Goal: Contribute content: Contribute content

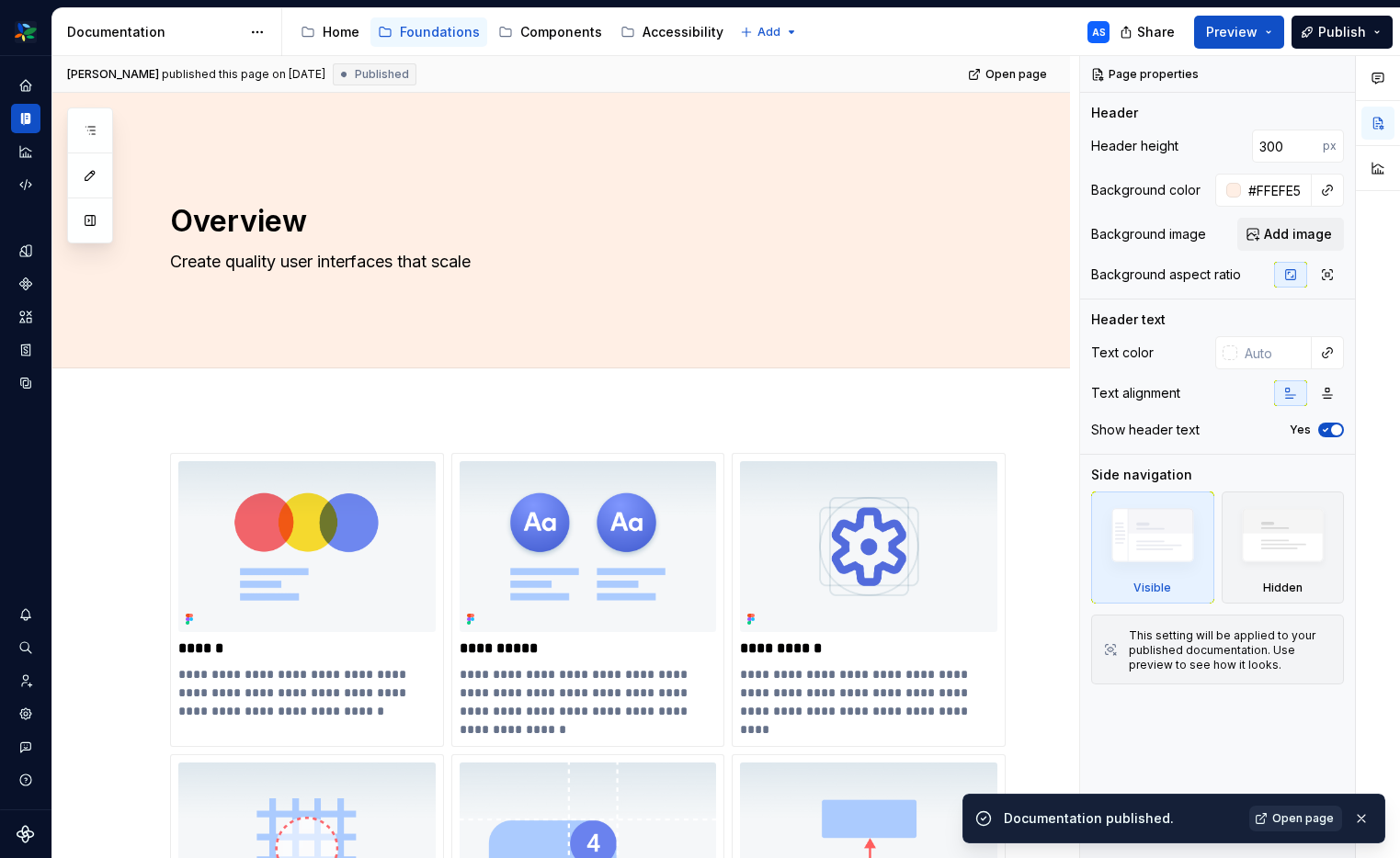
click at [1305, 821] on span "Open page" at bounding box center [1303, 818] width 62 height 14
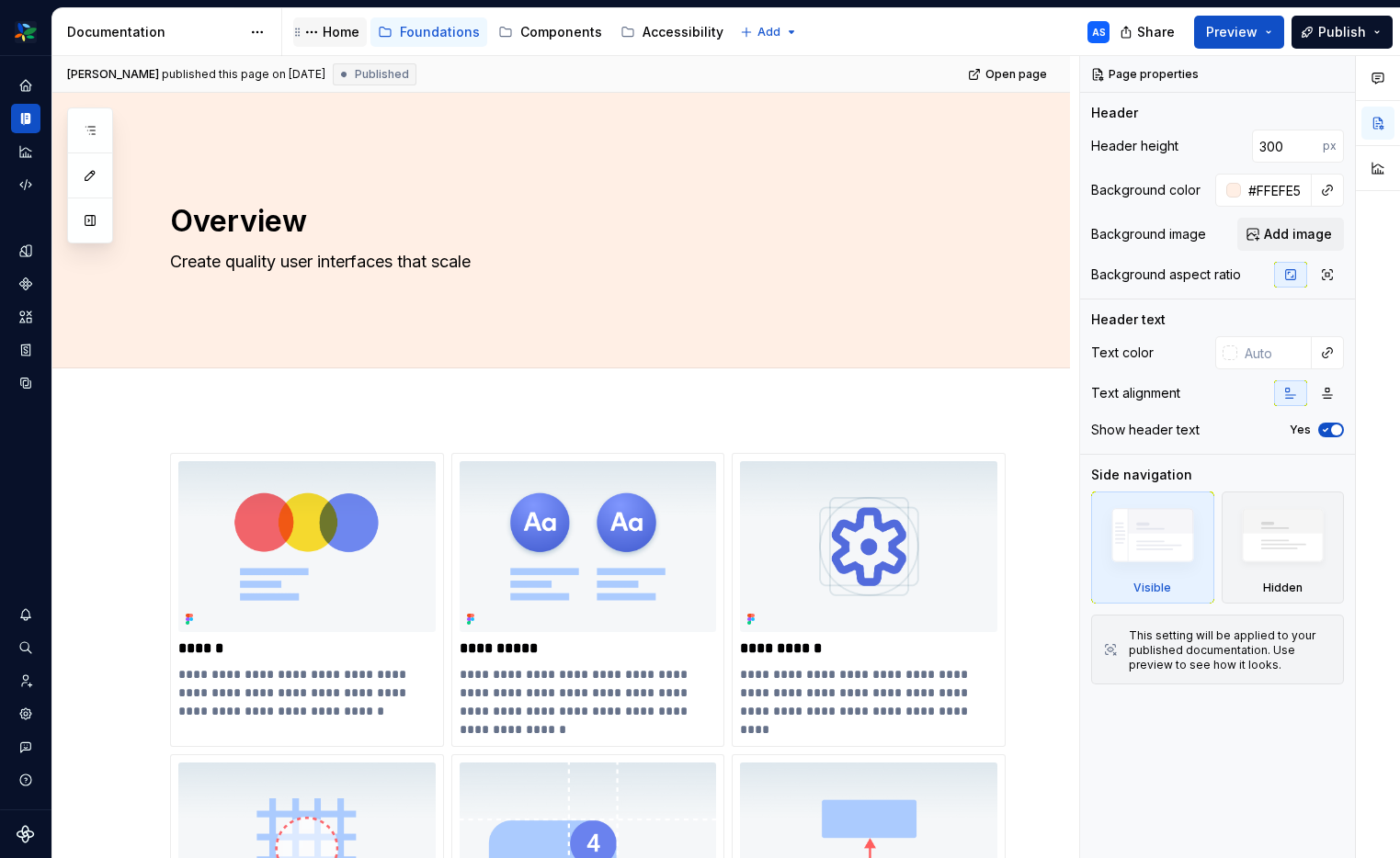
type textarea "*"
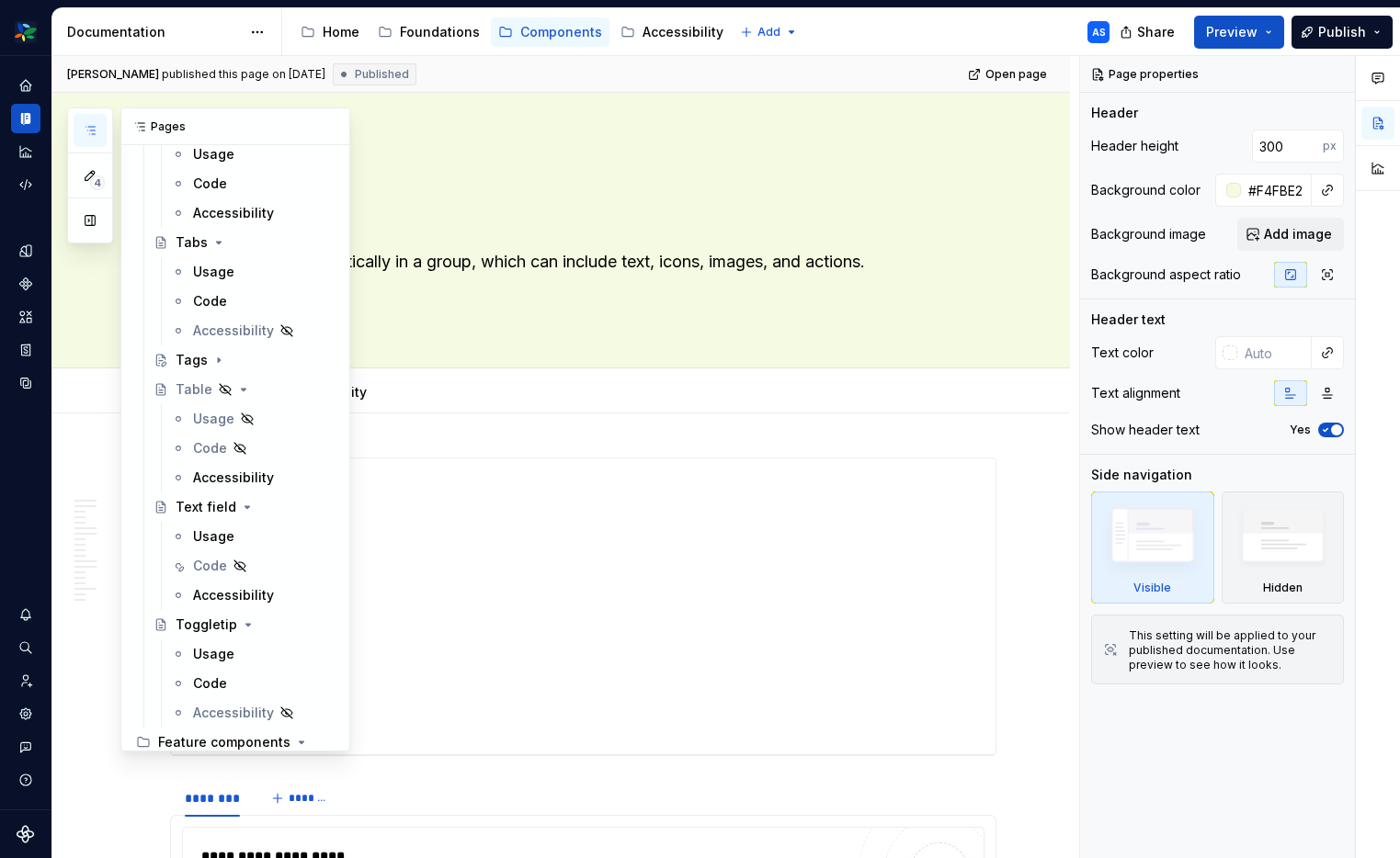
scroll to position [2554, 0]
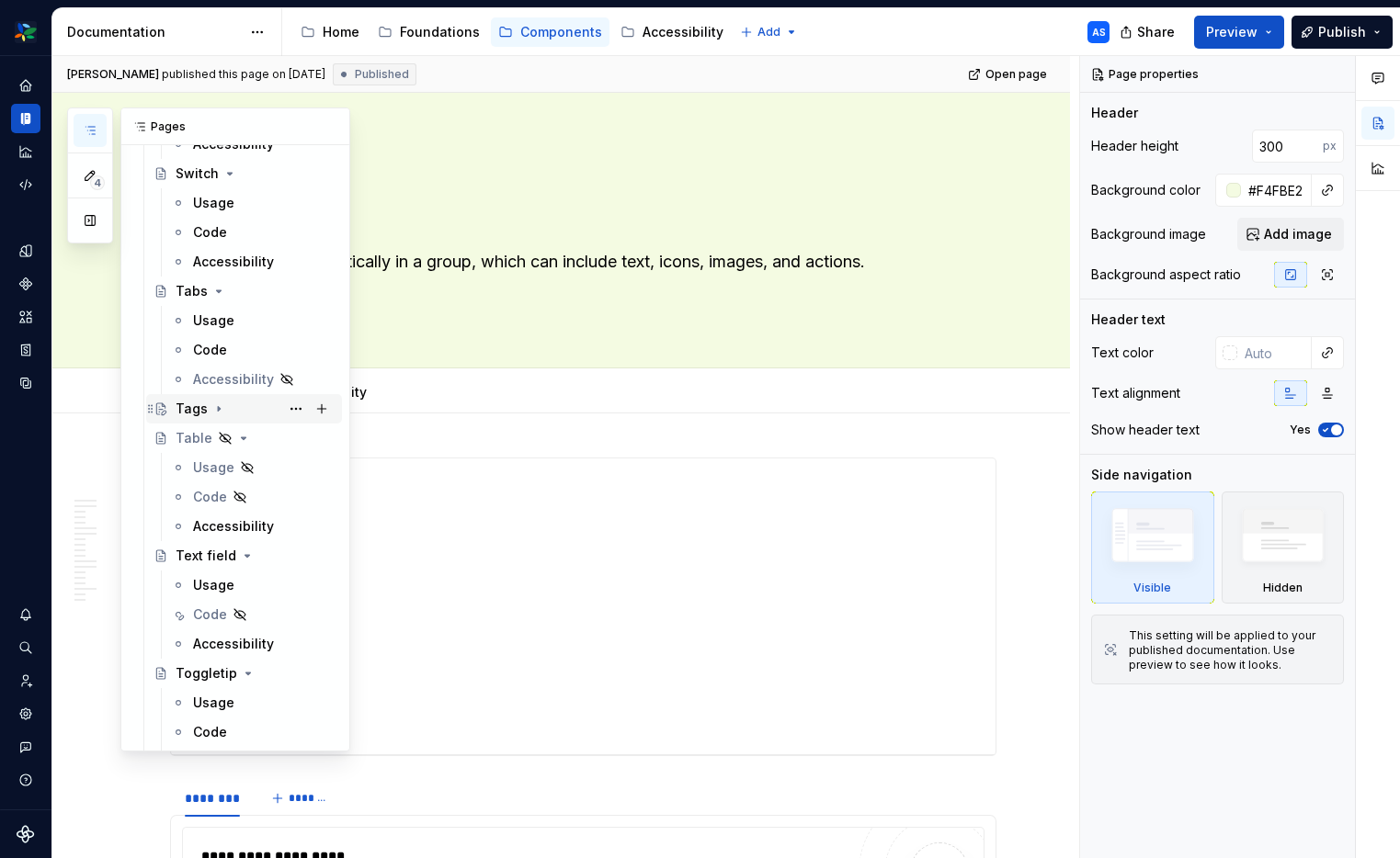
click at [240, 406] on div "Tags" at bounding box center [254, 408] width 159 height 26
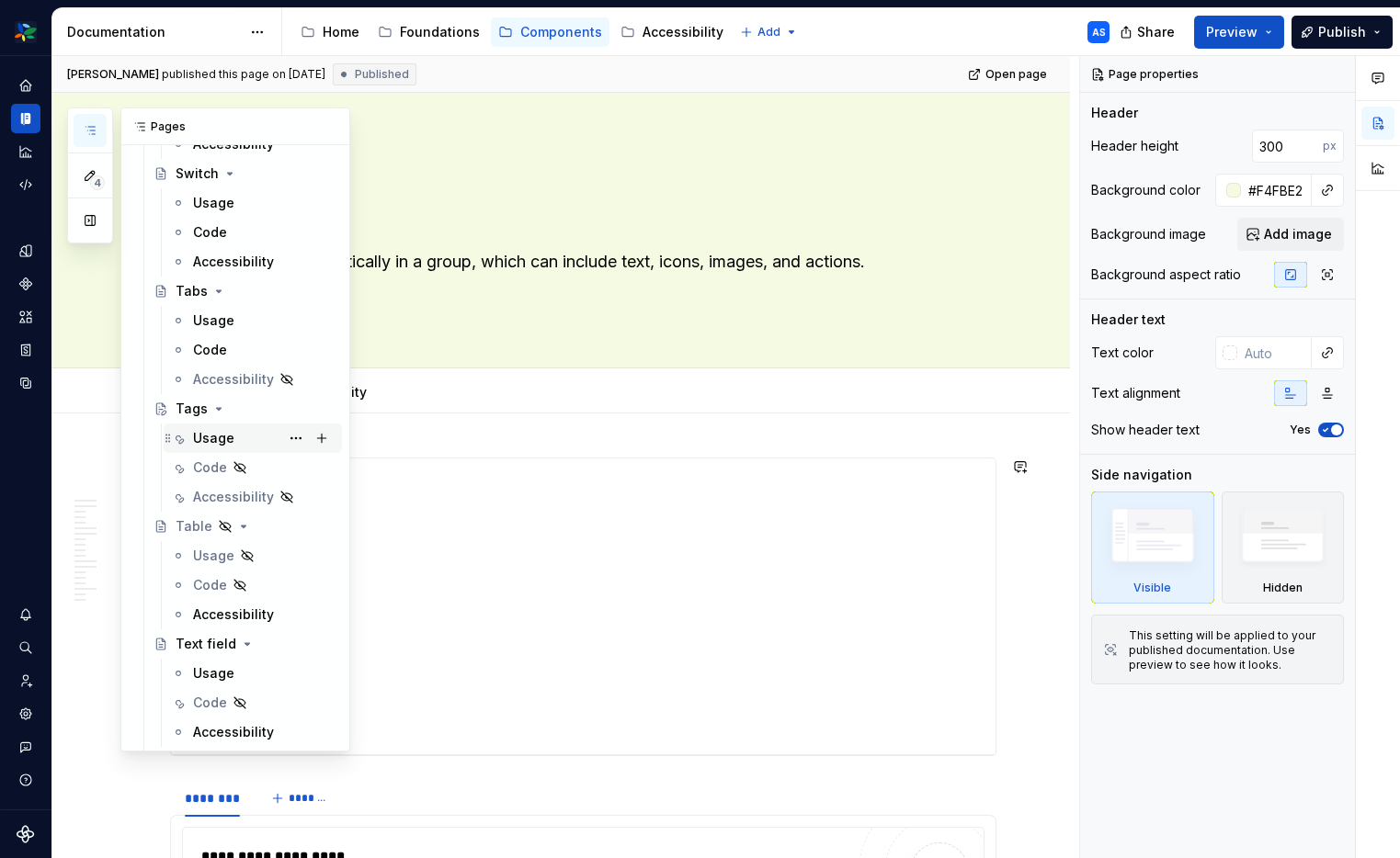
click at [249, 437] on div "Usage AS" at bounding box center [263, 438] width 142 height 26
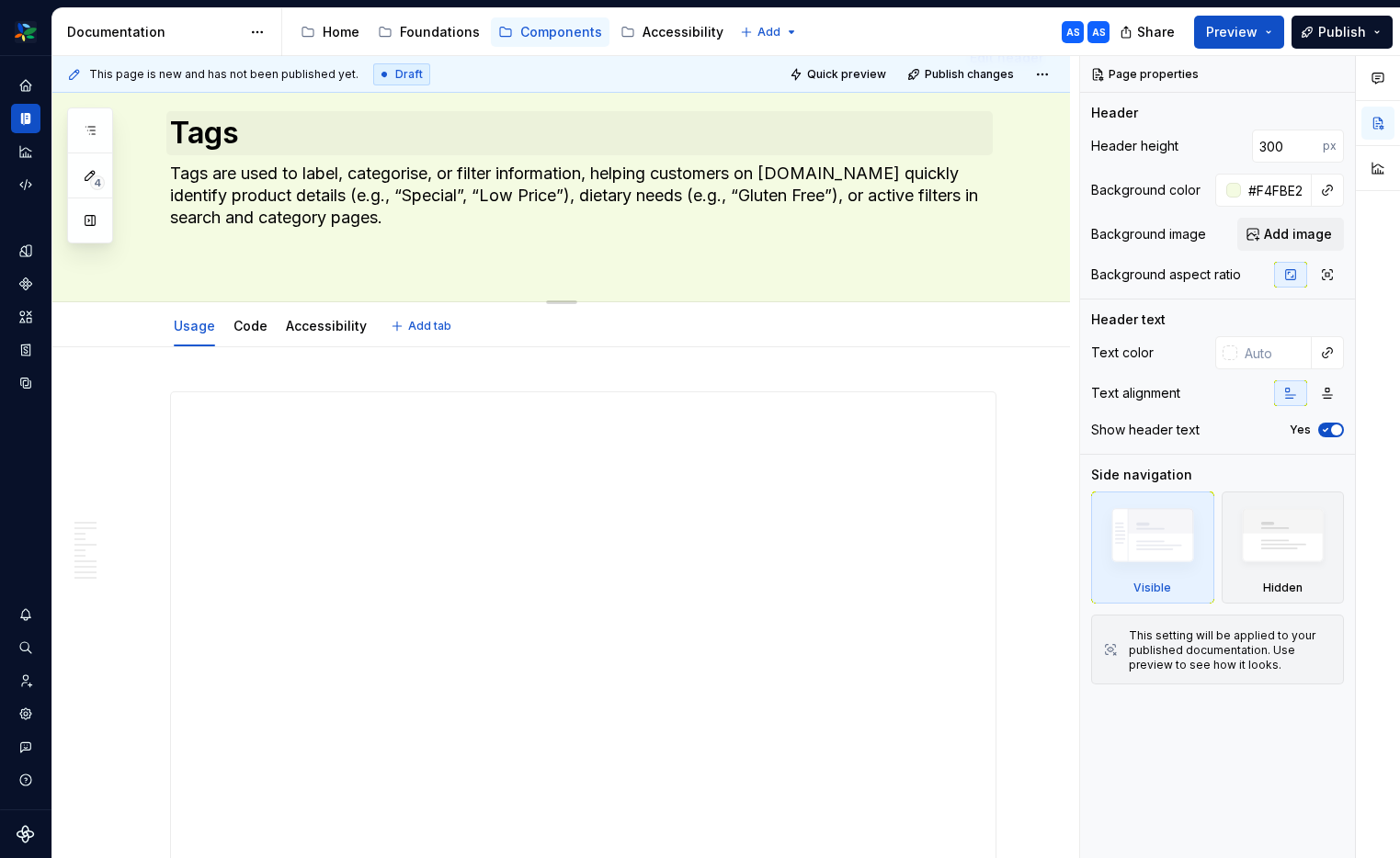
scroll to position [67, 0]
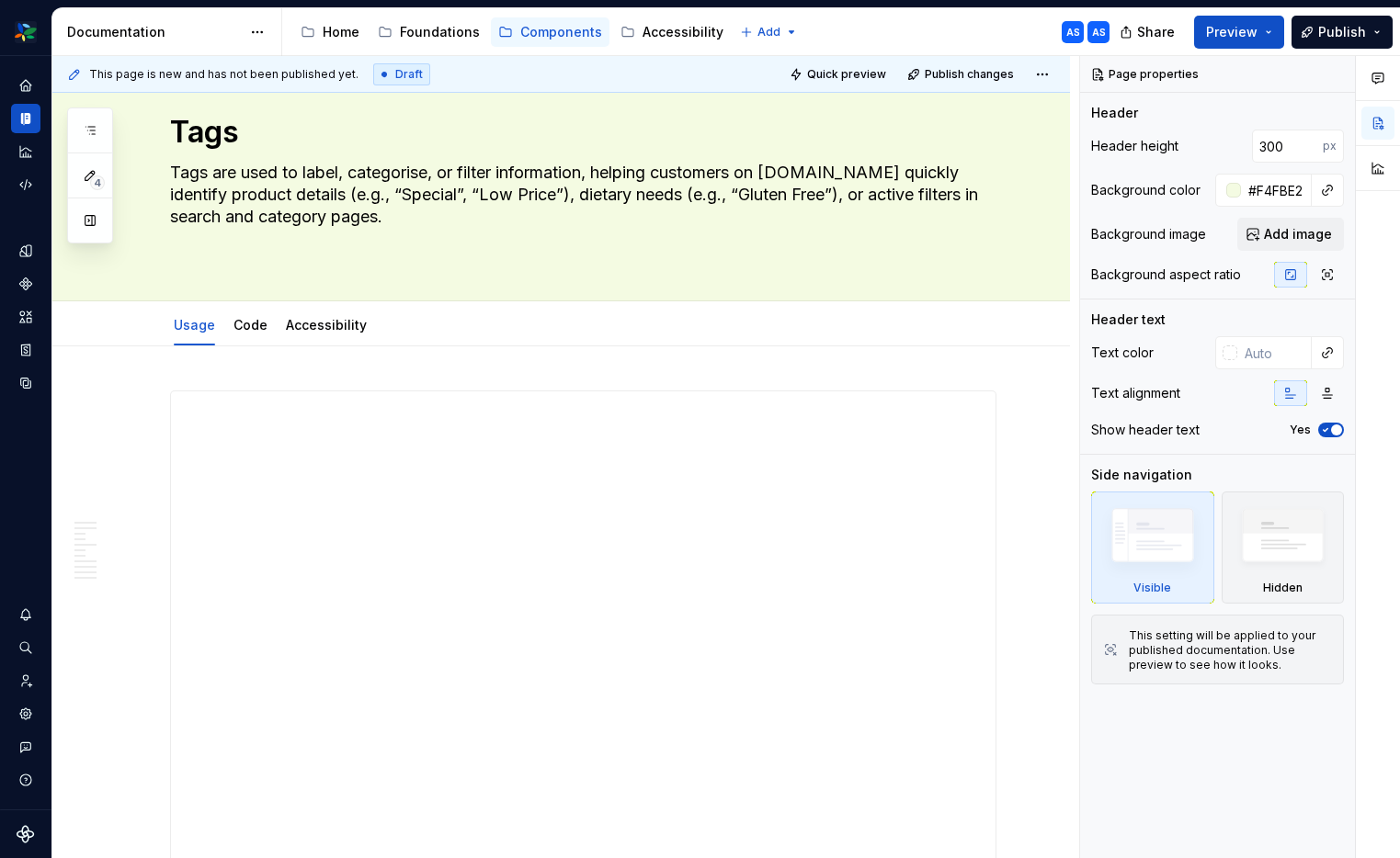
type textarea "*"
click at [870, 526] on div "**********" at bounding box center [582, 632] width 824 height 482
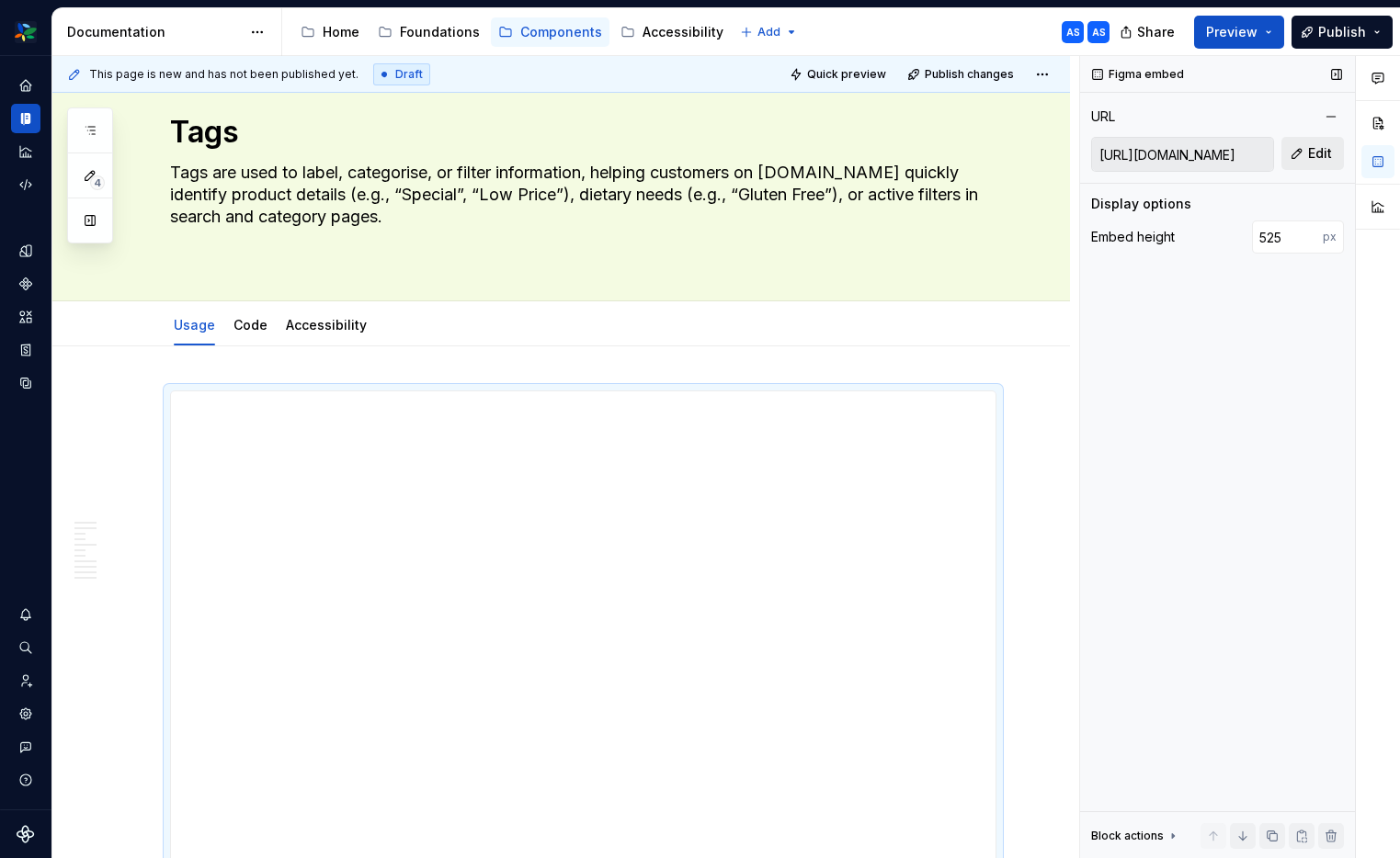
click at [1327, 162] on span "Edit" at bounding box center [1319, 153] width 24 height 18
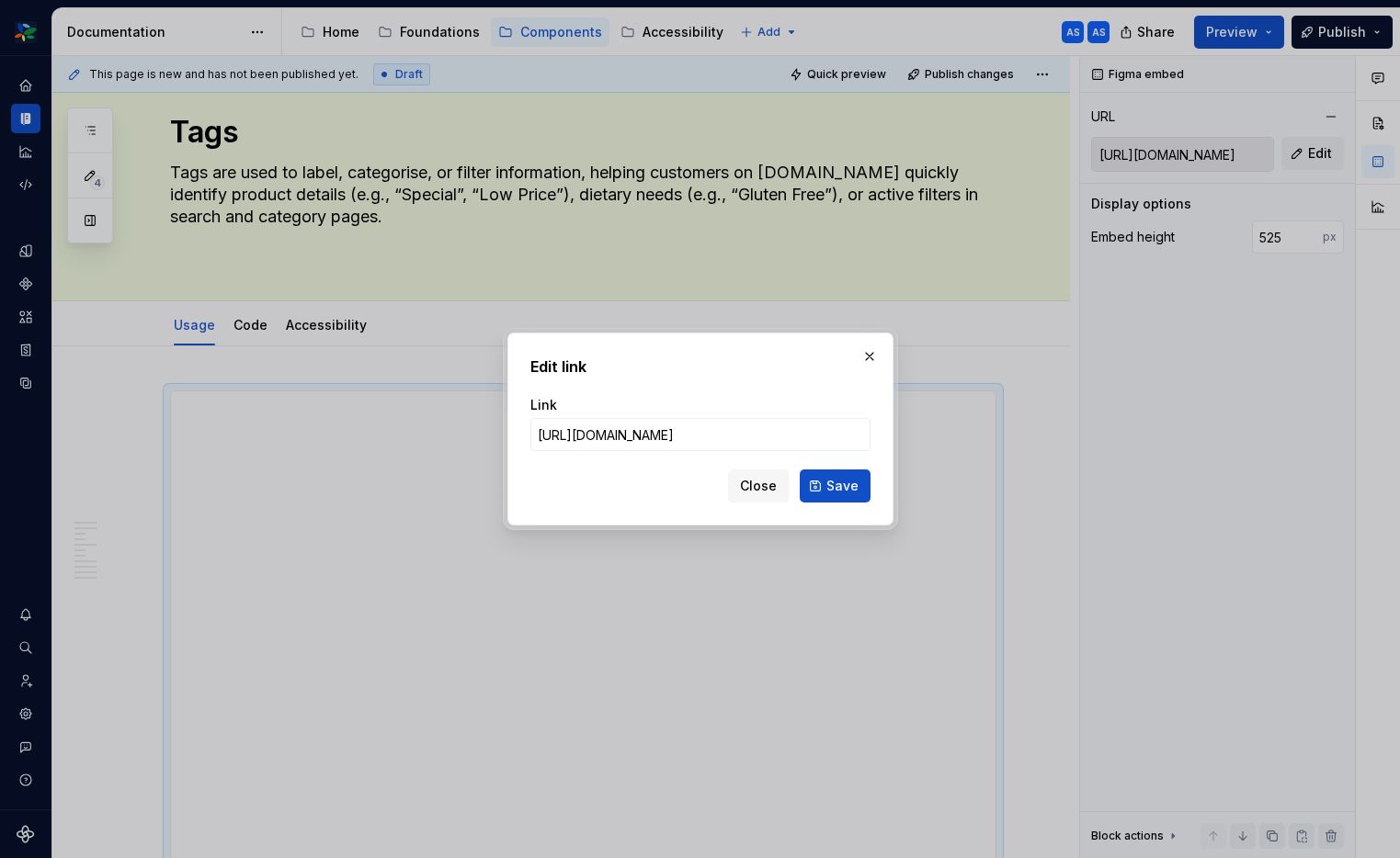
scroll to position [0, 901]
type input "https://www.figma.com/proto/WccKytIRPiT1mvD08A2KyA/Content-for-Supernova?page-i…"
click at [829, 485] on span "Save" at bounding box center [841, 485] width 32 height 18
type input "https://embed.figma.com/proto/WccKytIRPiT1mvD08A2KyA/Content-for-Supernova?page…"
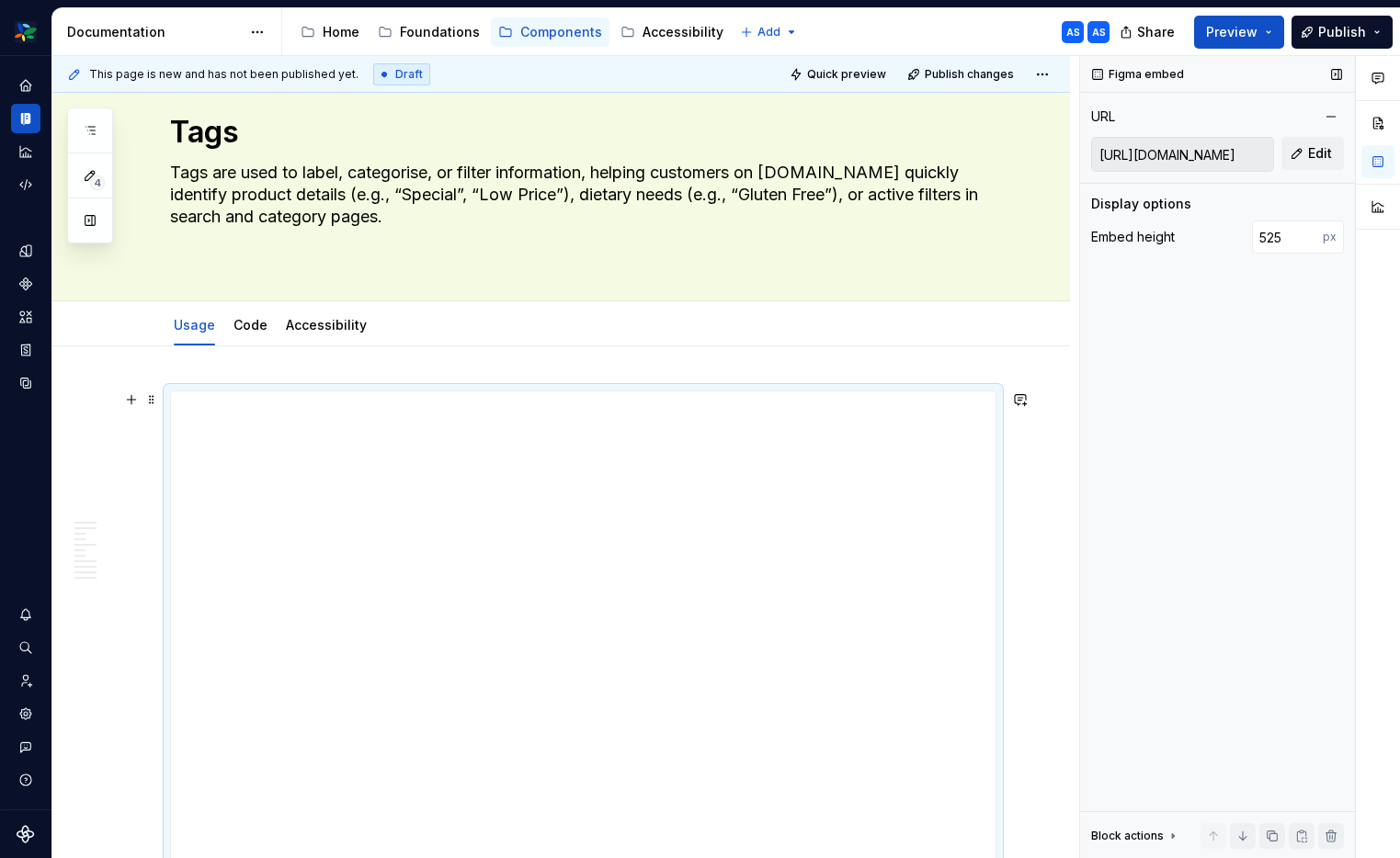
scroll to position [84, 0]
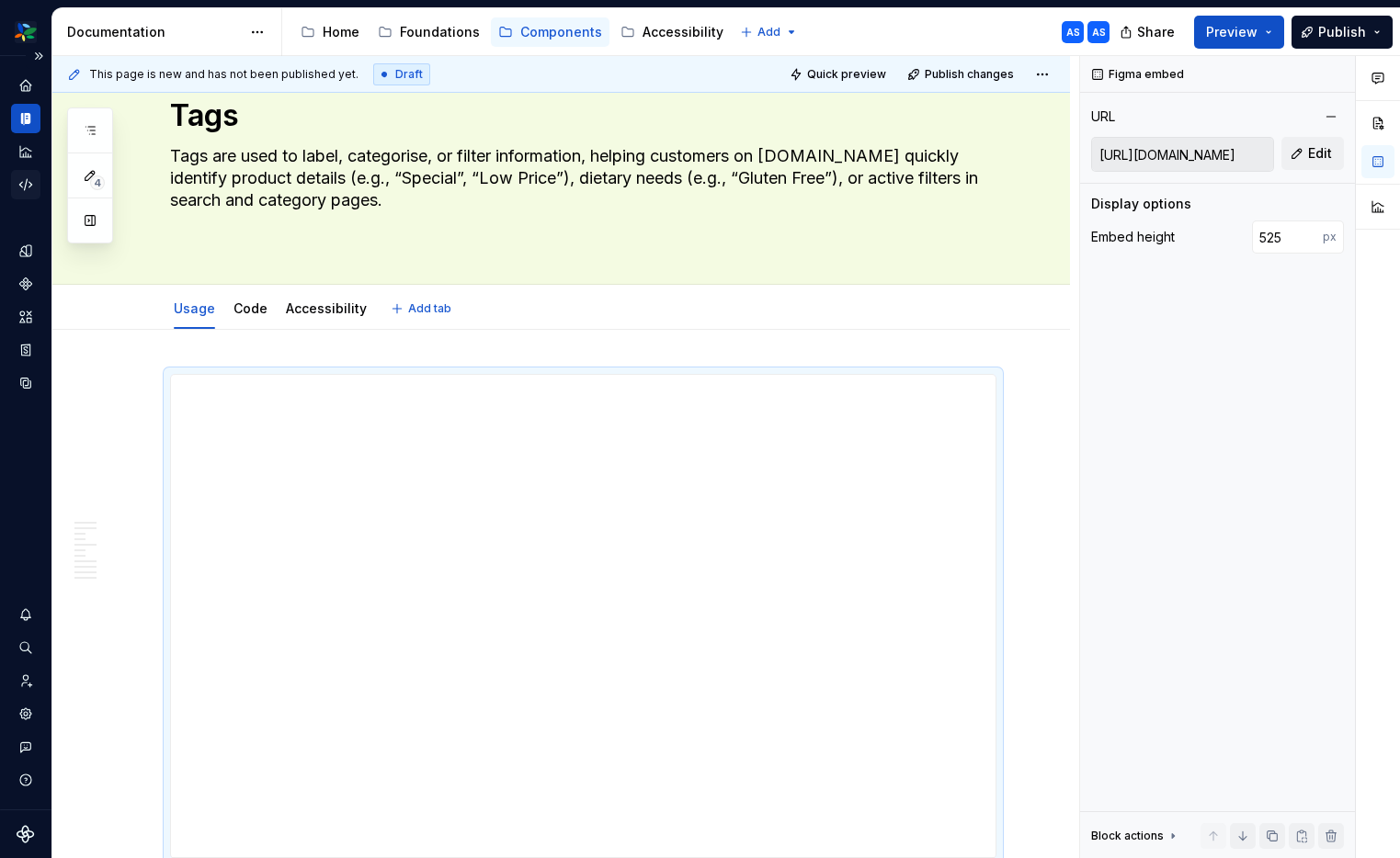
type textarea "*"
click at [1296, 231] on input "525" at bounding box center [1286, 237] width 70 height 33
type input "360"
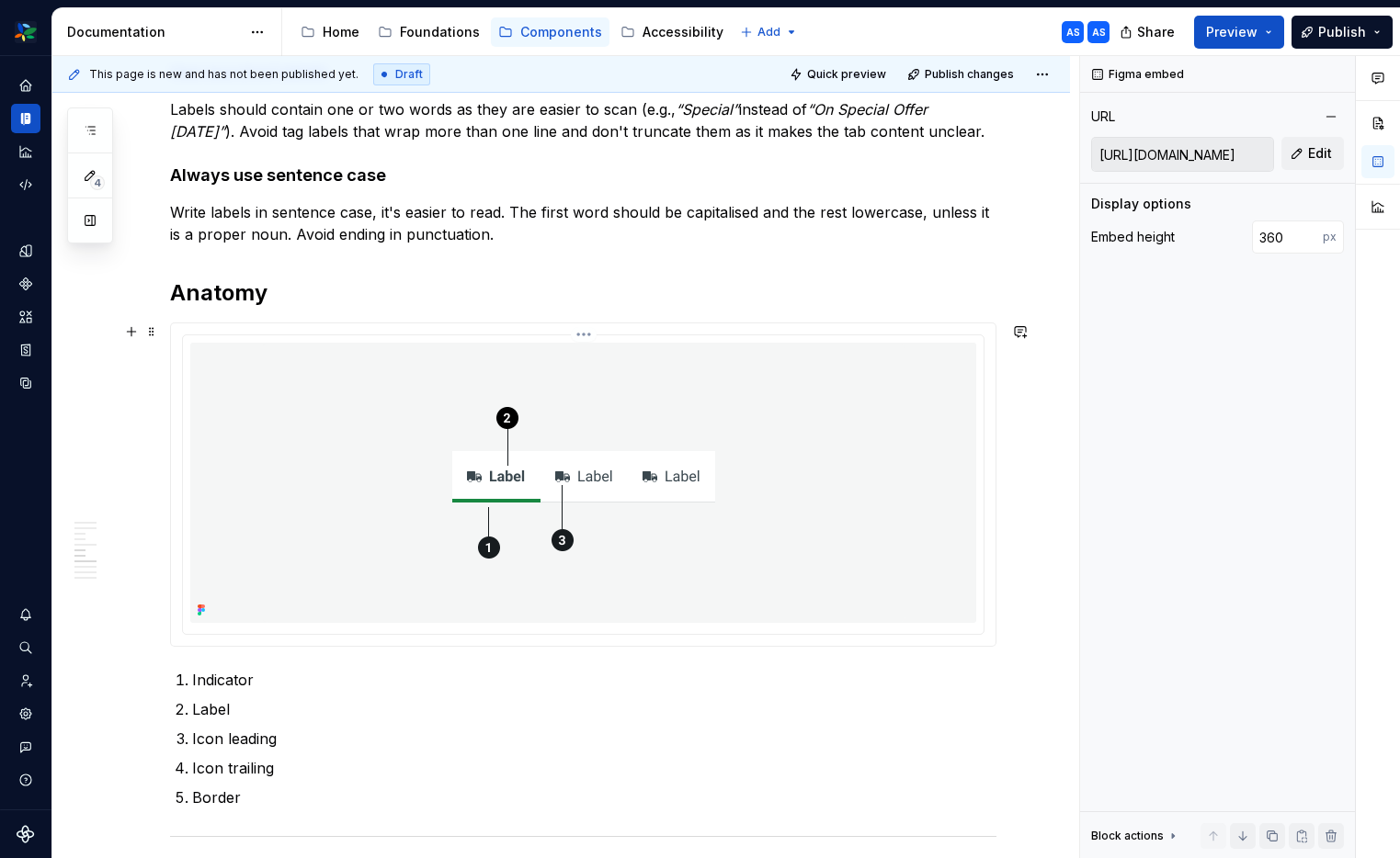
scroll to position [2305, 0]
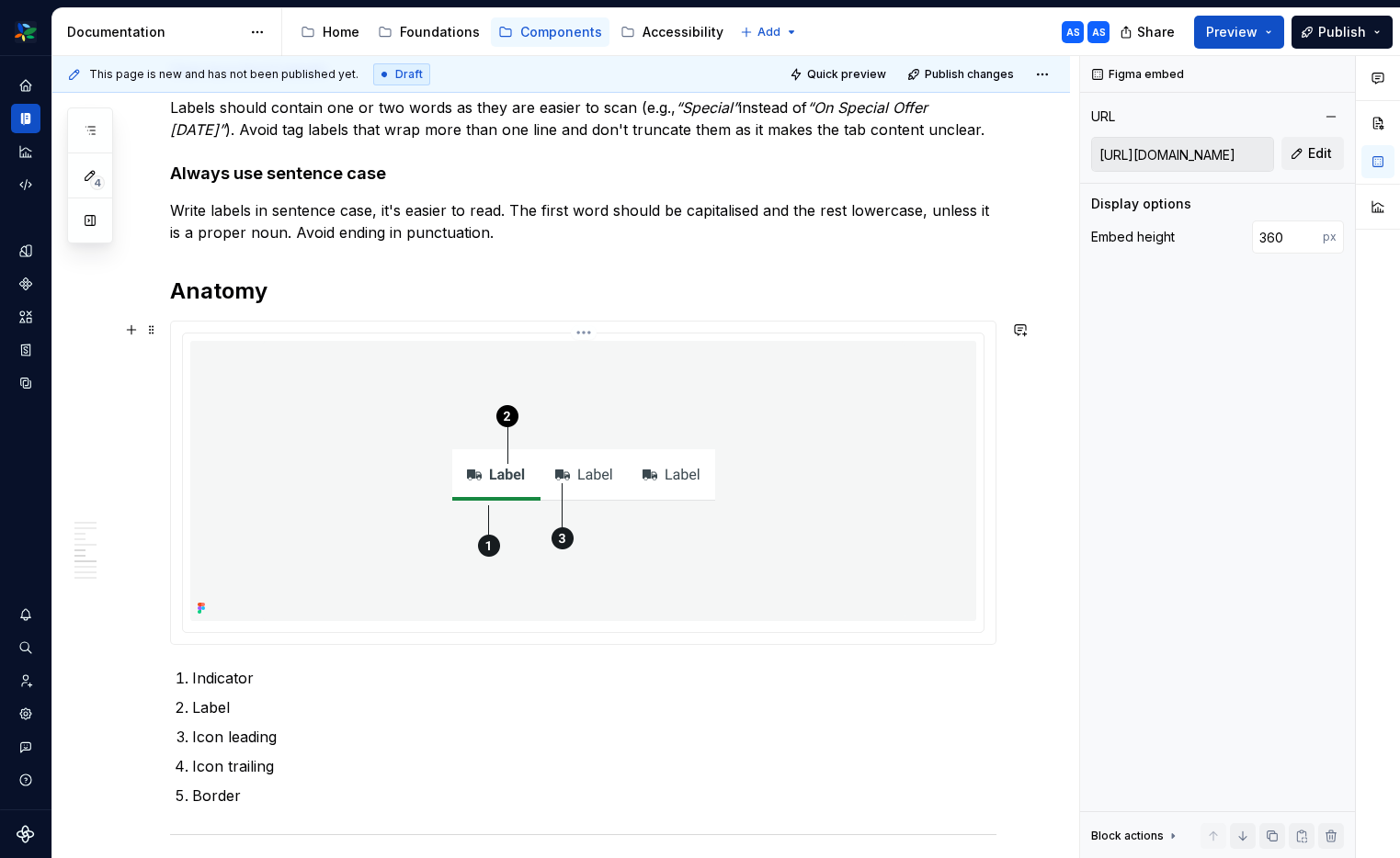
click at [617, 341] on img at bounding box center [584, 481] width 644 height 280
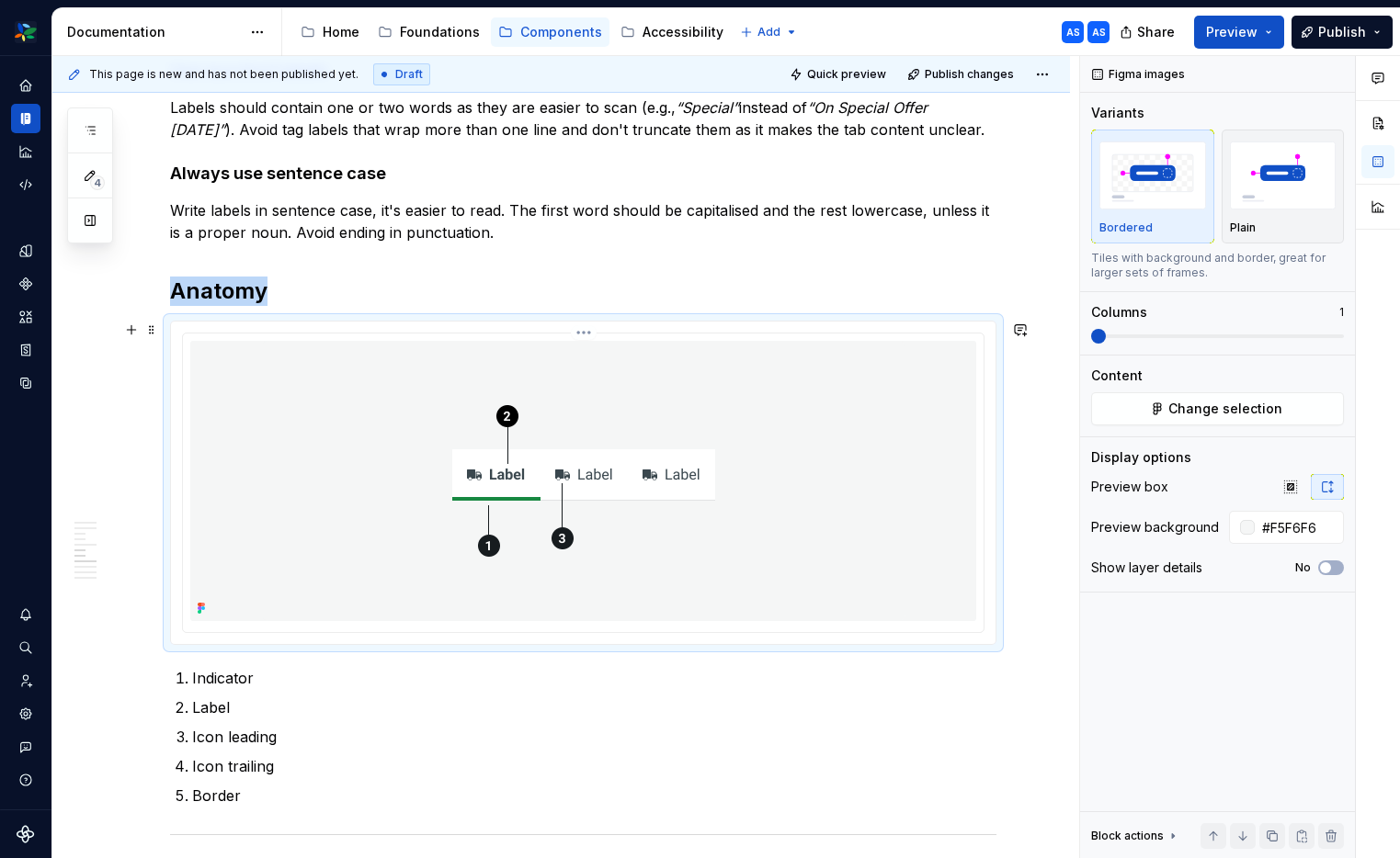
click at [510, 446] on img at bounding box center [584, 481] width 644 height 280
click at [1234, 403] on span "Change selection" at bounding box center [1225, 408] width 114 height 18
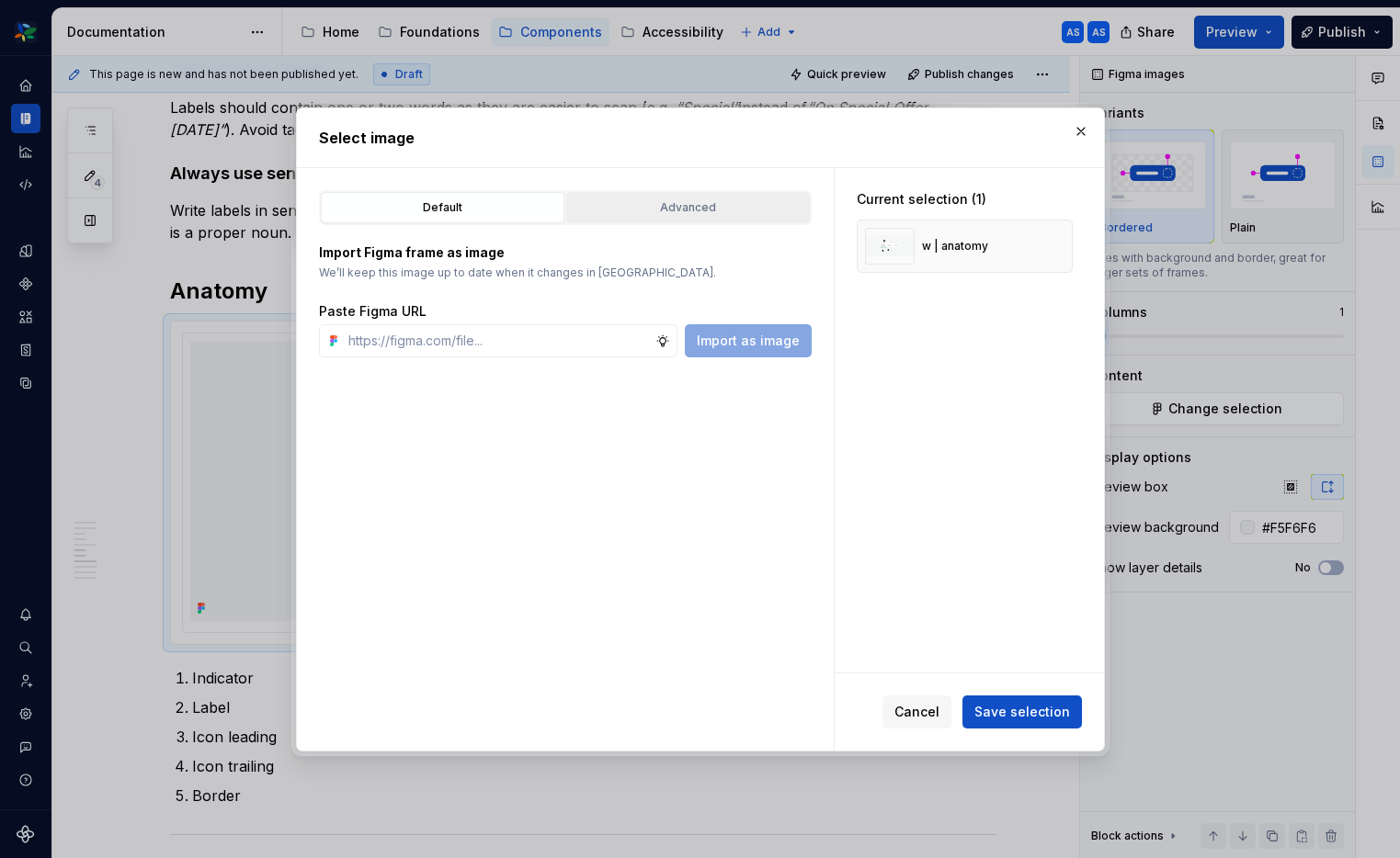
click at [694, 212] on div "Advanced" at bounding box center [687, 207] width 230 height 18
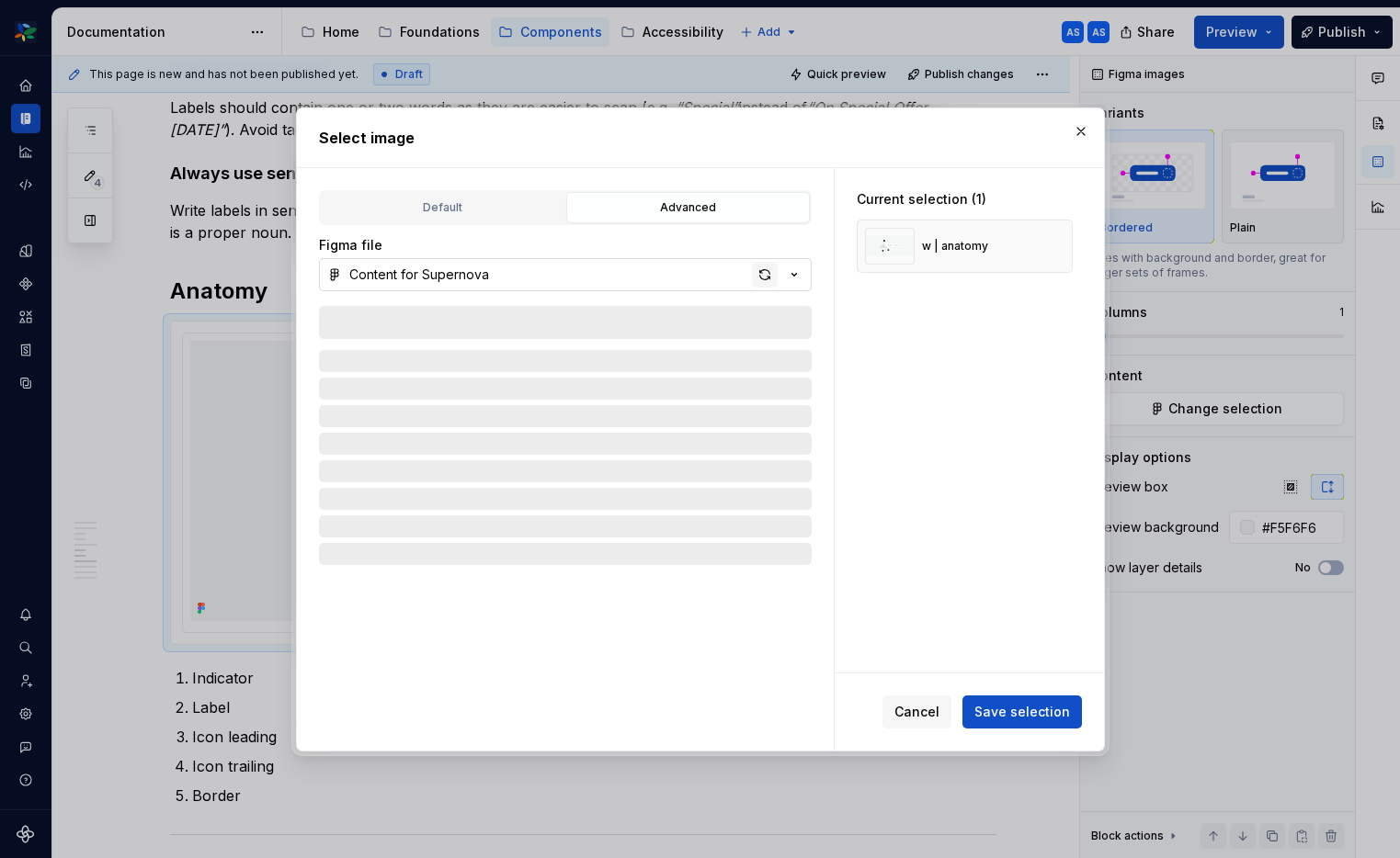
click at [761, 268] on div "button" at bounding box center [764, 274] width 26 height 26
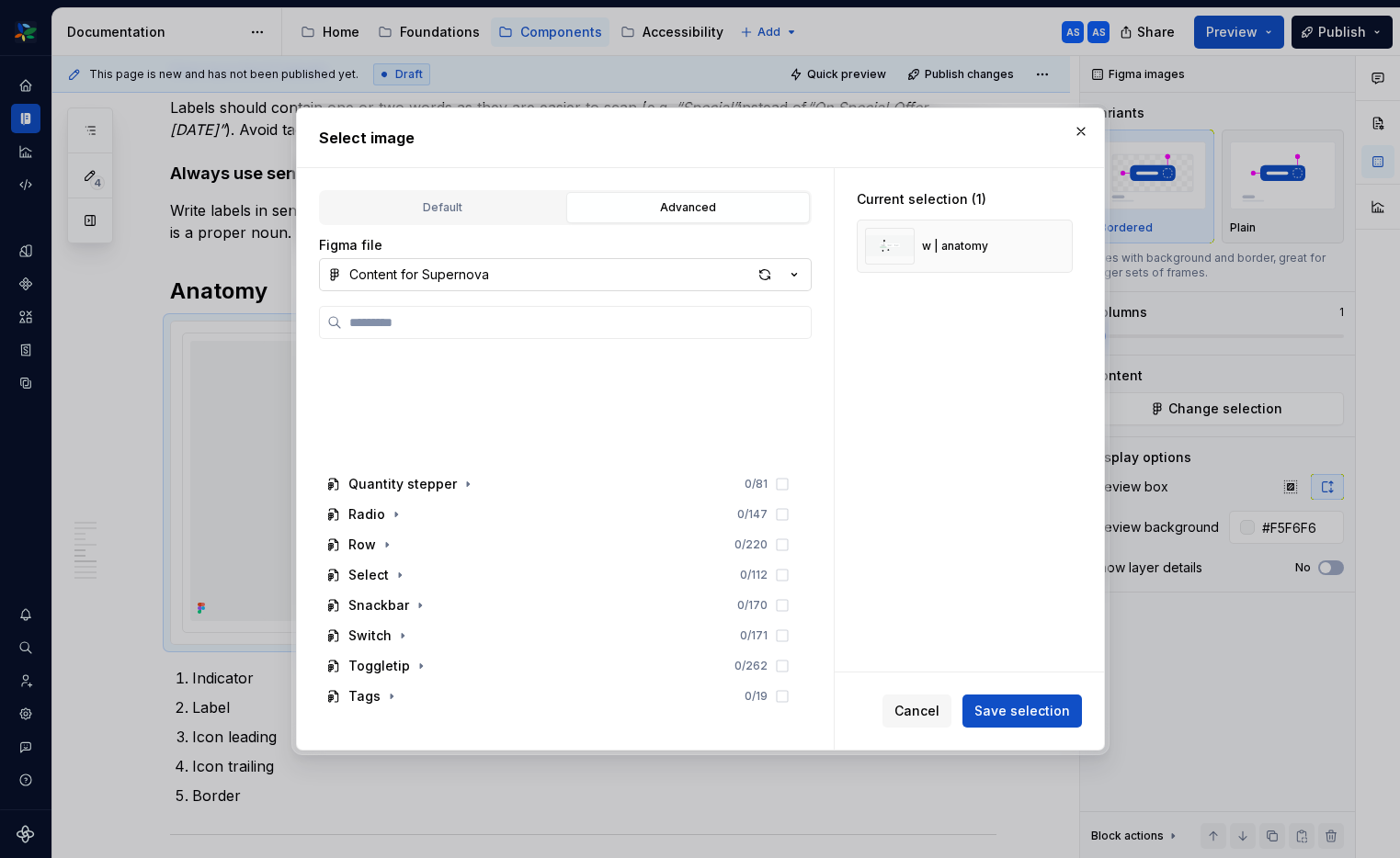
scroll to position [964, 0]
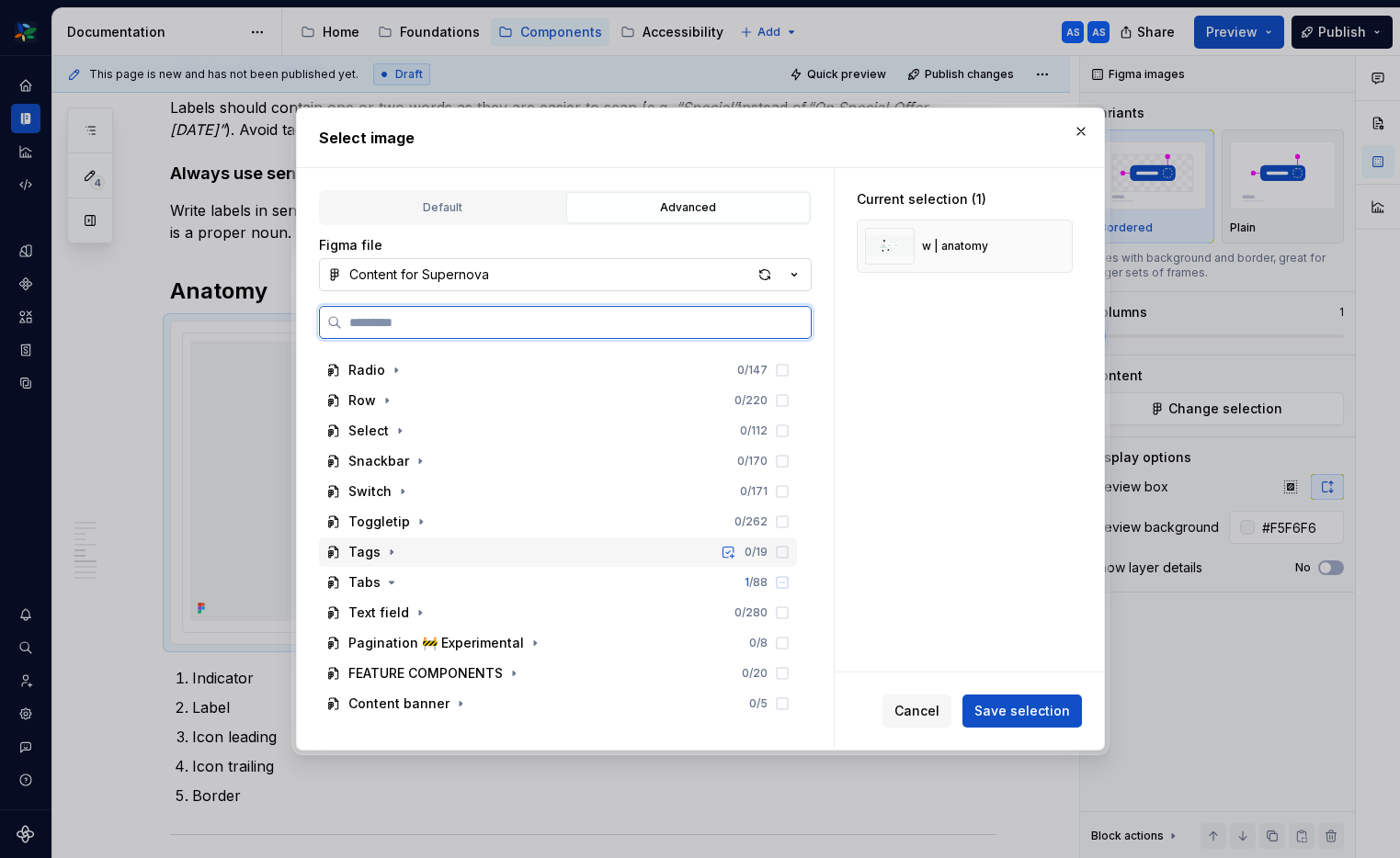
click at [443, 551] on div "Tags 0 / 19" at bounding box center [558, 552] width 478 height 30
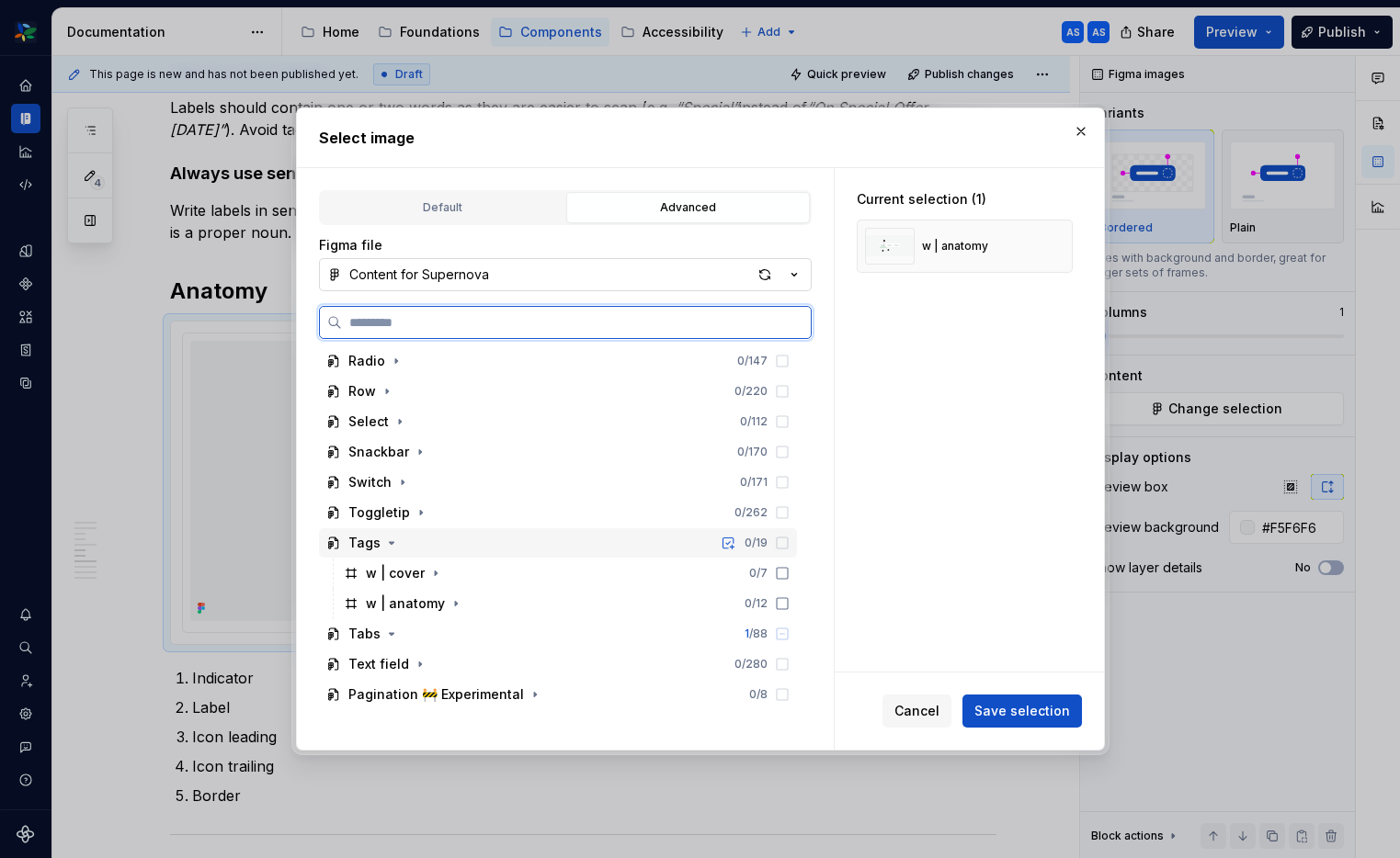
scroll to position [975, 0]
click at [500, 597] on div "w | anatomy 0 / 12" at bounding box center [567, 602] width 461 height 30
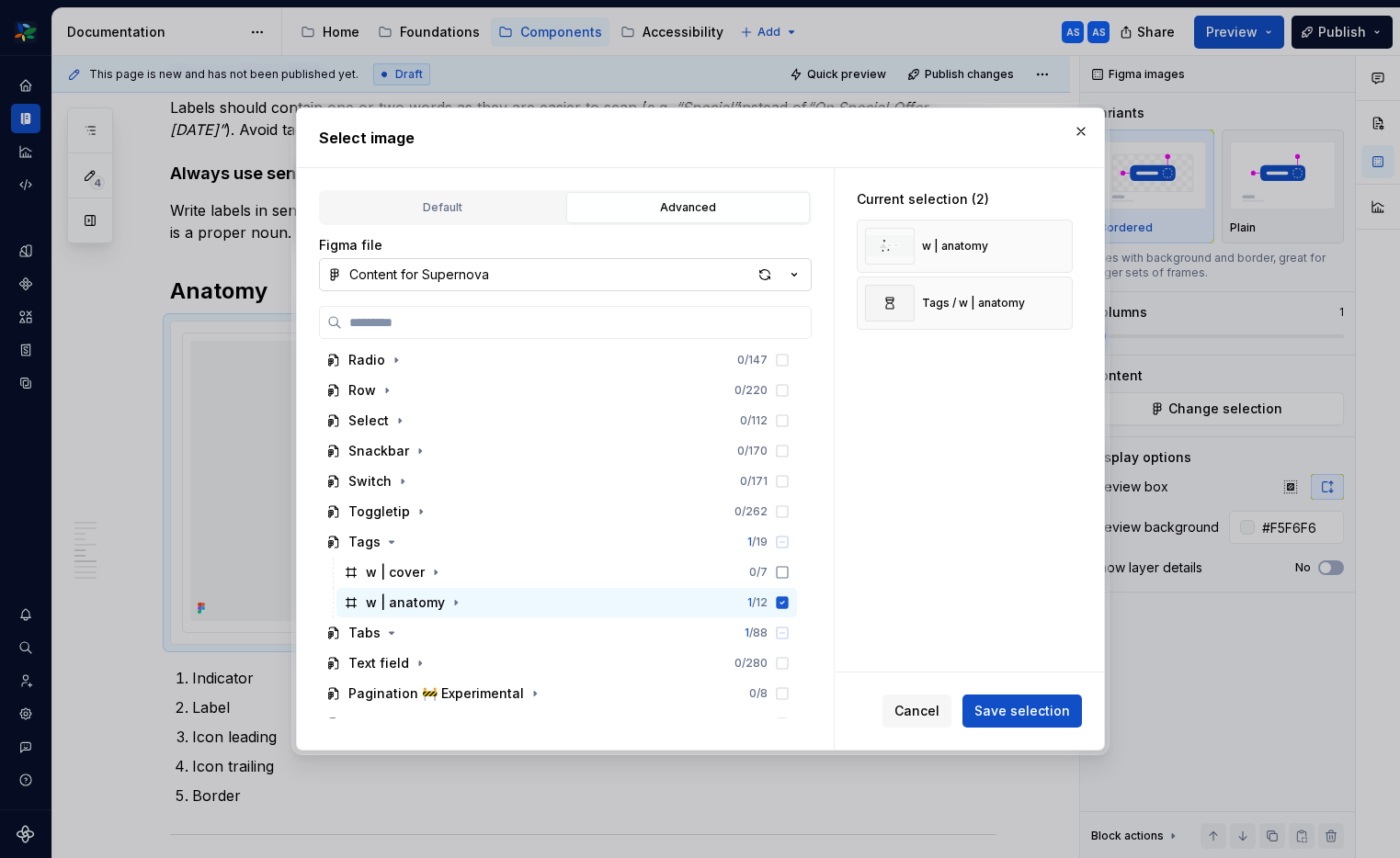
click at [1004, 708] on span "Save selection" at bounding box center [1021, 711] width 95 height 18
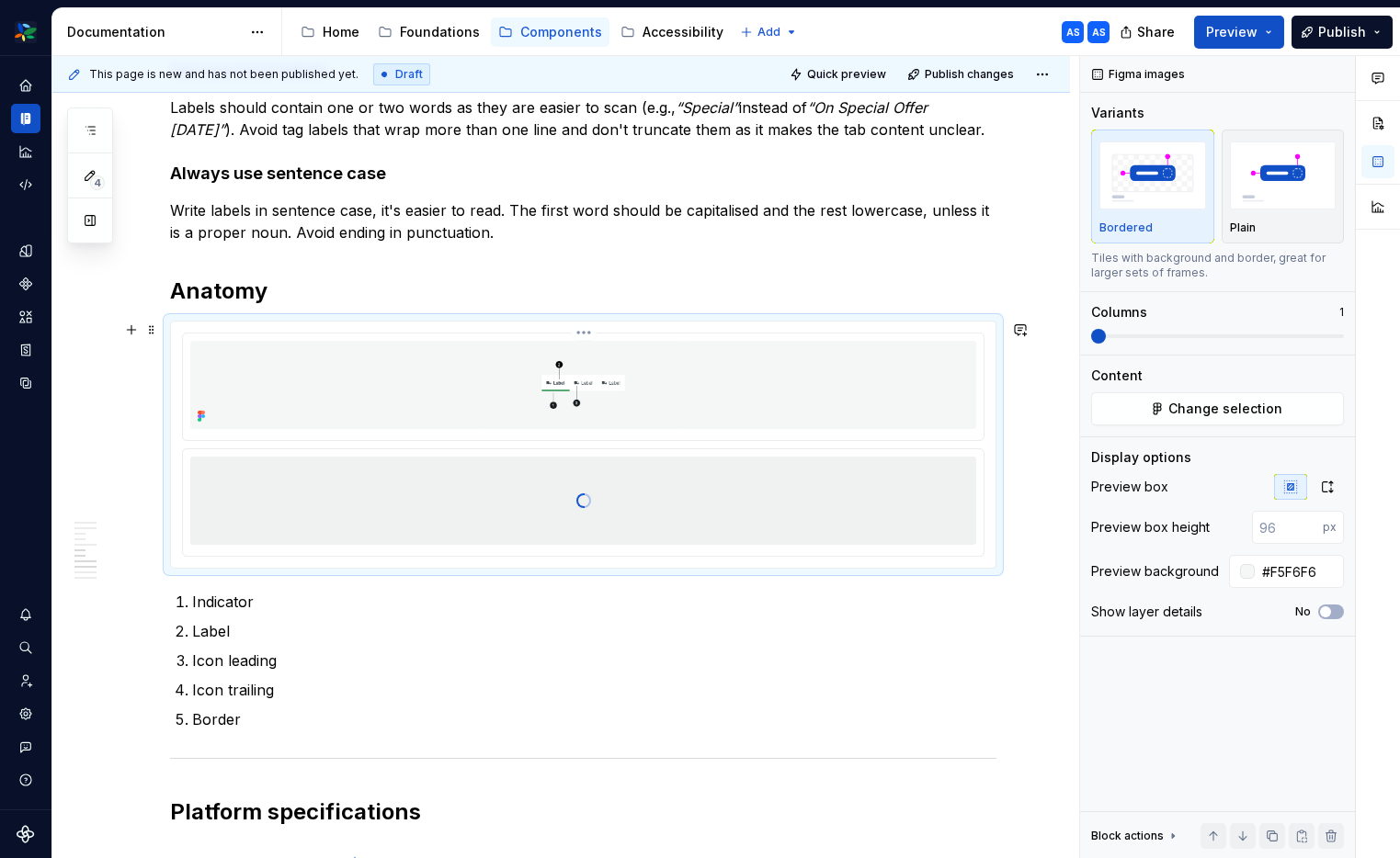
click at [965, 364] on div at bounding box center [582, 385] width 785 height 89
click at [922, 389] on div at bounding box center [582, 385] width 785 height 89
click at [1274, 406] on span "Change selection" at bounding box center [1225, 408] width 114 height 18
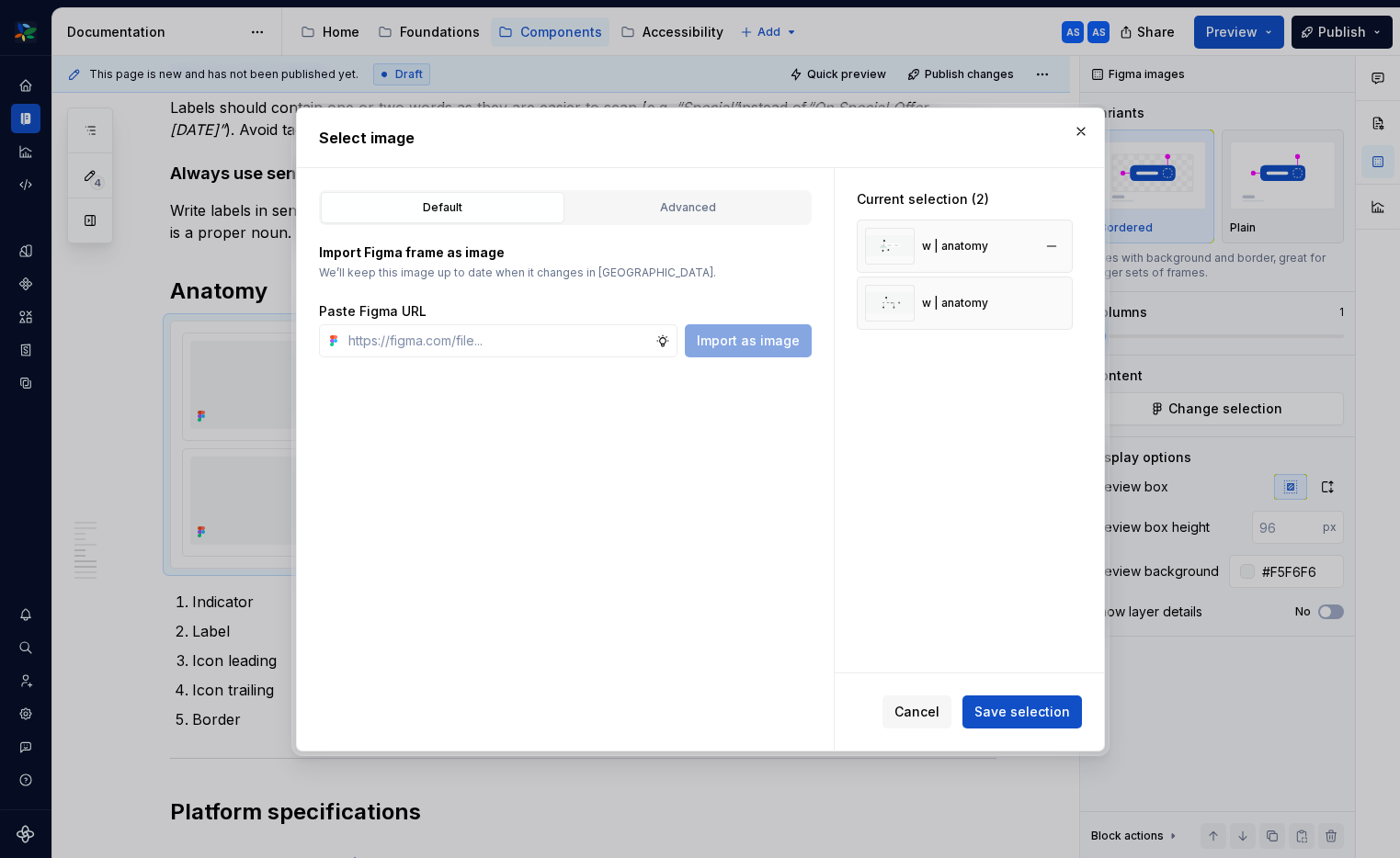
type textarea "*"
click at [1057, 246] on button "button" at bounding box center [1051, 246] width 26 height 26
click at [1045, 709] on span "Save selection" at bounding box center [1021, 711] width 95 height 18
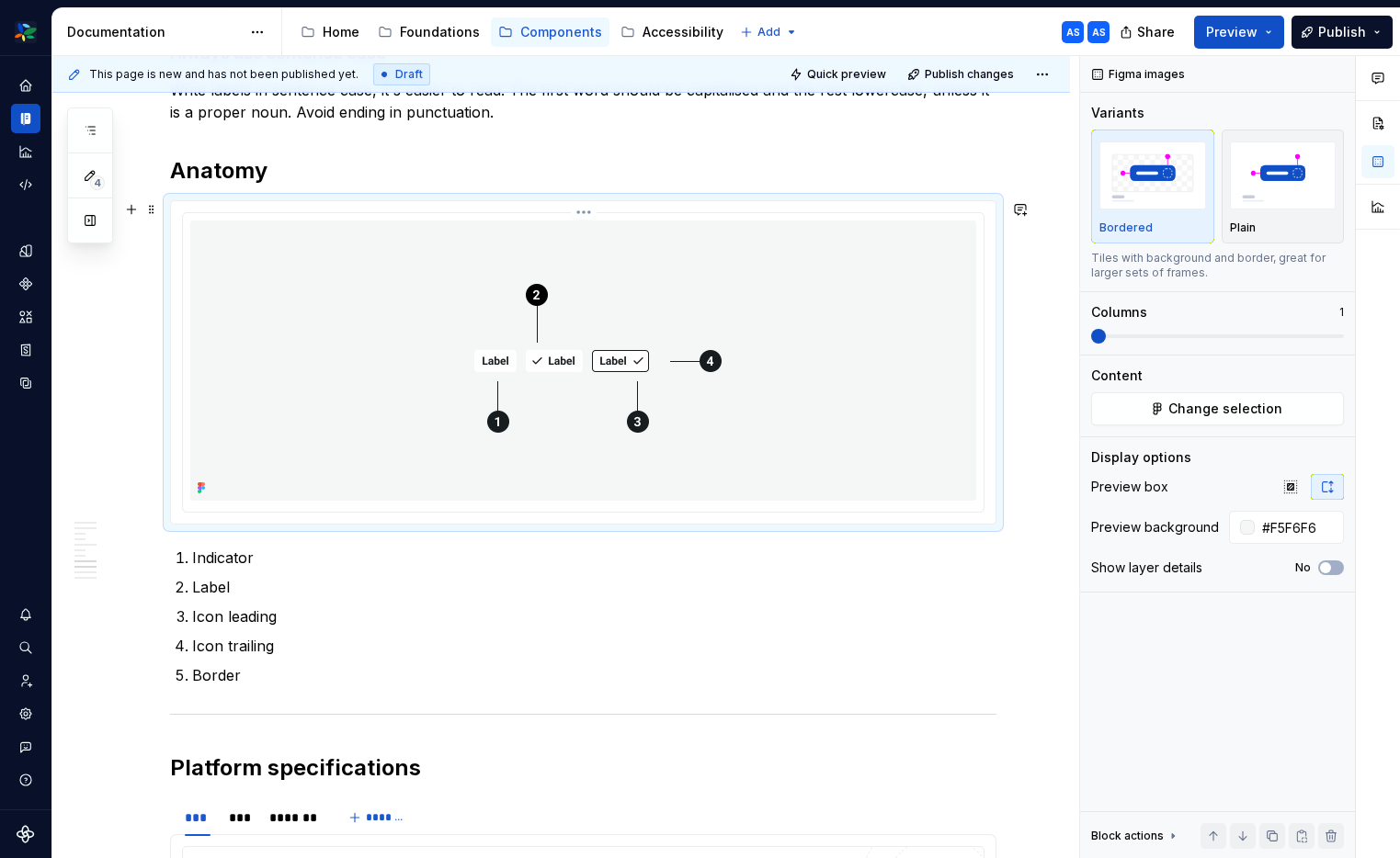
scroll to position [2497, 0]
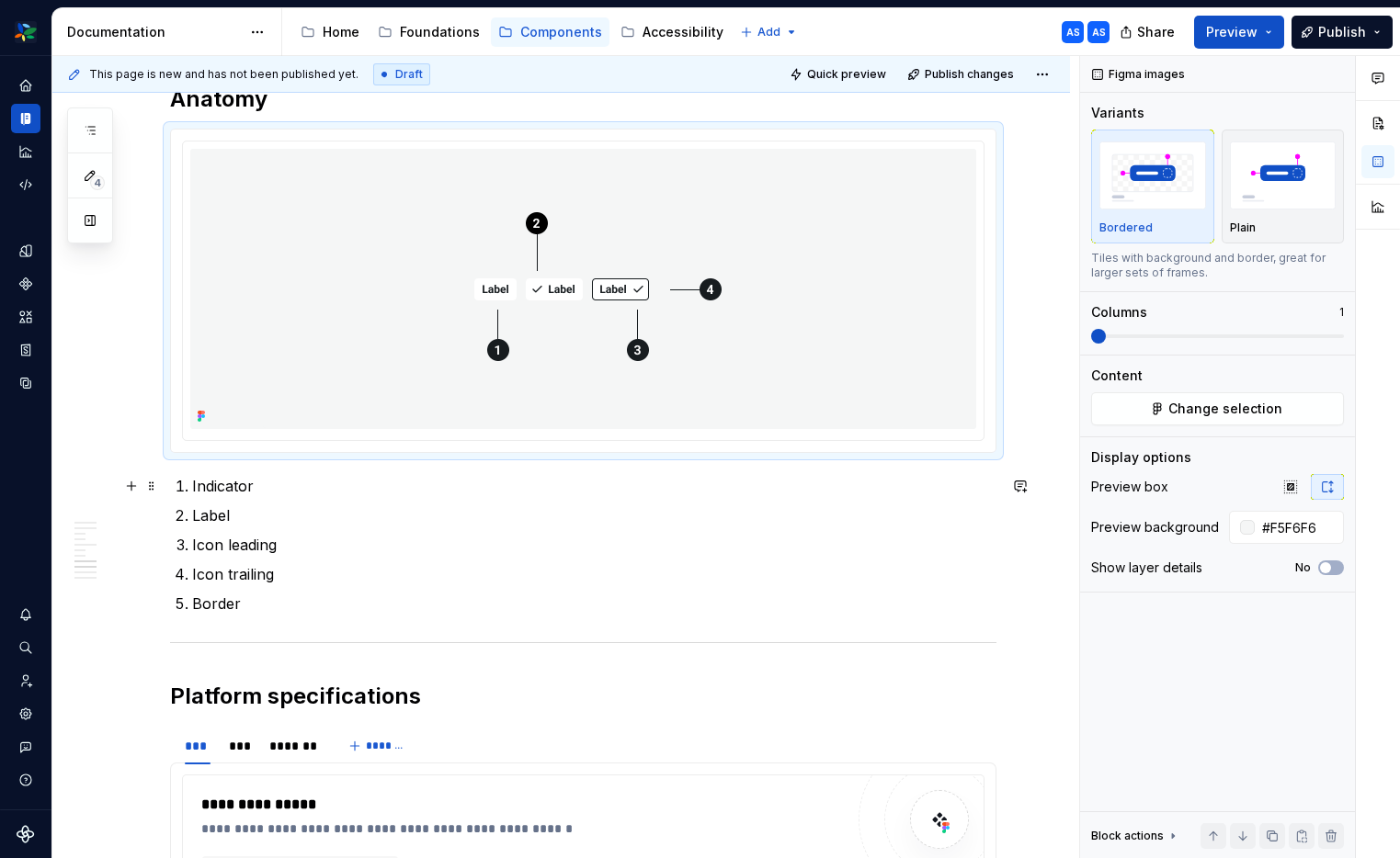
click at [224, 487] on p "Indicator" at bounding box center [594, 485] width 805 height 22
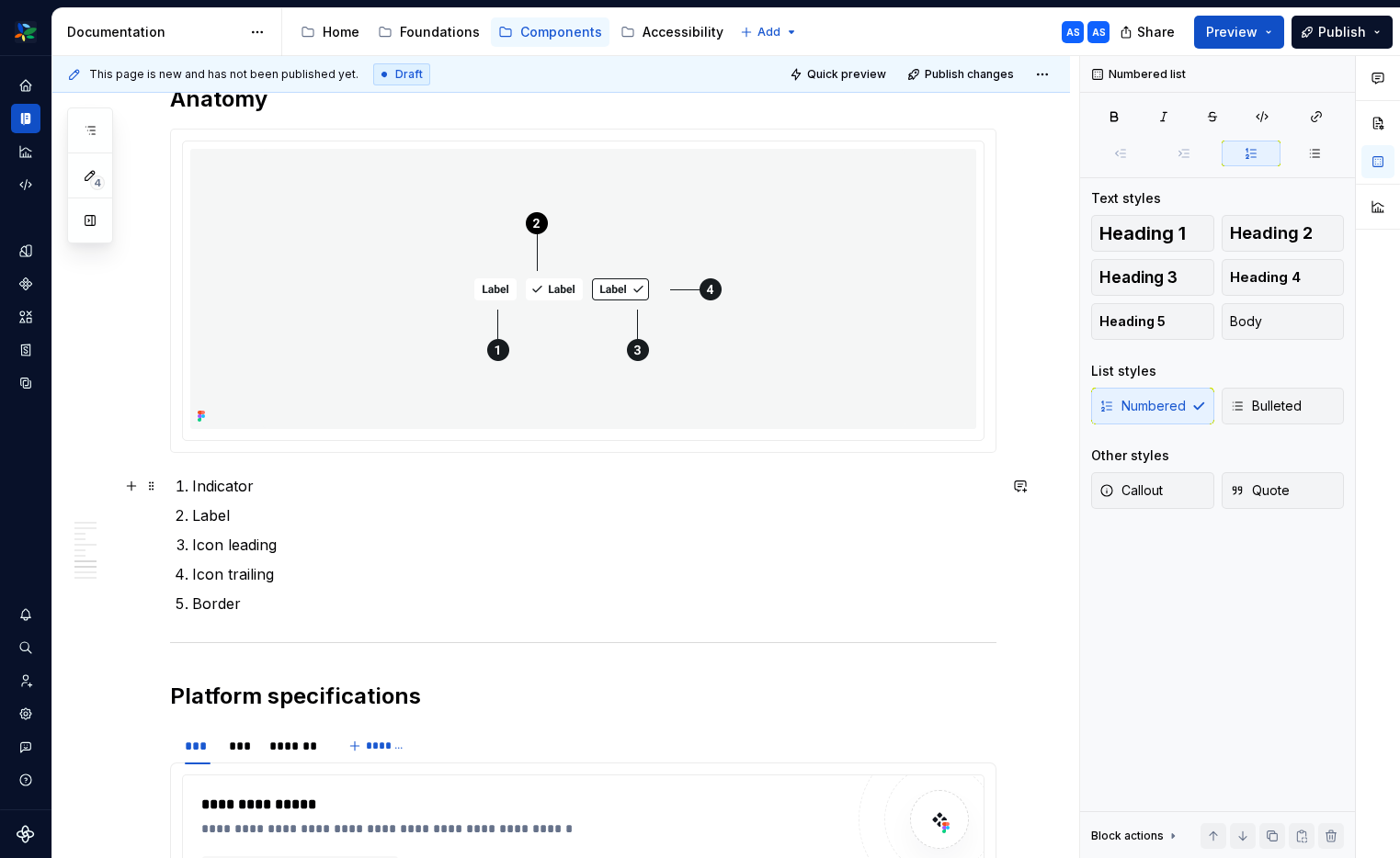
click at [224, 487] on p "Indicator" at bounding box center [594, 485] width 805 height 22
click at [225, 511] on p "Label" at bounding box center [594, 515] width 805 height 22
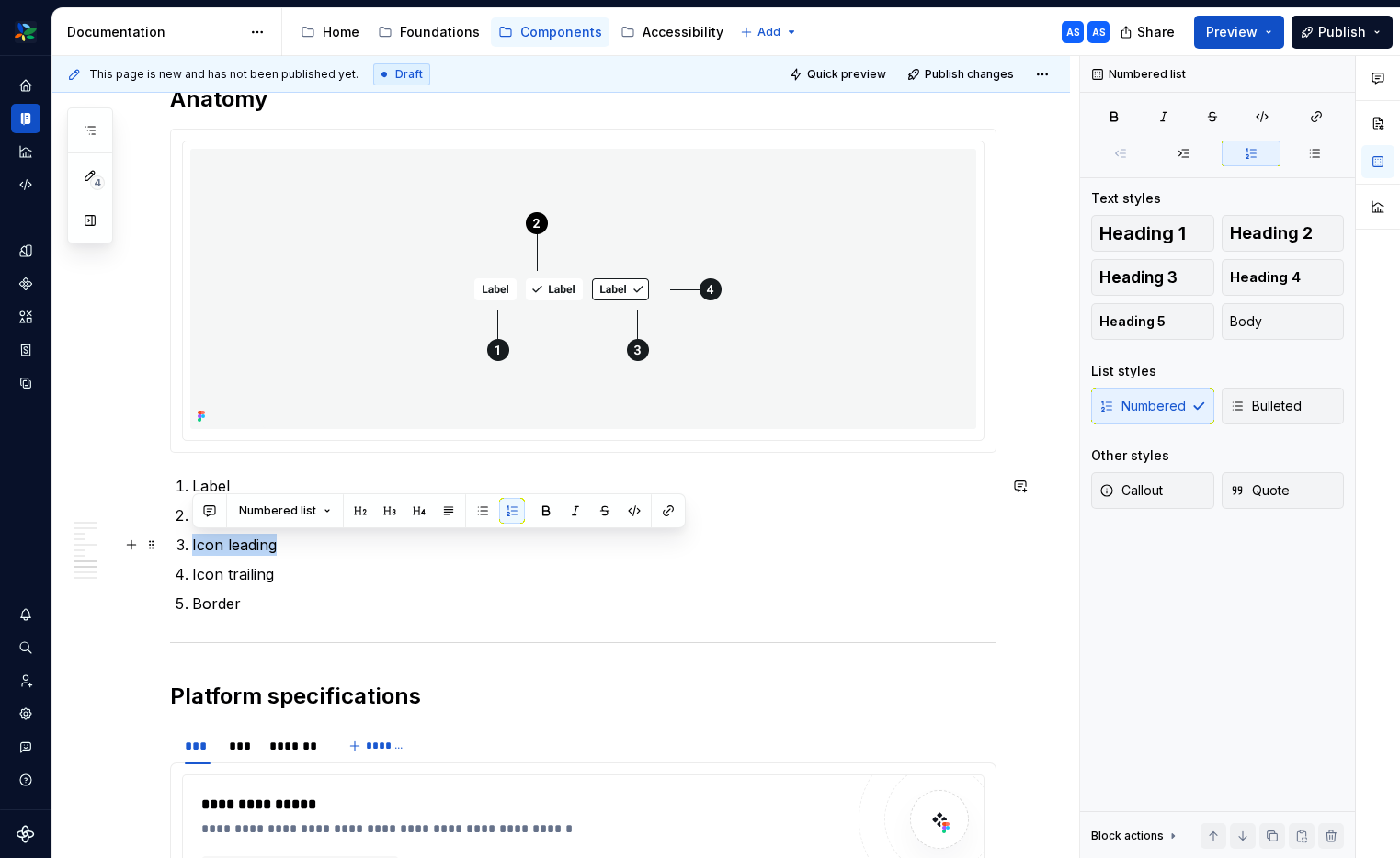
drag, startPoint x: 252, startPoint y: 551, endPoint x: 189, endPoint y: 547, distance: 63.1
click at [192, 550] on li "Icon leading" at bounding box center [594, 544] width 805 height 22
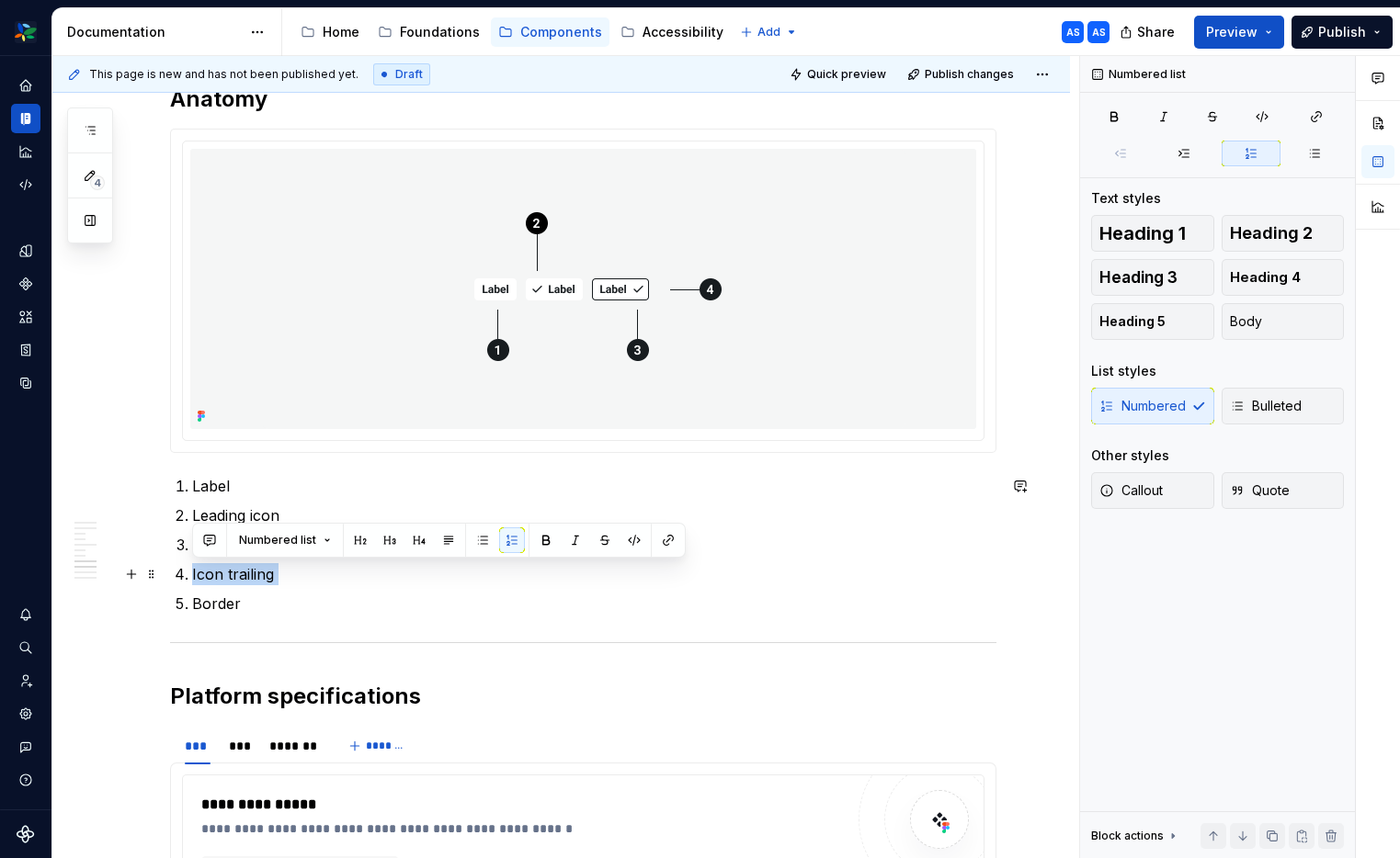
drag, startPoint x: 277, startPoint y: 585, endPoint x: 170, endPoint y: 581, distance: 107.1
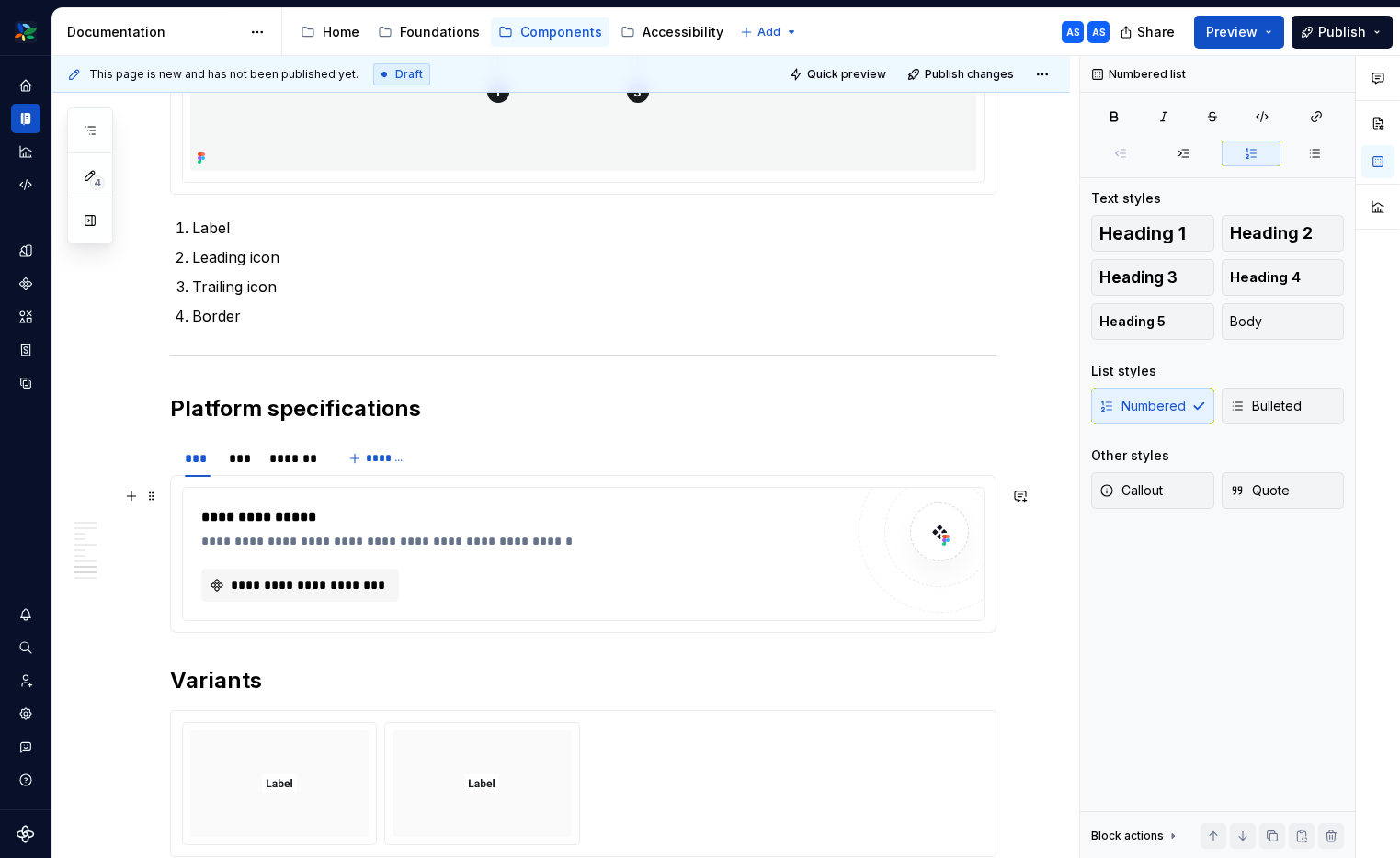
scroll to position [2769, 0]
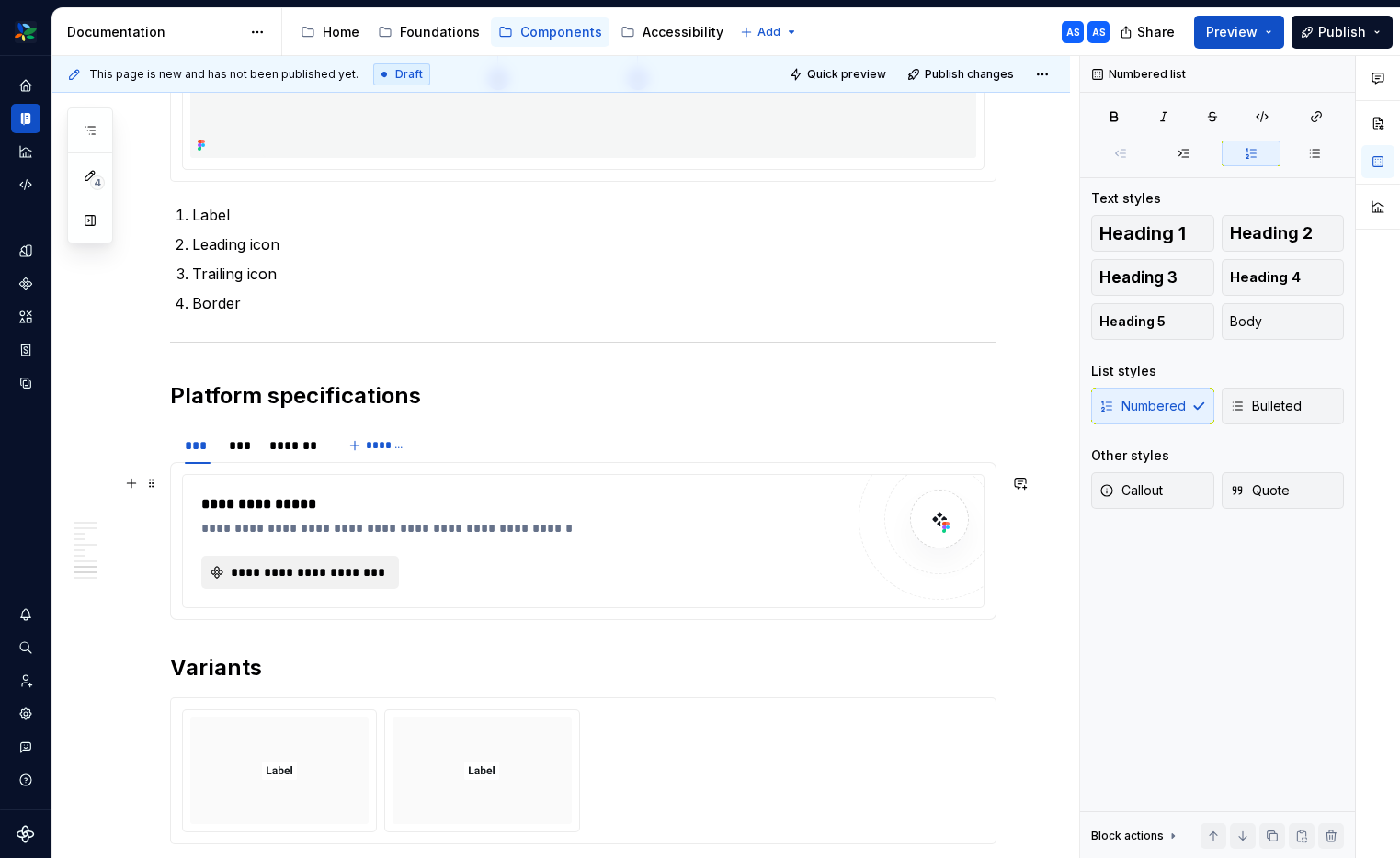
click at [384, 563] on span "**********" at bounding box center [307, 572] width 159 height 18
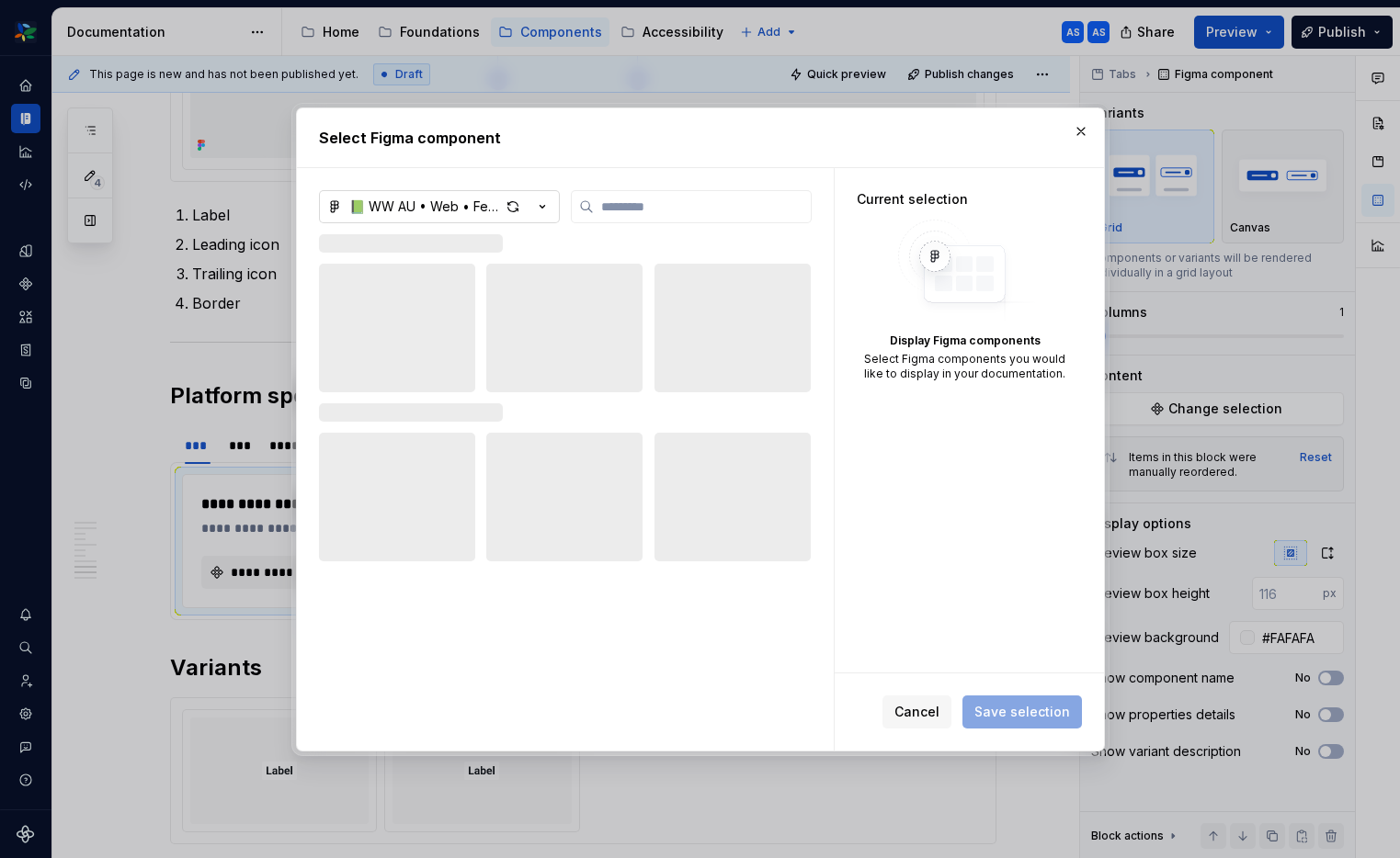
click at [538, 208] on icon "button" at bounding box center [542, 206] width 18 height 18
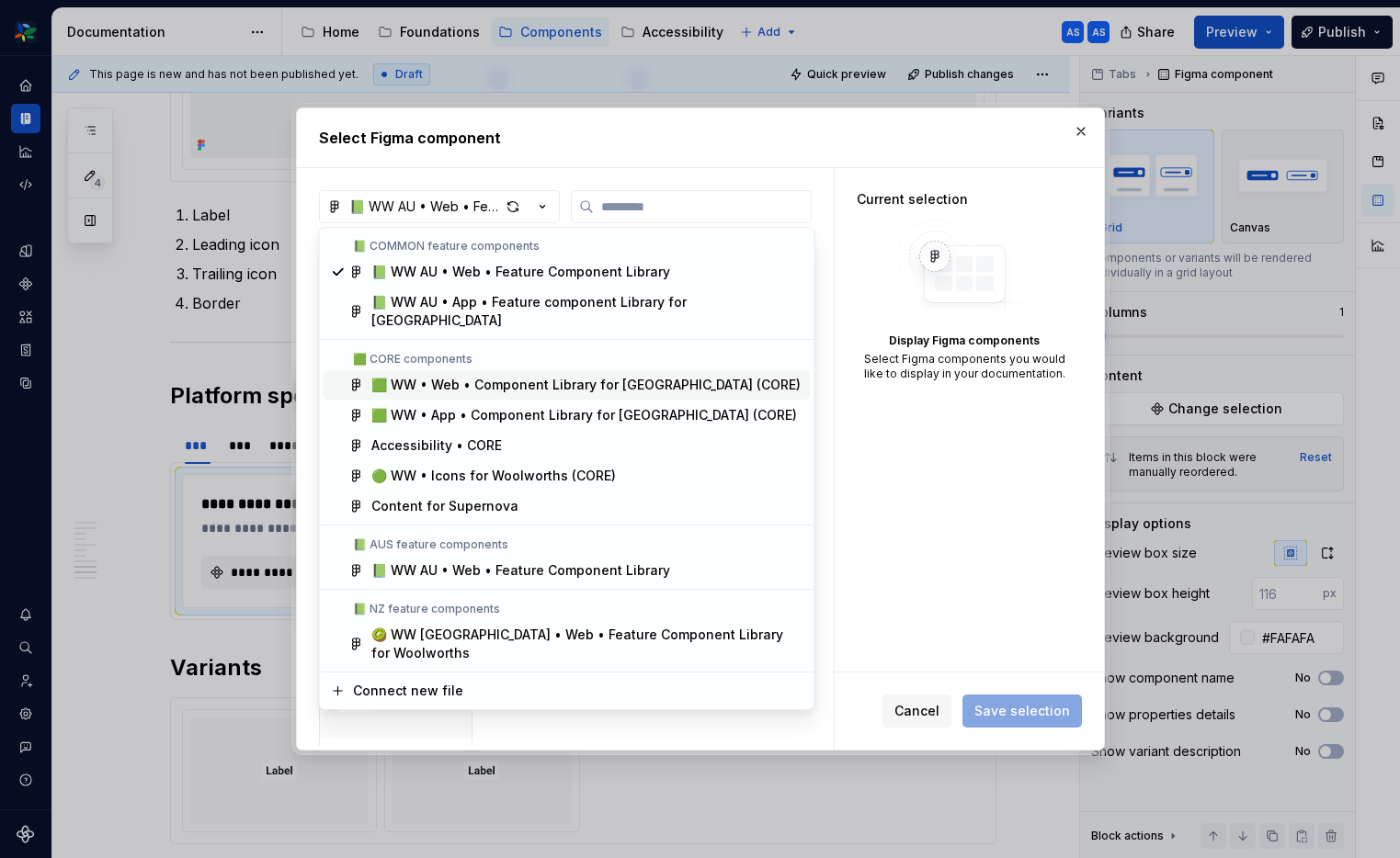
click at [529, 376] on div "🟩 WW • Web • Component Library for Woolworths (CORE)" at bounding box center [585, 384] width 429 height 18
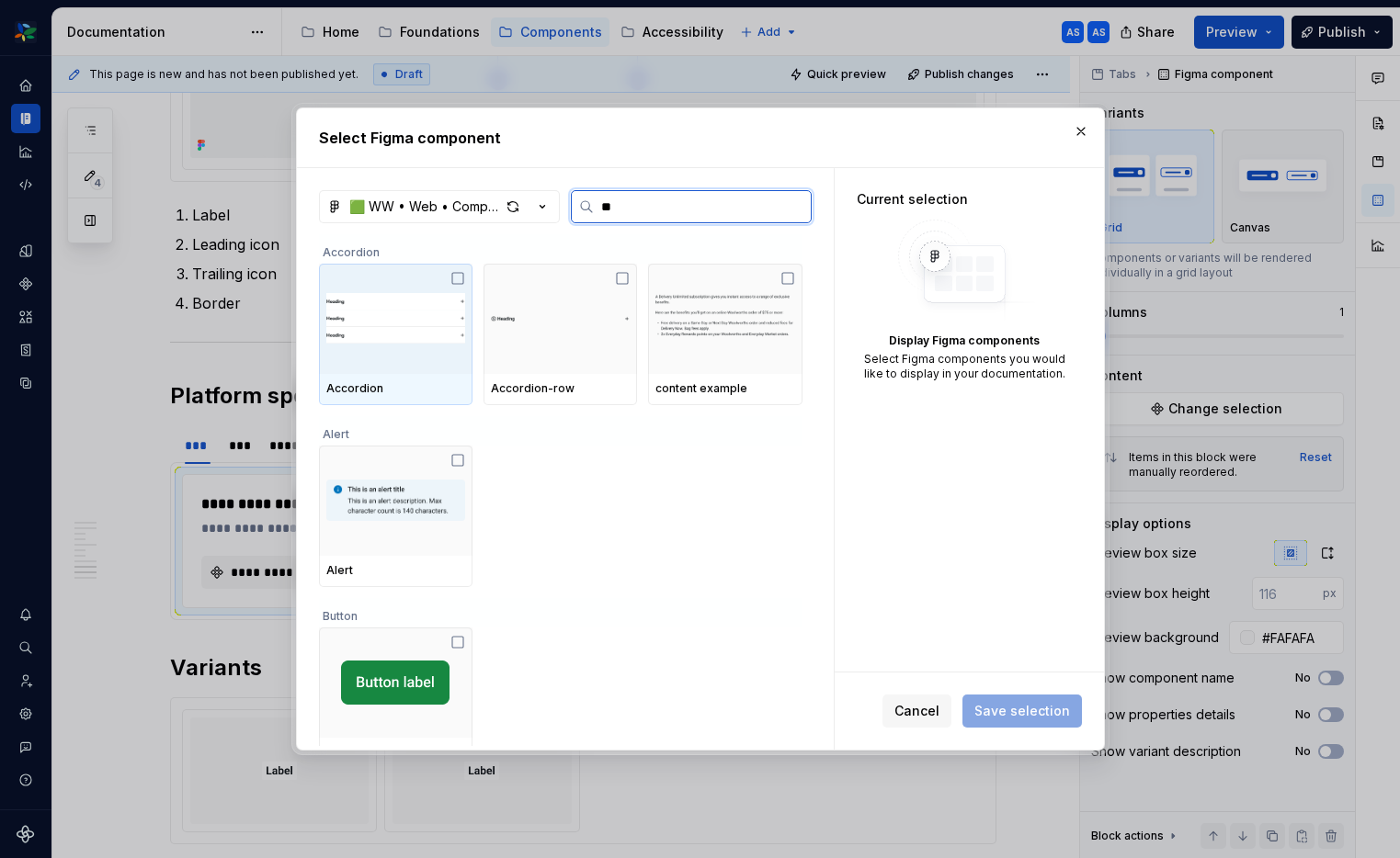
type input "***"
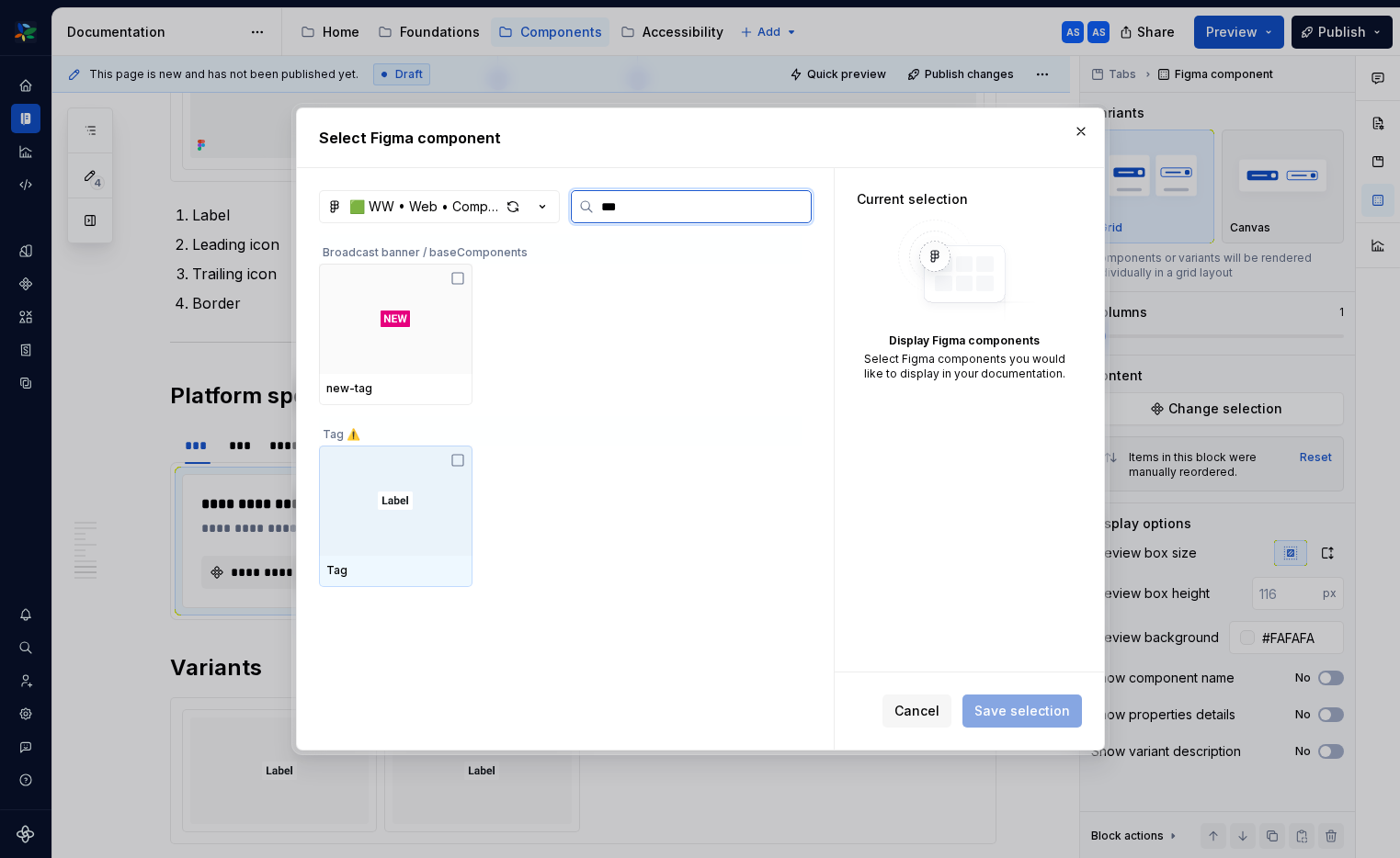
click at [427, 527] on div at bounding box center [395, 501] width 153 height 110
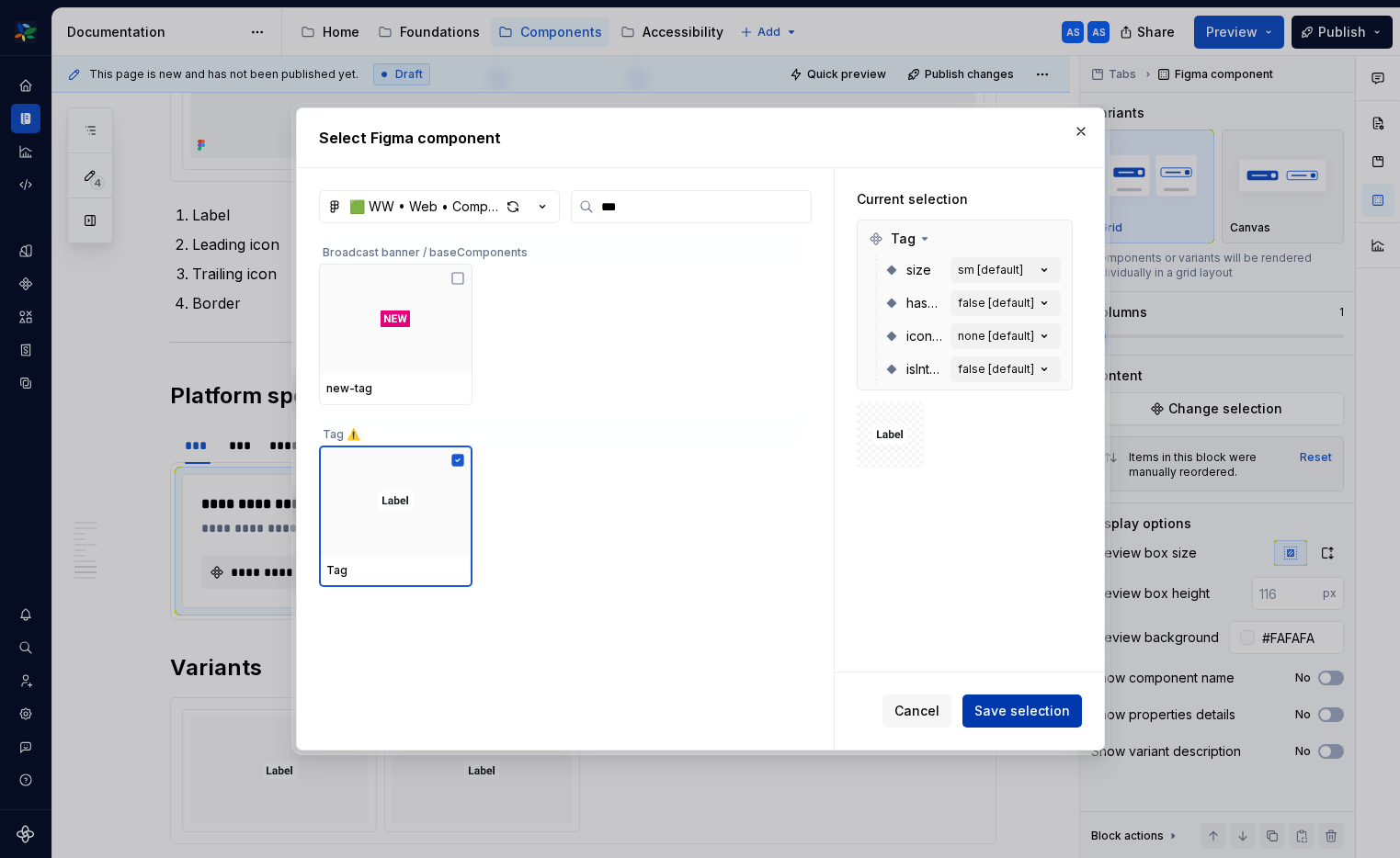
click at [1043, 706] on span "Save selection" at bounding box center [1021, 711] width 95 height 18
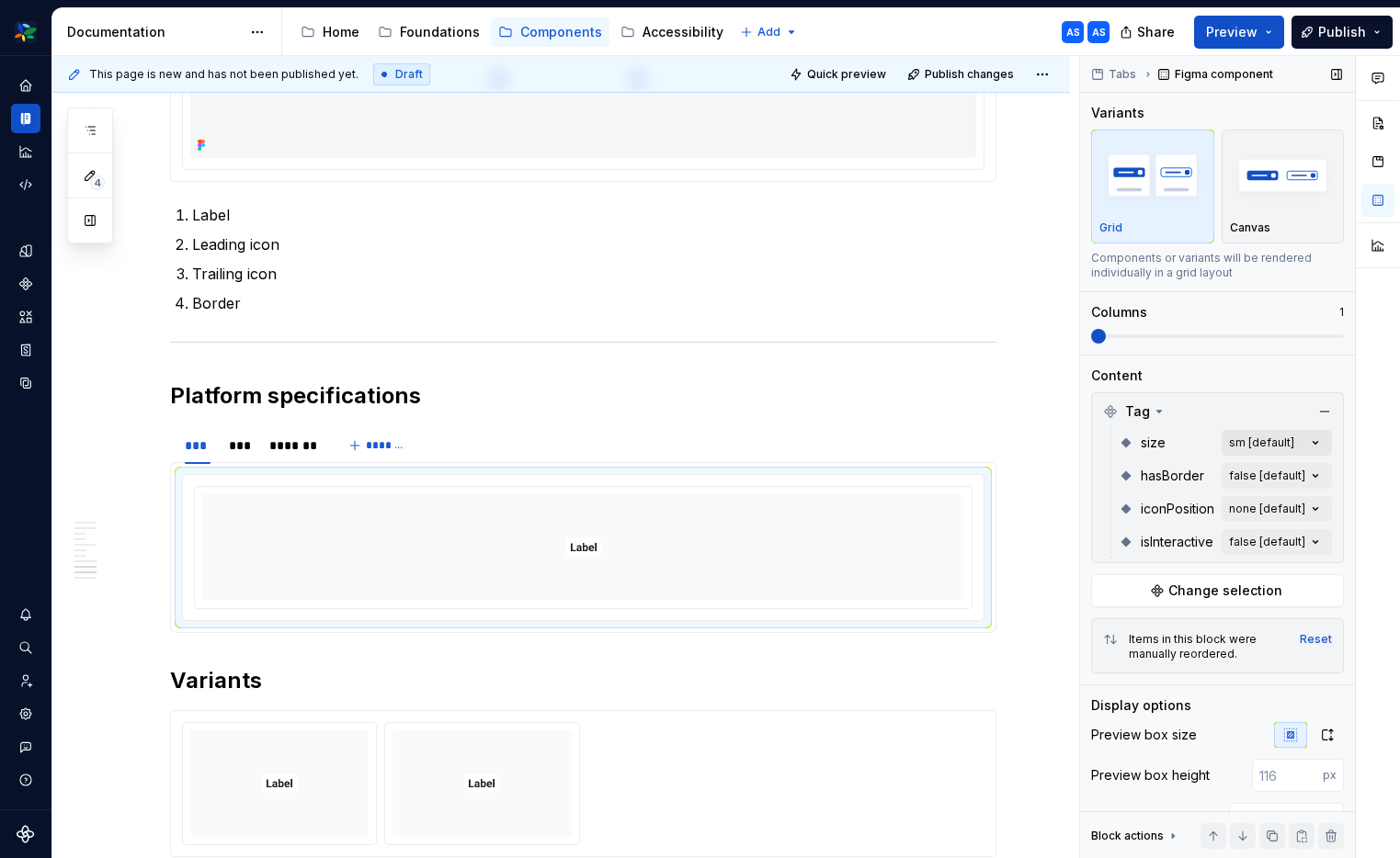
click at [1311, 443] on div "Comments Open comments No comments yet Select ‘Comment’ from the block context …" at bounding box center [1240, 457] width 320 height 803
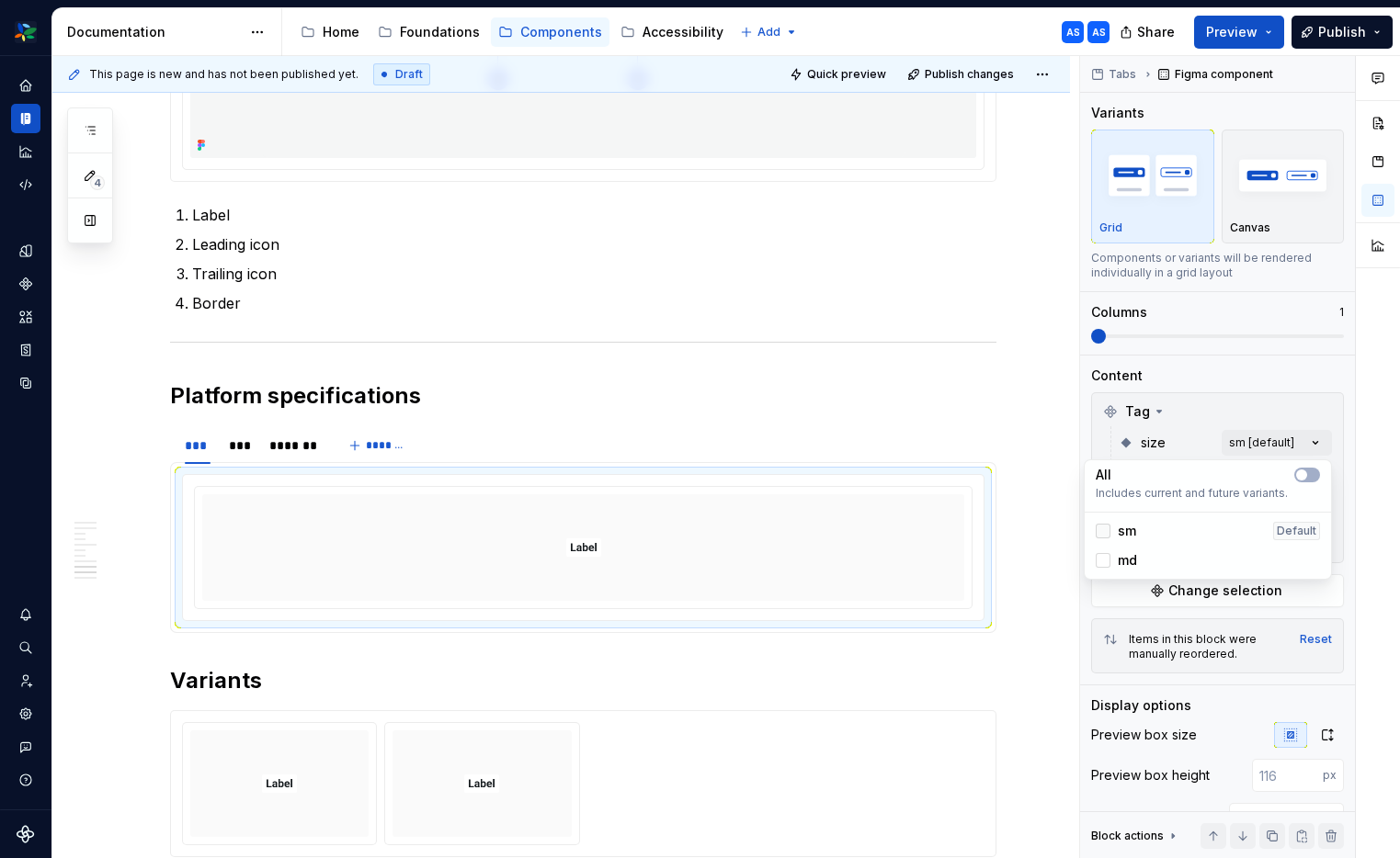
click at [1099, 535] on div at bounding box center [1102, 531] width 14 height 14
click at [1105, 564] on div at bounding box center [1102, 559] width 14 height 14
click at [339, 403] on html "Woolworths AS Dataset 🟩 CORE components Documentation Accessibility guide for t…" at bounding box center [700, 429] width 1400 height 858
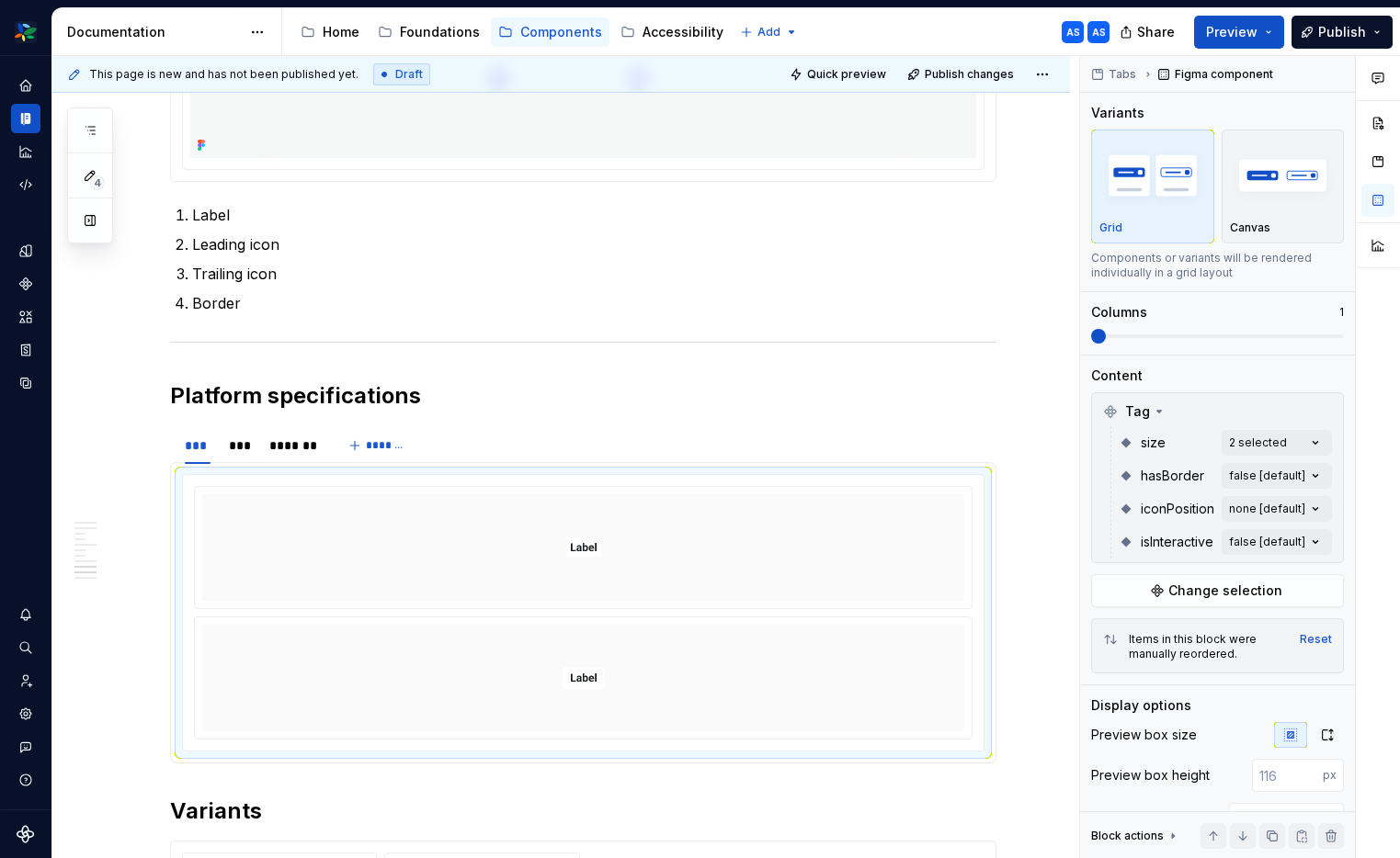
click at [339, 403] on h2 "Platform specifications" at bounding box center [582, 396] width 826 height 30
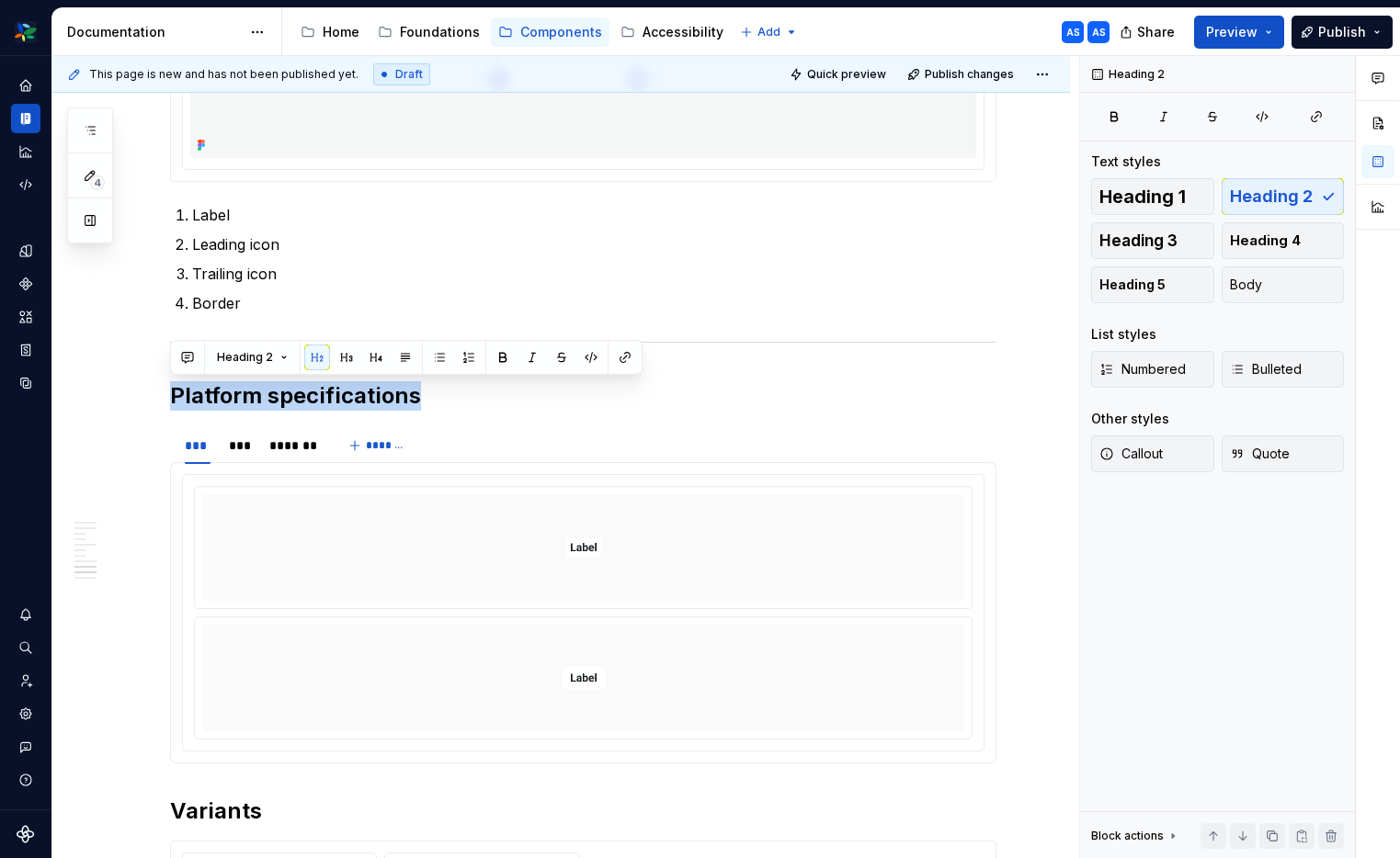
click at [339, 403] on h2 "Platform specifications" at bounding box center [582, 396] width 826 height 30
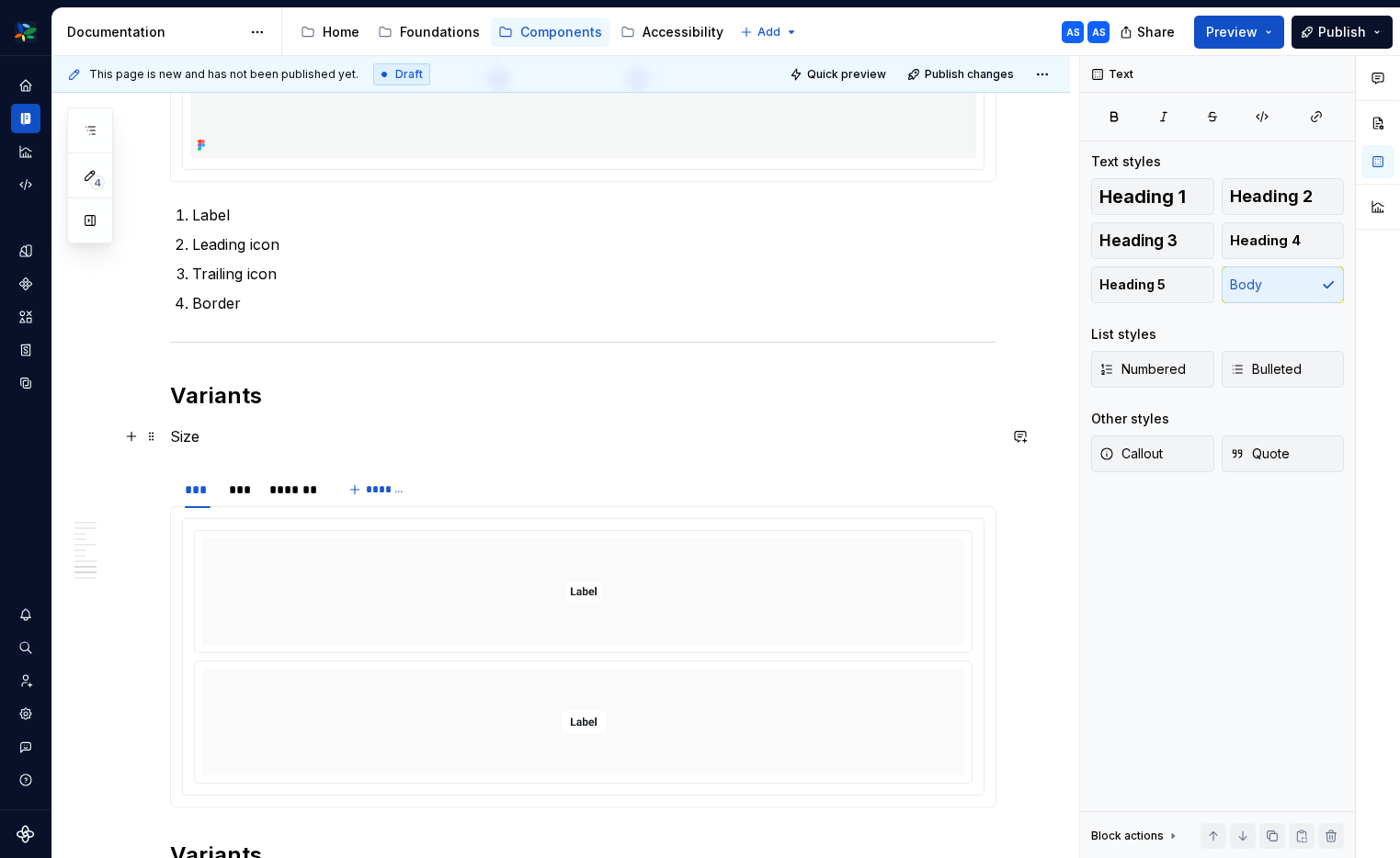
click at [174, 431] on p "Size" at bounding box center [582, 436] width 826 height 22
click at [170, 435] on p "Size" at bounding box center [582, 436] width 826 height 22
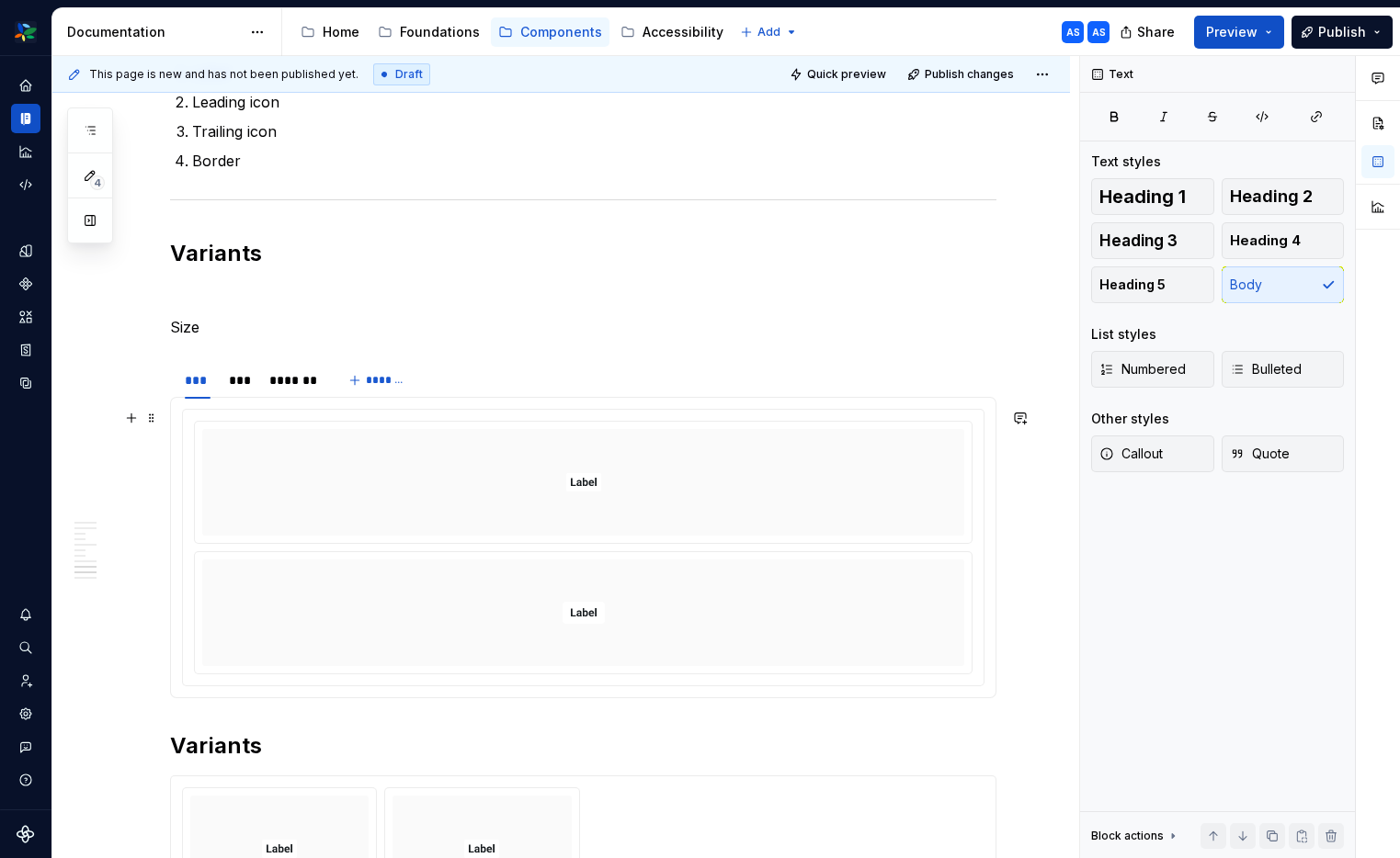
scroll to position [2960, 0]
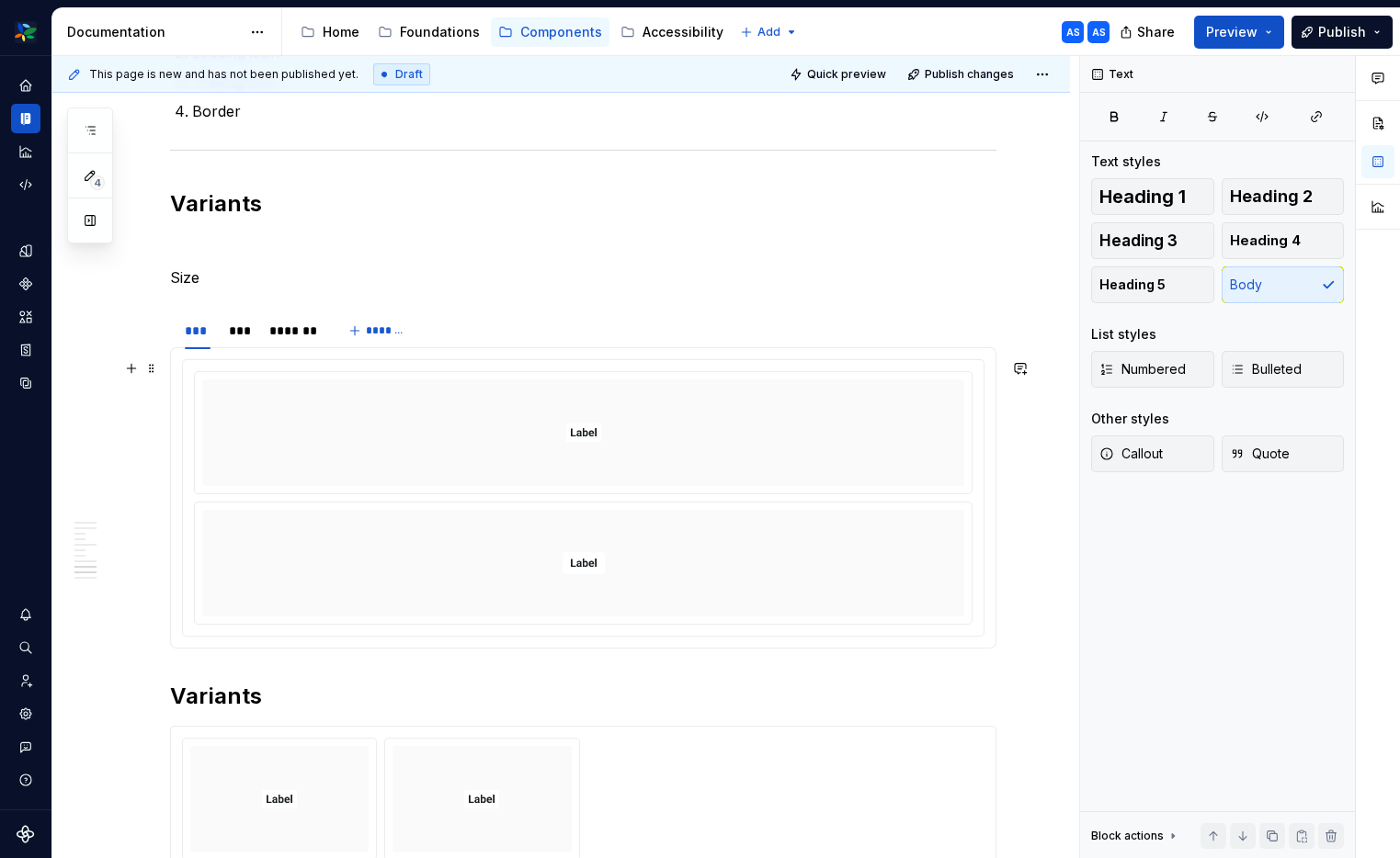
click at [662, 436] on div at bounding box center [583, 432] width 762 height 107
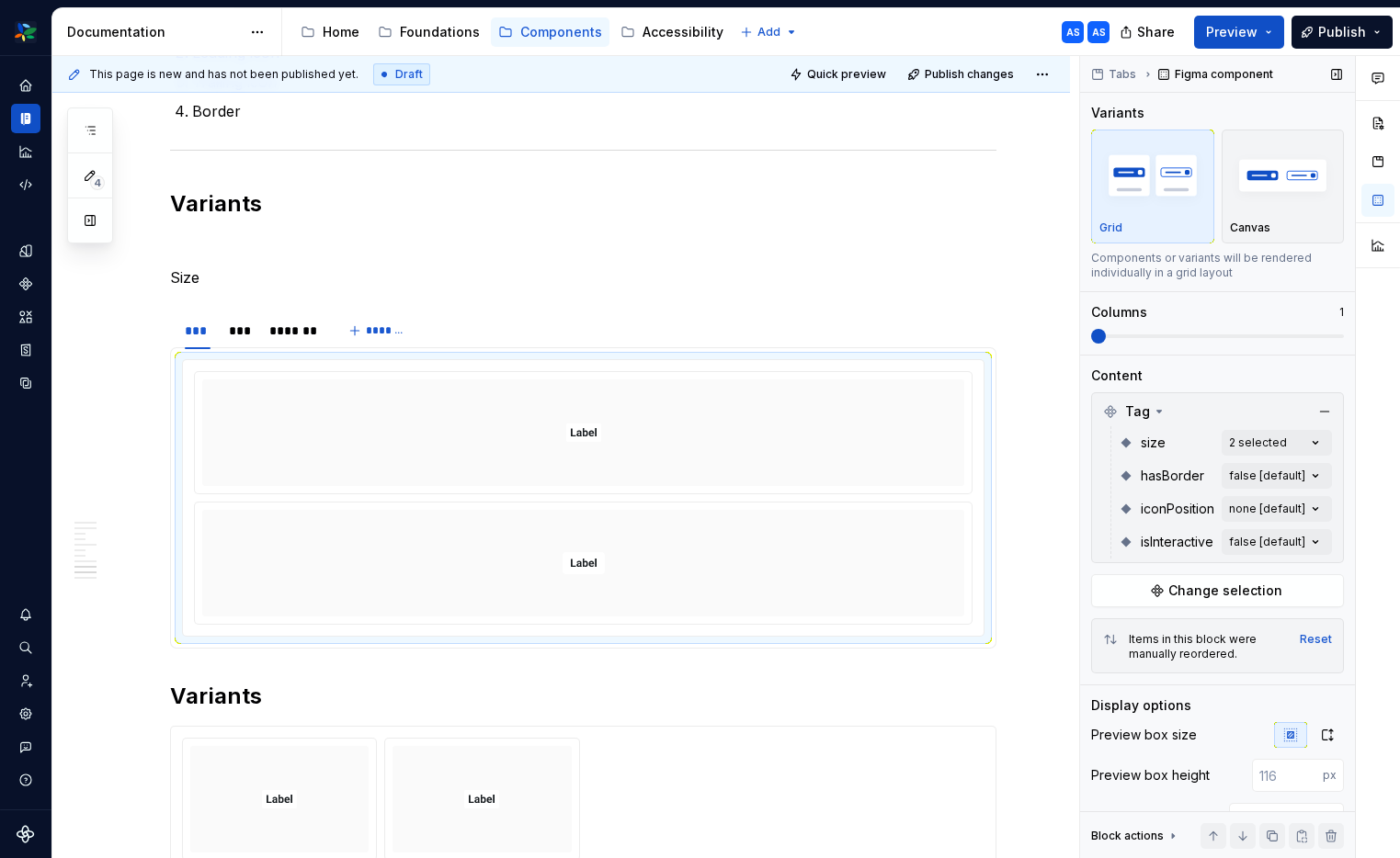
type textarea "*"
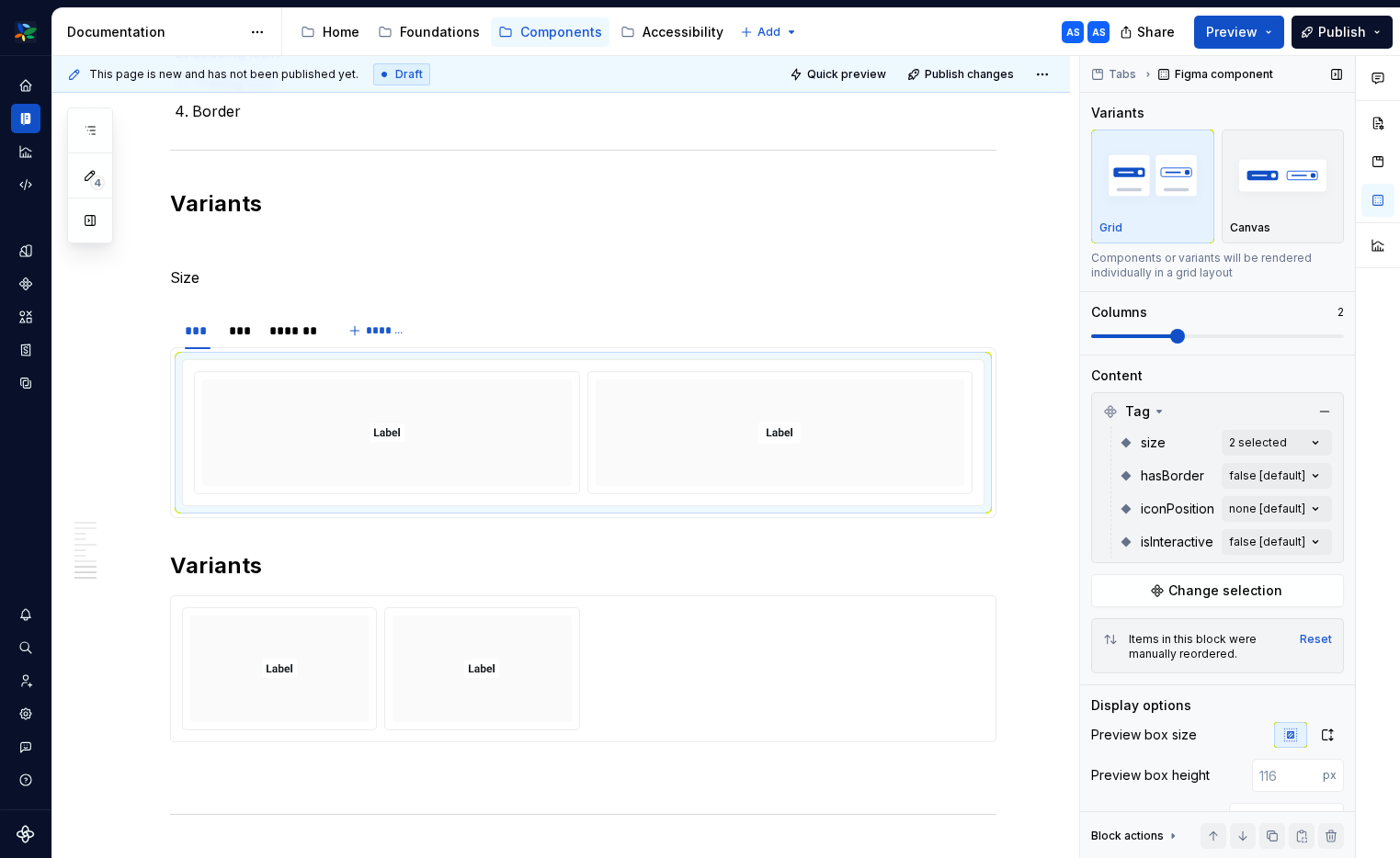
click at [1184, 332] on span at bounding box center [1176, 335] width 14 height 14
click at [1304, 444] on div "Comments Open comments No comments yet Select ‘Comment’ from the block context …" at bounding box center [1240, 457] width 320 height 803
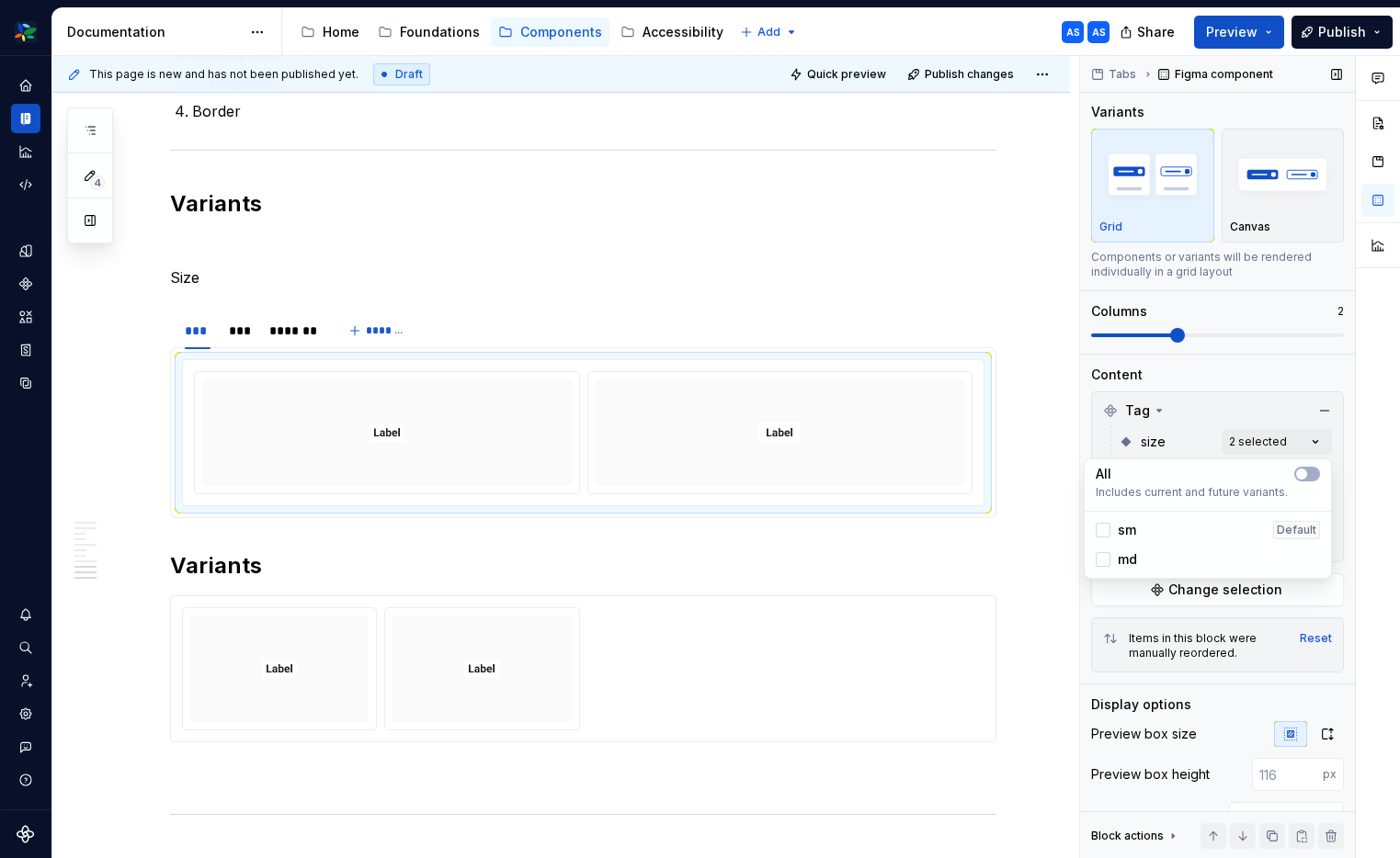
click at [1210, 307] on div "Comments Open comments No comments yet Select ‘Comment’ from the block context …" at bounding box center [1240, 457] width 320 height 803
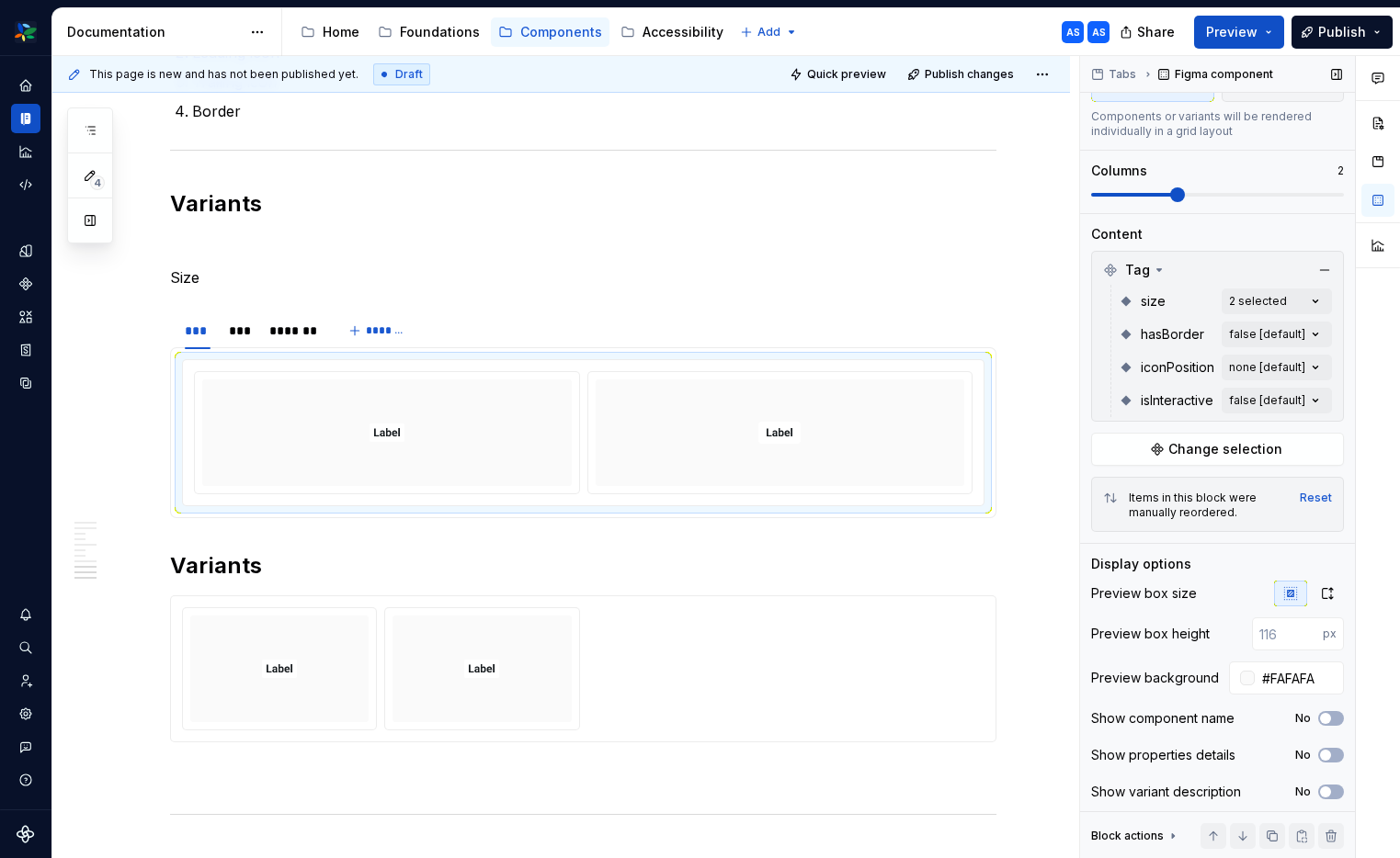
scroll to position [146, 0]
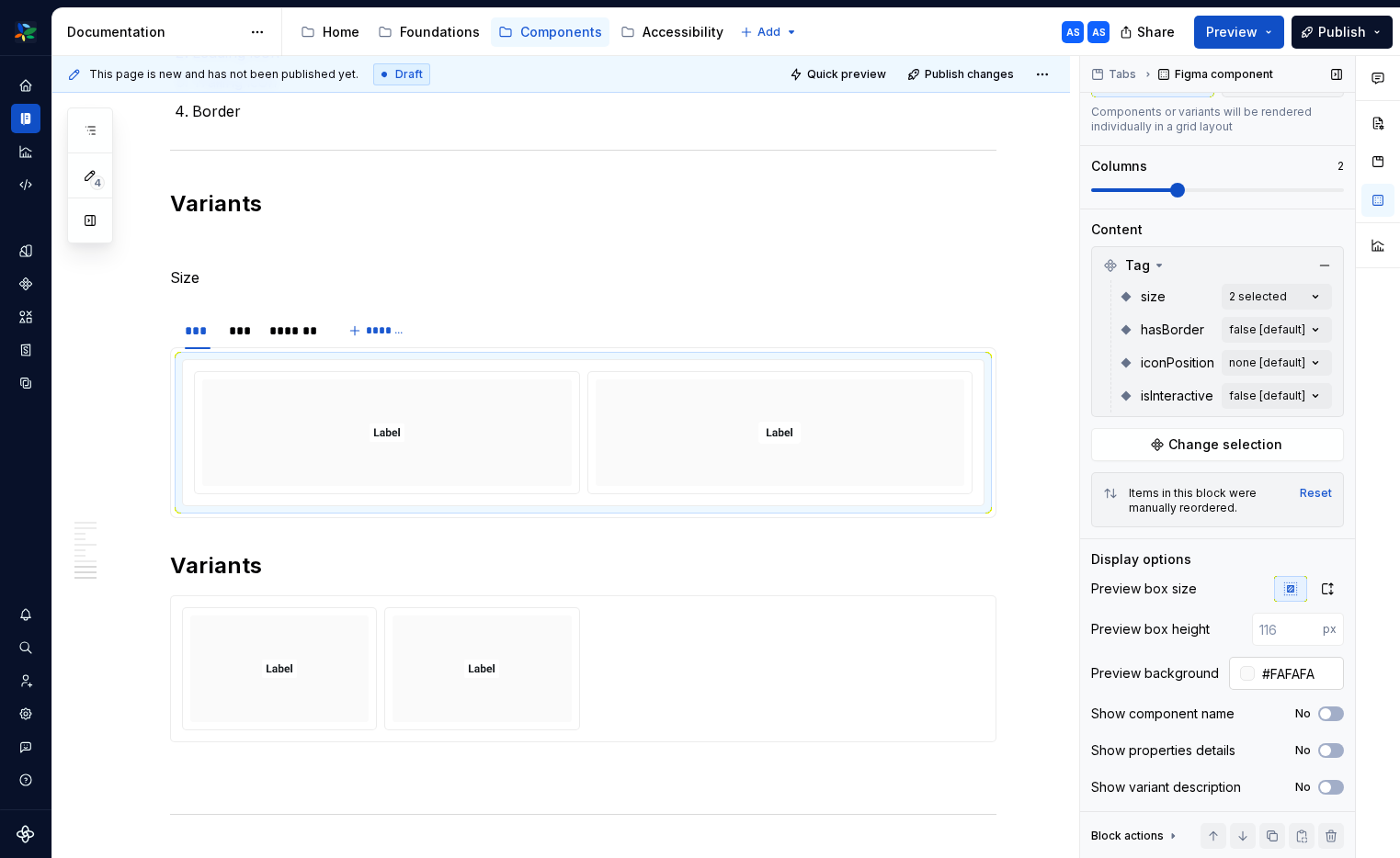
drag, startPoint x: 1285, startPoint y: 676, endPoint x: 1250, endPoint y: 680, distance: 35.2
click at [1284, 677] on input "#FAFAFA" at bounding box center [1299, 673] width 90 height 33
click at [1315, 675] on input "#FAFAFA" at bounding box center [1299, 673] width 90 height 33
click at [1317, 676] on input "#FAFAFA" at bounding box center [1299, 673] width 90 height 33
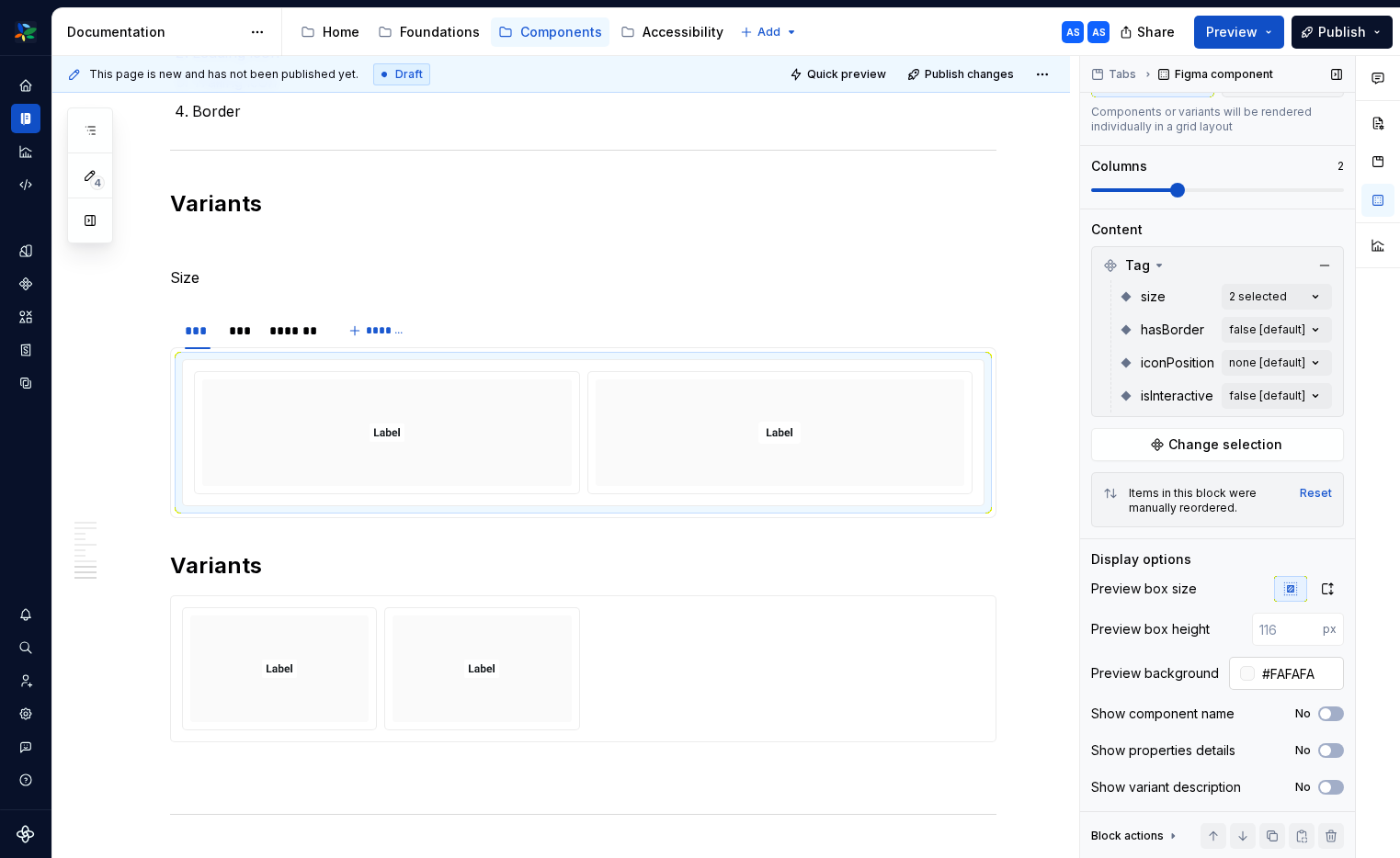
click at [1243, 674] on div at bounding box center [1247, 672] width 14 height 14
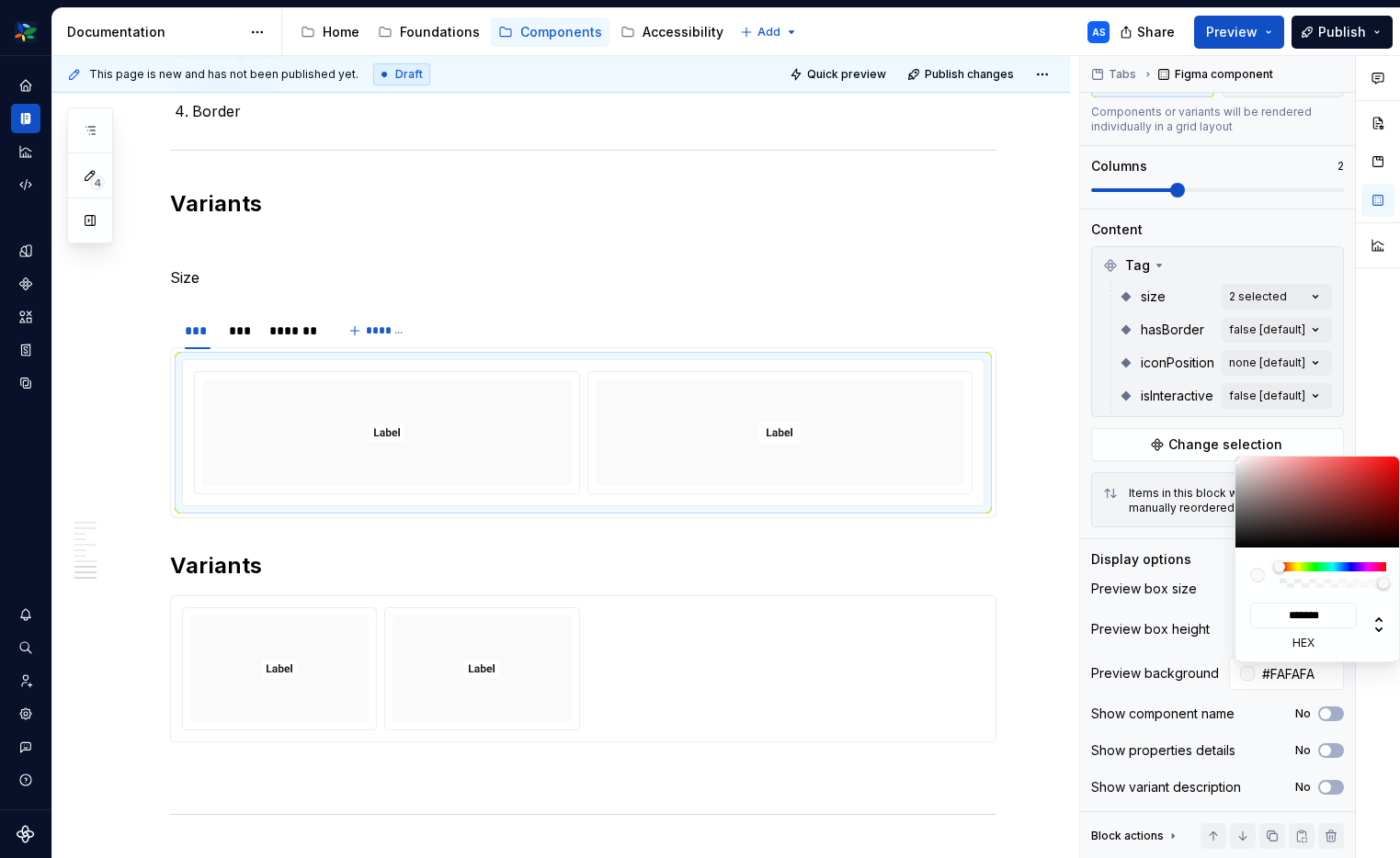
type input "#EDE4E4"
type input "*******"
type input "#EDE5E5"
type input "*******"
type input "#E5E5E5"
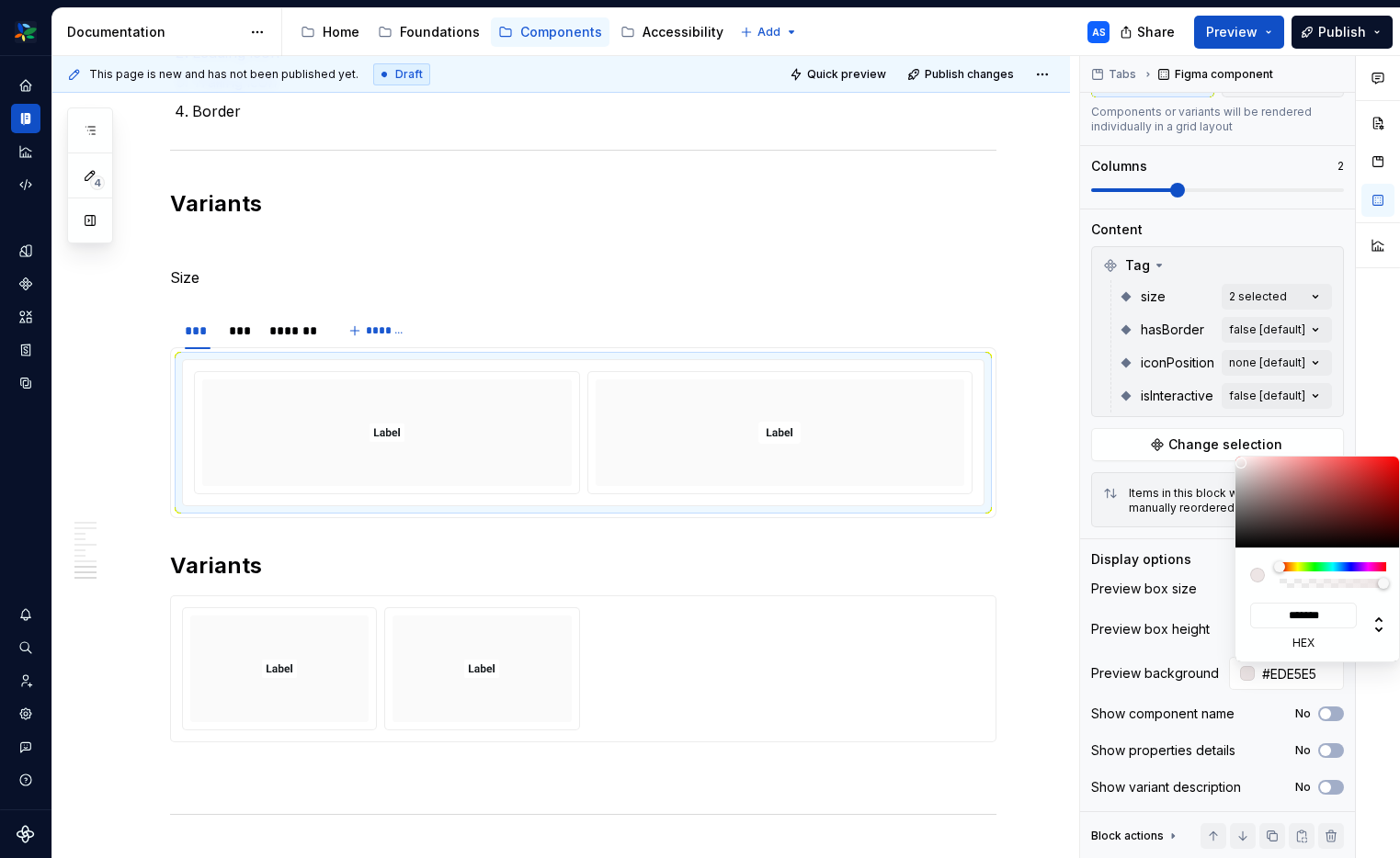
type input "*******"
type input "#E0E0E0"
type input "*******"
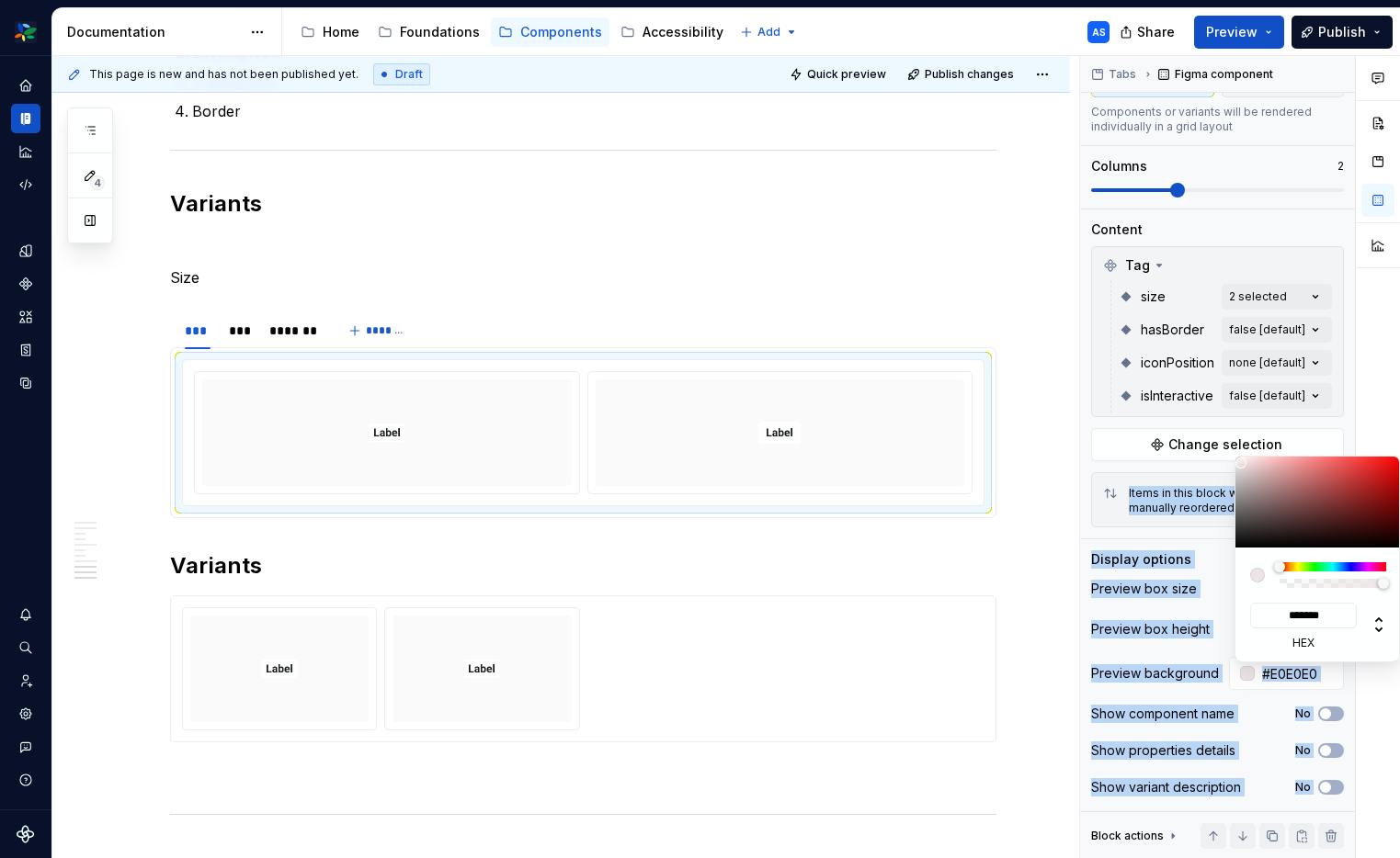
type input "#DDDDDD"
type input "*******"
type input "#D8D8D8"
type input "*******"
type input "#D3D3D3"
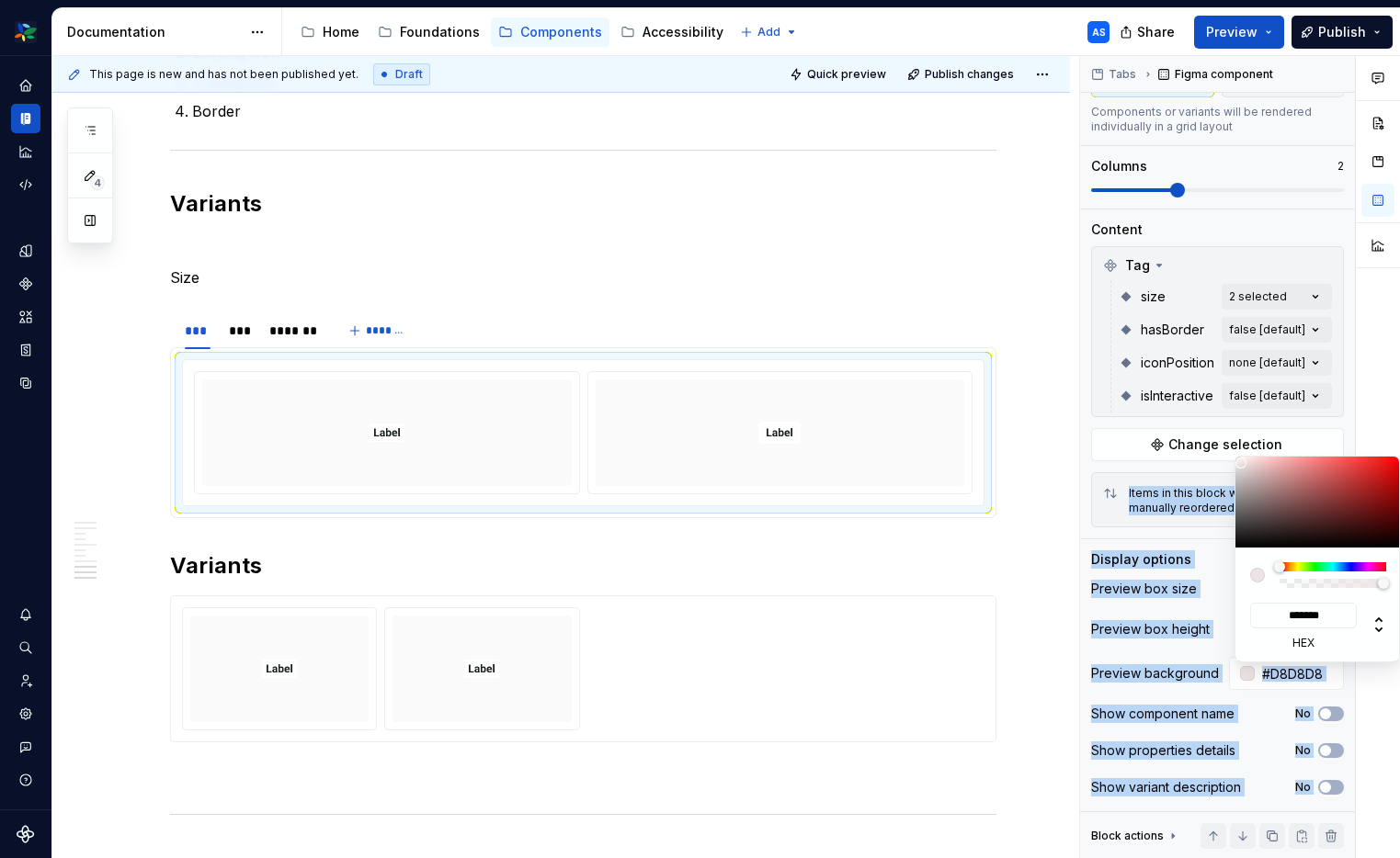
type input "*******"
type input "#CECECE"
type input "*******"
type input "#CBCBCB"
type input "*******"
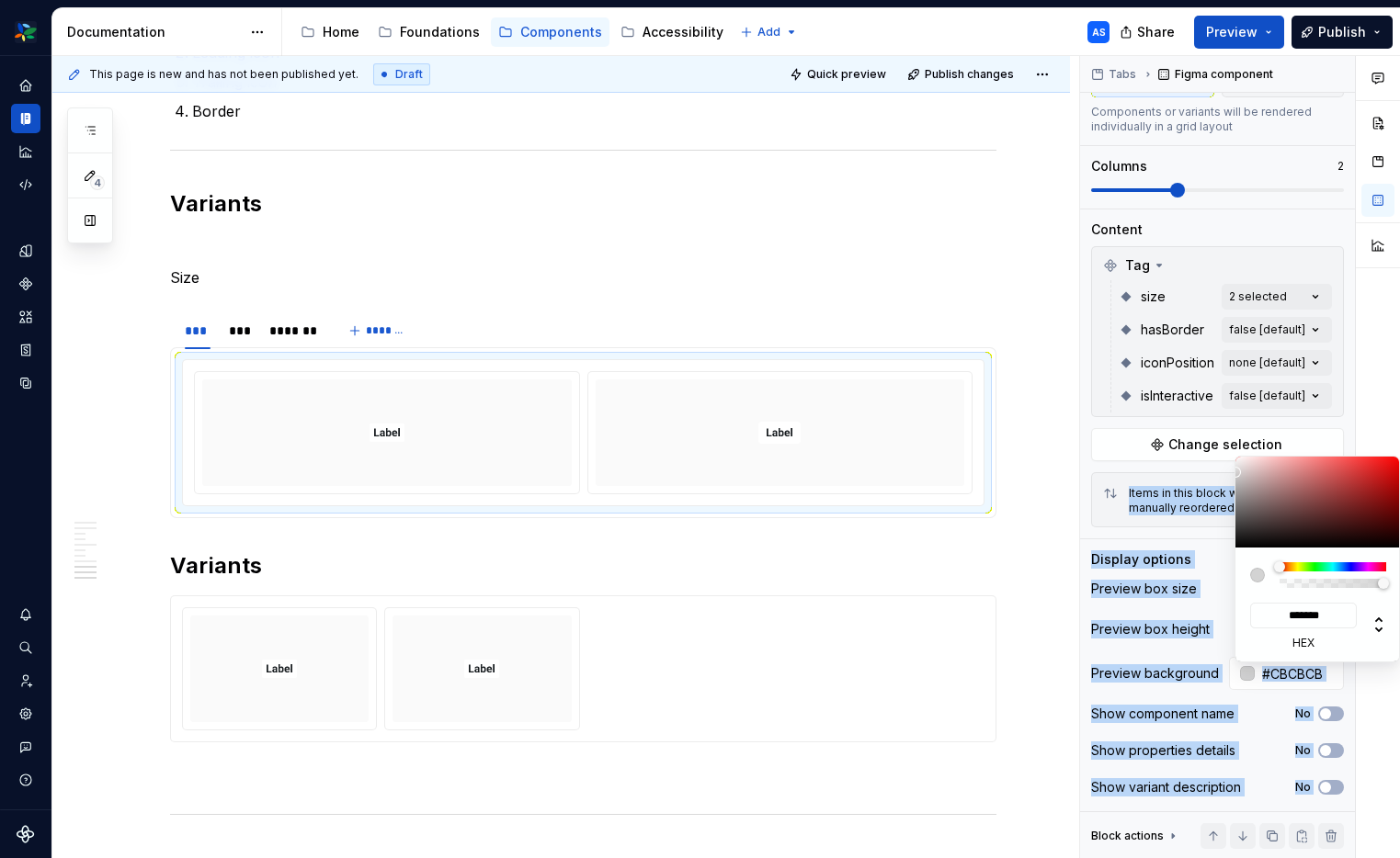
type input "#C4C4C4"
type input "*******"
drag, startPoint x: 1241, startPoint y: 463, endPoint x: 1237, endPoint y: 473, distance: 10.8
click at [1228, 475] on body "Woolworths AS Dataset 🟩 CORE components Documentation Accessibility guide for t…" at bounding box center [700, 429] width 1400 height 858
type input "#C9C9C9"
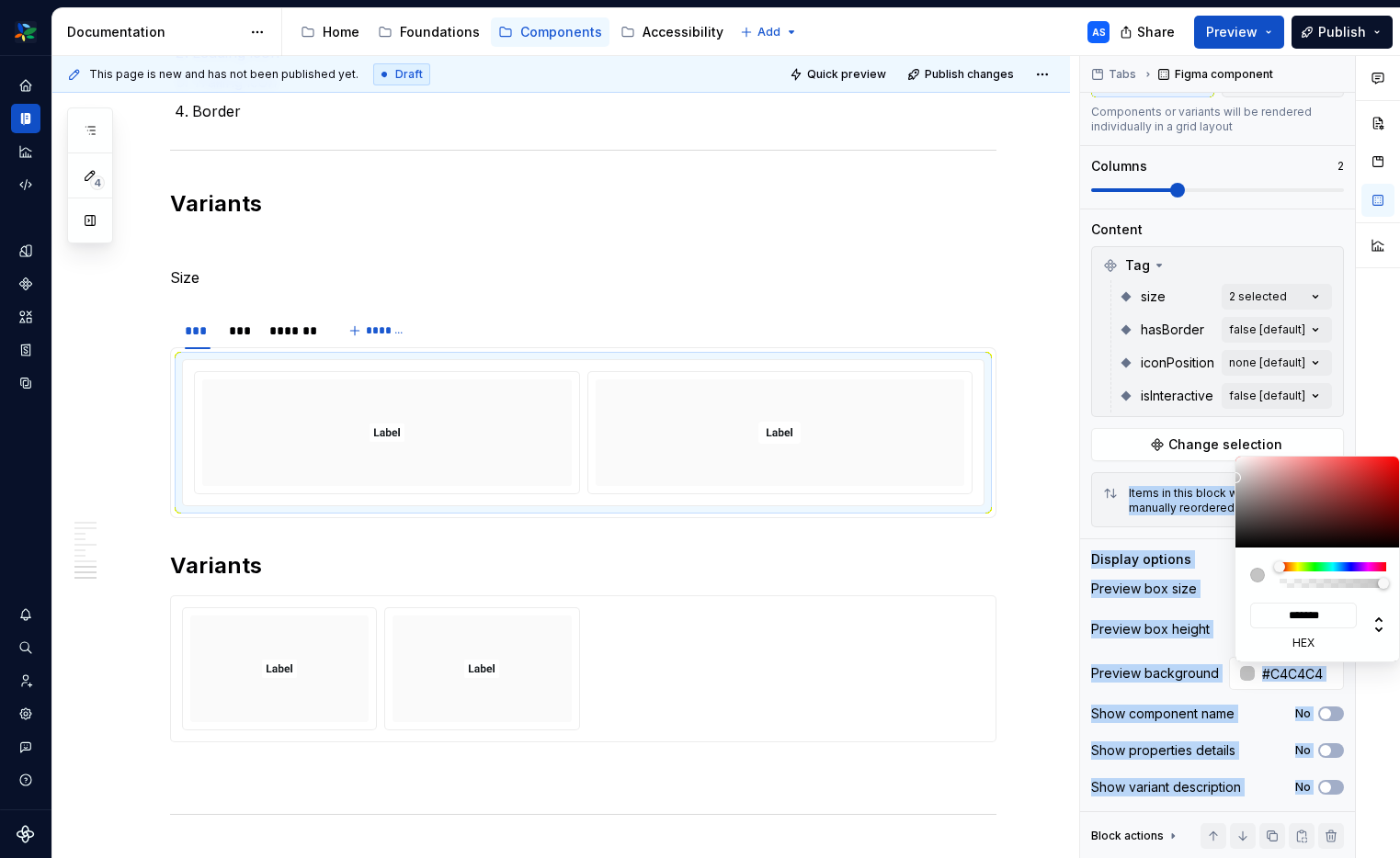
type input "*******"
type input "#CBCBCB"
type input "*******"
type input "#D8C5C5"
type input "*******"
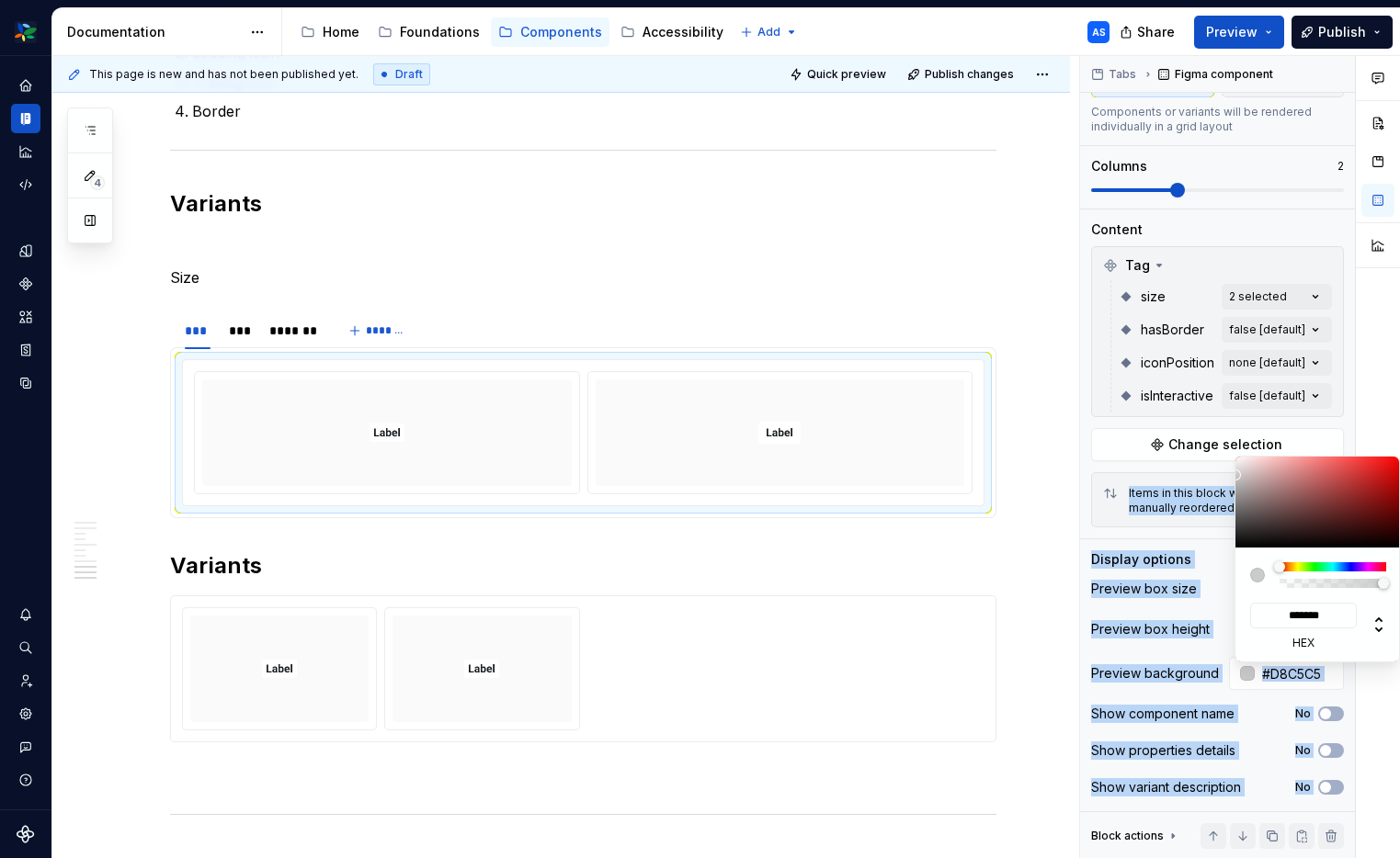
type input "#D6C4C4"
type input "*******"
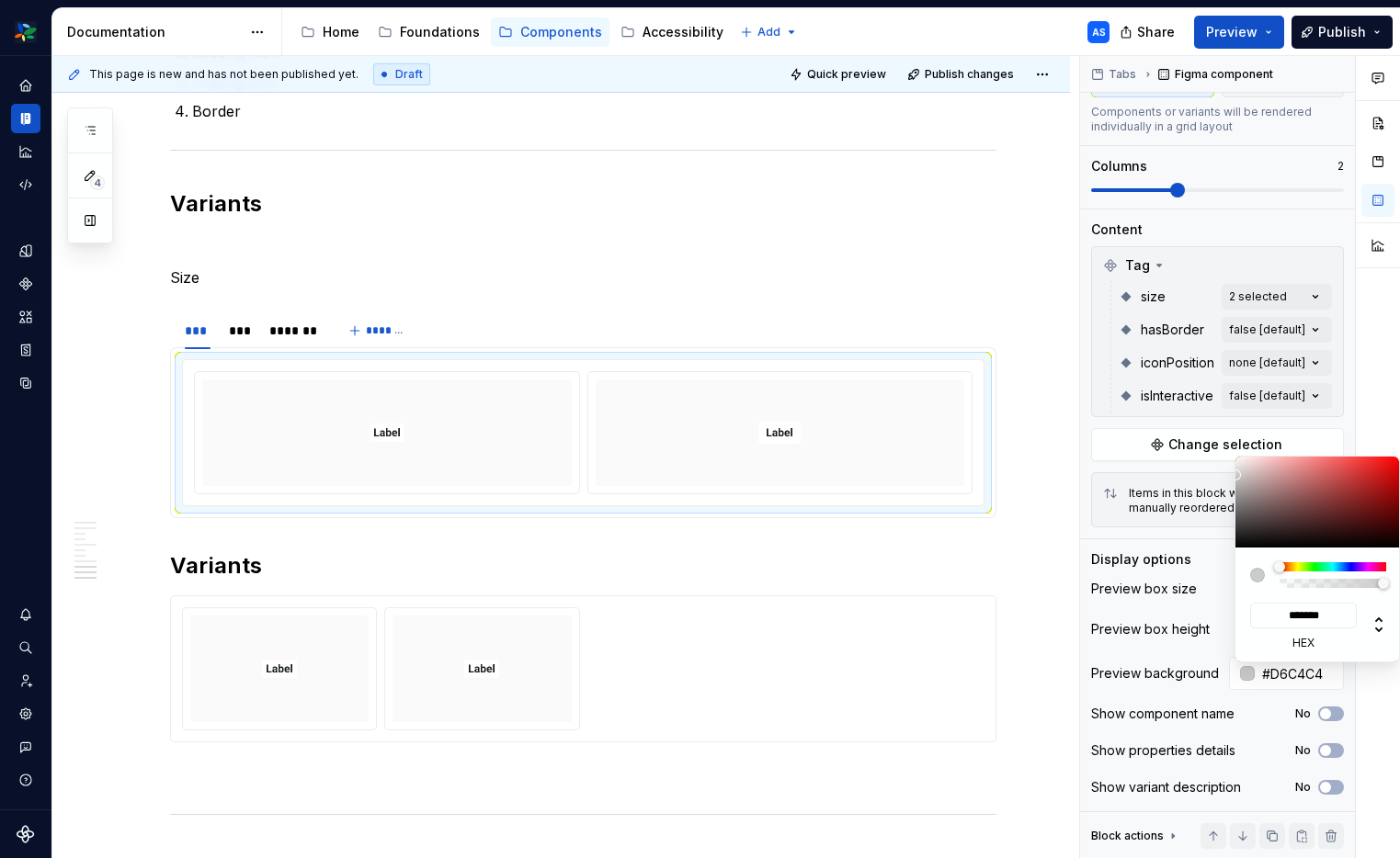
type input "#C4BBBB"
type input "*******"
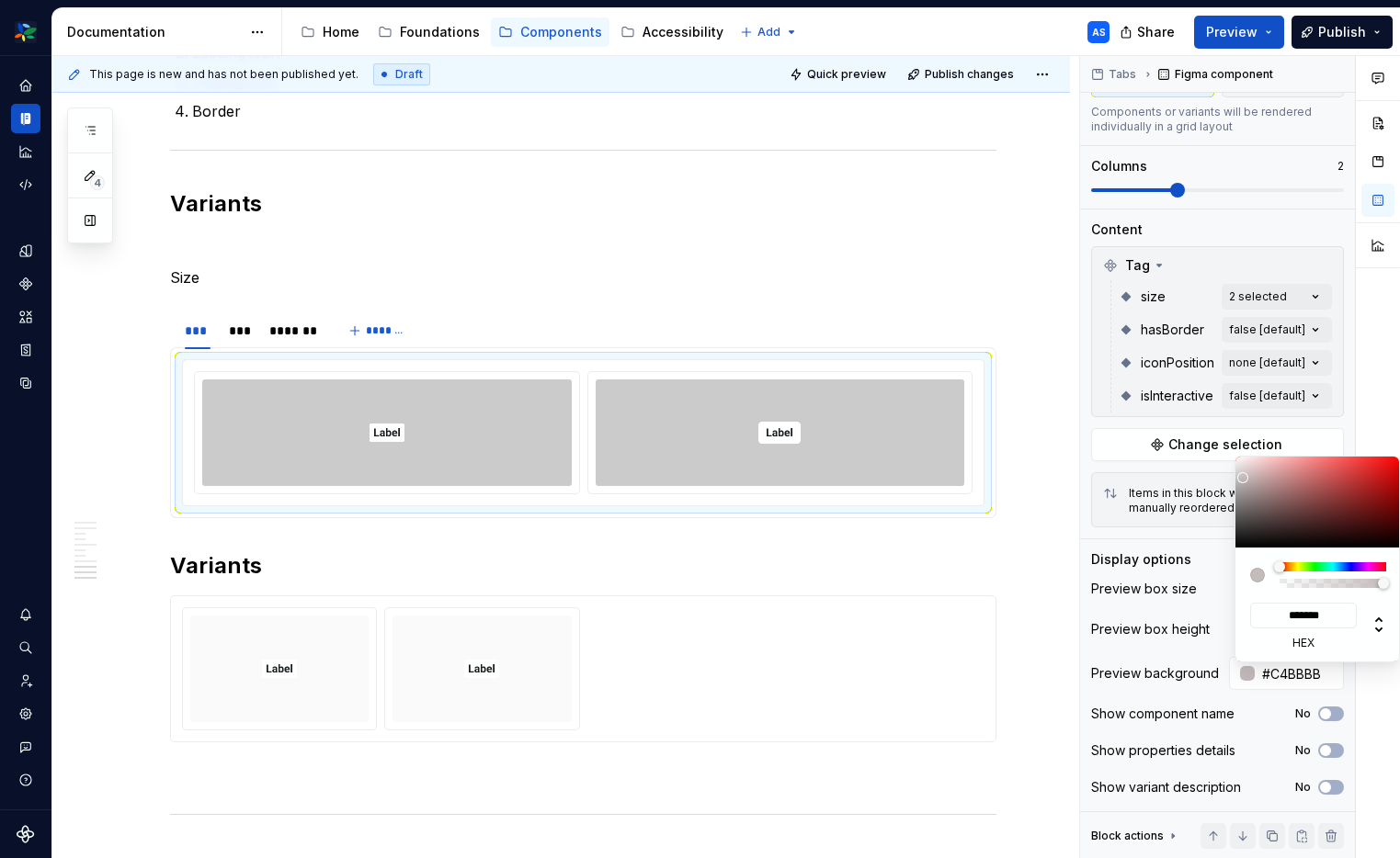
type input "#C1C0C0"
type input "*******"
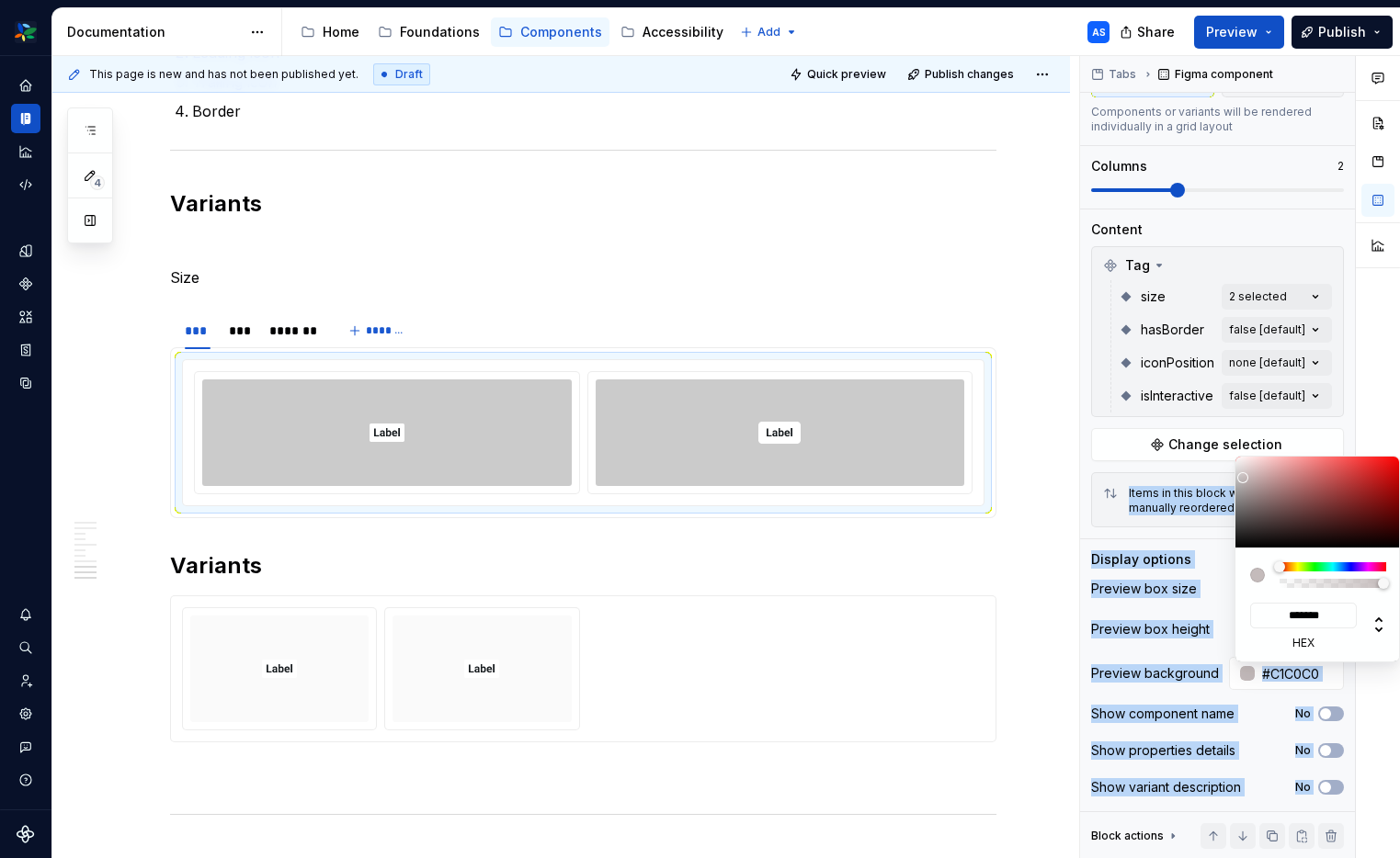
type input "#C4C4C4"
type input "*******"
type input "#C9C9C9"
type input "*******"
type input "#D1D1D1"
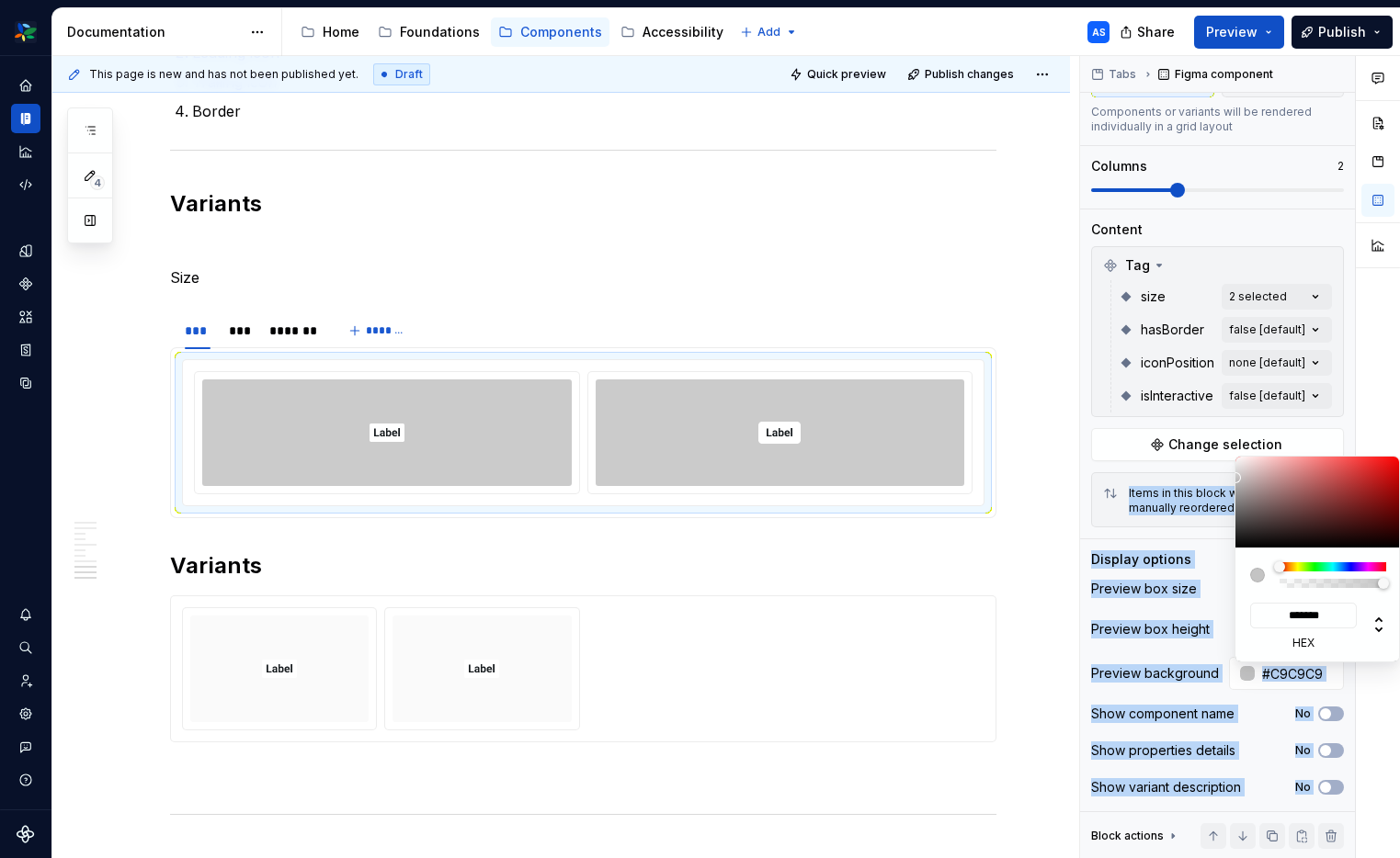
type input "*******"
type input "#D3D3D3"
type input "*******"
type input "#D6D6D6"
type input "*******"
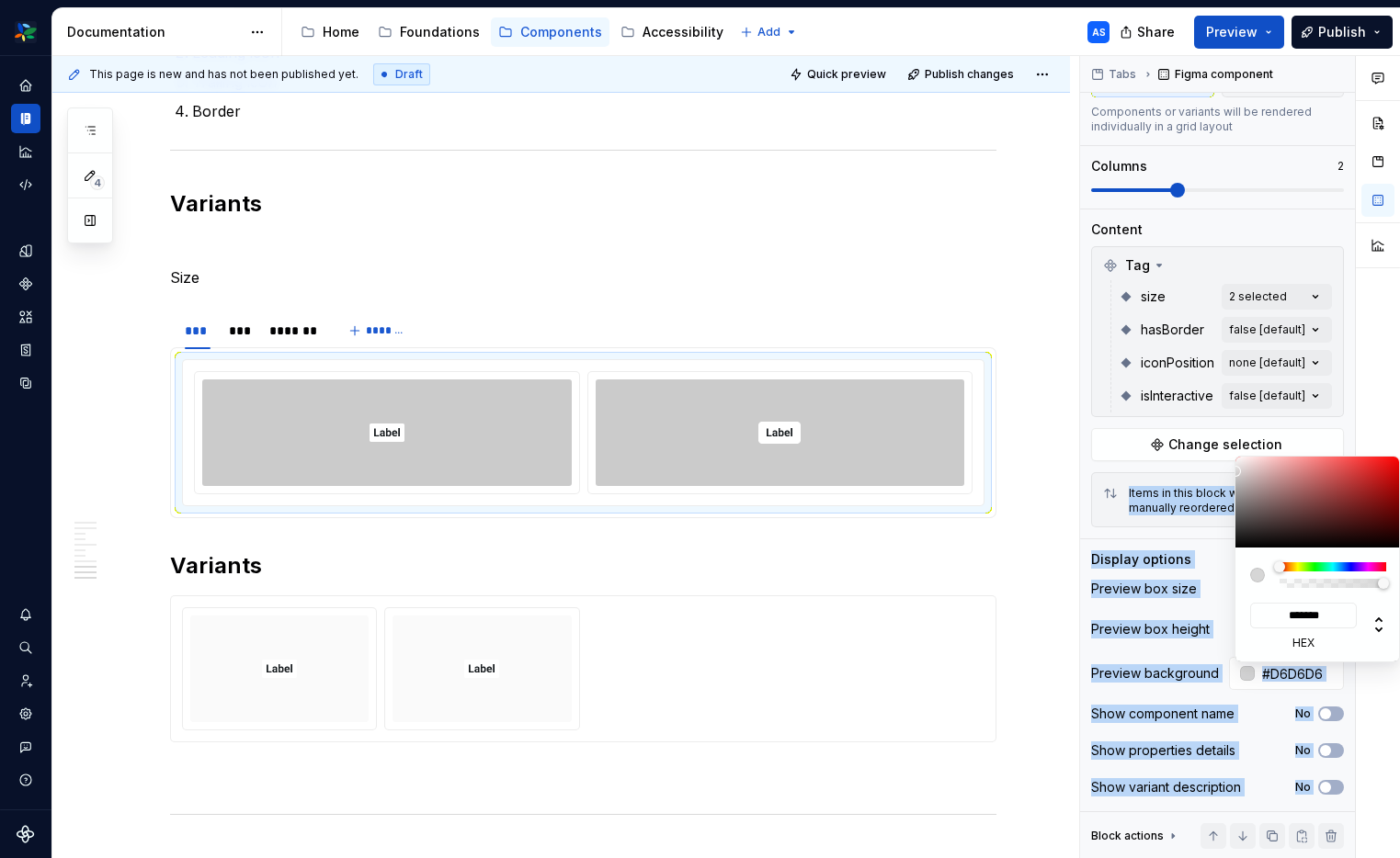
type input "#DBDBDB"
type input "*******"
type input "#DDDDDD"
type input "*******"
type input "#DBDBDB"
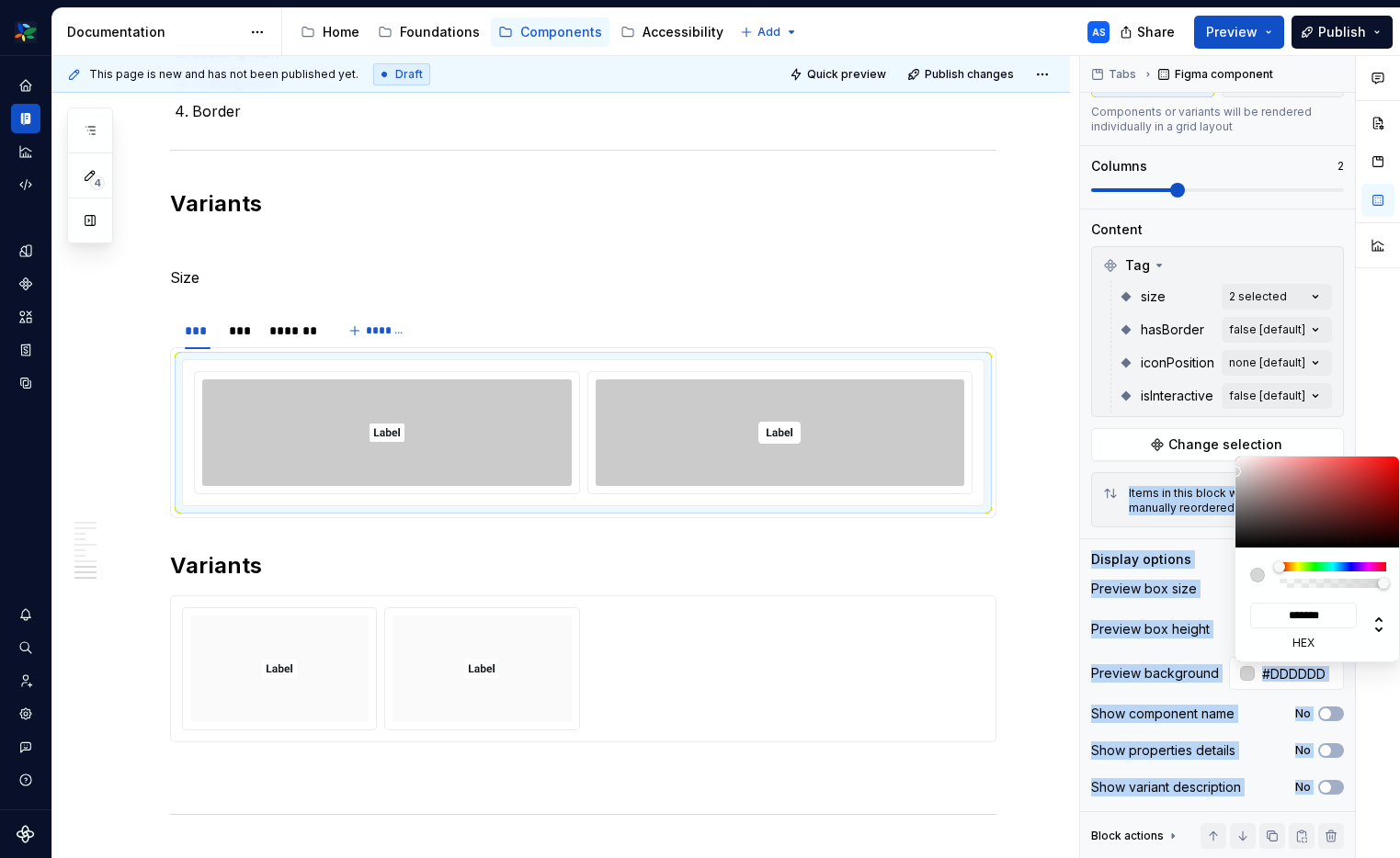
type input "*******"
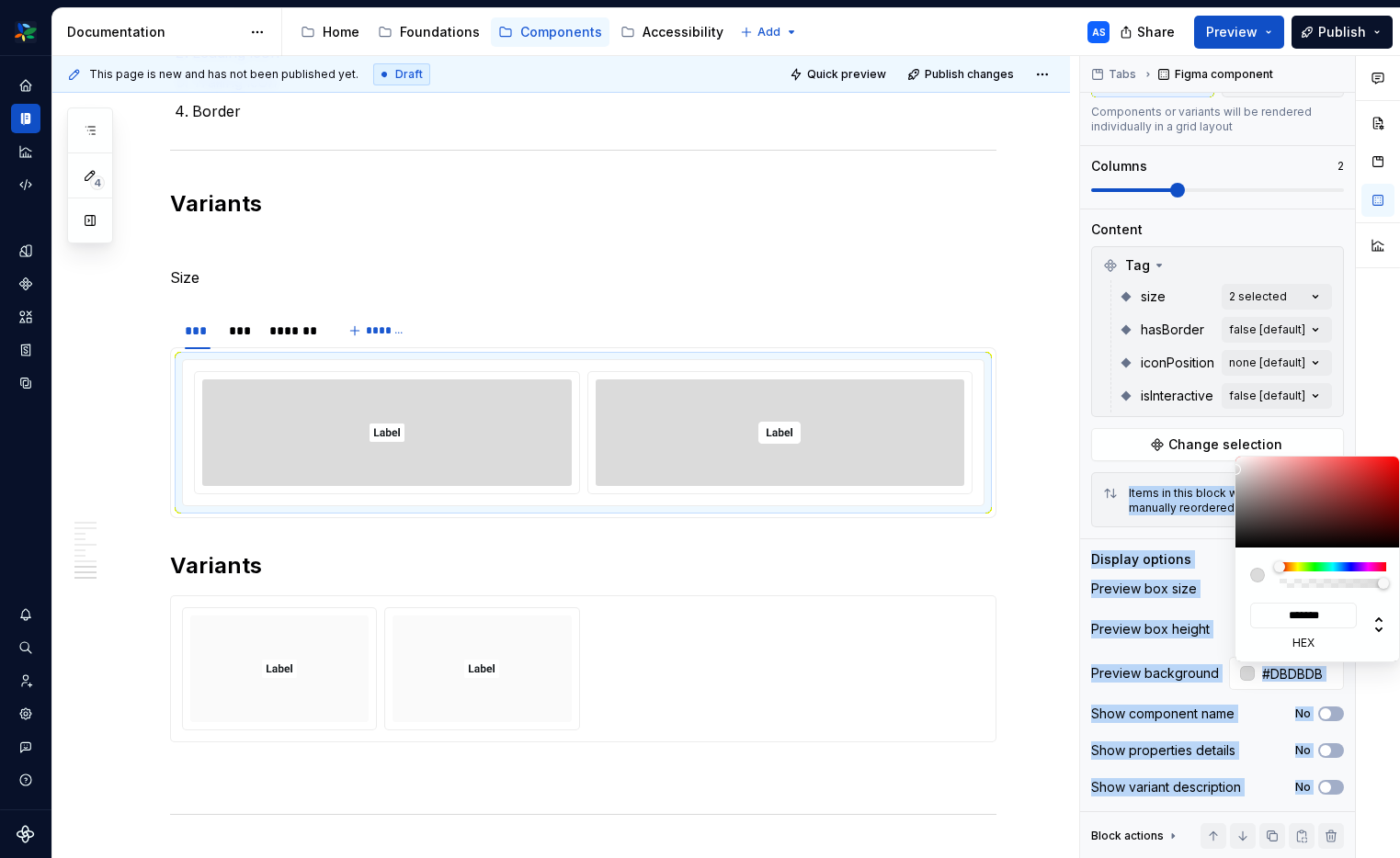
drag, startPoint x: 1250, startPoint y: 470, endPoint x: 1146, endPoint y: 428, distance: 112.2
click at [1218, 468] on body "Woolworths AS Dataset 🟩 CORE components Documentation Accessibility guide for t…" at bounding box center [700, 429] width 1400 height 858
type input "#DDDDDD"
type input "*******"
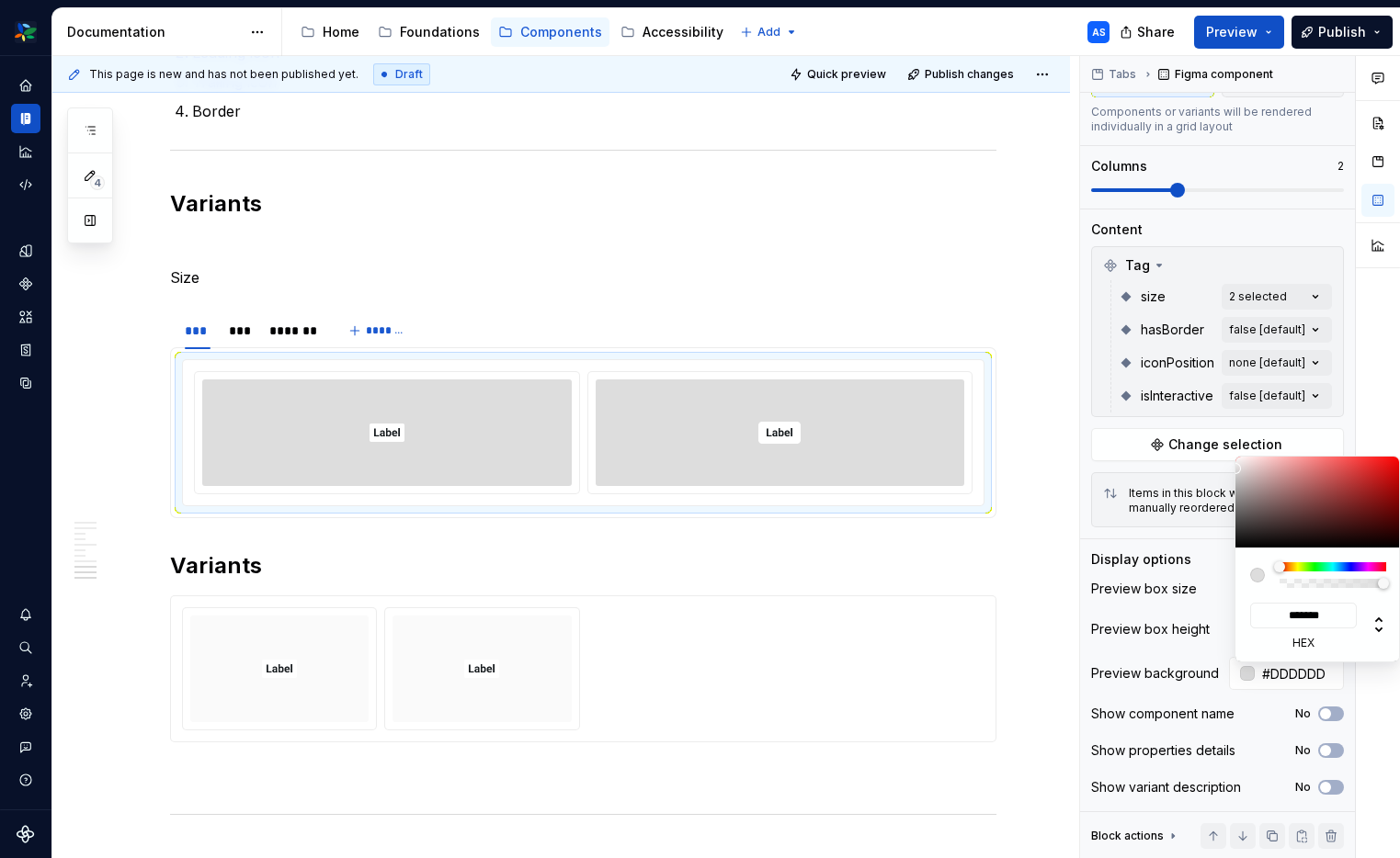
click at [965, 265] on html "Woolworths AS Dataset 🟩 CORE components Documentation Accessibility guide for t…" at bounding box center [700, 429] width 1400 height 858
click at [1339, 614] on input "*******" at bounding box center [1303, 615] width 107 height 26
click at [1149, 306] on div "Comments Open comments No comments yet Select ‘Comment’ from the block context …" at bounding box center [1240, 457] width 320 height 803
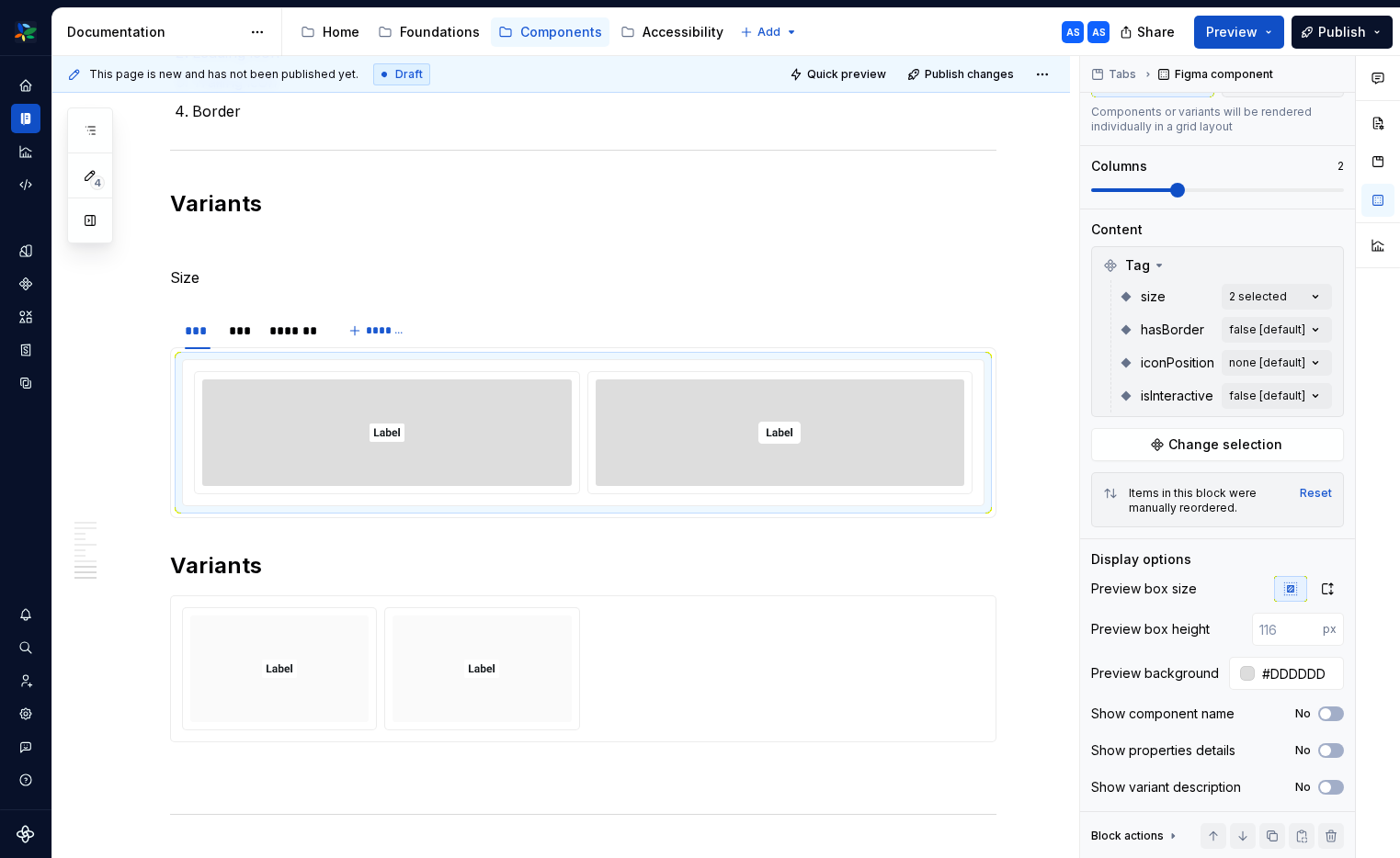
click at [1039, 343] on html "Woolworths AS Dataset 🟩 CORE components Documentation Accessibility guide for t…" at bounding box center [700, 429] width 1400 height 858
click at [946, 382] on div at bounding box center [779, 432] width 369 height 107
click at [1341, 793] on div "No" at bounding box center [1319, 787] width 49 height 14
click at [1330, 793] on button "No" at bounding box center [1331, 787] width 26 height 14
click at [1334, 790] on span "button" at bounding box center [1335, 787] width 11 height 11
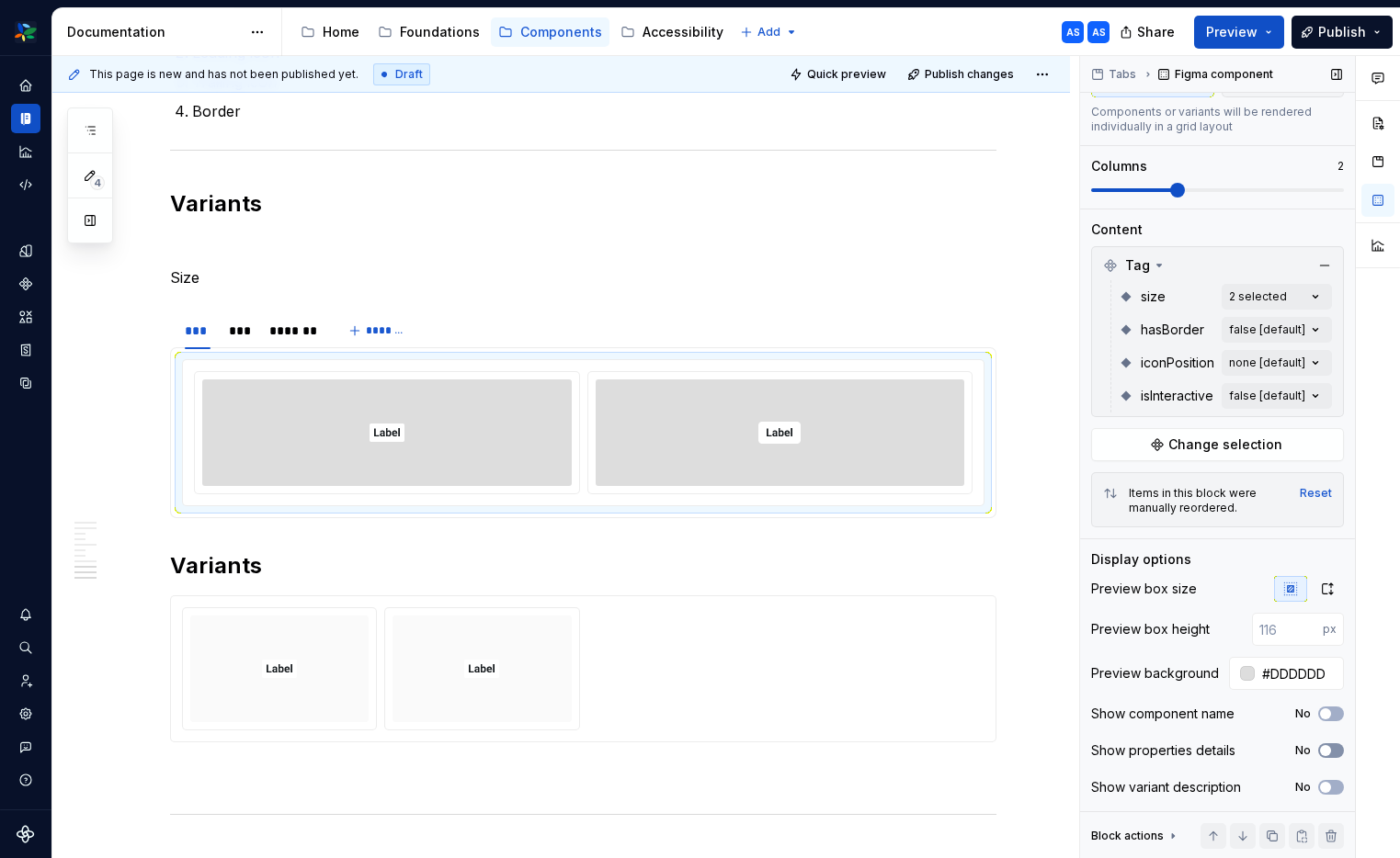
click at [1339, 753] on button "No" at bounding box center [1331, 750] width 26 height 14
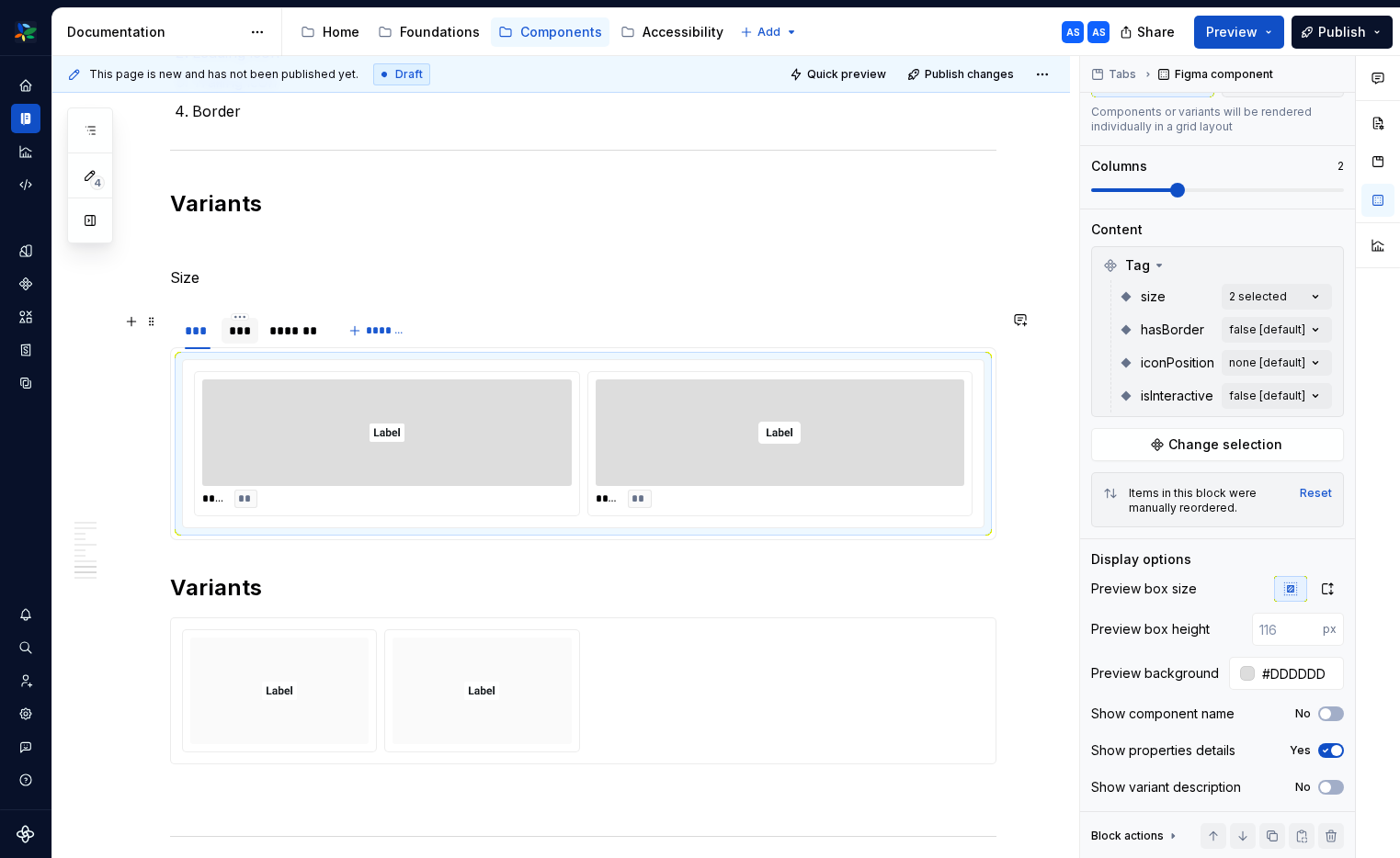
click at [248, 328] on div "***" at bounding box center [239, 330] width 21 height 18
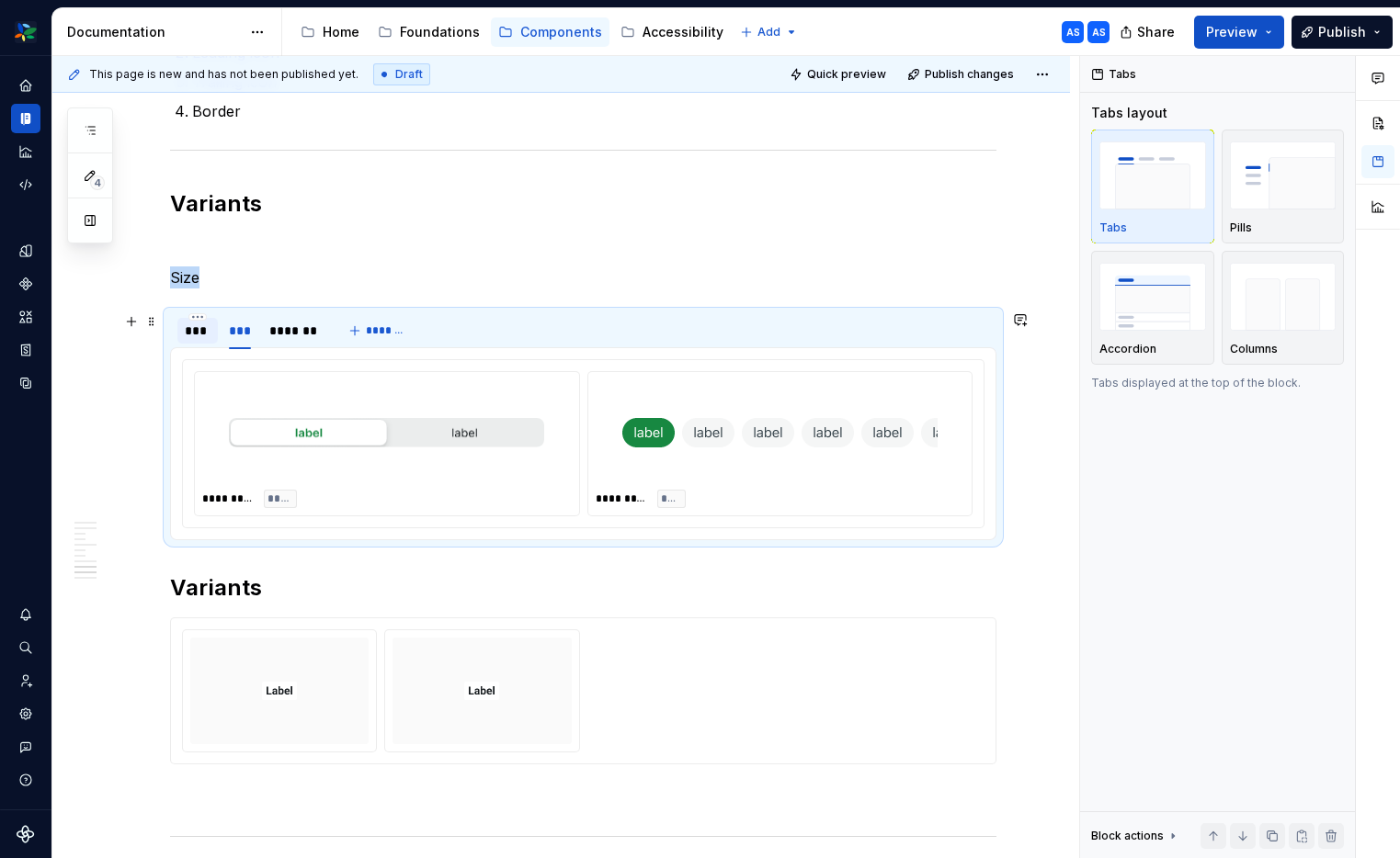
click at [203, 328] on div "***" at bounding box center [198, 330] width 26 height 18
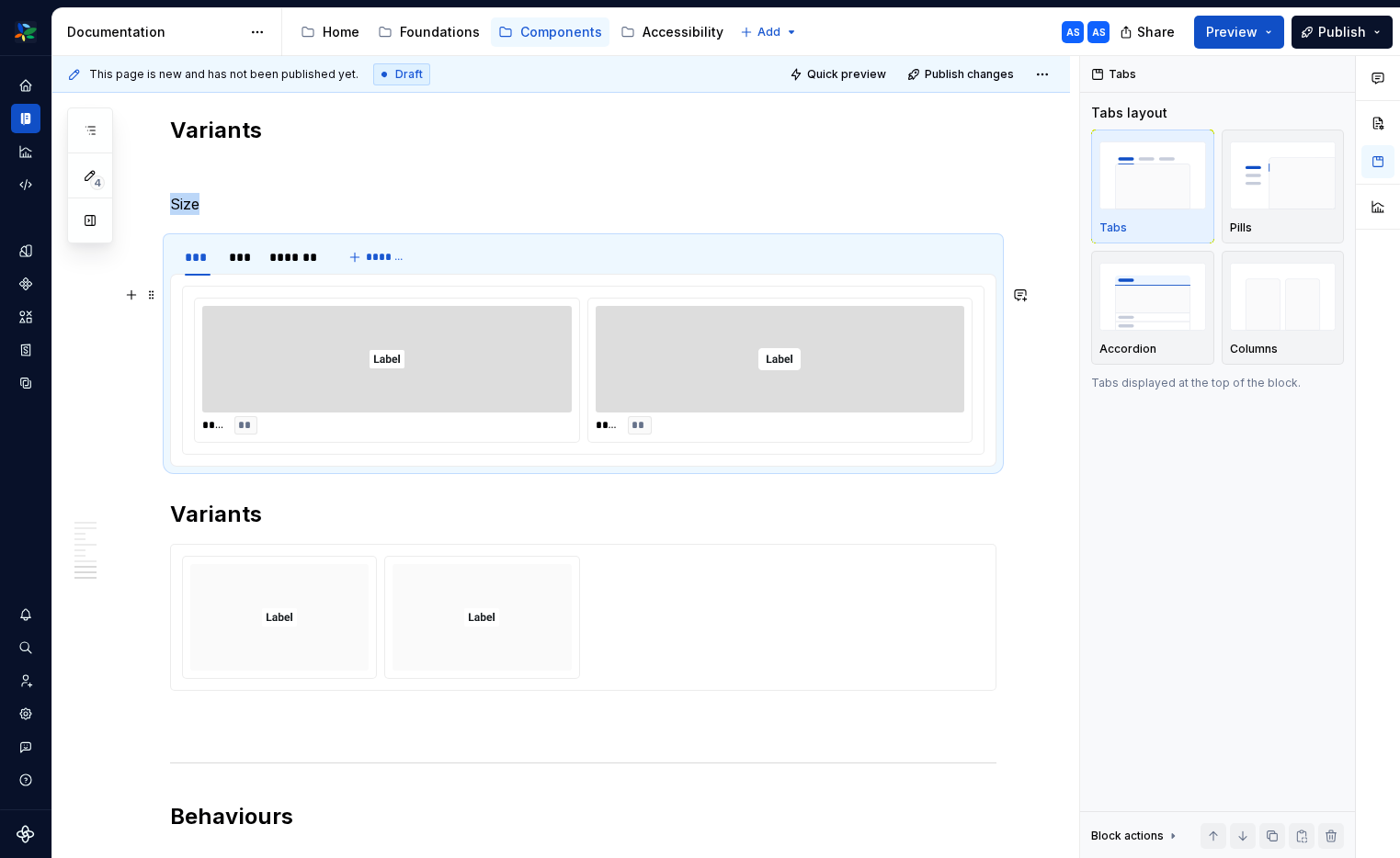
scroll to position [3042, 0]
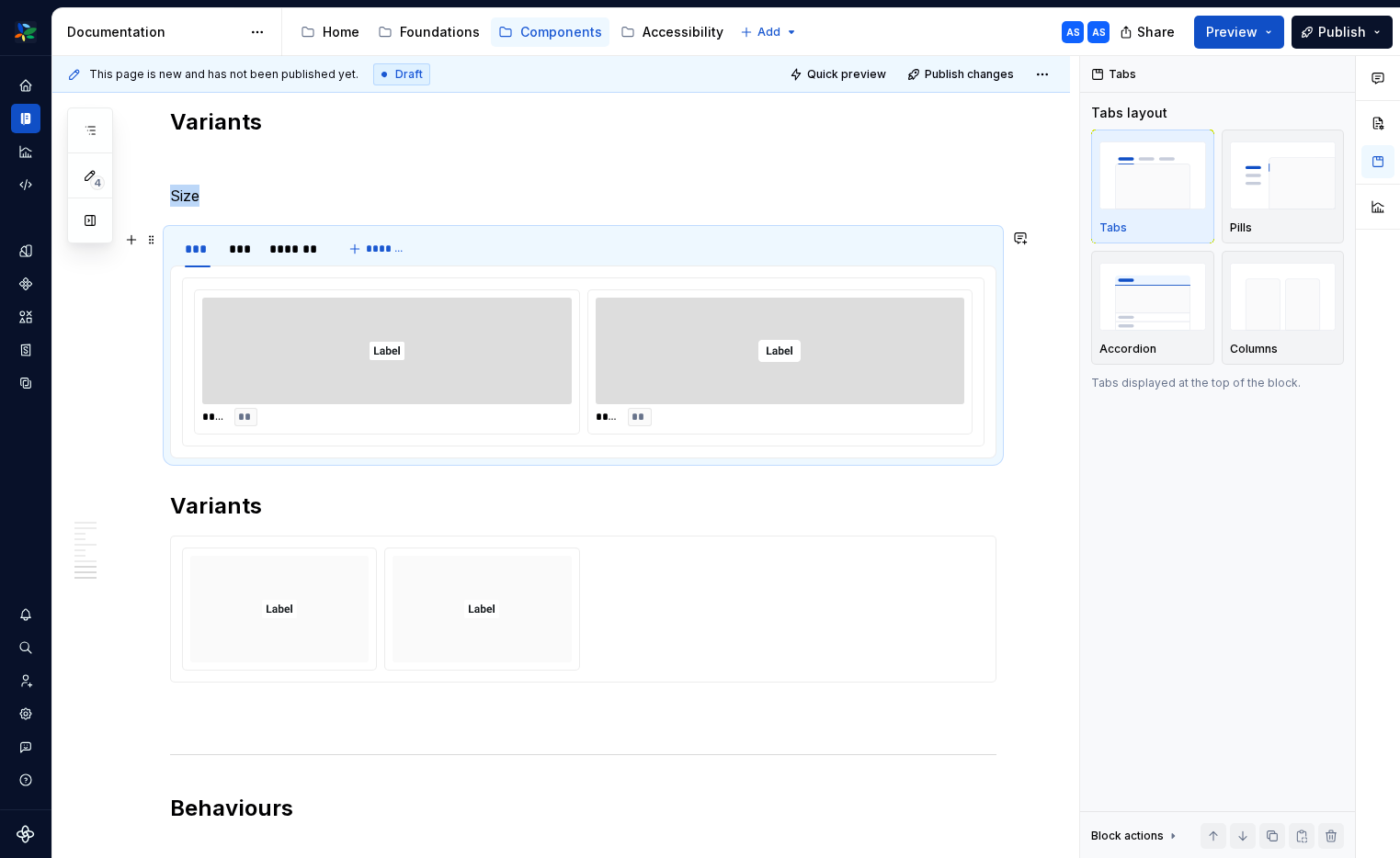
click at [220, 252] on div "*** *** *******" at bounding box center [251, 253] width 162 height 46
click at [229, 248] on div "***" at bounding box center [239, 248] width 21 height 18
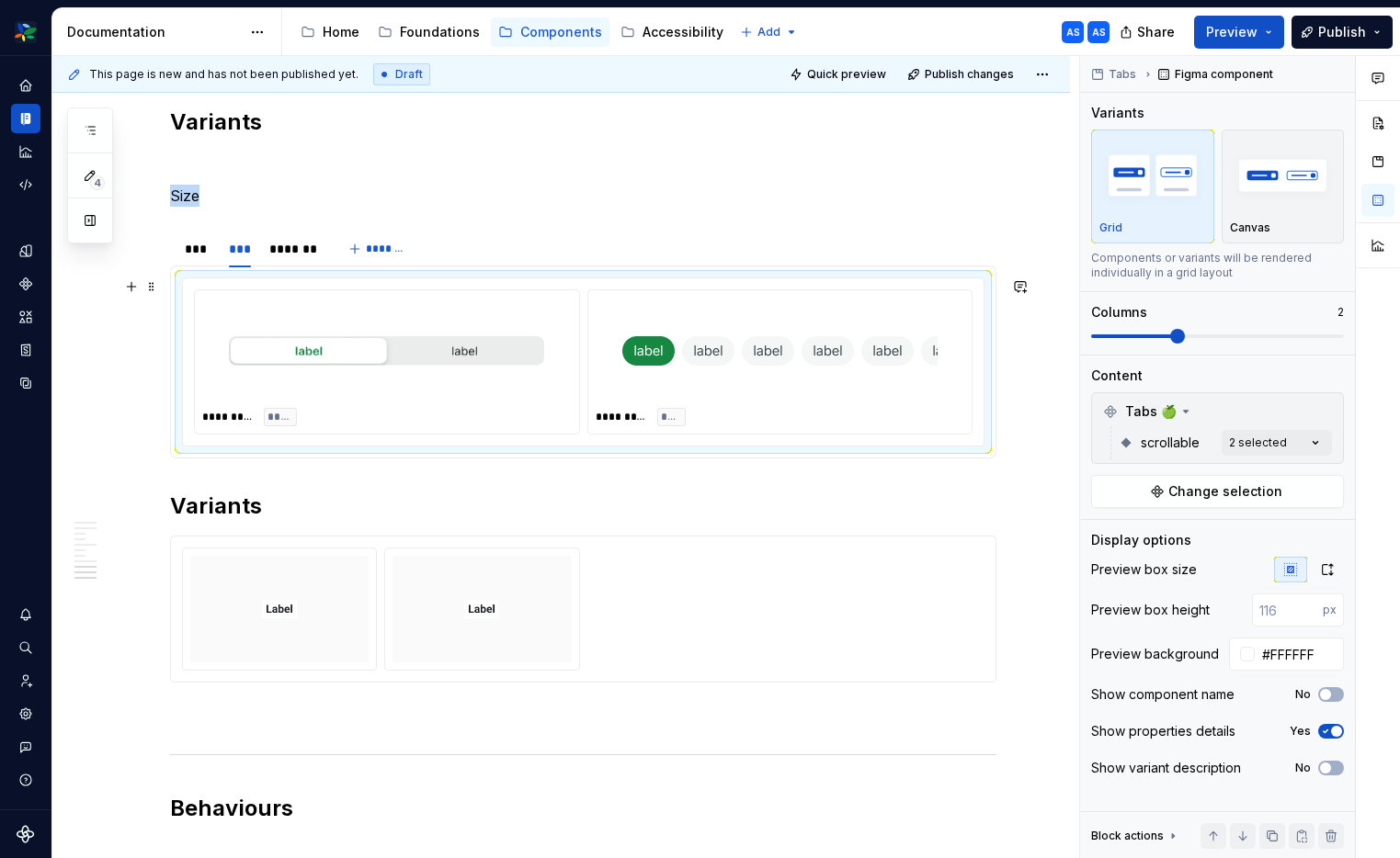
click at [485, 343] on img at bounding box center [385, 351] width 315 height 91
click at [1272, 486] on span "Change selection" at bounding box center [1225, 491] width 114 height 18
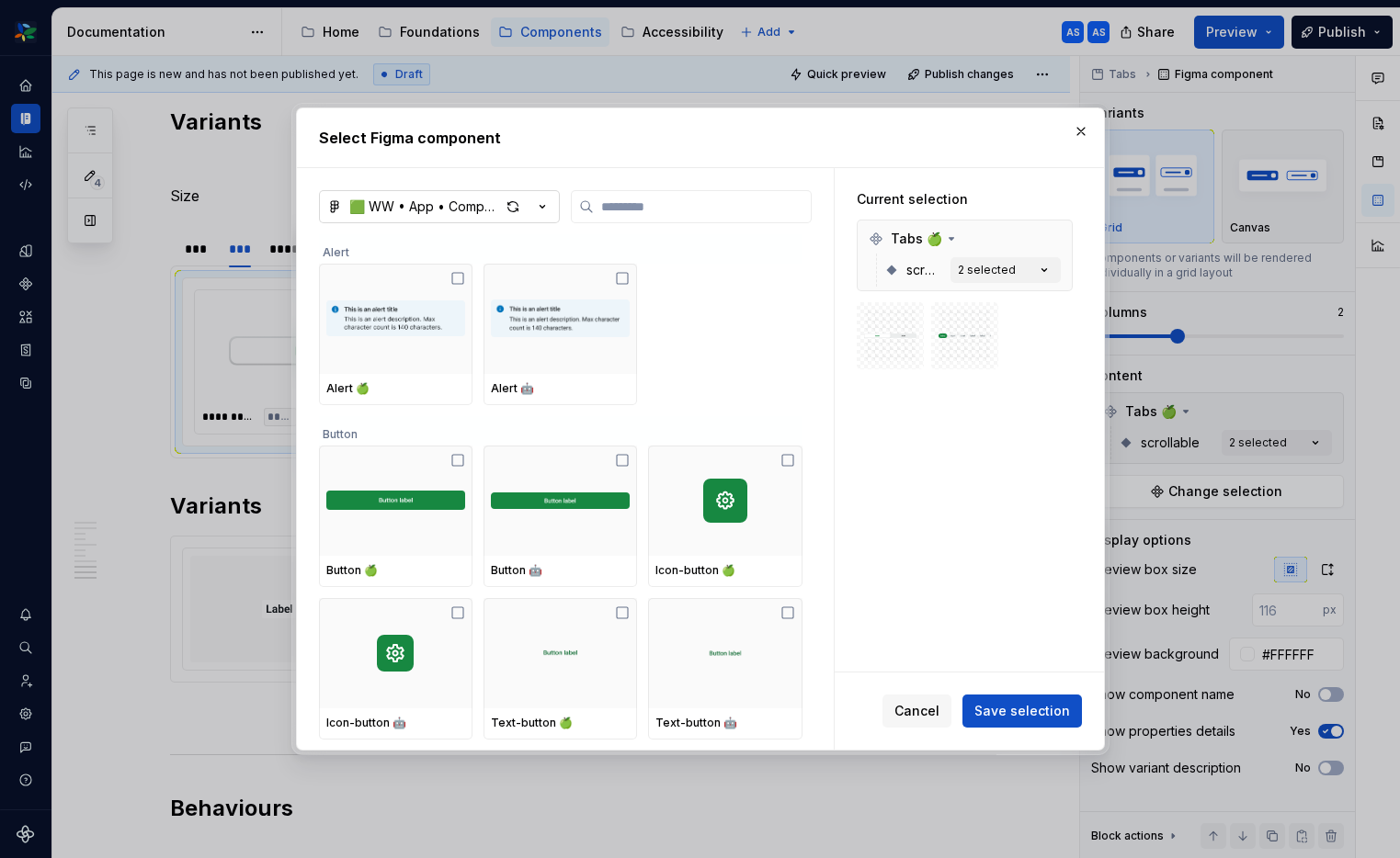
type textarea "*"
click at [672, 215] on input "search" at bounding box center [701, 206] width 217 height 18
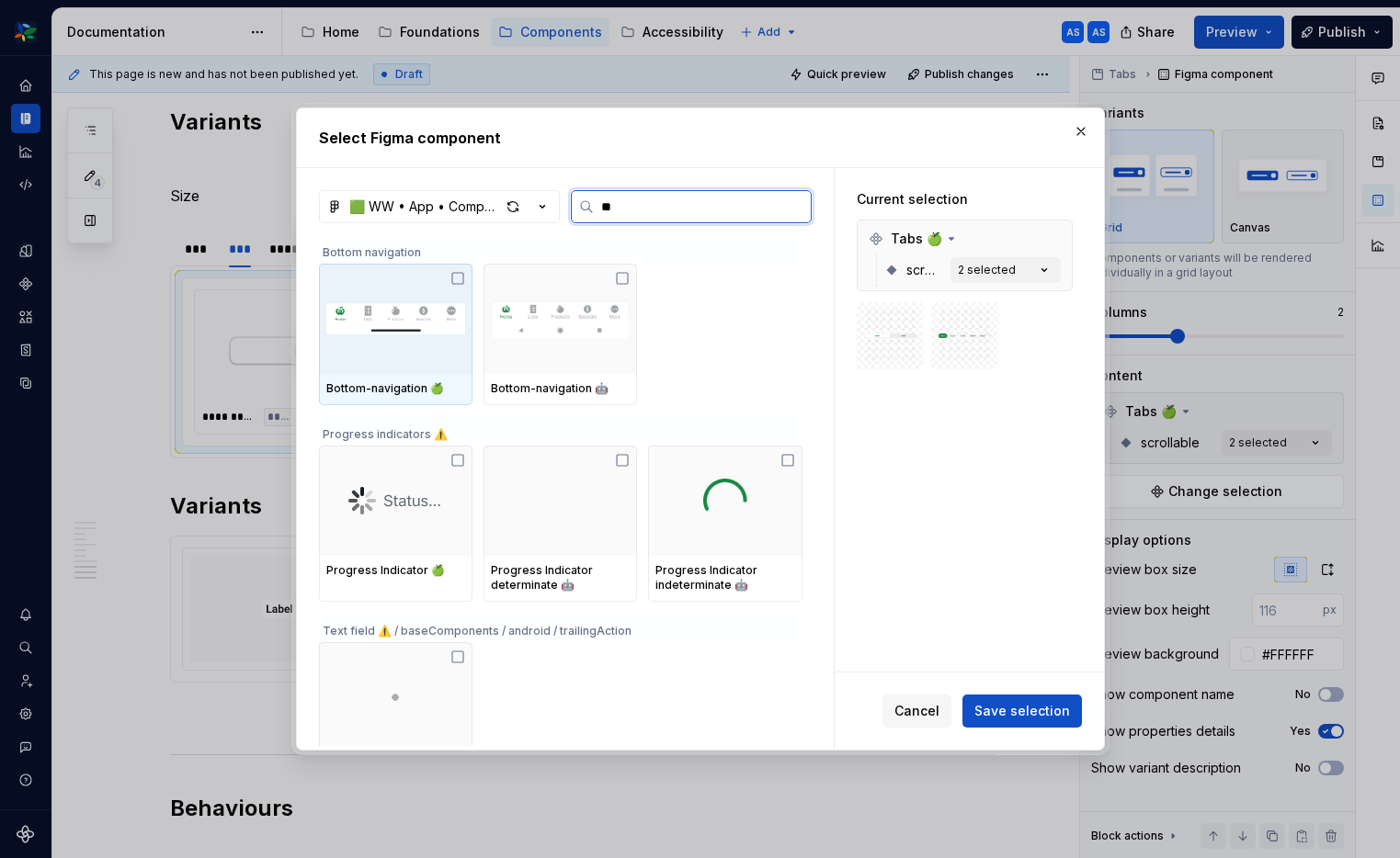
type input "*"
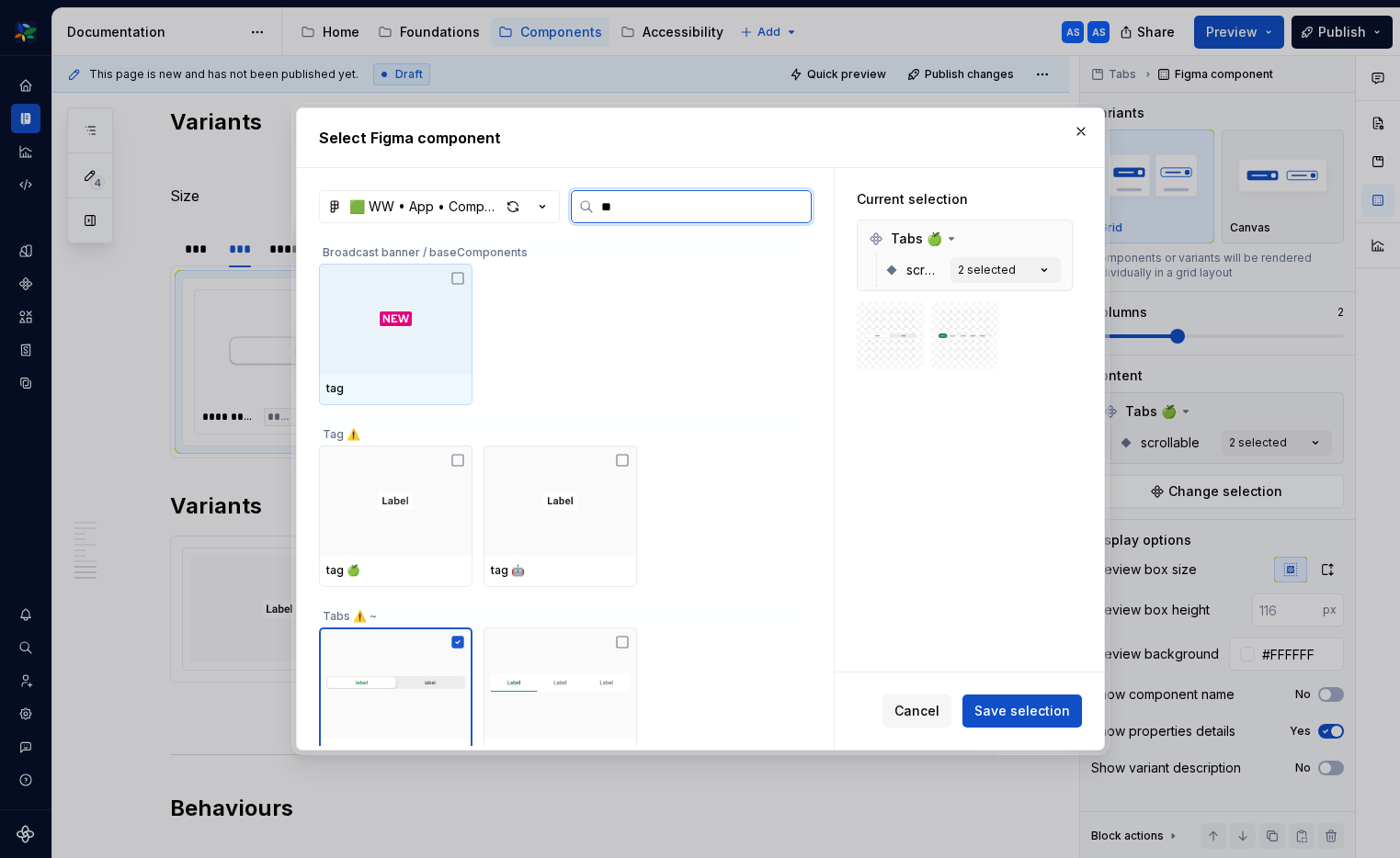
type input "***"
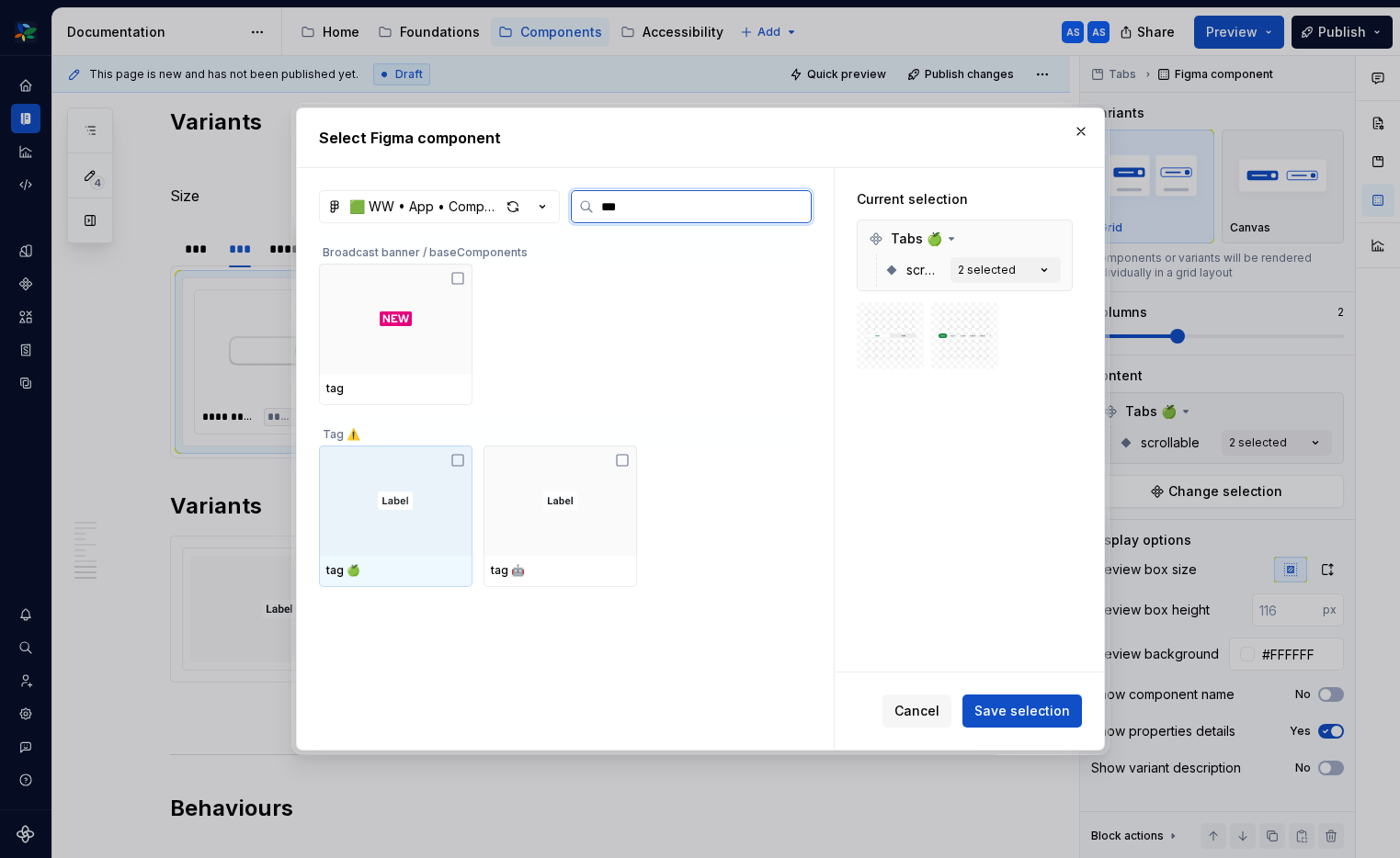
click at [362, 475] on div at bounding box center [395, 501] width 153 height 110
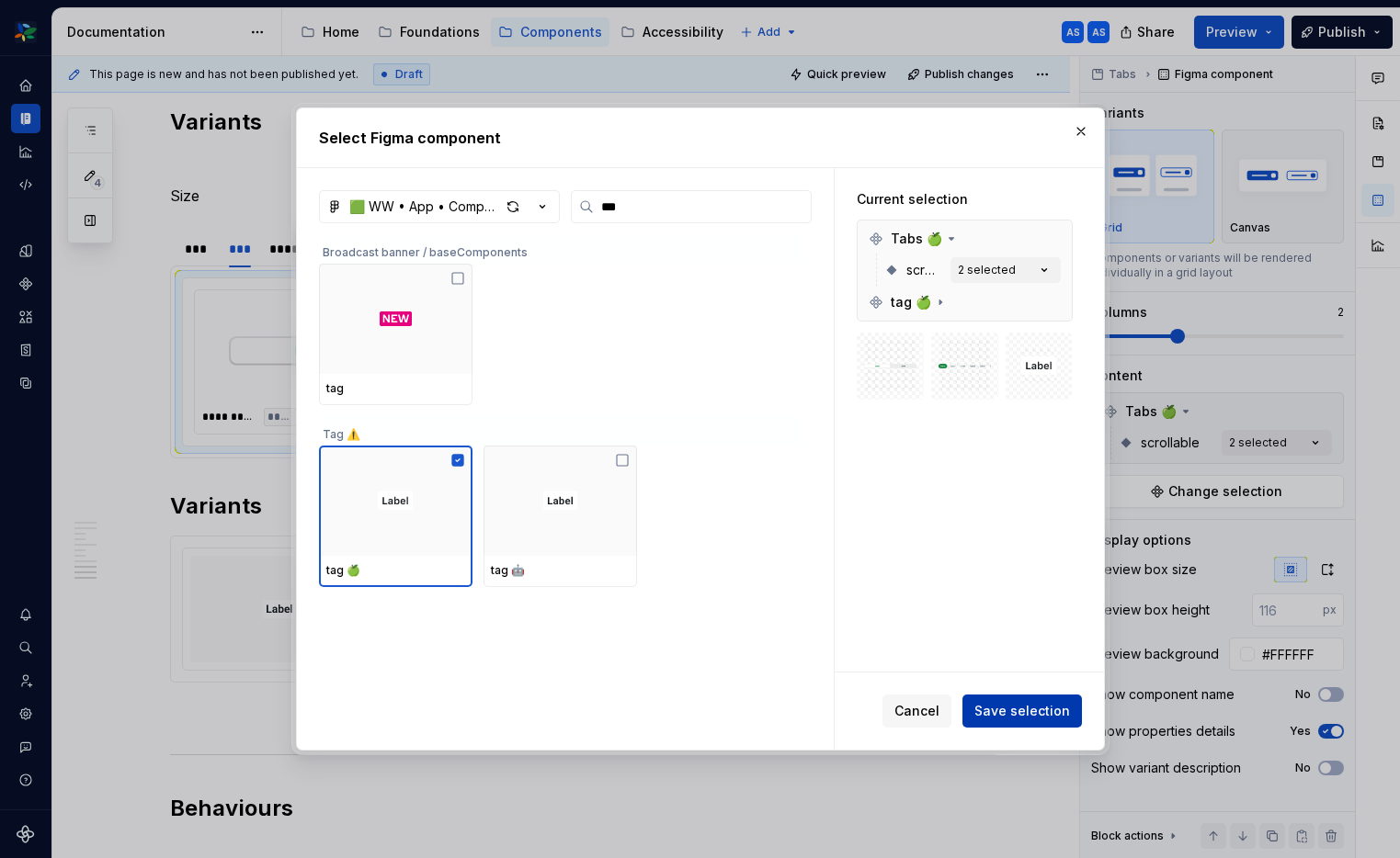
click at [1063, 712] on span "Save selection" at bounding box center [1021, 711] width 95 height 18
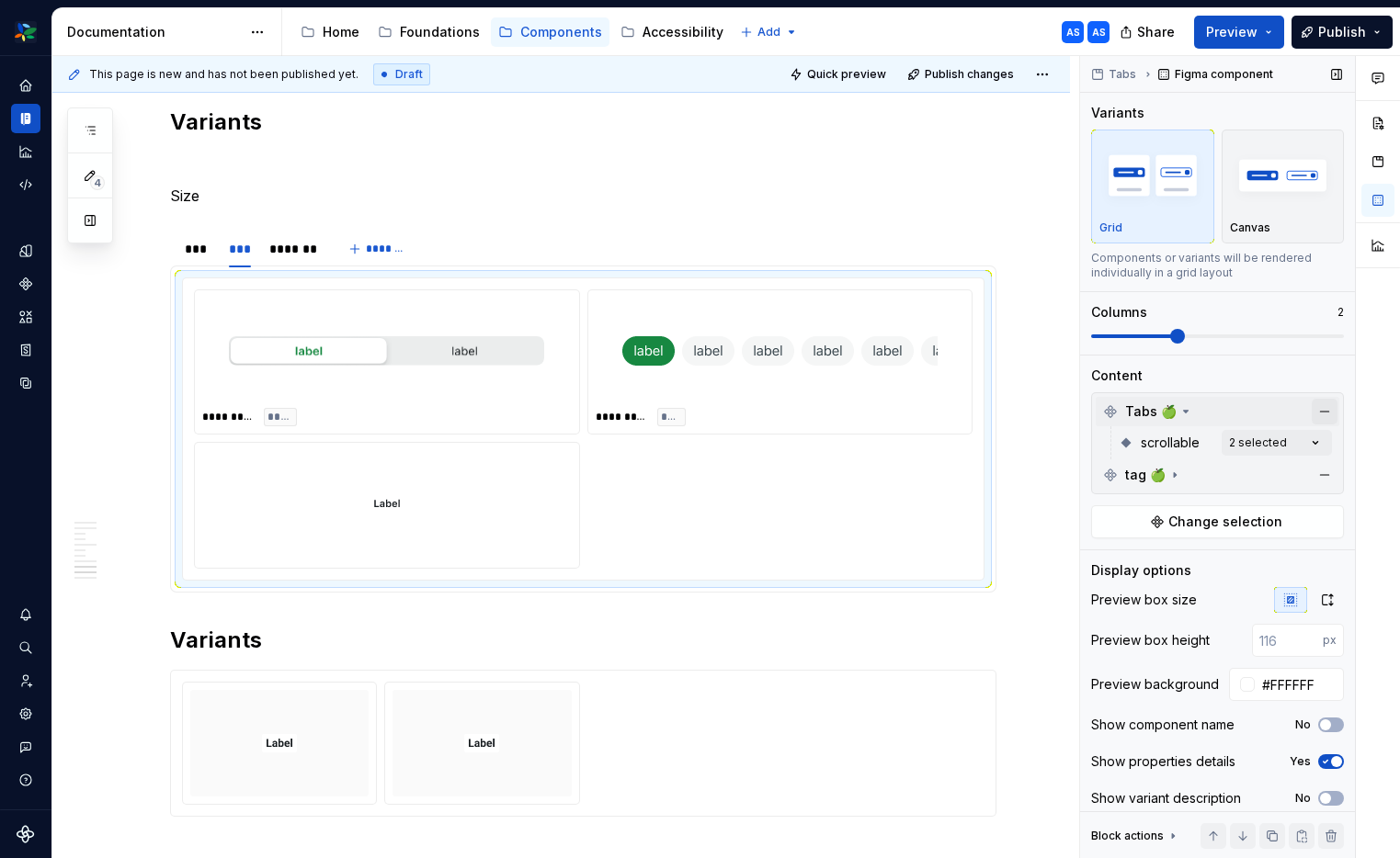
click at [1324, 406] on button "button" at bounding box center [1324, 411] width 26 height 26
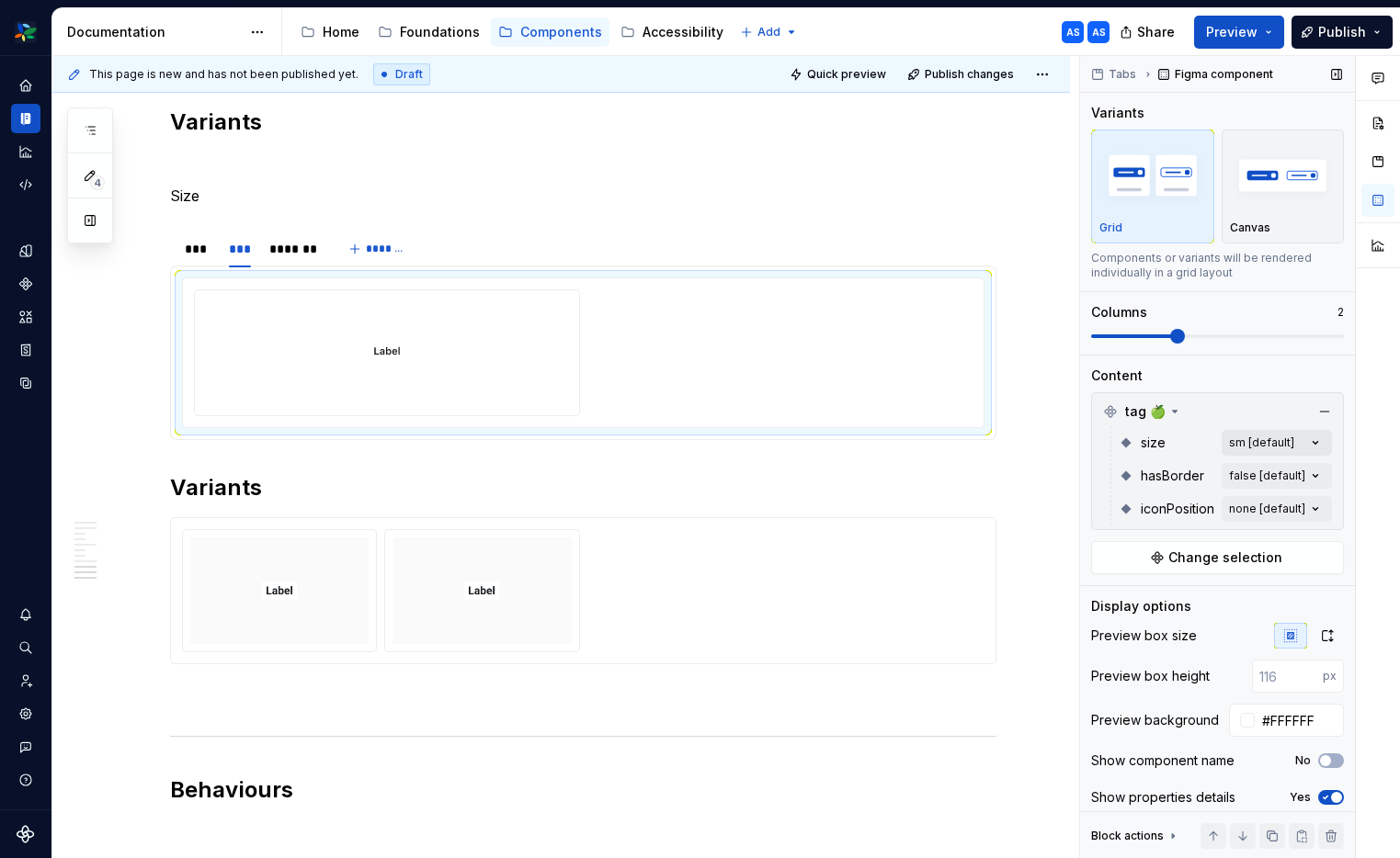
click at [1316, 448] on div "Comments Open comments No comments yet Select ‘Comment’ from the block context …" at bounding box center [1240, 457] width 320 height 803
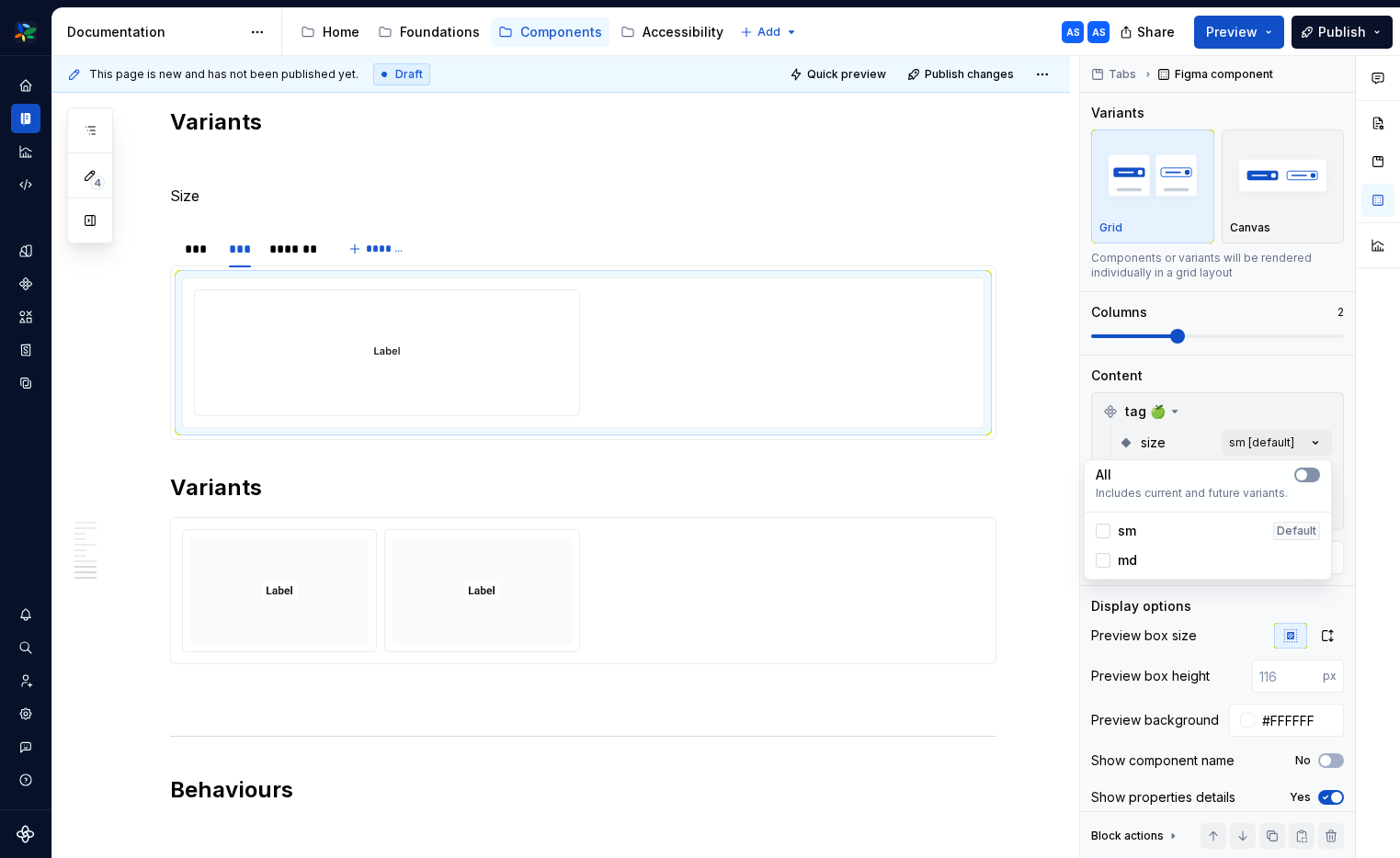
click at [1310, 479] on button "button" at bounding box center [1307, 474] width 26 height 14
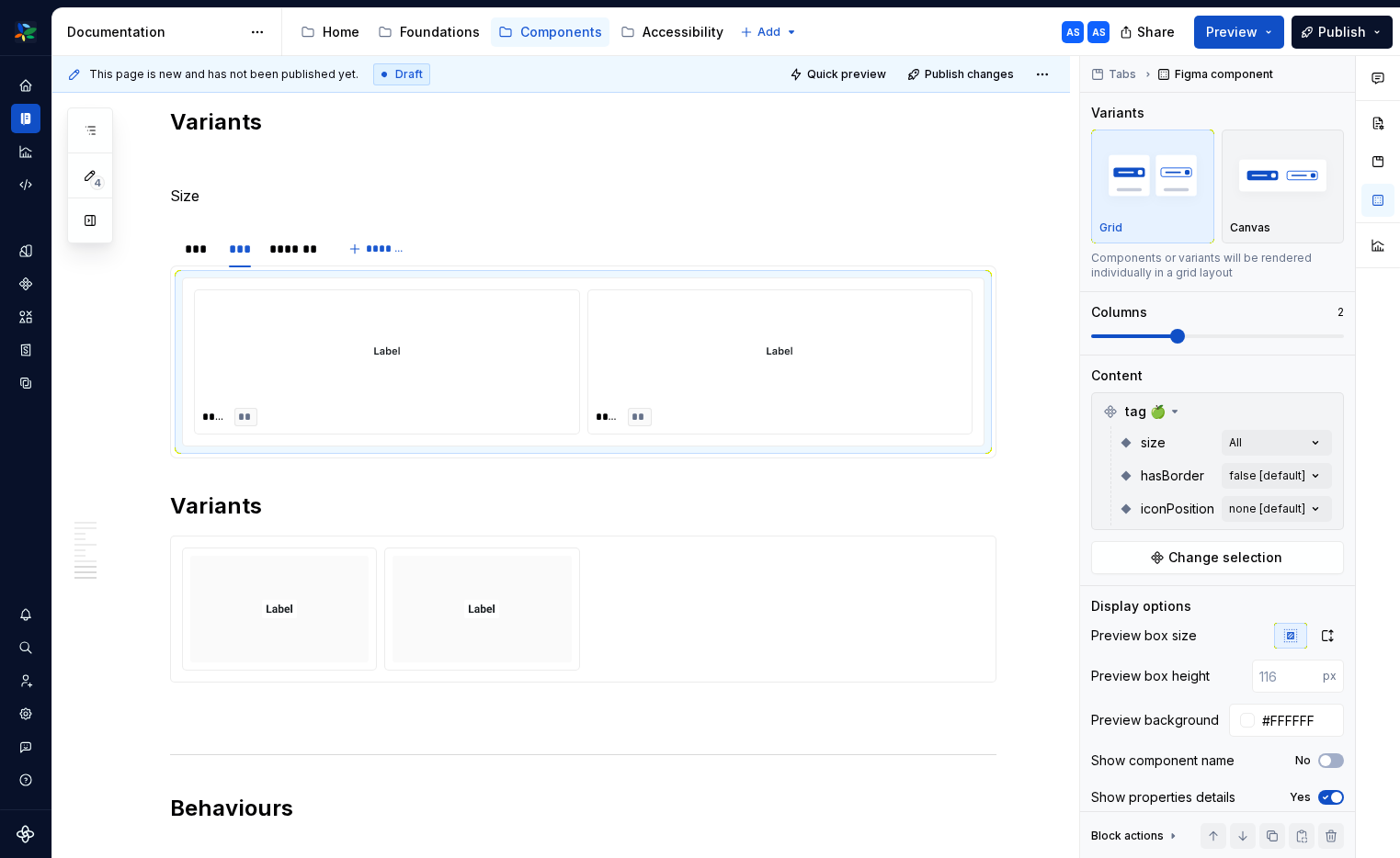
click at [1305, 718] on div "Comments Open comments No comments yet Select ‘Comment’ from the block context …" at bounding box center [1240, 457] width 320 height 803
click at [1305, 718] on input "#FFFFFF" at bounding box center [1299, 720] width 90 height 33
type input "f"
type input "#DDDDDD"
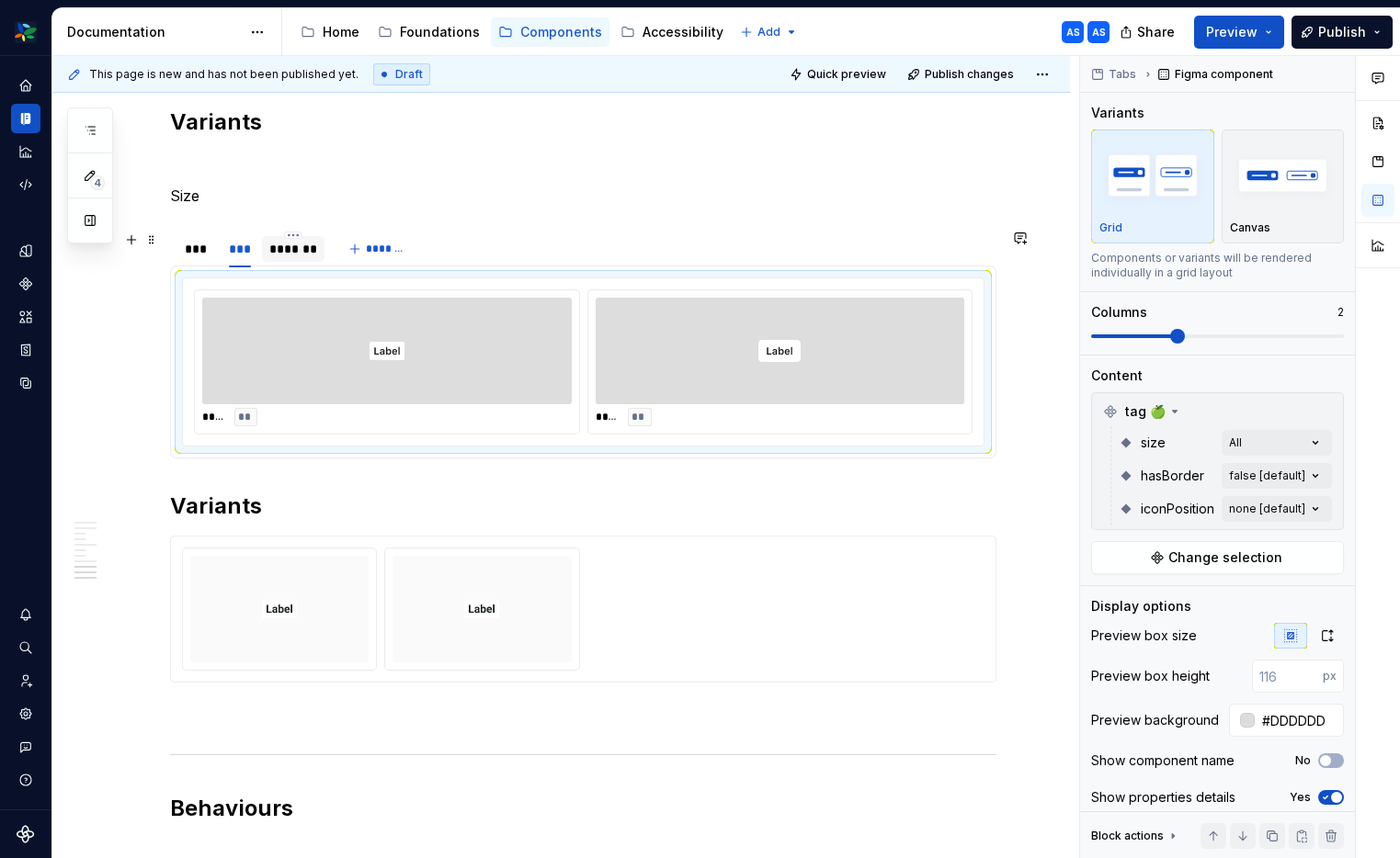
click at [300, 252] on div "*******" at bounding box center [293, 248] width 49 height 18
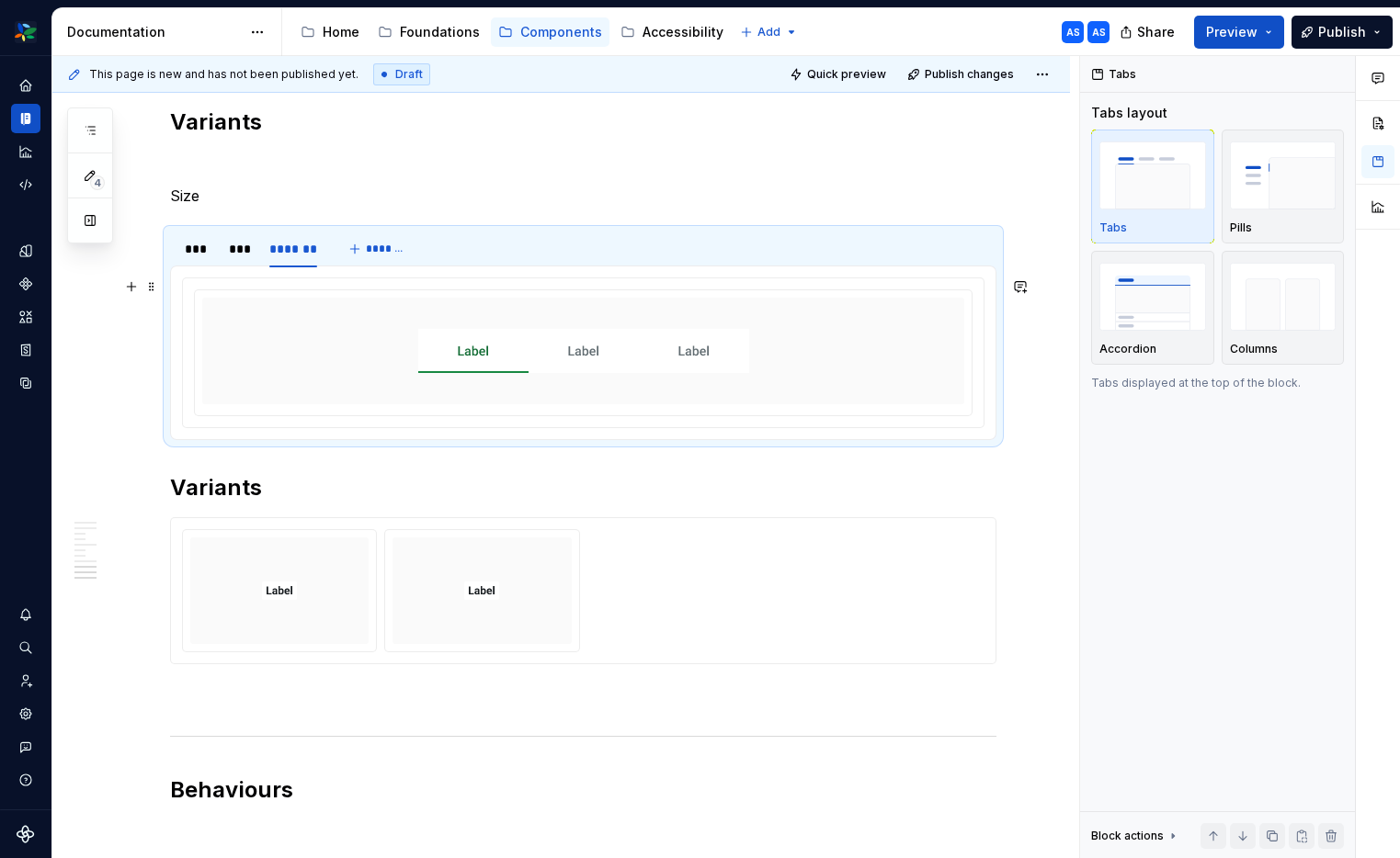
click at [873, 360] on div at bounding box center [583, 351] width 762 height 107
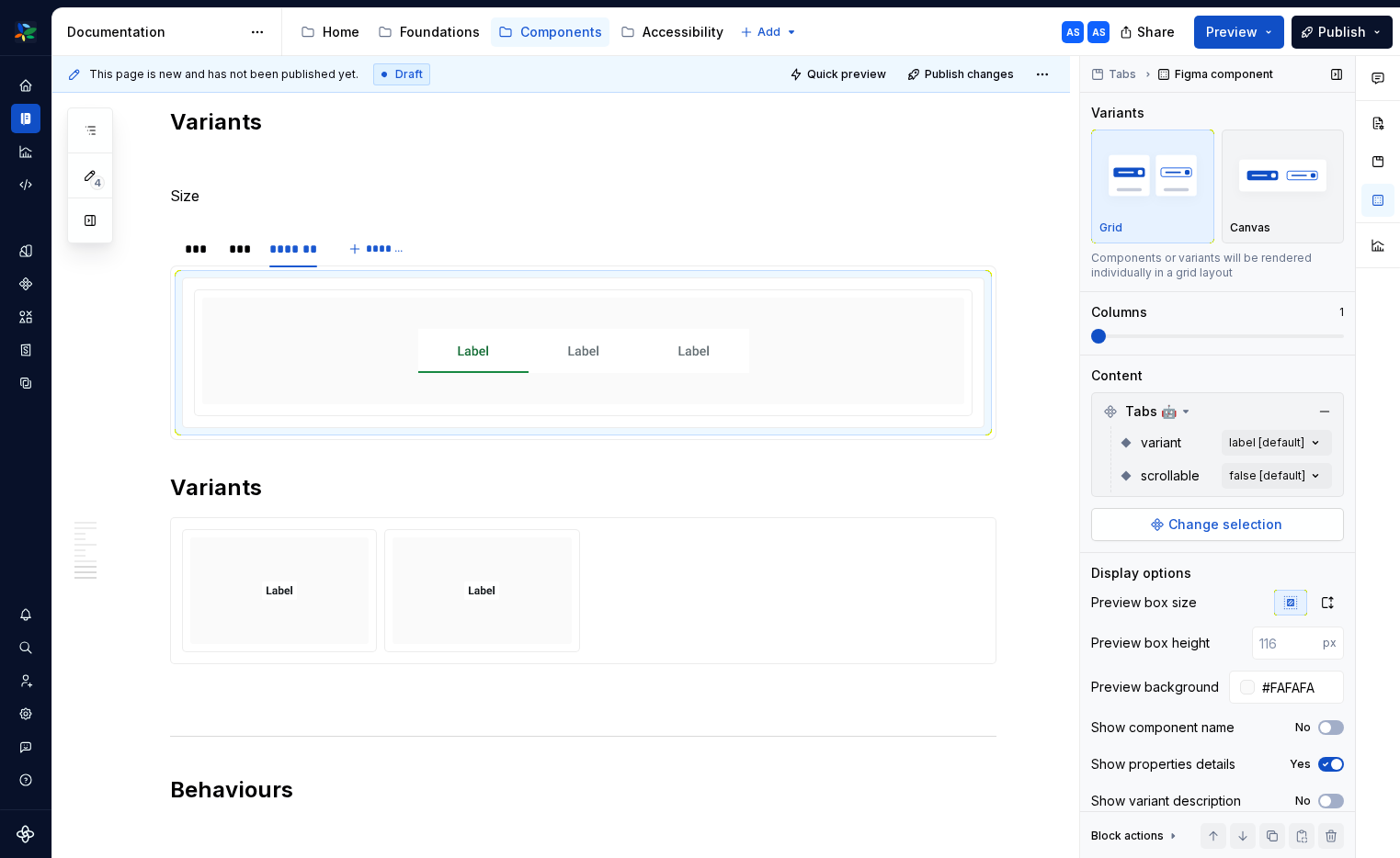
click at [1277, 522] on span "Change selection" at bounding box center [1225, 524] width 114 height 18
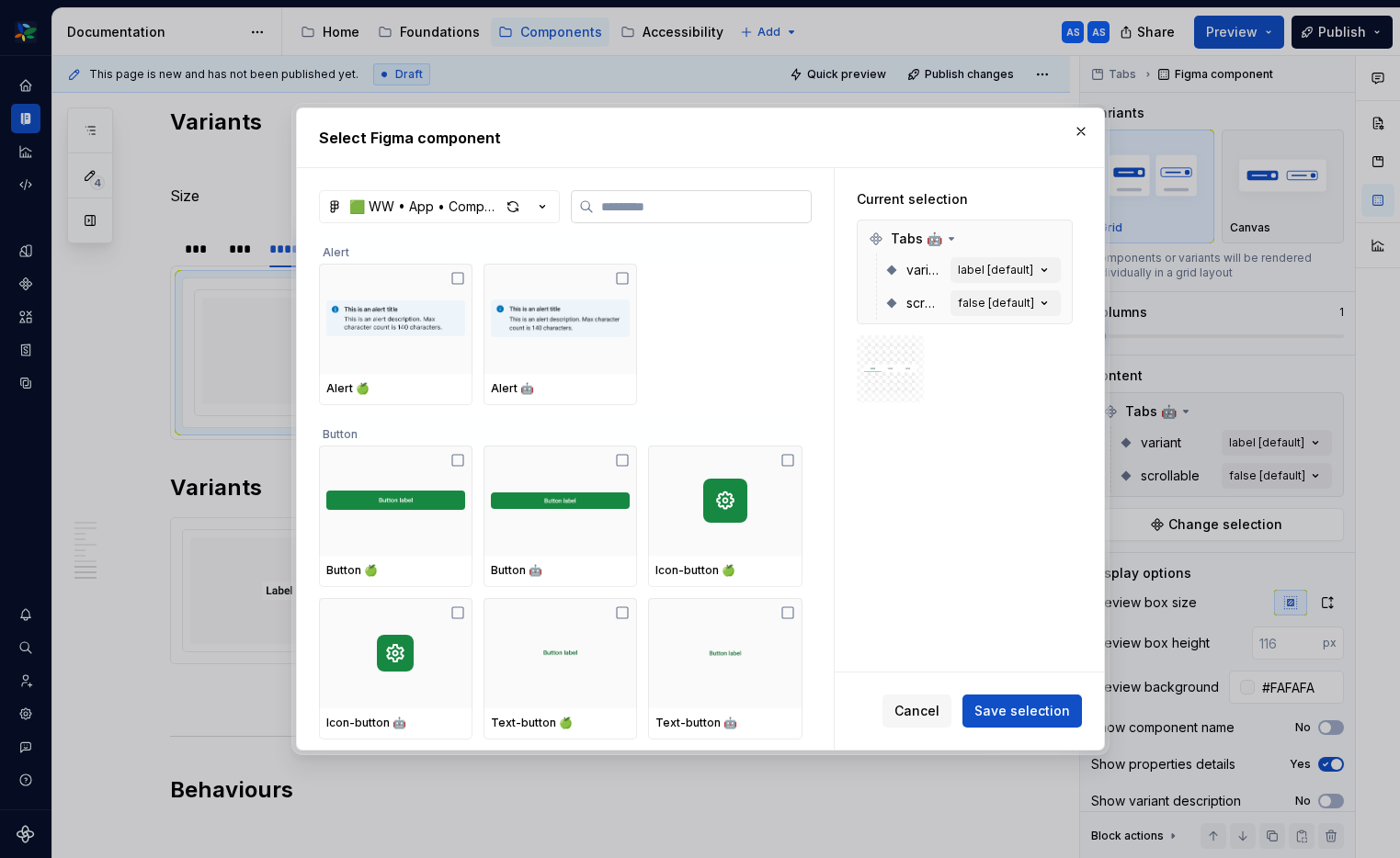
type textarea "*"
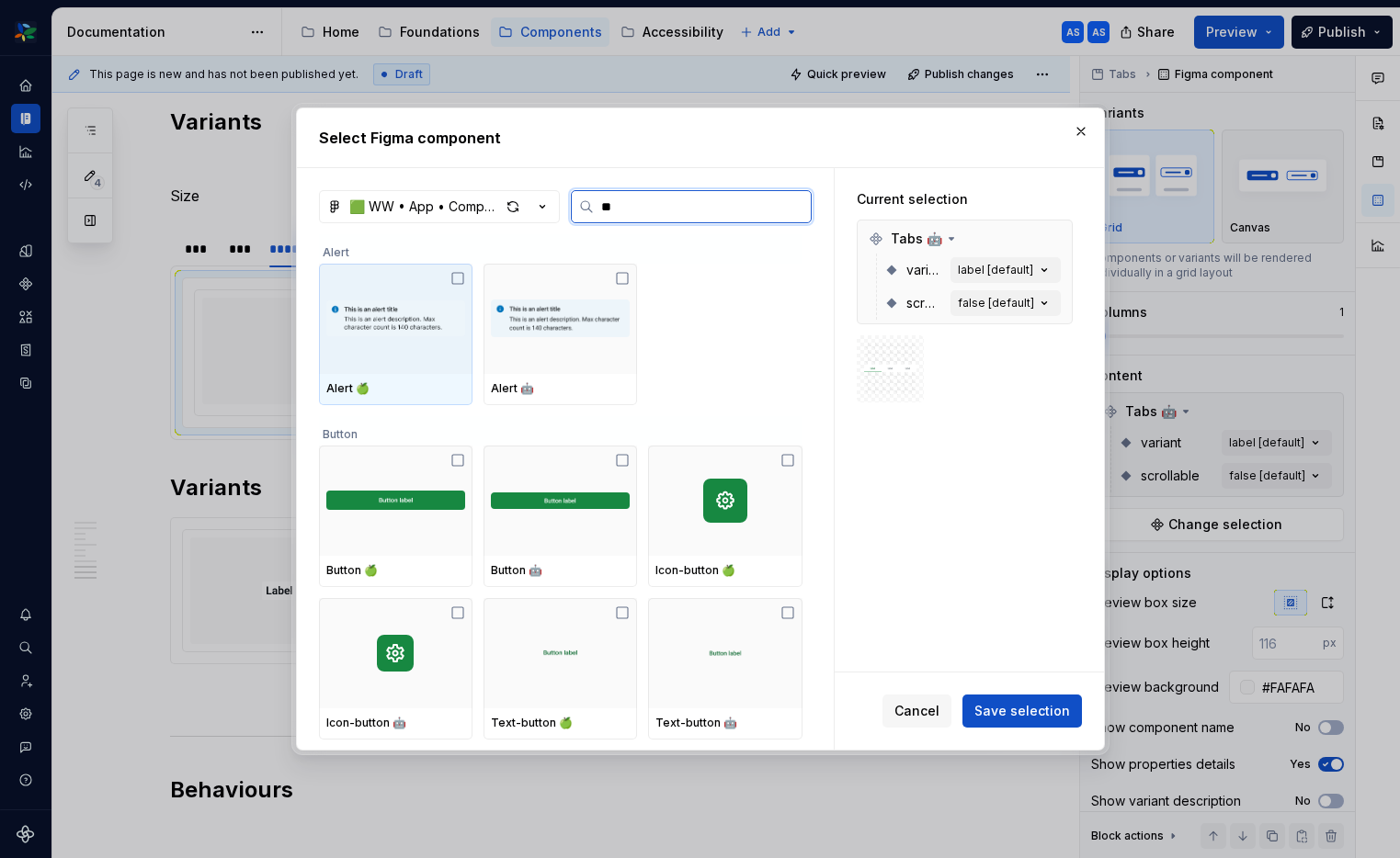
type input "***"
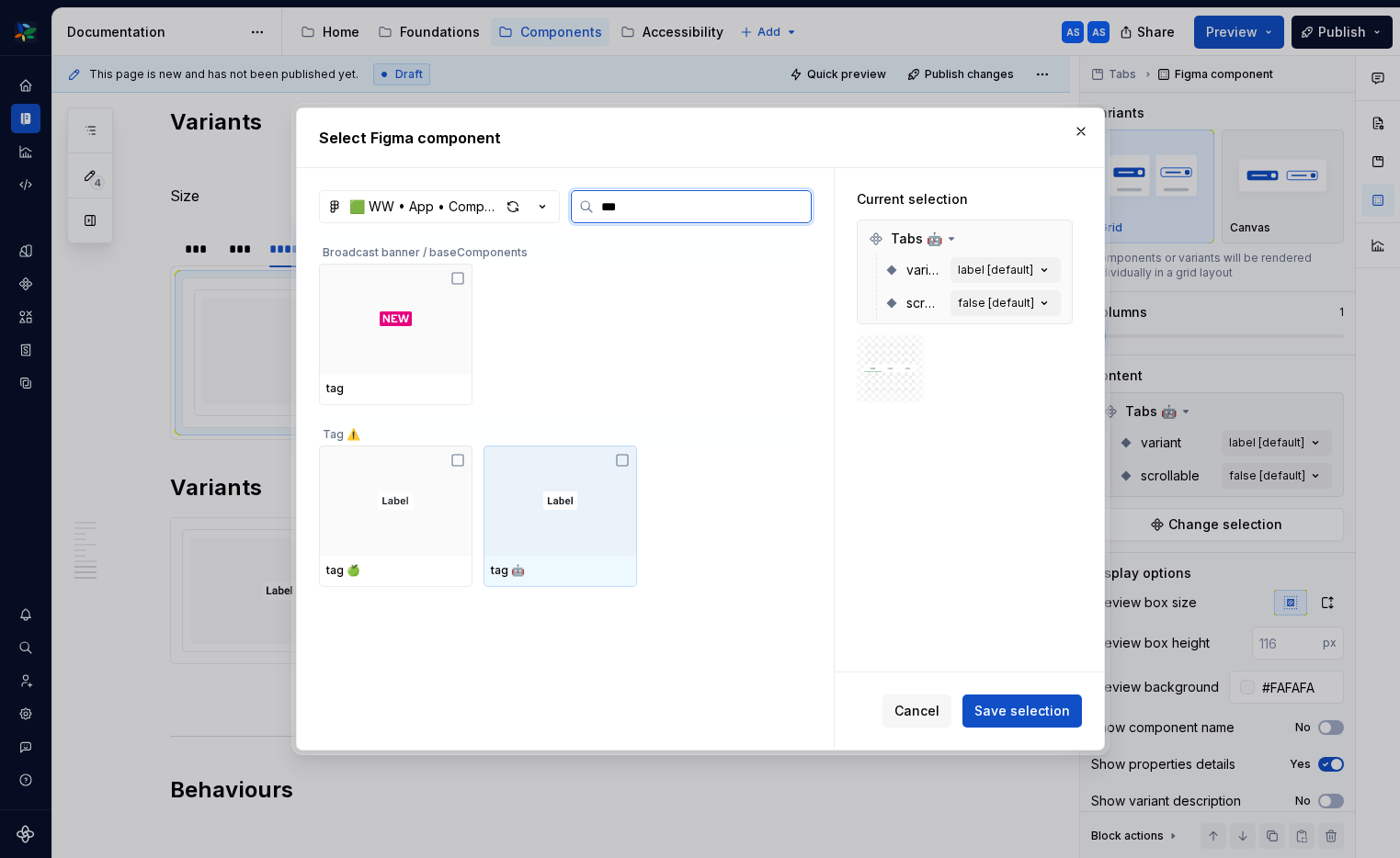
click at [598, 479] on div at bounding box center [560, 501] width 153 height 110
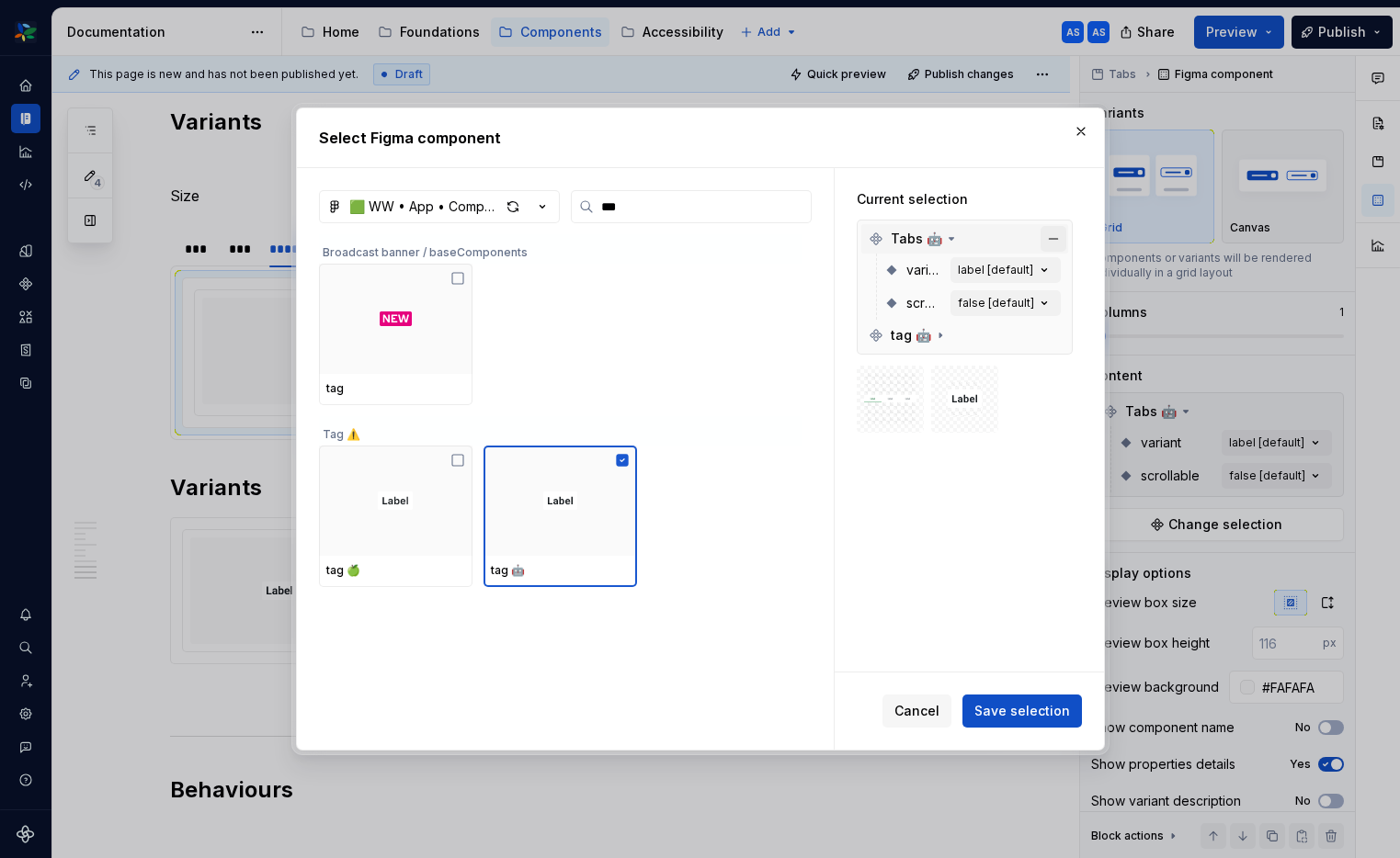
click at [1063, 230] on button "button" at bounding box center [1053, 239] width 26 height 26
click at [1033, 707] on span "Save selection" at bounding box center [1021, 711] width 95 height 18
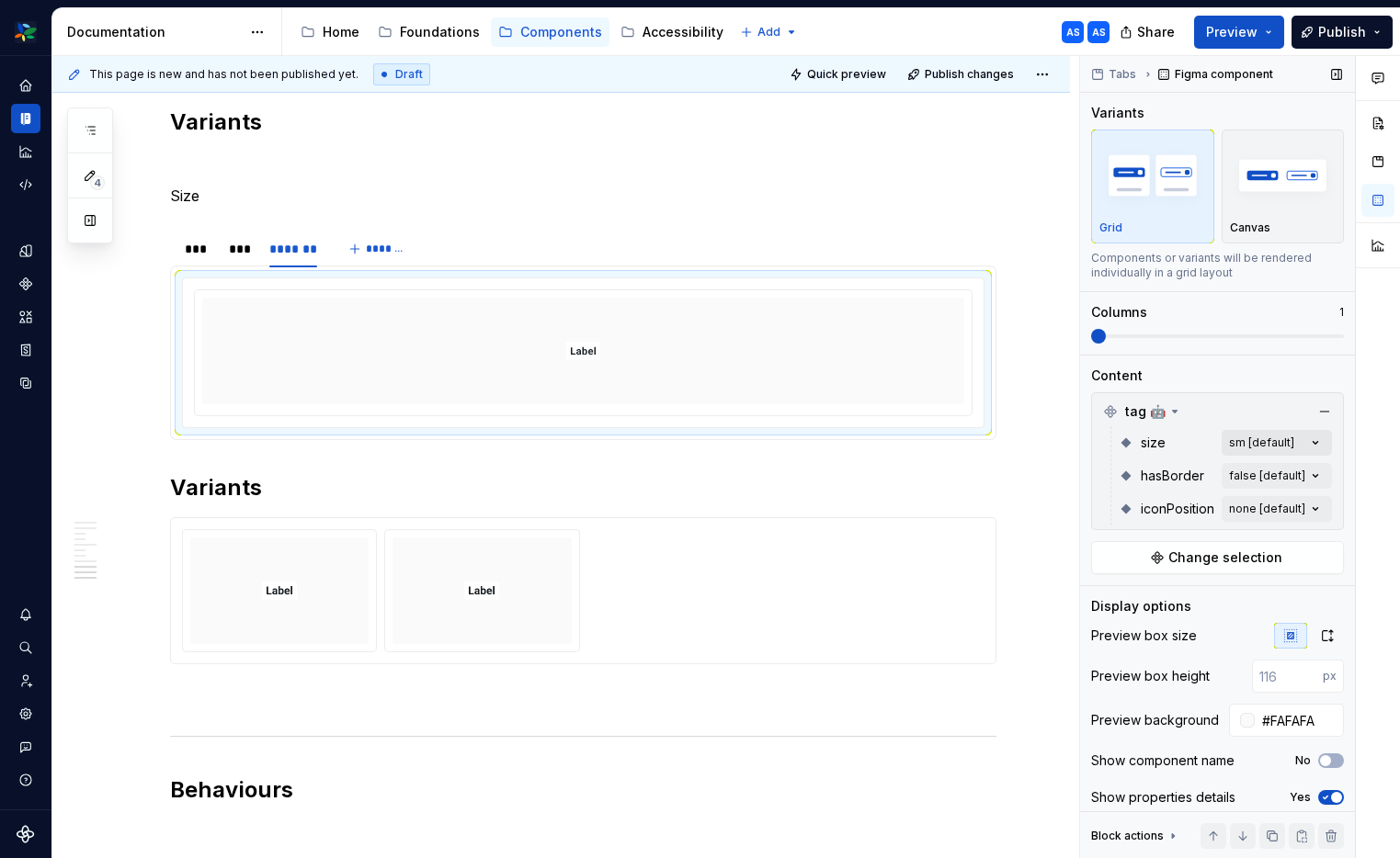
click at [1279, 445] on div "Comments Open comments No comments yet Select ‘Comment’ from the block context …" at bounding box center [1240, 457] width 320 height 803
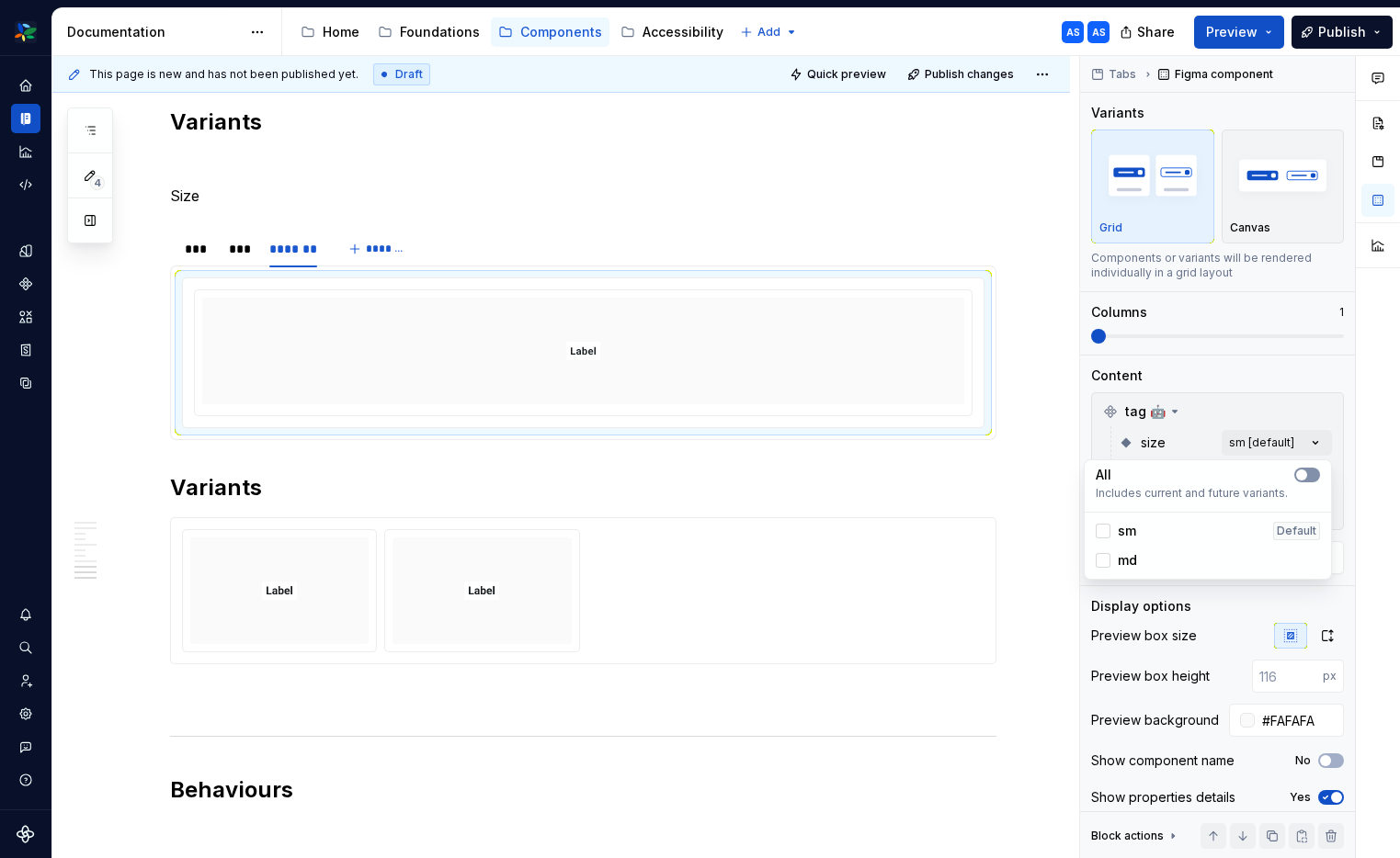
click at [1315, 477] on button "button" at bounding box center [1307, 474] width 26 height 14
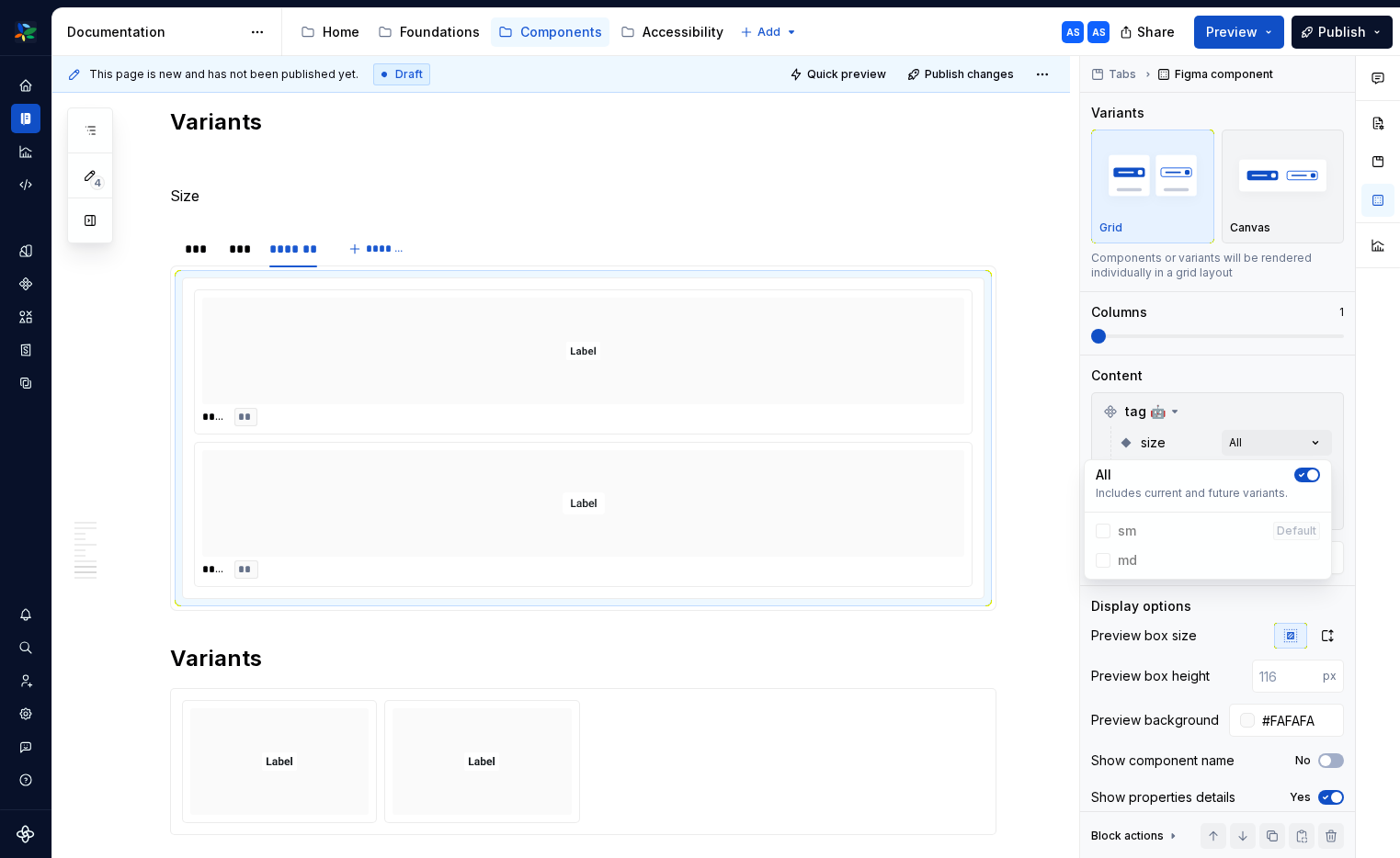
click at [1211, 338] on div "Comments Open comments No comments yet Select ‘Comment’ from the block context …" at bounding box center [1240, 457] width 320 height 803
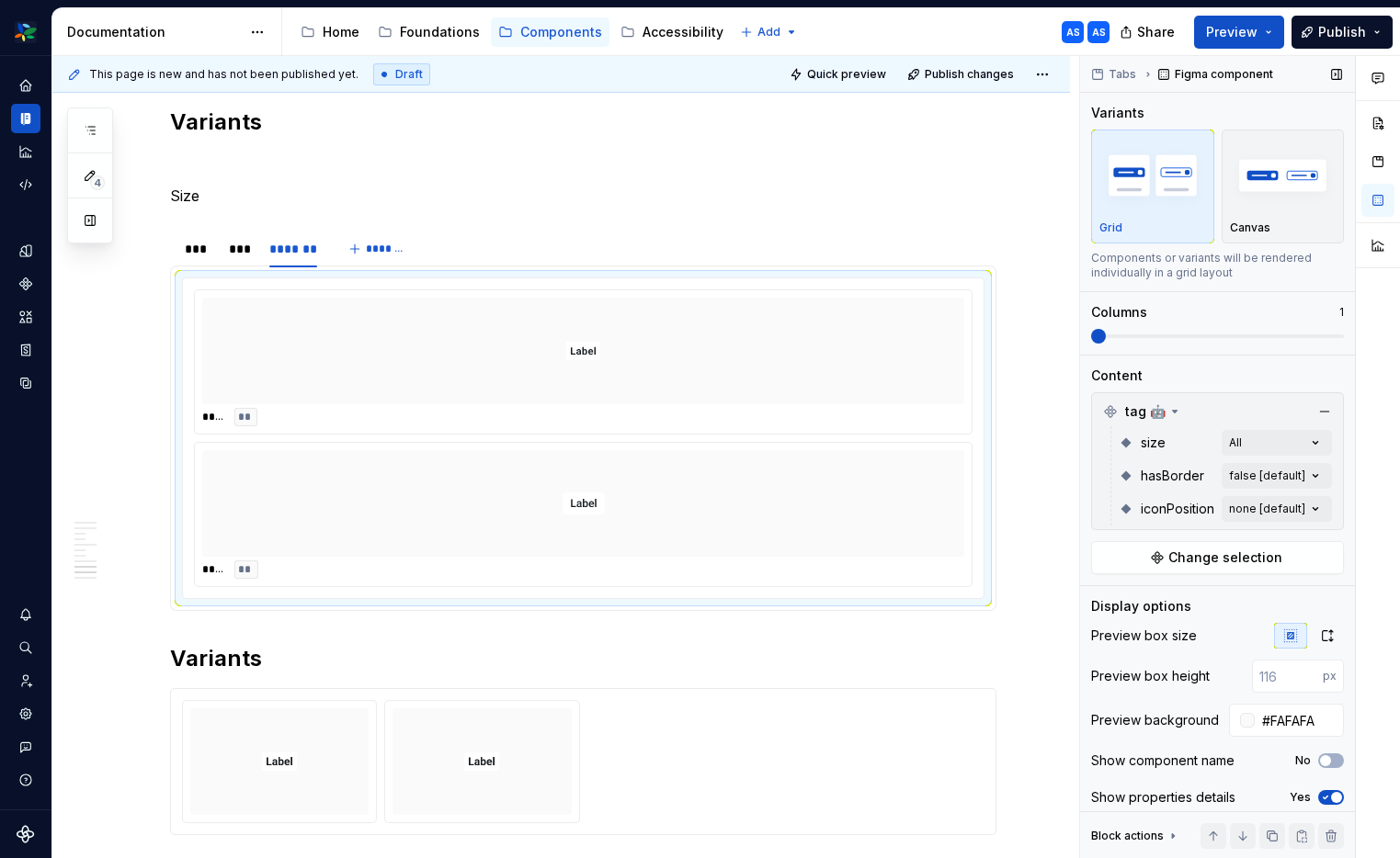
click at [1193, 334] on span at bounding box center [1217, 336] width 252 height 4
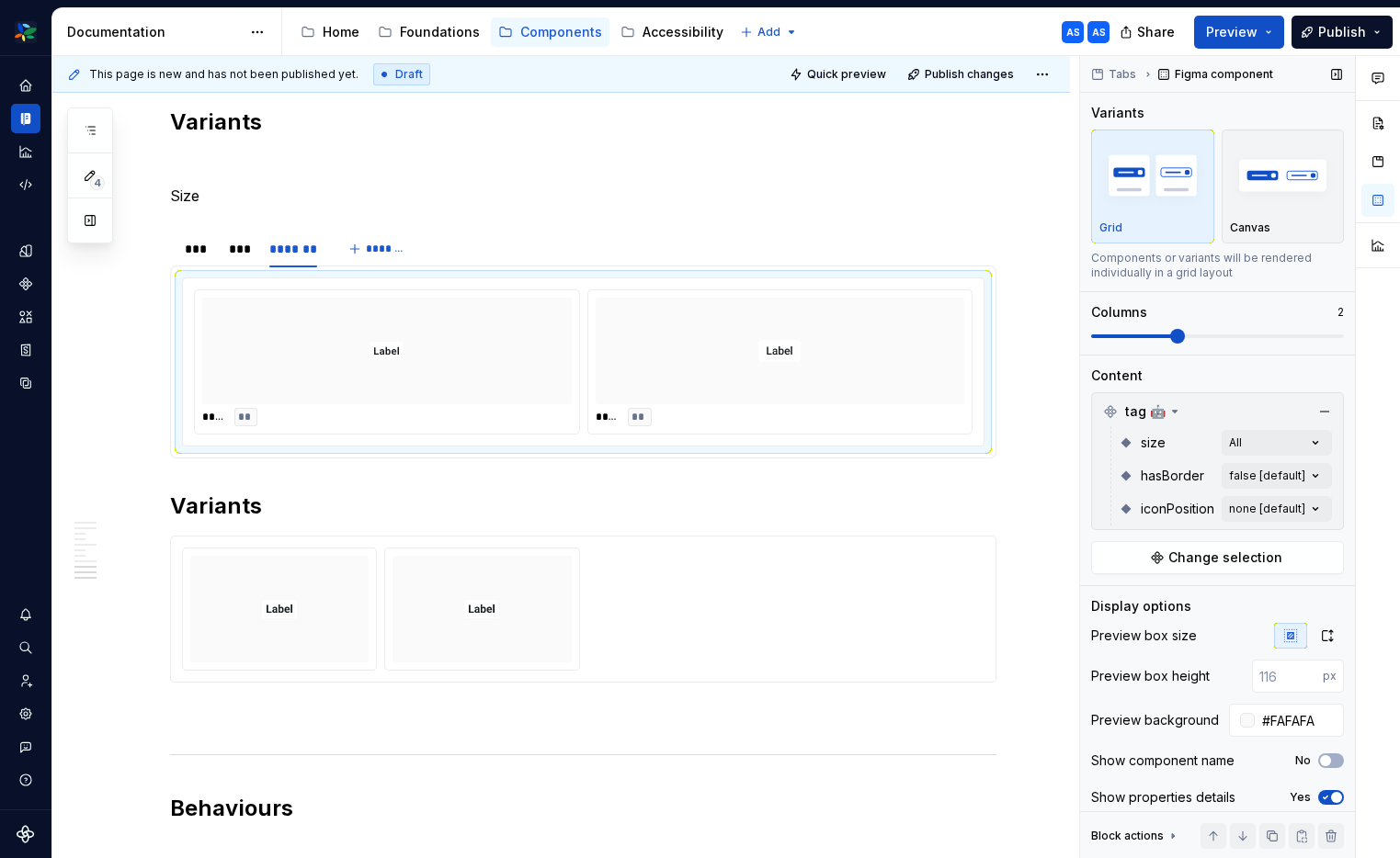
scroll to position [47, 0]
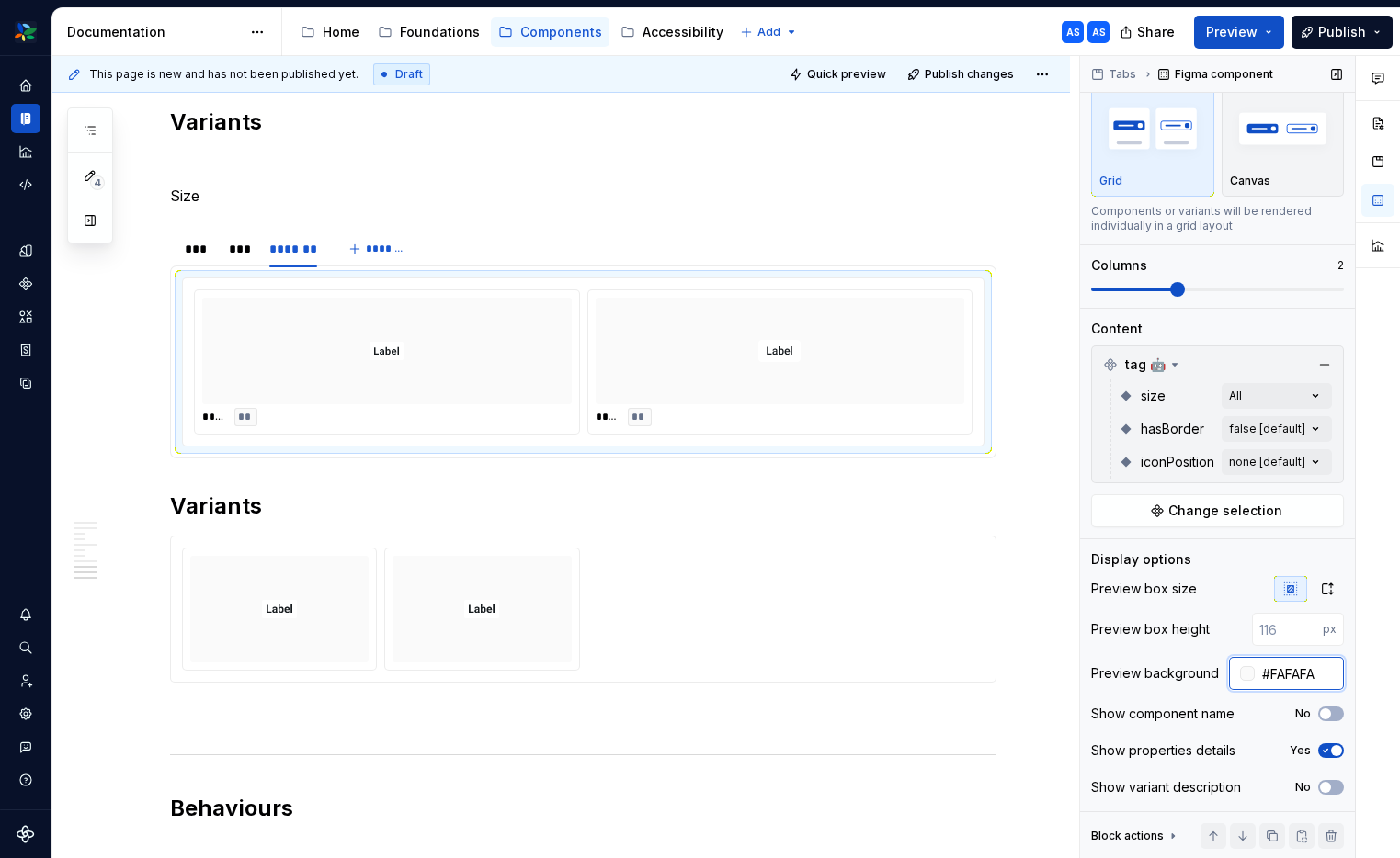
click at [1313, 671] on input "#FAFAFA" at bounding box center [1299, 673] width 90 height 33
type input "#DDDDDD"
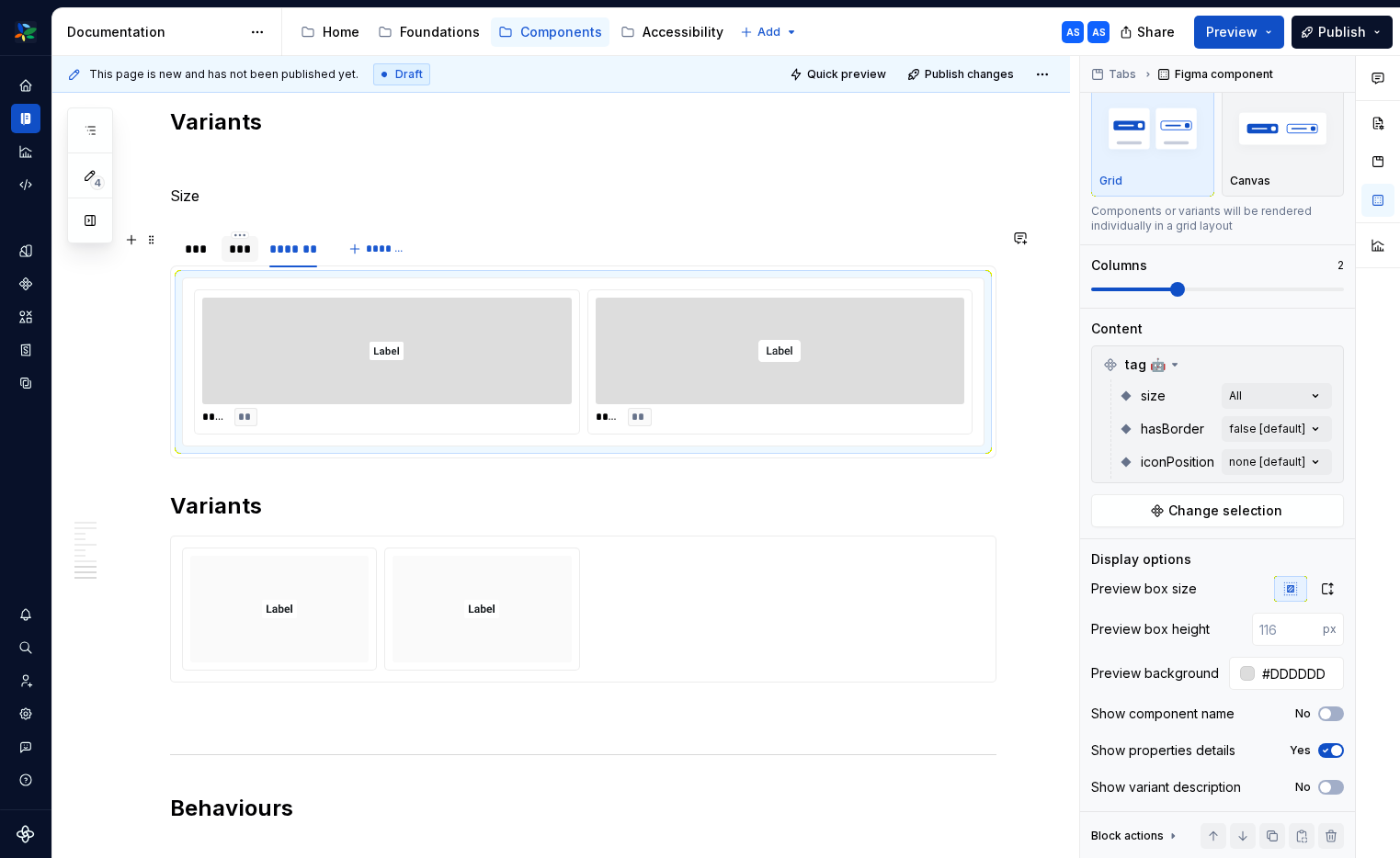
click at [227, 244] on div "***" at bounding box center [239, 248] width 36 height 26
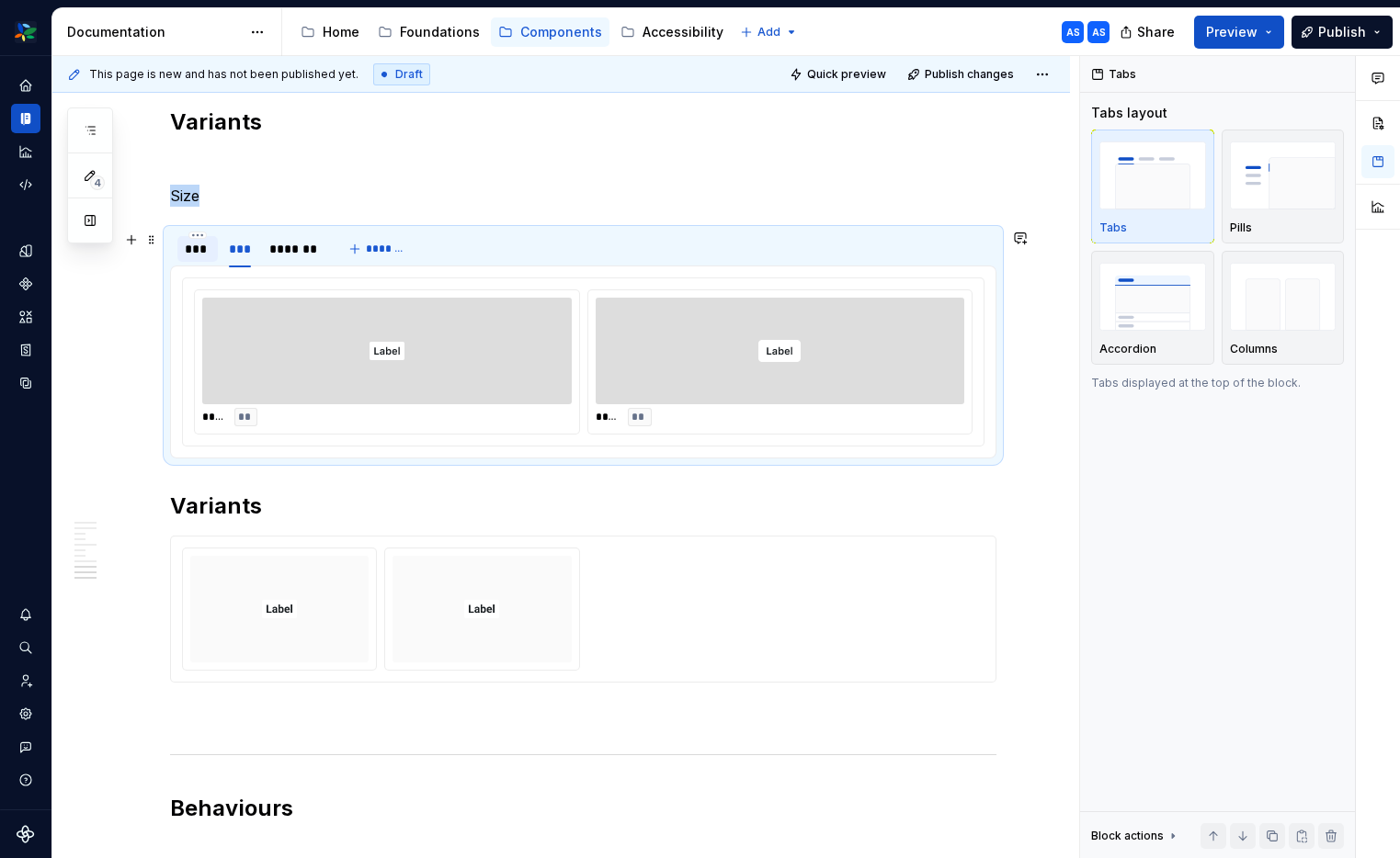
click at [183, 243] on div "***" at bounding box center [198, 248] width 40 height 26
click at [256, 257] on div "***" at bounding box center [239, 248] width 36 height 26
click at [280, 248] on div "*******" at bounding box center [293, 248] width 49 height 18
click at [207, 197] on p "Size" at bounding box center [582, 195] width 826 height 22
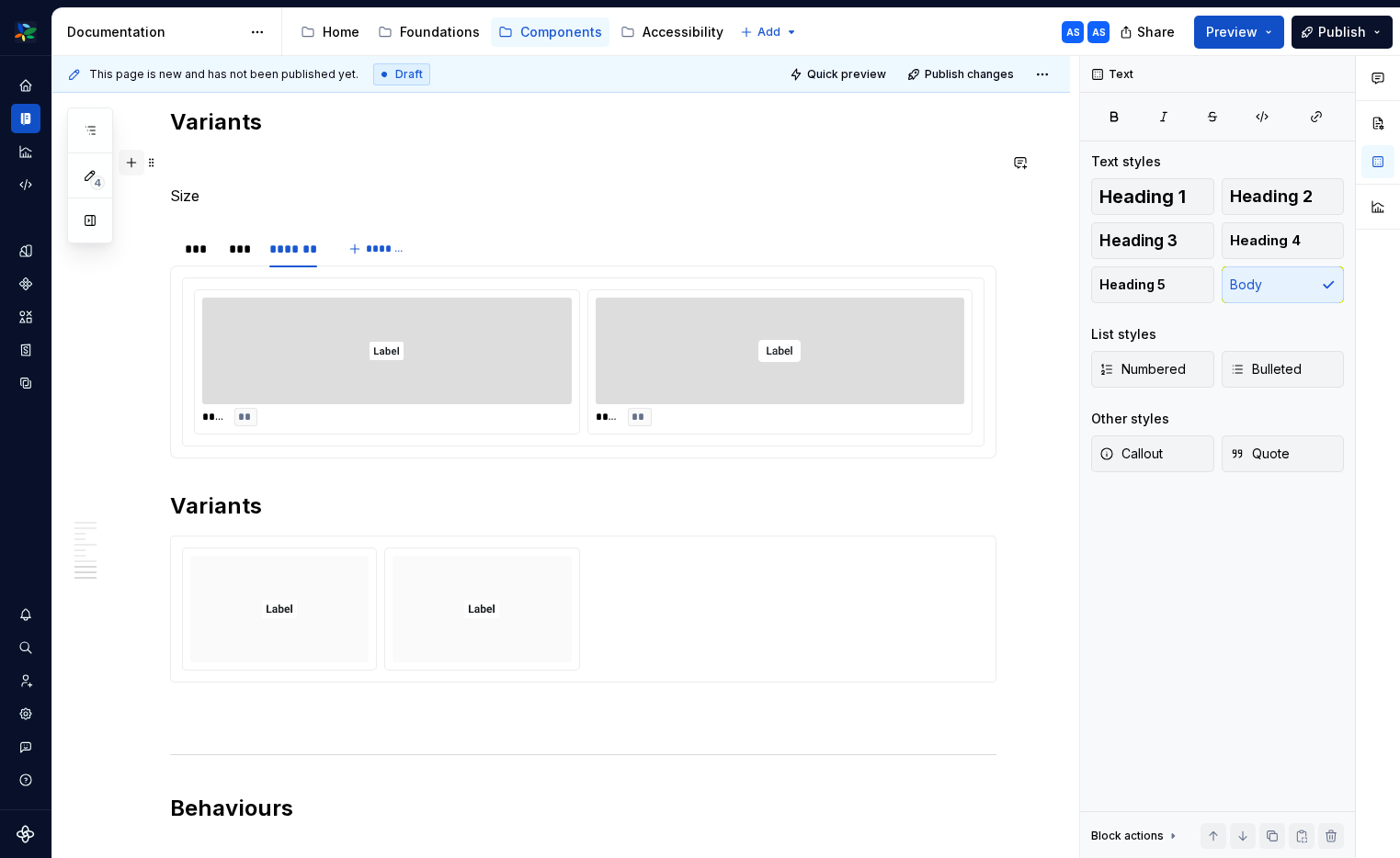
click at [140, 167] on button "button" at bounding box center [131, 162] width 26 height 26
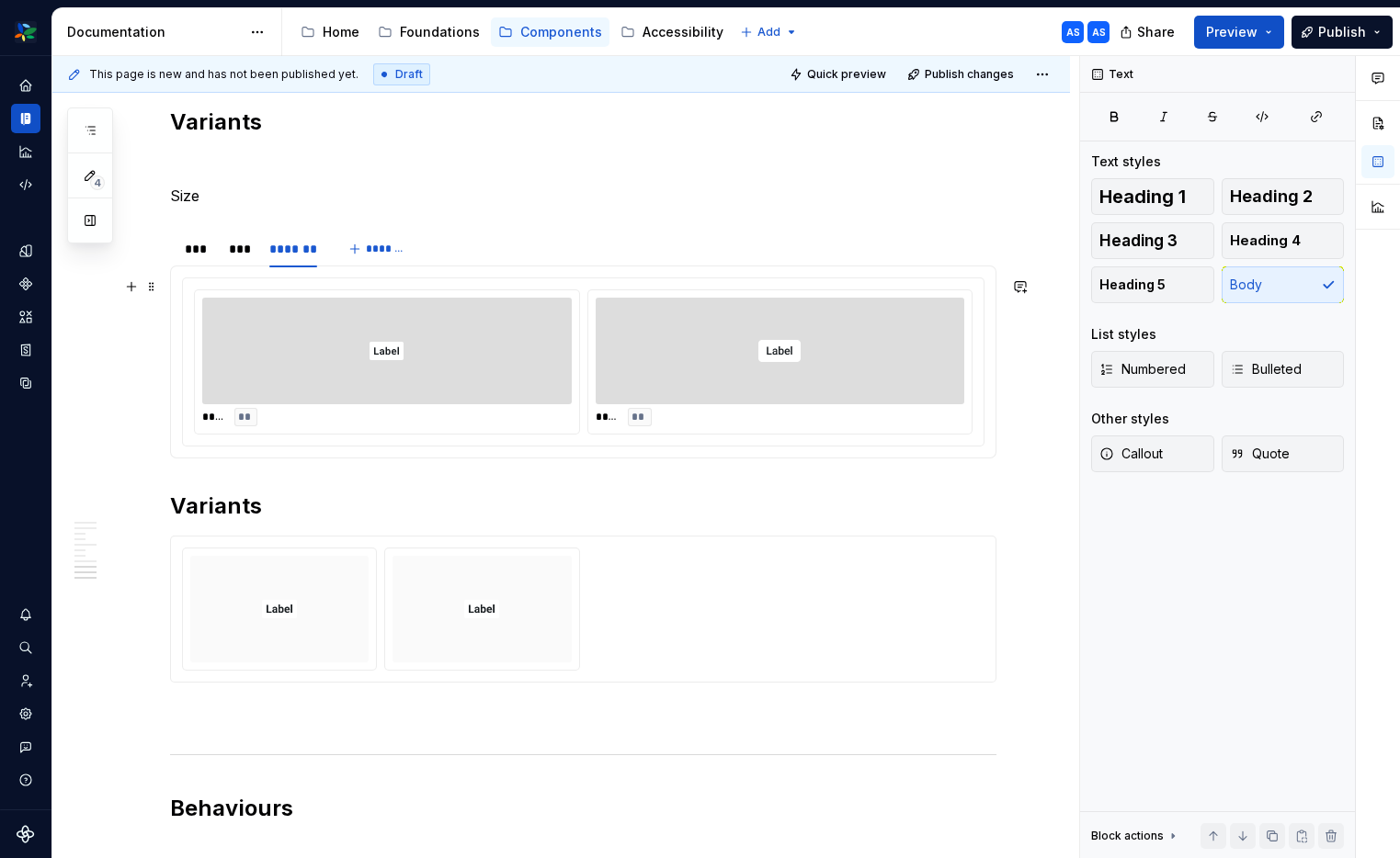
drag, startPoint x: 154, startPoint y: 158, endPoint x: 399, endPoint y: 362, distance: 318.8
drag, startPoint x: 153, startPoint y: 179, endPoint x: 255, endPoint y: 327, distance: 179.7
click at [181, 196] on p "Size" at bounding box center [582, 195] width 826 height 22
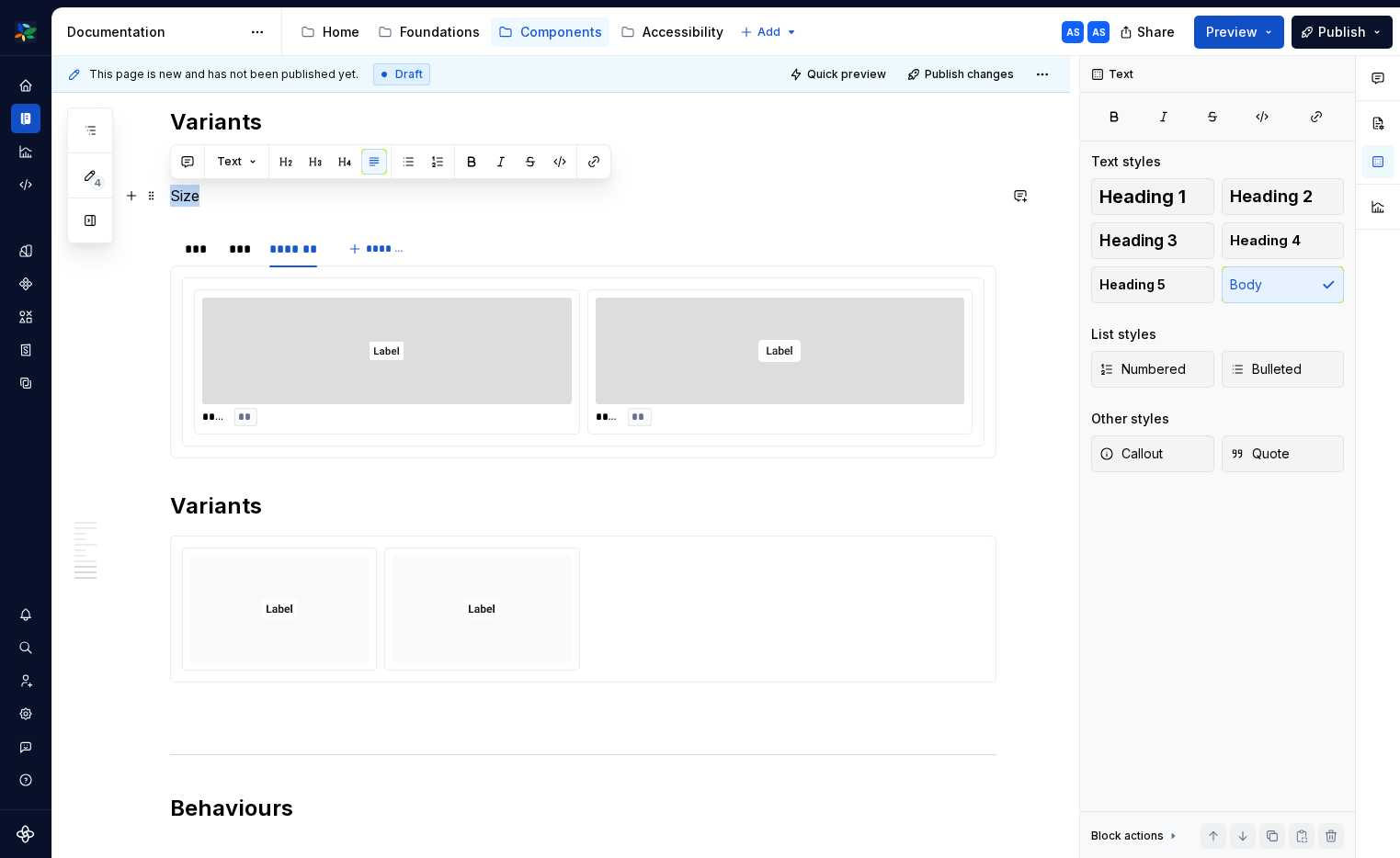
click at [181, 196] on p "Size" at bounding box center [582, 195] width 826 height 22
click at [344, 165] on button "button" at bounding box center [344, 162] width 26 height 26
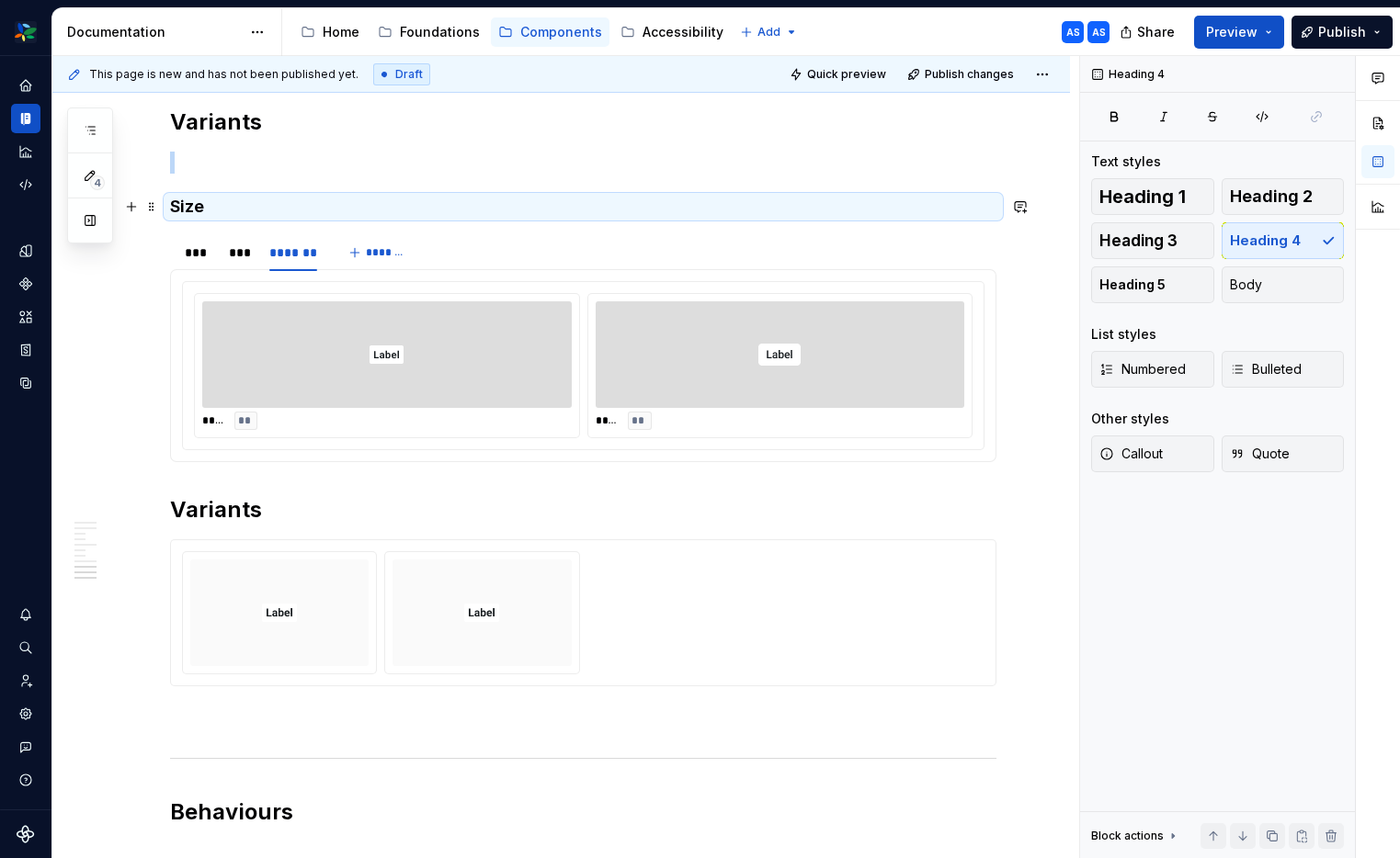
click at [217, 199] on h4 "Size" at bounding box center [582, 206] width 826 height 22
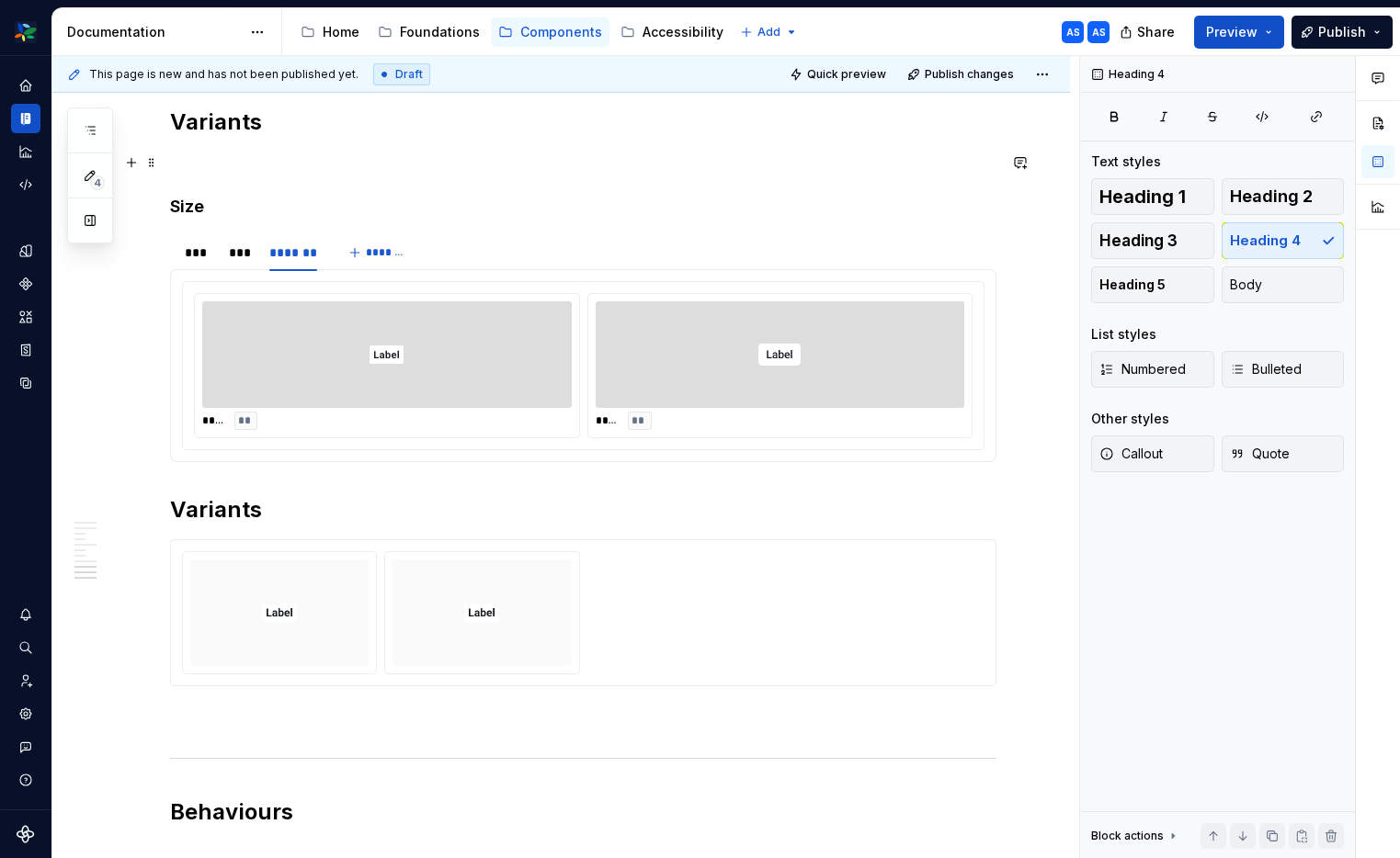
click at [184, 169] on p at bounding box center [582, 162] width 826 height 22
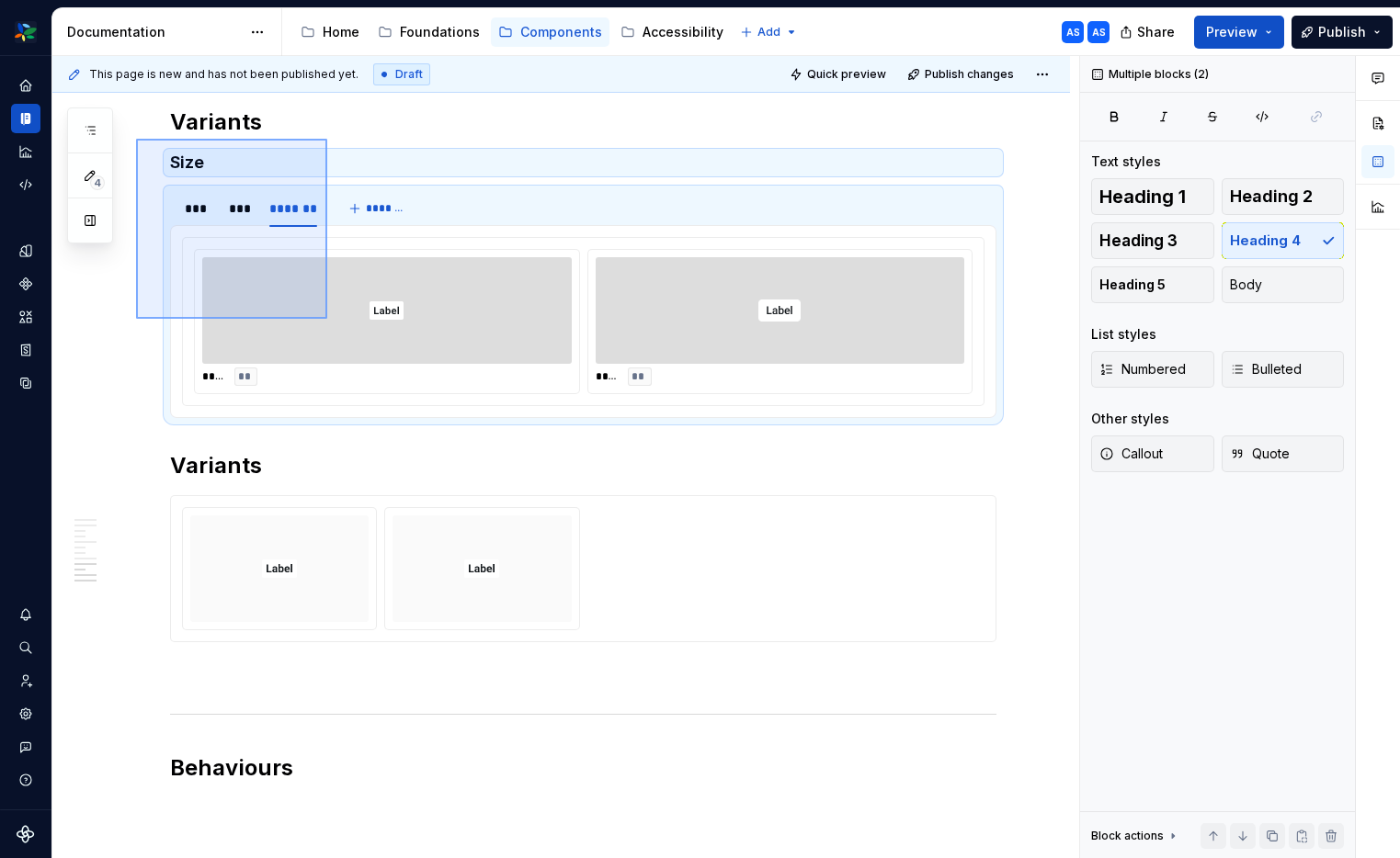
drag, startPoint x: 255, startPoint y: 247, endPoint x: 329, endPoint y: 325, distance: 107.5
click at [330, 323] on div "**********" at bounding box center [565, 457] width 1026 height 803
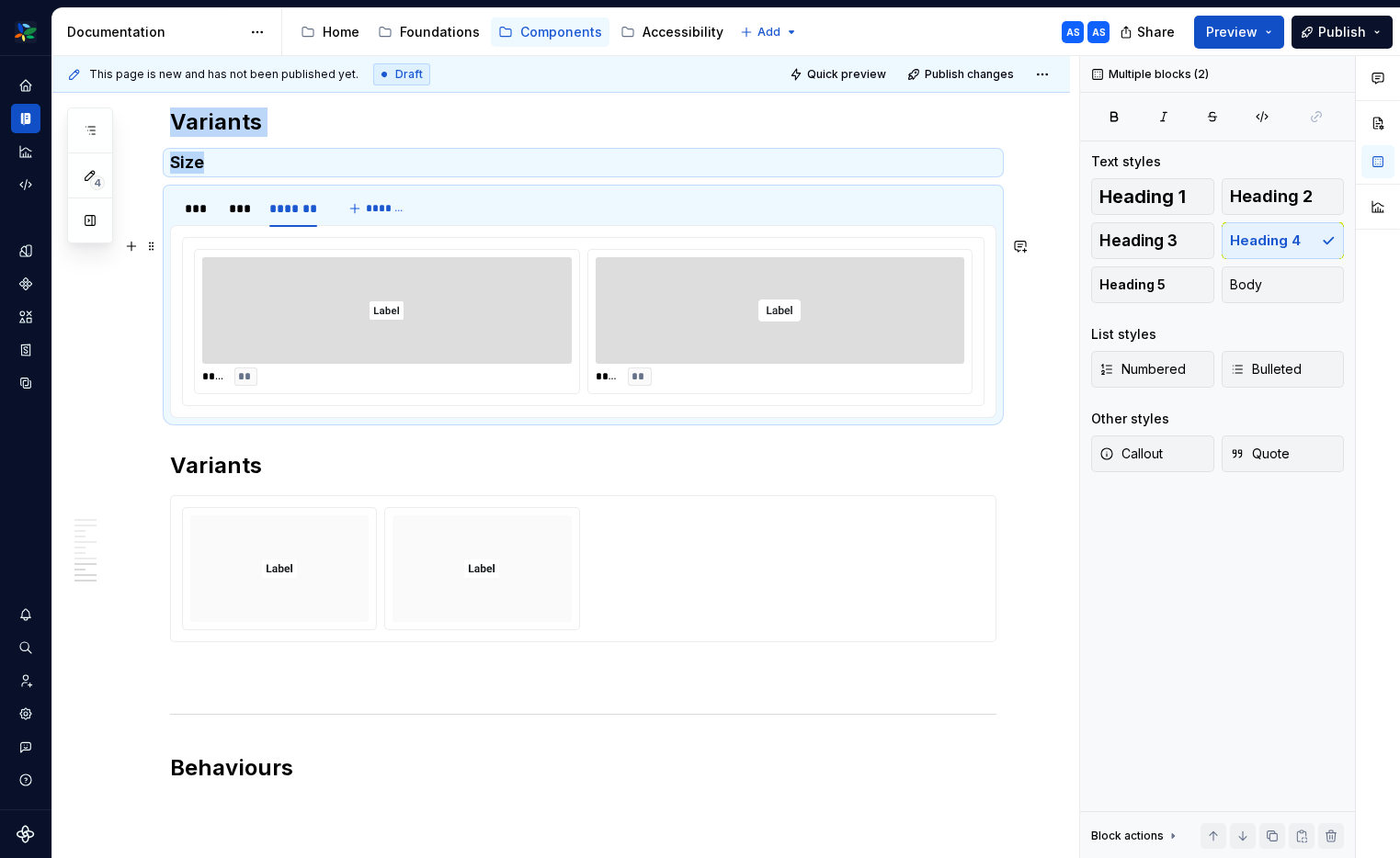
copy div "Variants Size"
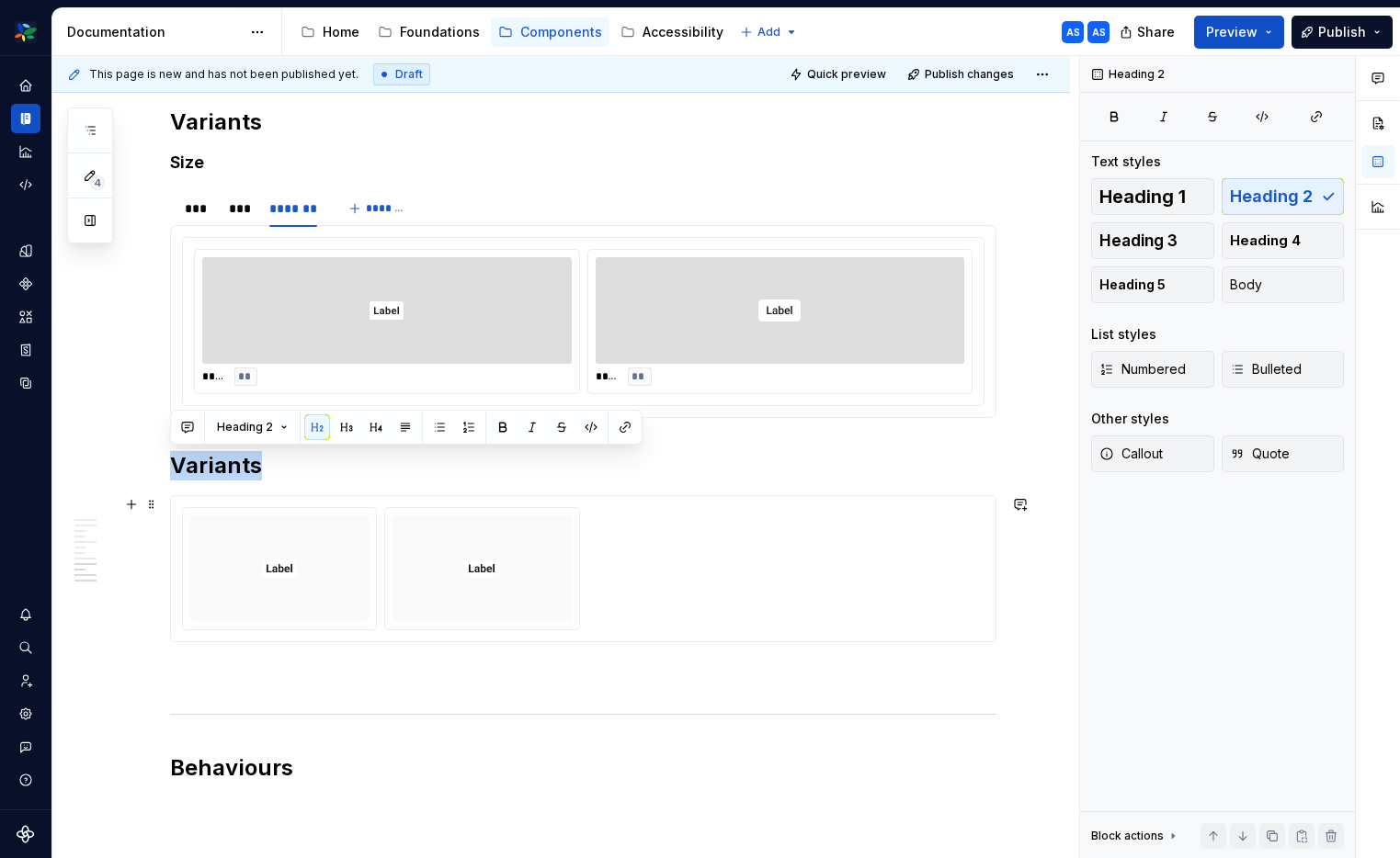
drag, startPoint x: 170, startPoint y: 458, endPoint x: 430, endPoint y: 606, distance: 299.2
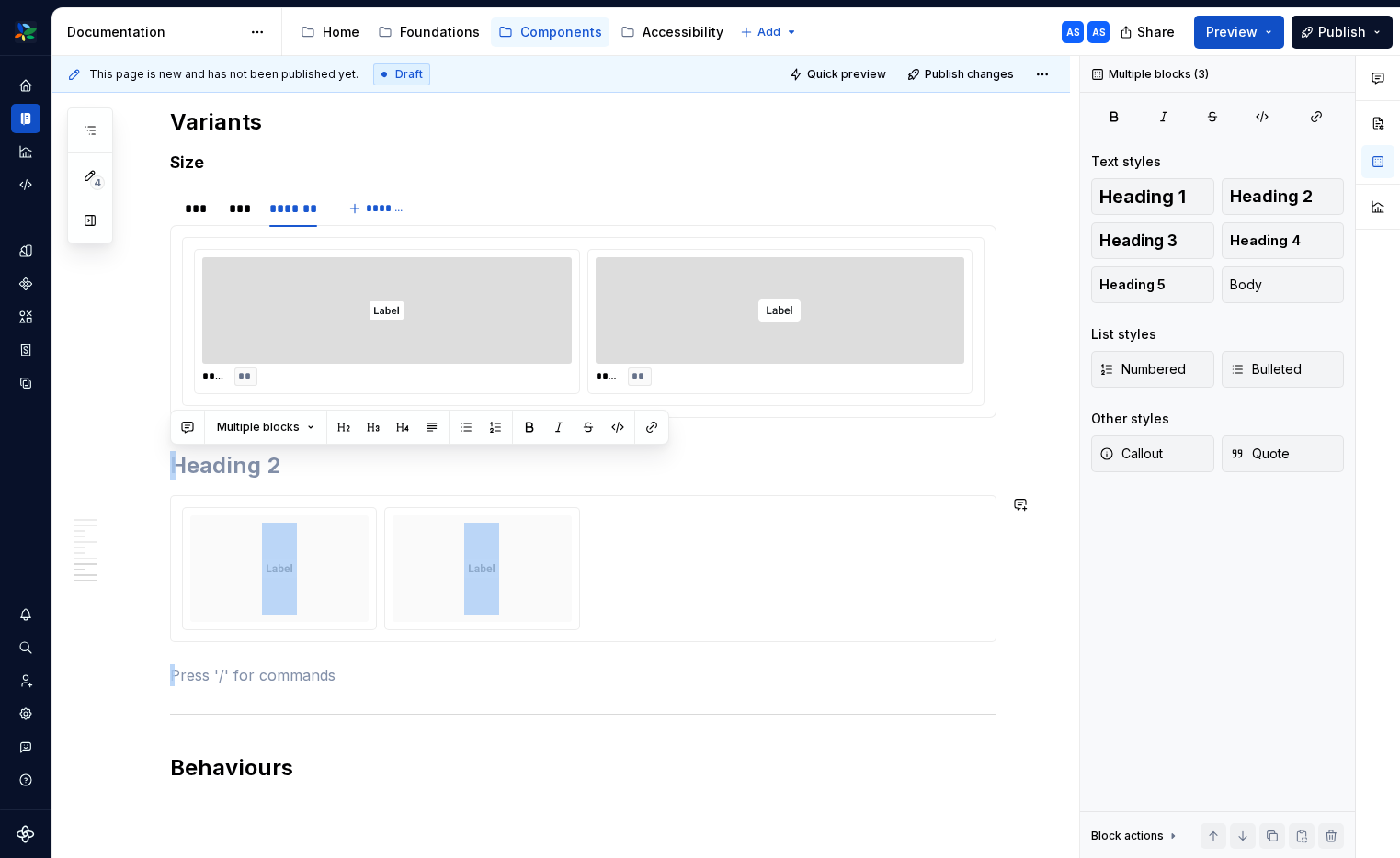
drag, startPoint x: 427, startPoint y: 680, endPoint x: 178, endPoint y: 484, distance: 316.9
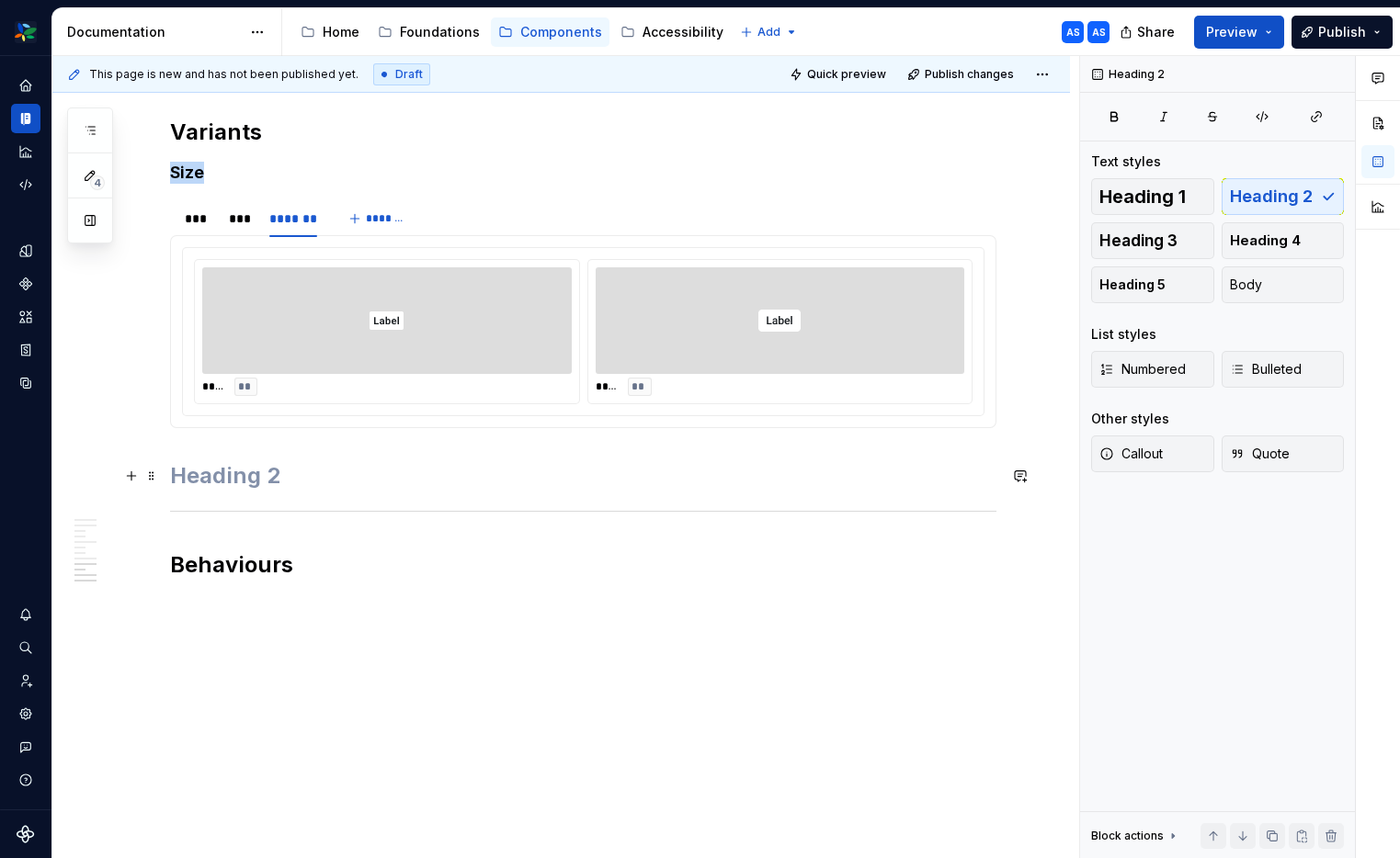
scroll to position [2977, 0]
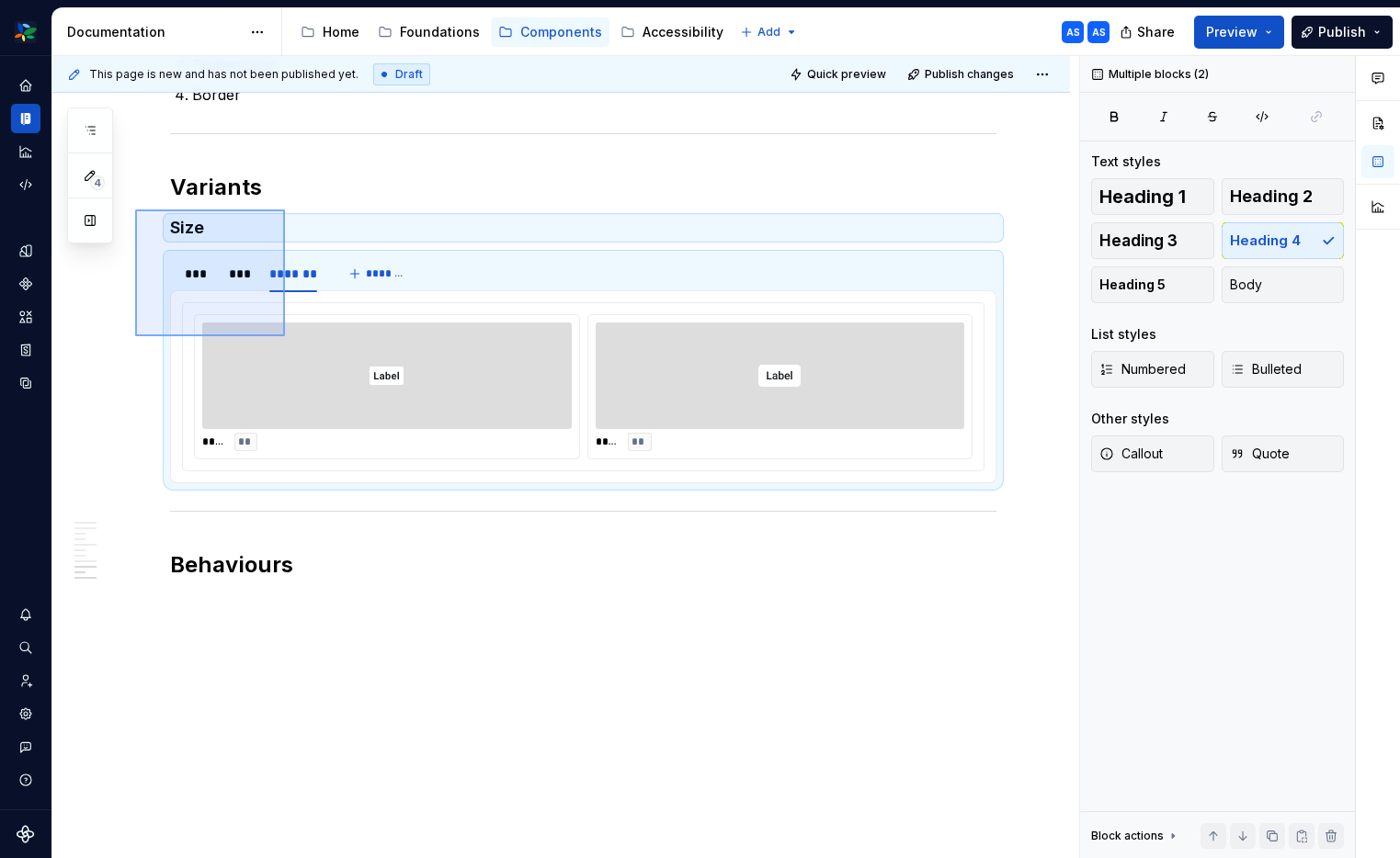
drag, startPoint x: 267, startPoint y: 308, endPoint x: 276, endPoint y: 332, distance: 25.6
click at [285, 336] on div "**********" at bounding box center [565, 457] width 1026 height 803
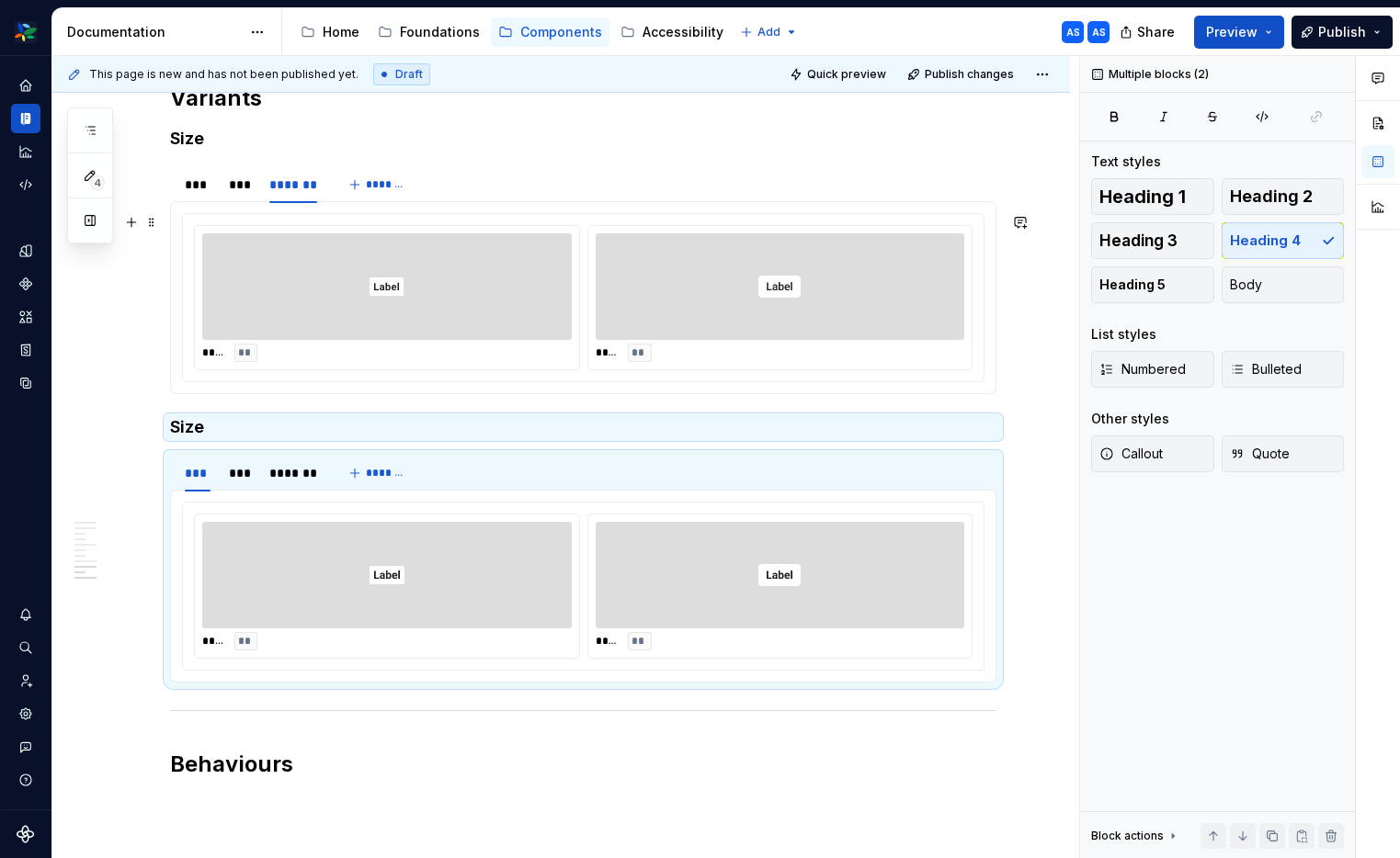
scroll to position [3061, 0]
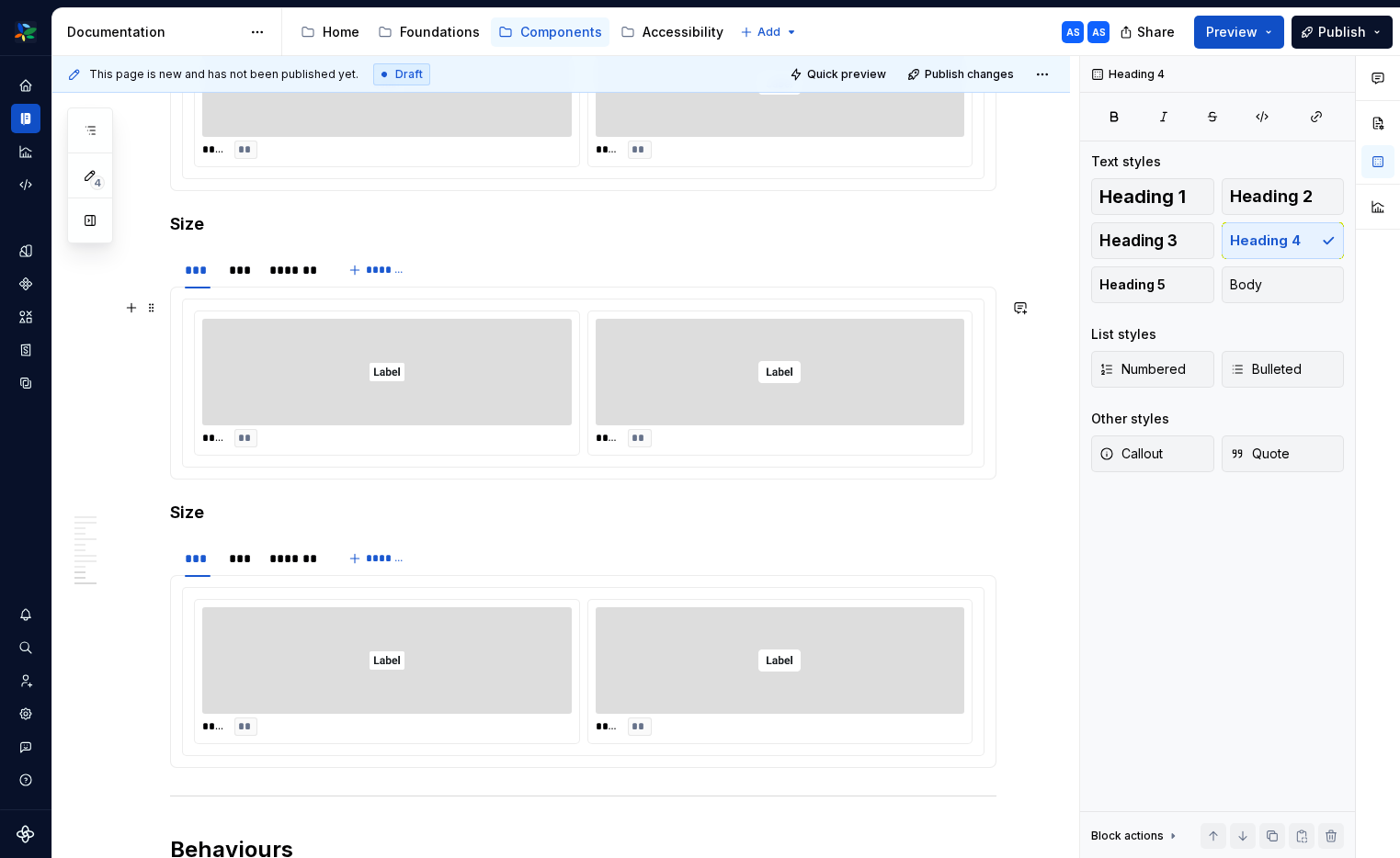
scroll to position [3267, 0]
click at [186, 227] on h4 "Size" at bounding box center [582, 224] width 826 height 22
click at [405, 367] on img at bounding box center [386, 373] width 35 height 91
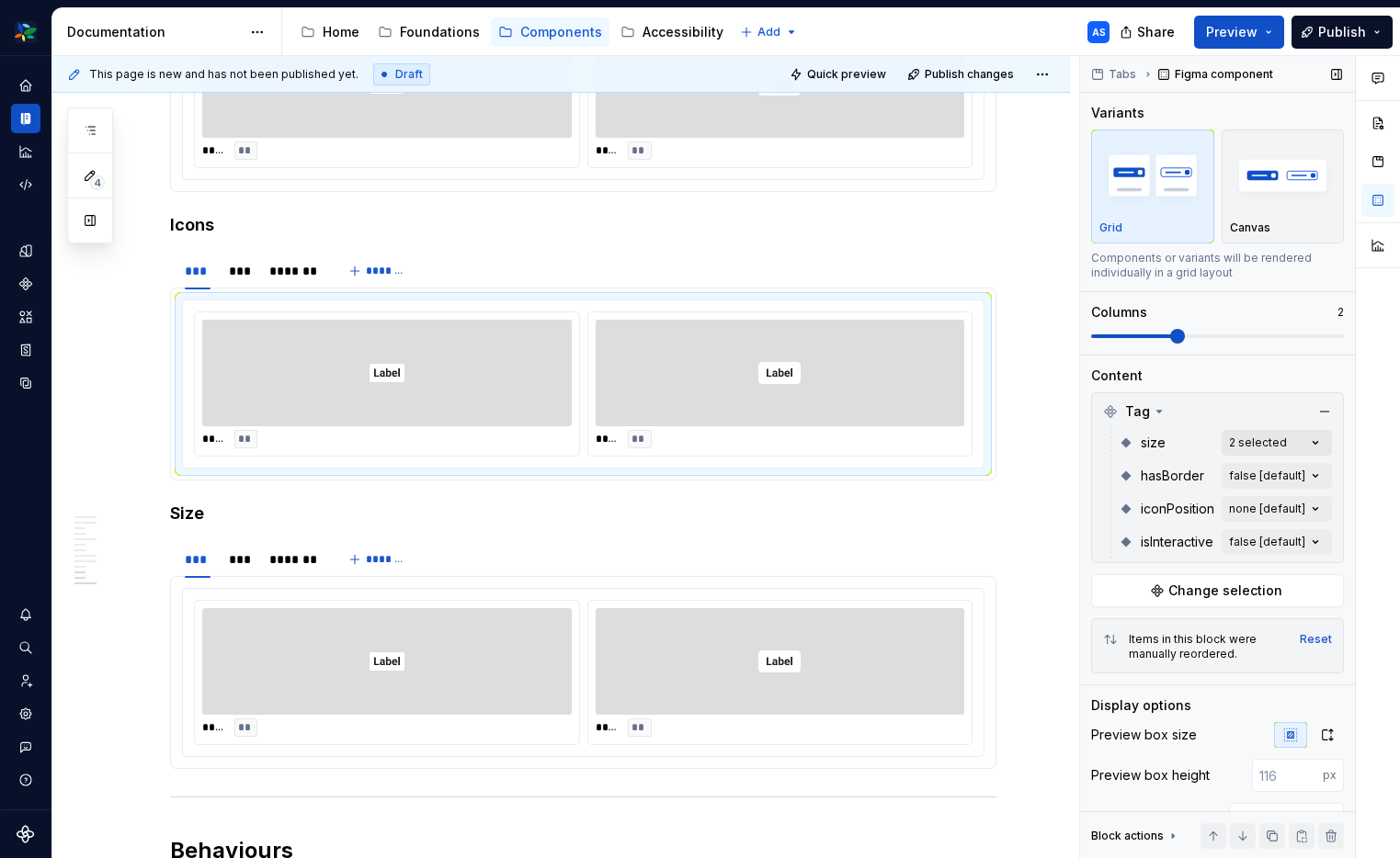
click at [1317, 436] on div "Comments Open comments No comments yet Select ‘Comment’ from the block context …" at bounding box center [1240, 457] width 320 height 803
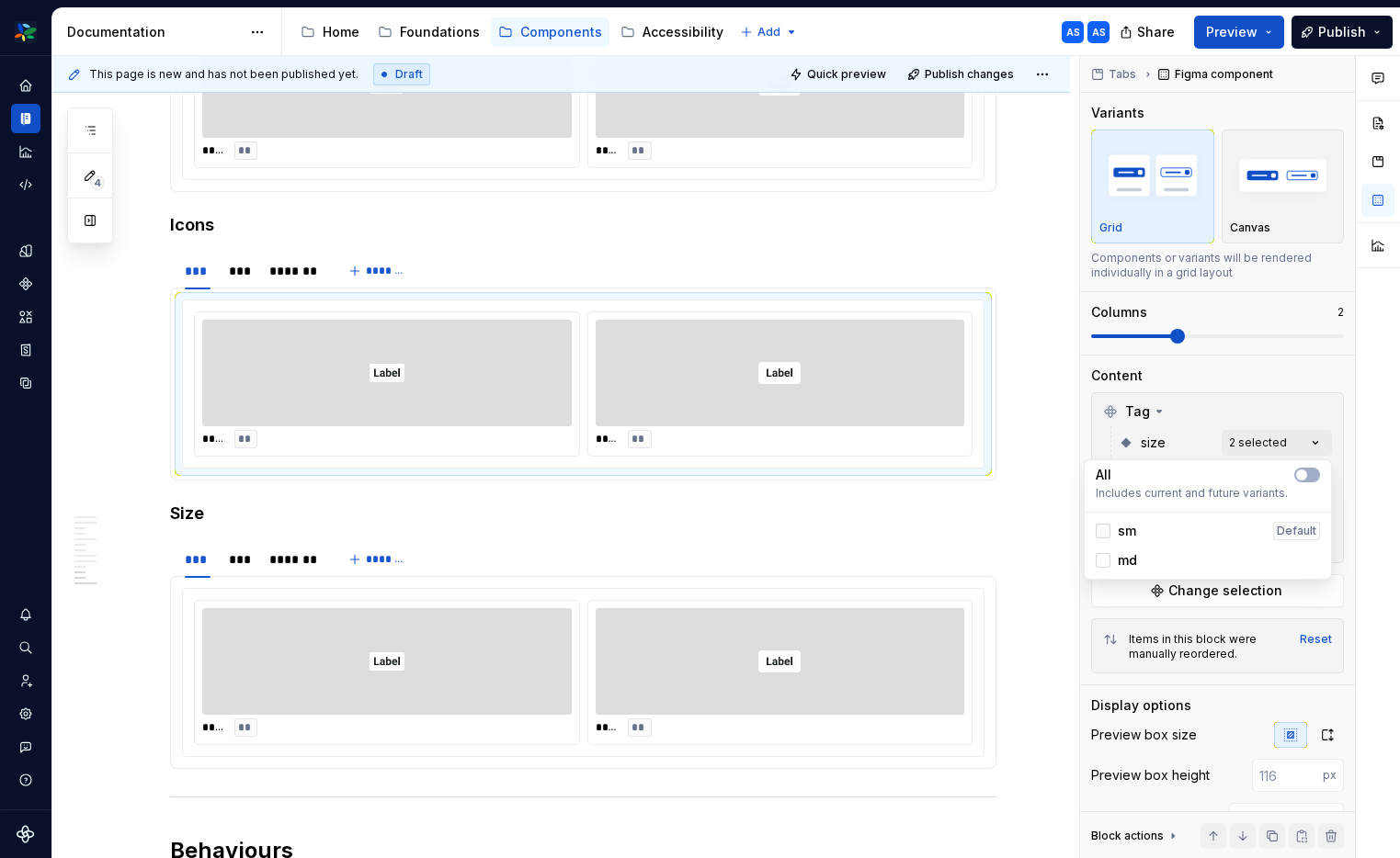
click at [1102, 531] on icon at bounding box center [1102, 531] width 0 height 0
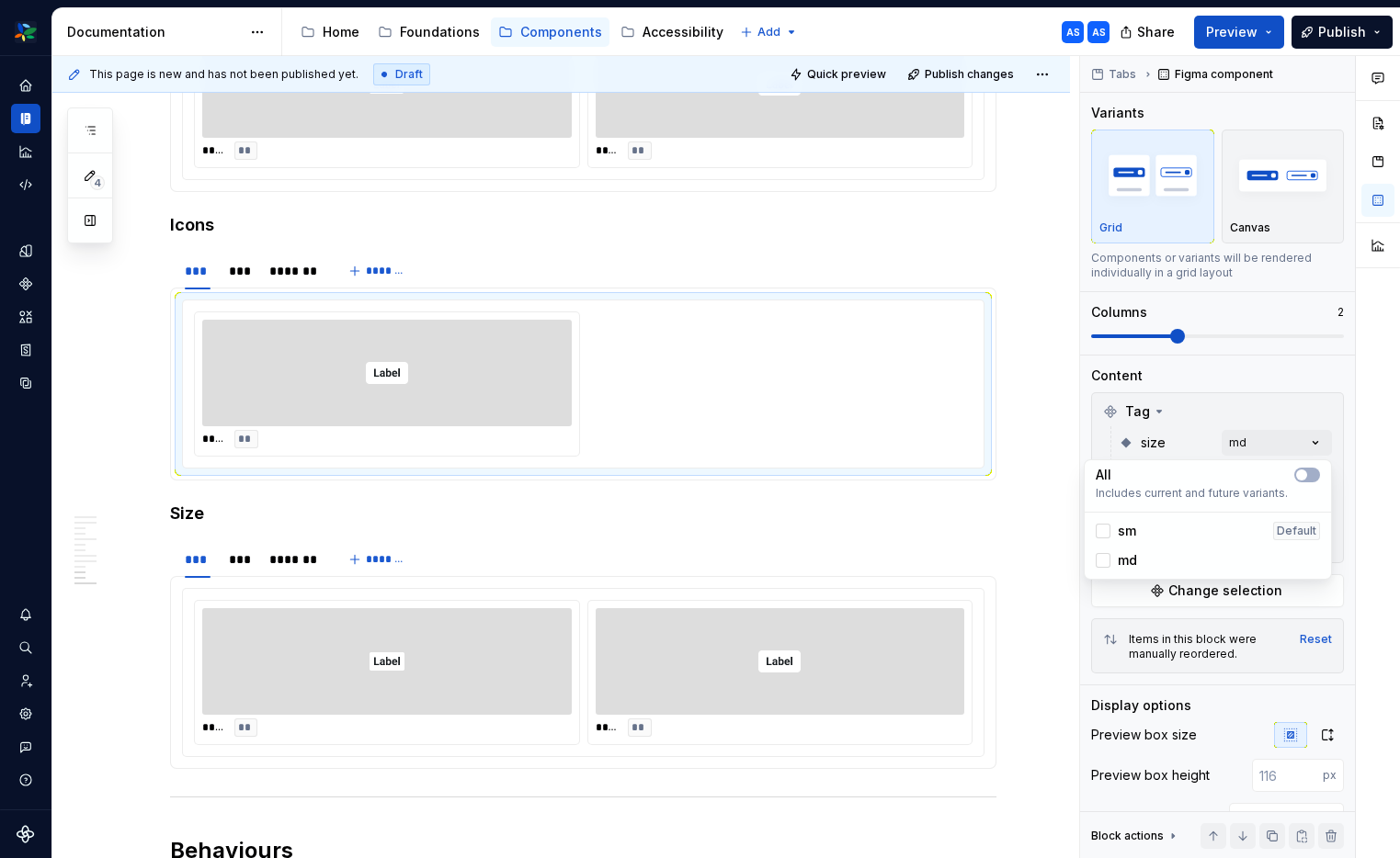
click at [1195, 450] on div "Comments Open comments No comments yet Select ‘Comment’ from the block context …" at bounding box center [1240, 457] width 320 height 803
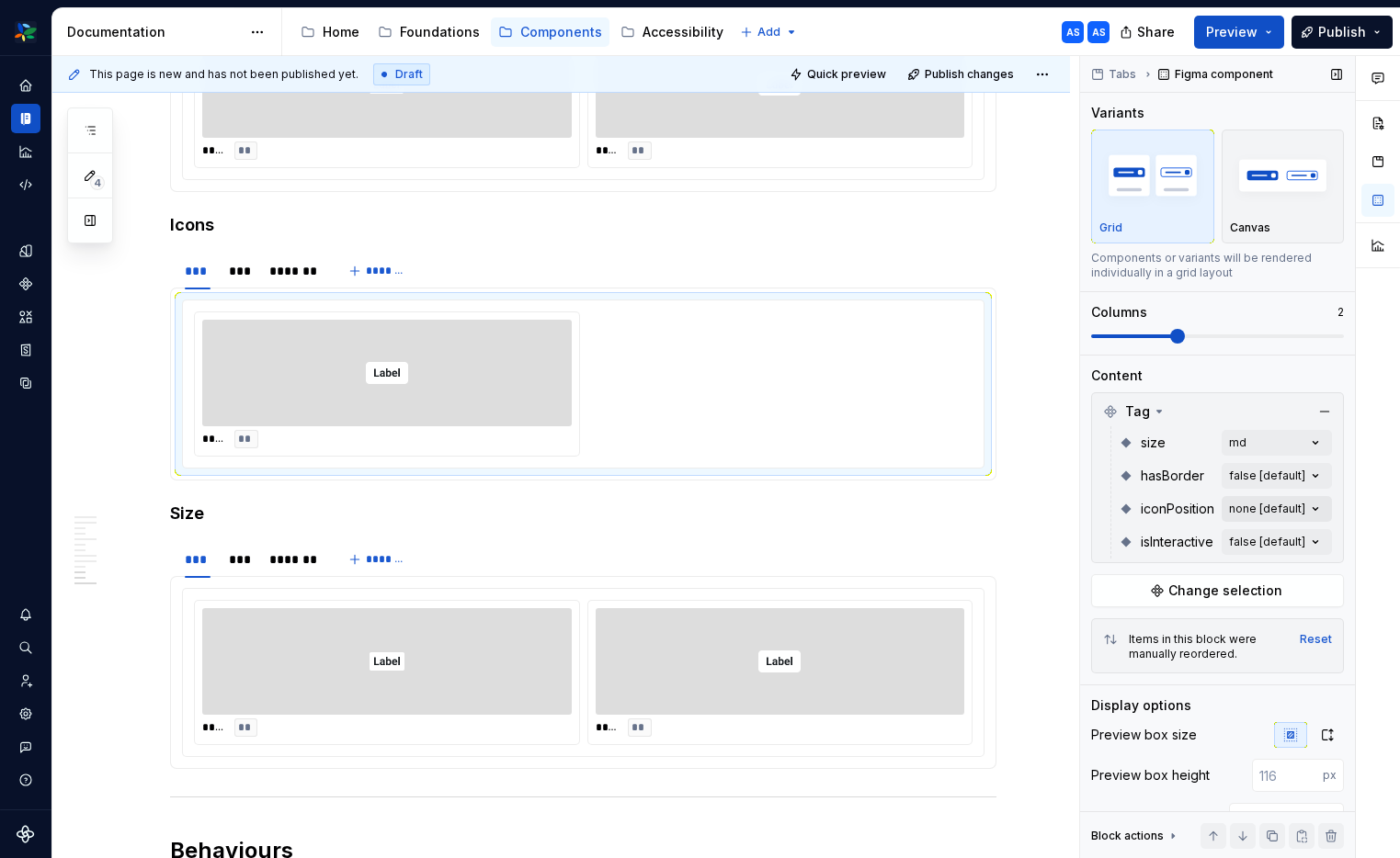
click at [1295, 503] on div "Comments Open comments No comments yet Select ‘Comment’ from the block context …" at bounding box center [1240, 457] width 320 height 803
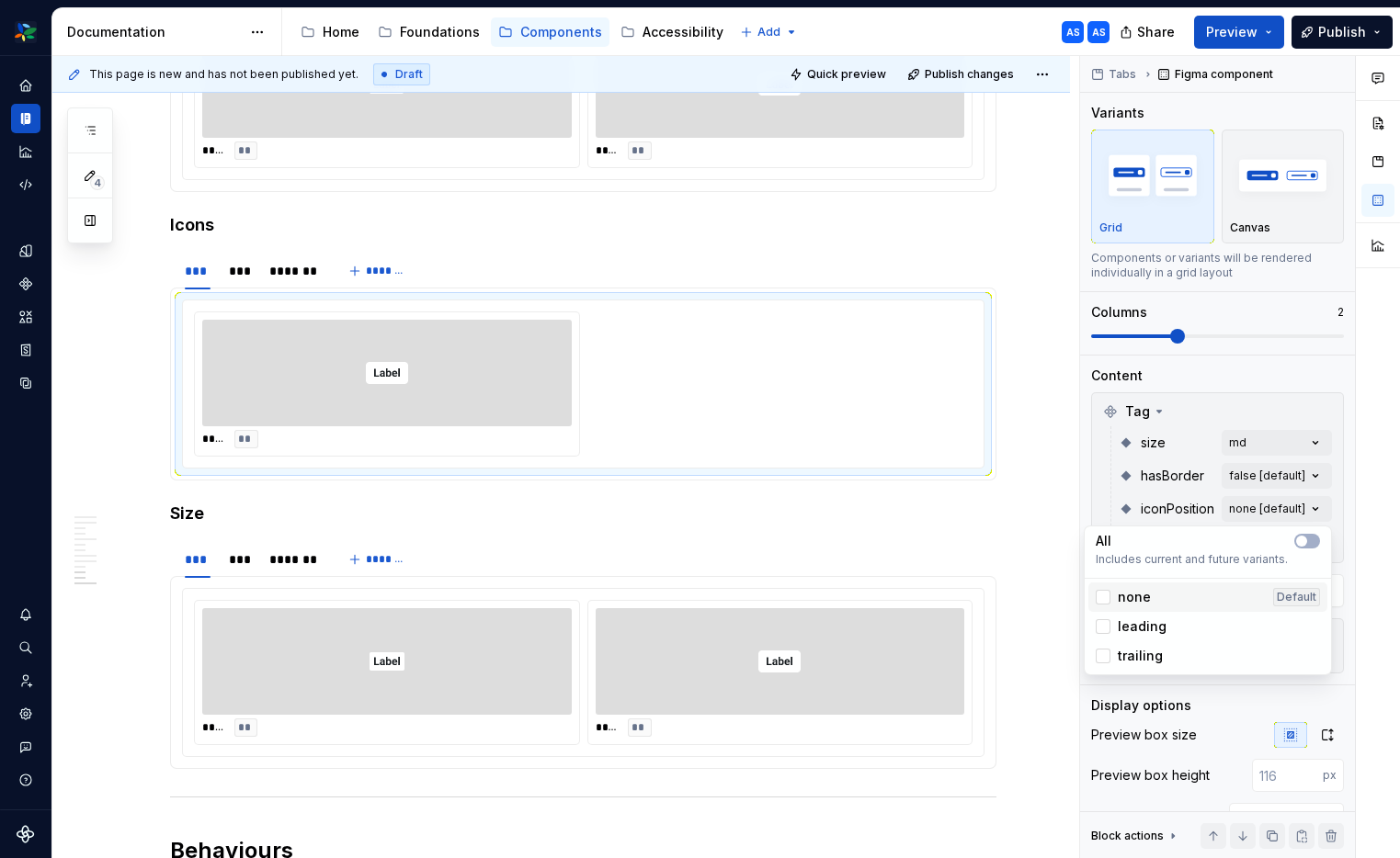
drag, startPoint x: 1134, startPoint y: 595, endPoint x: 1136, endPoint y: 634, distance: 39.1
click at [1135, 596] on span "none" at bounding box center [1134, 596] width 33 height 18
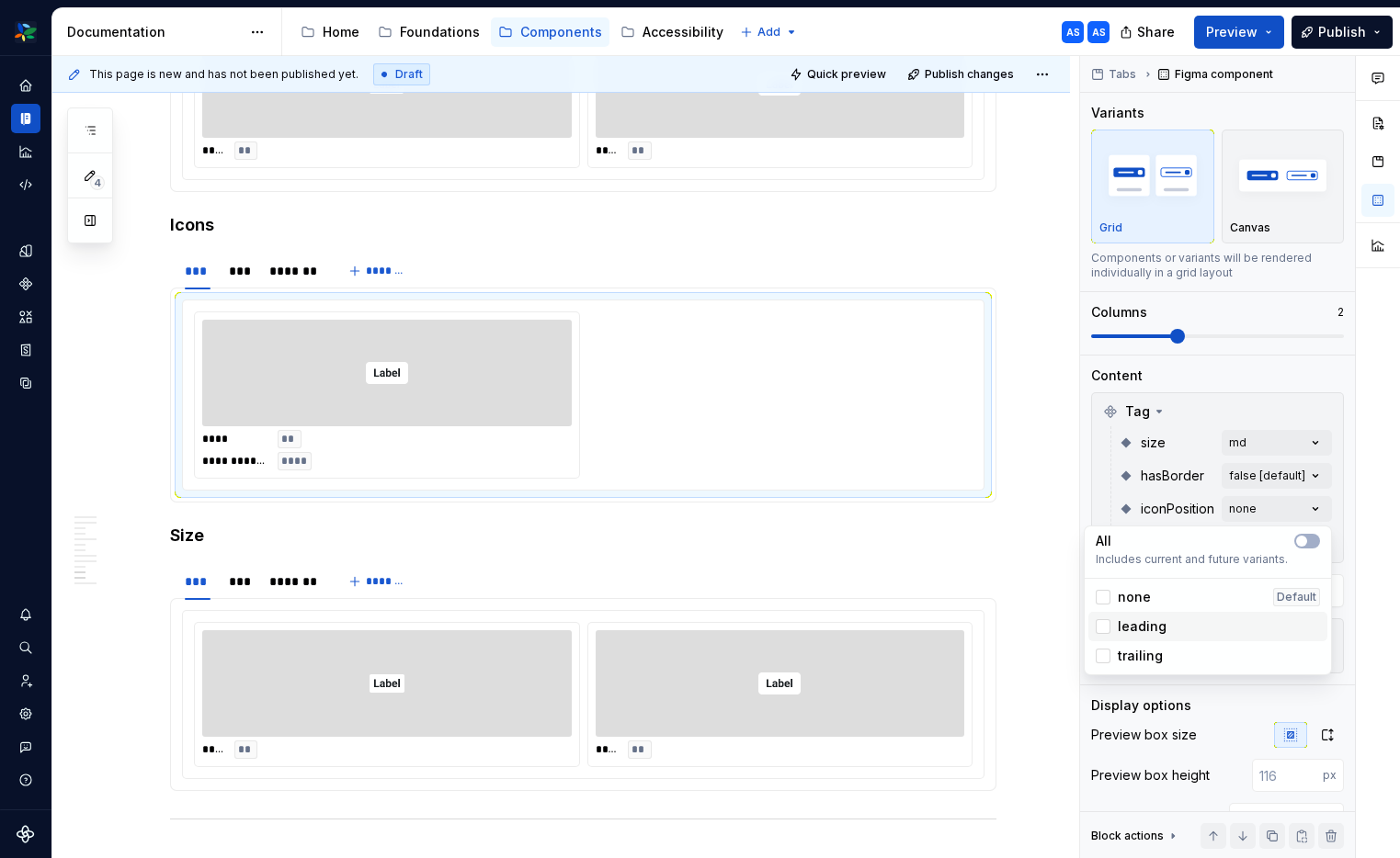
drag, startPoint x: 1137, startPoint y: 638, endPoint x: 1138, endPoint y: 664, distance: 26.0
click at [1137, 638] on div "leading" at bounding box center [1207, 626] width 239 height 30
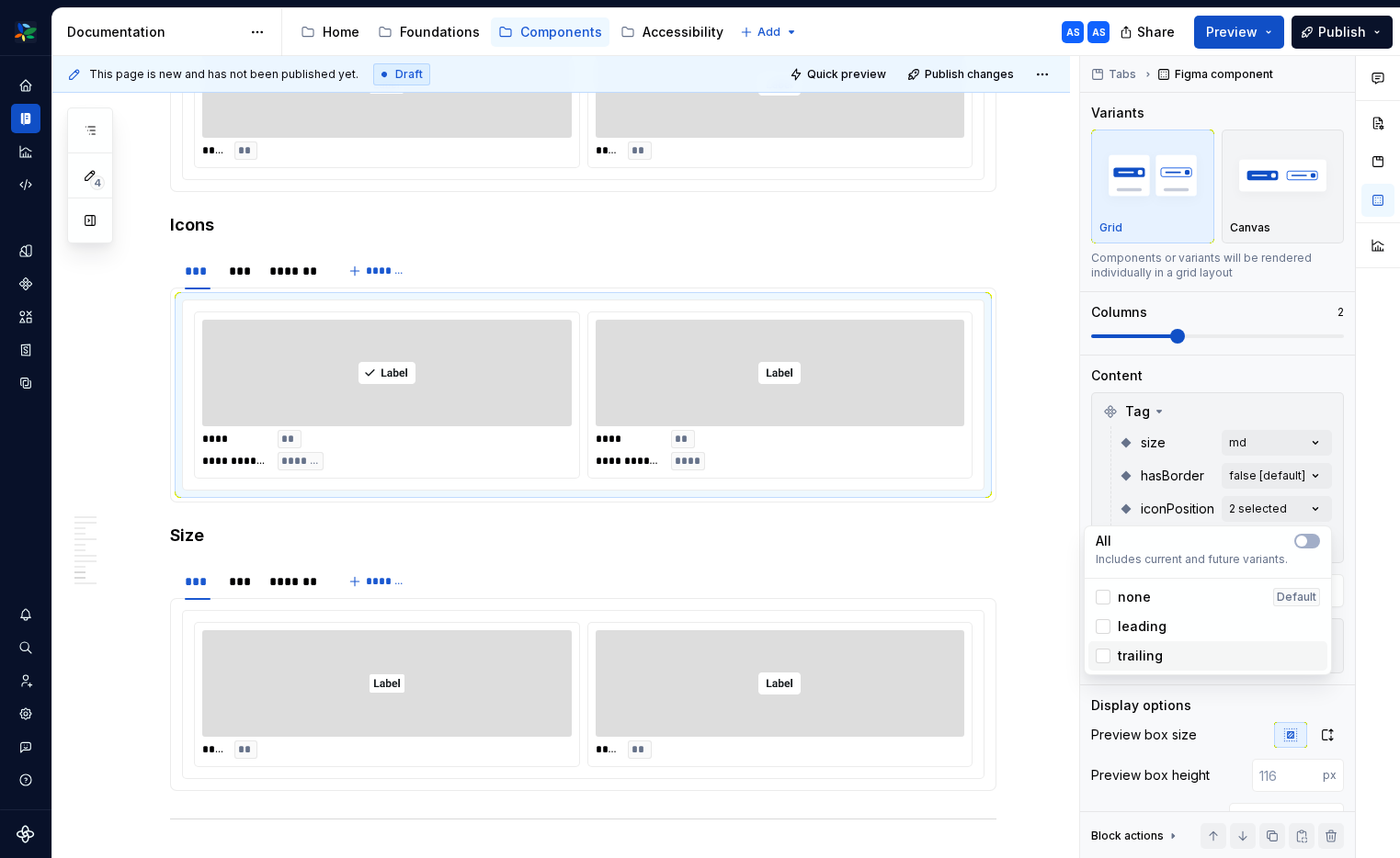
click at [1138, 665] on div "trailing" at bounding box center [1207, 656] width 239 height 30
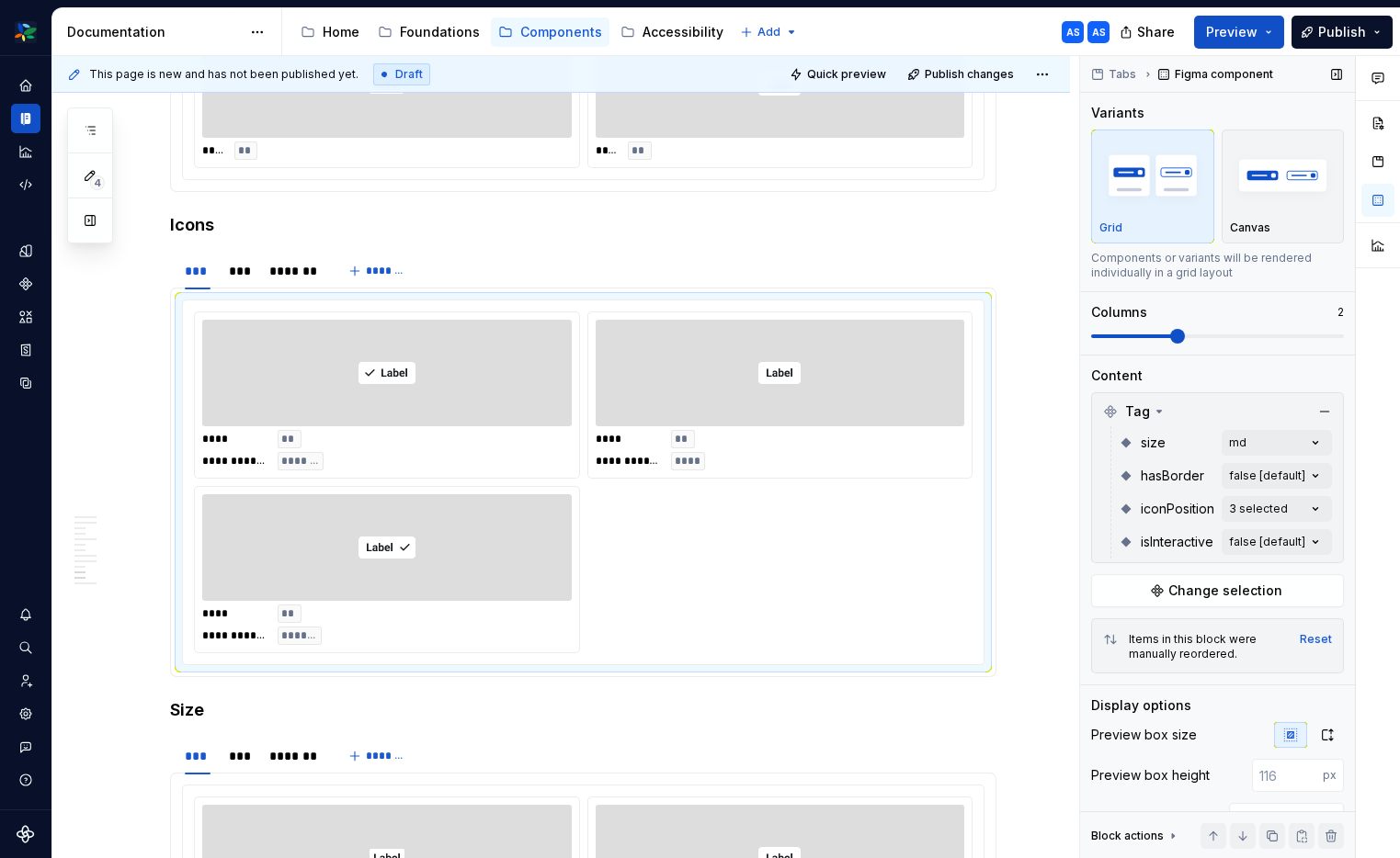
drag, startPoint x: 1177, startPoint y: 333, endPoint x: 1285, endPoint y: 335, distance: 108.0
click at [1285, 335] on div "Comments Open comments No comments yet Select ‘Comment’ from the block context …" at bounding box center [1240, 457] width 320 height 803
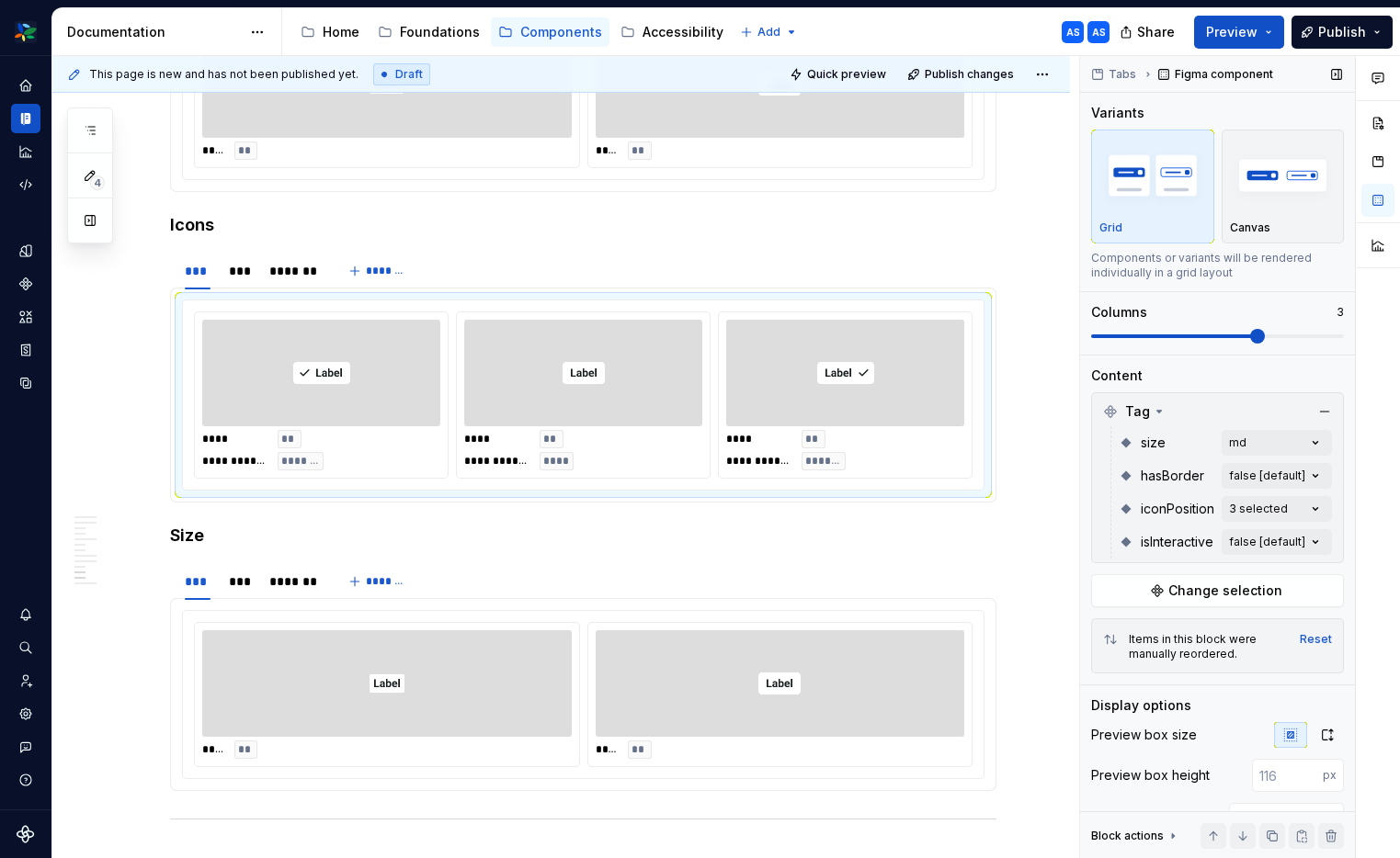
click at [1252, 340] on span at bounding box center [1256, 335] width 14 height 14
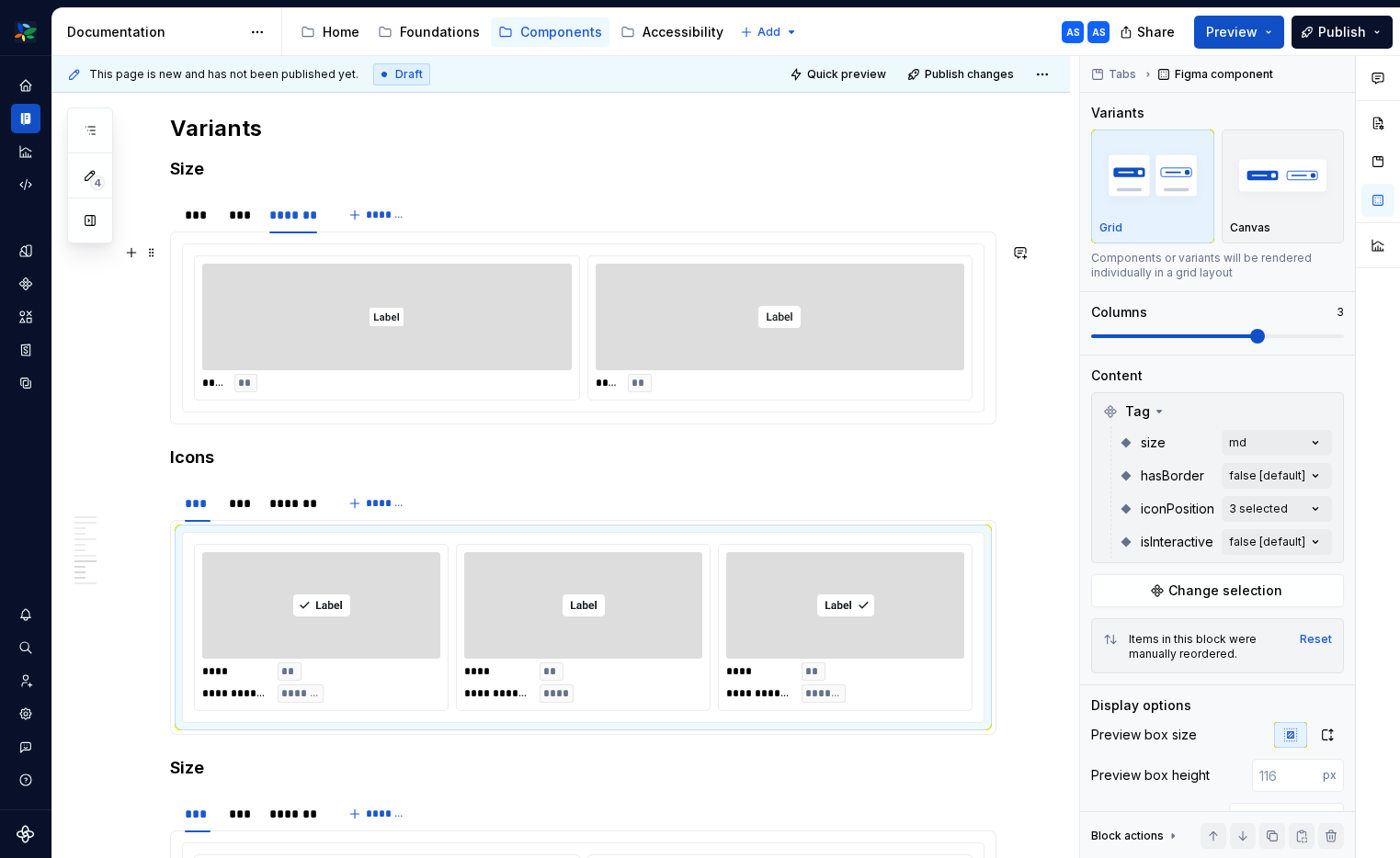
scroll to position [2981, 0]
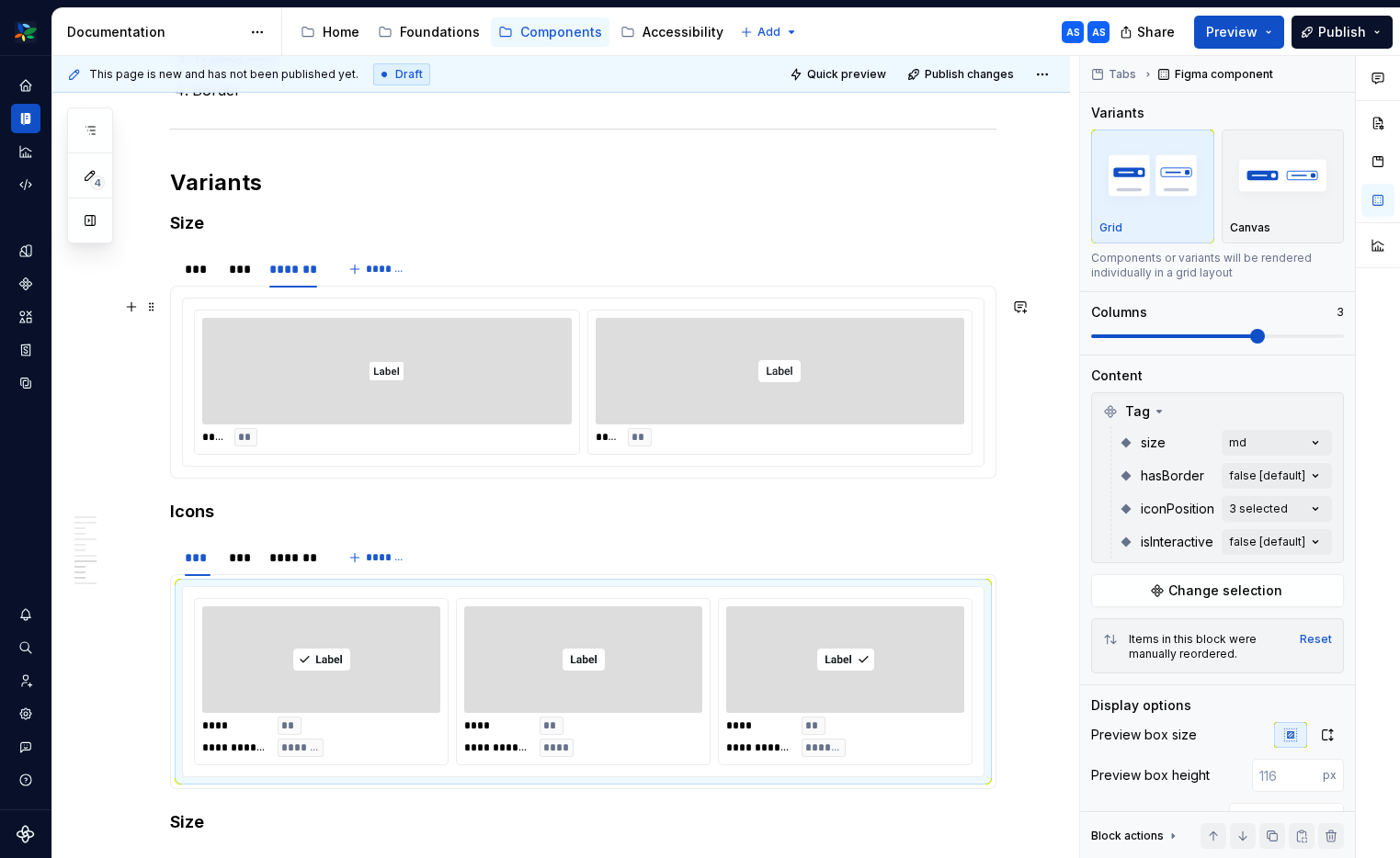
click at [892, 420] on div at bounding box center [779, 371] width 369 height 107
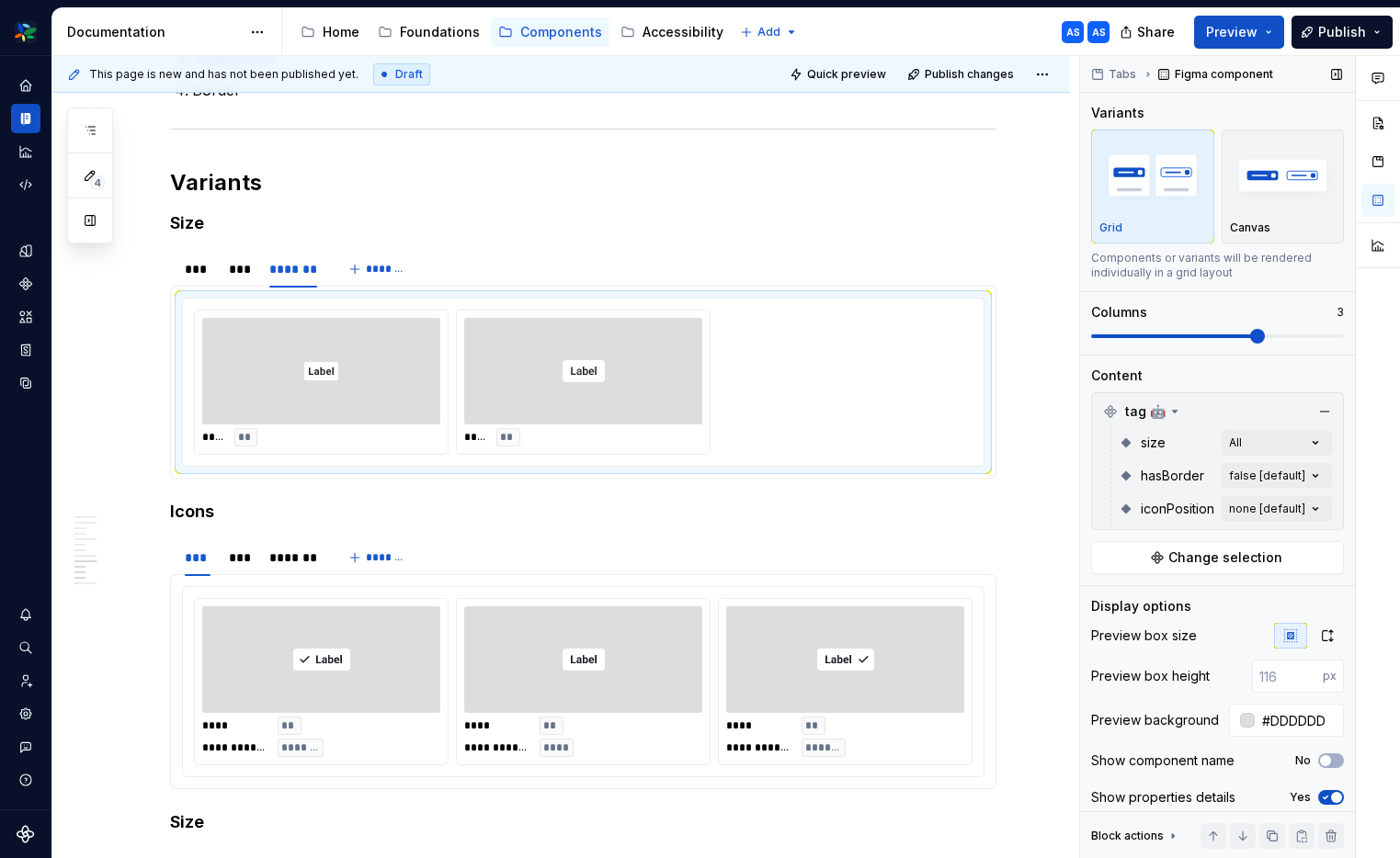
click at [1258, 336] on span at bounding box center [1256, 335] width 14 height 14
click at [240, 278] on div "***" at bounding box center [239, 269] width 36 height 26
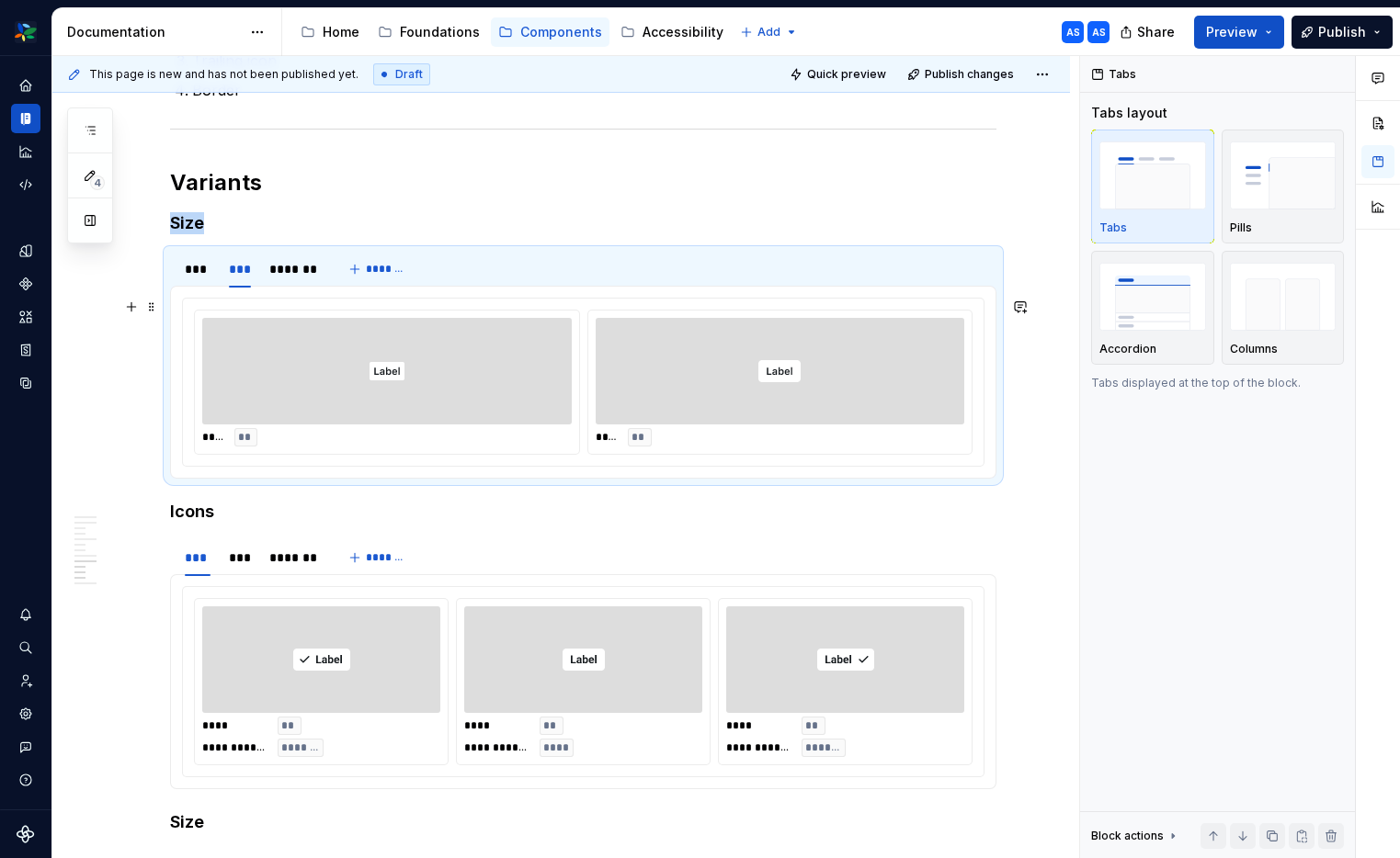
click at [396, 377] on img at bounding box center [386, 371] width 35 height 91
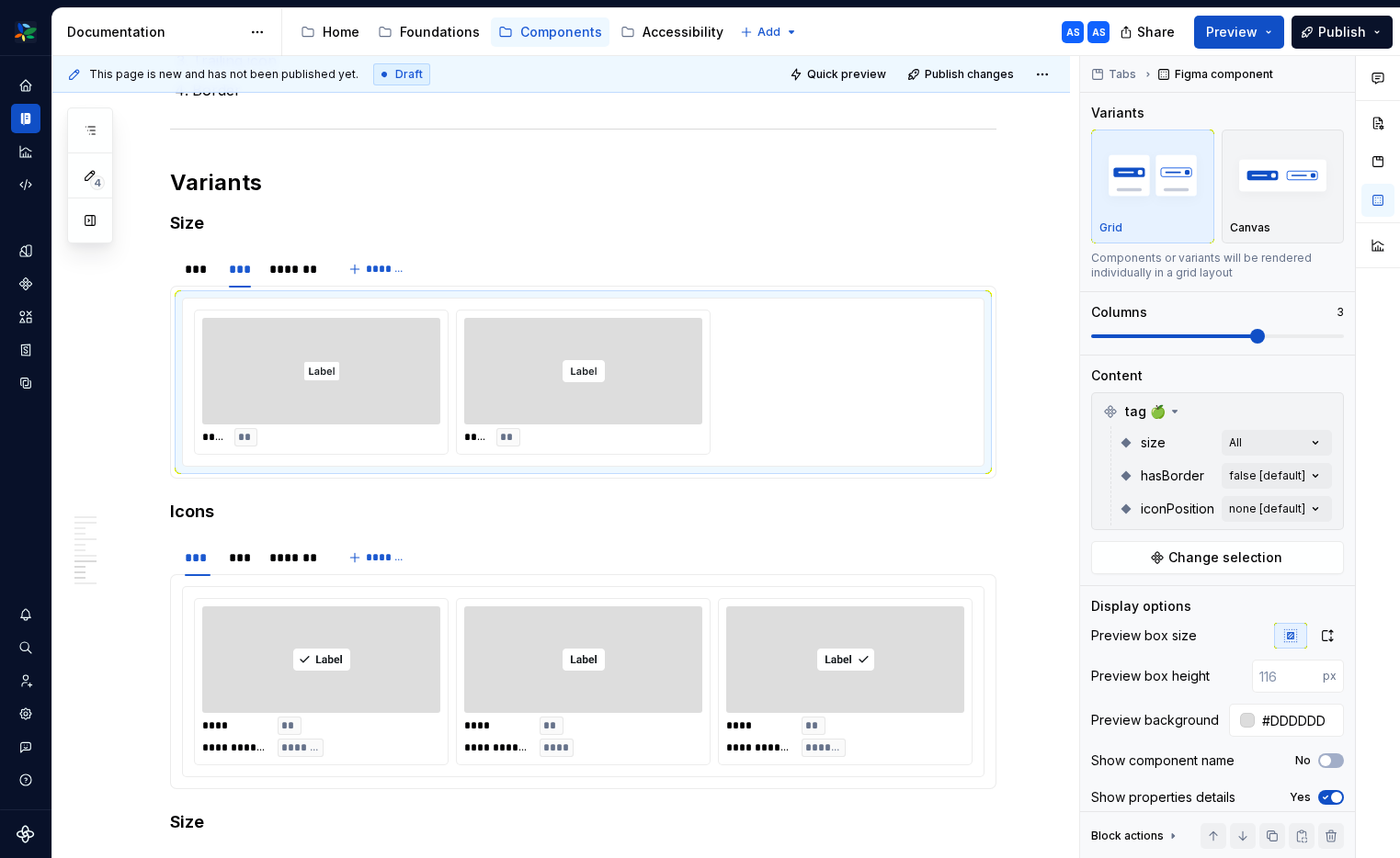
click at [1247, 338] on span at bounding box center [1217, 335] width 252 height 14
click at [204, 271] on div "***" at bounding box center [198, 269] width 26 height 18
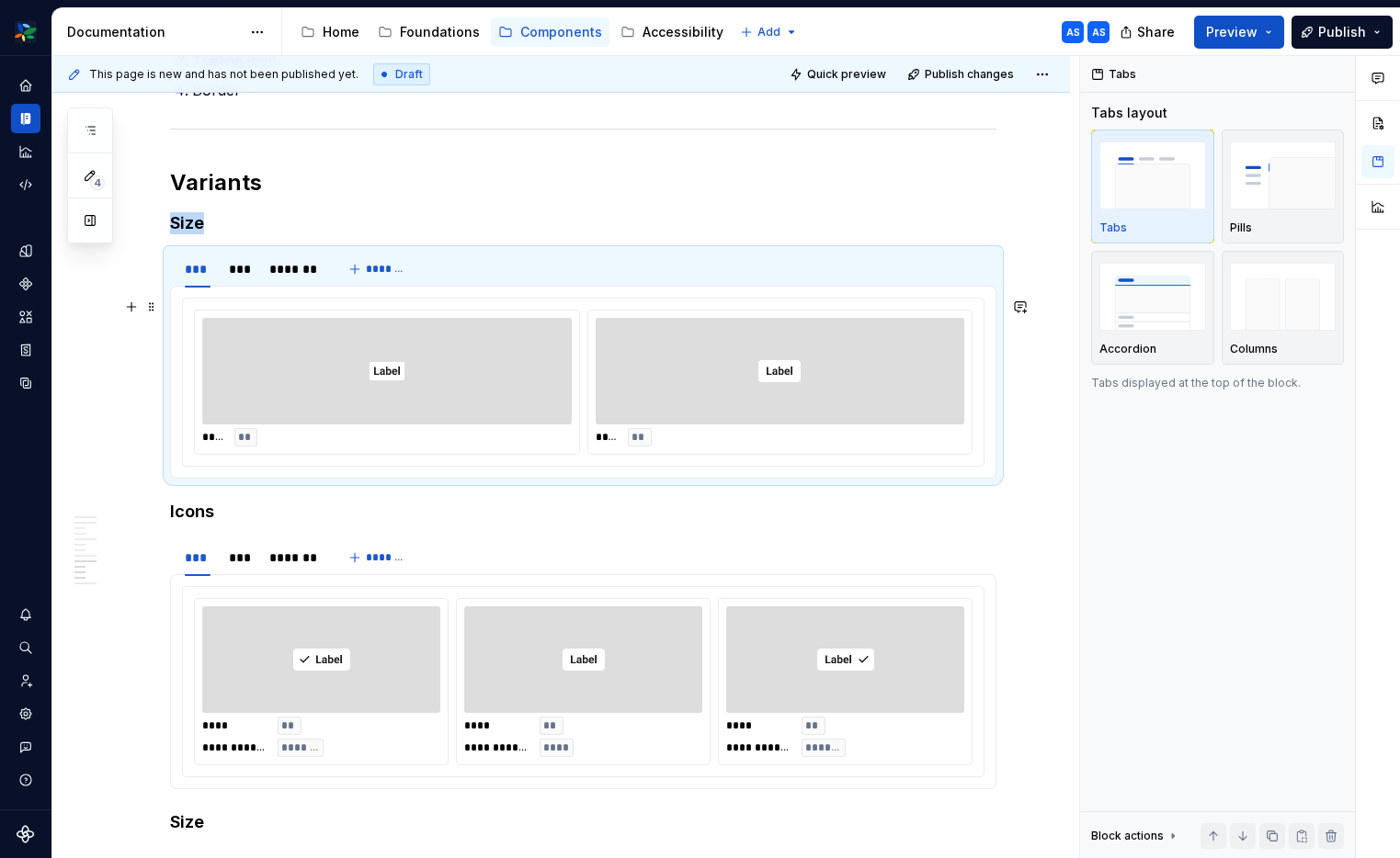
click at [713, 413] on div at bounding box center [779, 371] width 369 height 107
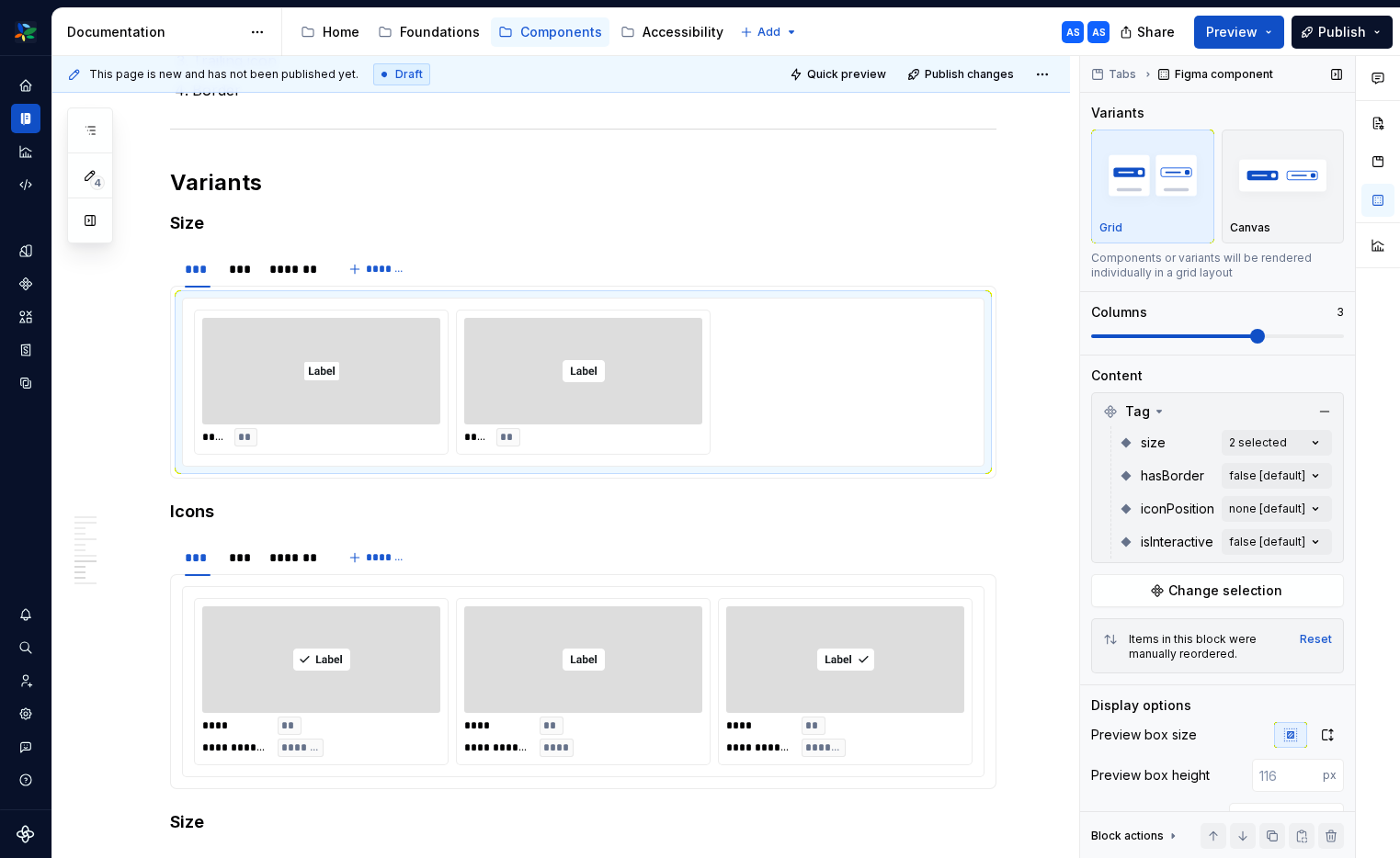
click at [1264, 339] on span at bounding box center [1256, 335] width 14 height 14
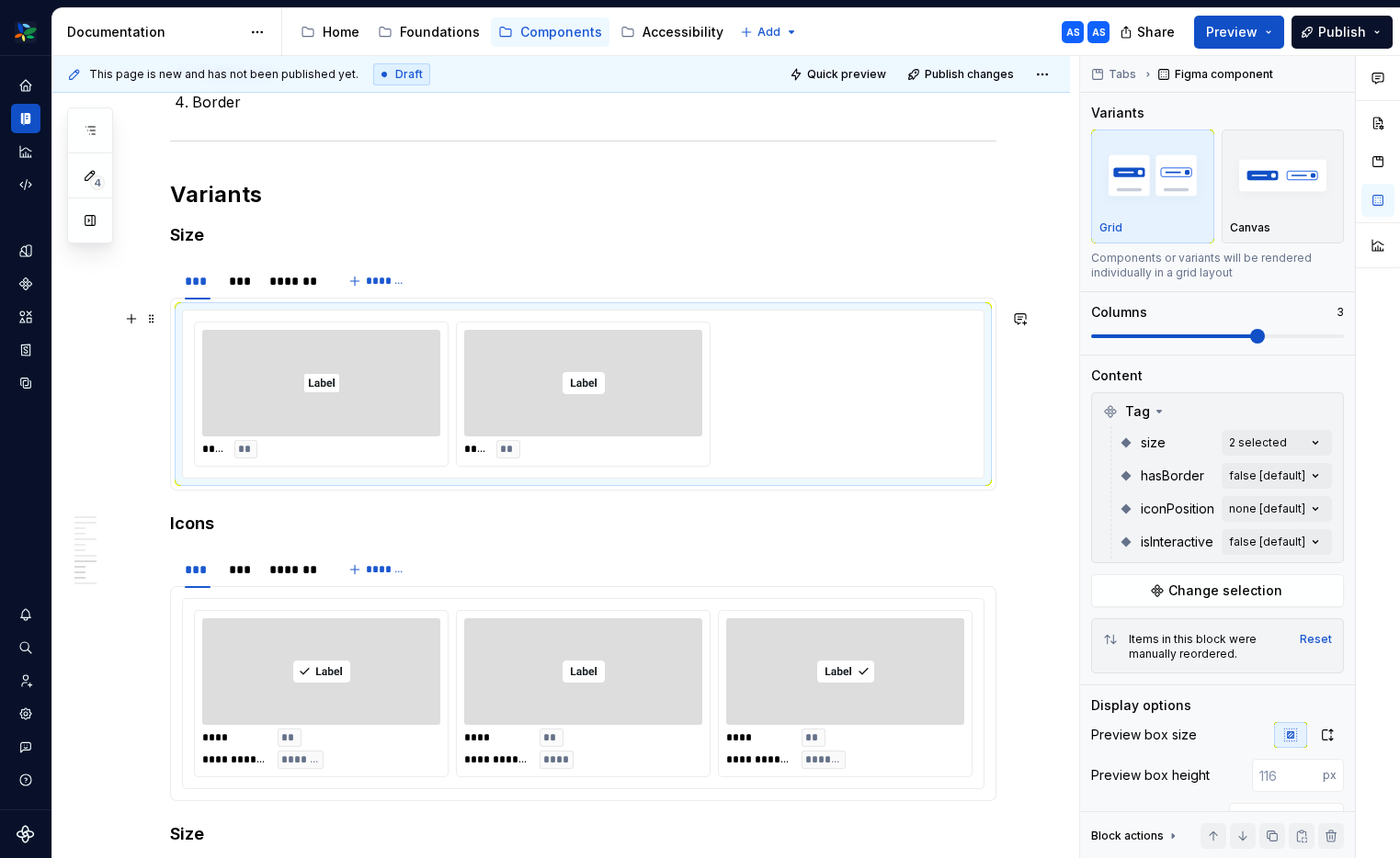
scroll to position [2992, 0]
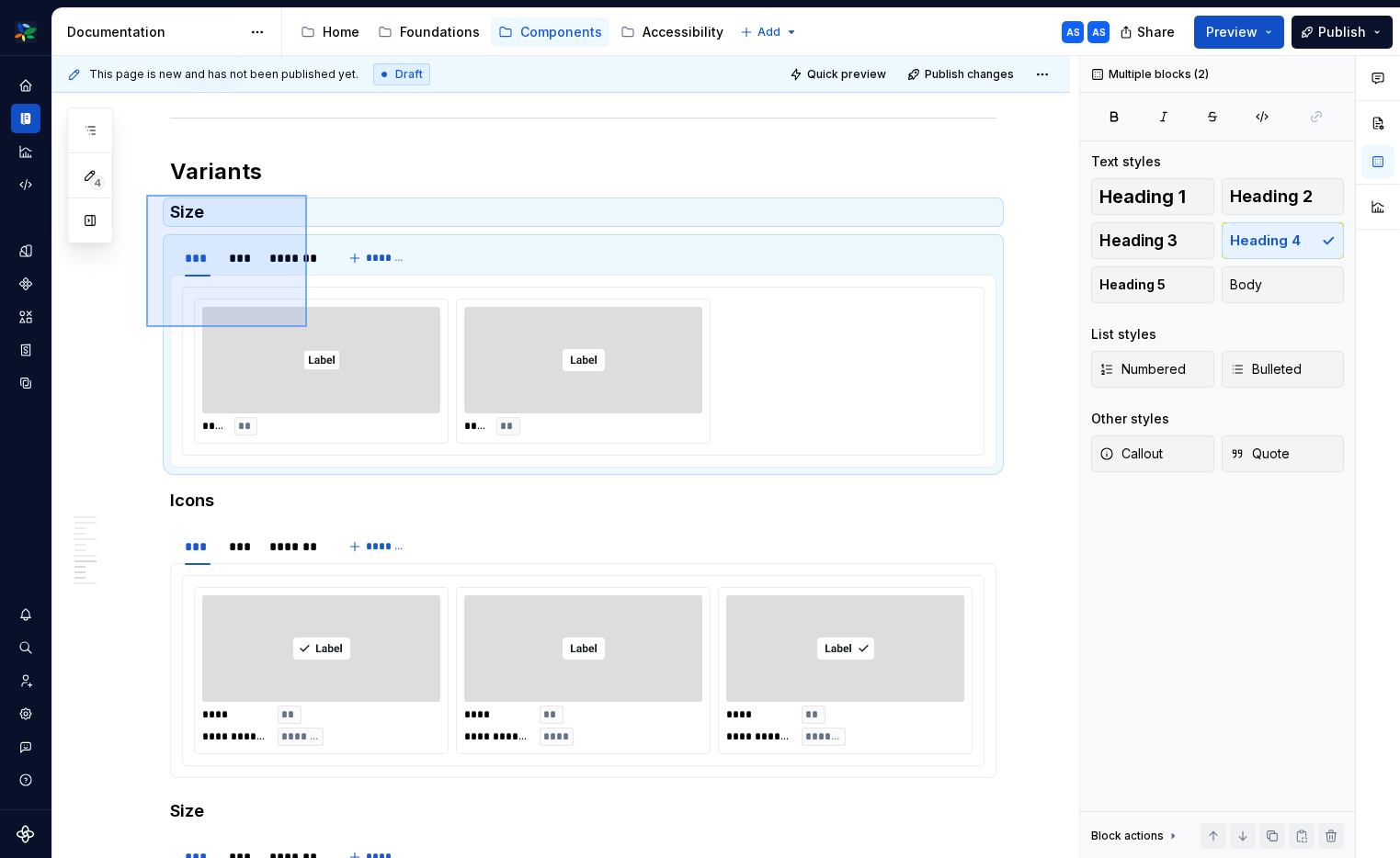
drag, startPoint x: 146, startPoint y: 195, endPoint x: 307, endPoint y: 327, distance: 208.2
click at [307, 327] on div "**********" at bounding box center [565, 457] width 1026 height 803
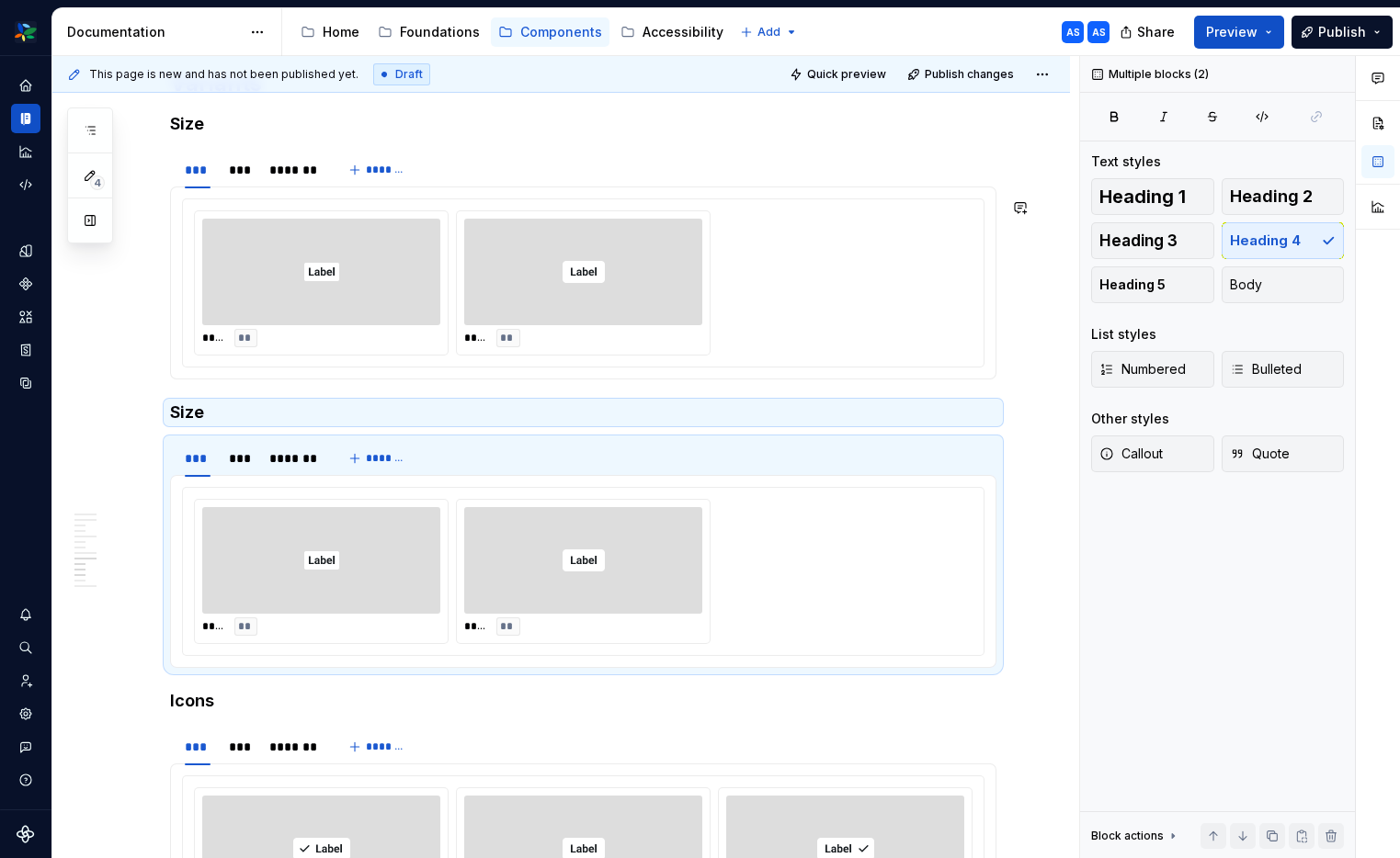
scroll to position [3127, 0]
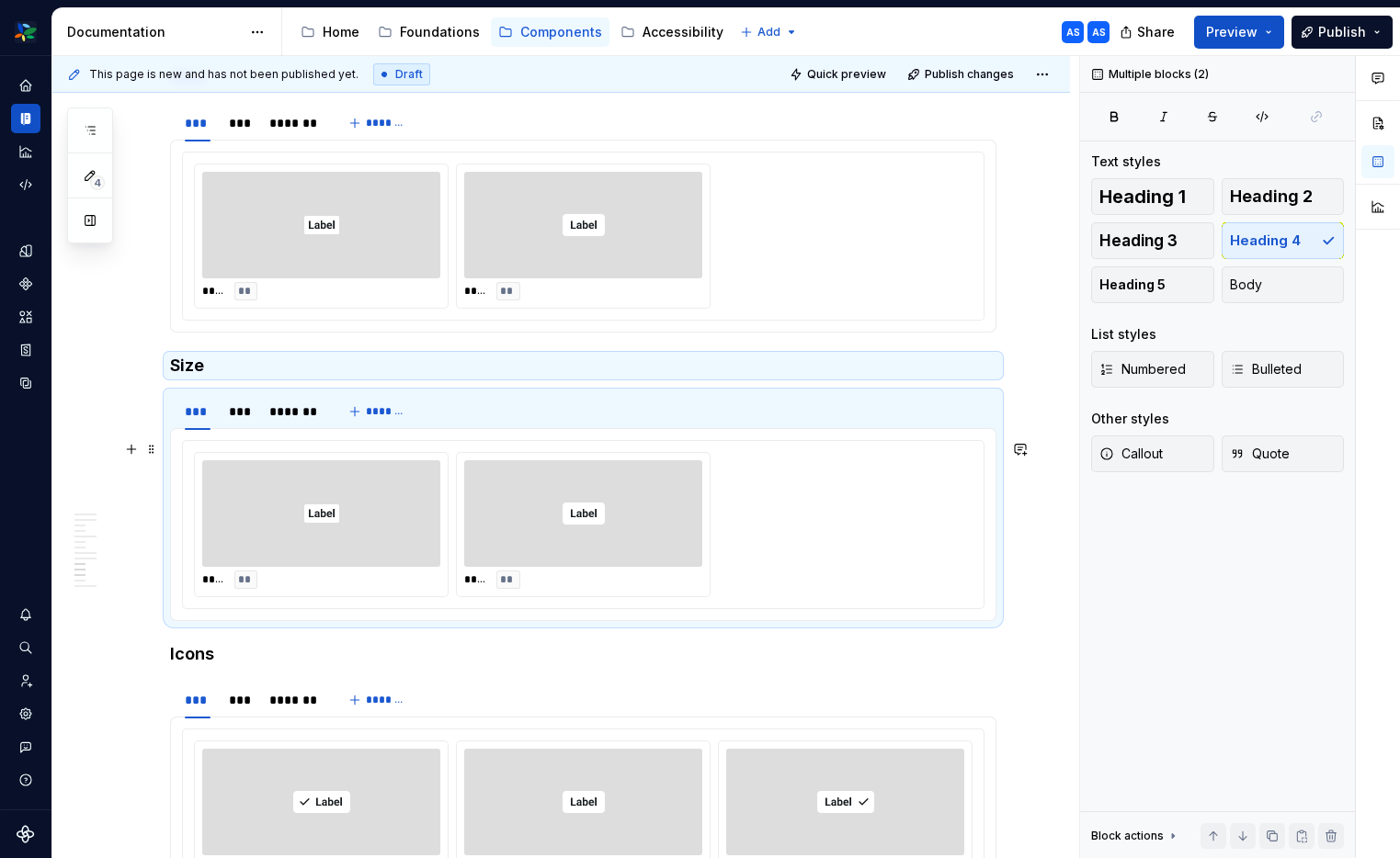
click at [460, 471] on div "**** **" at bounding box center [583, 524] width 252 height 143
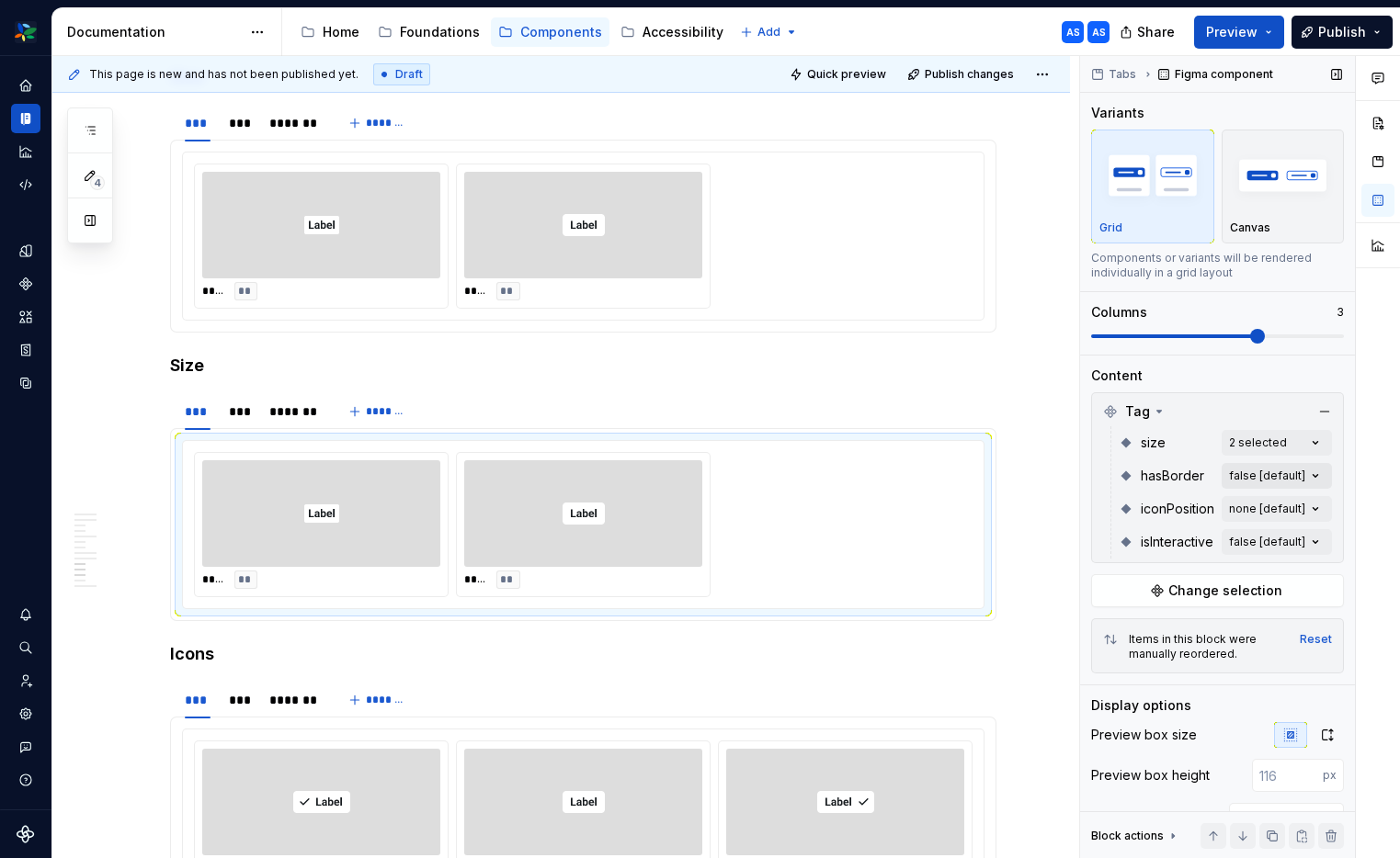
click at [1308, 474] on div "Comments Open comments No comments yet Select ‘Comment’ from the block context …" at bounding box center [1240, 457] width 320 height 803
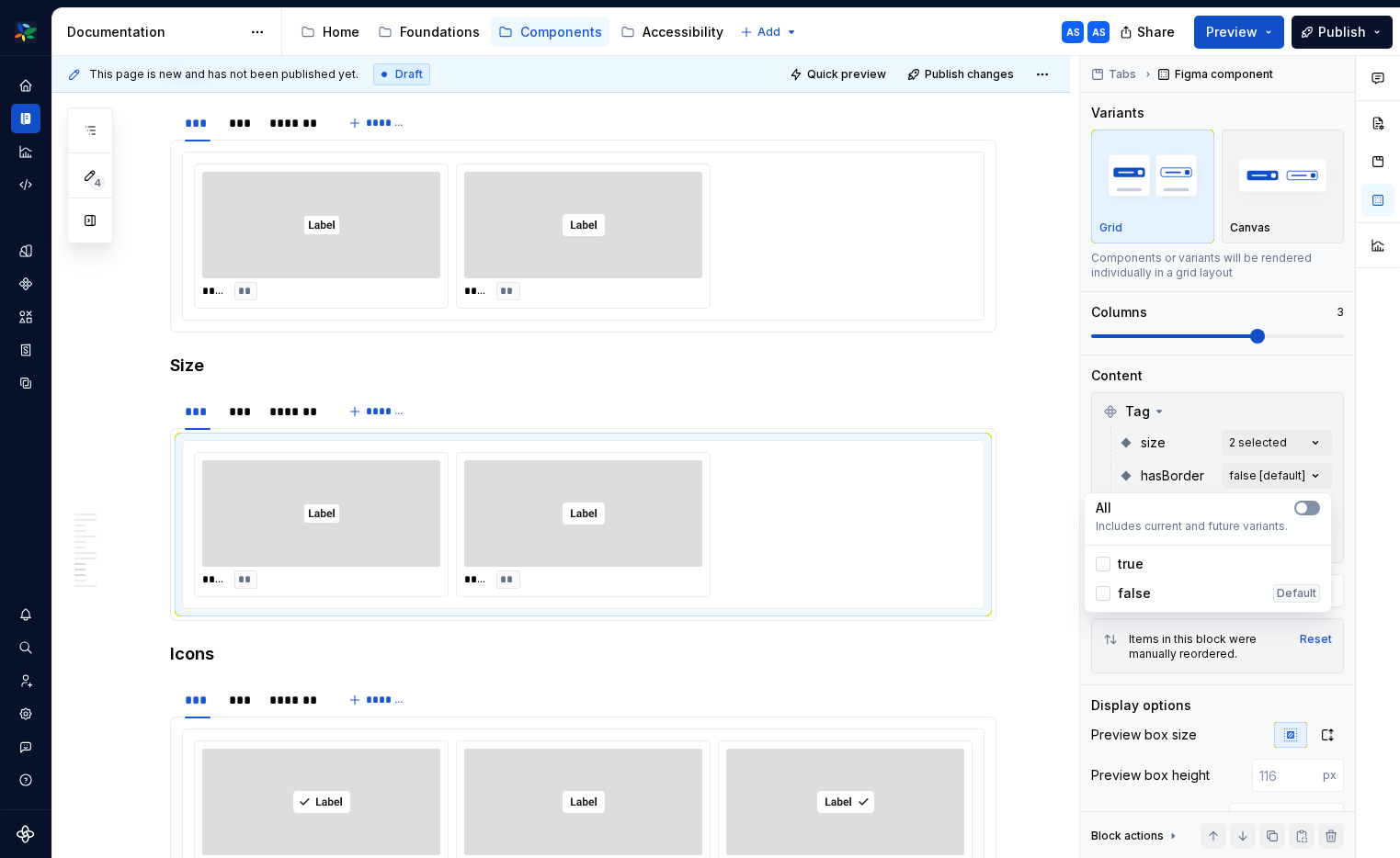
click at [1313, 511] on button "button" at bounding box center [1307, 507] width 26 height 14
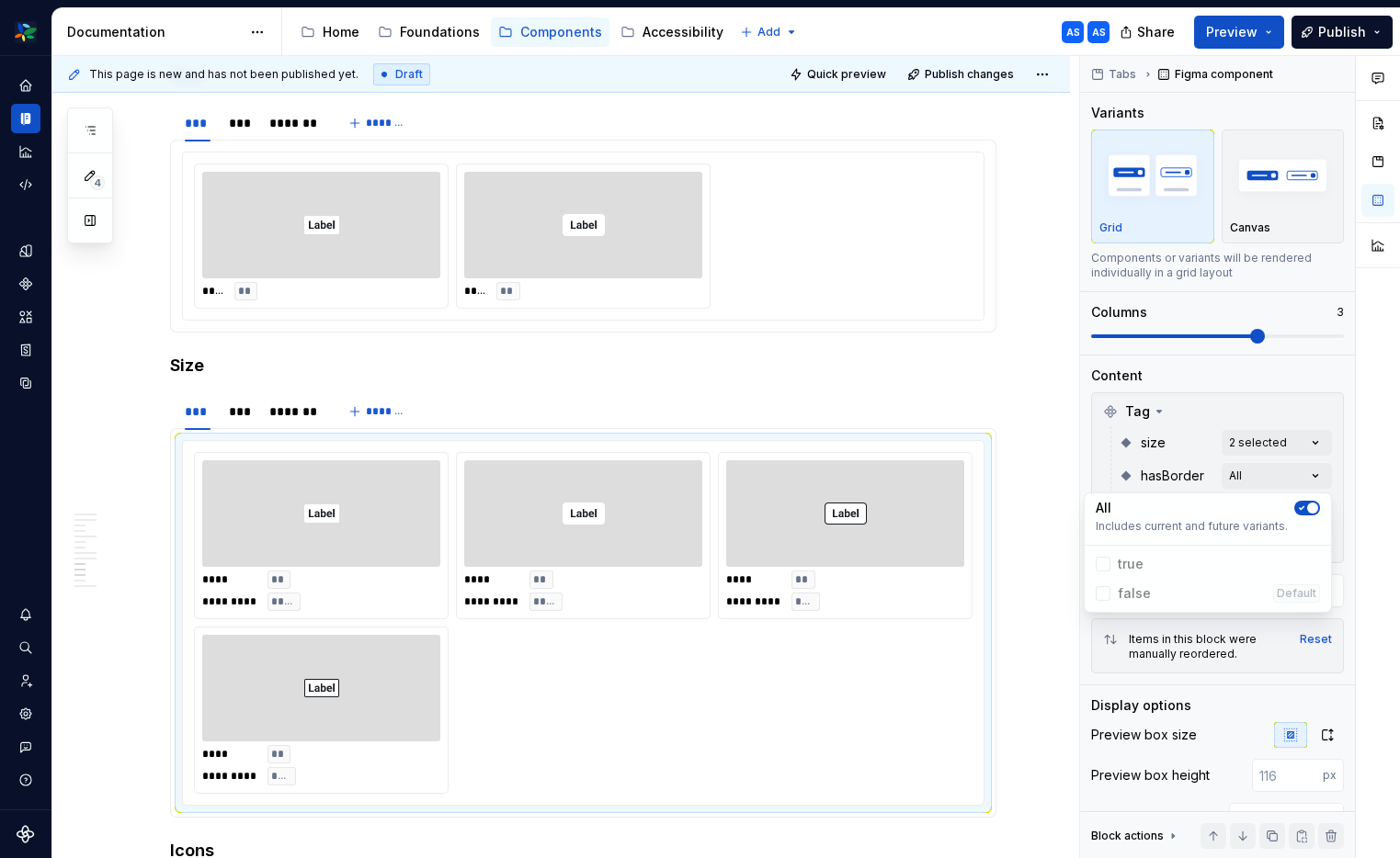
click at [1307, 444] on div "Comments Open comments No comments yet Select ‘Comment’ from the block context …" at bounding box center [1240, 457] width 320 height 803
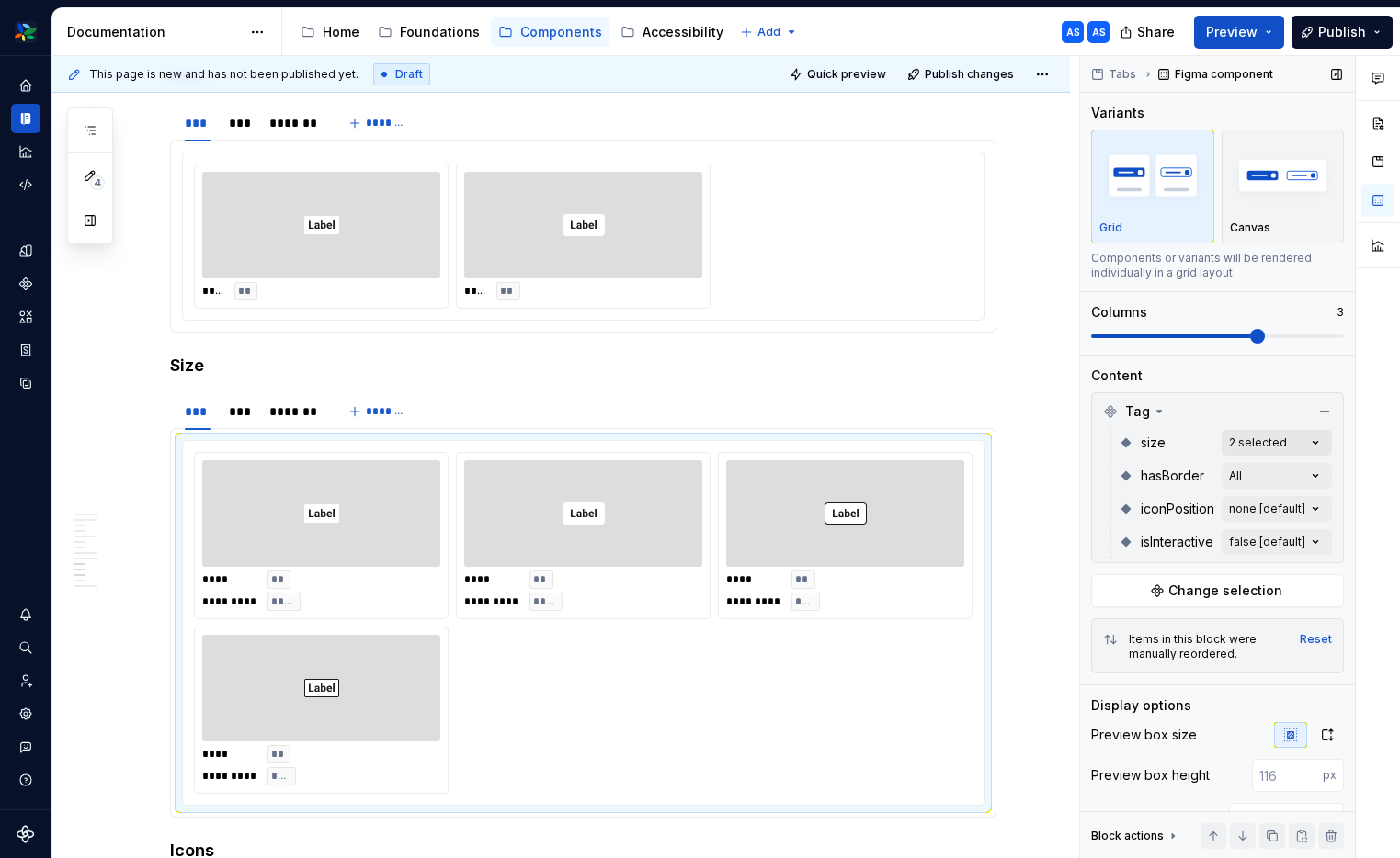
click at [1314, 443] on div "Comments Open comments No comments yet Select ‘Comment’ from the block context …" at bounding box center [1240, 457] width 320 height 803
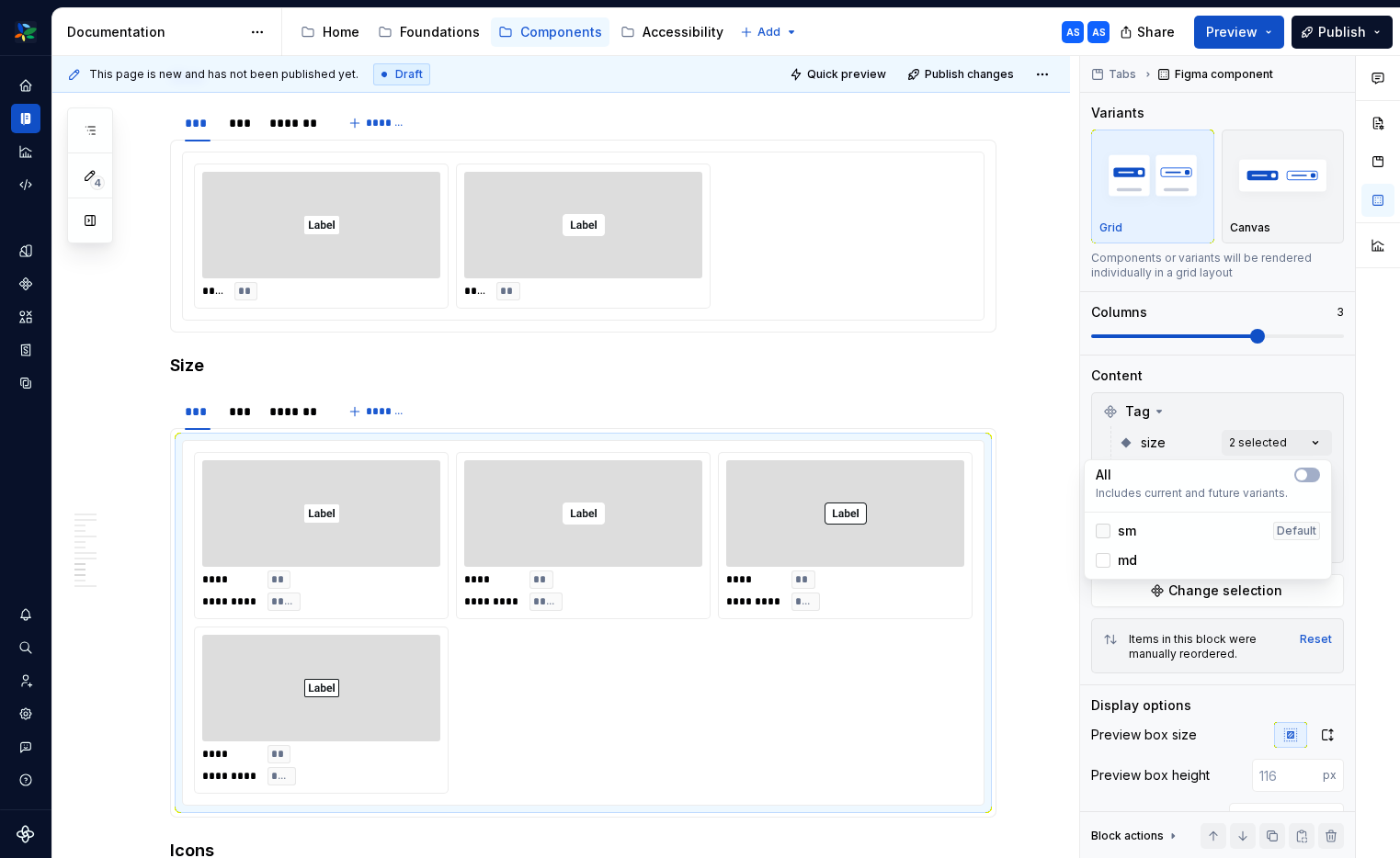
click at [1102, 531] on icon at bounding box center [1102, 531] width 0 height 0
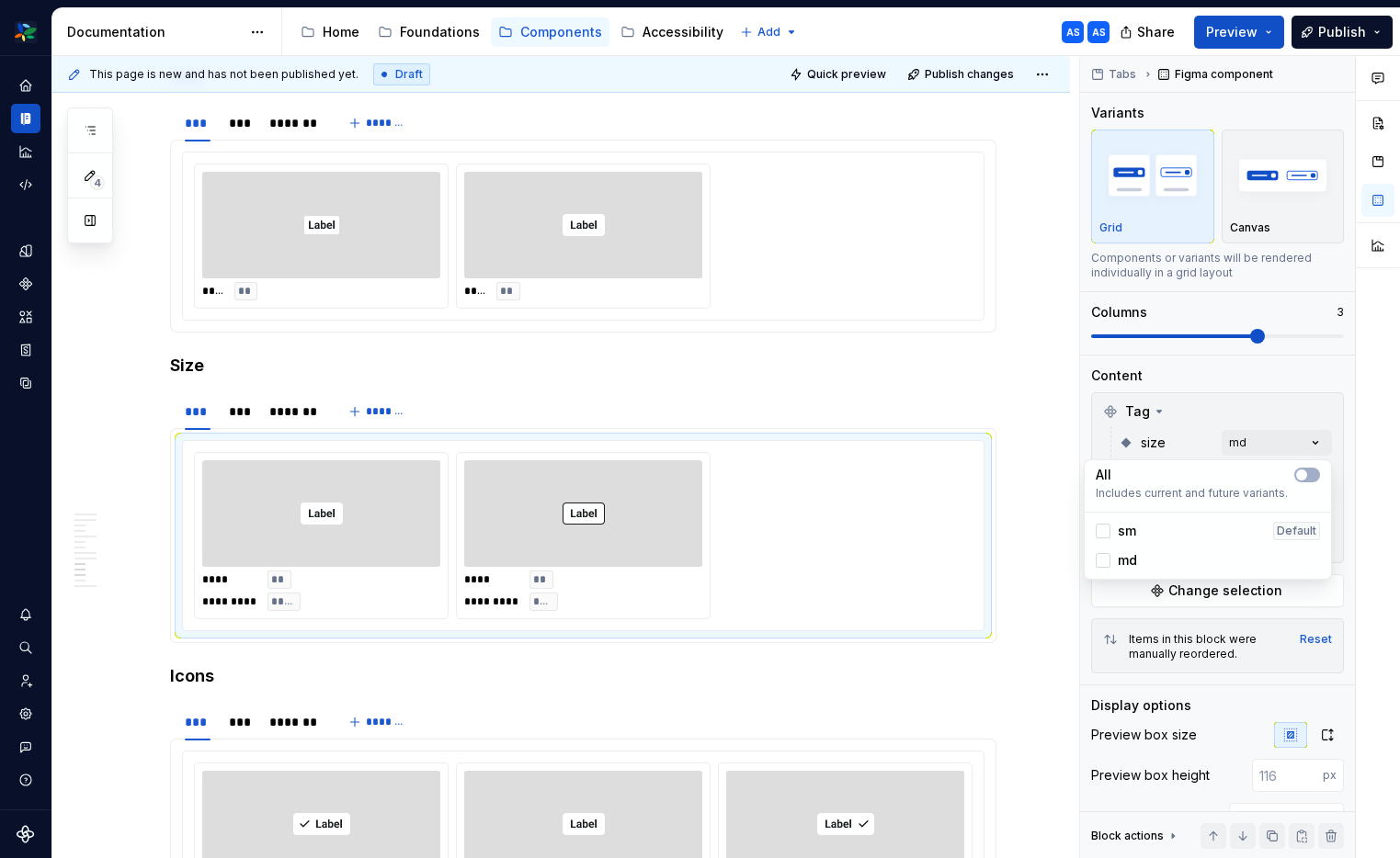
click at [358, 501] on html "Woolworths AS Dataset 🟩 CORE components Documentation Accessibility guide for t…" at bounding box center [700, 429] width 1400 height 858
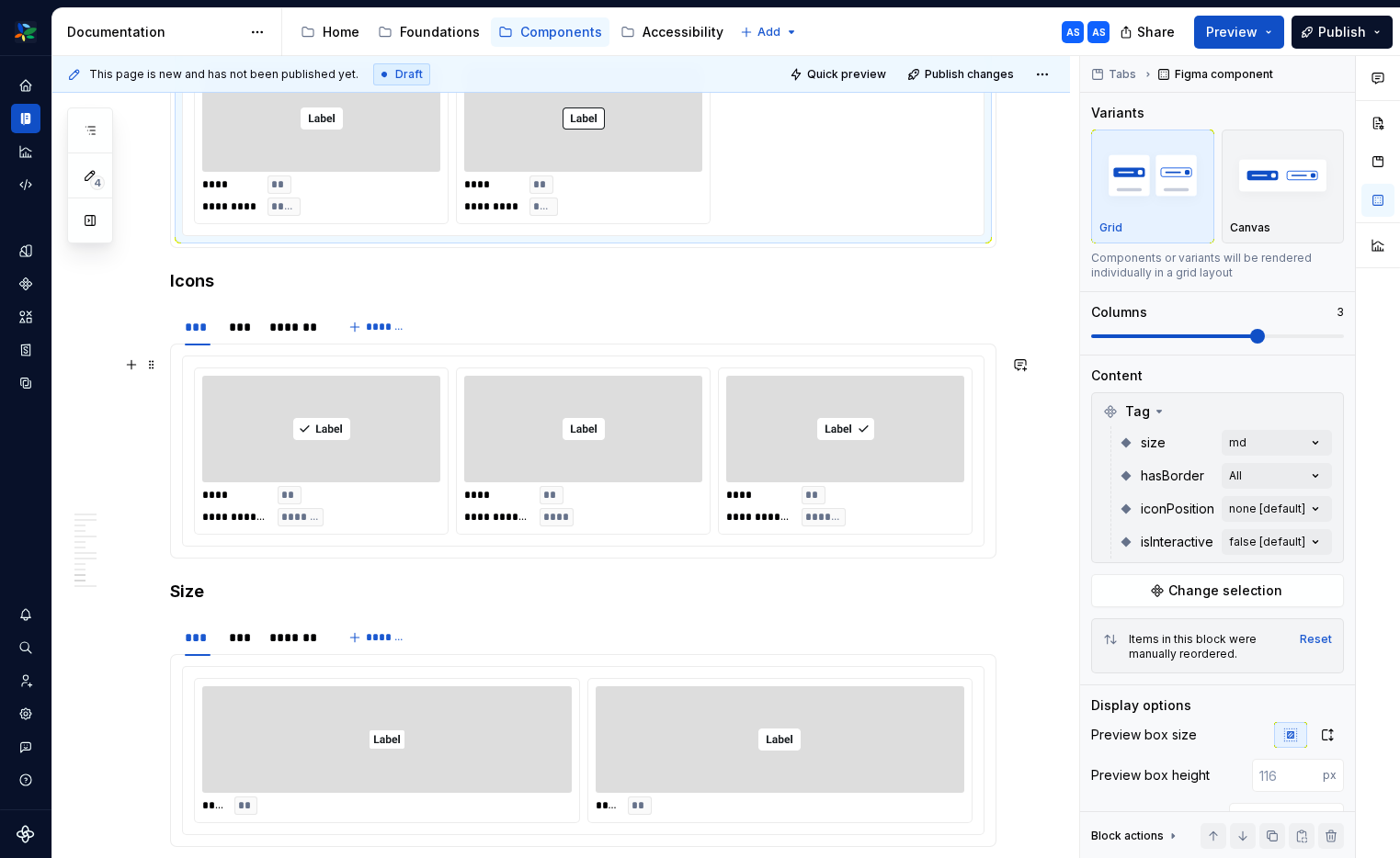
scroll to position [3609, 0]
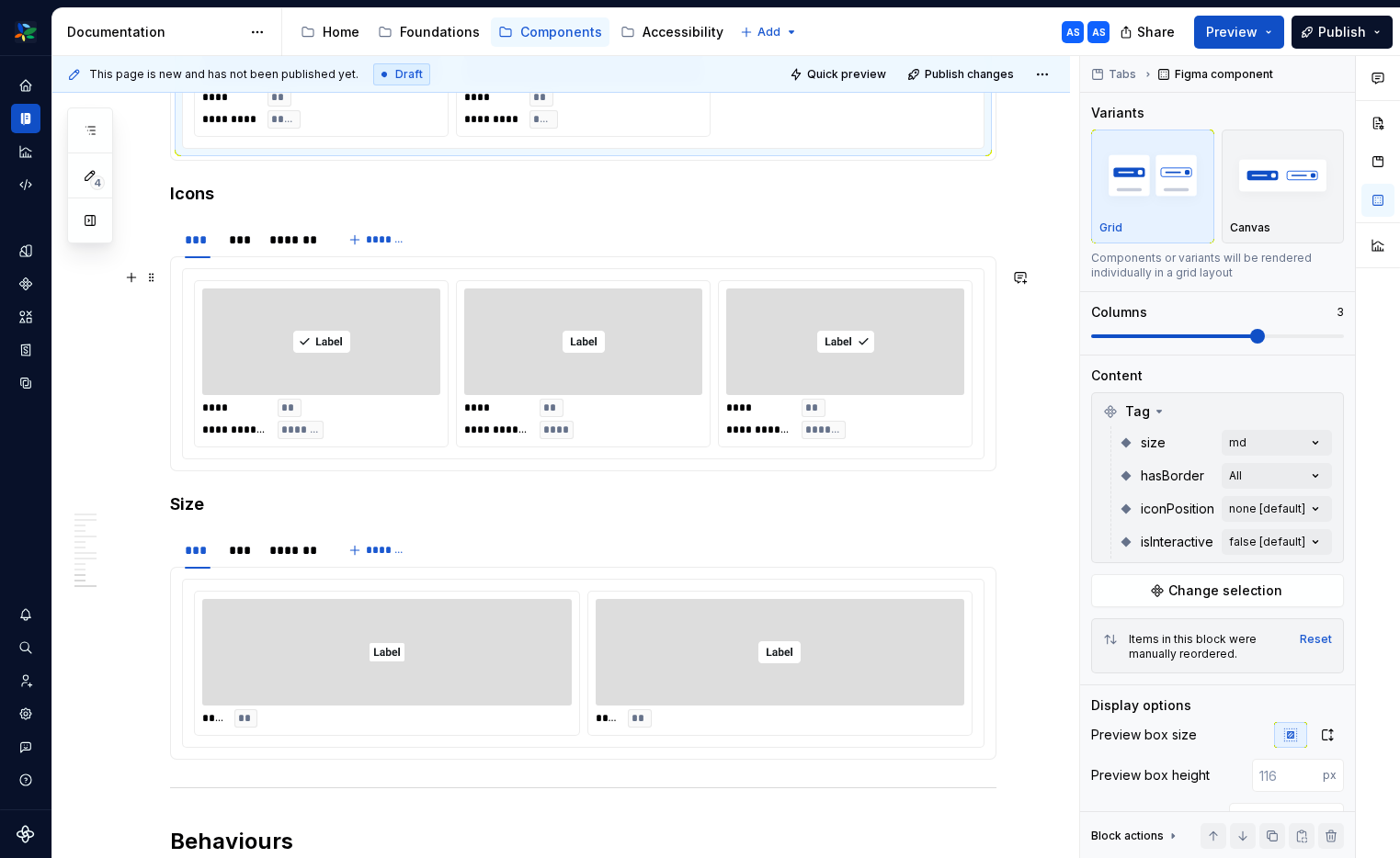
click at [625, 403] on div "**********" at bounding box center [583, 419] width 238 height 40
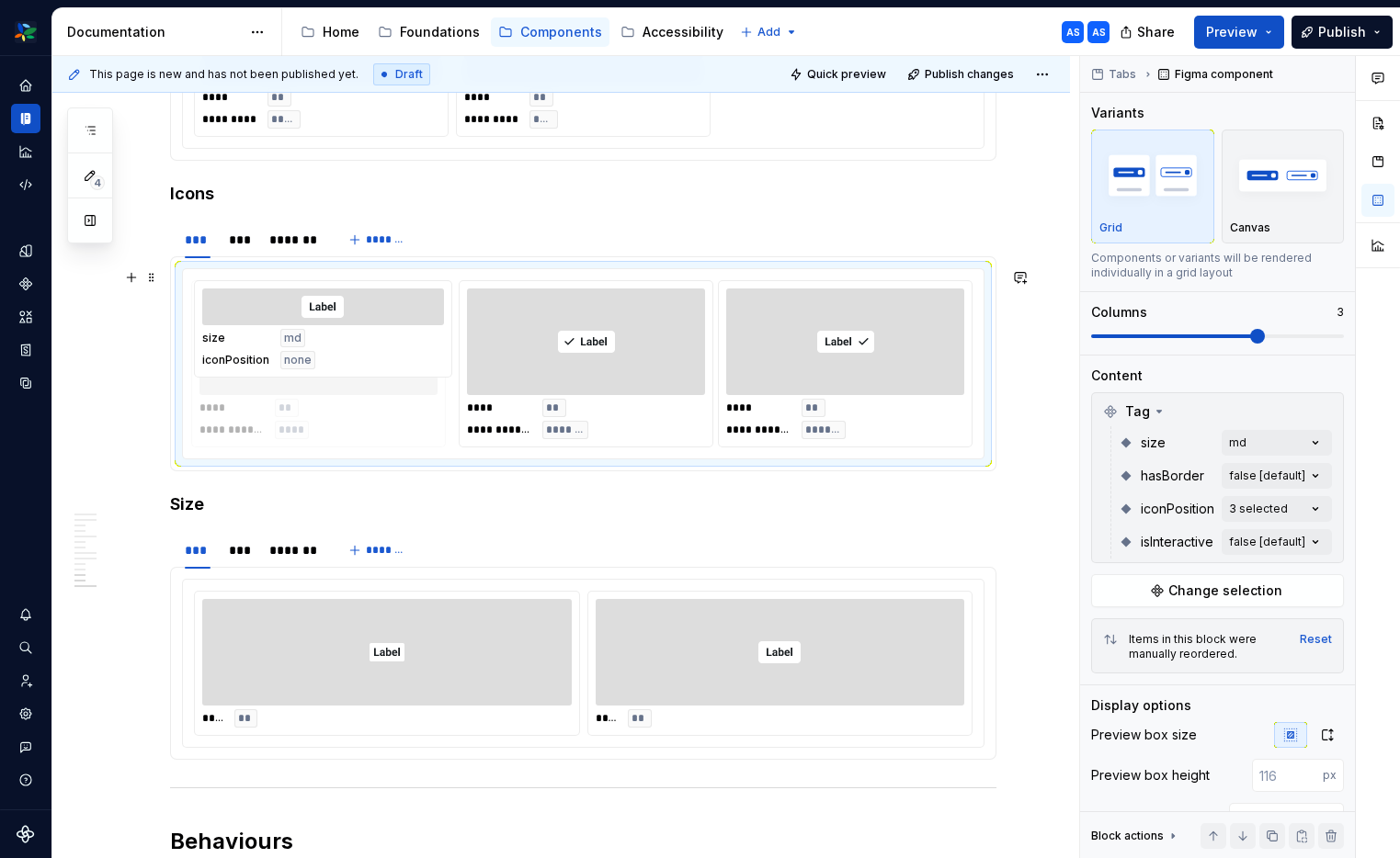
drag, startPoint x: 651, startPoint y: 369, endPoint x: 435, endPoint y: 371, distance: 216.0
click at [435, 371] on body "Woolworths AS Dataset 🟩 CORE components Documentation Accessibility guide for t…" at bounding box center [700, 429] width 1400 height 858
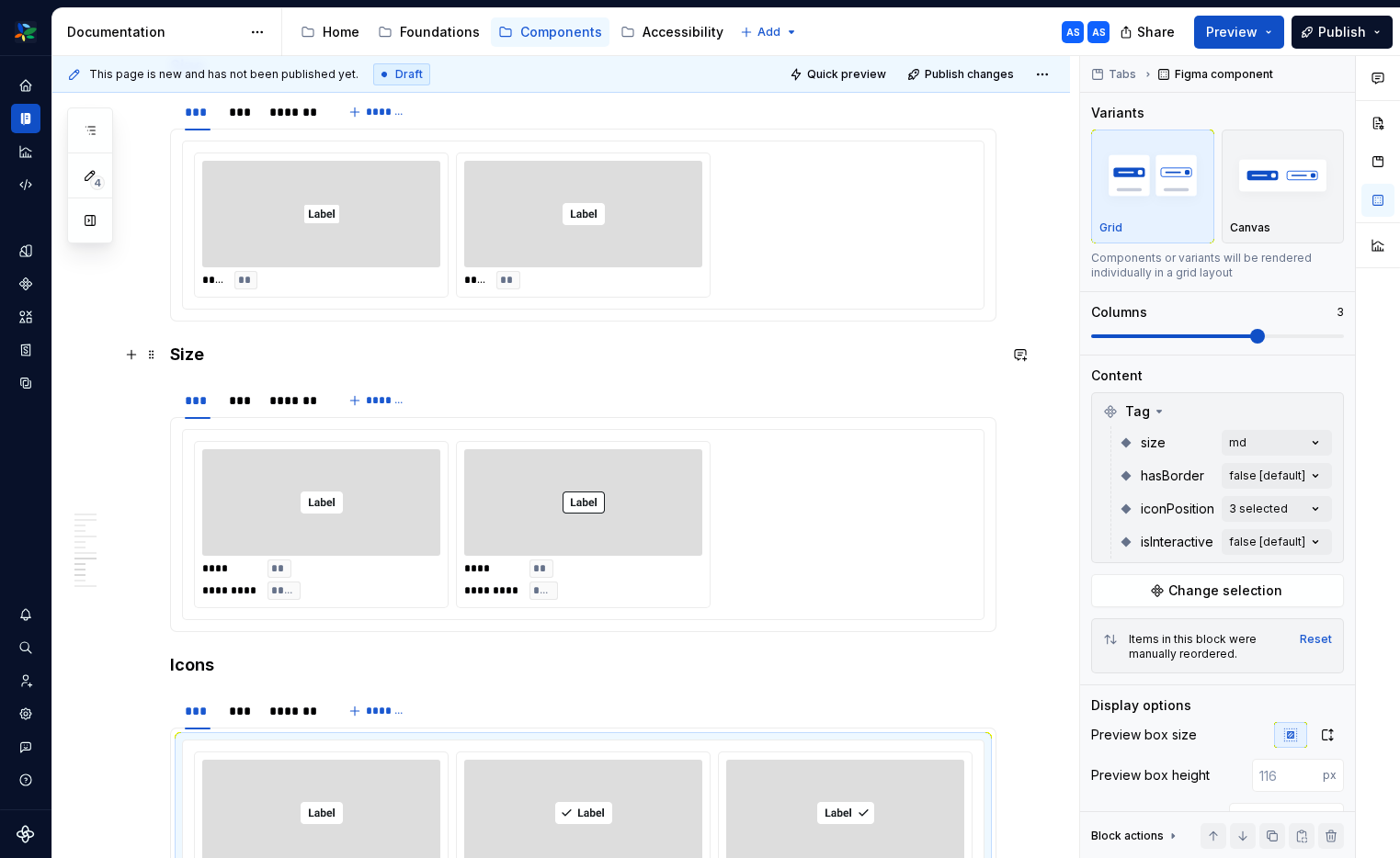
scroll to position [3056, 0]
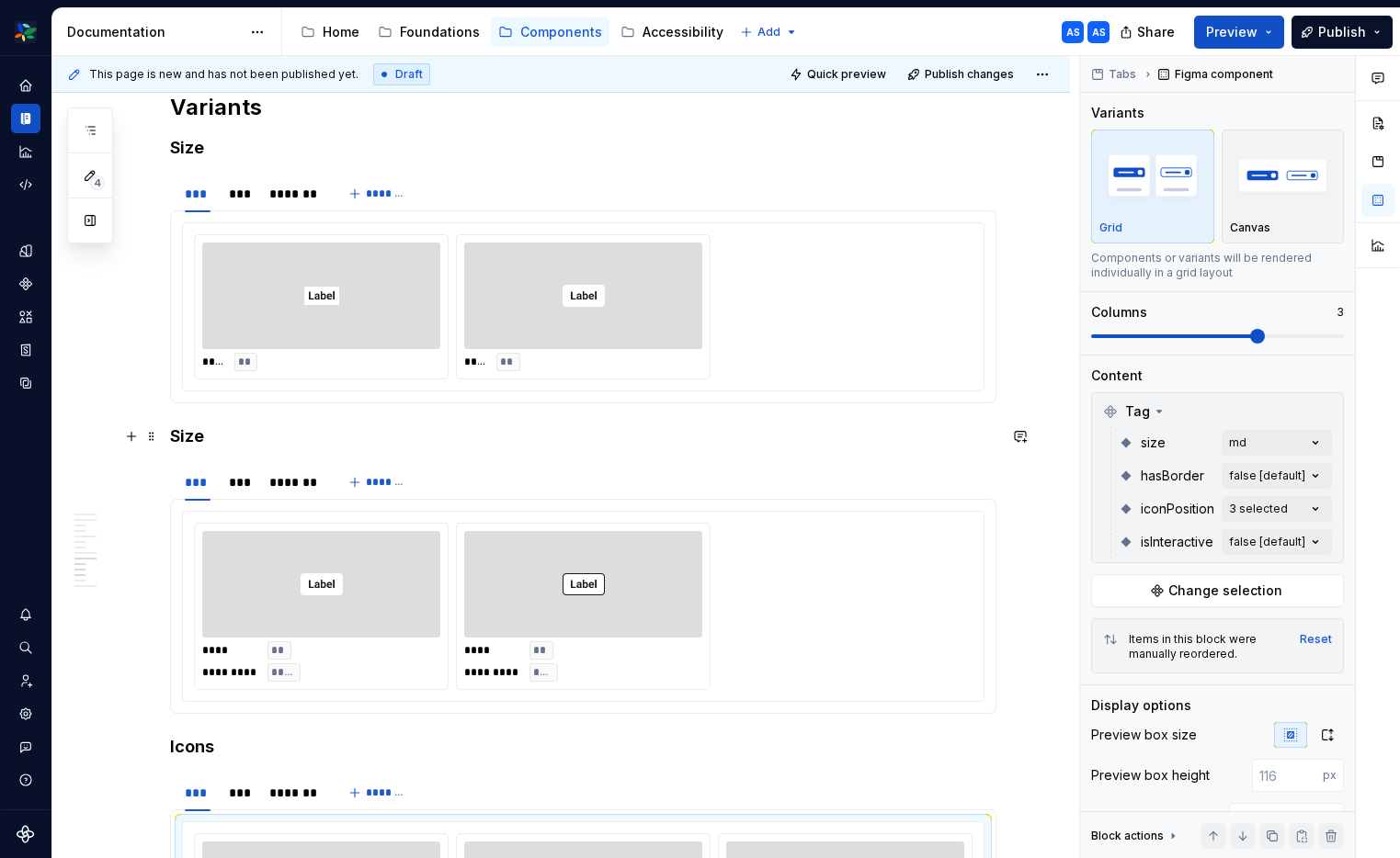
click at [184, 441] on h4 "Size" at bounding box center [582, 436] width 826 height 22
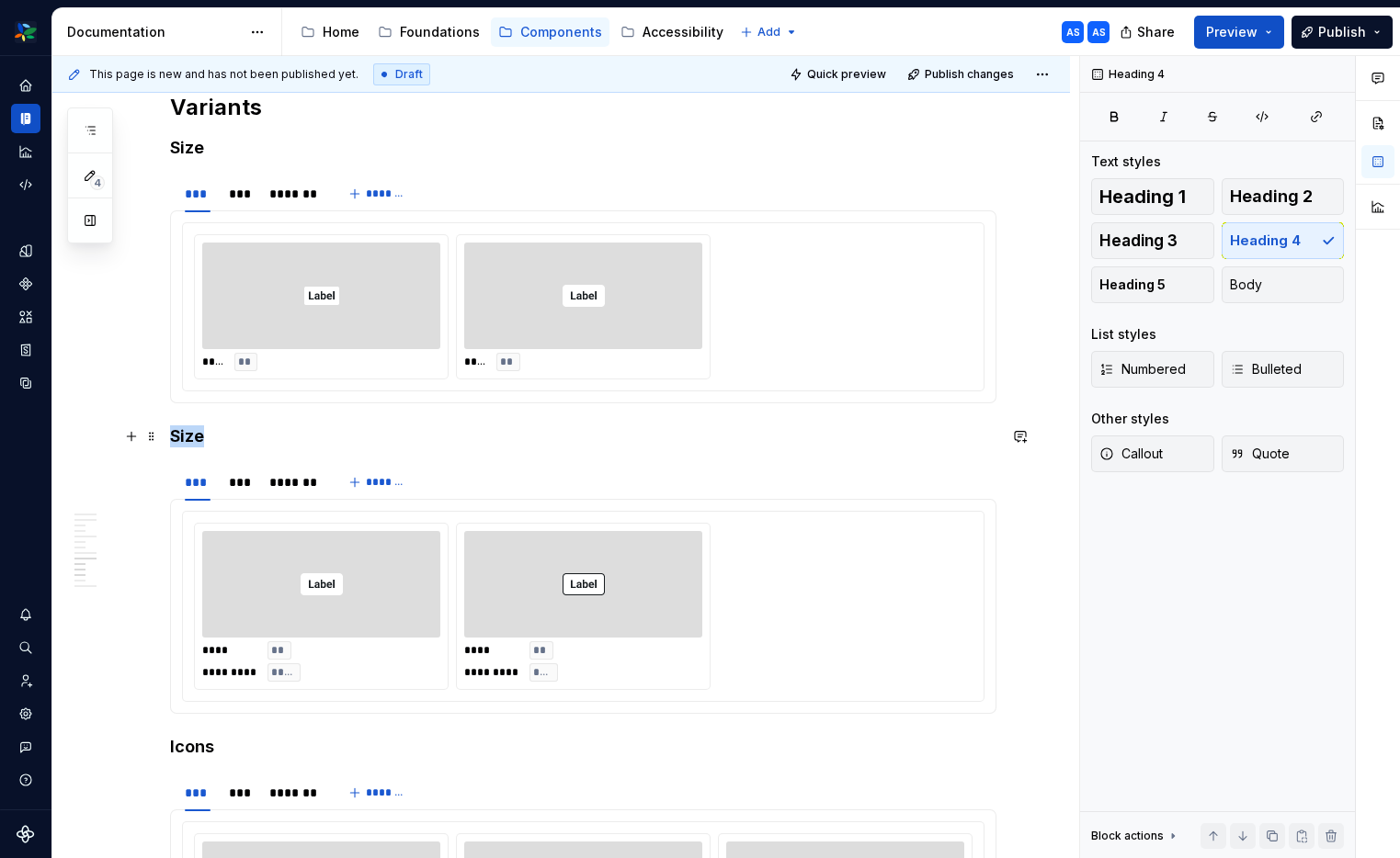
click at [184, 441] on h4 "Size" at bounding box center [582, 436] width 826 height 22
click at [241, 197] on div "***" at bounding box center [239, 194] width 21 height 18
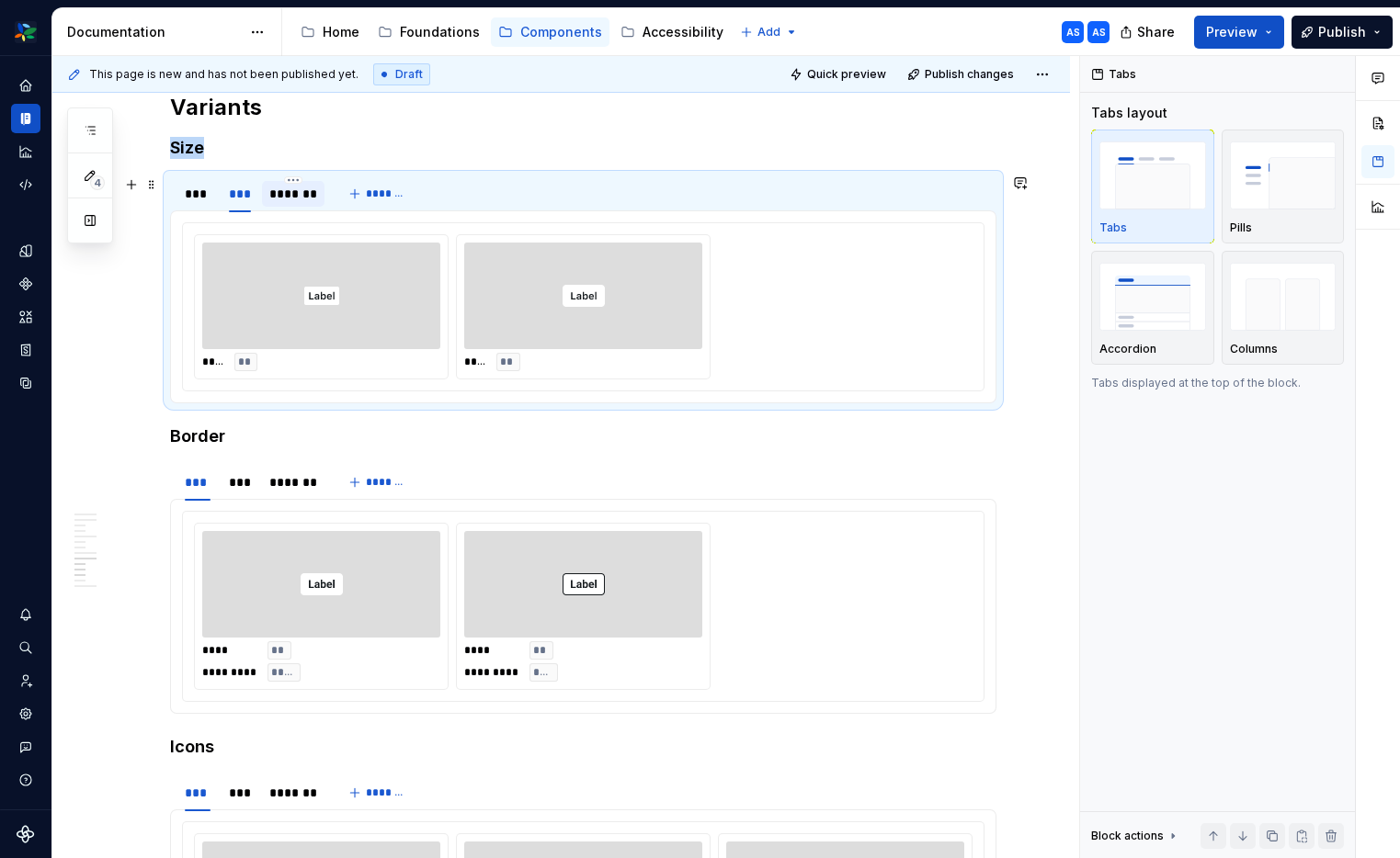
click at [305, 195] on div "*******" at bounding box center [293, 194] width 49 height 18
click at [180, 197] on div "***" at bounding box center [198, 194] width 40 height 26
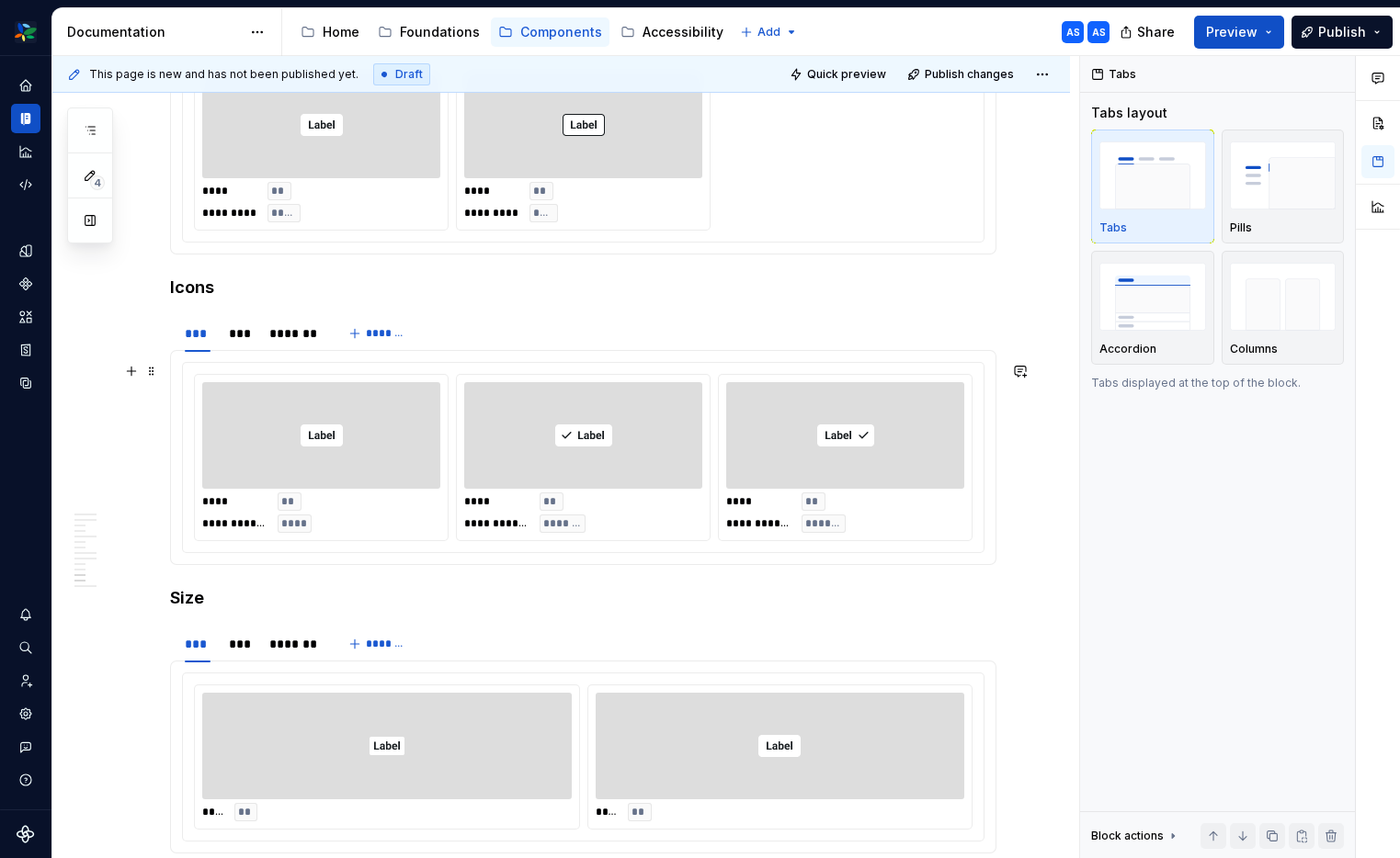
scroll to position [3520, 0]
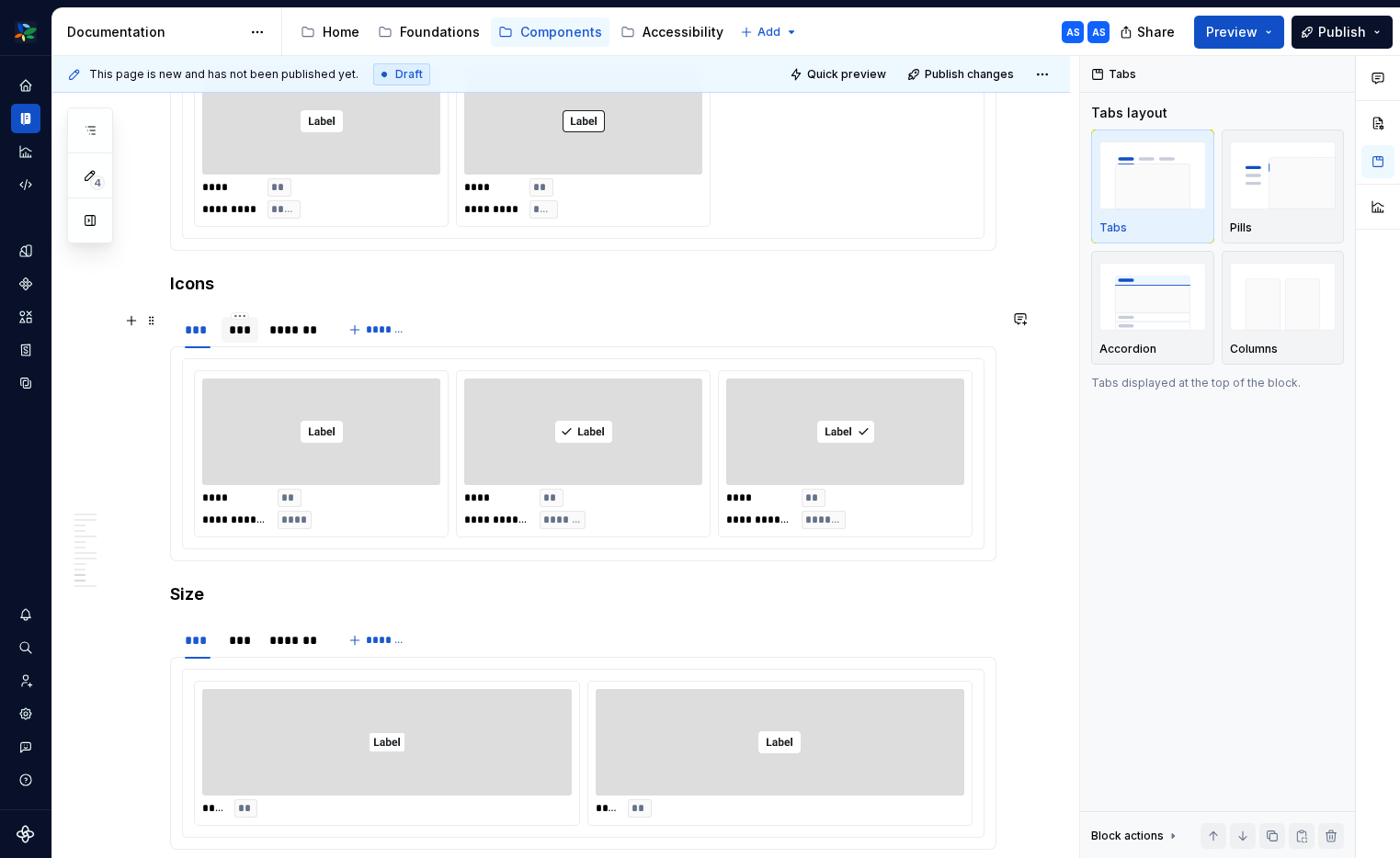
click at [239, 334] on div "***" at bounding box center [239, 329] width 21 height 18
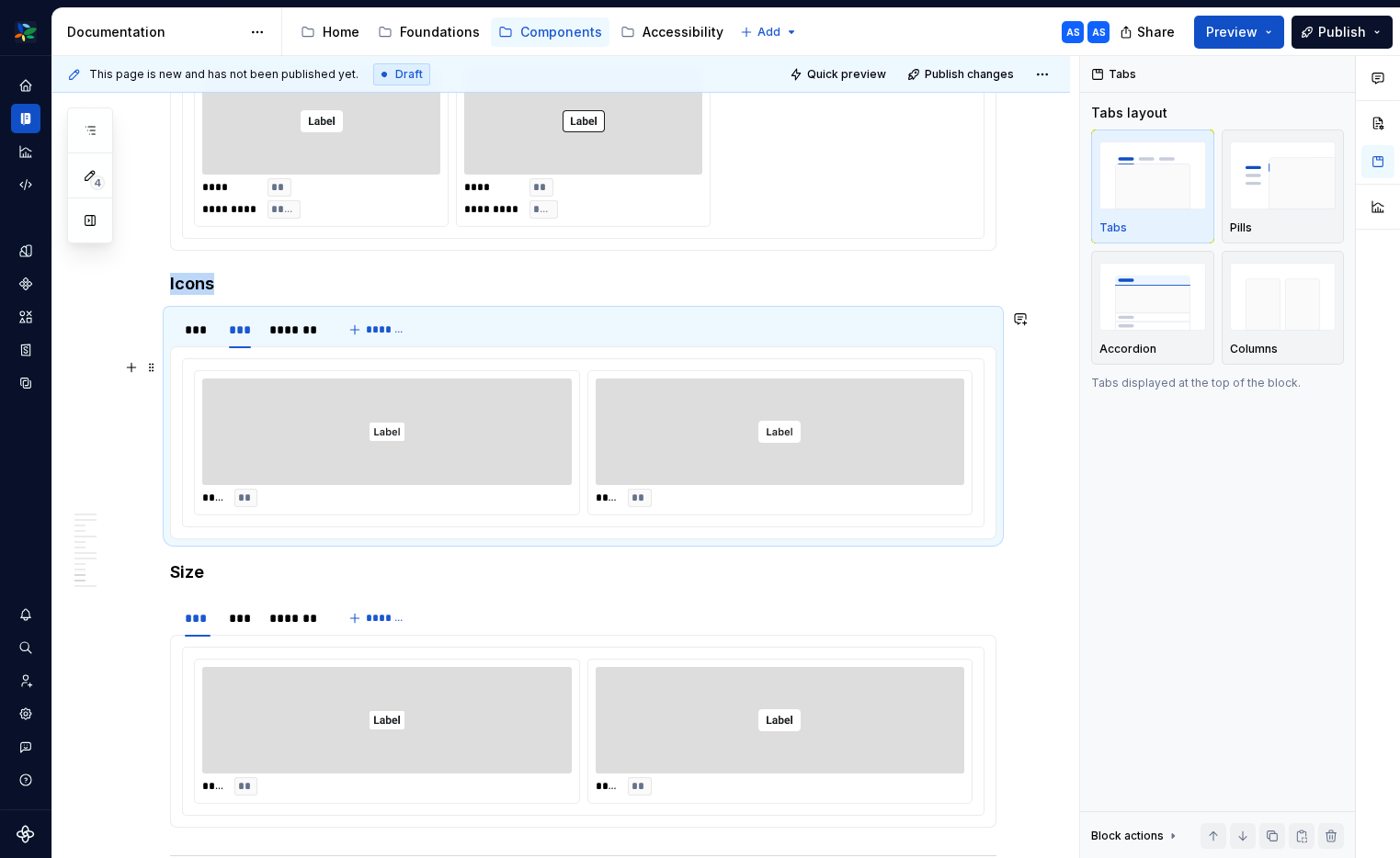
click at [379, 415] on img at bounding box center [386, 431] width 35 height 91
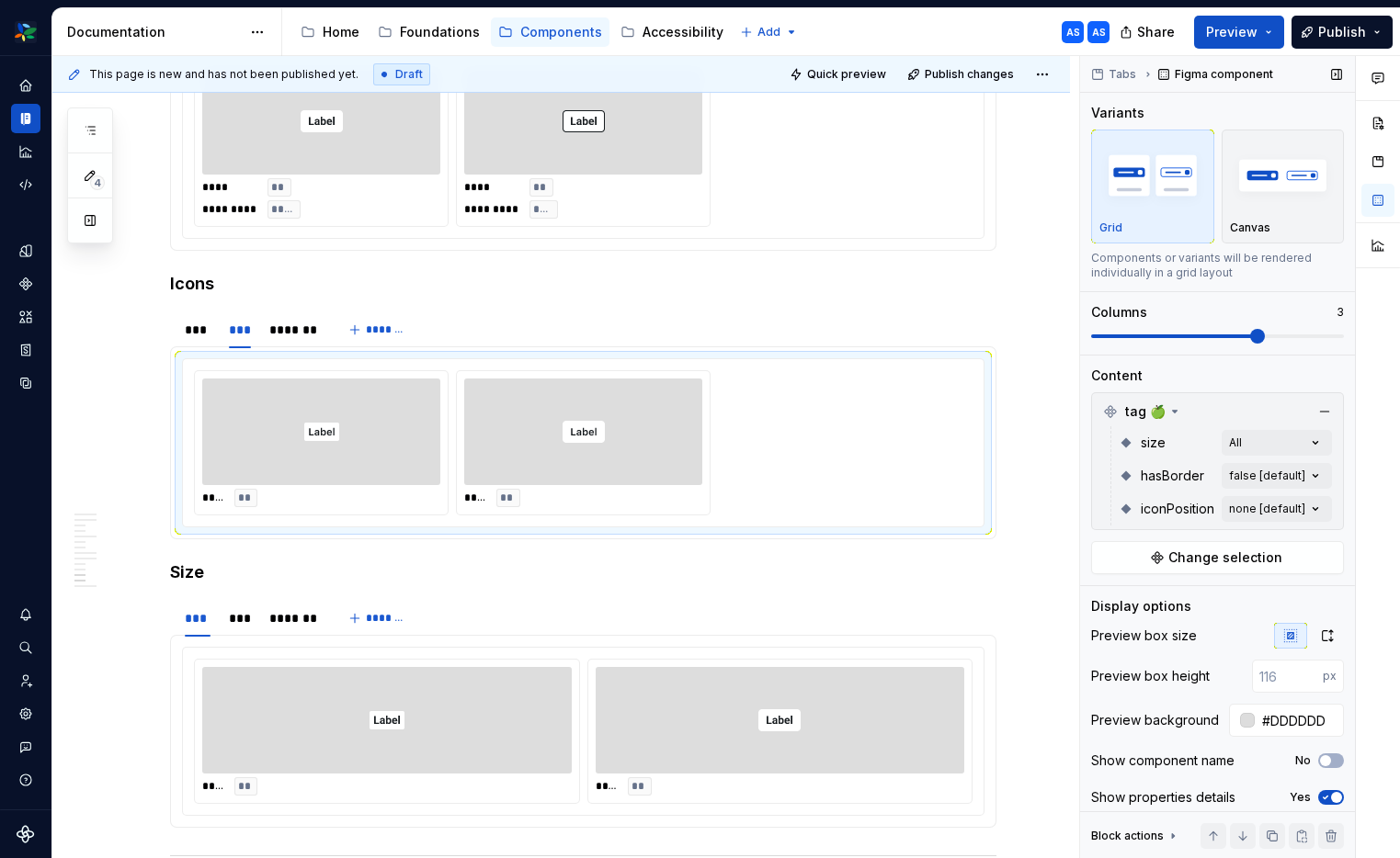
click at [1250, 335] on span at bounding box center [1256, 335] width 14 height 14
click at [1326, 507] on div "Comments Open comments No comments yet Select ‘Comment’ from the block context …" at bounding box center [1240, 457] width 320 height 803
click at [1313, 543] on button "button" at bounding box center [1307, 540] width 26 height 14
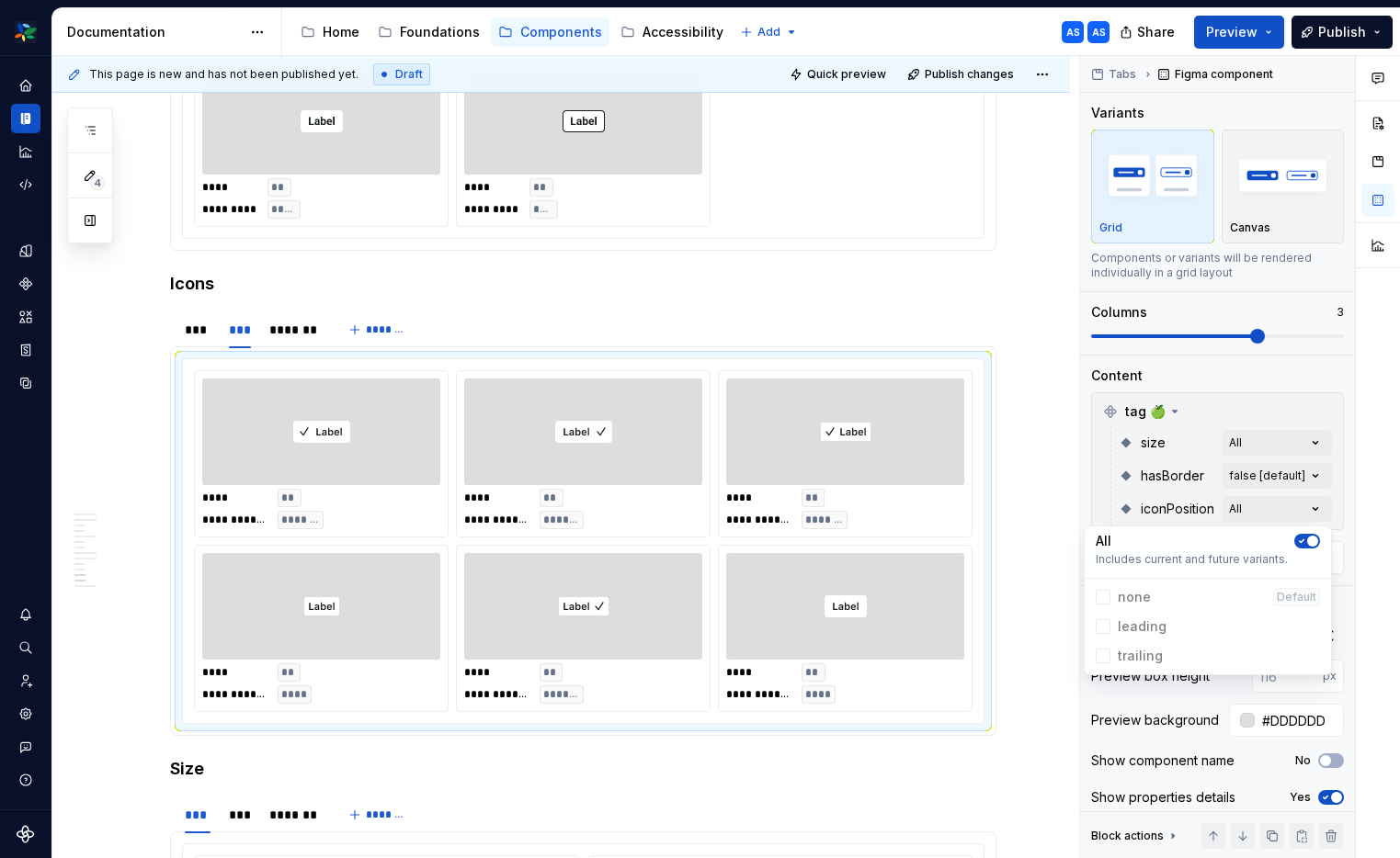
click at [1313, 469] on div "Comments Open comments No comments yet Select ‘Comment’ from the block context …" at bounding box center [1240, 457] width 320 height 803
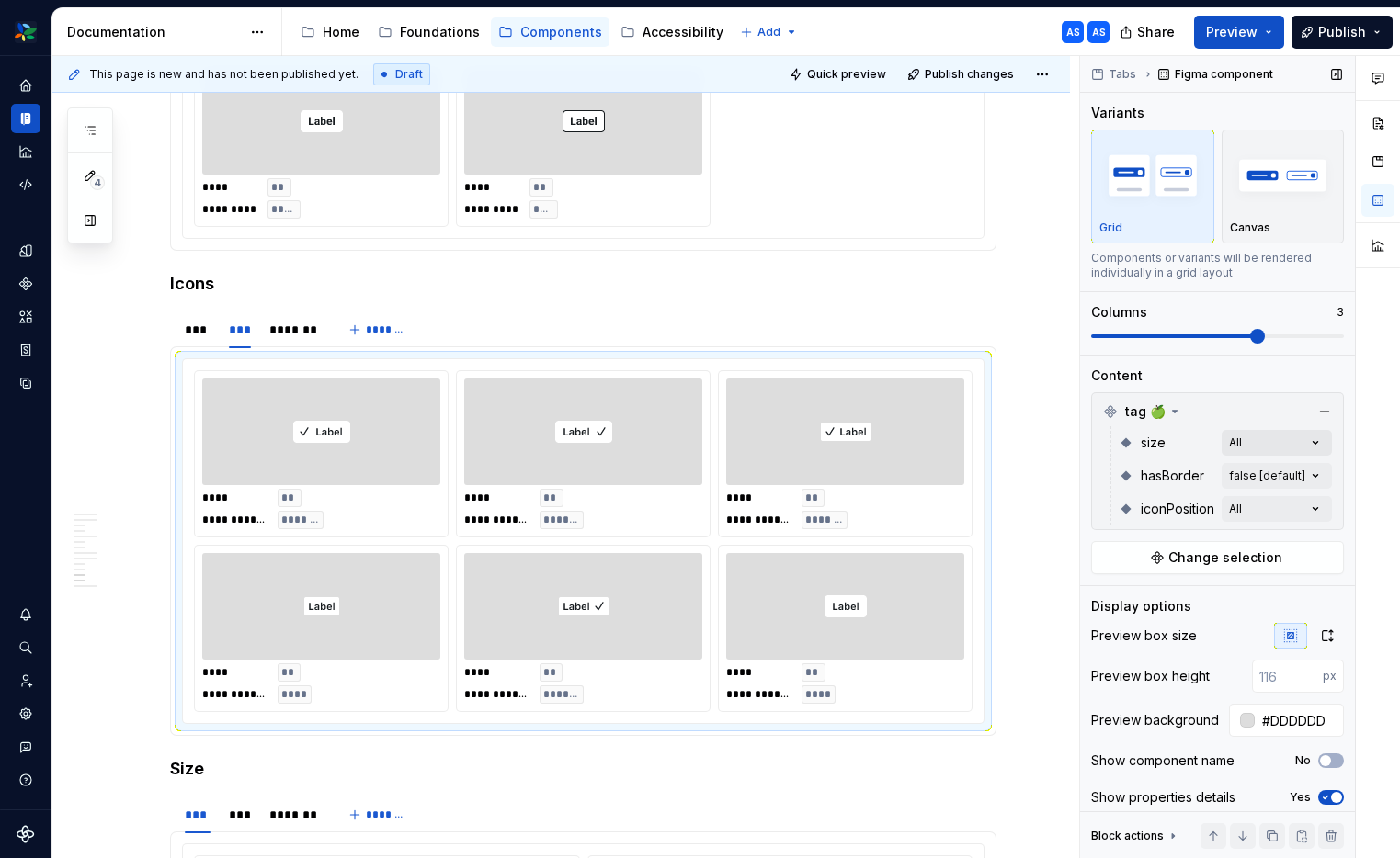
click at [1315, 445] on div "Comments Open comments No comments yet Select ‘Comment’ from the block context …" at bounding box center [1240, 457] width 320 height 803
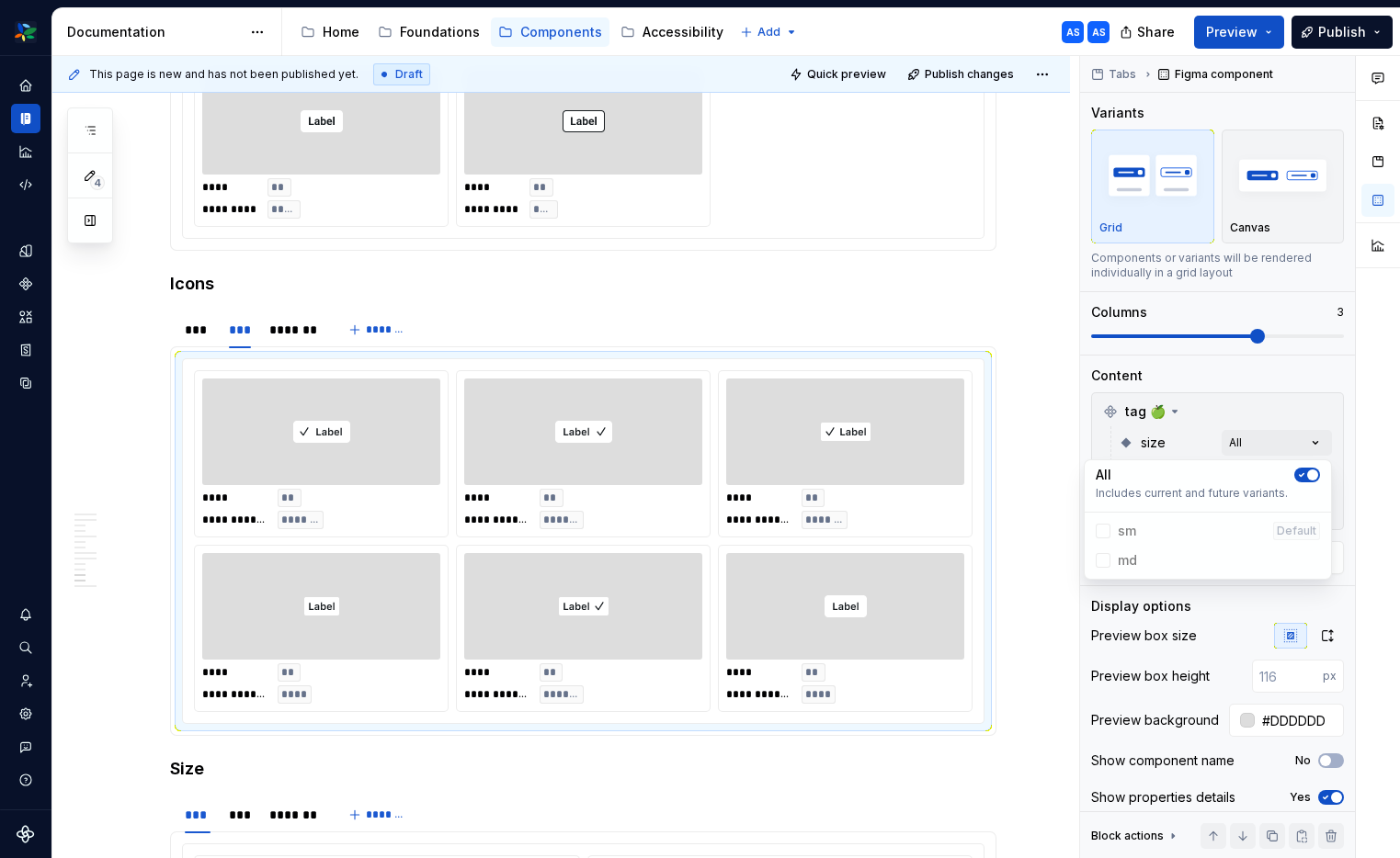
click at [1308, 472] on span "button" at bounding box center [1311, 474] width 11 height 11
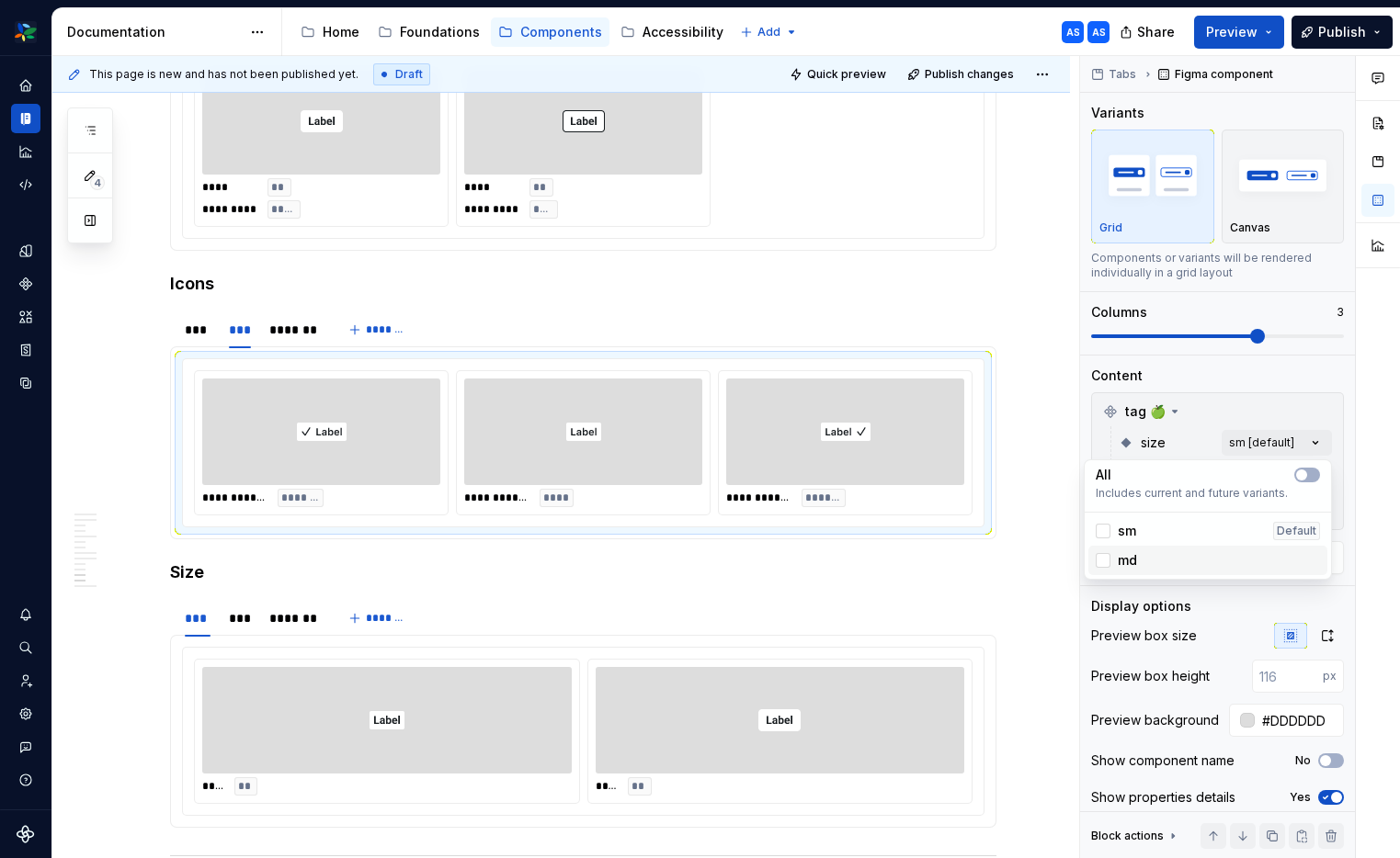
drag, startPoint x: 1107, startPoint y: 559, endPoint x: 1228, endPoint y: 507, distance: 131.7
click at [1107, 559] on div at bounding box center [1102, 559] width 14 height 14
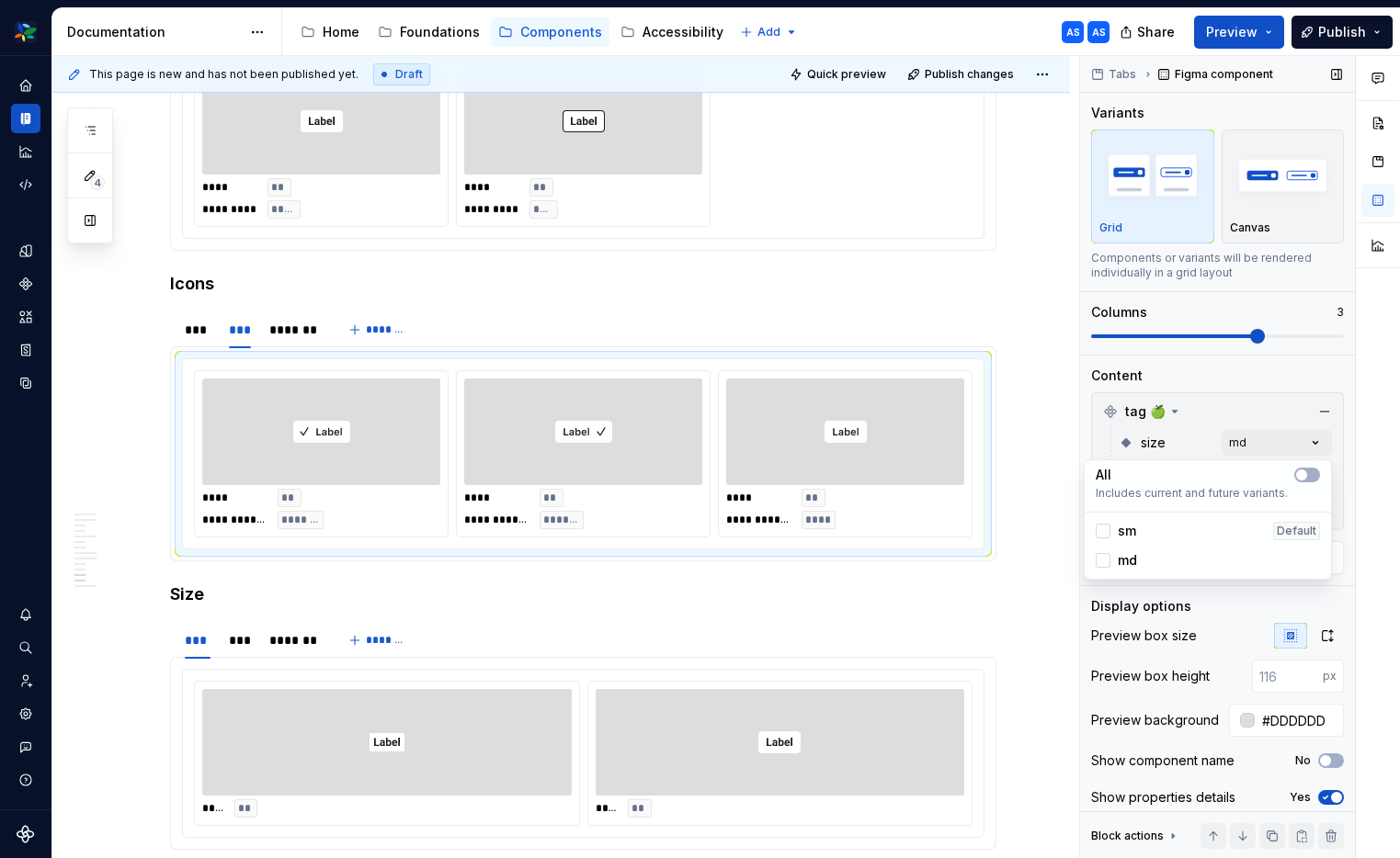
click at [1223, 375] on div "Comments Open comments No comments yet Select ‘Comment’ from the block context …" at bounding box center [1240, 457] width 320 height 803
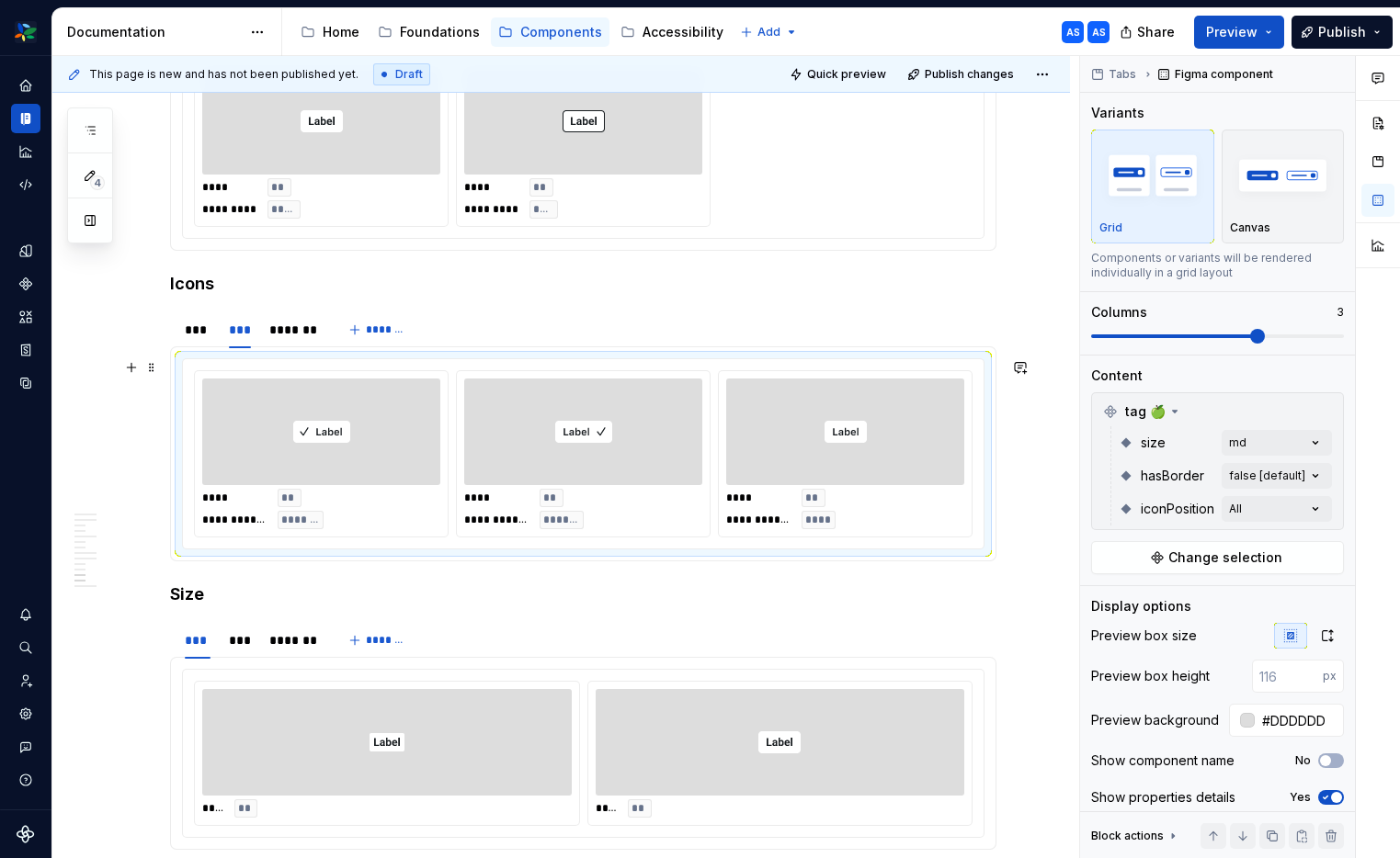
click at [884, 458] on div at bounding box center [844, 431] width 238 height 107
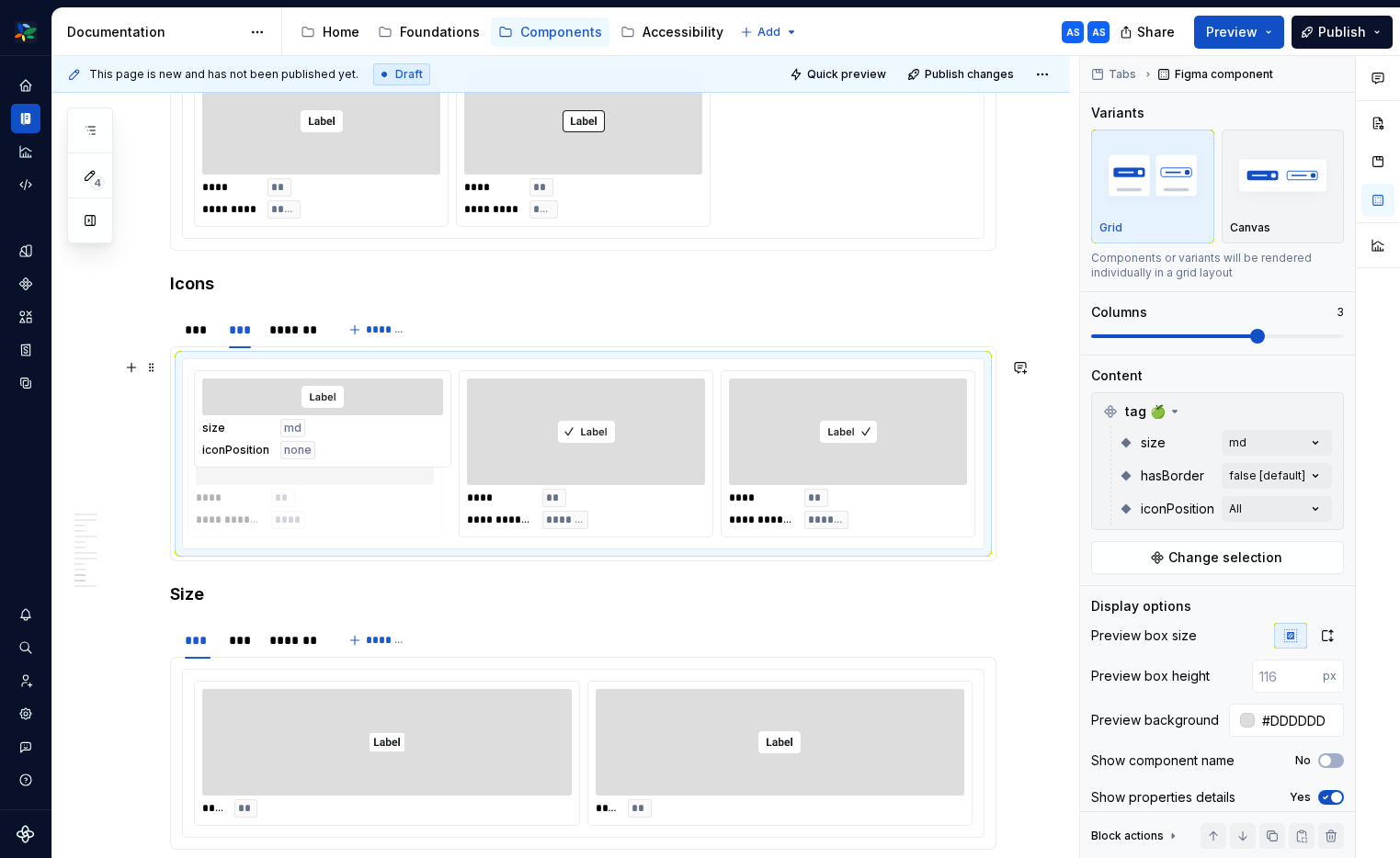
drag, startPoint x: 876, startPoint y: 433, endPoint x: 423, endPoint y: 449, distance: 453.3
click at [399, 449] on body "Woolworths AS Dataset 🟩 CORE components Documentation Accessibility guide for t…" at bounding box center [700, 429] width 1400 height 858
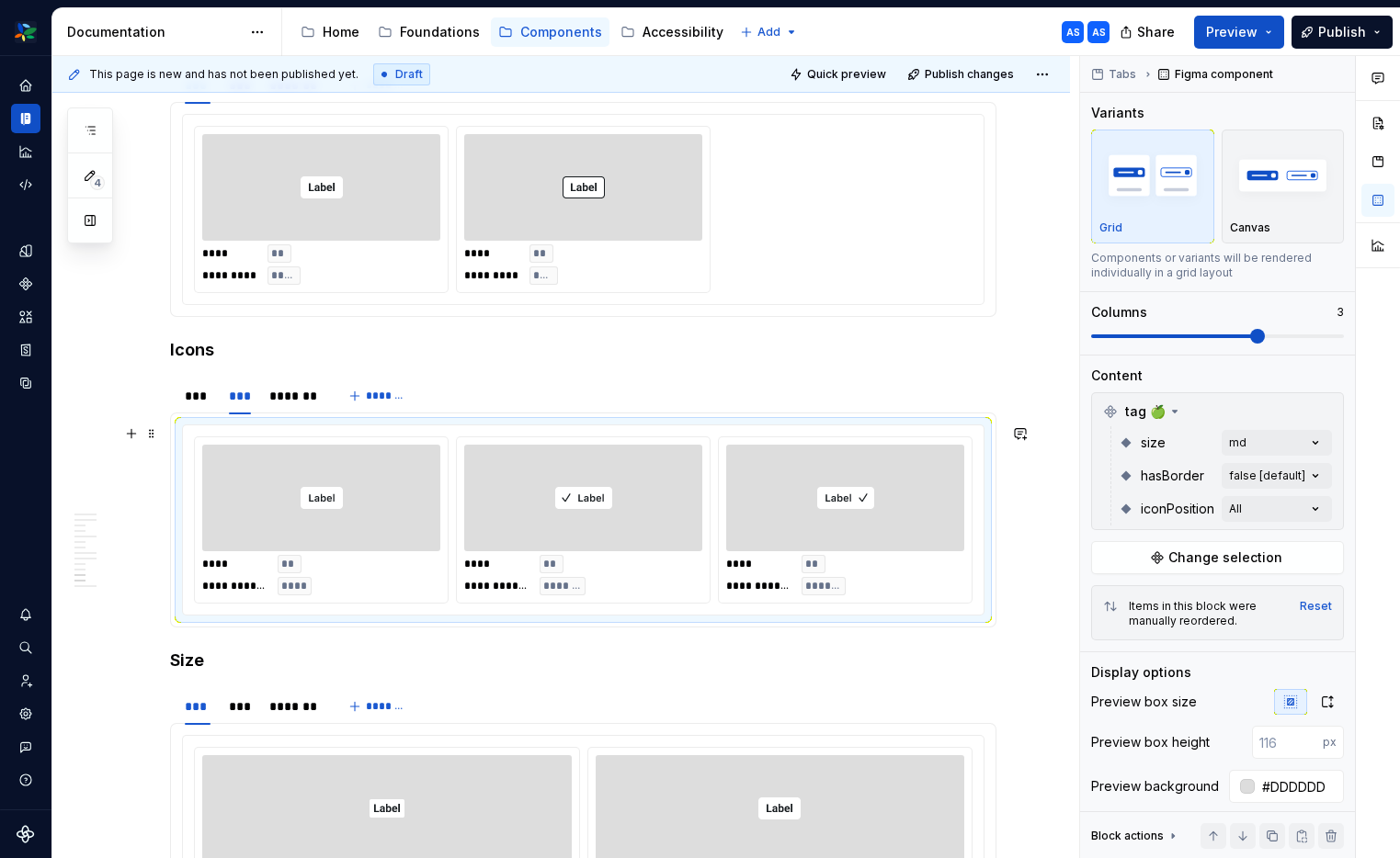
scroll to position [3526, 0]
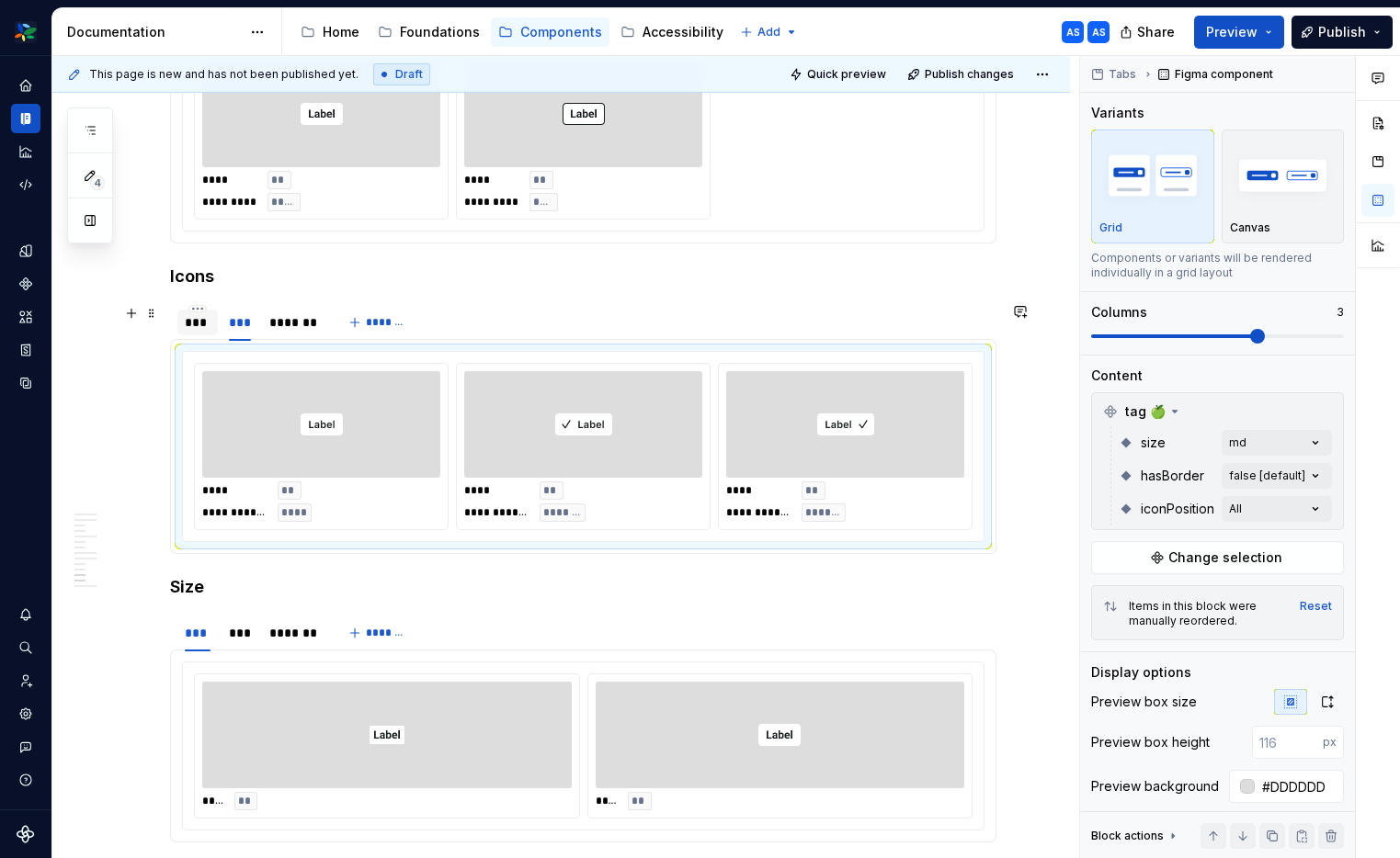
click at [194, 323] on div "***" at bounding box center [198, 322] width 26 height 18
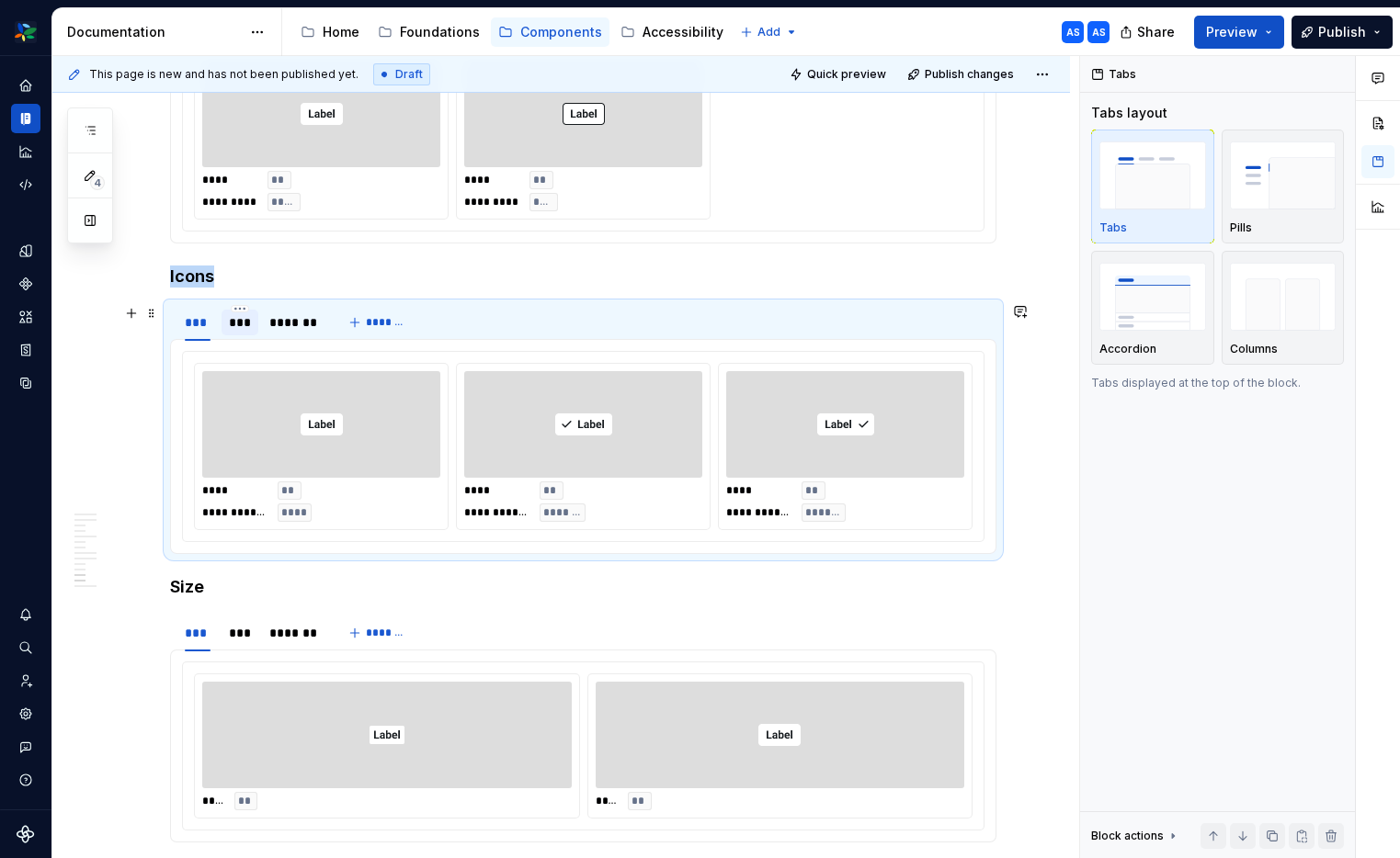
click at [249, 325] on div "***" at bounding box center [239, 322] width 21 height 18
click at [291, 326] on div "*******" at bounding box center [293, 322] width 49 height 18
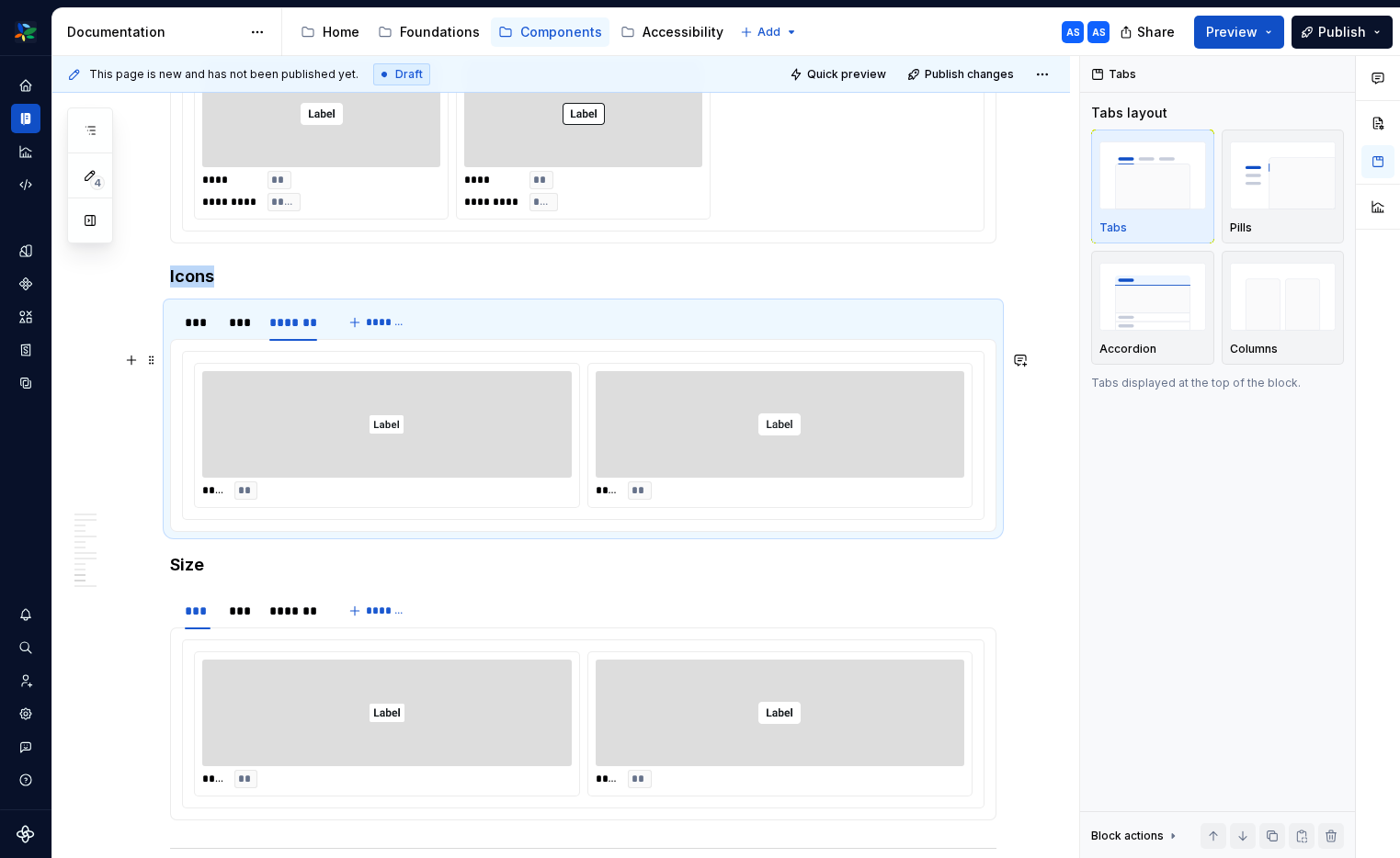
click at [436, 387] on div at bounding box center [386, 424] width 369 height 107
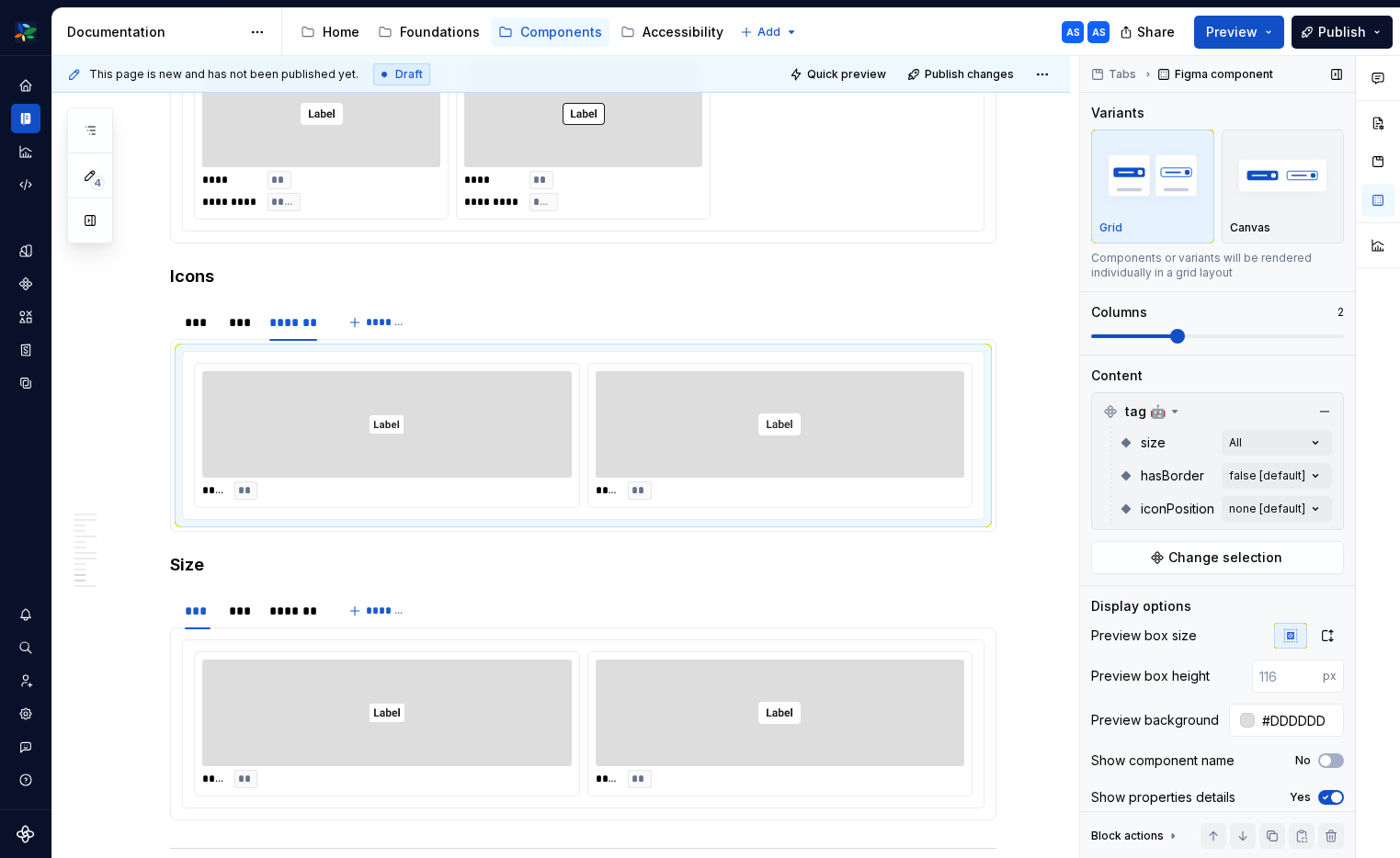
type textarea "*"
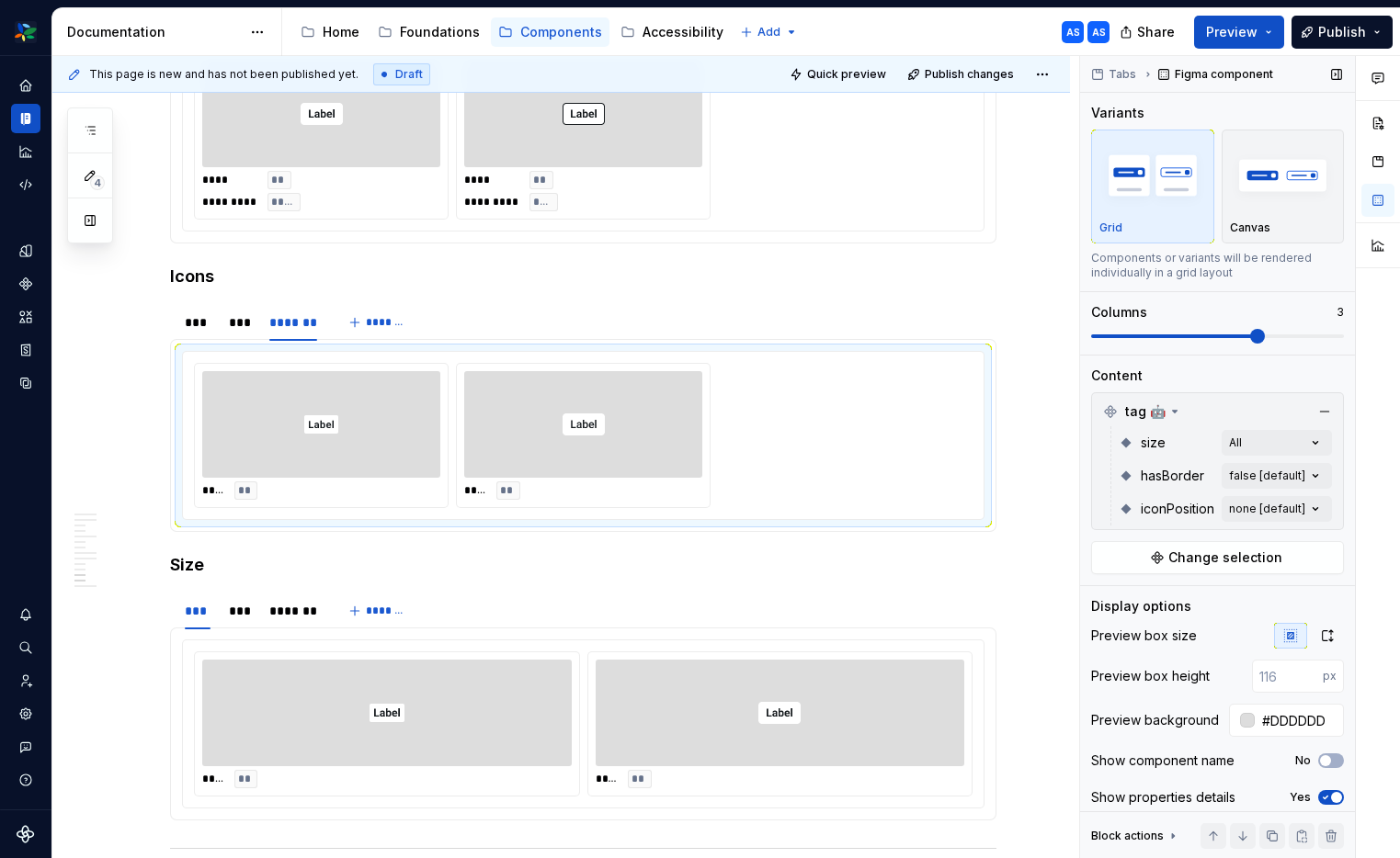
click at [1244, 333] on span at bounding box center [1217, 335] width 252 height 14
click at [1301, 436] on div "Comments Open comments No comments yet Select ‘Comment’ from the block context …" at bounding box center [1240, 457] width 320 height 803
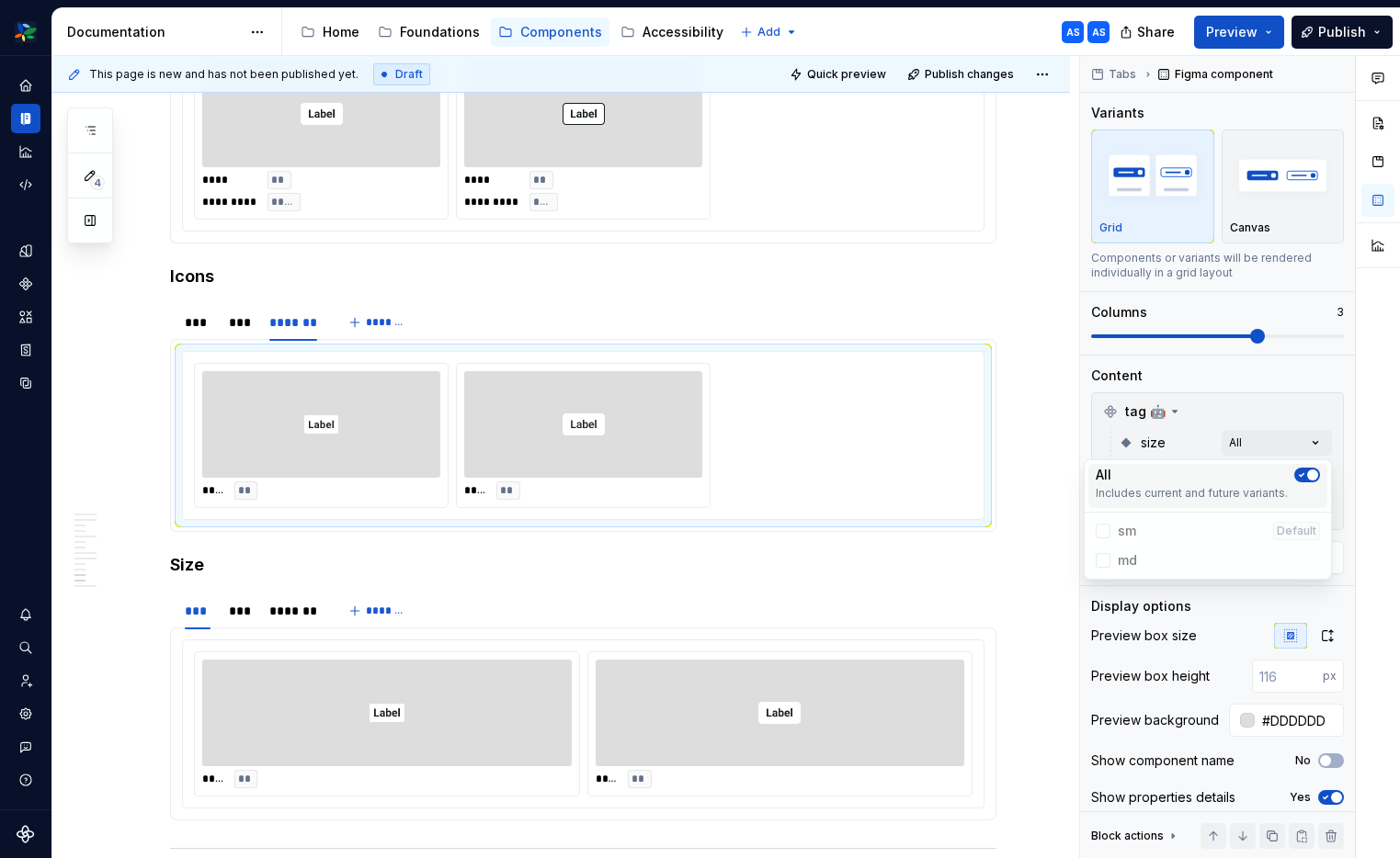
drag, startPoint x: 1308, startPoint y: 479, endPoint x: 1228, endPoint y: 511, distance: 86.2
click at [1308, 479] on span "button" at bounding box center [1311, 474] width 11 height 11
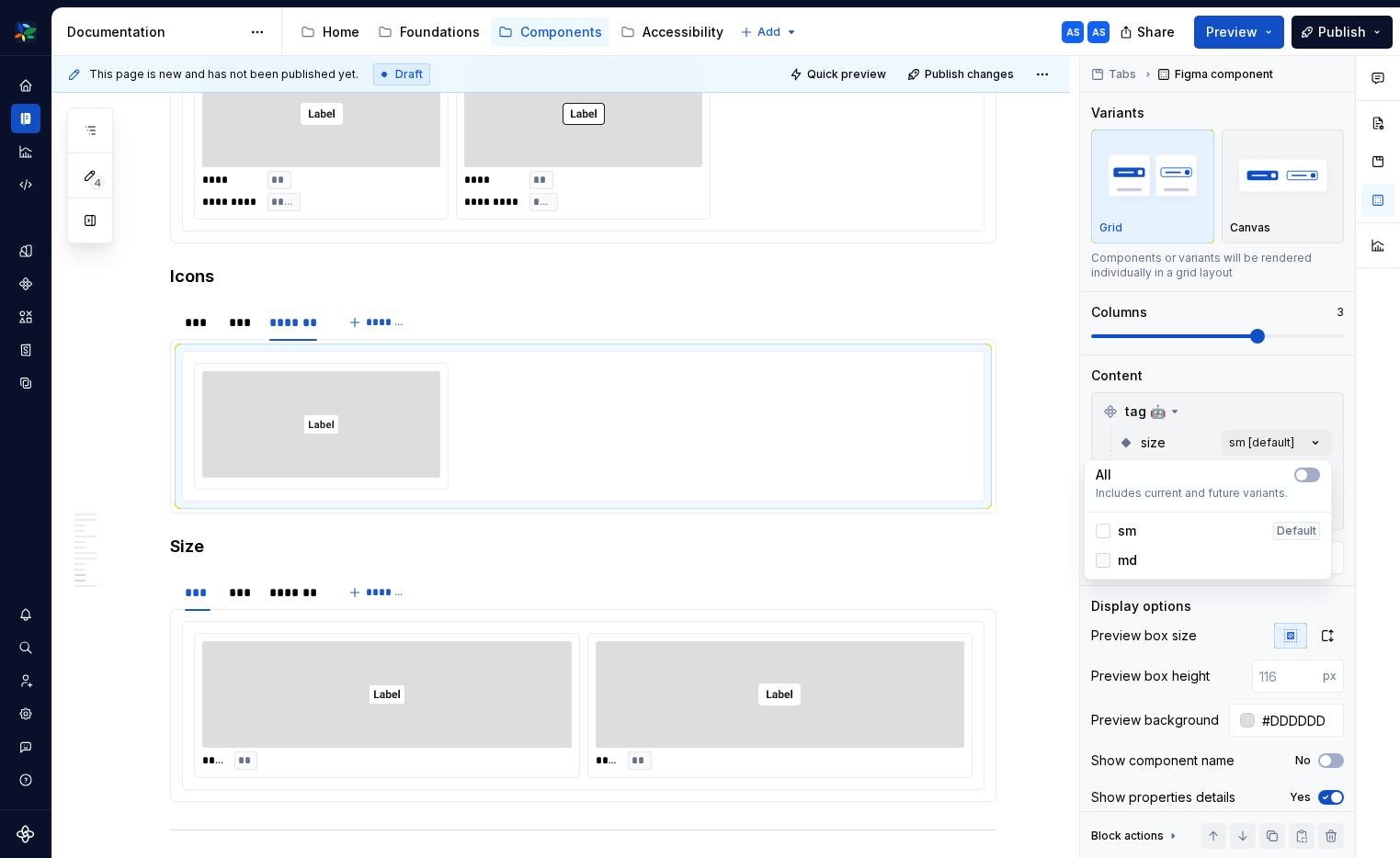
click at [1107, 557] on div at bounding box center [1102, 559] width 14 height 14
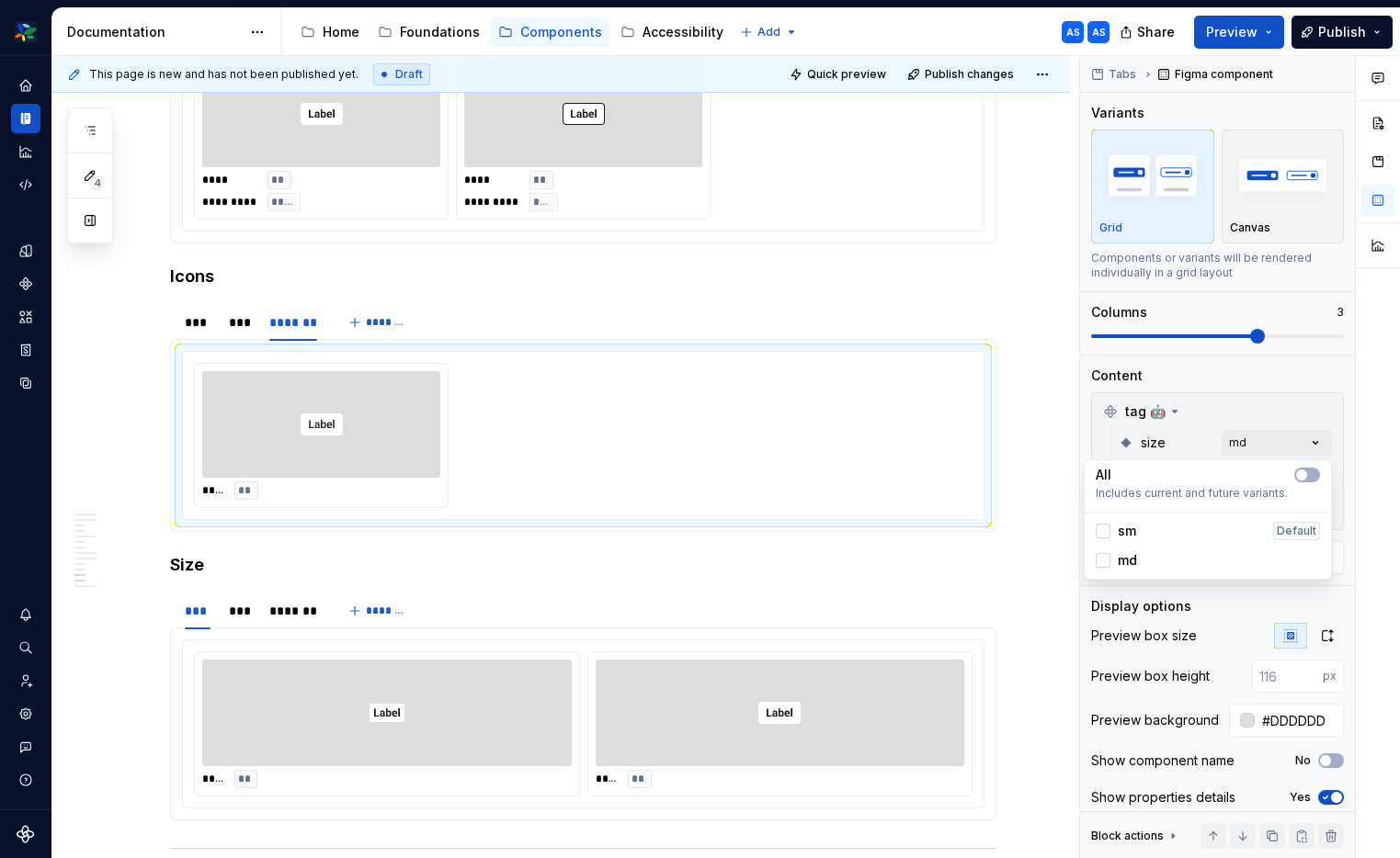
click at [1202, 438] on div "Comments Open comments No comments yet Select ‘Comment’ from the block context …" at bounding box center [1240, 457] width 320 height 803
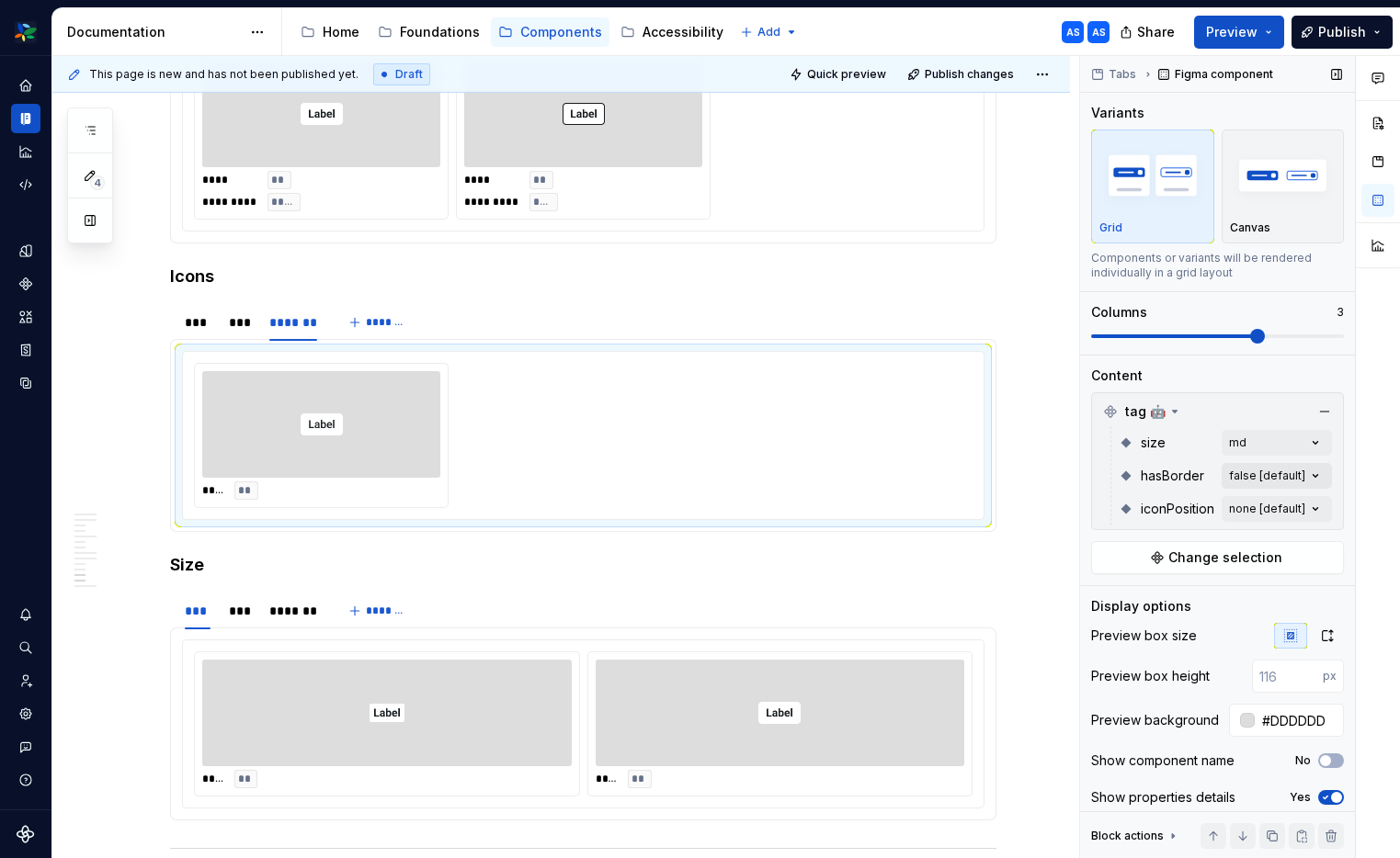
click at [1323, 476] on div "Comments Open comments No comments yet Select ‘Comment’ from the block context …" at bounding box center [1240, 457] width 320 height 803
click at [1308, 508] on button "button" at bounding box center [1307, 507] width 26 height 14
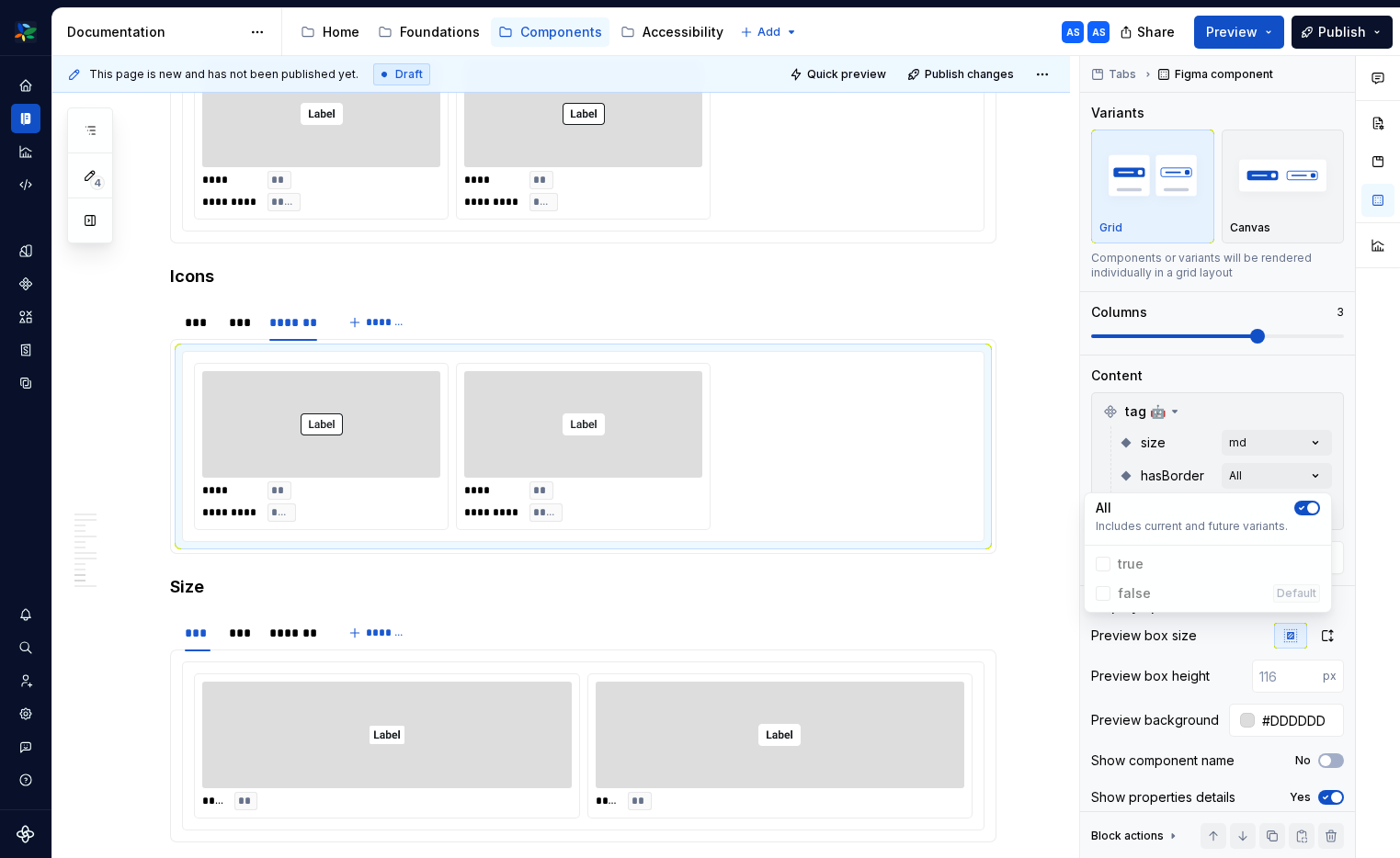
click at [1308, 508] on span "button" at bounding box center [1311, 507] width 11 height 11
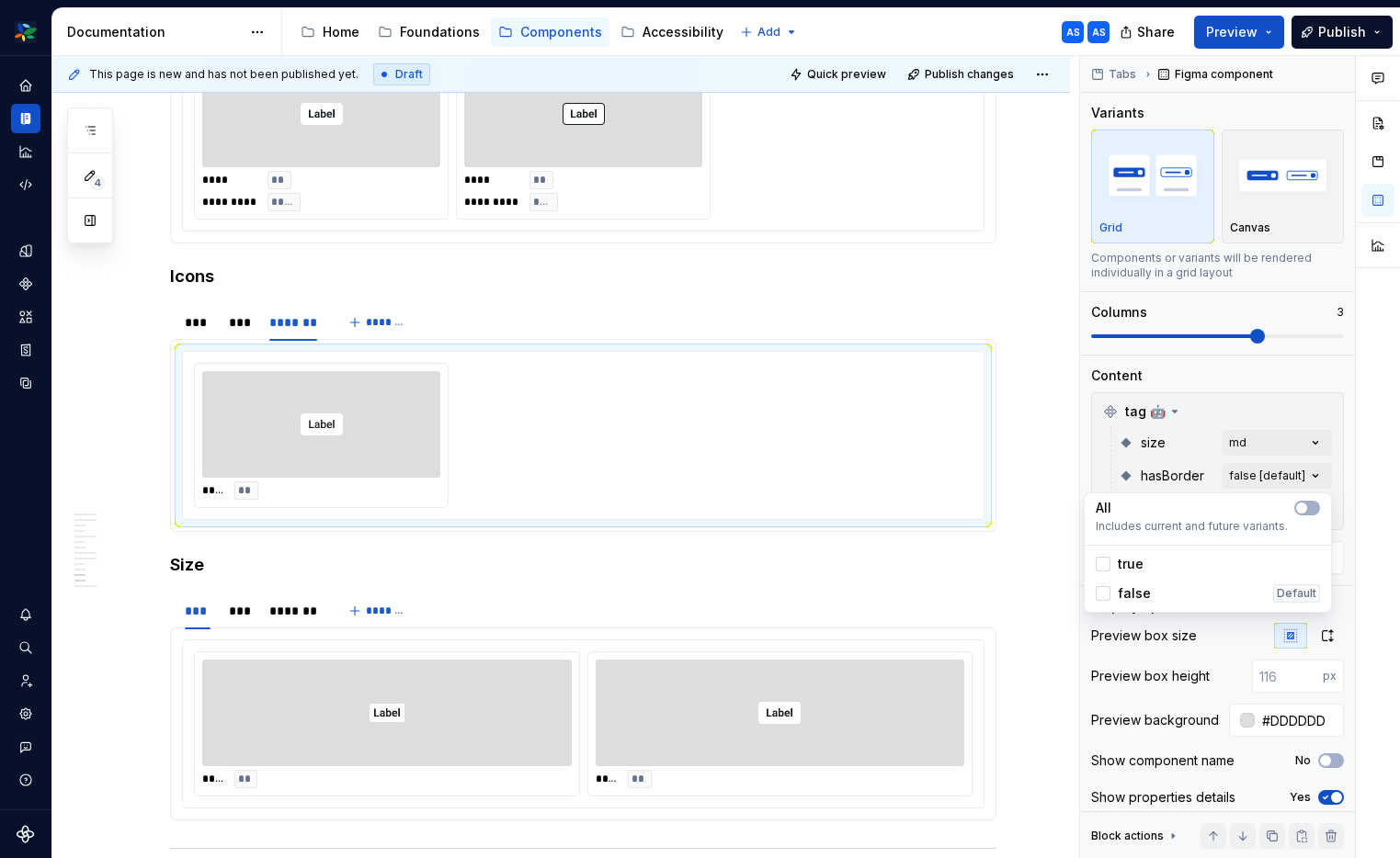
click at [1191, 468] on div "Comments Open comments No comments yet Select ‘Comment’ from the block context …" at bounding box center [1240, 457] width 320 height 803
click at [1320, 505] on div "Comments Open comments No comments yet Select ‘Comment’ from the block context …" at bounding box center [1240, 457] width 320 height 803
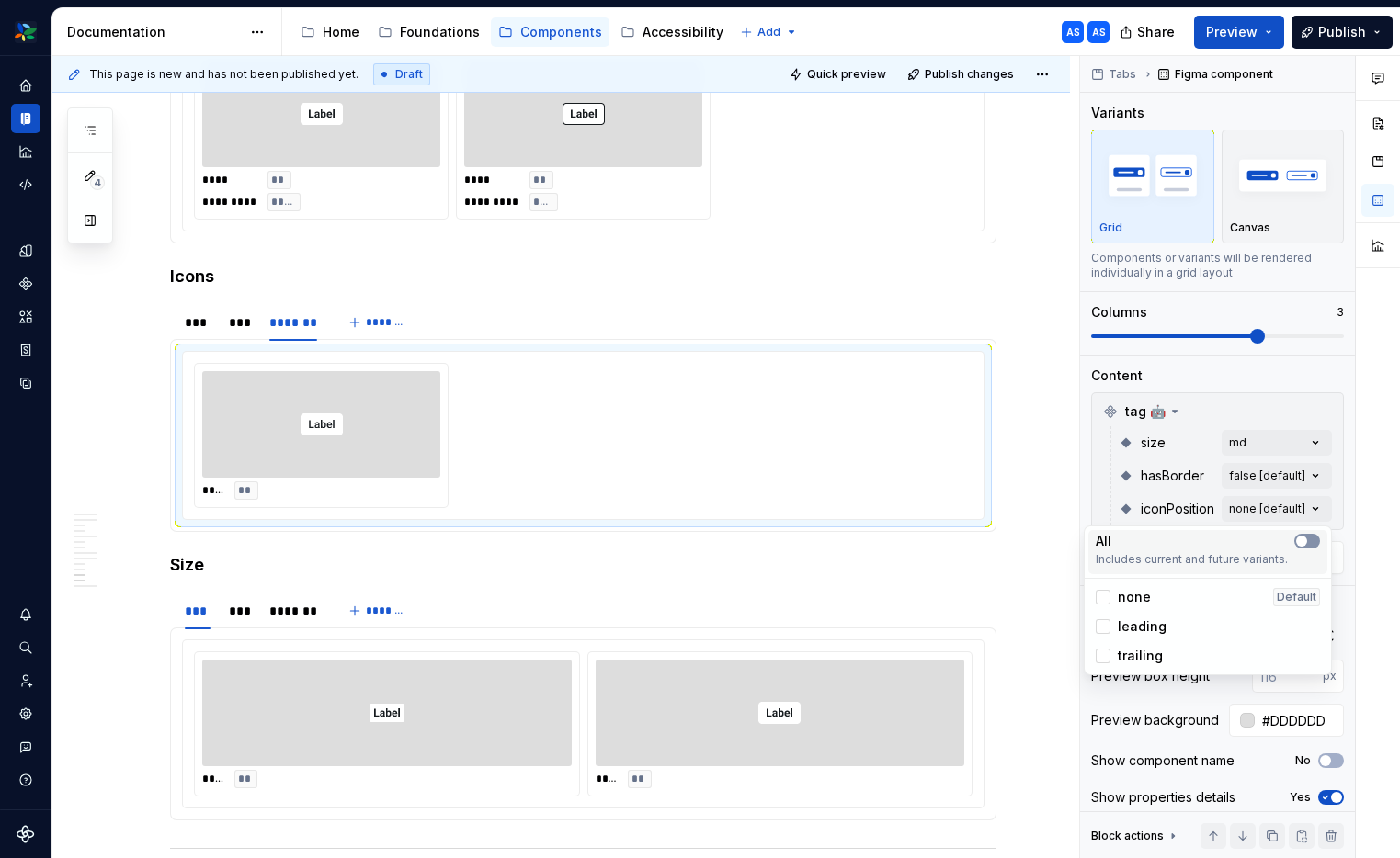
click at [1307, 530] on div "All Includes current and future variants." at bounding box center [1207, 552] width 239 height 44
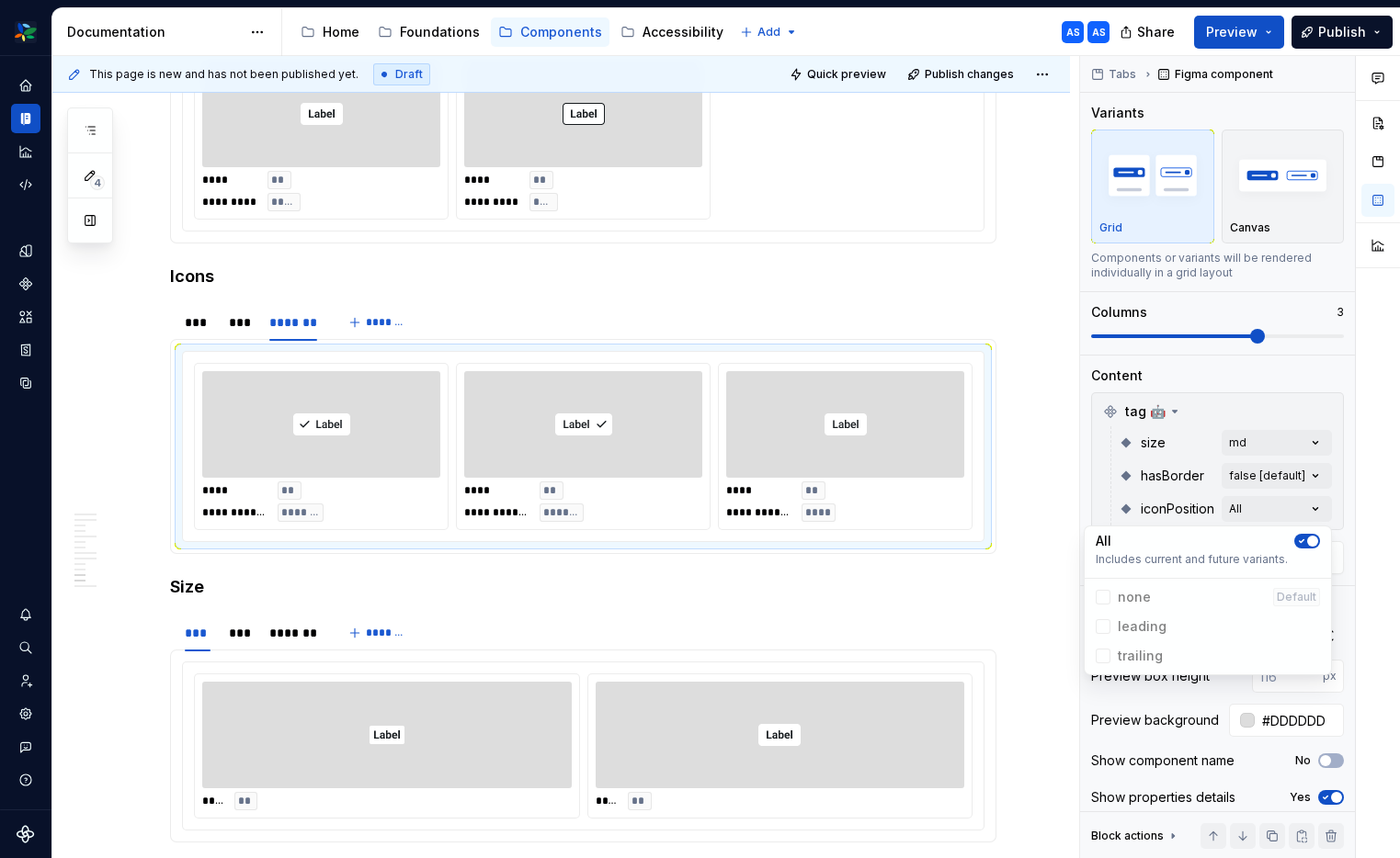
click at [887, 411] on html "Woolworths AS Dataset 🟩 CORE components Documentation Accessibility guide for t…" at bounding box center [700, 429] width 1400 height 858
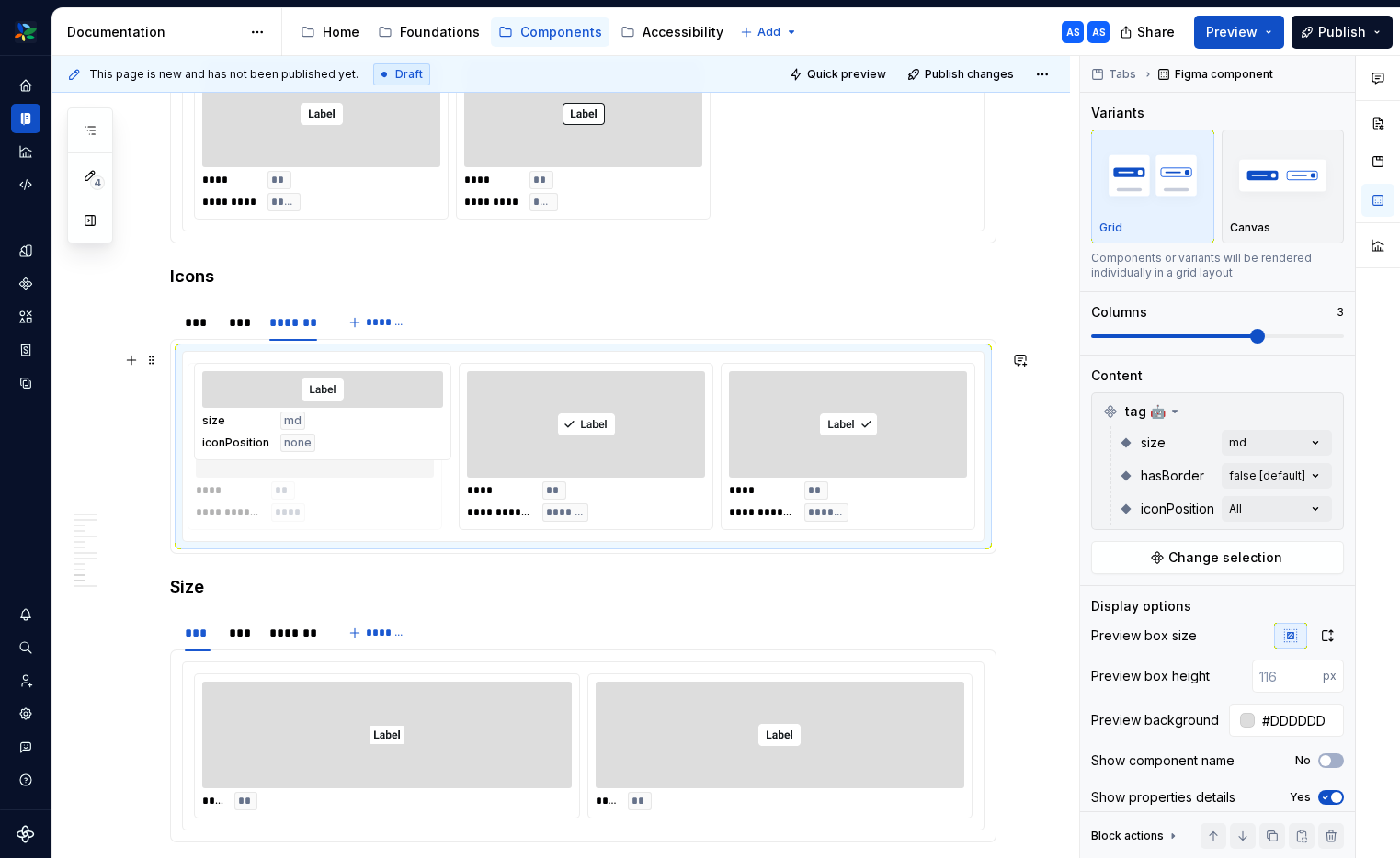
drag, startPoint x: 786, startPoint y: 436, endPoint x: 457, endPoint y: 445, distance: 329.1
click at [457, 445] on body "Woolworths AS Dataset 🟩 CORE components Documentation Accessibility guide for t…" at bounding box center [700, 429] width 1400 height 858
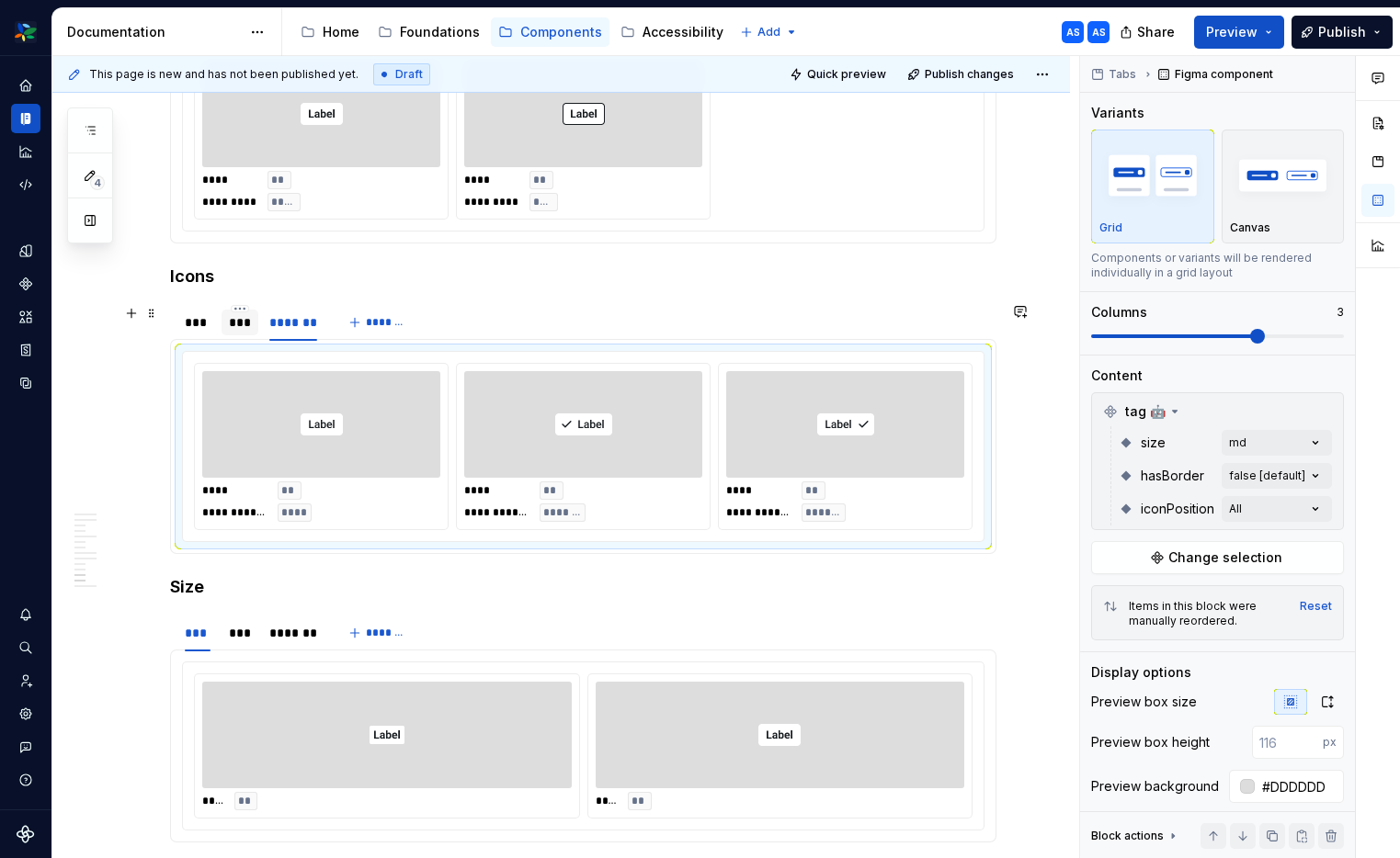
click at [245, 327] on div "***" at bounding box center [239, 322] width 21 height 18
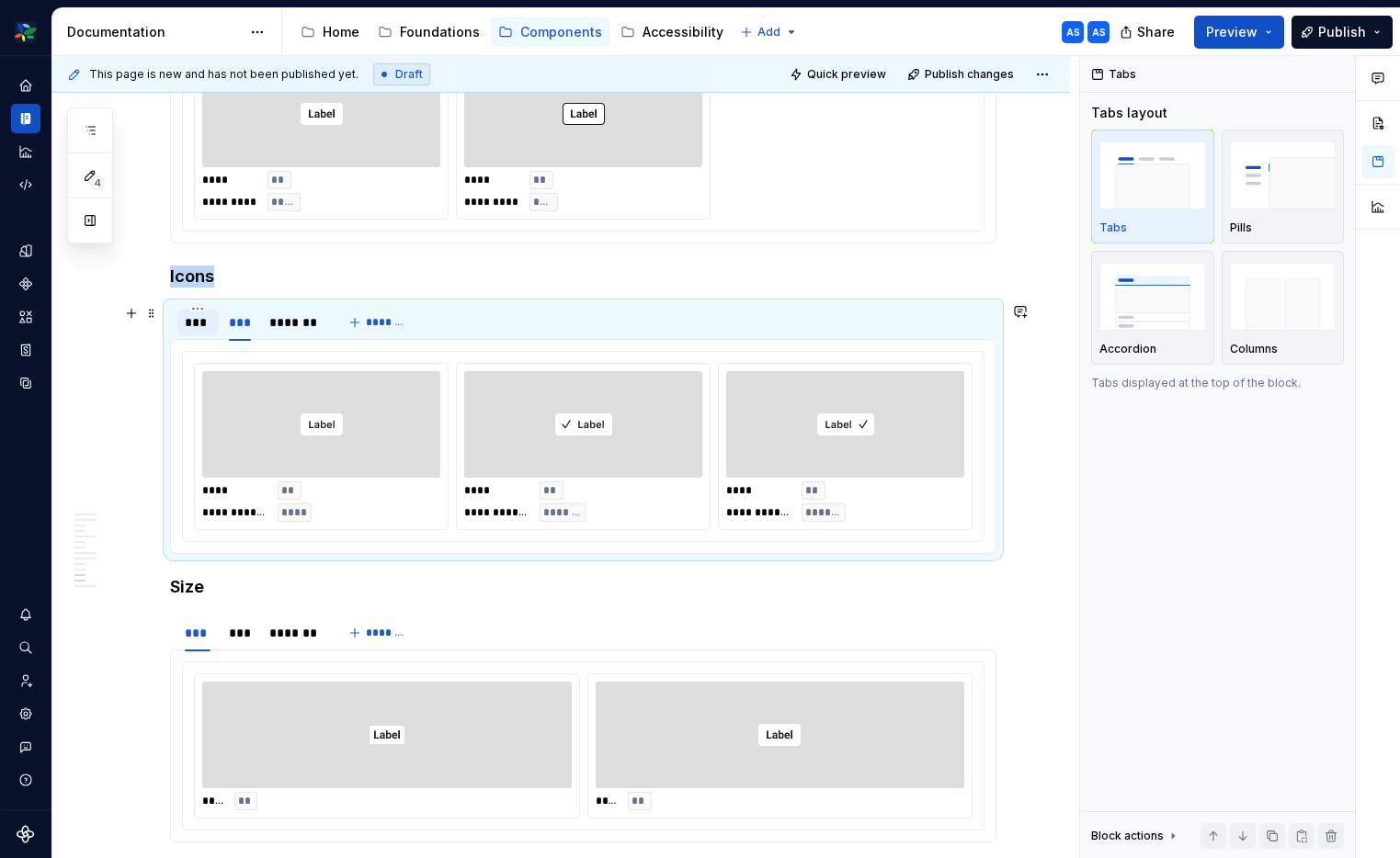
click at [190, 326] on div "***" at bounding box center [198, 322] width 26 height 18
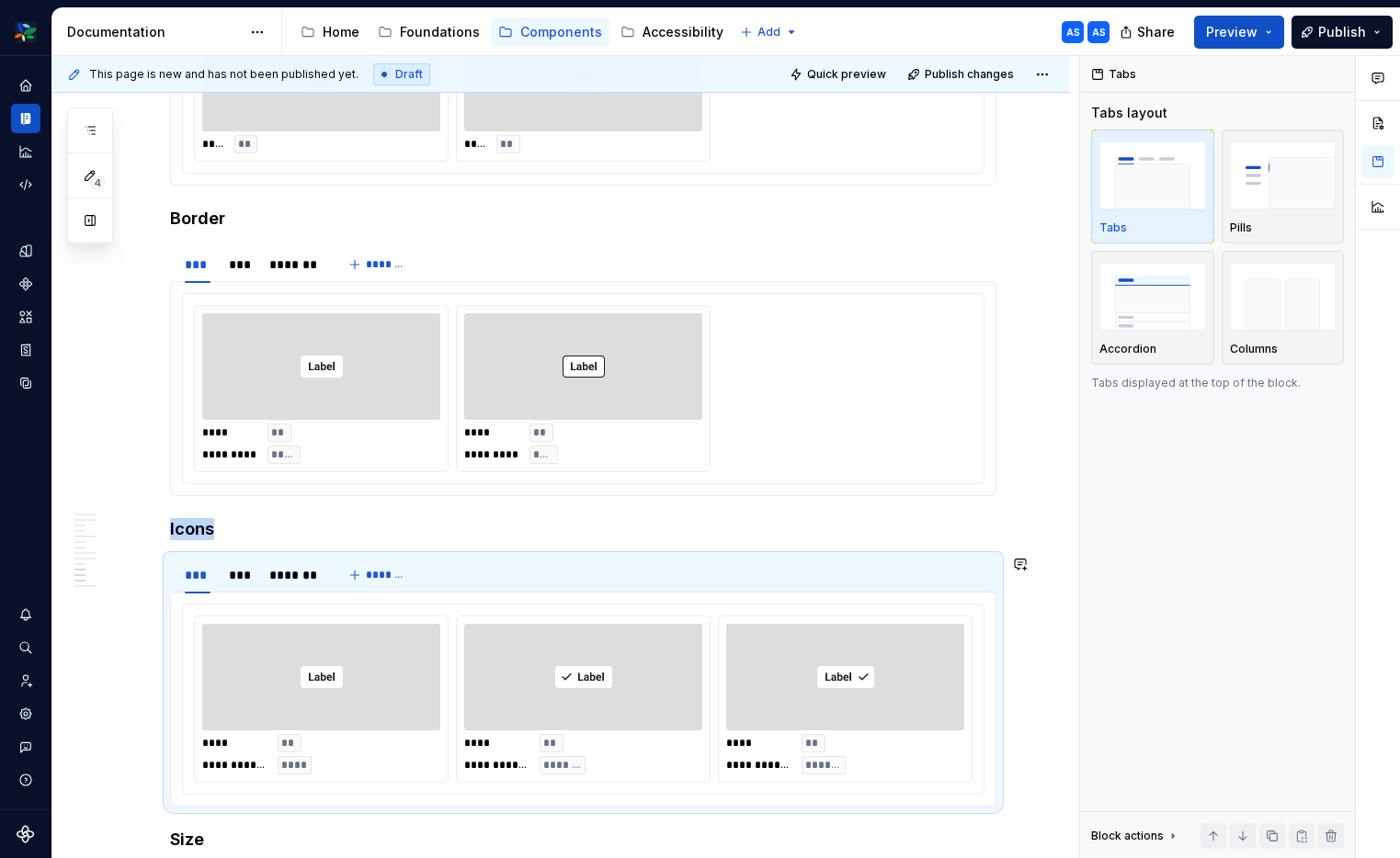
scroll to position [3789, 0]
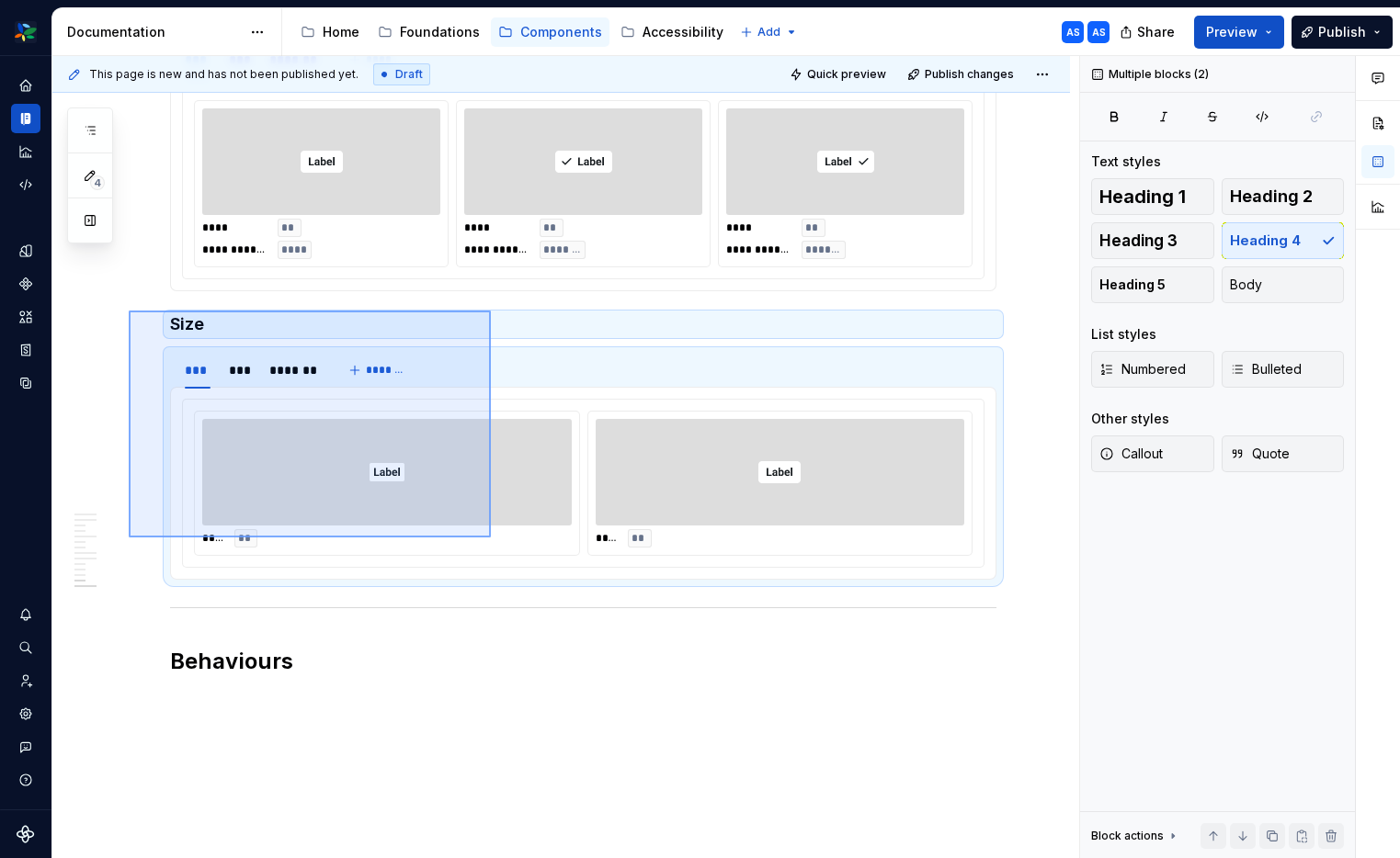
drag, startPoint x: 349, startPoint y: 428, endPoint x: 491, endPoint y: 537, distance: 179.0
click at [491, 537] on div "**********" at bounding box center [565, 457] width 1026 height 803
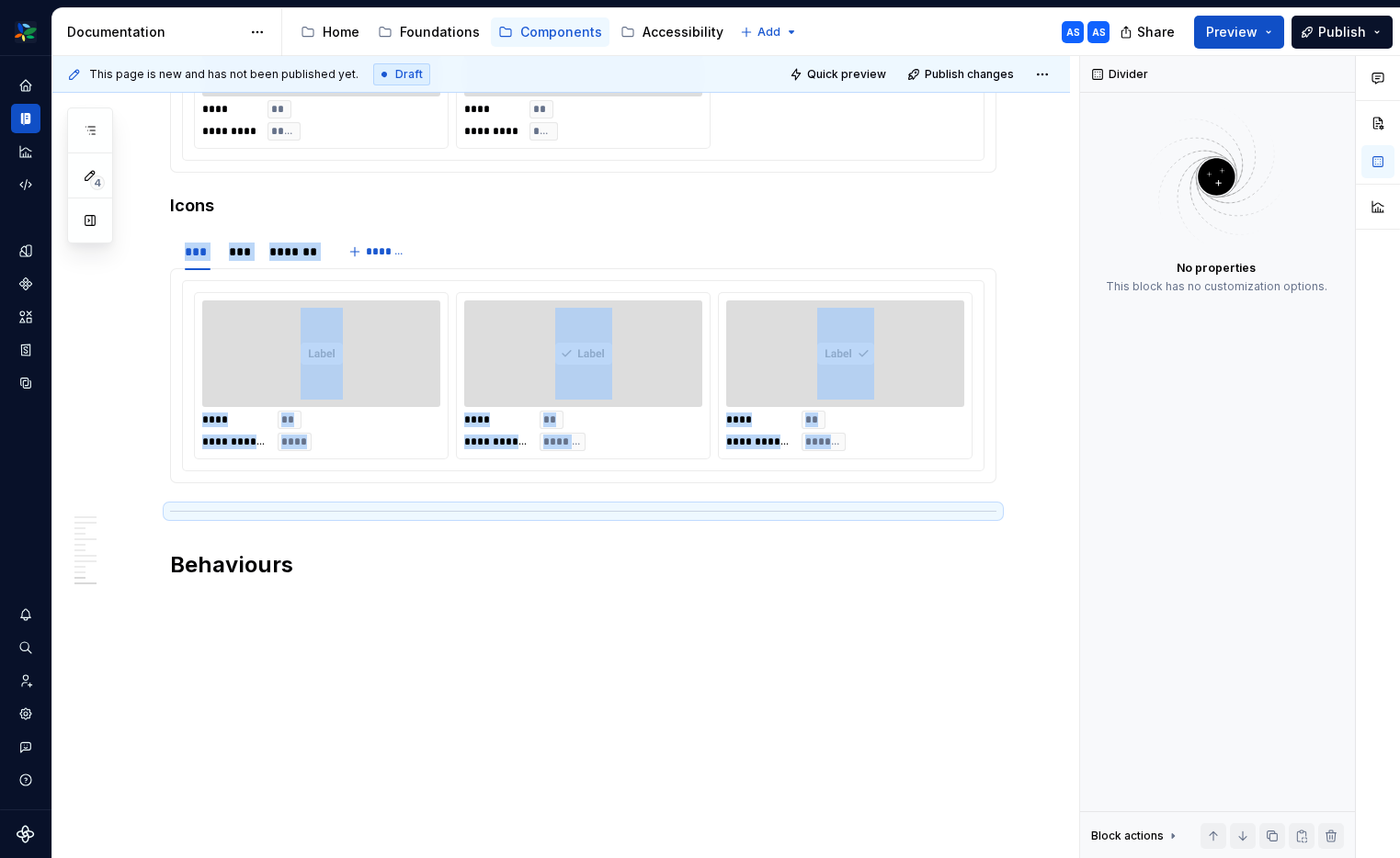
scroll to position [3598, 0]
click at [226, 571] on h2 "Behaviours" at bounding box center [582, 564] width 826 height 30
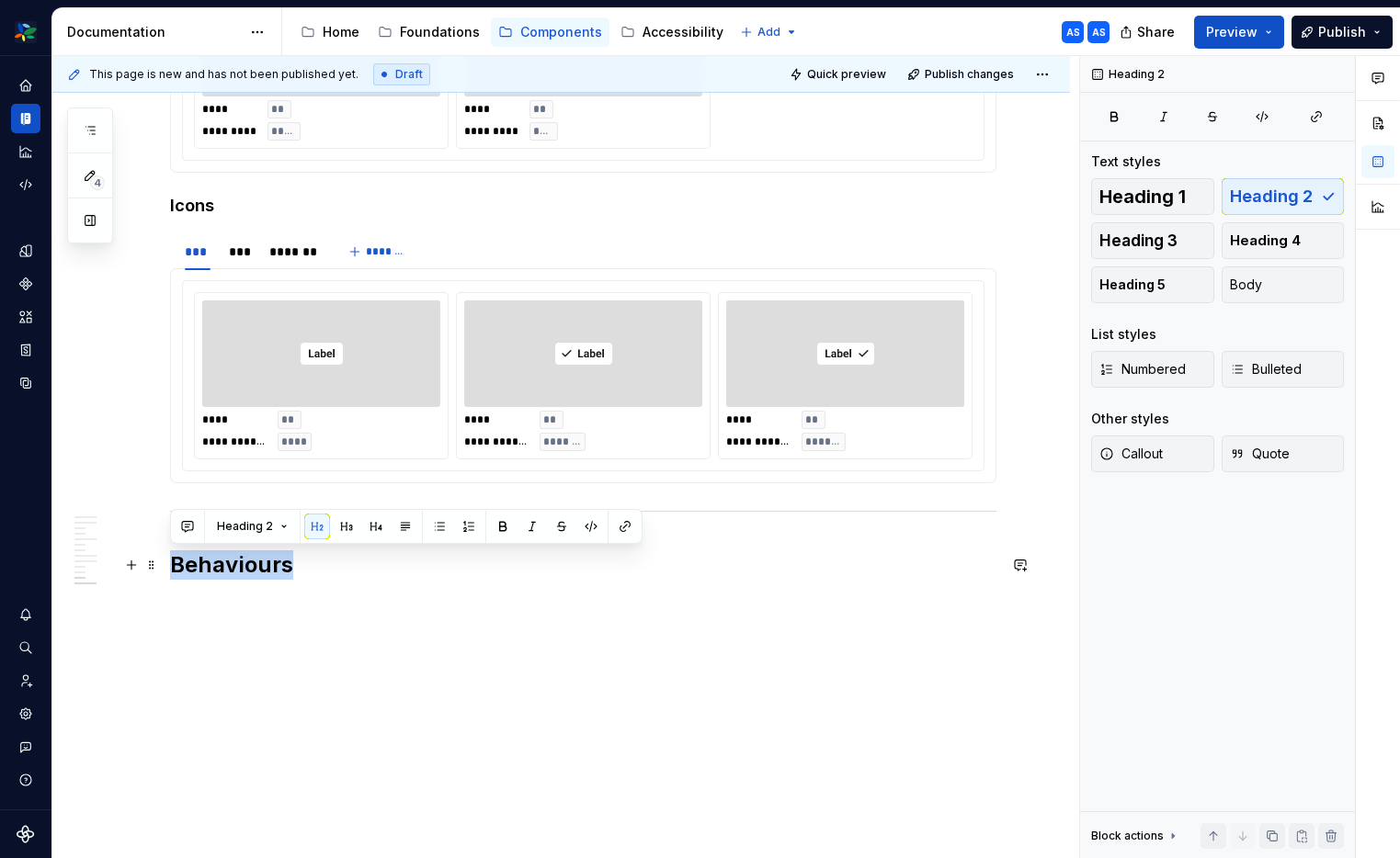
click at [226, 571] on h2 "Behaviours" at bounding box center [582, 564] width 826 height 30
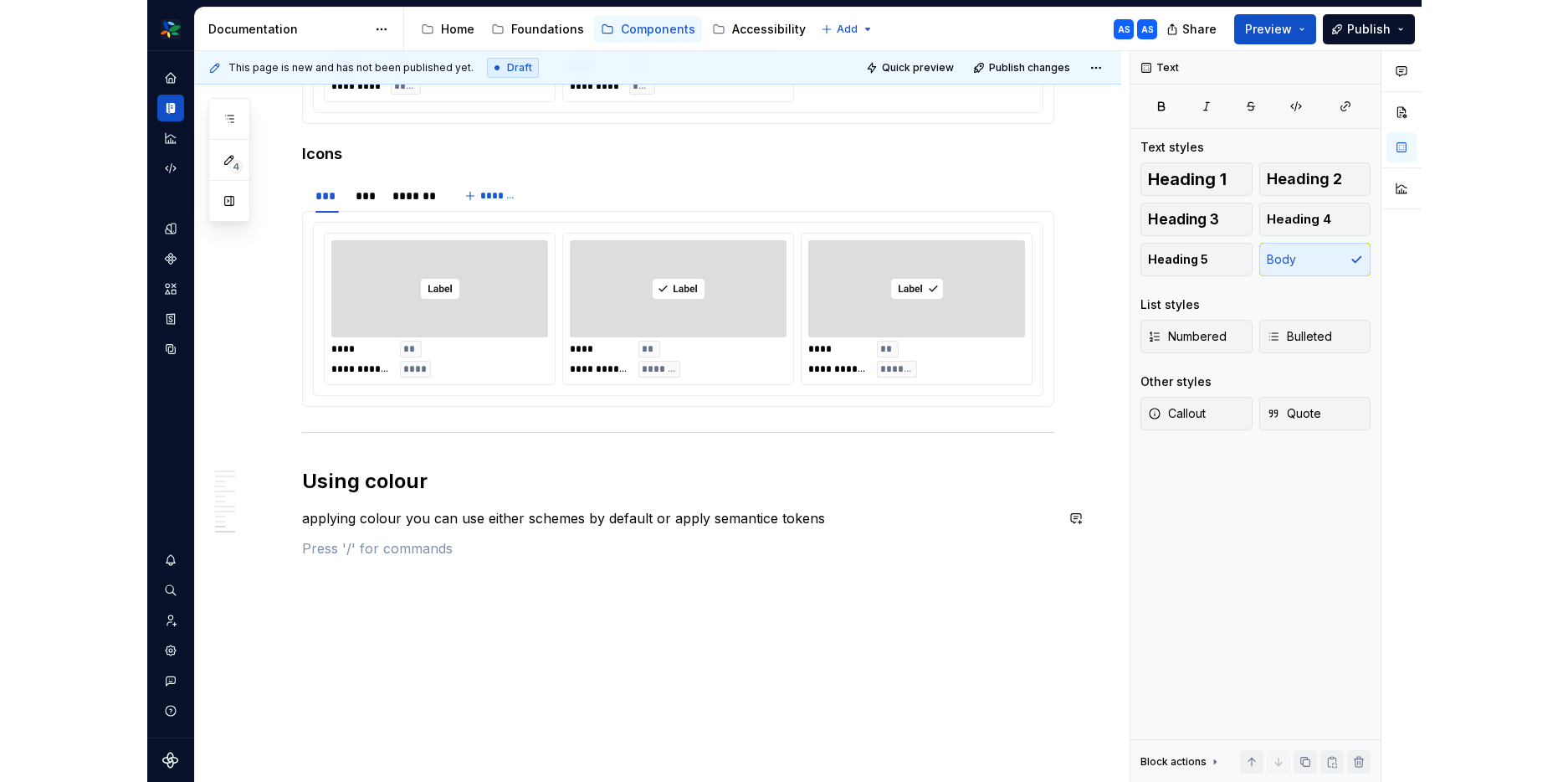
scroll to position [3342, 0]
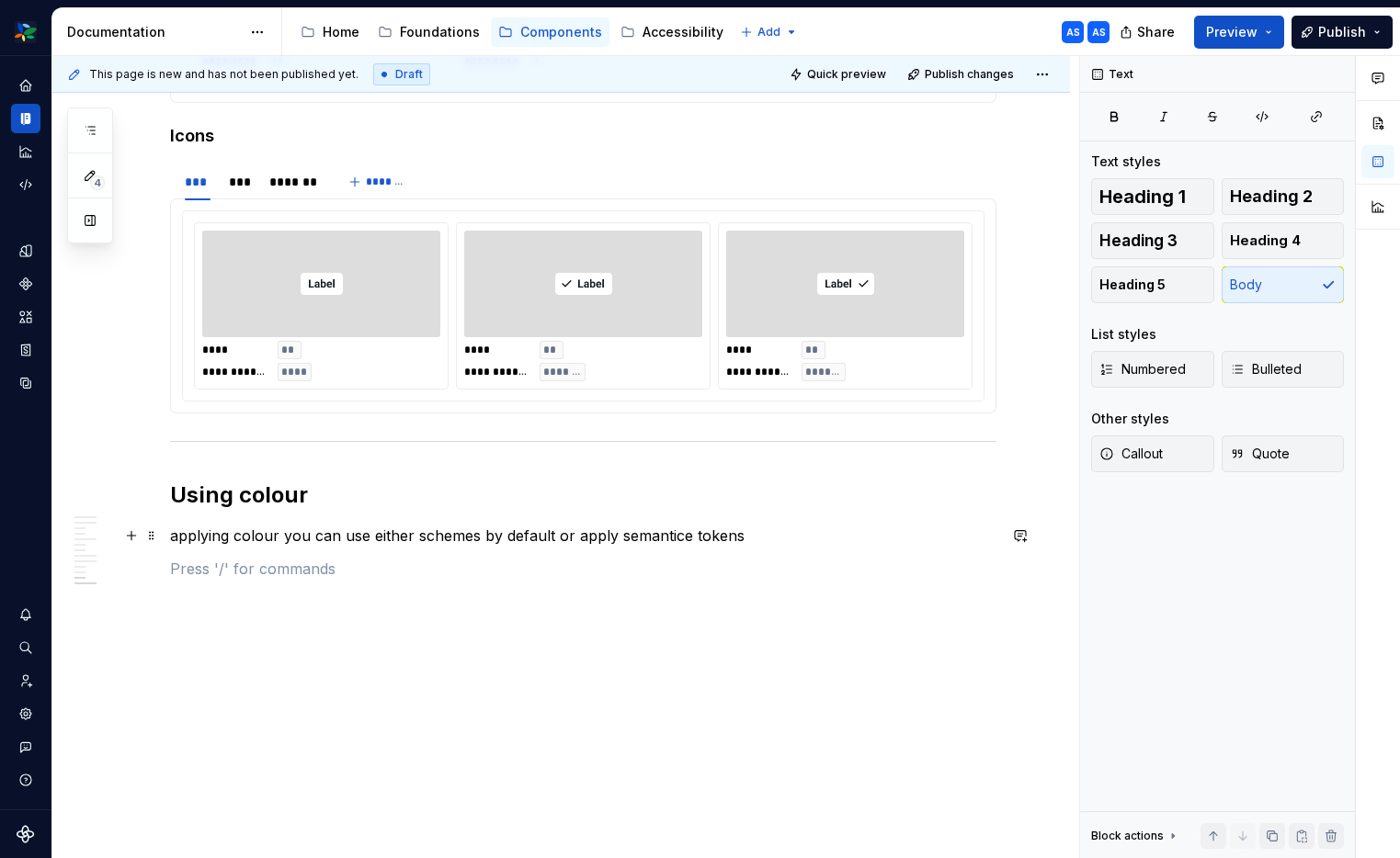
click at [440, 539] on p "applying colour you can use either schemes by default or apply semantice tokens" at bounding box center [582, 535] width 826 height 22
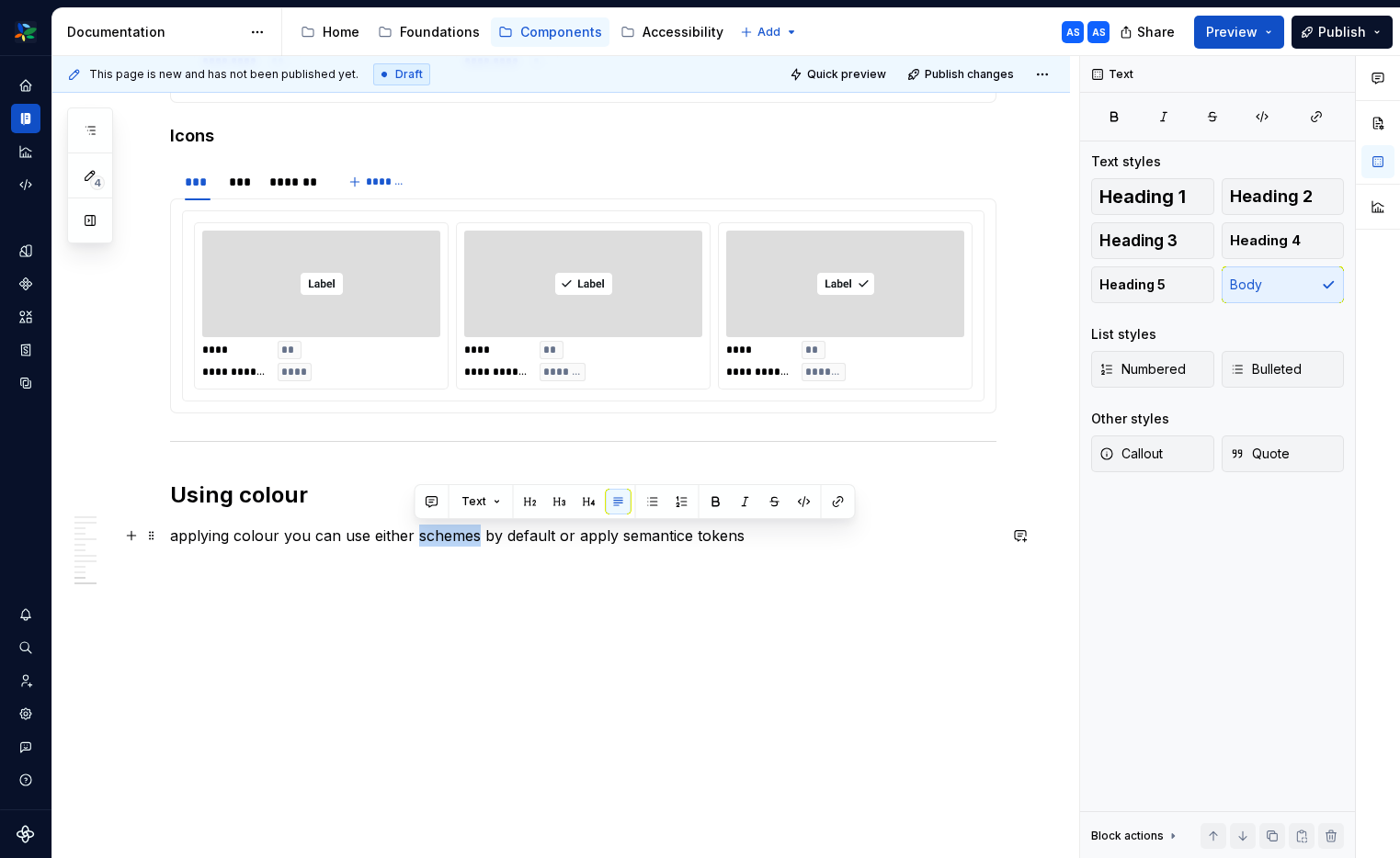
click at [439, 539] on p "applying colour you can use either schemes by default or apply semantice tokens" at bounding box center [582, 535] width 826 height 22
click at [833, 499] on button "button" at bounding box center [837, 501] width 26 height 26
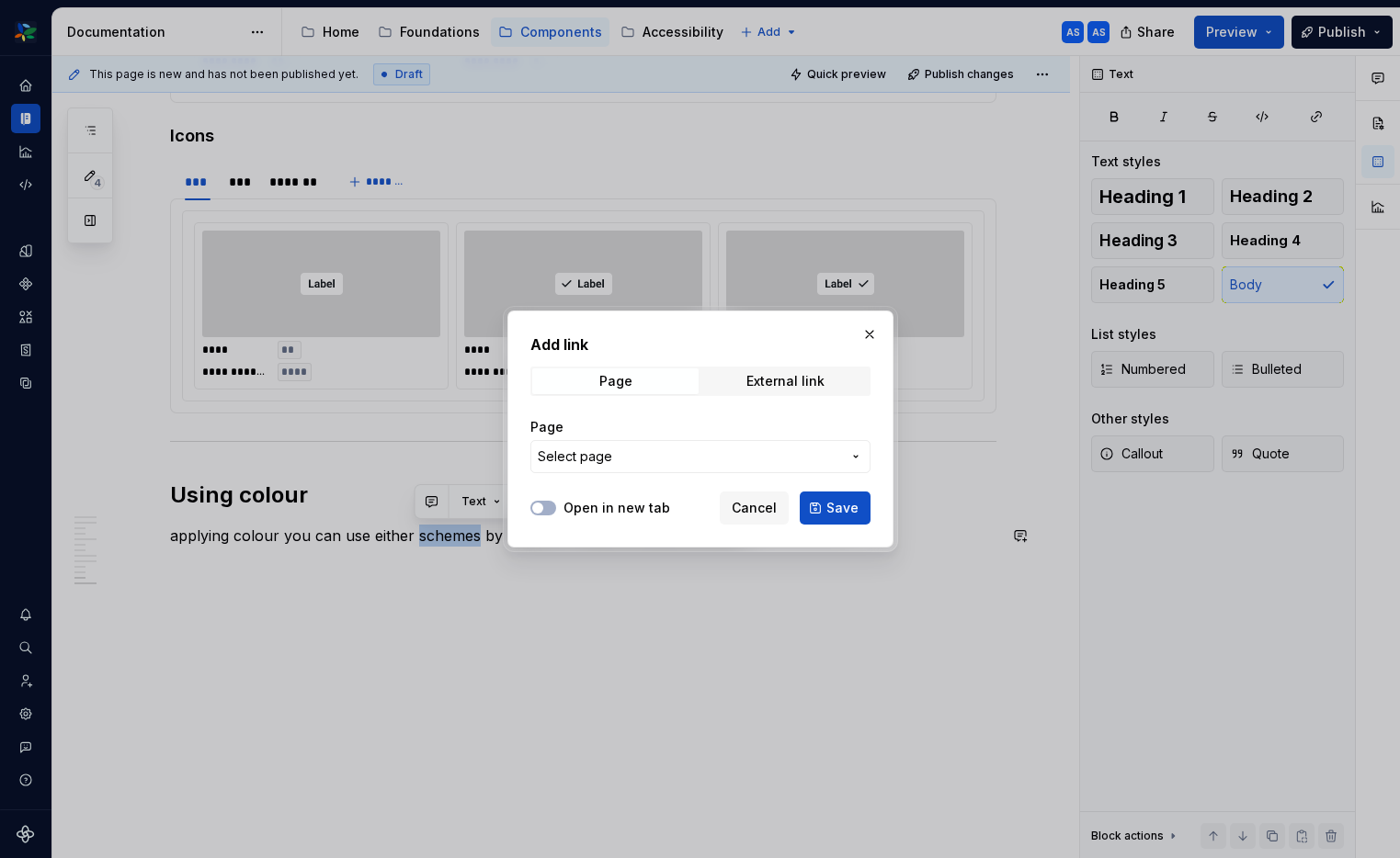
click at [792, 457] on span "Select page" at bounding box center [689, 455] width 304 height 18
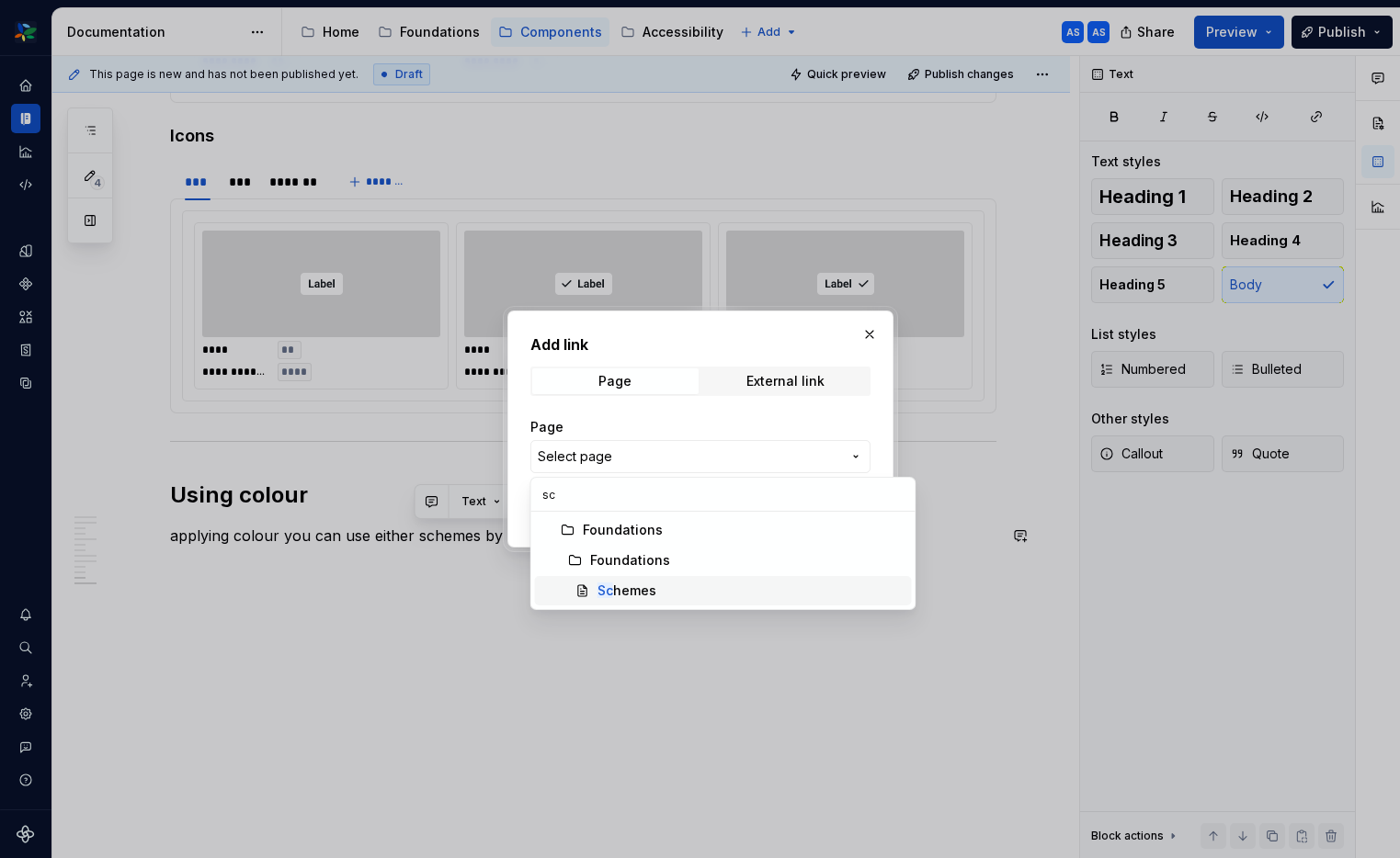
type input "sc"
click at [648, 604] on span "Sc hemes" at bounding box center [723, 590] width 377 height 30
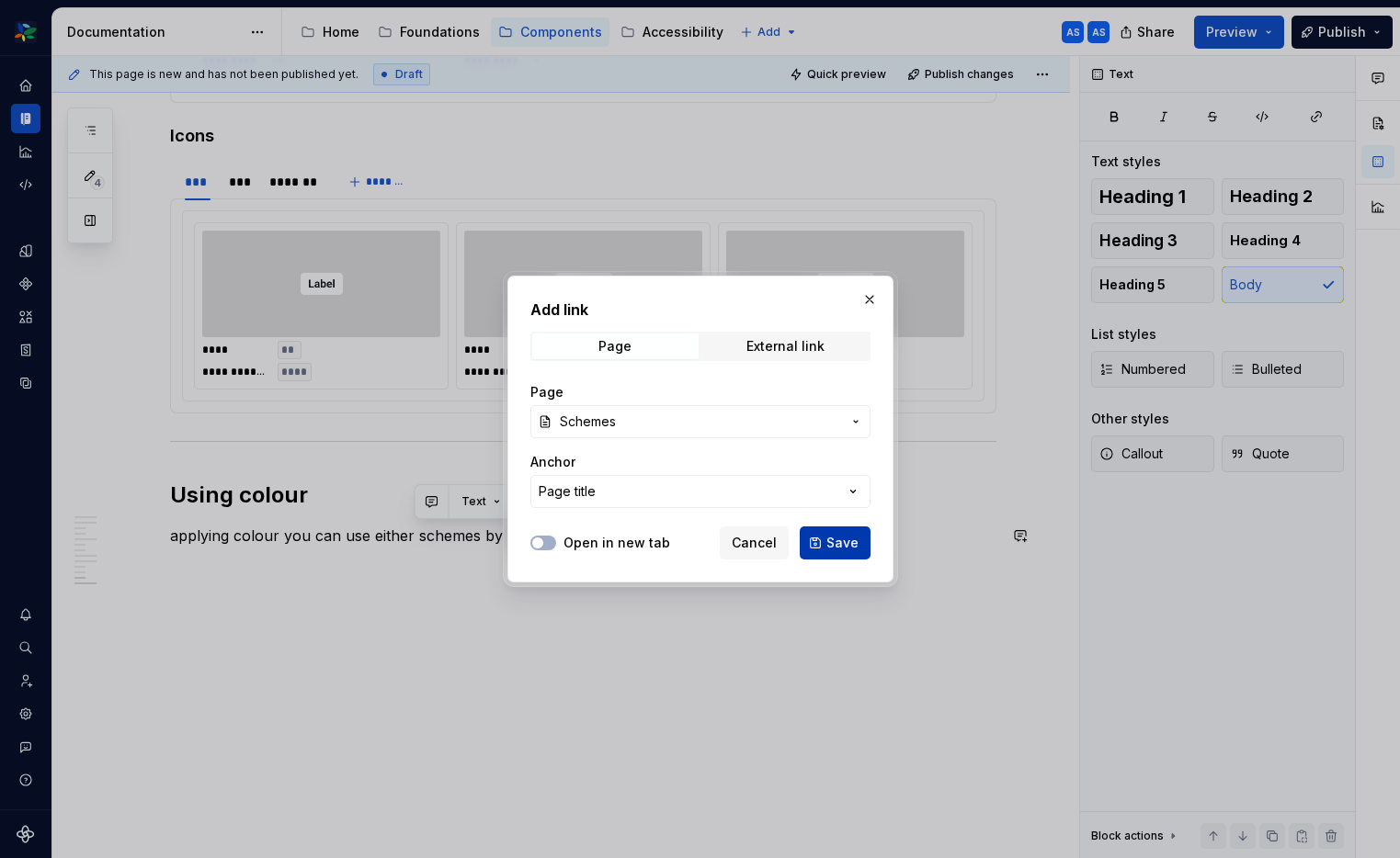
click at [851, 544] on span "Save" at bounding box center [841, 542] width 32 height 18
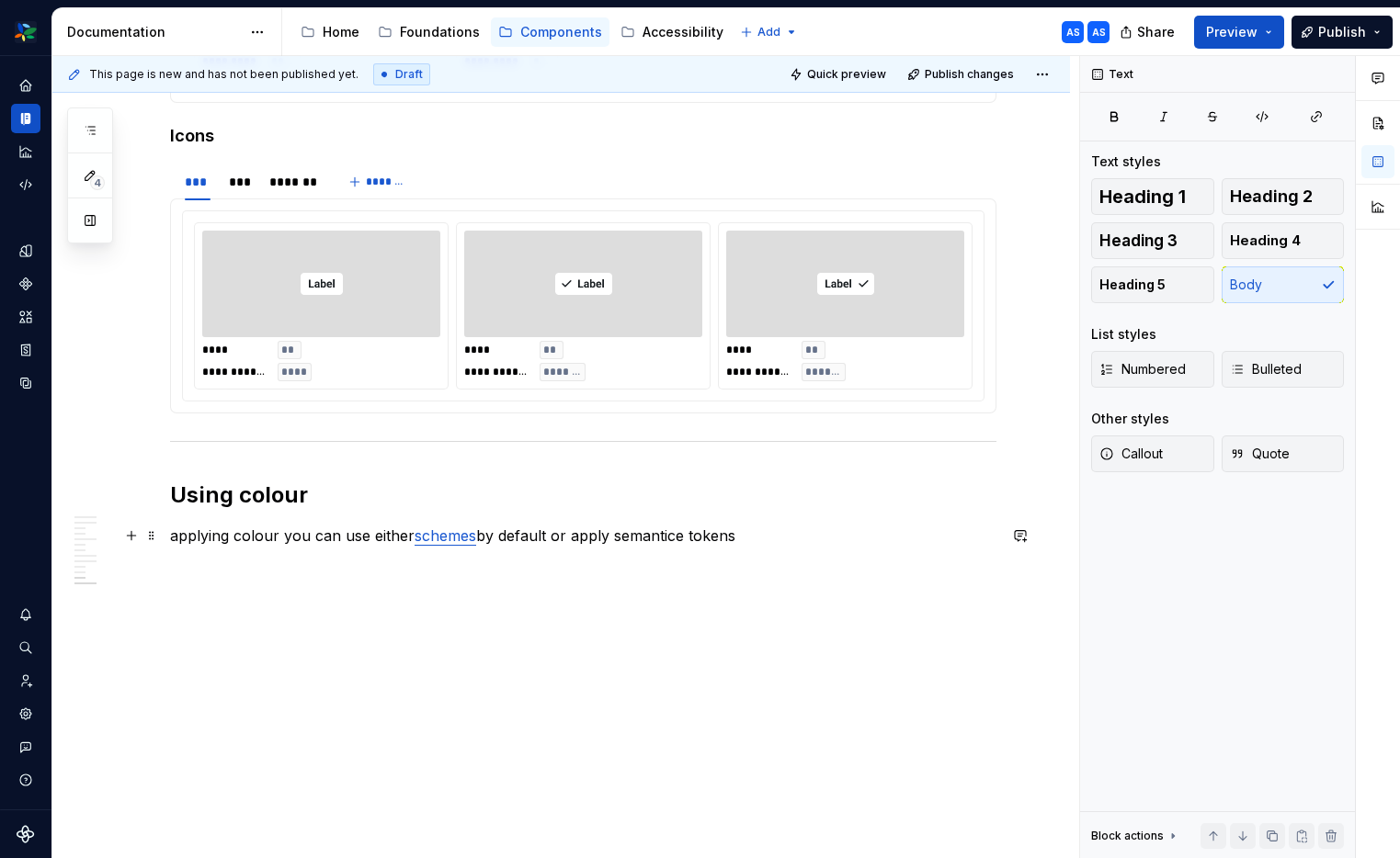
click at [783, 545] on p "applying colour you can use either schemes by default or apply semantice tokens" at bounding box center [582, 535] width 826 height 22
click at [175, 536] on p "applying colour you can use either schemes by default or apply semantice tokens…" at bounding box center [582, 535] width 826 height 22
click at [191, 562] on p at bounding box center [582, 568] width 826 height 22
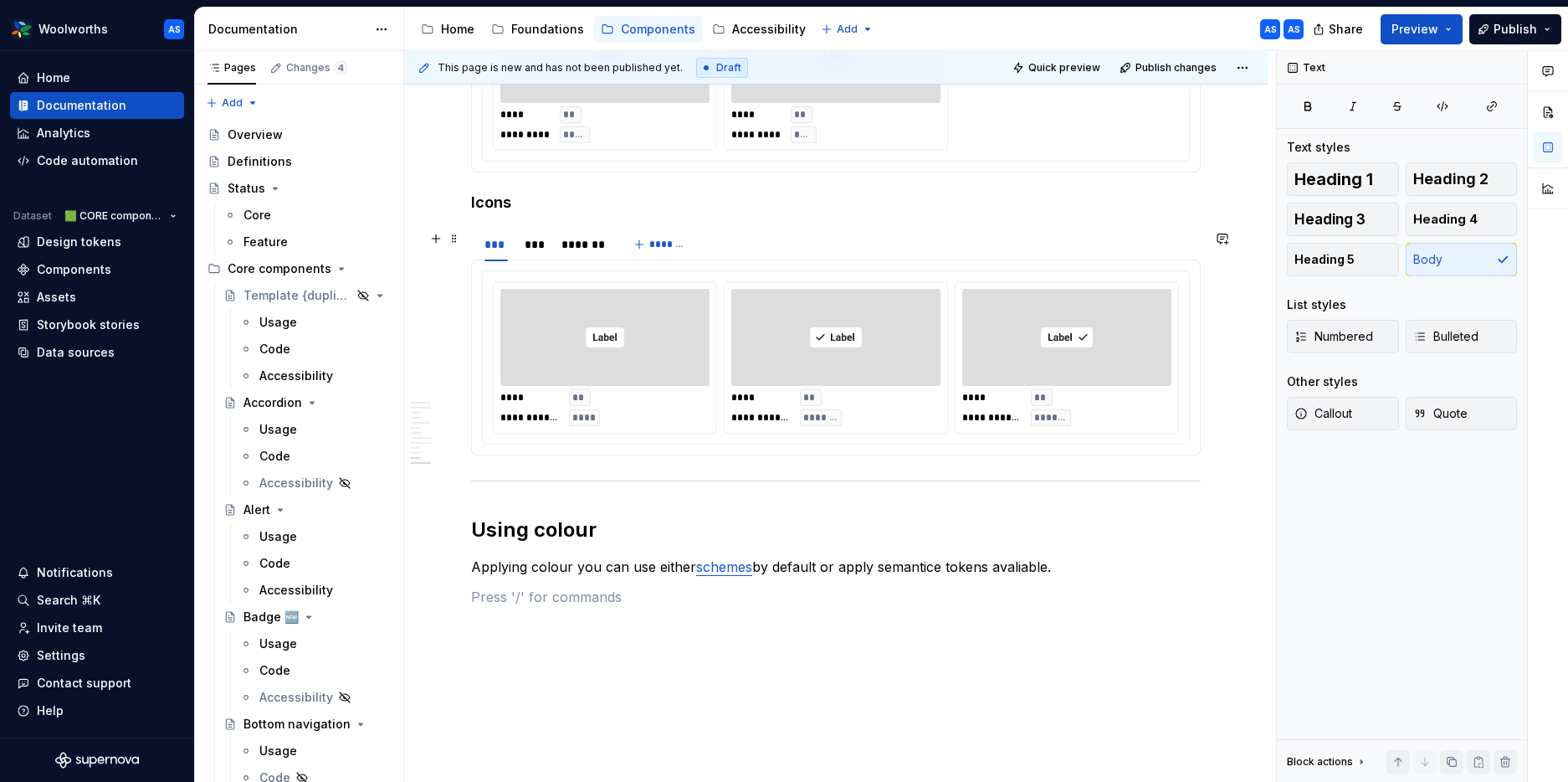
scroll to position [3394, 0]
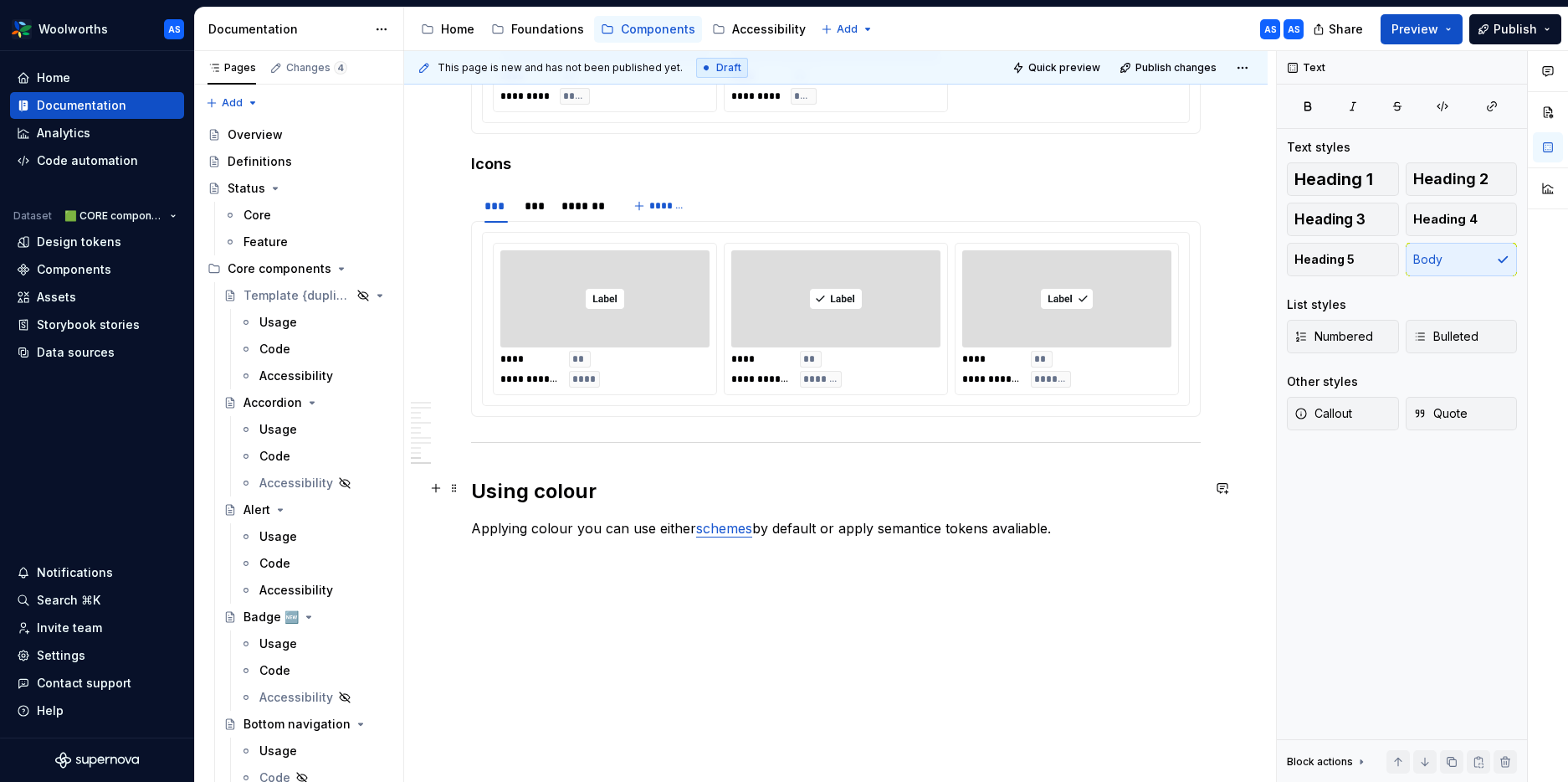
click at [940, 518] on p "Applying colour you can use either schemes by default or apply semantice tokens…" at bounding box center [836, 527] width 730 height 20
click at [1042, 518] on p "Applying colour you can use either schemes by default or apply semantic tokens …" at bounding box center [836, 527] width 730 height 20
click at [1020, 518] on p "Applying colour you can use either schemes by default or apply semantic tokens …" at bounding box center [836, 527] width 730 height 20
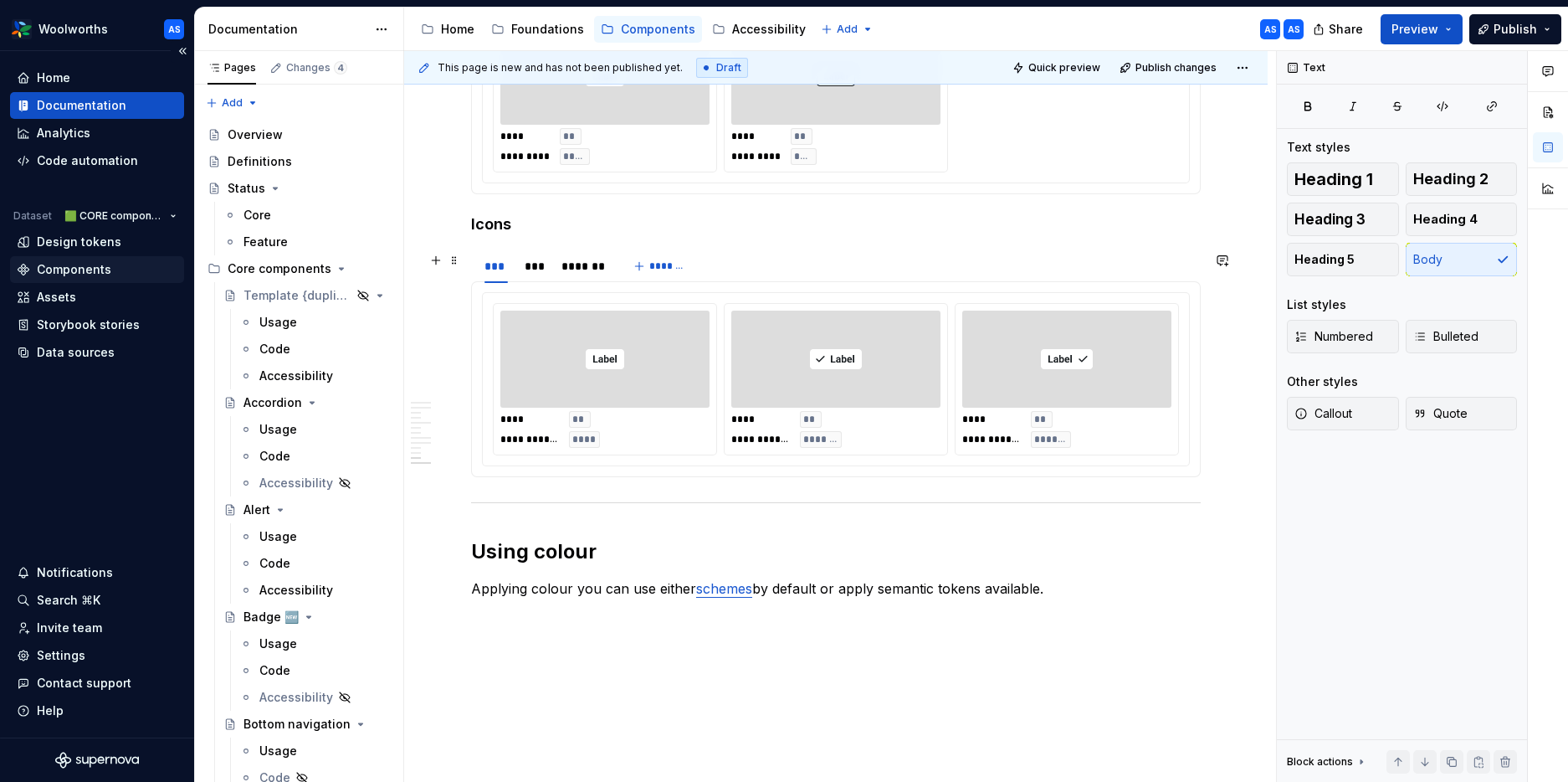
scroll to position [3265, 0]
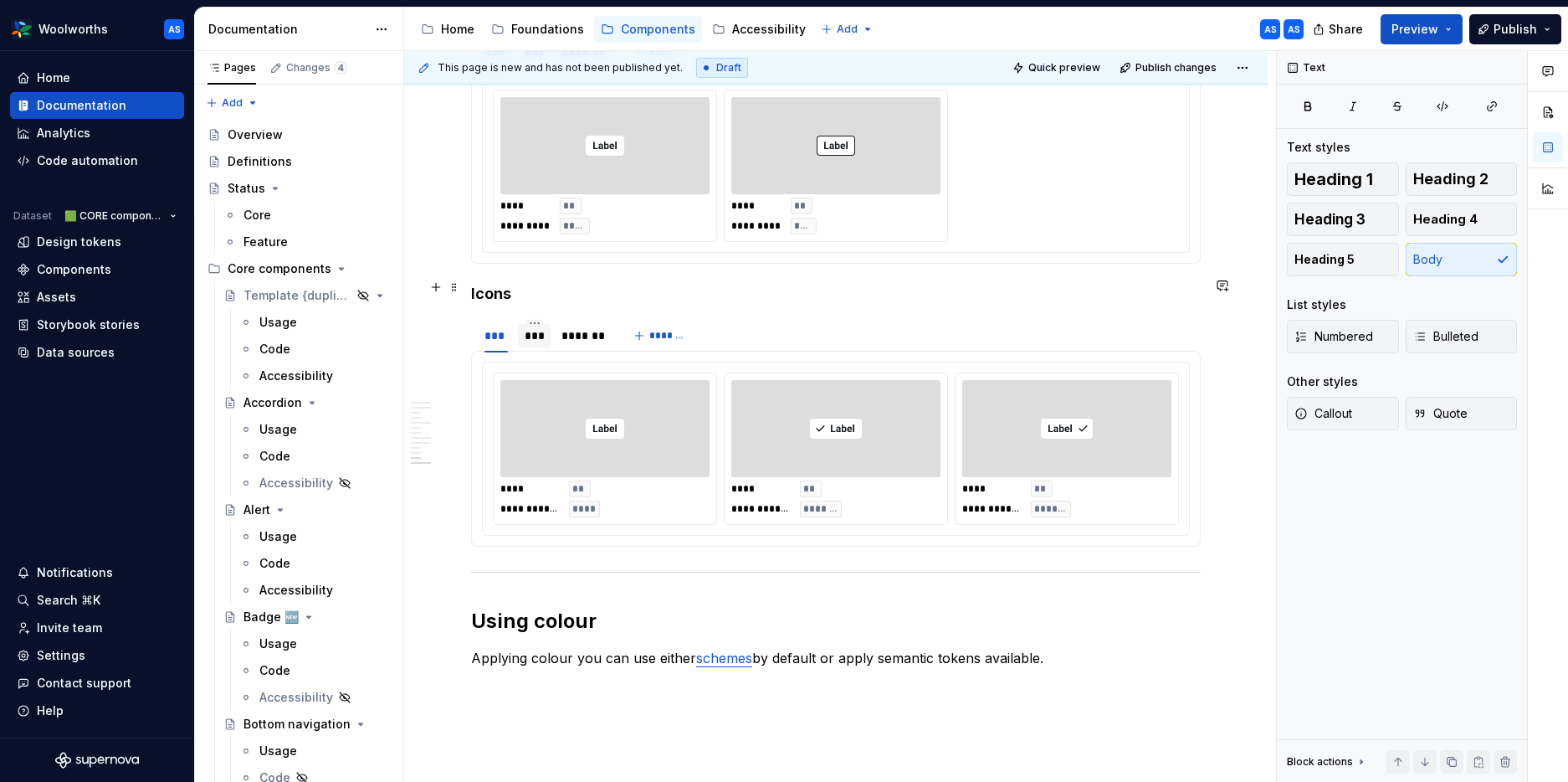
click at [538, 327] on div "***" at bounding box center [534, 335] width 19 height 17
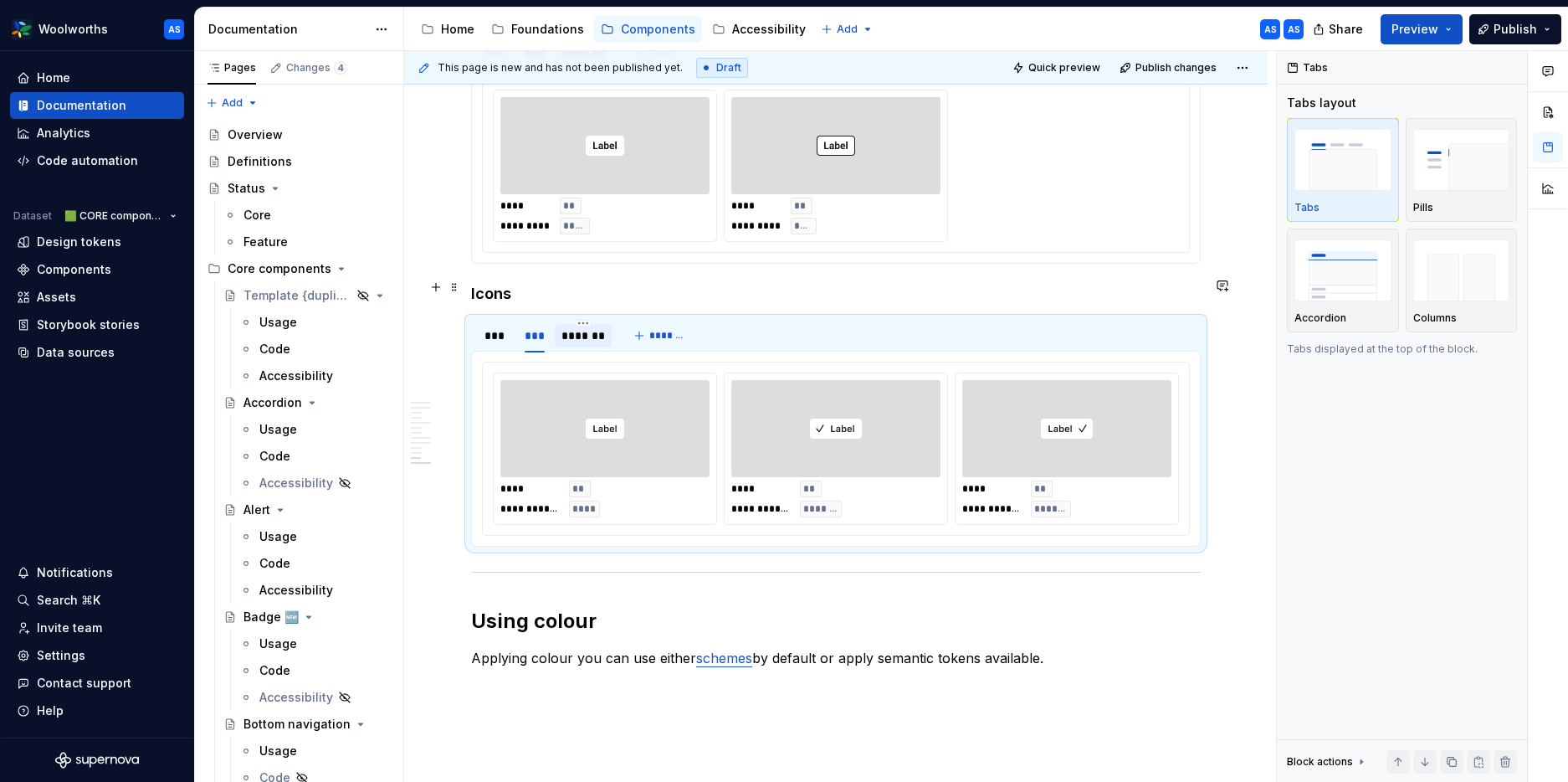
click at [574, 327] on div "*******" at bounding box center [584, 335] width 45 height 17
click at [540, 327] on div "***" at bounding box center [534, 335] width 19 height 17
click at [492, 327] on div "***" at bounding box center [496, 335] width 24 height 17
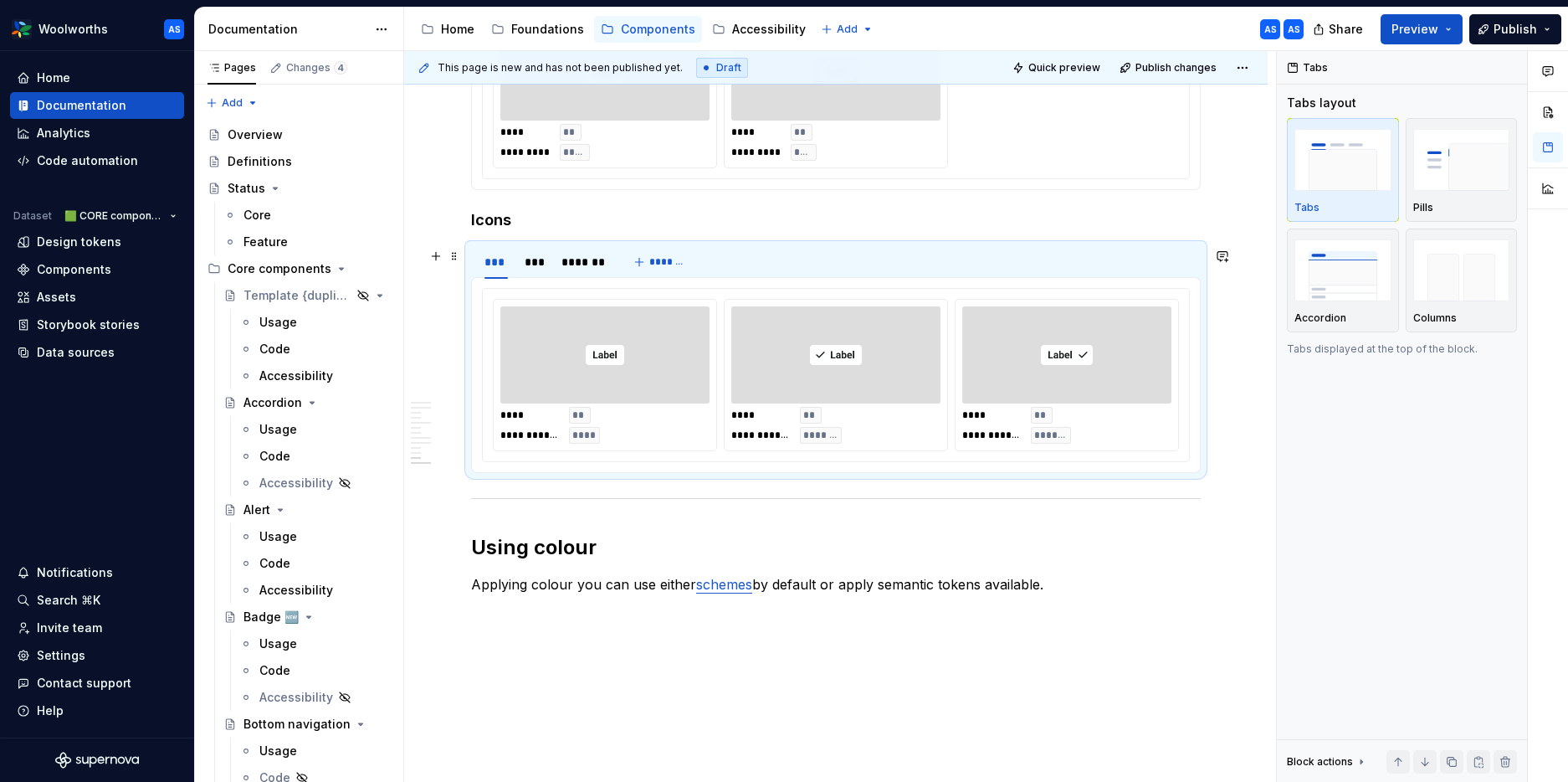
scroll to position [3343, 0]
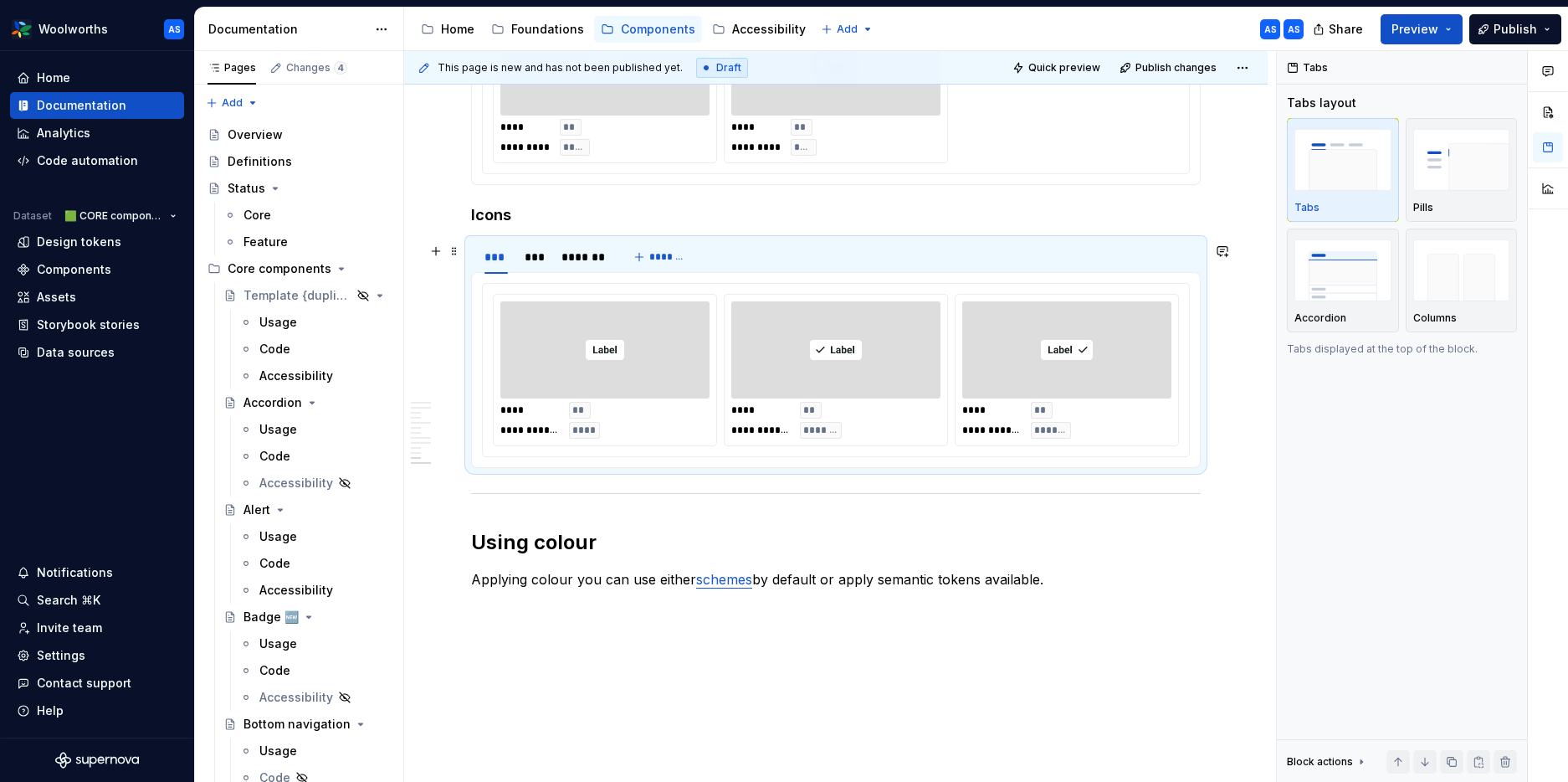
drag, startPoint x: 1044, startPoint y: 319, endPoint x: 1033, endPoint y: 319, distance: 11.0
click at [1045, 319] on div at bounding box center [1067, 349] width 209 height 97
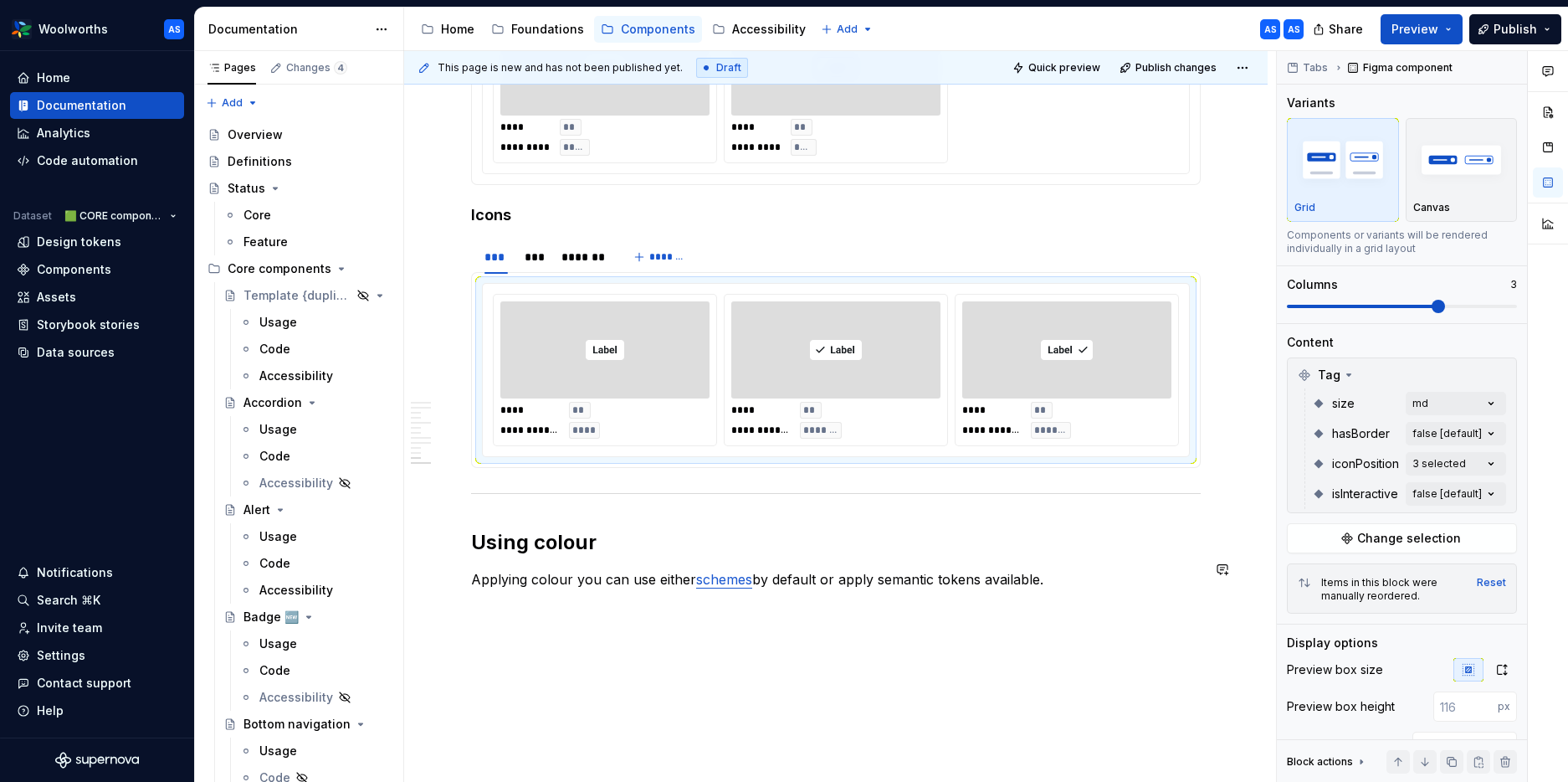
click at [712, 650] on div "**********" at bounding box center [841, 417] width 872 height 732
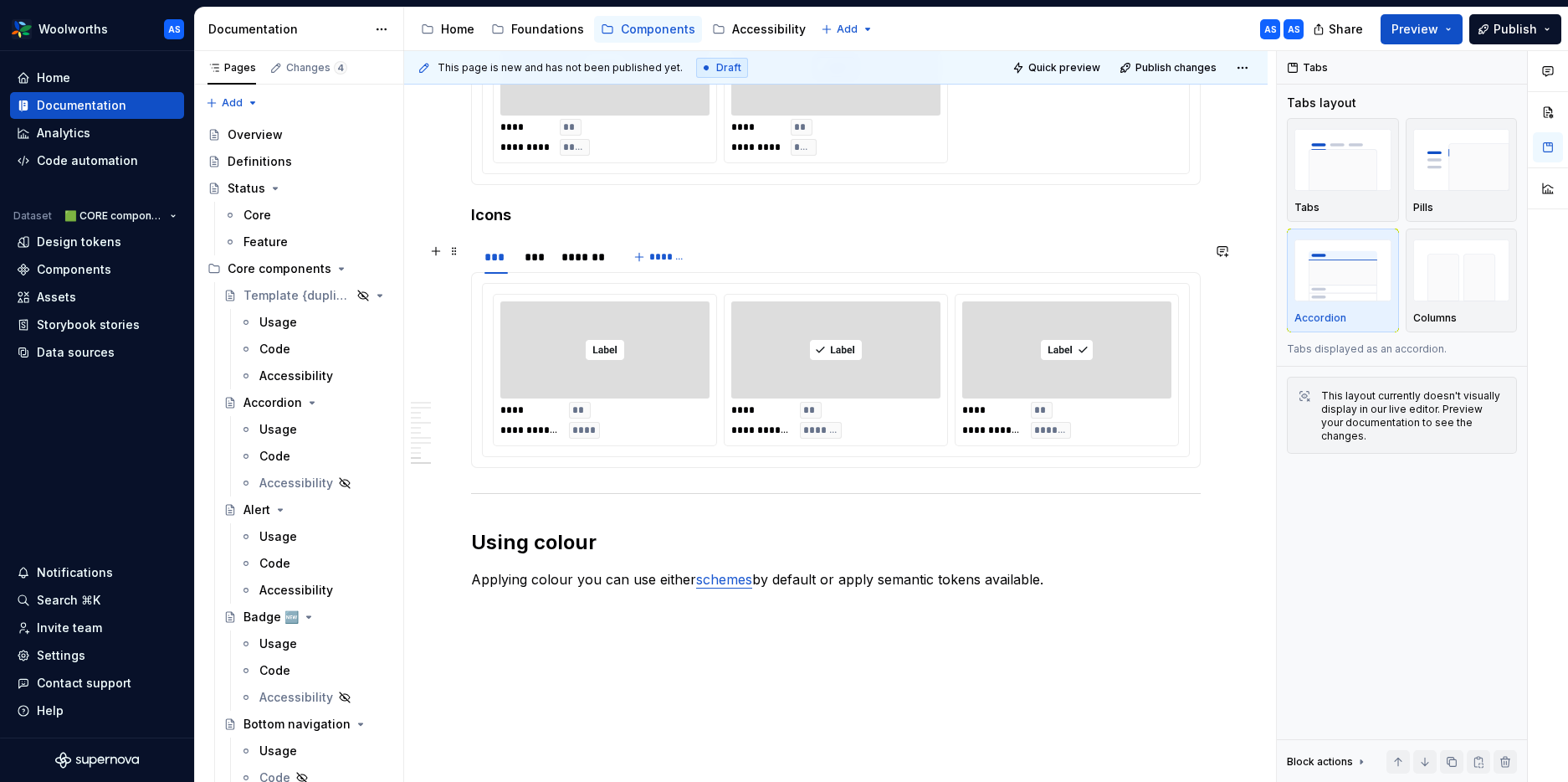
click at [1067, 408] on div "**********" at bounding box center [835, 369] width 706 height 172
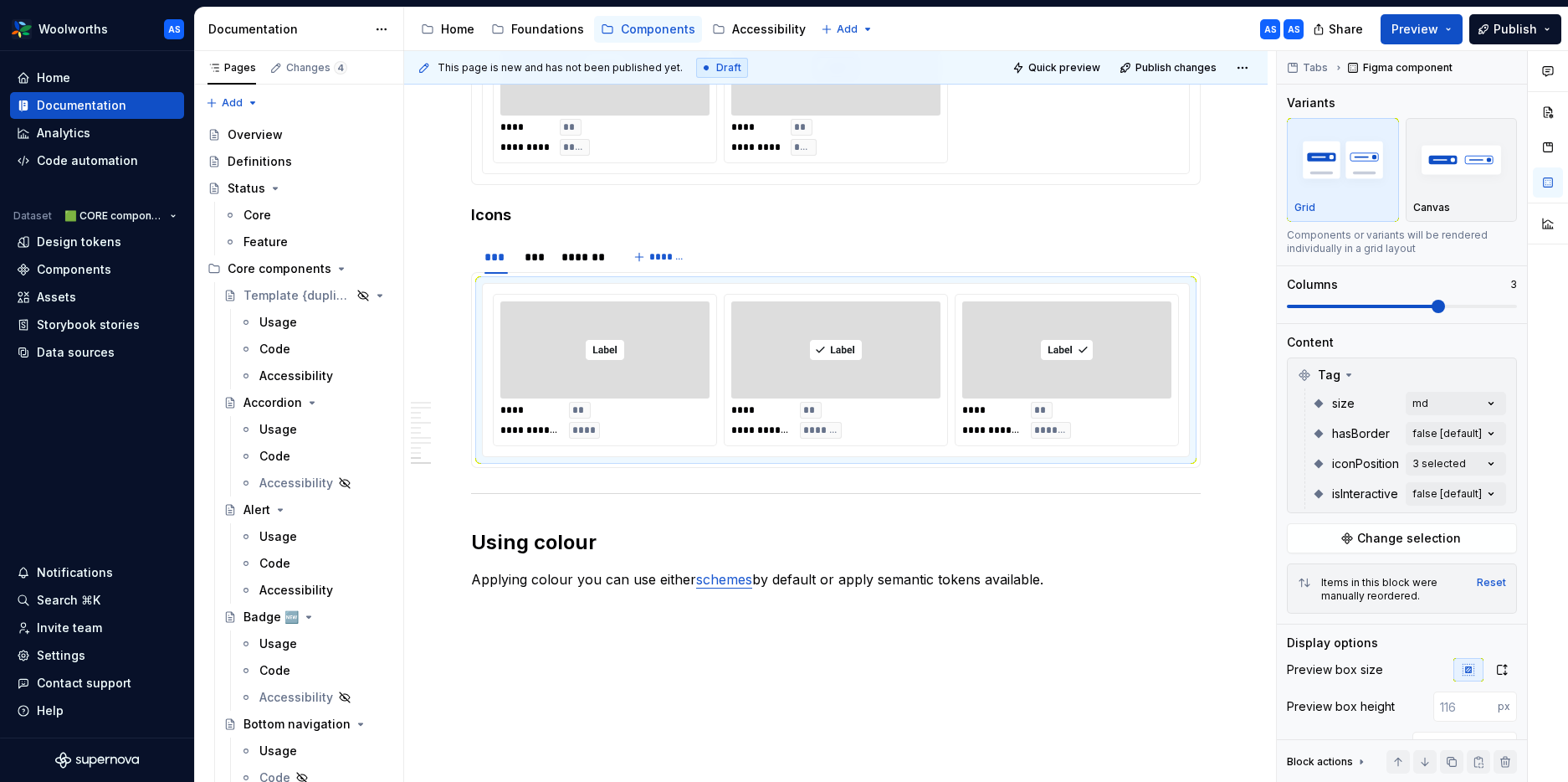
click at [1274, 405] on div "Comments Open comments No comments yet Select ‘Comment’ from the block context …" at bounding box center [1422, 417] width 291 height 732
click at [1274, 509] on div "md" at bounding box center [1393, 511] width 218 height 27
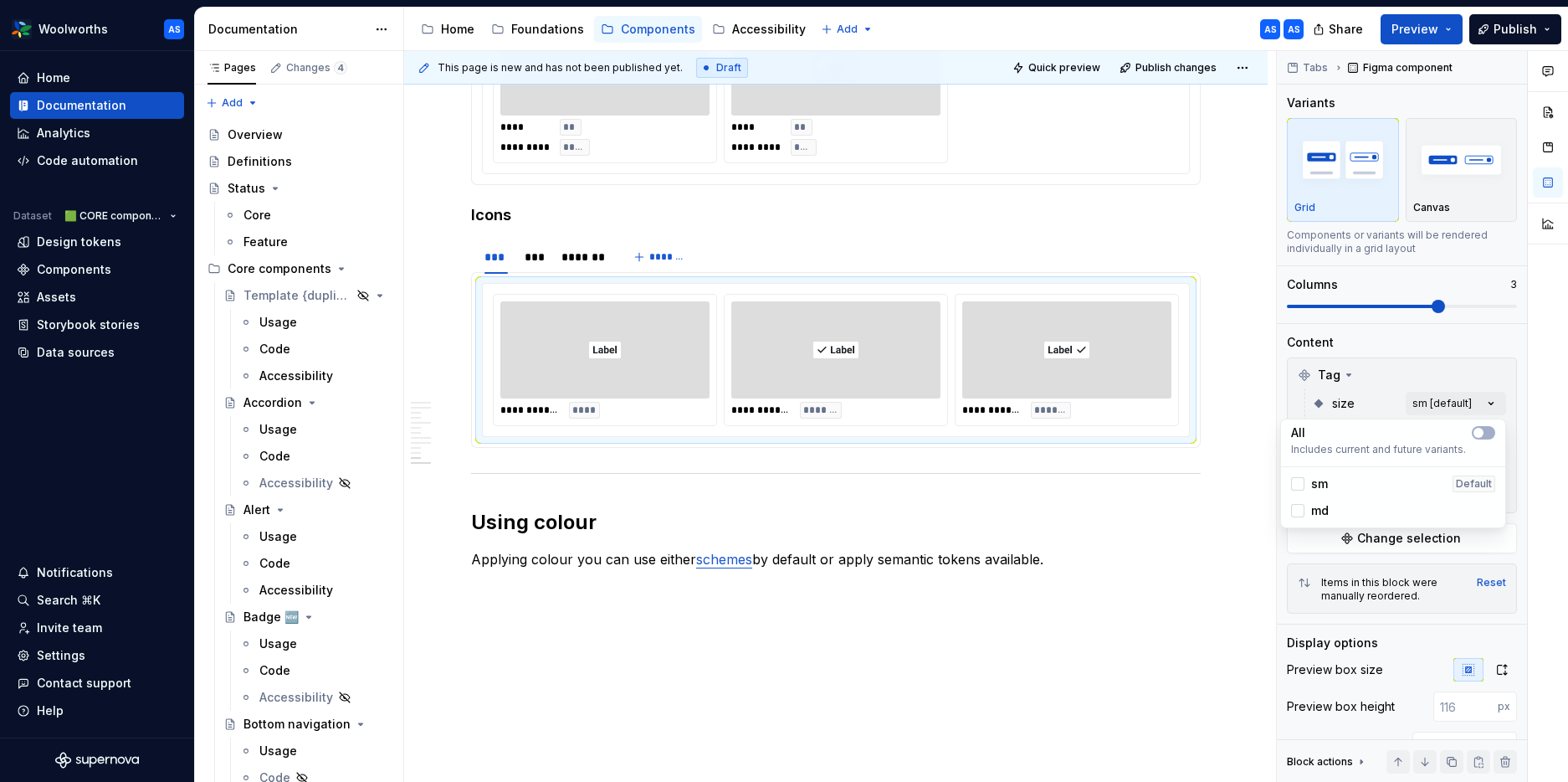
click at [982, 148] on html "Woolworths AS Home Documentation Analytics Code automation Dataset 🟩 CORE compo…" at bounding box center [784, 391] width 1568 height 782
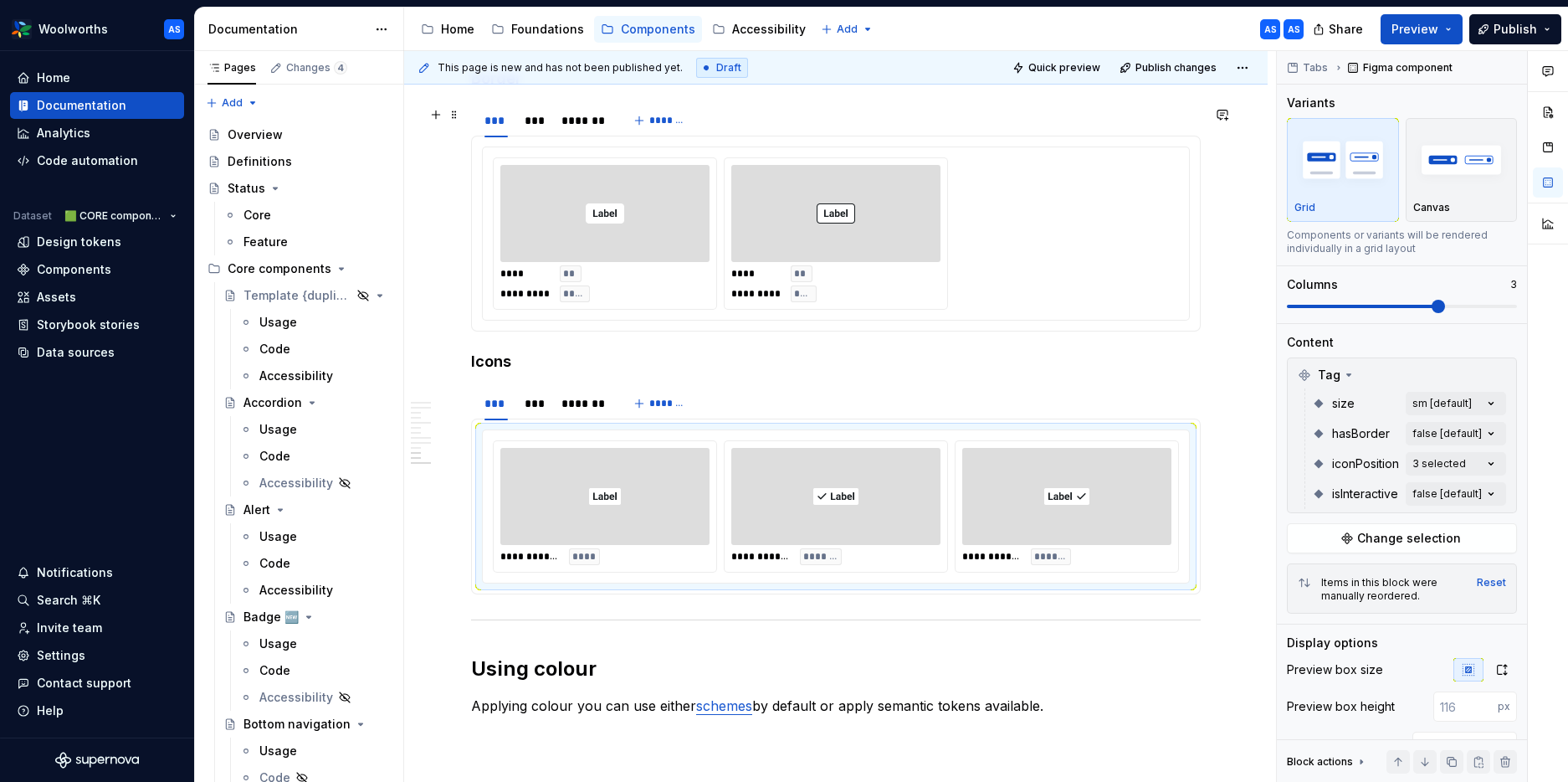
scroll to position [3174, 0]
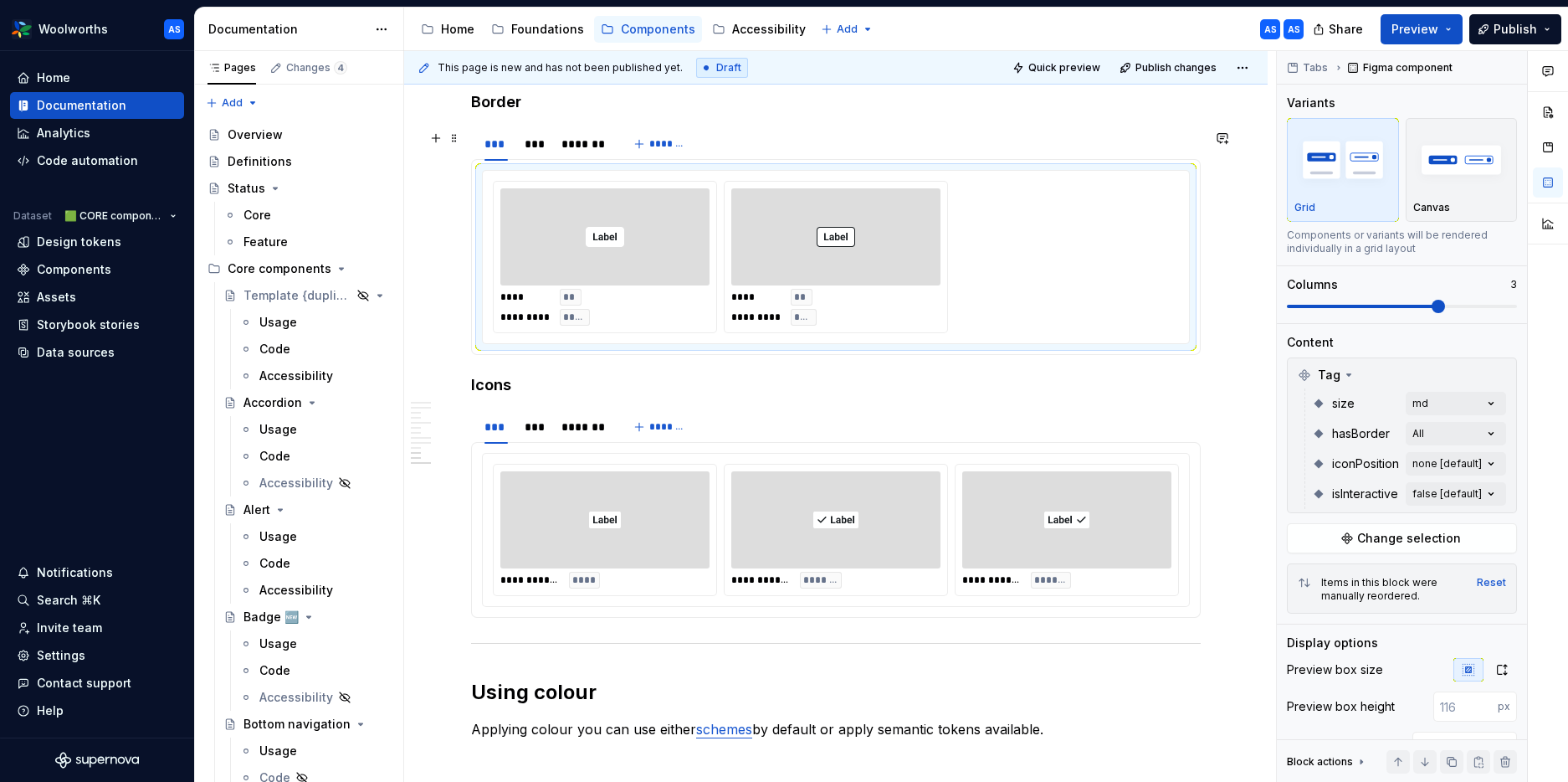
click at [1034, 202] on div "**** ** ********* ***** **** ** ********* ****" at bounding box center [836, 257] width 686 height 153
click at [1274, 407] on div "Comments Open comments No comments yet Select ‘Comment’ from the block context …" at bounding box center [1422, 417] width 291 height 732
click at [1274, 511] on icon at bounding box center [1298, 511] width 0 height 0
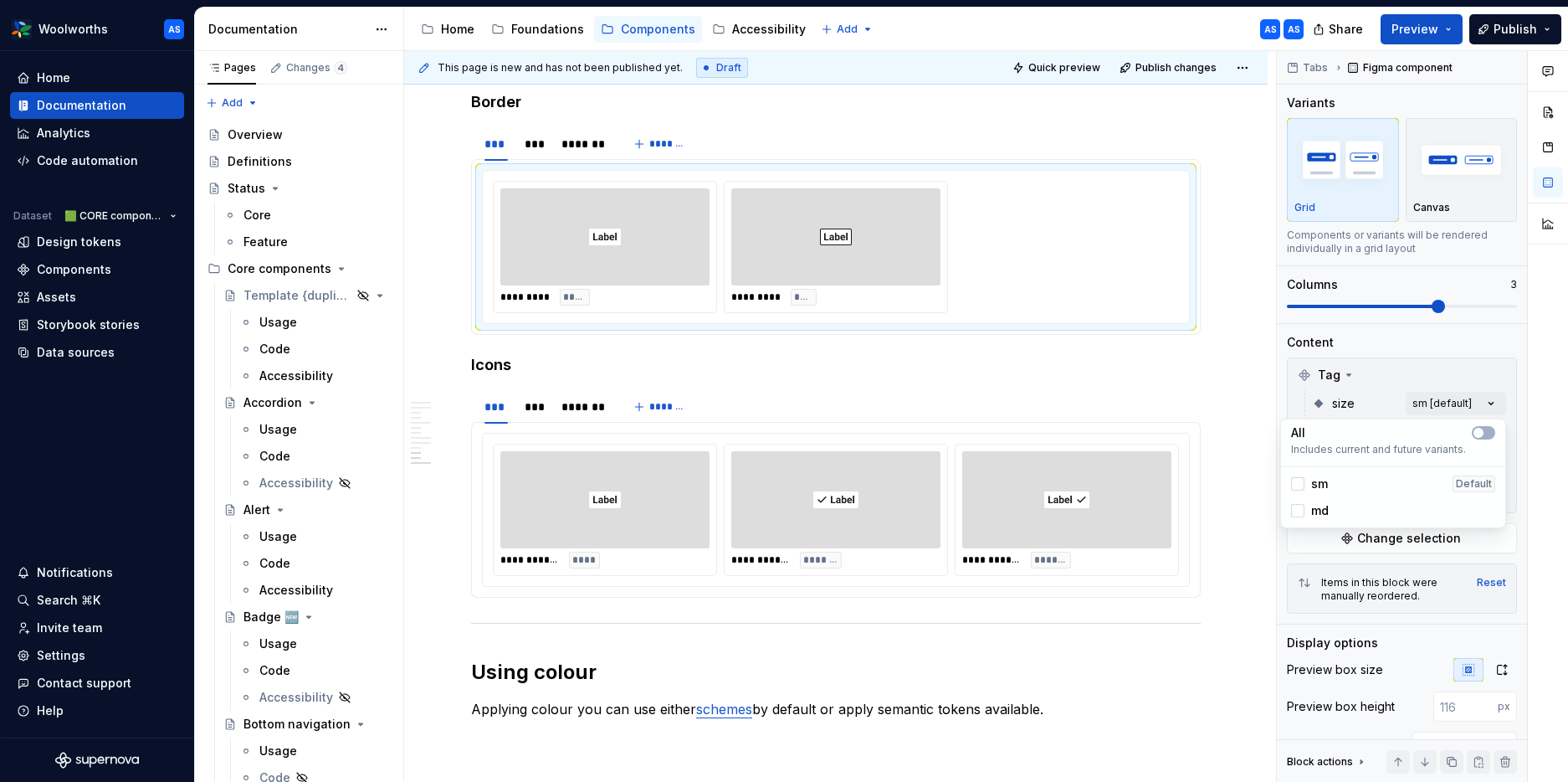
drag, startPoint x: 1144, startPoint y: 360, endPoint x: 1139, endPoint y: 341, distance: 19.6
click at [1144, 360] on html "Woolworths AS Home Documentation Analytics Code automation Dataset 🟩 CORE compo…" at bounding box center [784, 391] width 1568 height 782
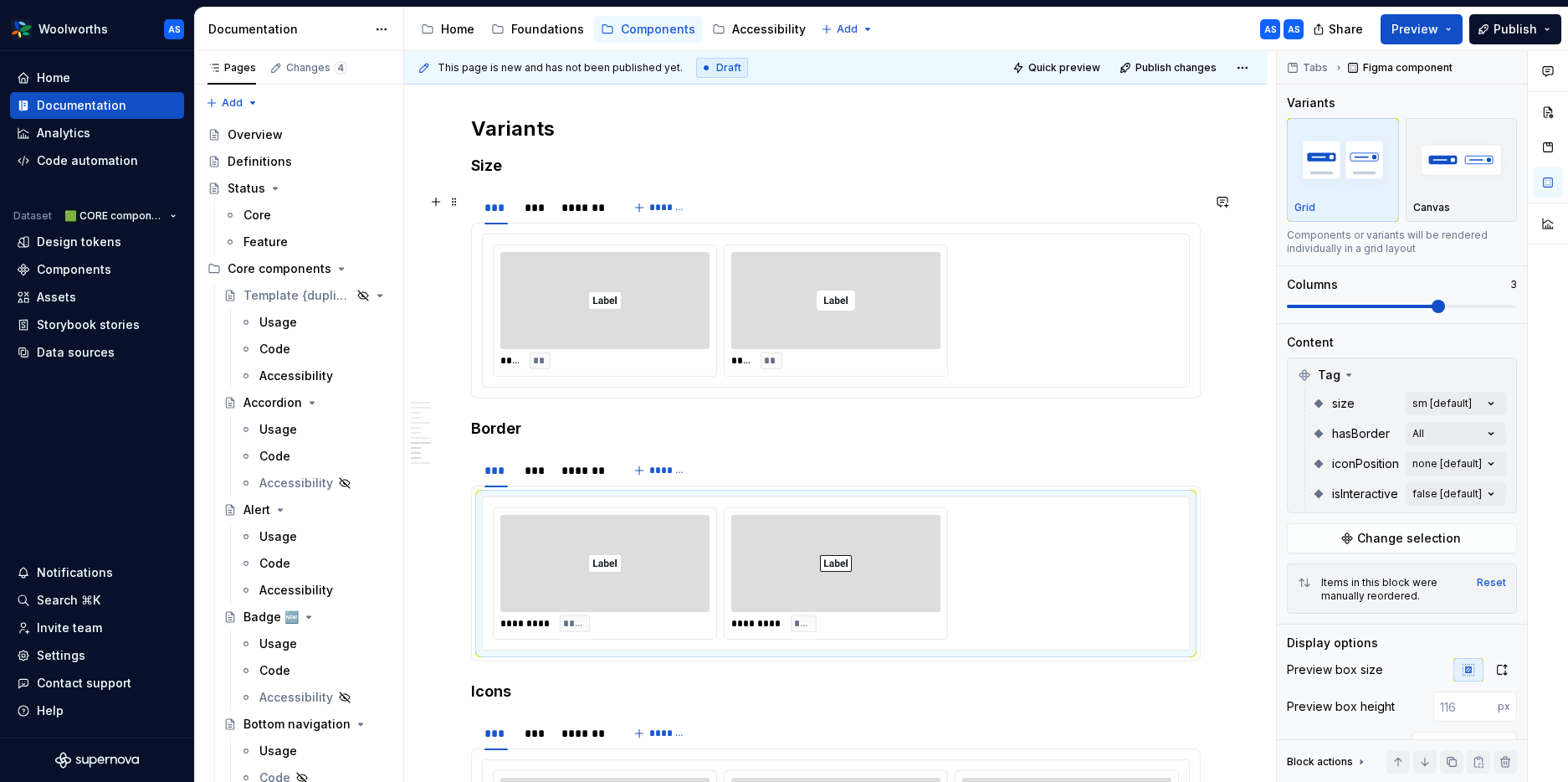
click at [948, 293] on div "**** **" at bounding box center [836, 310] width 223 height 131
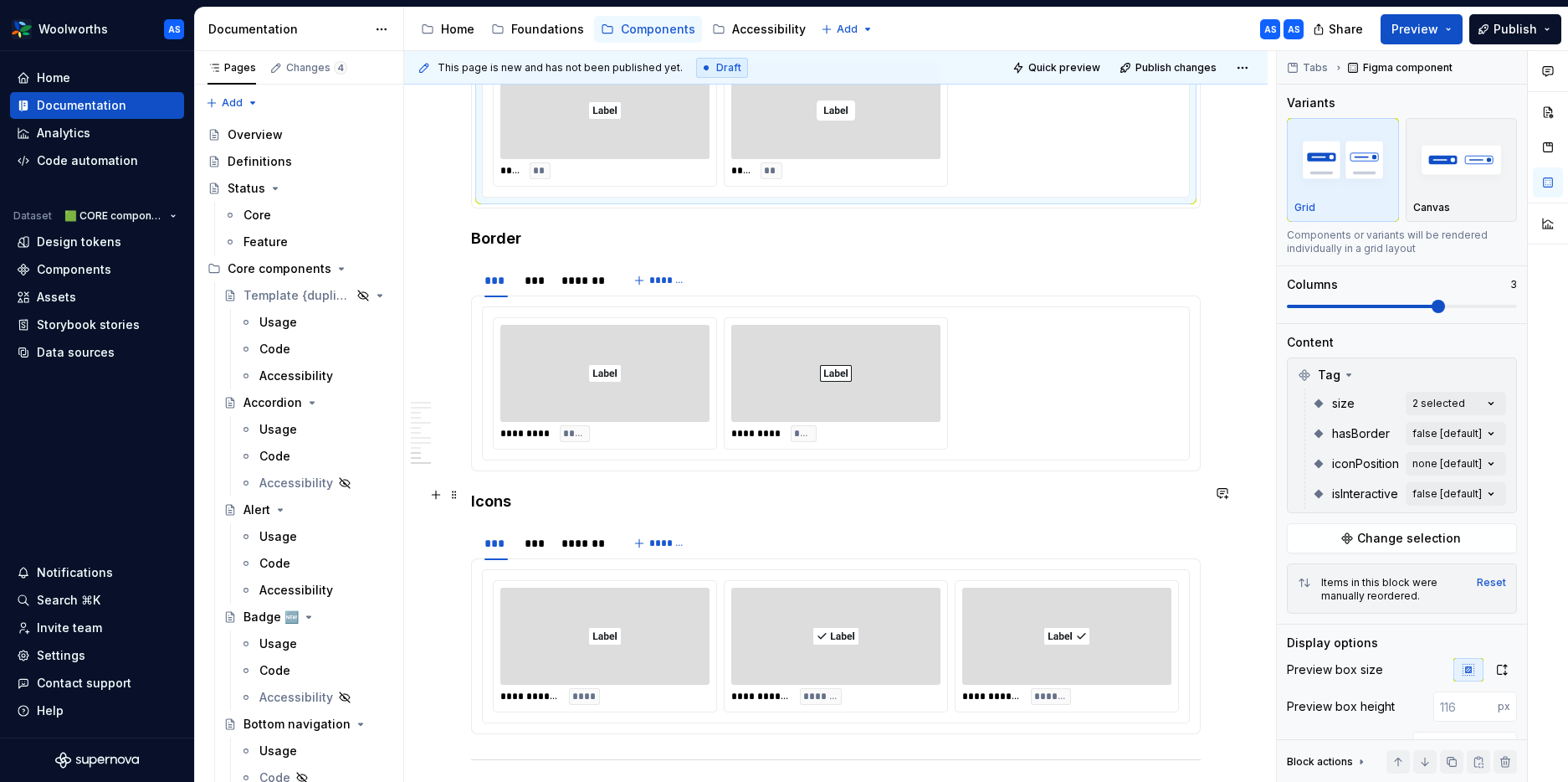
scroll to position [3040, 0]
click at [526, 269] on div "***" at bounding box center [534, 276] width 19 height 17
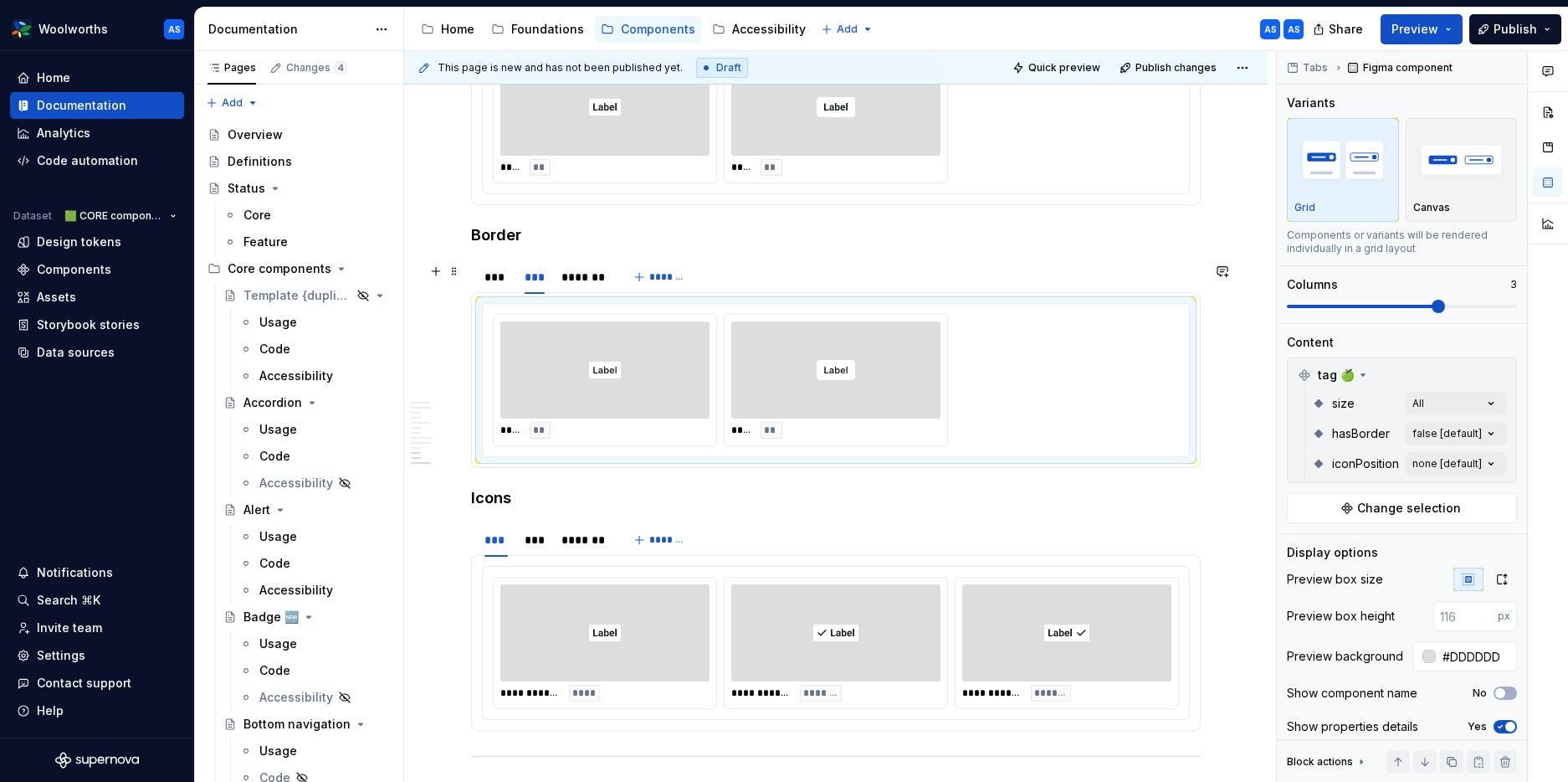
click at [894, 355] on div at bounding box center [836, 369] width 209 height 97
click at [500, 269] on div "***" at bounding box center [496, 276] width 24 height 17
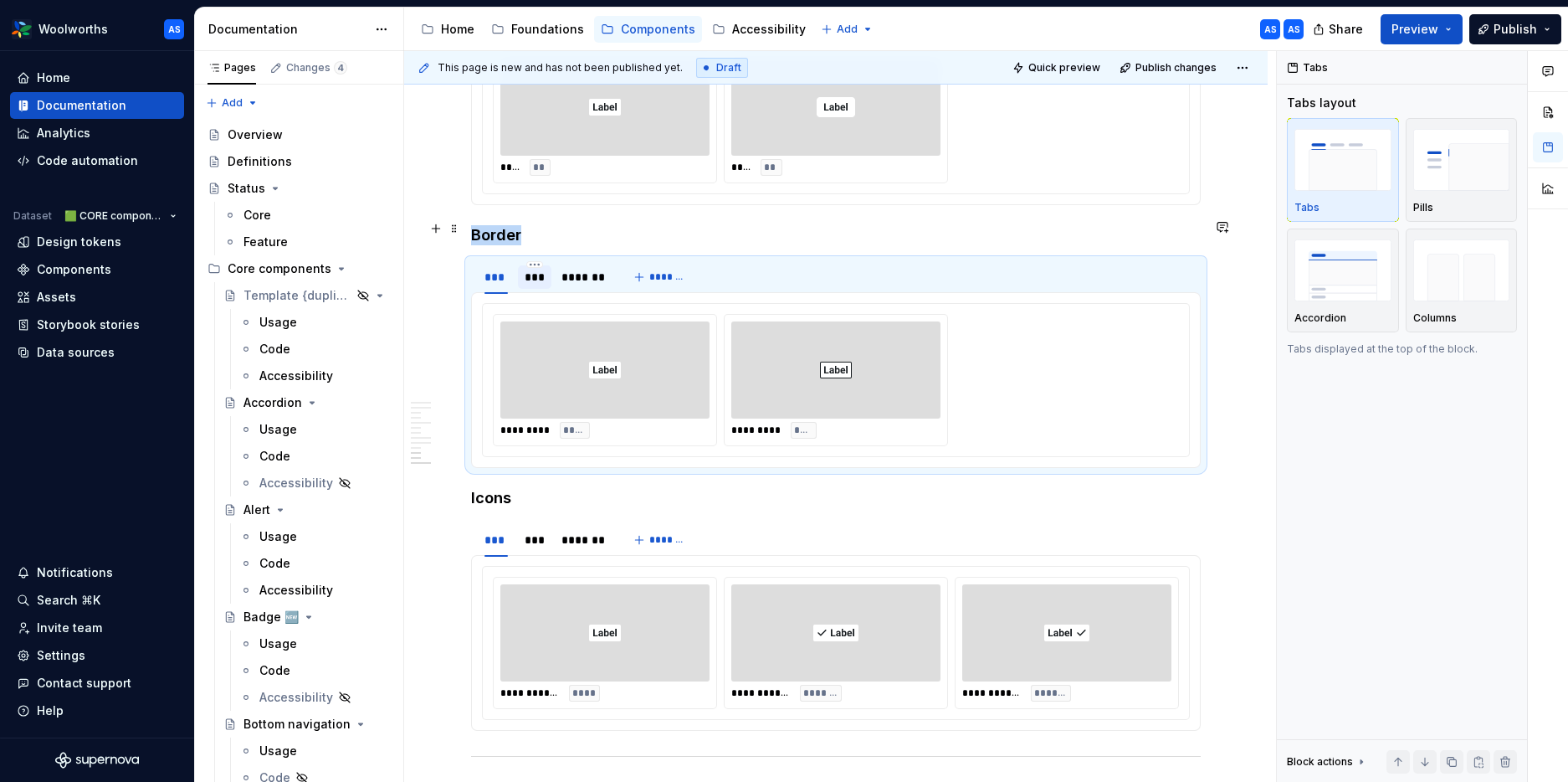
click at [535, 269] on div "***" at bounding box center [534, 276] width 19 height 17
click at [764, 326] on div at bounding box center [836, 369] width 209 height 97
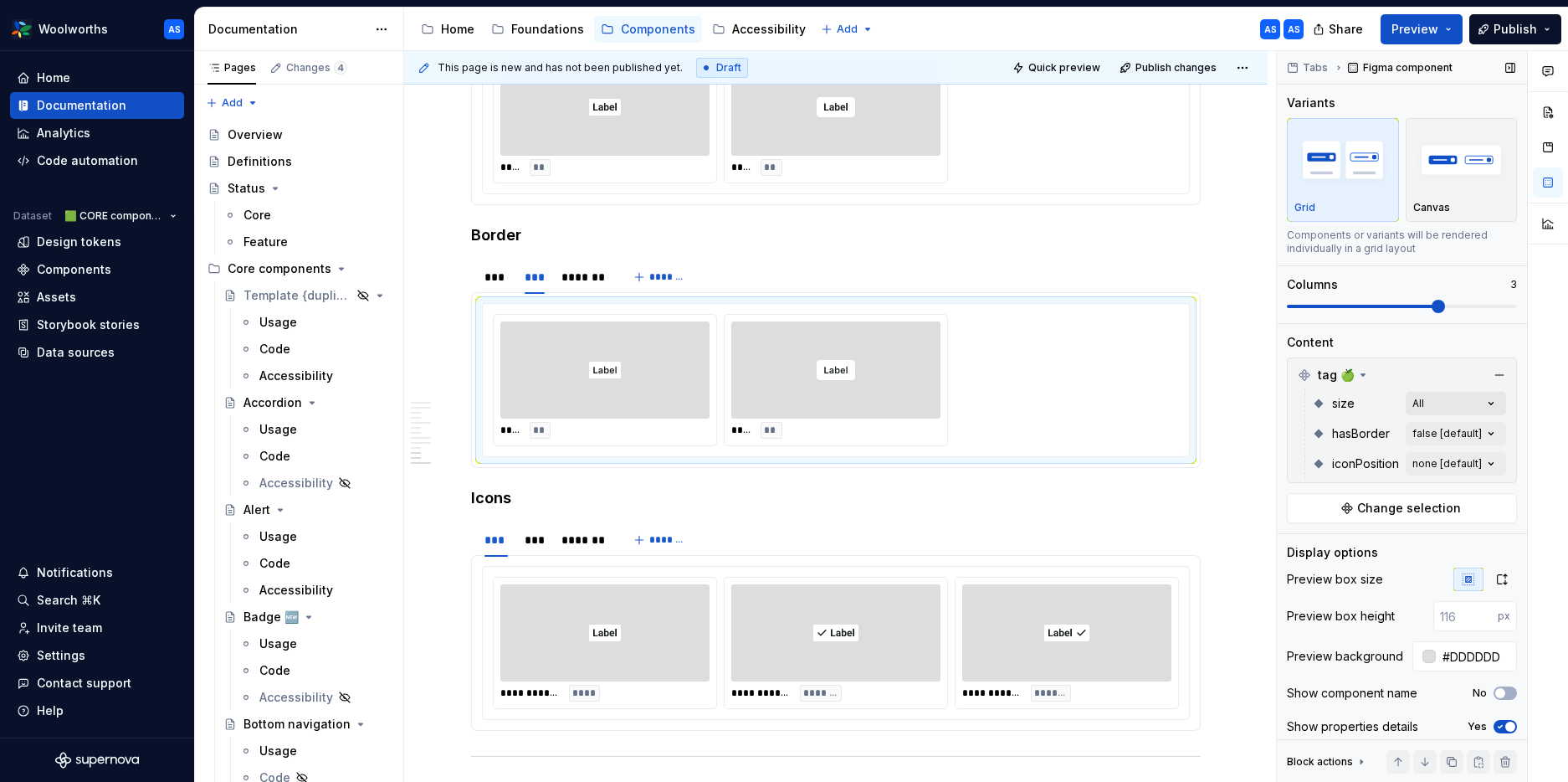
click at [1274, 407] on div "Comments Open comments No comments yet Select ‘Comment’ from the block context …" at bounding box center [1422, 417] width 291 height 732
click at [1274, 433] on span "button" at bounding box center [1488, 432] width 10 height 10
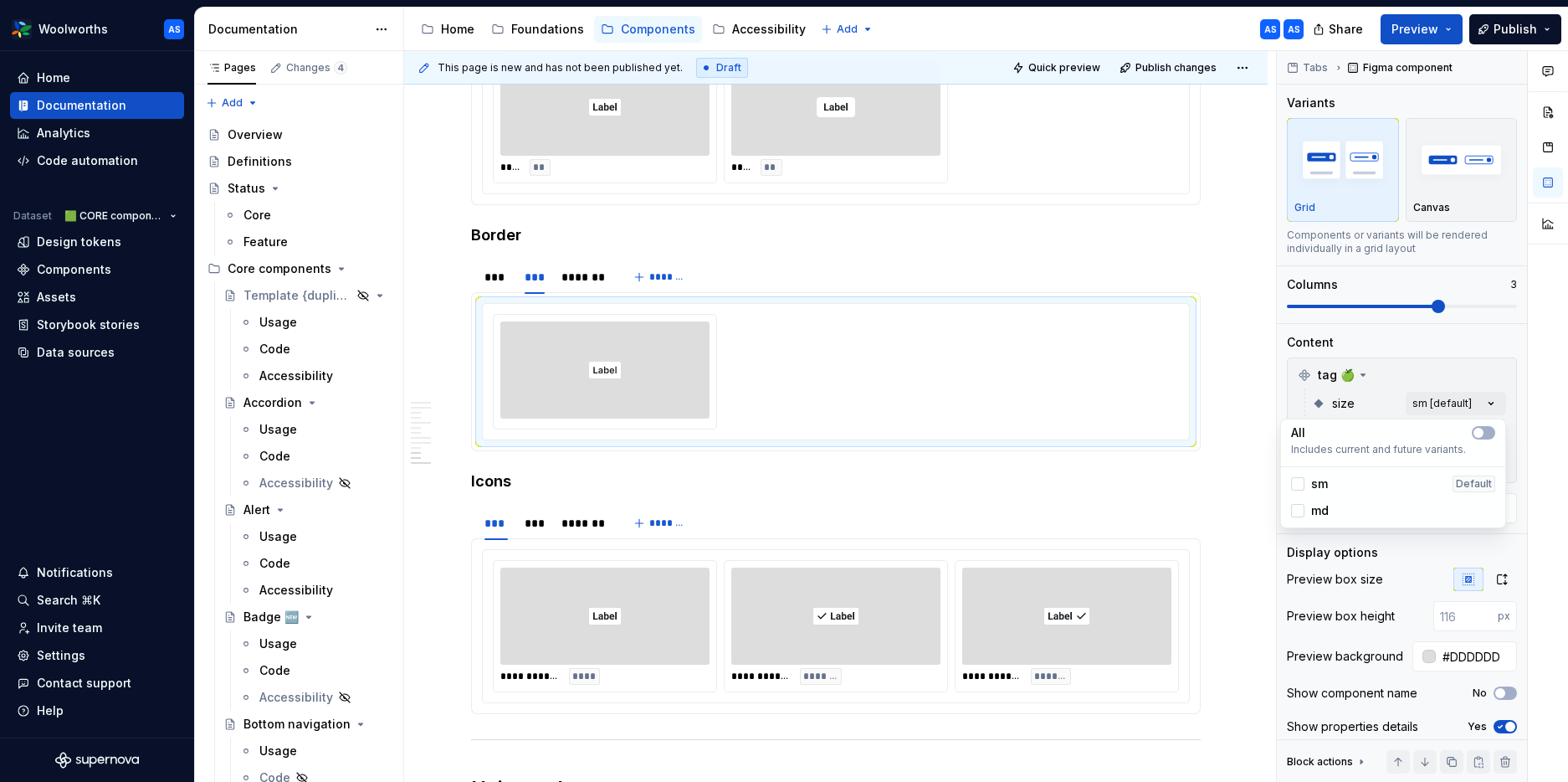
click at [1274, 405] on div "Comments Open comments No comments yet Select ‘Comment’ from the block context …" at bounding box center [1422, 417] width 291 height 732
click at [1274, 433] on div "Comments Open comments No comments yet Select ‘Comment’ from the block context …" at bounding box center [1422, 417] width 291 height 732
click at [1274, 461] on button "button" at bounding box center [1484, 463] width 24 height 13
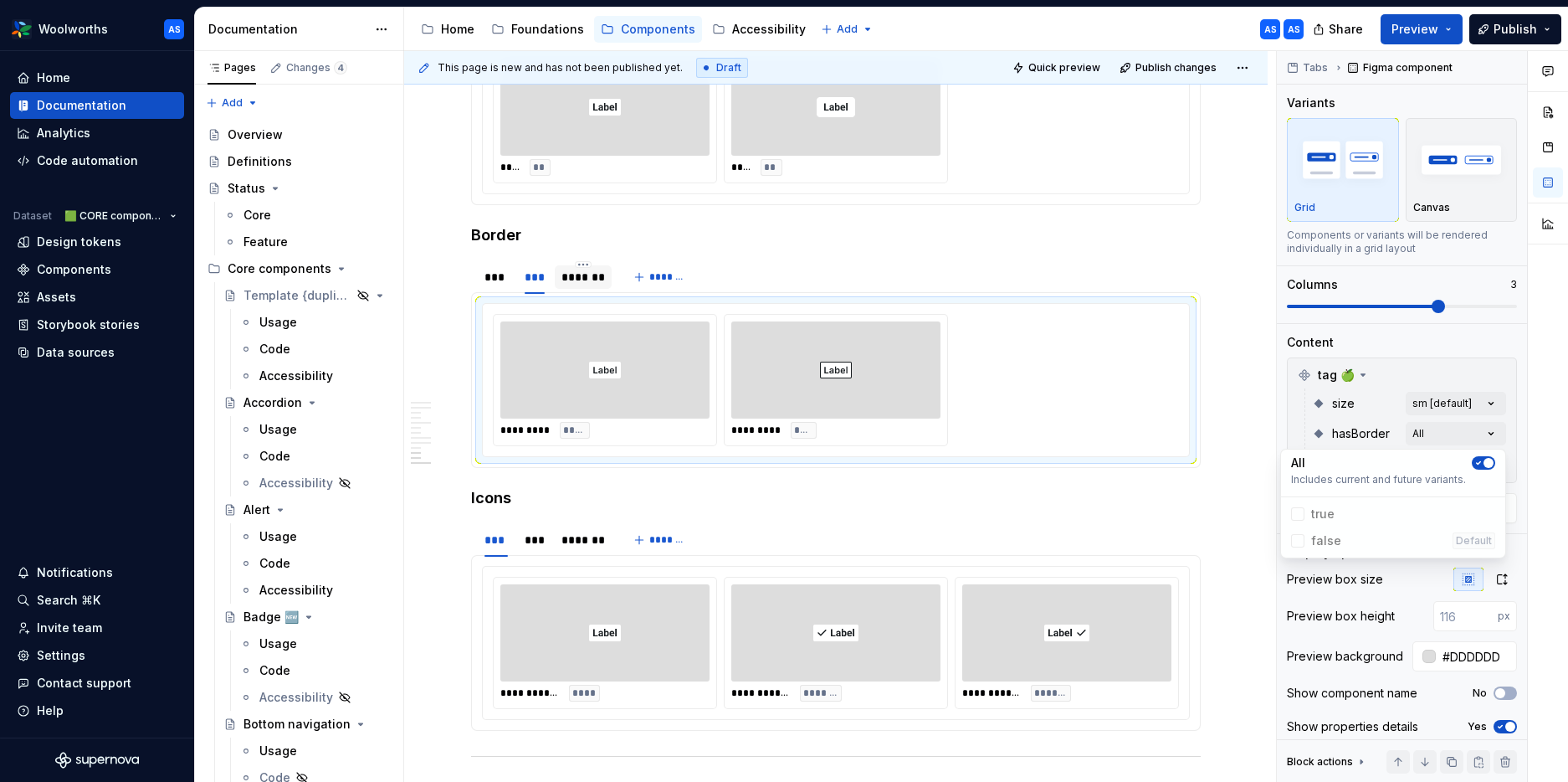
click at [572, 226] on html "Woolworths AS Home Documentation Analytics Code automation Dataset 🟩 CORE compo…" at bounding box center [784, 391] width 1568 height 782
click at [586, 269] on div "*******" at bounding box center [584, 276] width 45 height 17
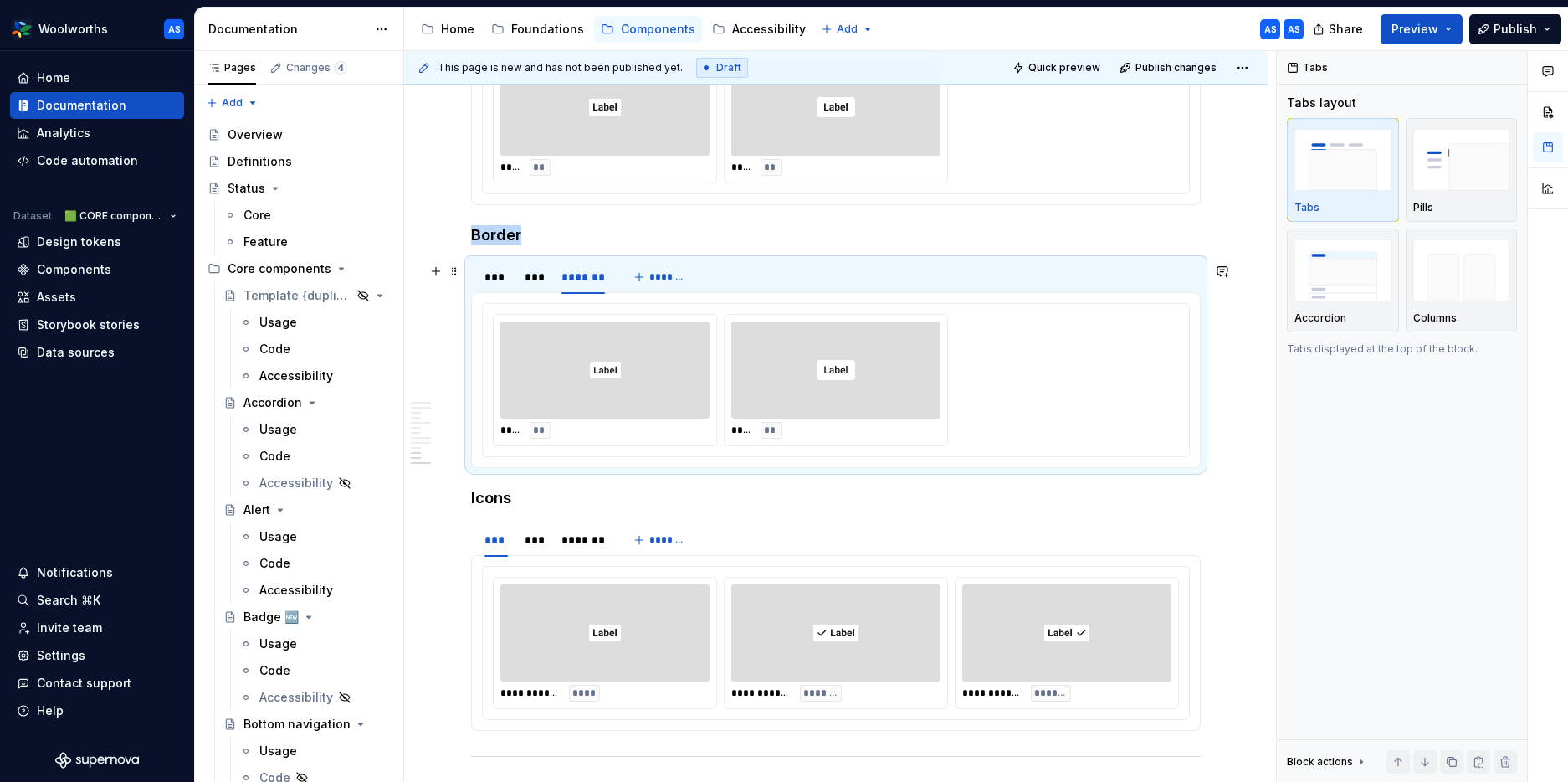
click at [632, 321] on div at bounding box center [605, 369] width 209 height 97
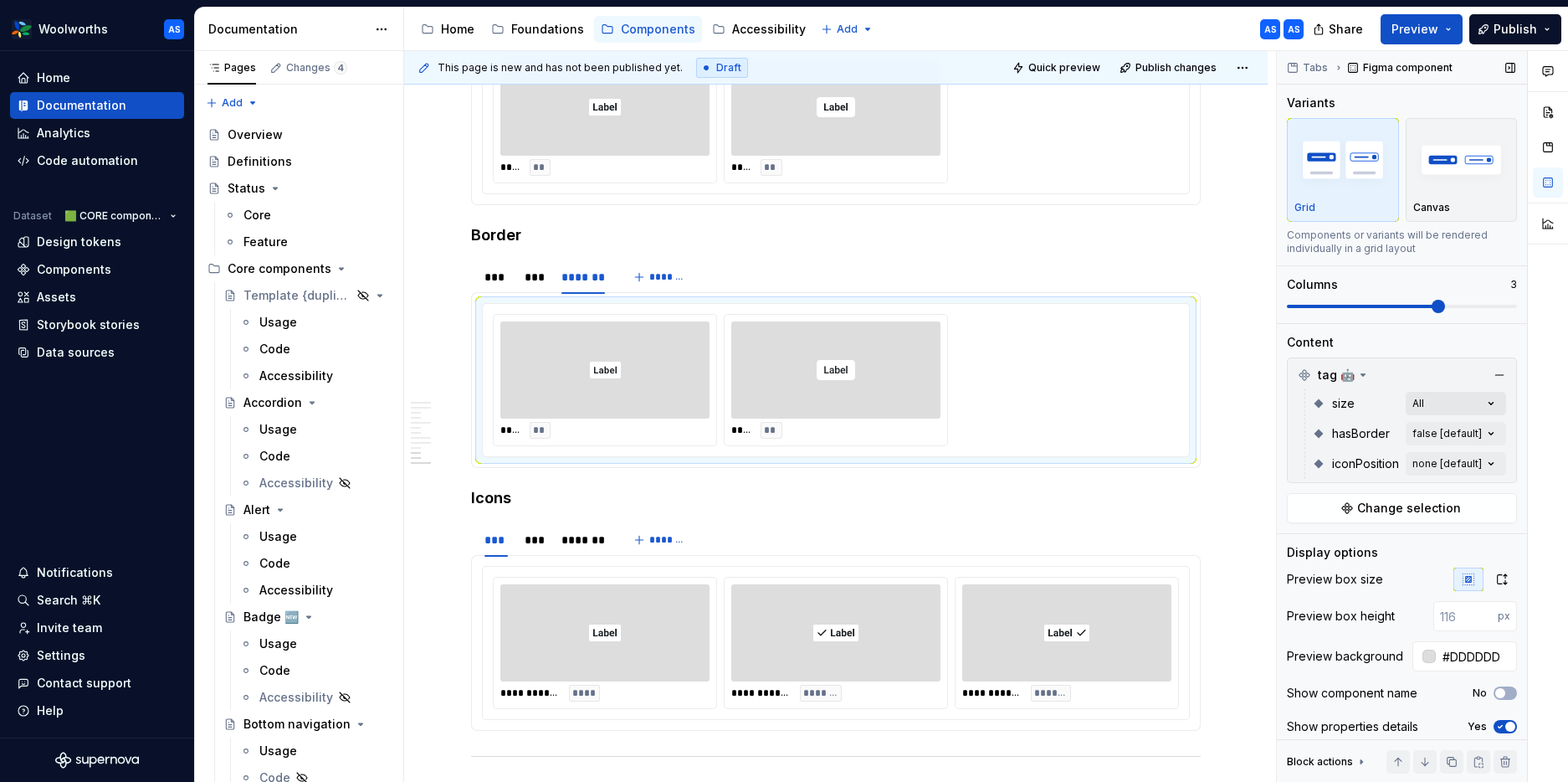
click at [1274, 400] on div "Comments Open comments No comments yet Select ‘Comment’ from the block context …" at bounding box center [1422, 417] width 291 height 732
click at [1274, 431] on span "button" at bounding box center [1488, 432] width 10 height 10
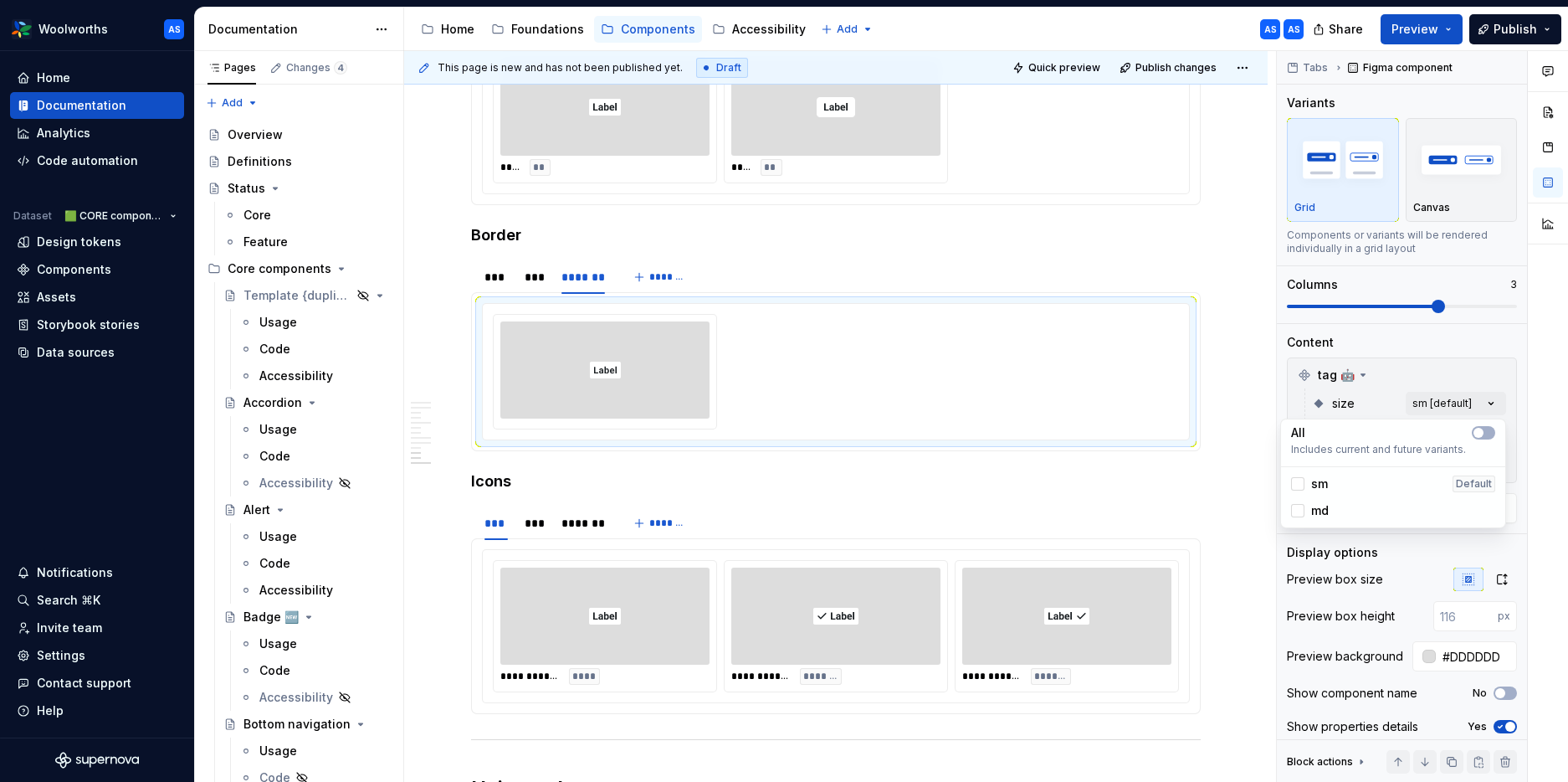
click at [1274, 398] on div "Comments Open comments No comments yet Select ‘Comment’ from the block context …" at bounding box center [1422, 417] width 291 height 732
click at [1274, 429] on div "Comments Open comments No comments yet Select ‘Comment’ from the block context …" at bounding box center [1422, 417] width 291 height 732
click at [1274, 462] on span "button" at bounding box center [1479, 463] width 10 height 10
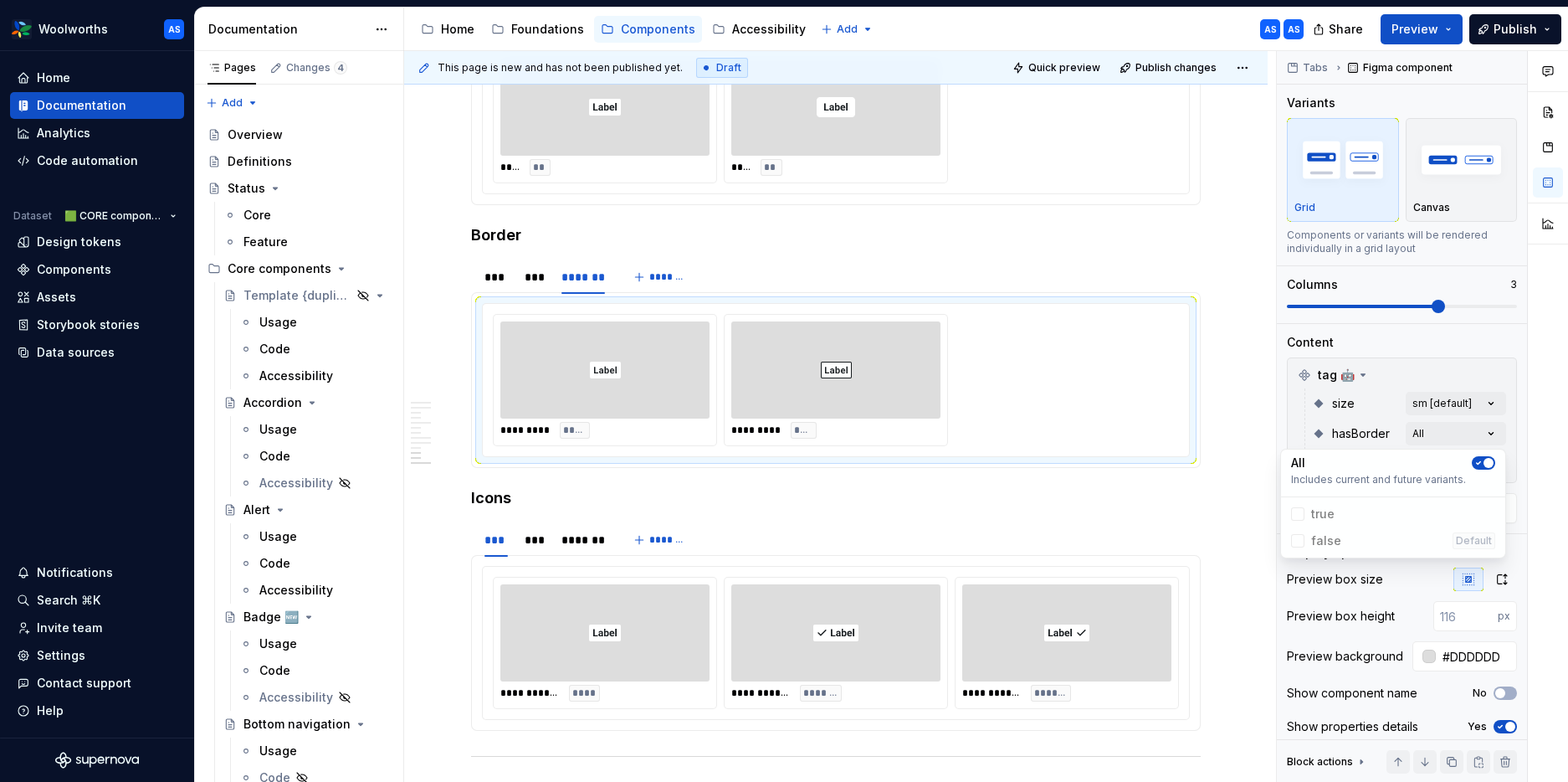
click at [1274, 432] on div at bounding box center [1548, 417] width 40 height 732
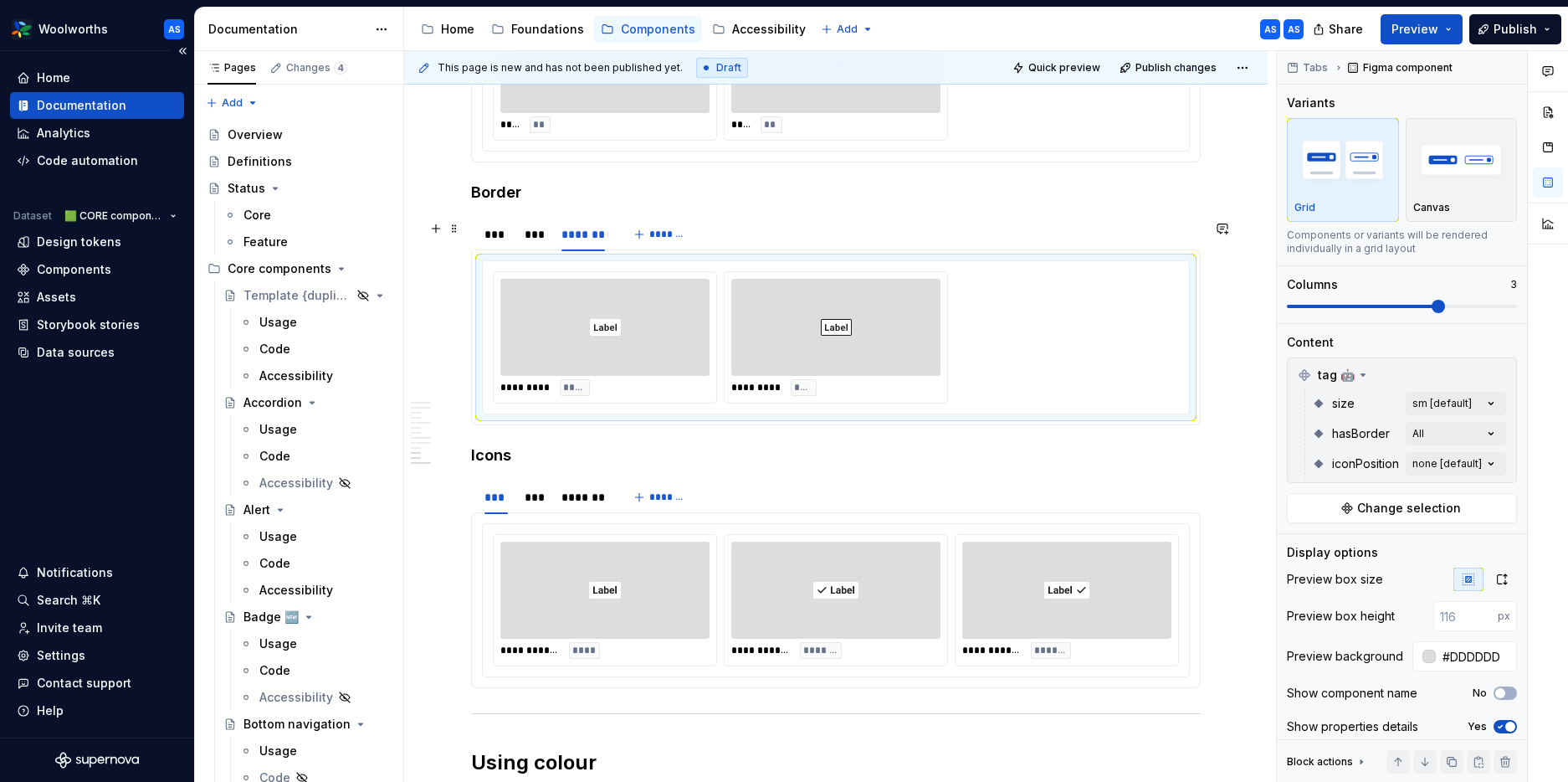
scroll to position [3087, 0]
click at [533, 484] on div "***" at bounding box center [534, 492] width 19 height 17
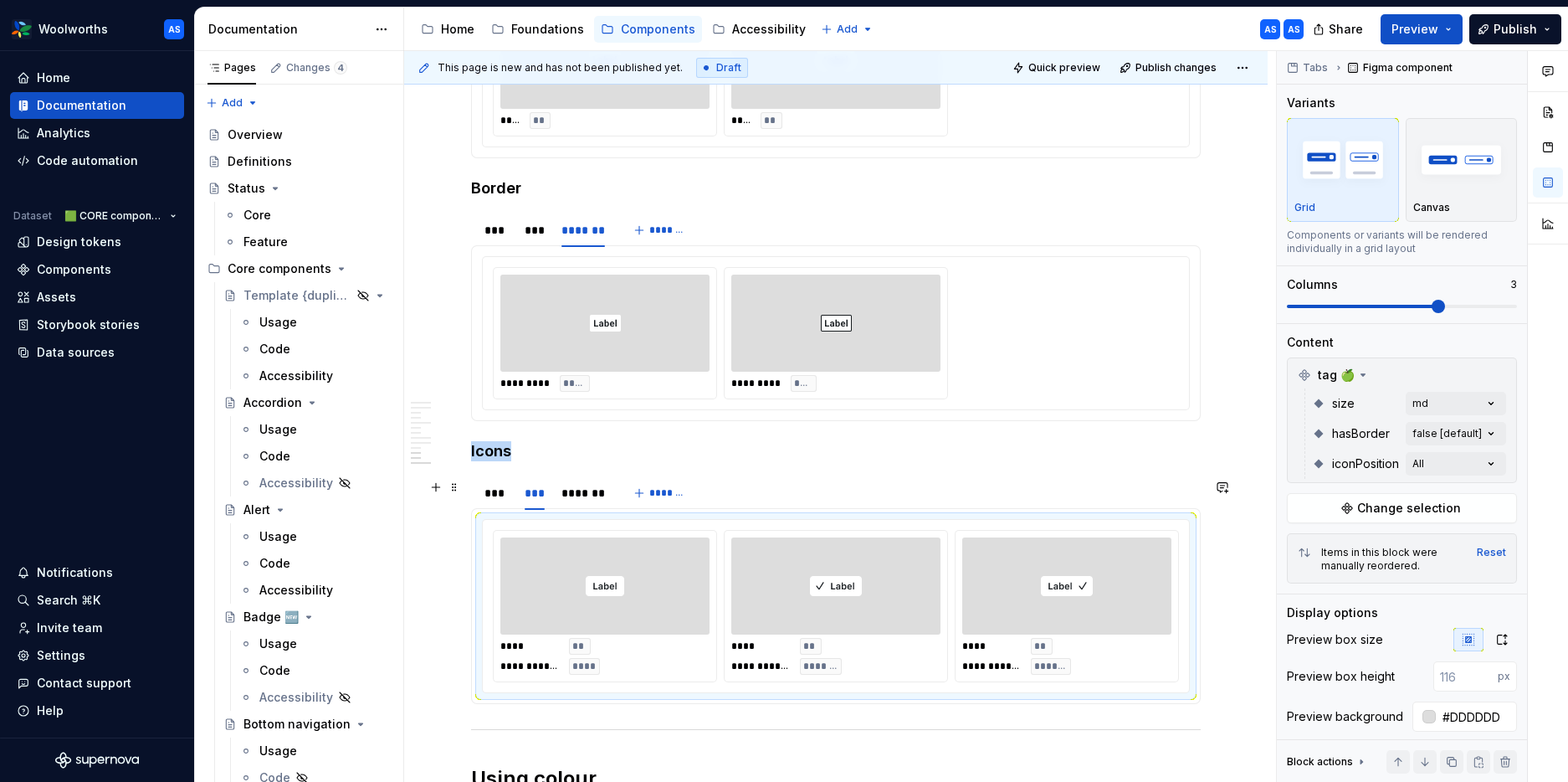
click at [809, 537] on div at bounding box center [836, 585] width 209 height 97
click at [1274, 400] on div "Comments Open comments No comments yet Select ‘Comment’ from the block context …" at bounding box center [1422, 417] width 291 height 732
click at [1274, 430] on button "button" at bounding box center [1484, 432] width 24 height 13
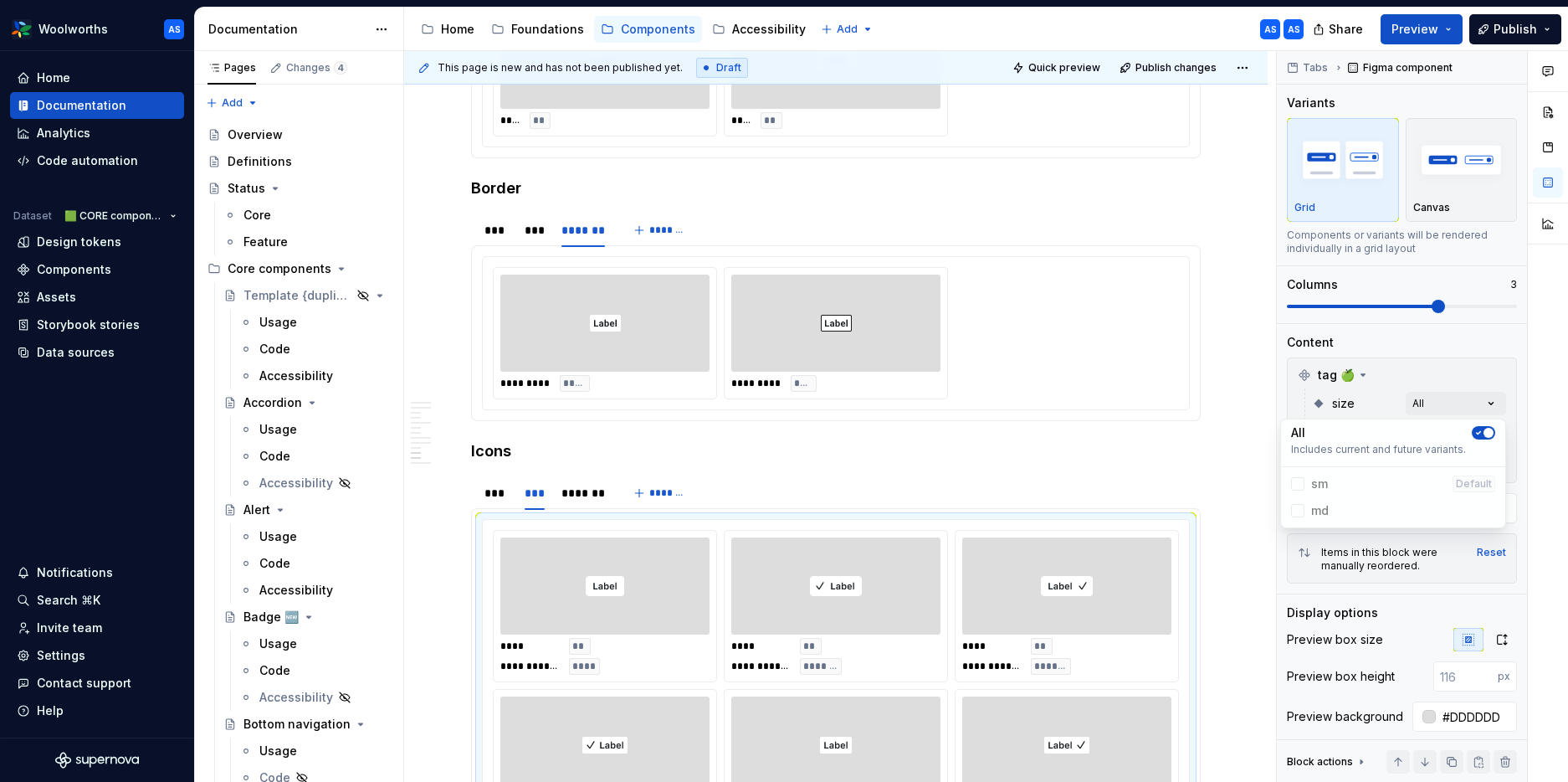
click at [1274, 430] on span "button" at bounding box center [1488, 432] width 10 height 10
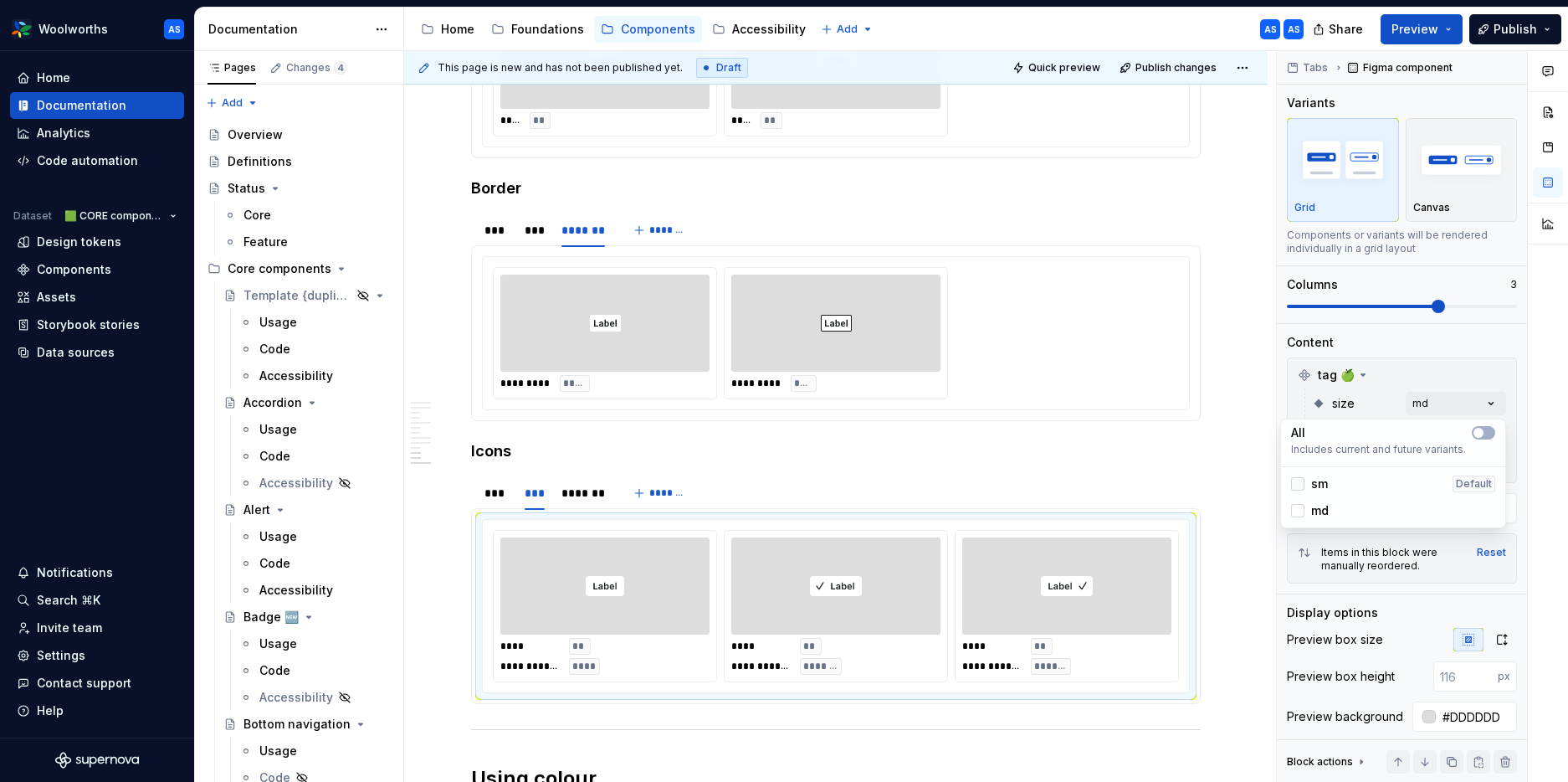
click at [1274, 481] on div at bounding box center [1298, 484] width 13 height 13
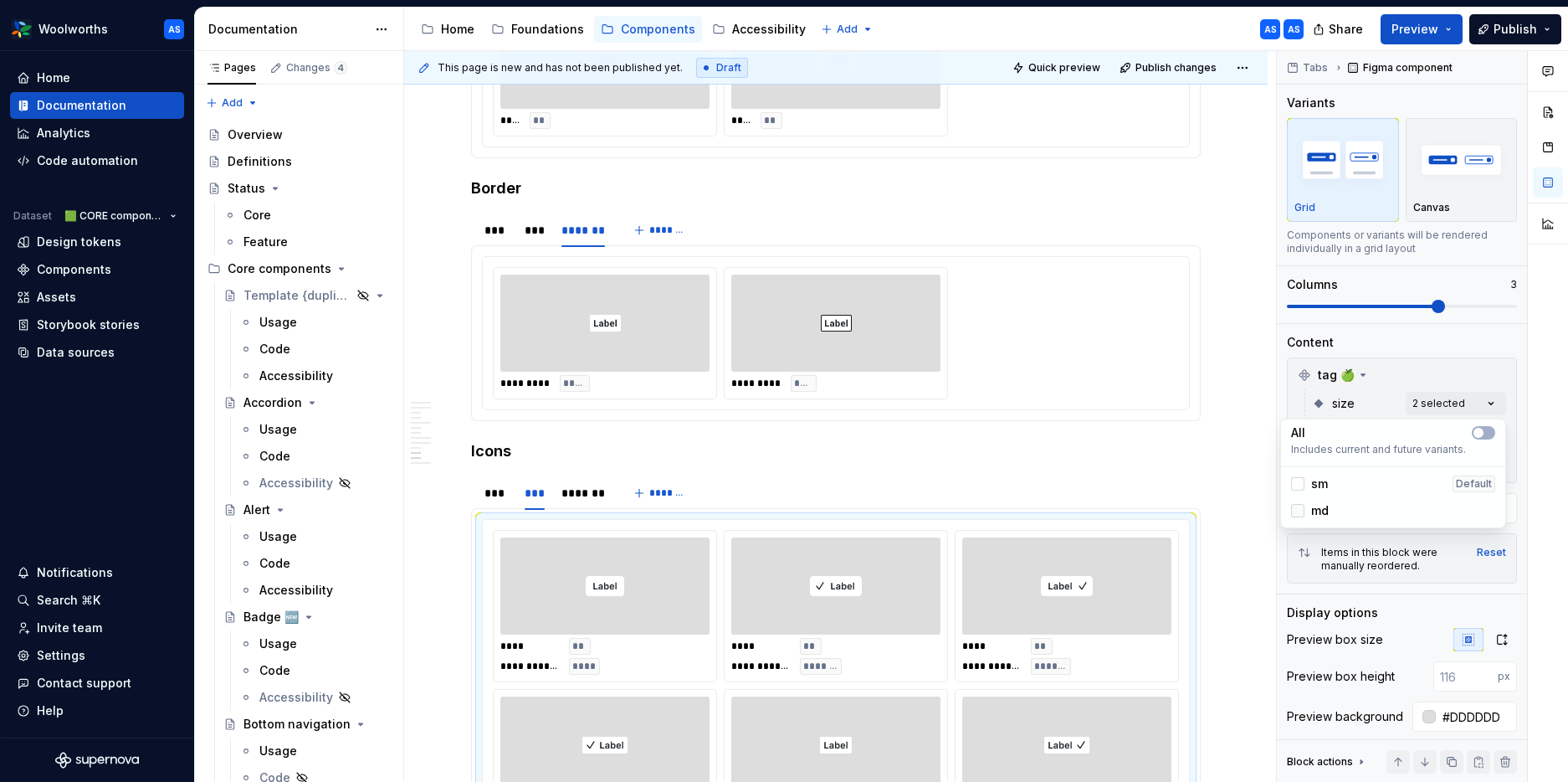
click at [1274, 511] on icon at bounding box center [1298, 511] width 0 height 0
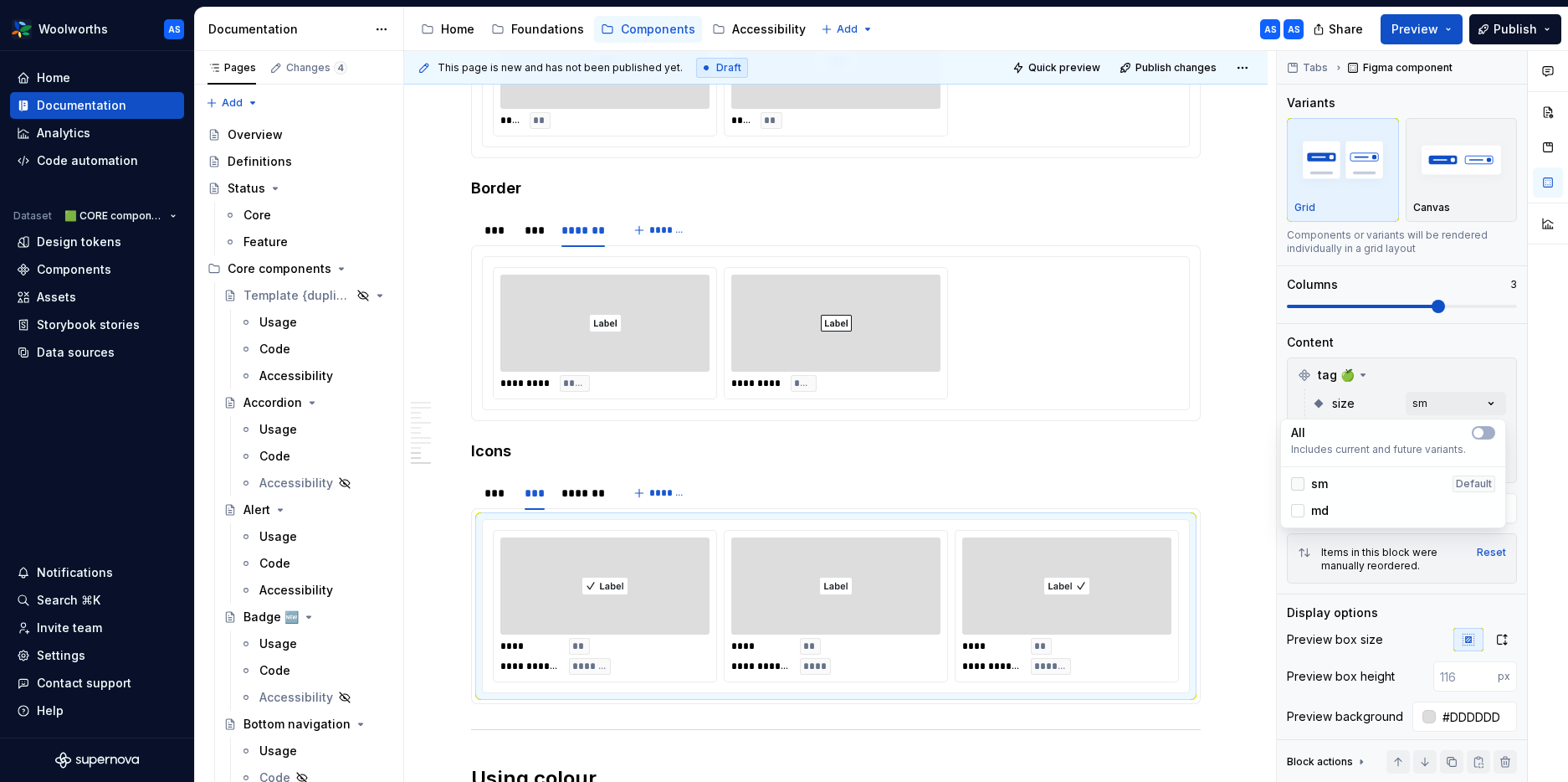
click at [1274, 484] on polyline at bounding box center [1298, 484] width 0 height 0
click at [1274, 396] on div "Comments Open comments No comments yet Select ‘Comment’ from the block context …" at bounding box center [1422, 417] width 291 height 732
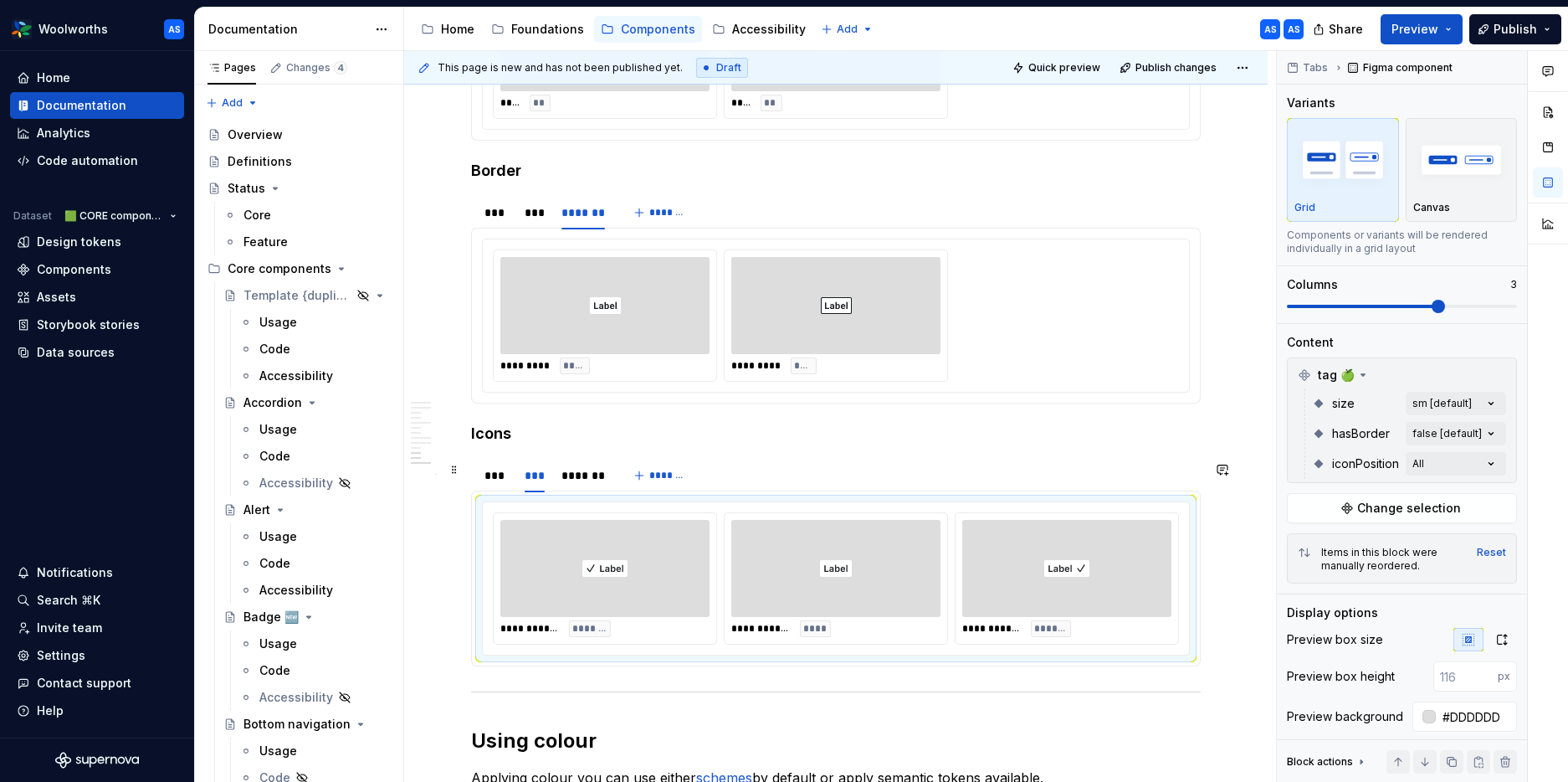
click at [805, 537] on div at bounding box center [836, 568] width 209 height 97
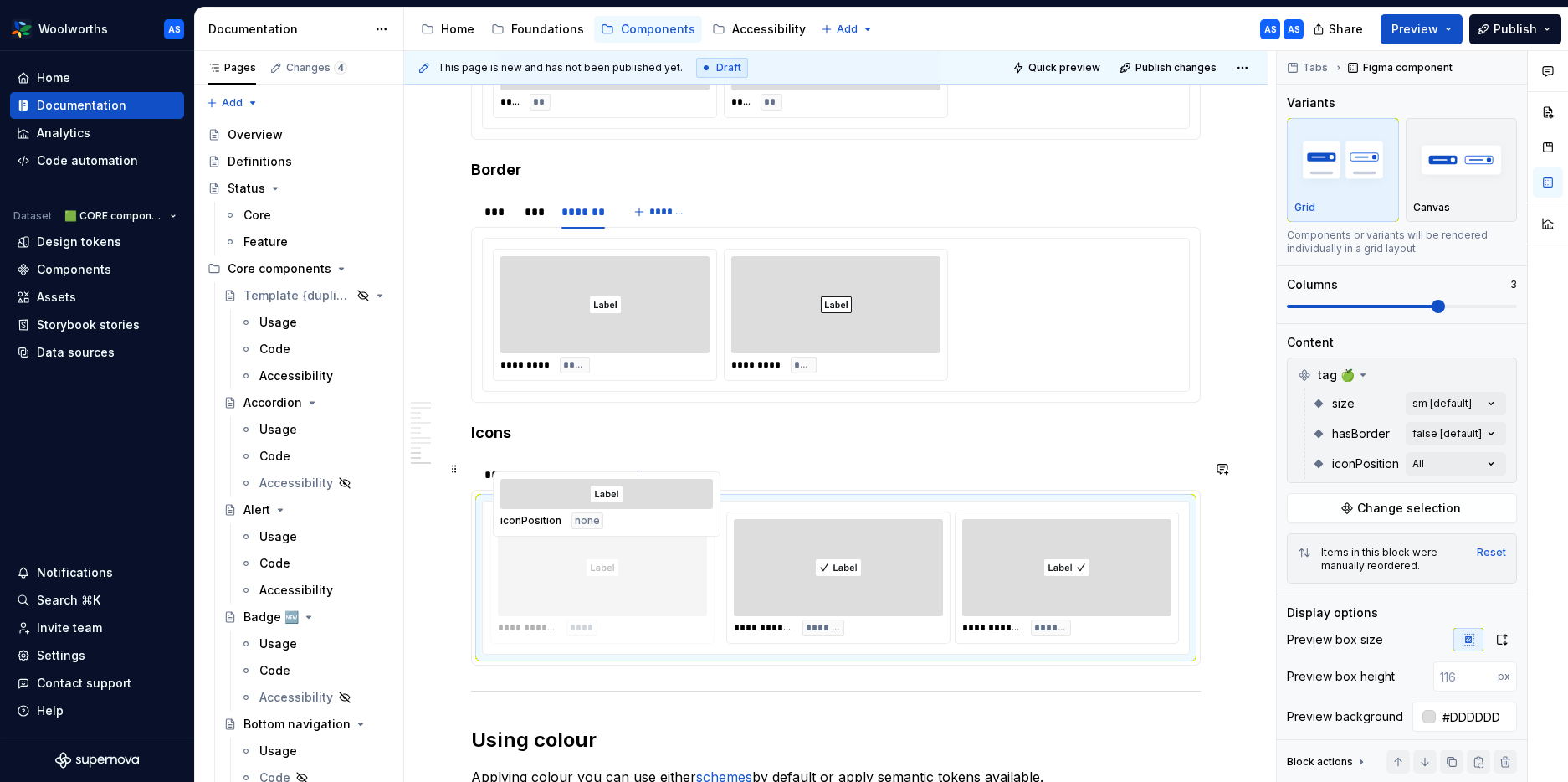
drag, startPoint x: 867, startPoint y: 527, endPoint x: 707, endPoint y: 527, distance: 160.0
click at [707, 527] on body "Woolworths AS Home Documentation Analytics Code automation Dataset 🟩 CORE compo…" at bounding box center [784, 391] width 1568 height 782
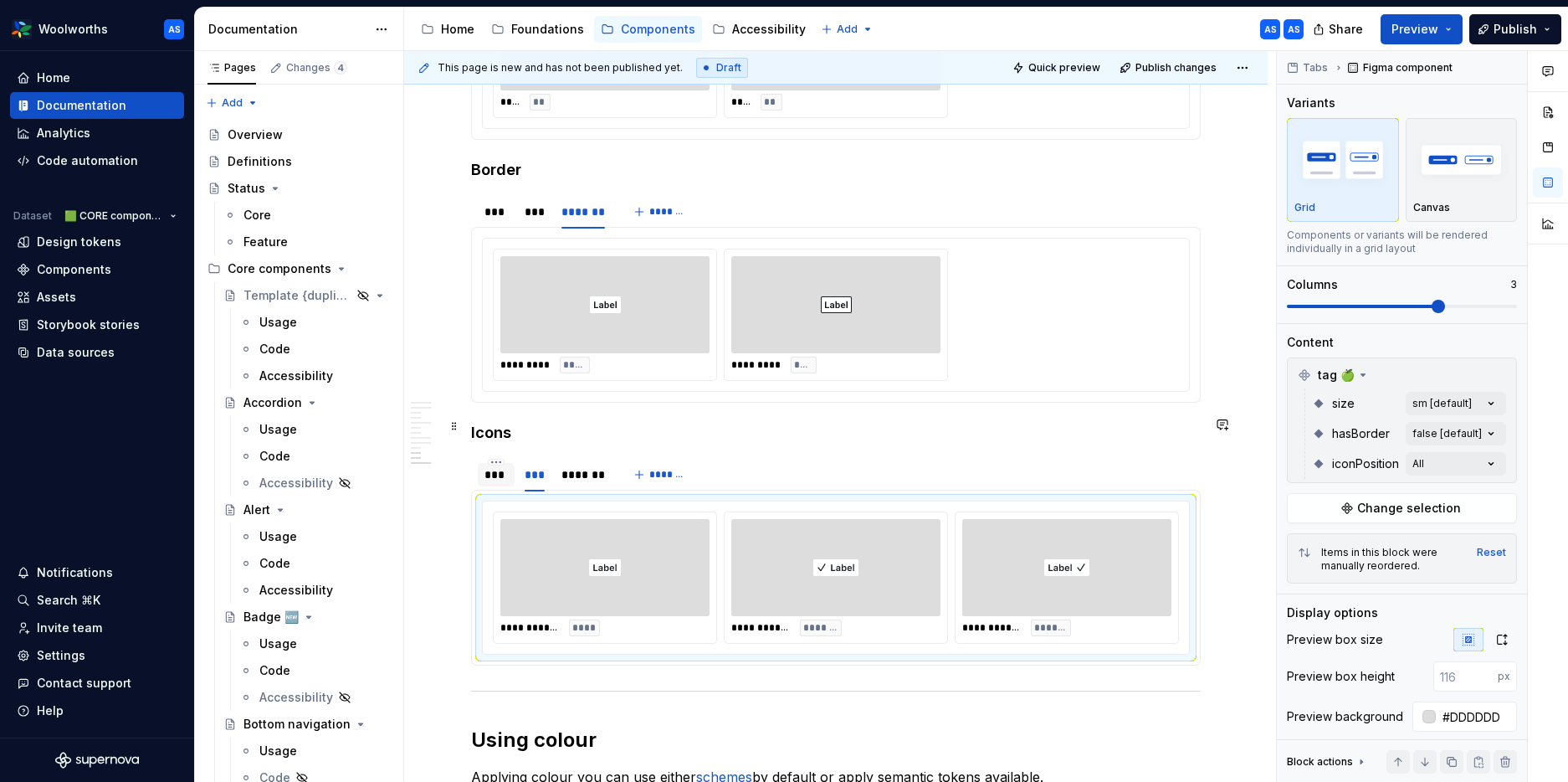
click at [502, 466] on div "***" at bounding box center [496, 474] width 24 height 17
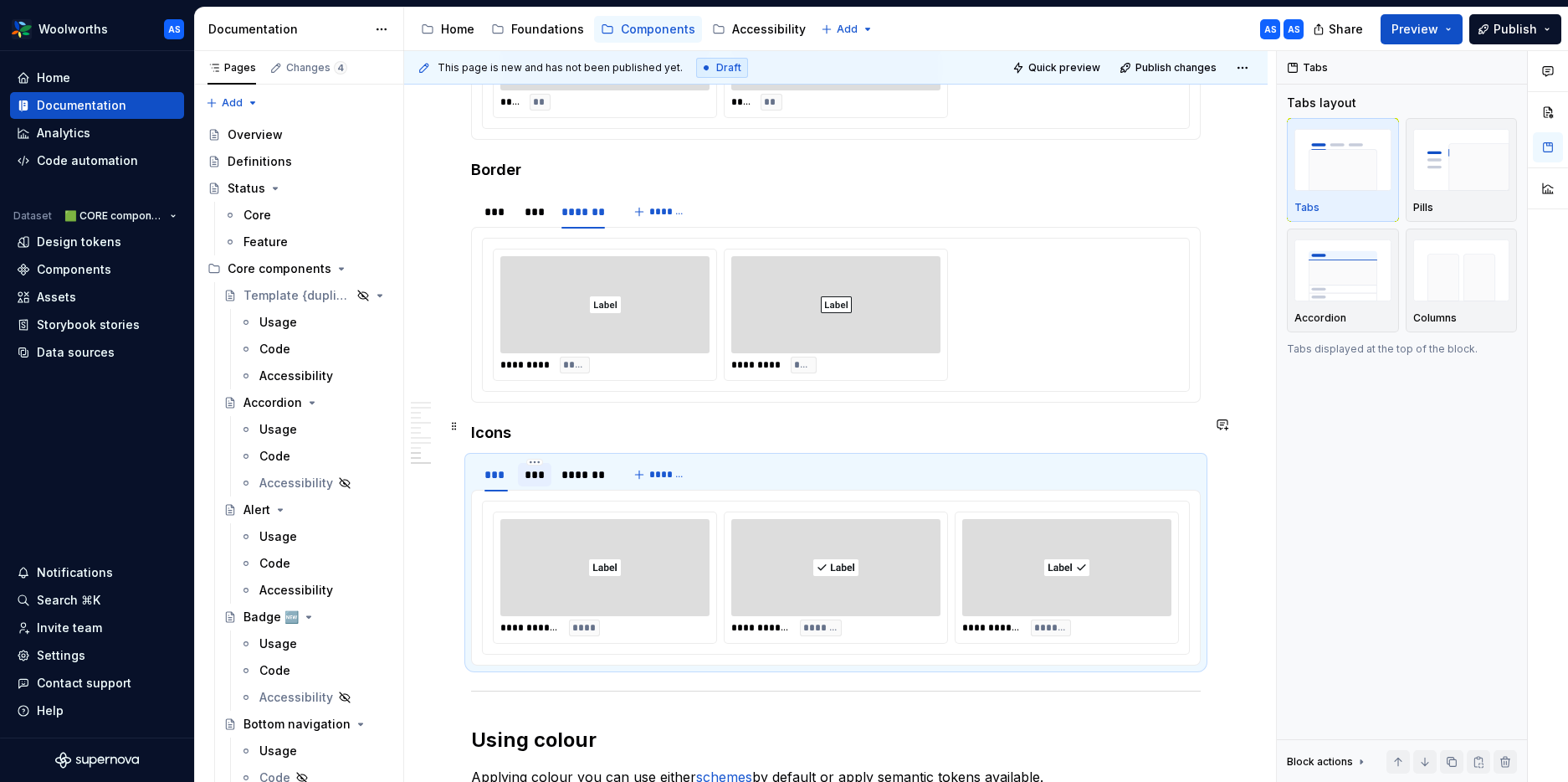
click at [536, 466] on div "***" at bounding box center [534, 474] width 19 height 17
click at [572, 466] on div "*******" at bounding box center [584, 474] width 45 height 17
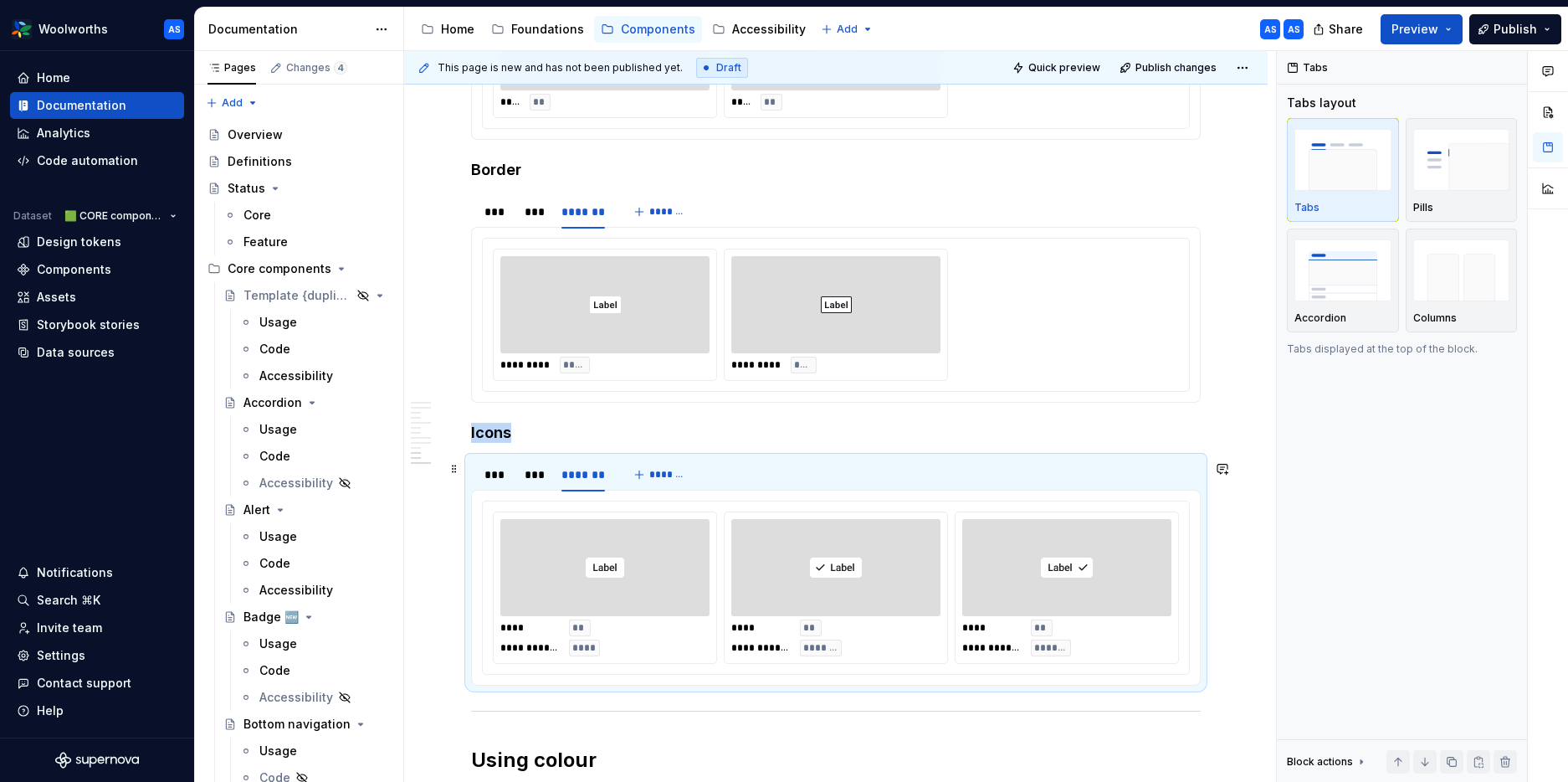
click at [960, 528] on div "**********" at bounding box center [1067, 588] width 225 height 153
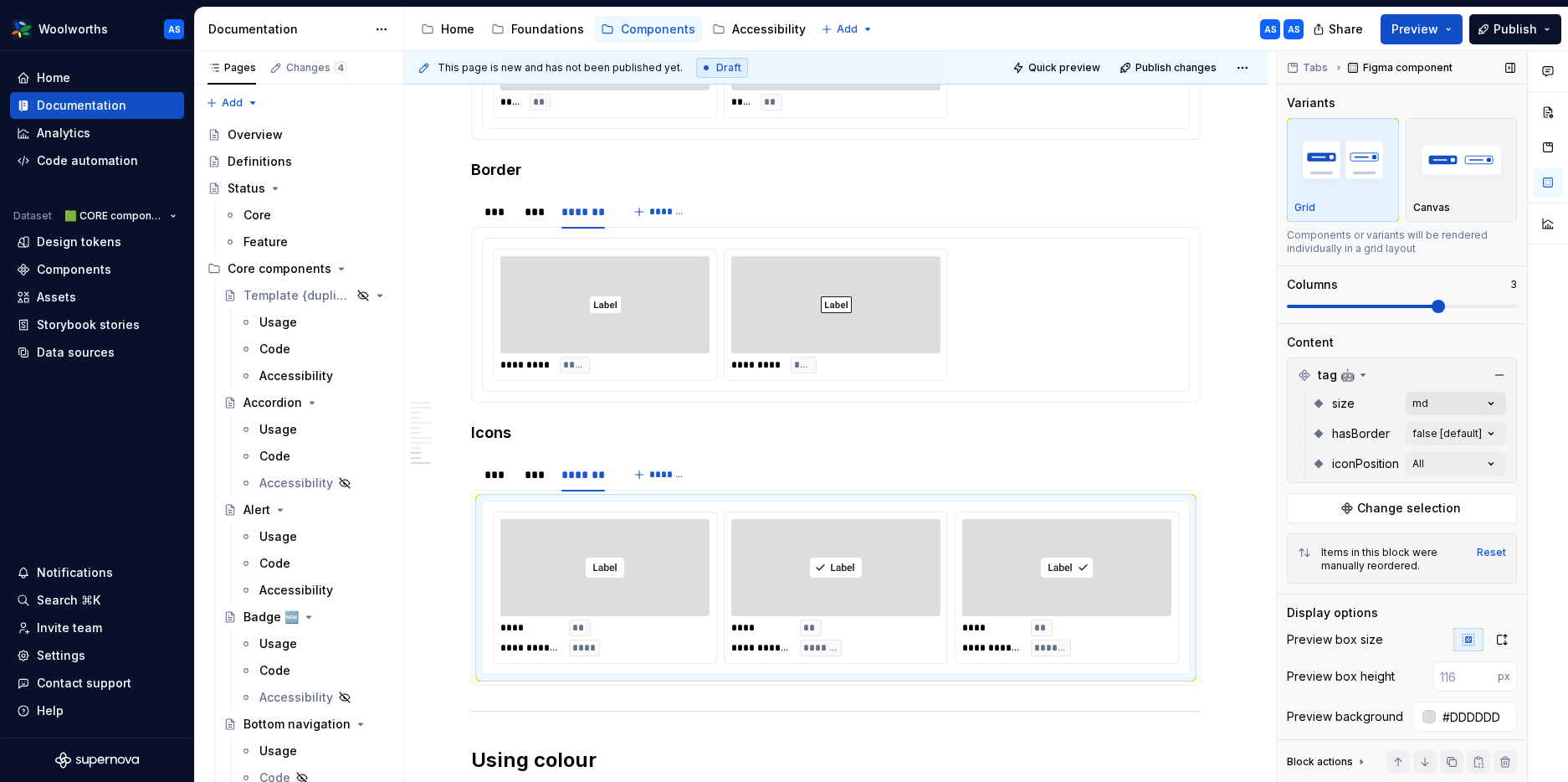
click at [1274, 400] on div "Comments Open comments No comments yet Select ‘Comment’ from the block context …" at bounding box center [1422, 417] width 291 height 732
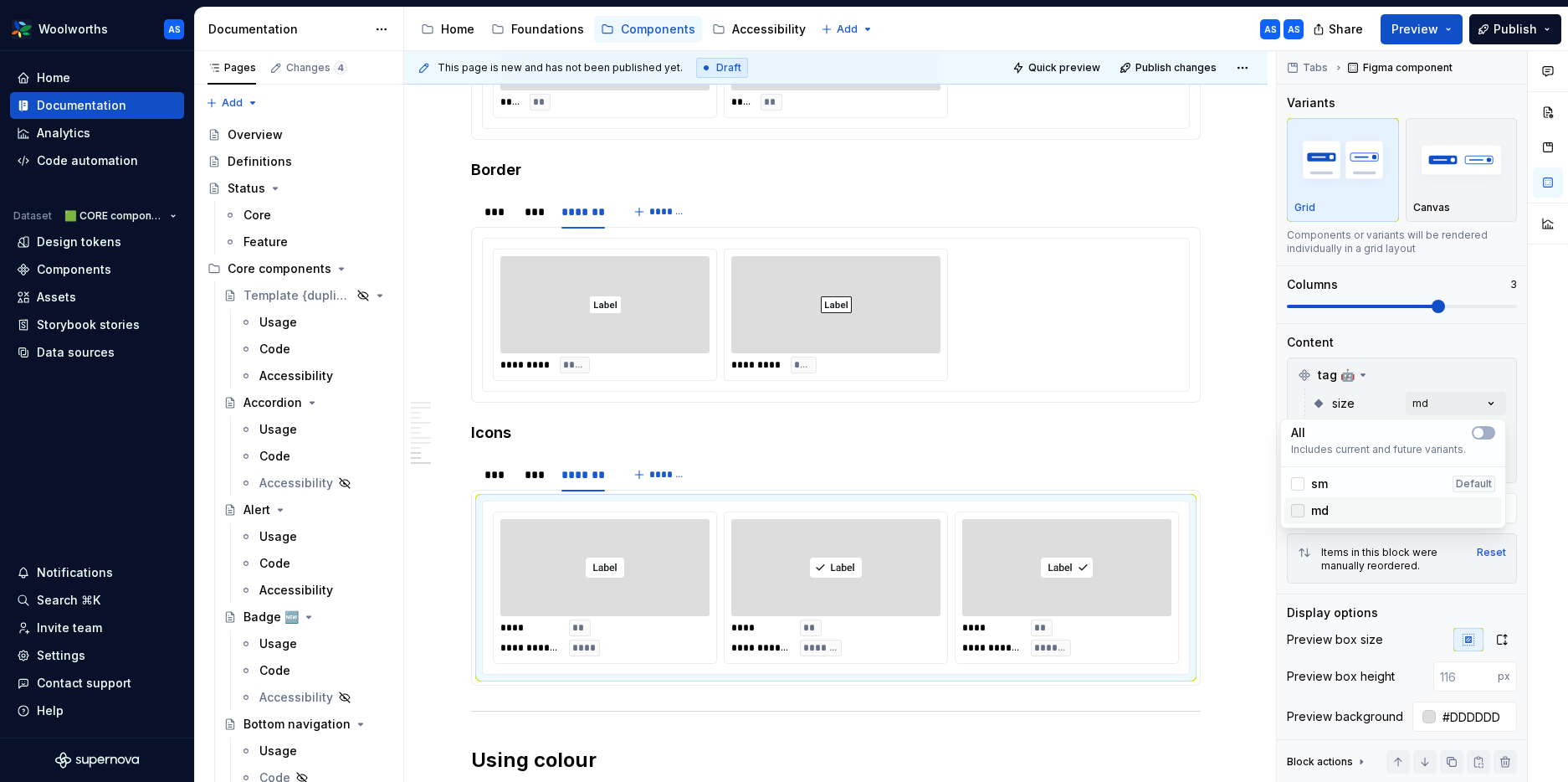
click at [1274, 511] on polyline at bounding box center [1298, 511] width 0 height 0
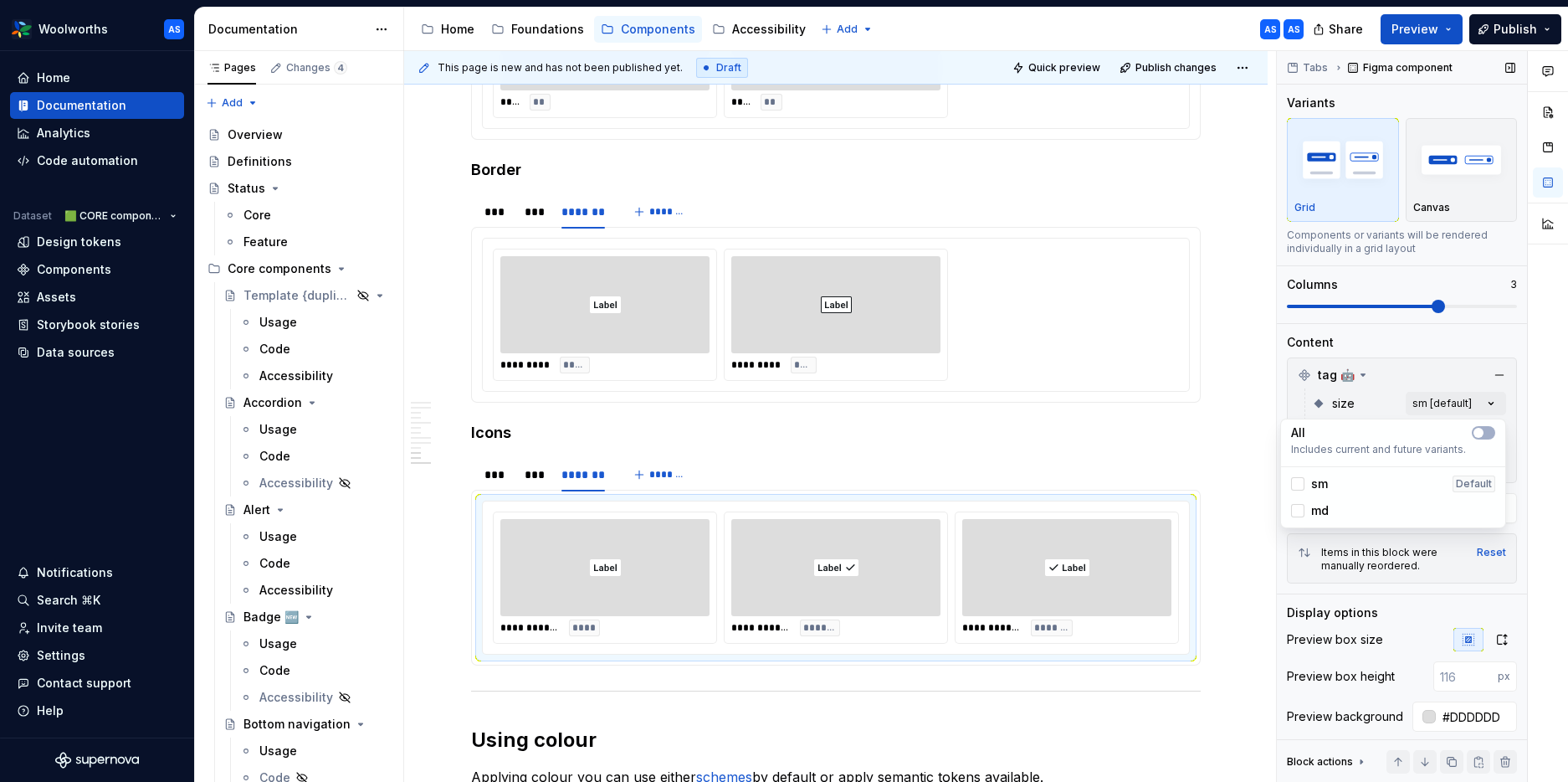
click at [1274, 391] on div "Comments Open comments No comments yet Select ‘Comment’ from the block context …" at bounding box center [1422, 417] width 291 height 732
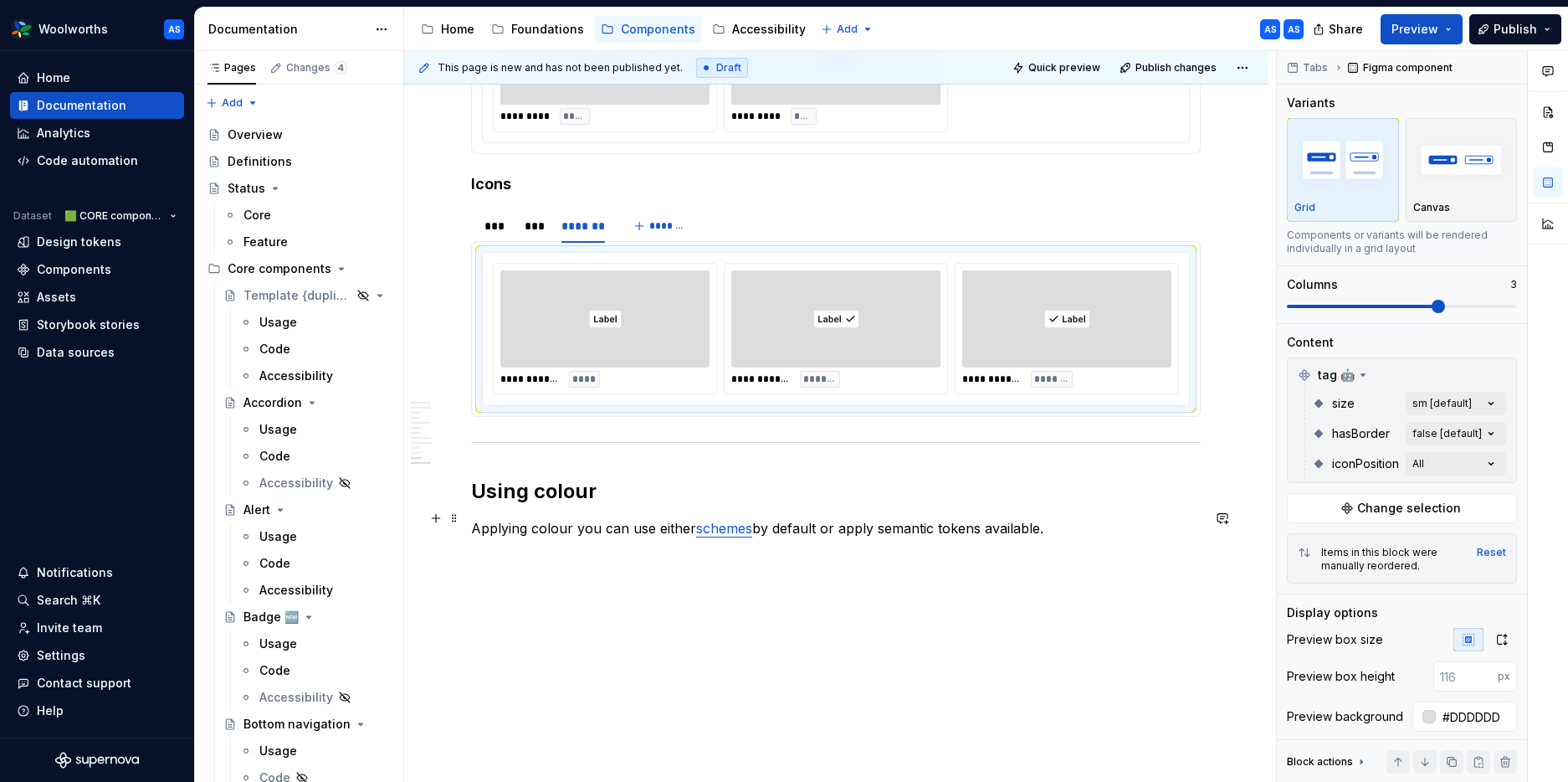
click at [576, 549] on p at bounding box center [836, 558] width 730 height 20
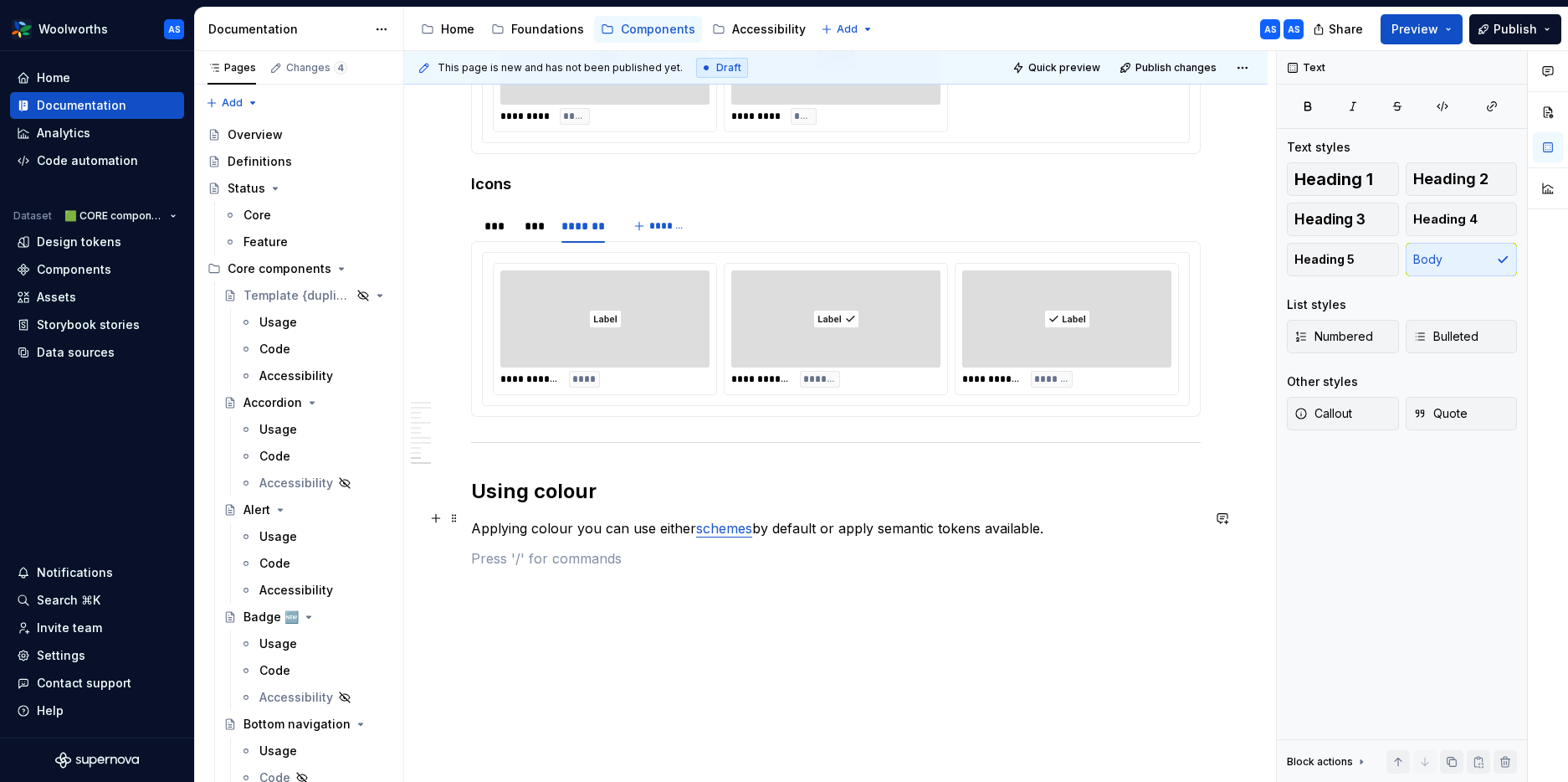
click at [498, 549] on p at bounding box center [836, 558] width 730 height 20
click at [492, 549] on p at bounding box center [836, 558] width 730 height 20
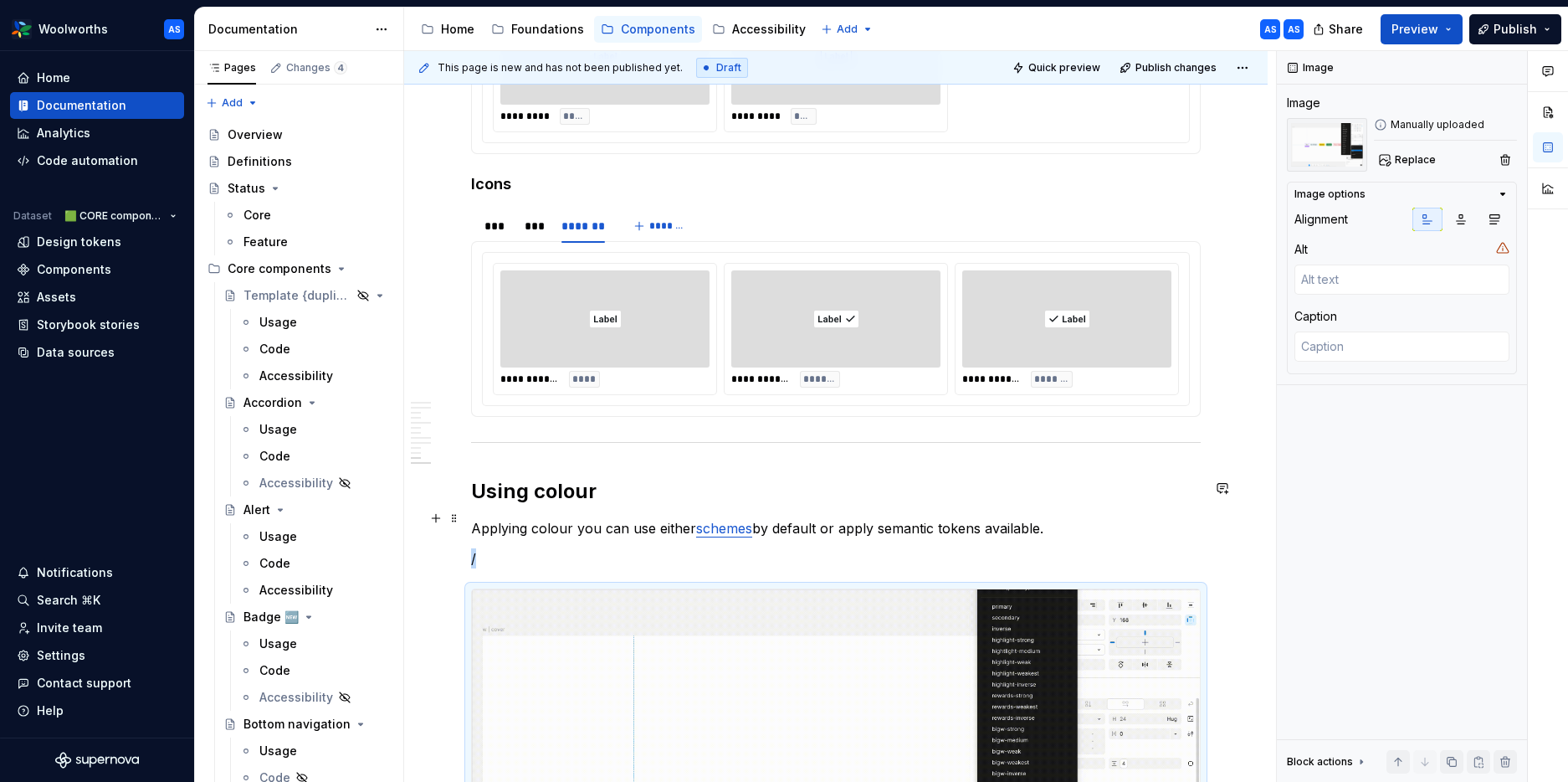
click at [515, 549] on p "/" at bounding box center [836, 558] width 730 height 20
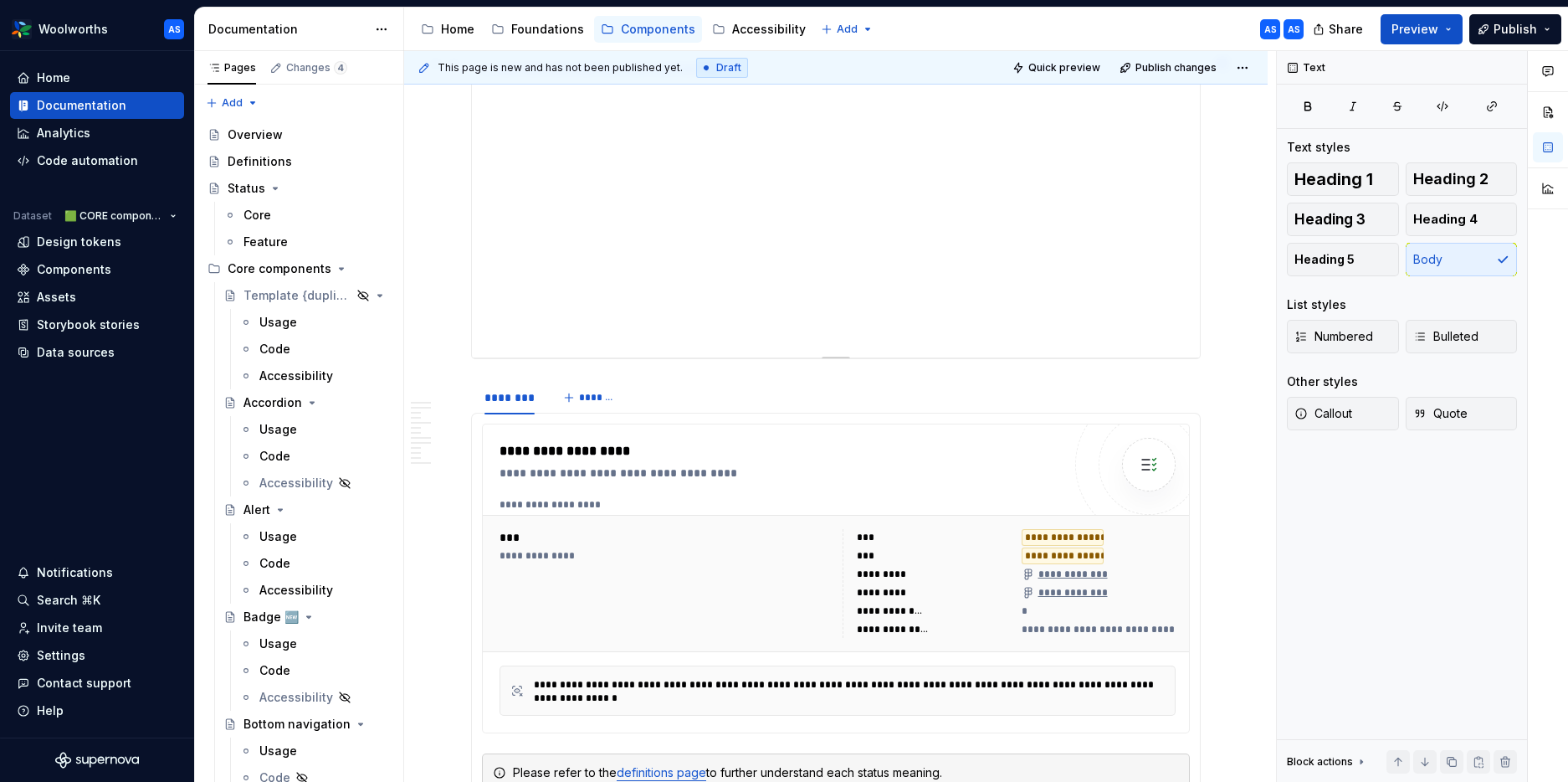
scroll to position [0, 0]
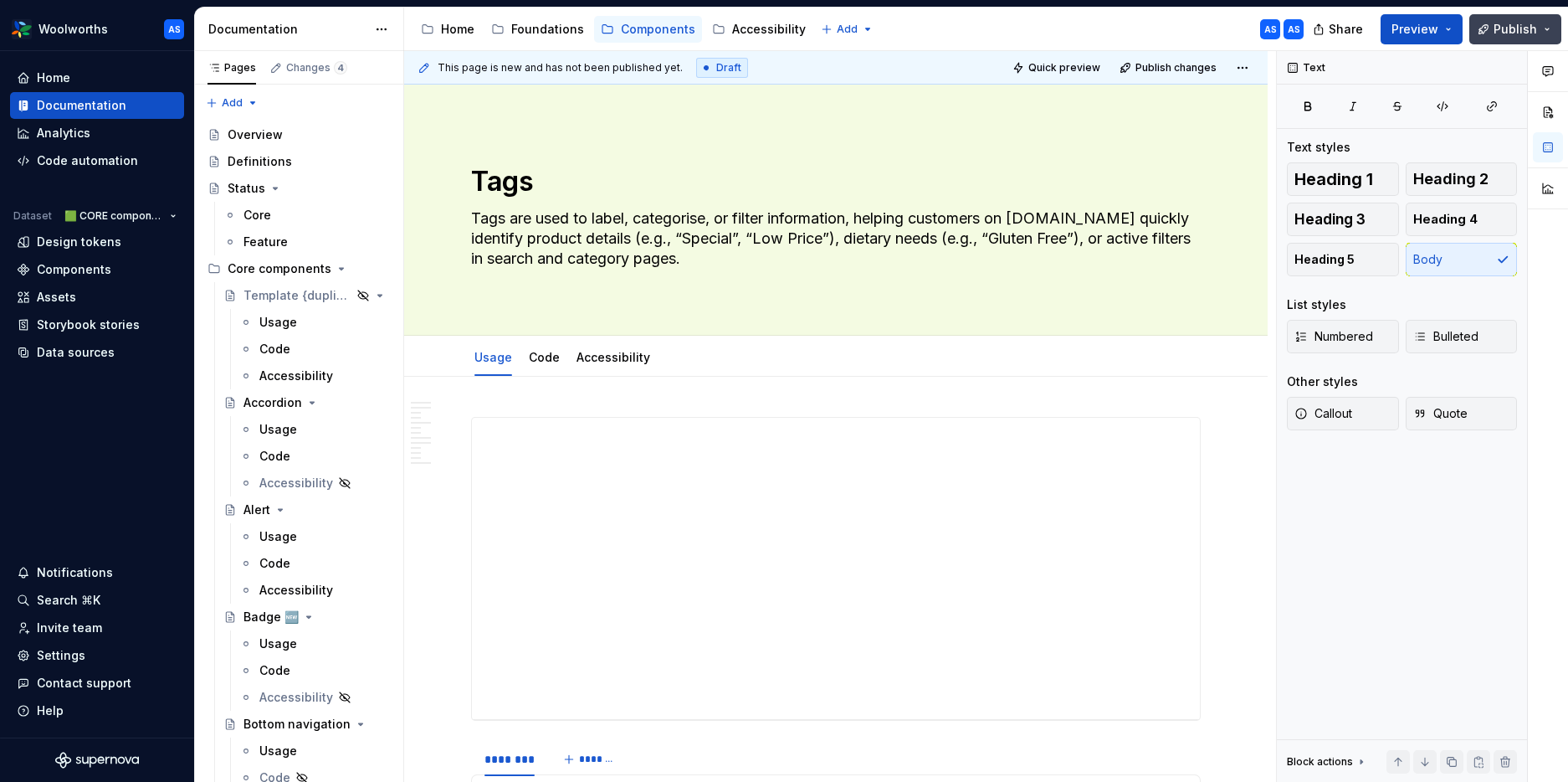
click at [1274, 27] on button "Publish" at bounding box center [1515, 29] width 92 height 30
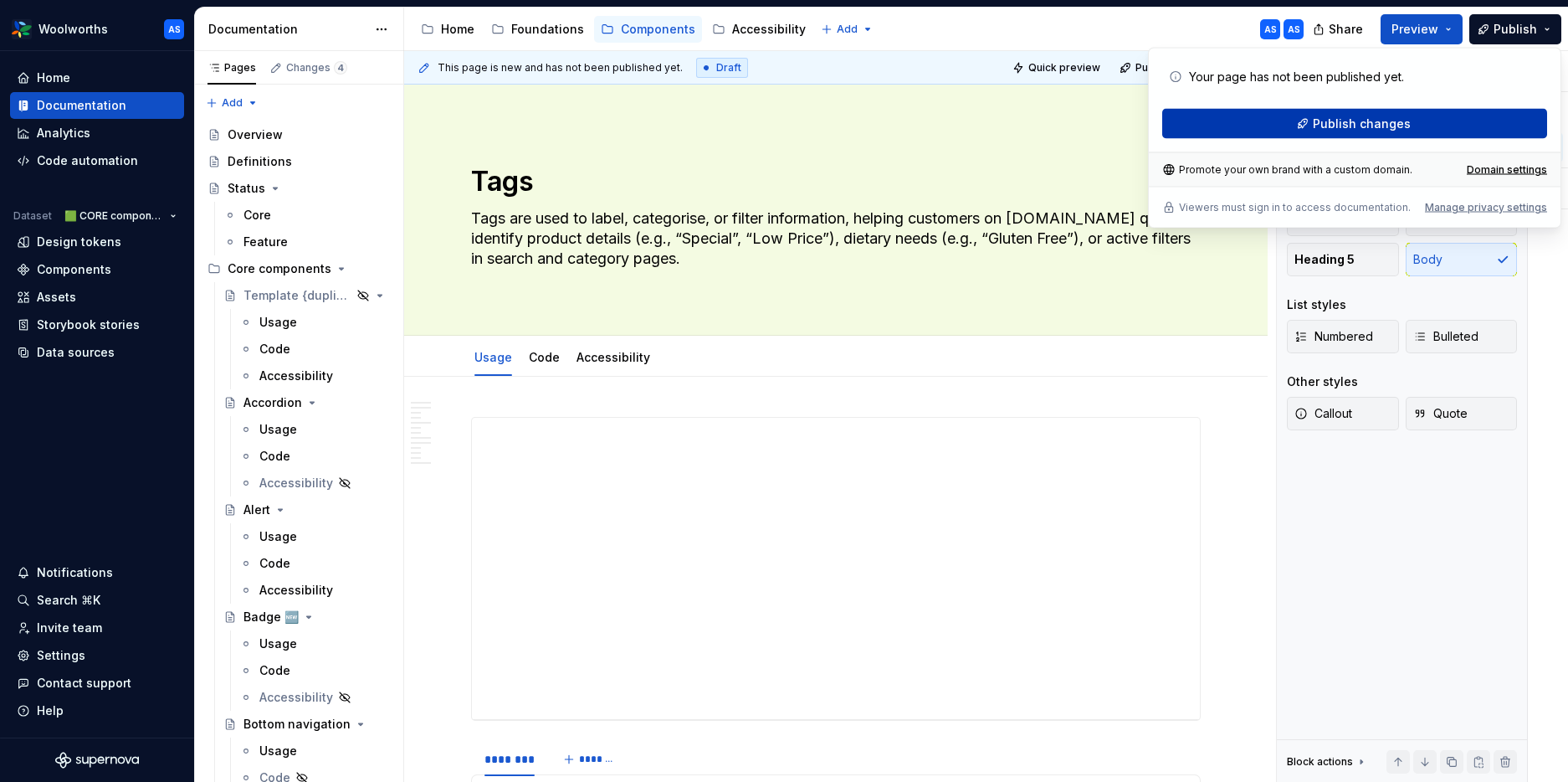
drag, startPoint x: 1417, startPoint y: 104, endPoint x: 1410, endPoint y: 121, distance: 18.4
click at [1274, 105] on div "Your page has not been published yet. Publish changes" at bounding box center [1355, 101] width 385 height 77
click at [1274, 123] on button "Publish changes" at bounding box center [1355, 124] width 385 height 30
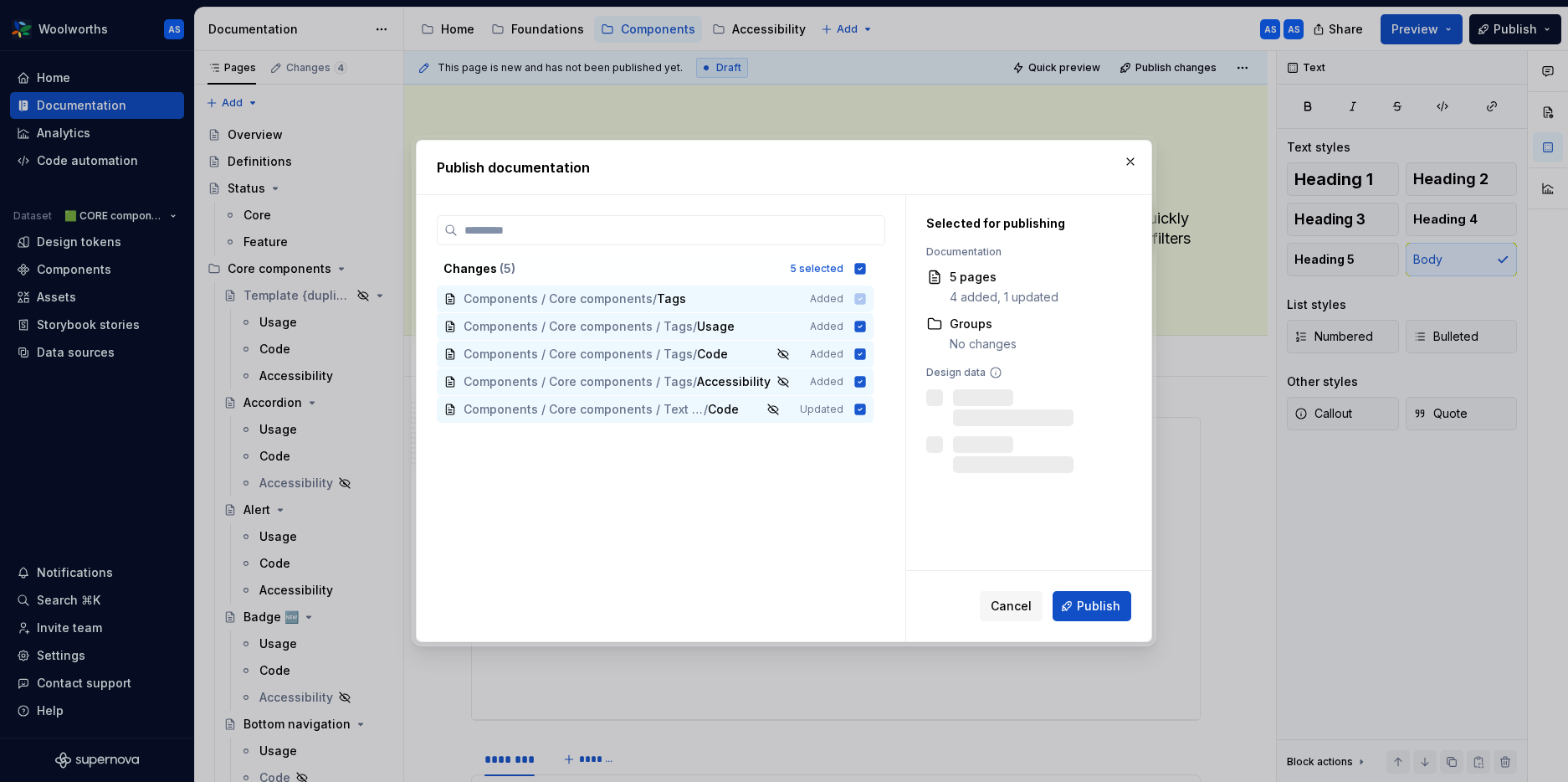
click at [1111, 610] on span "Publish" at bounding box center [1099, 606] width 44 height 17
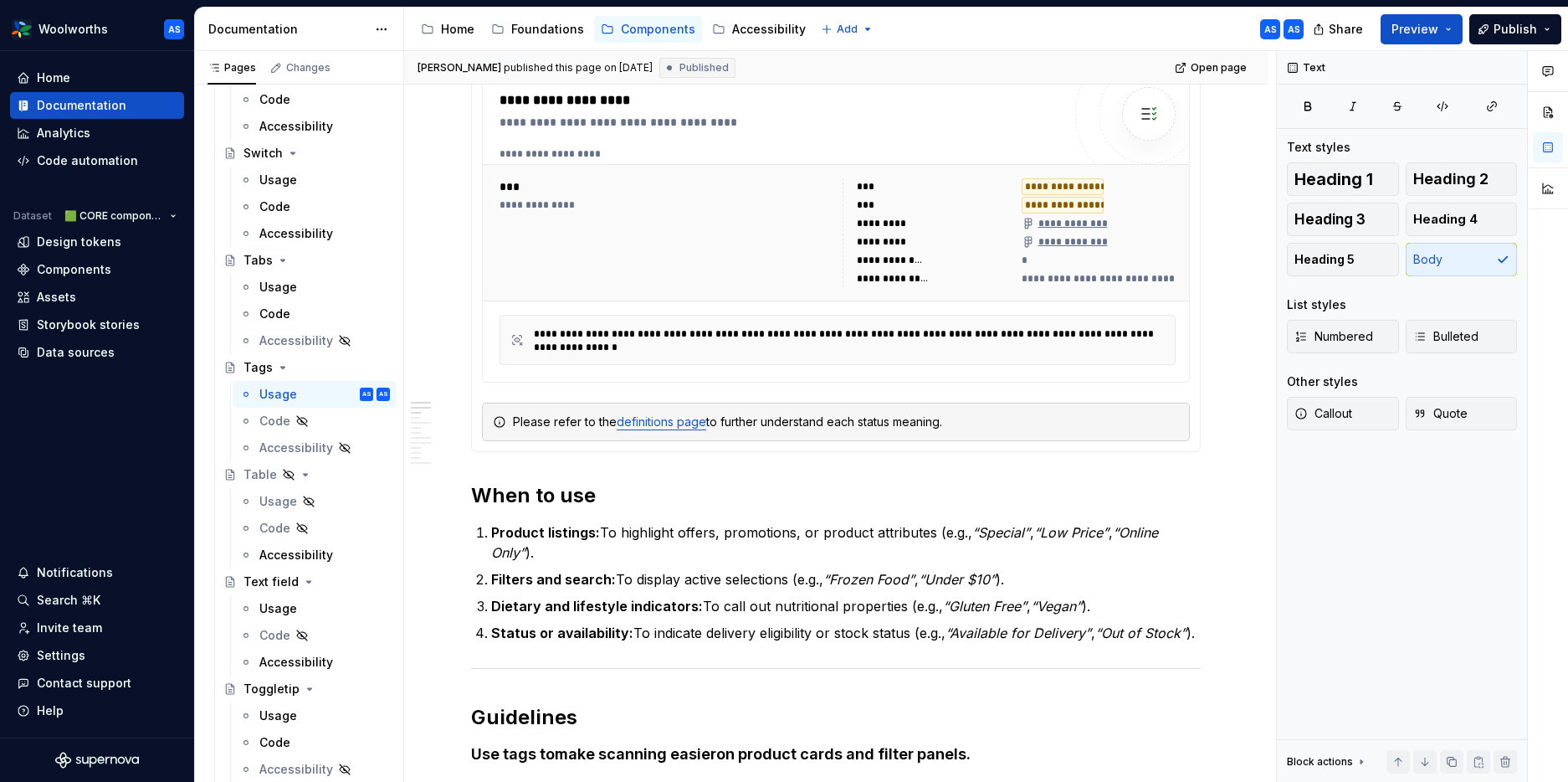
scroll to position [767, 0]
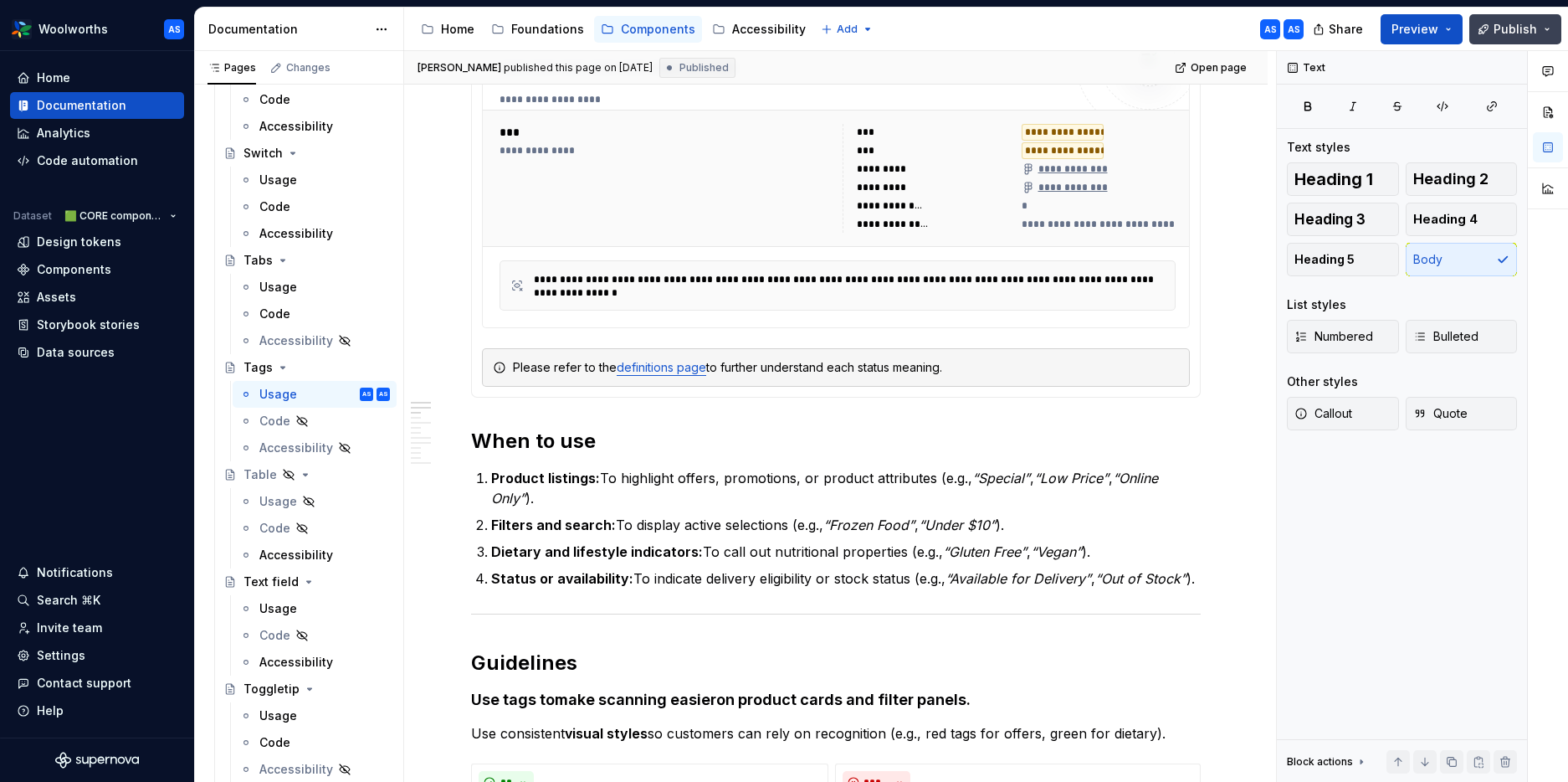
click at [1274, 27] on button "Publish" at bounding box center [1515, 29] width 92 height 30
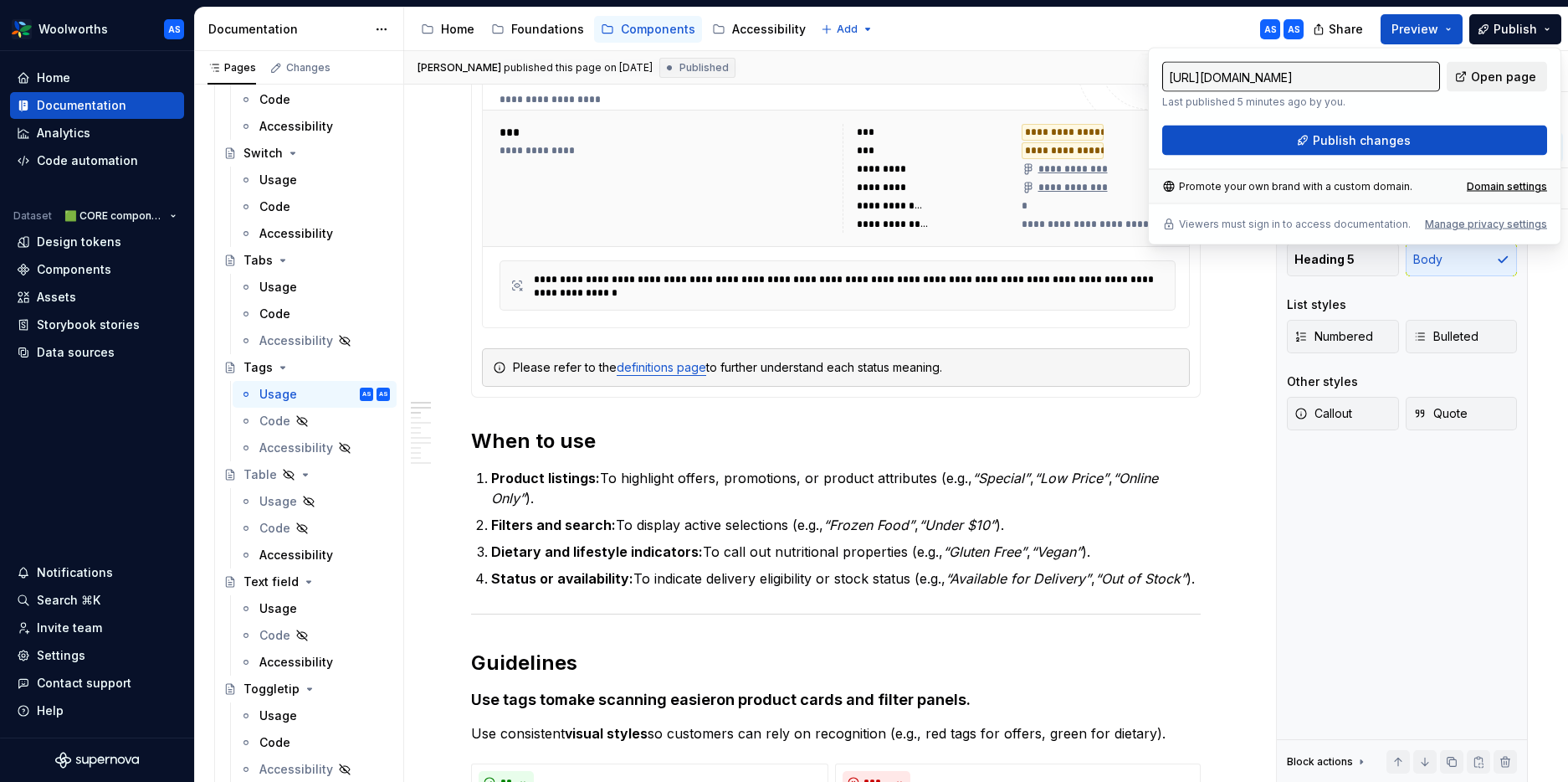
click at [1274, 80] on span "Open page" at bounding box center [1504, 76] width 65 height 17
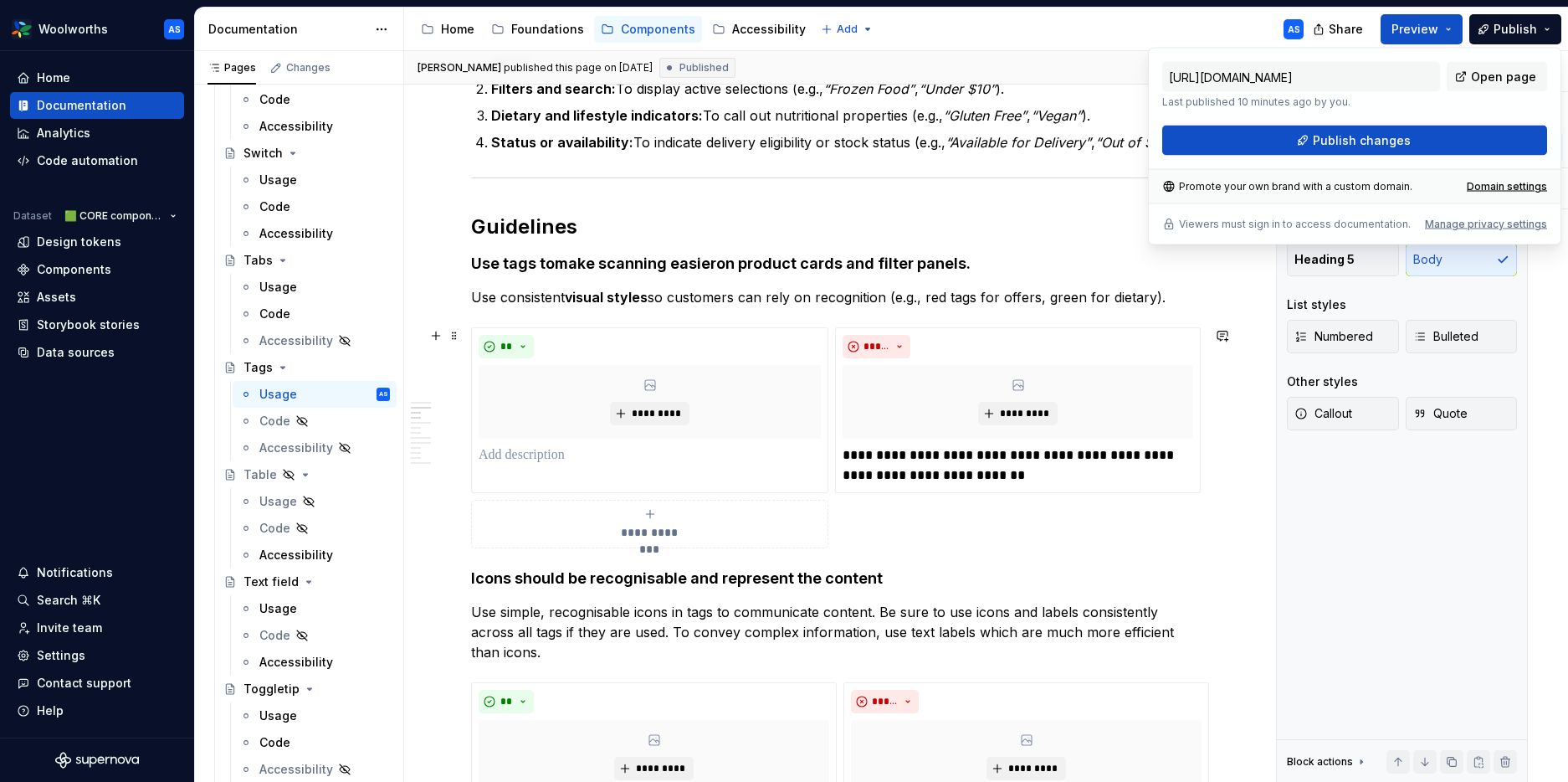
scroll to position [1202, 0]
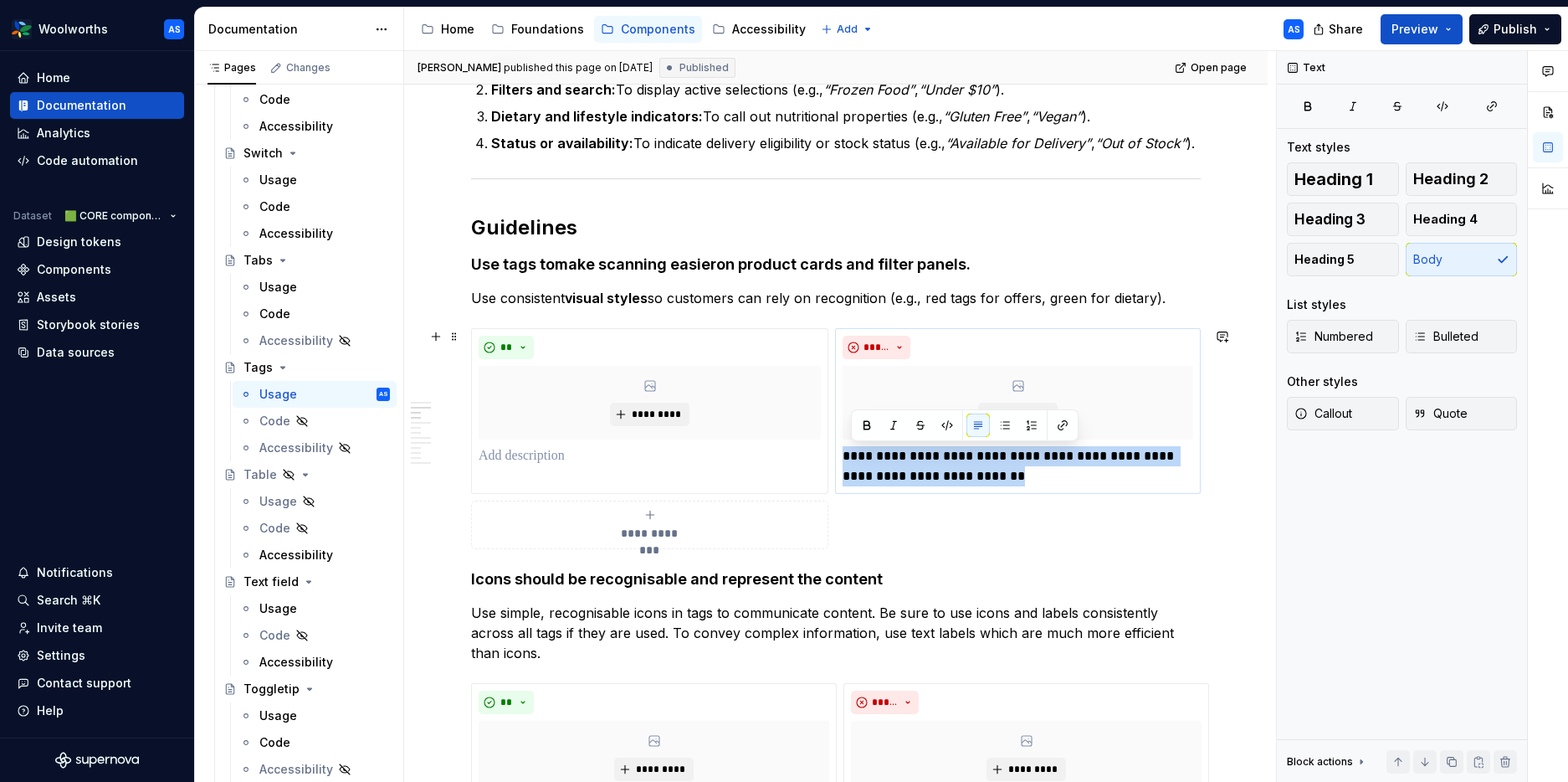
drag, startPoint x: 1047, startPoint y: 477, endPoint x: 884, endPoint y: 456, distance: 164.3
click at [839, 456] on div "**********" at bounding box center [836, 439] width 730 height 221
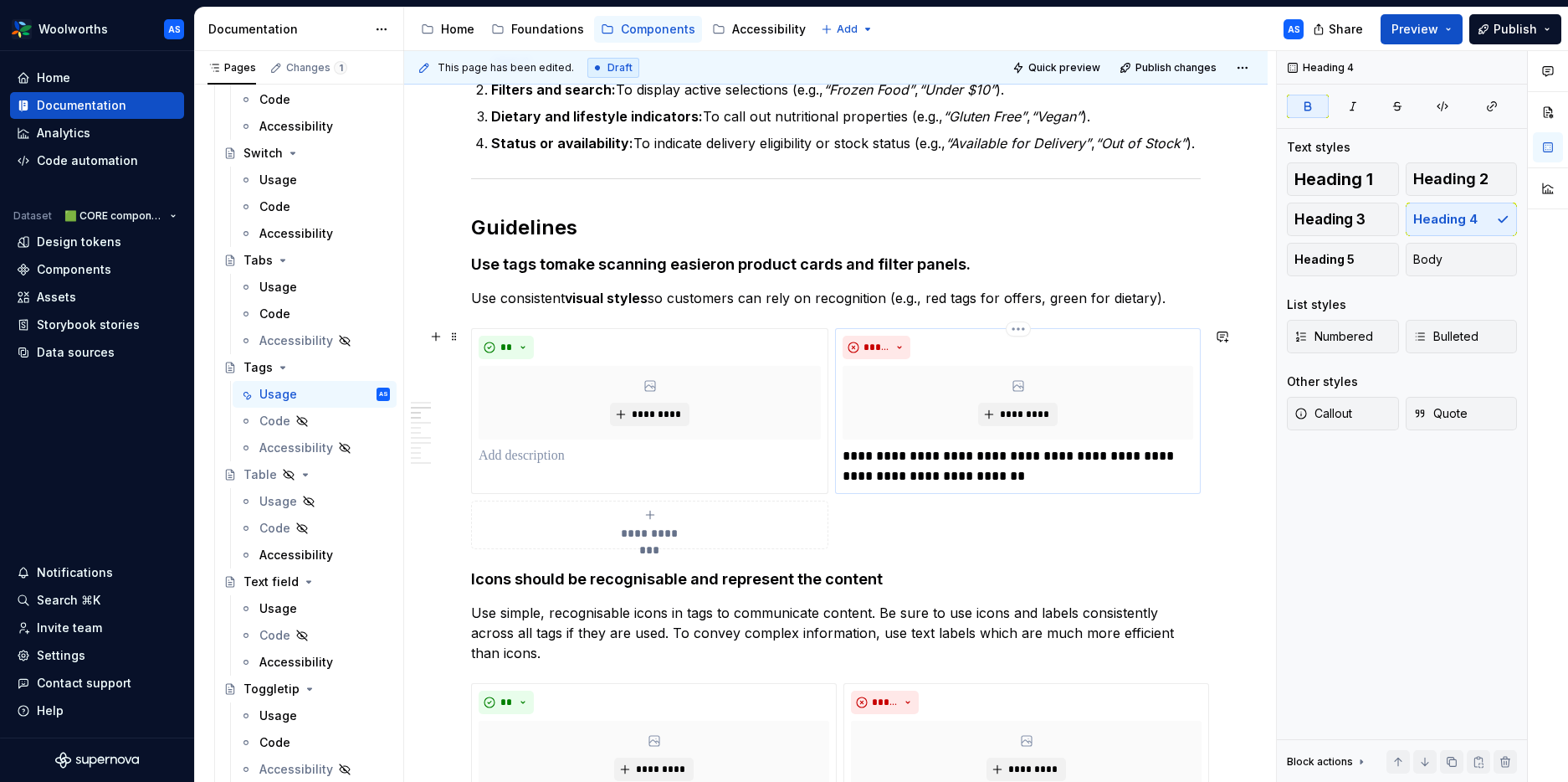
click at [1011, 457] on p "**********" at bounding box center [1018, 466] width 351 height 40
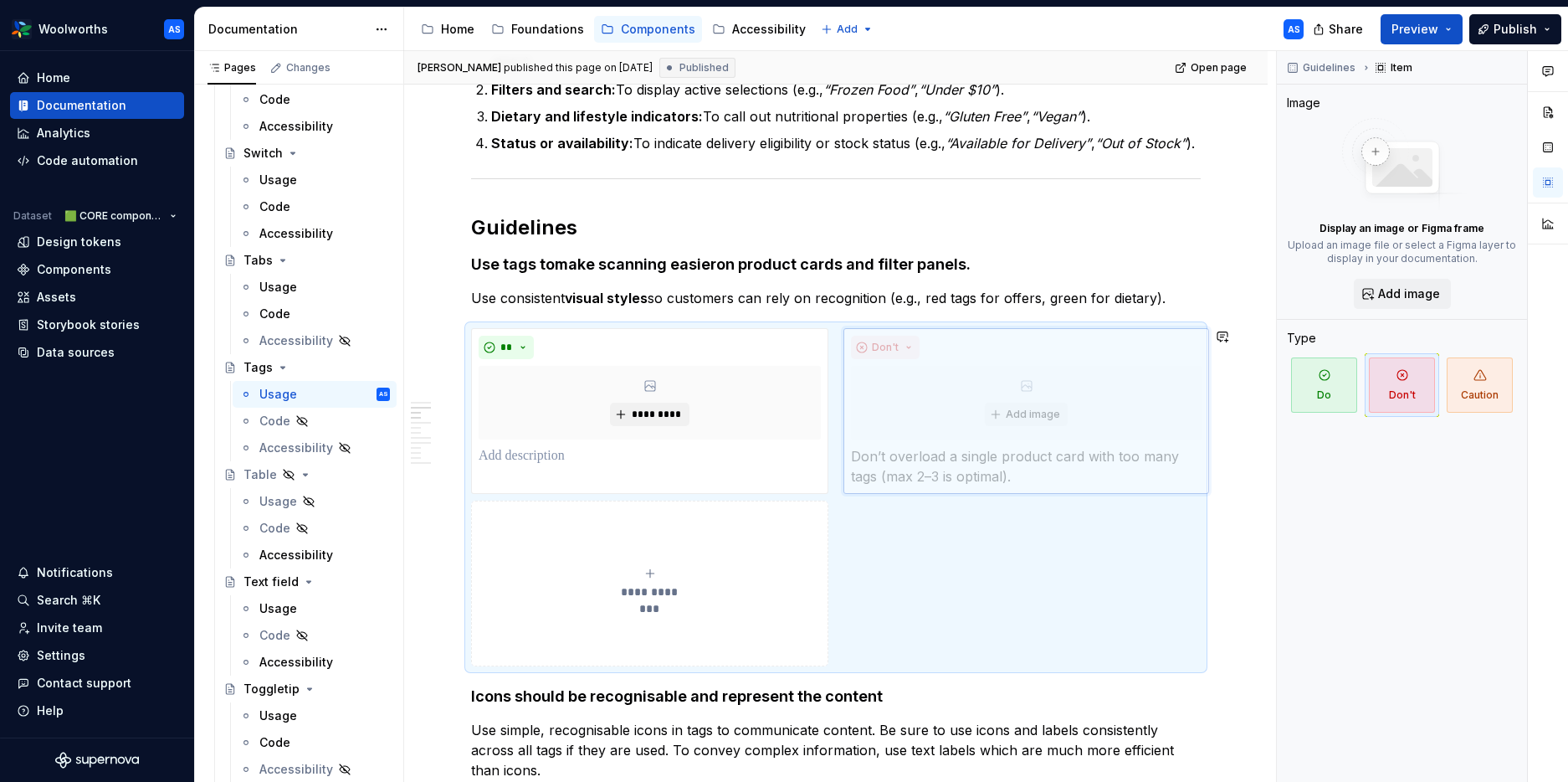
drag, startPoint x: 999, startPoint y: 481, endPoint x: 956, endPoint y: 477, distance: 43.2
click at [959, 477] on body "Woolworths AS Home Documentation Analytics Code automation Dataset 🟩 CORE compo…" at bounding box center [784, 391] width 1568 height 782
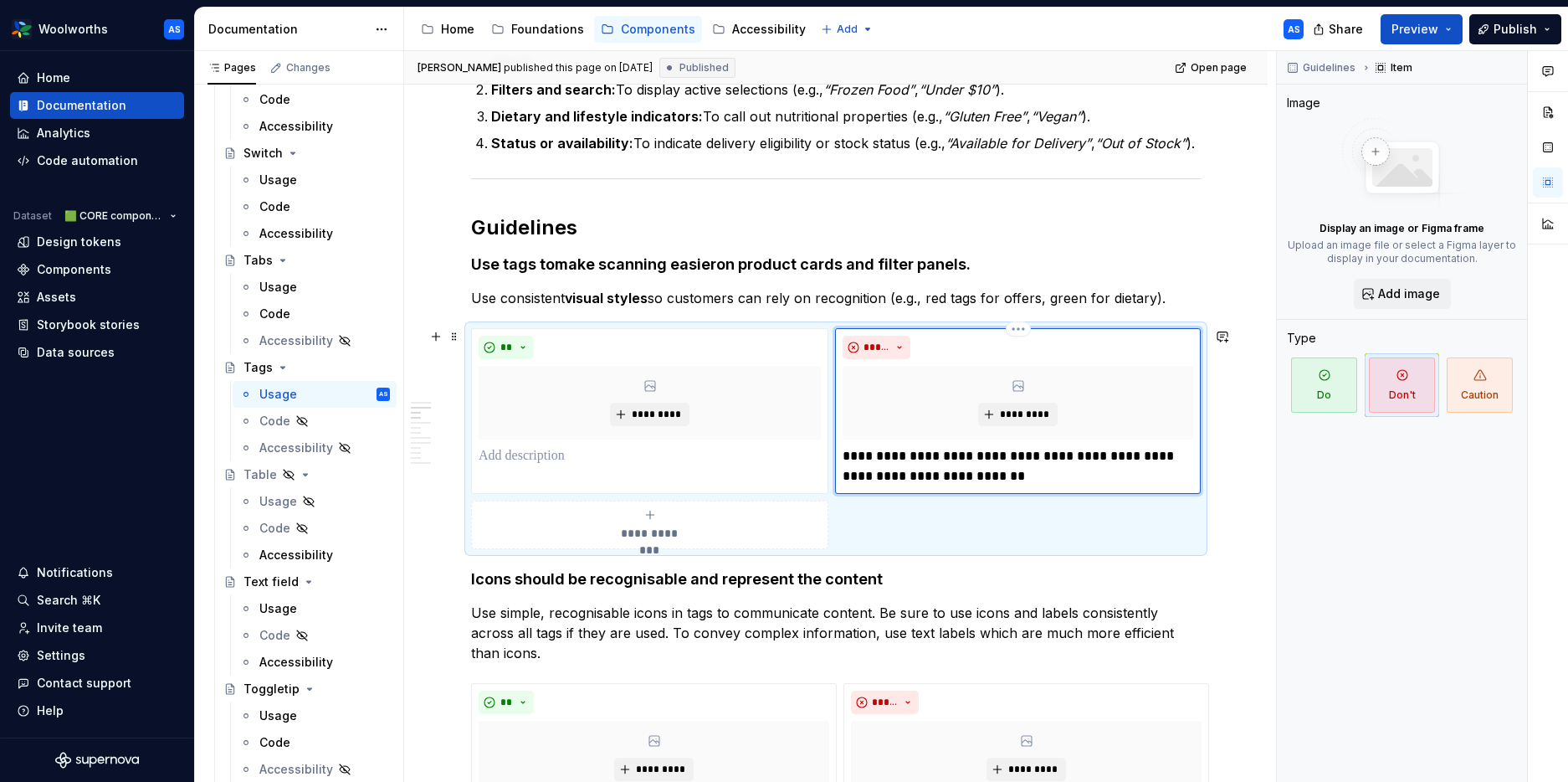
click at [971, 466] on p "**********" at bounding box center [1018, 466] width 351 height 40
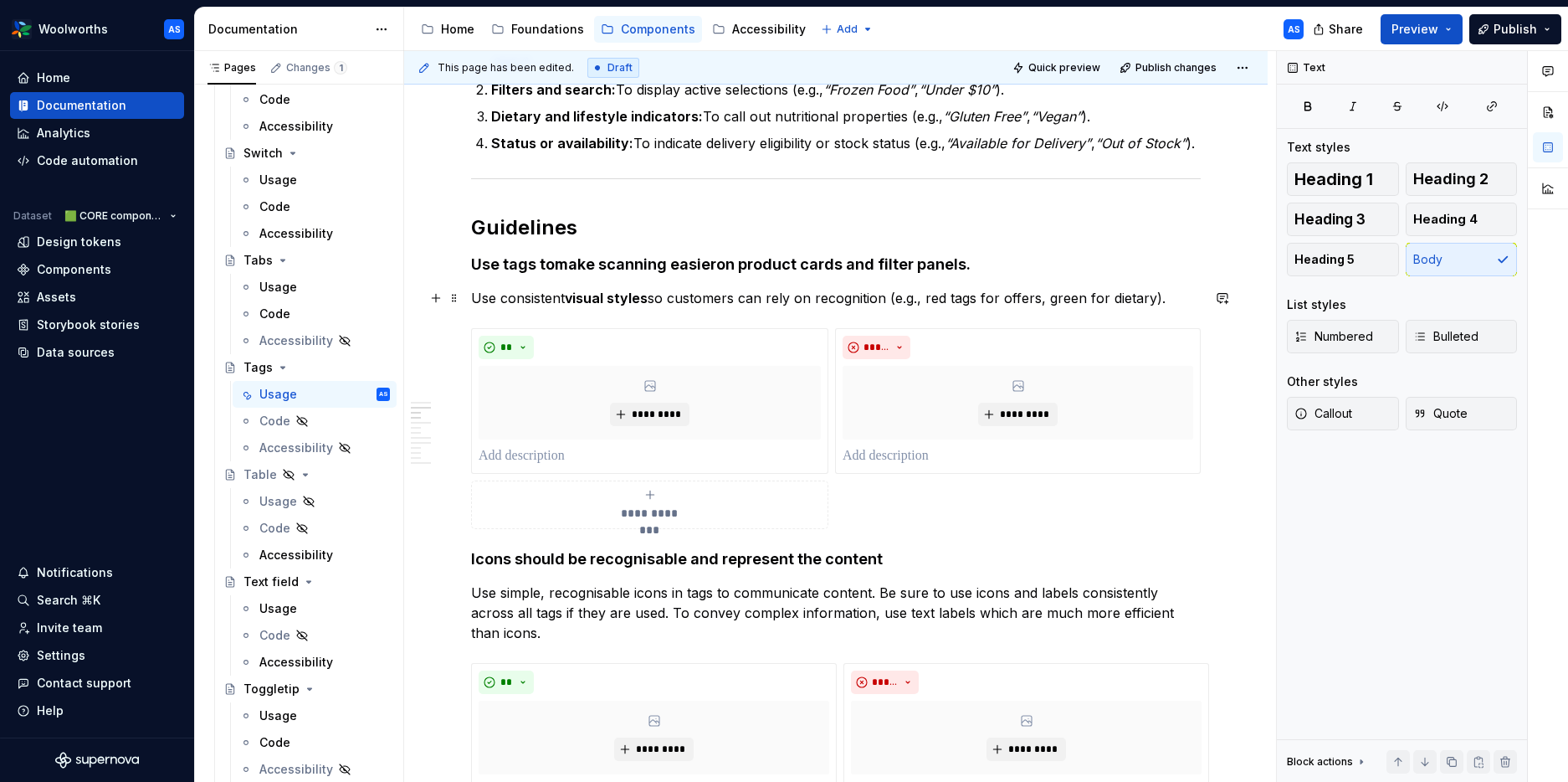
click at [747, 298] on p "Use consistent visual styles so customers can rely on recognition (e.g., red ta…" at bounding box center [836, 298] width 730 height 20
click at [1179, 297] on p "Use consistent visual styles so customers can rely on recognition (e.g., red ta…" at bounding box center [836, 298] width 730 height 20
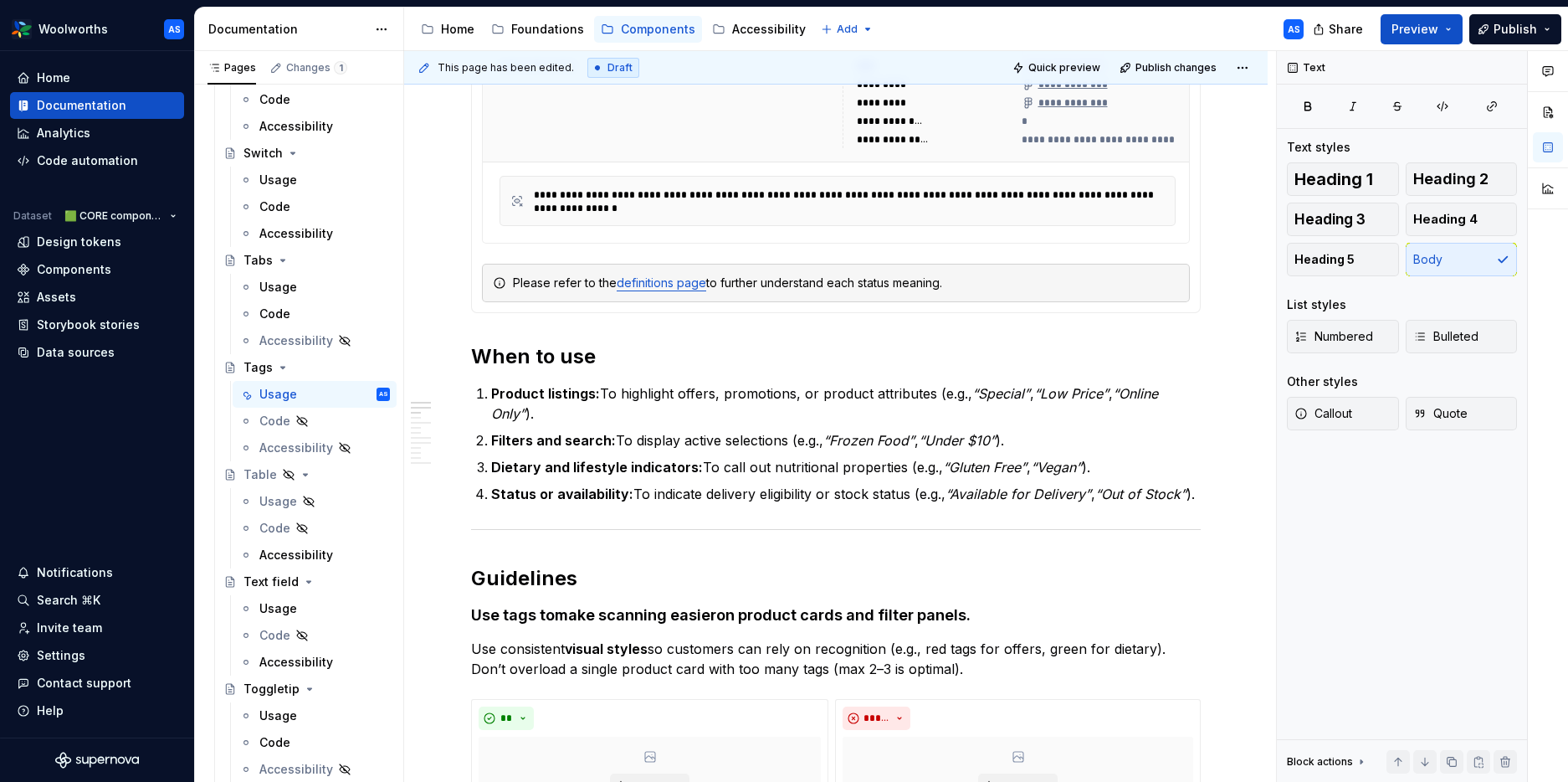
scroll to position [0, 0]
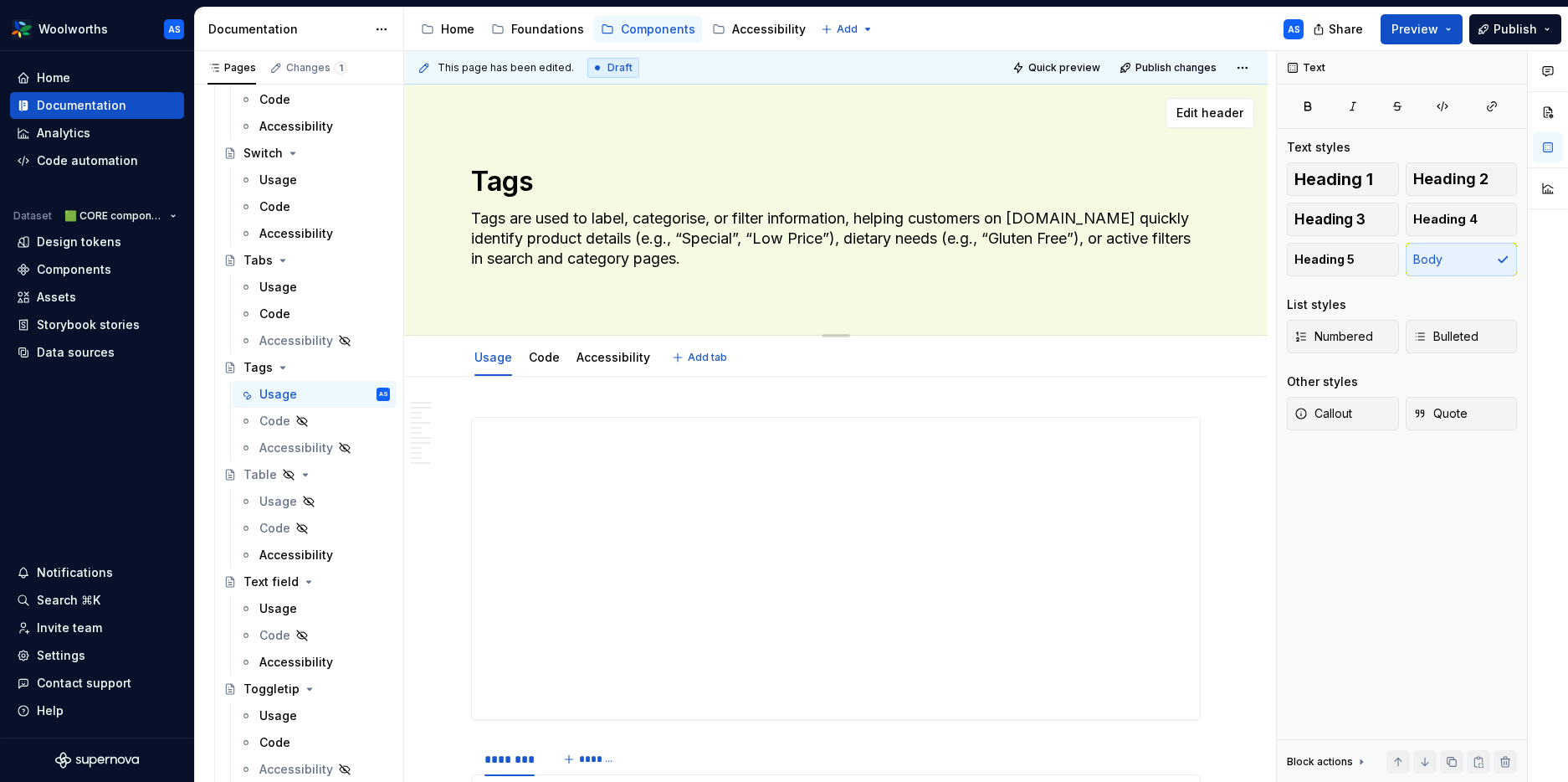
click at [606, 184] on textarea "Tags" at bounding box center [833, 182] width 730 height 40
click at [605, 183] on textarea "Tags" at bounding box center [833, 182] width 730 height 40
type textarea "*"
type textarea "Tags"
type textarea "*"
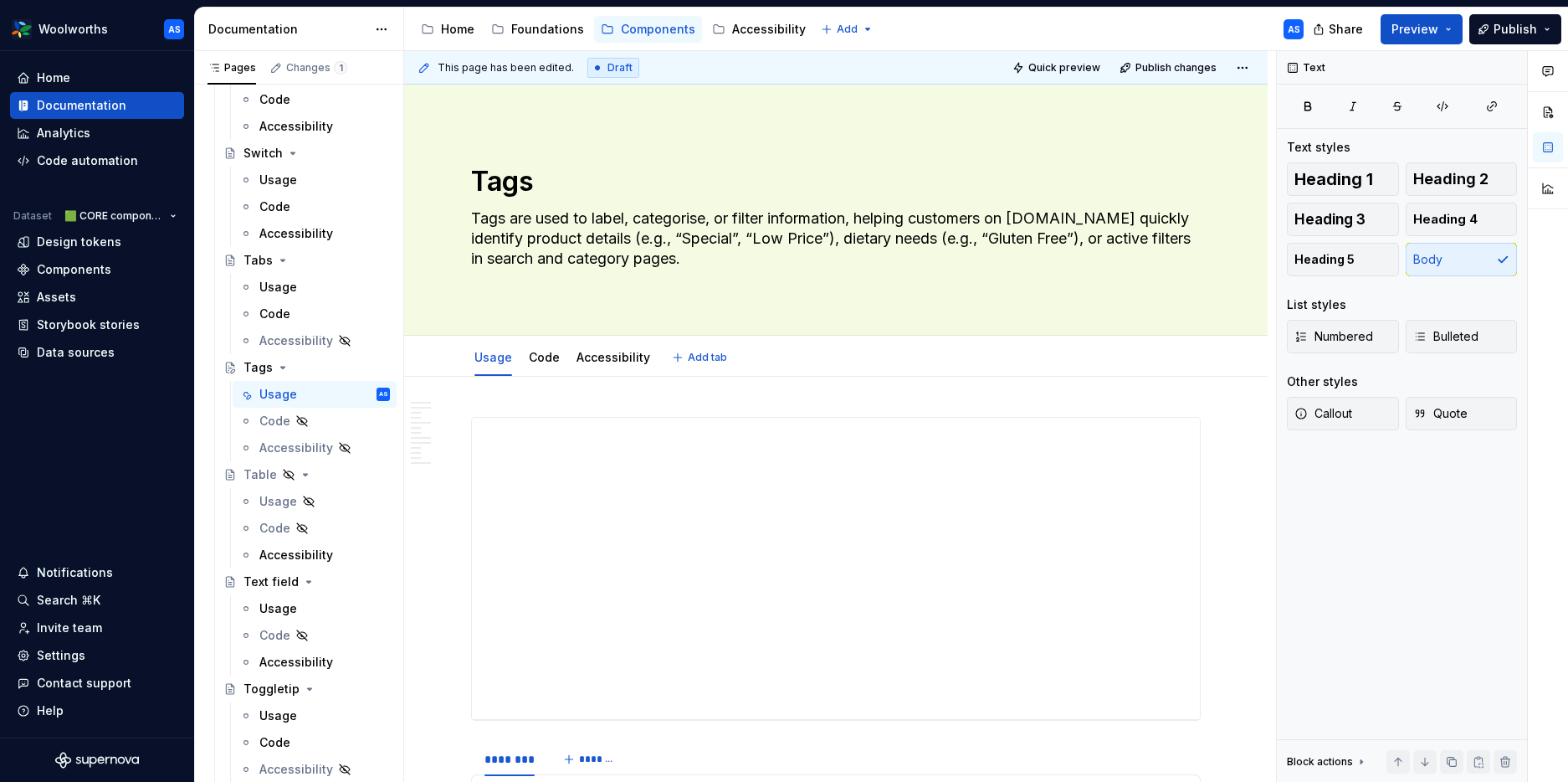
type textarea "Tags 🆕"
type textarea "*"
type textarea "Tags 🆕"
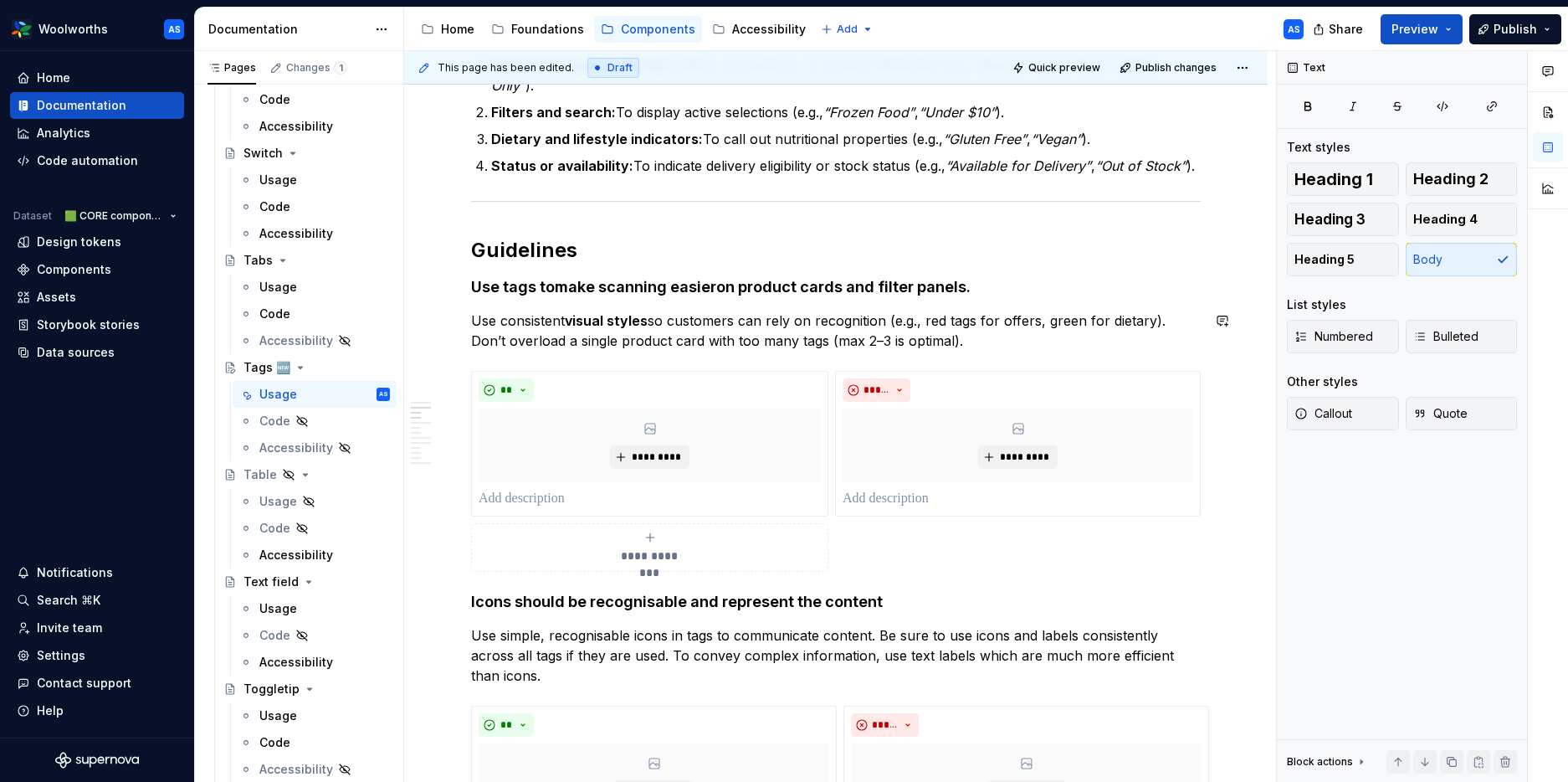
scroll to position [1273, 0]
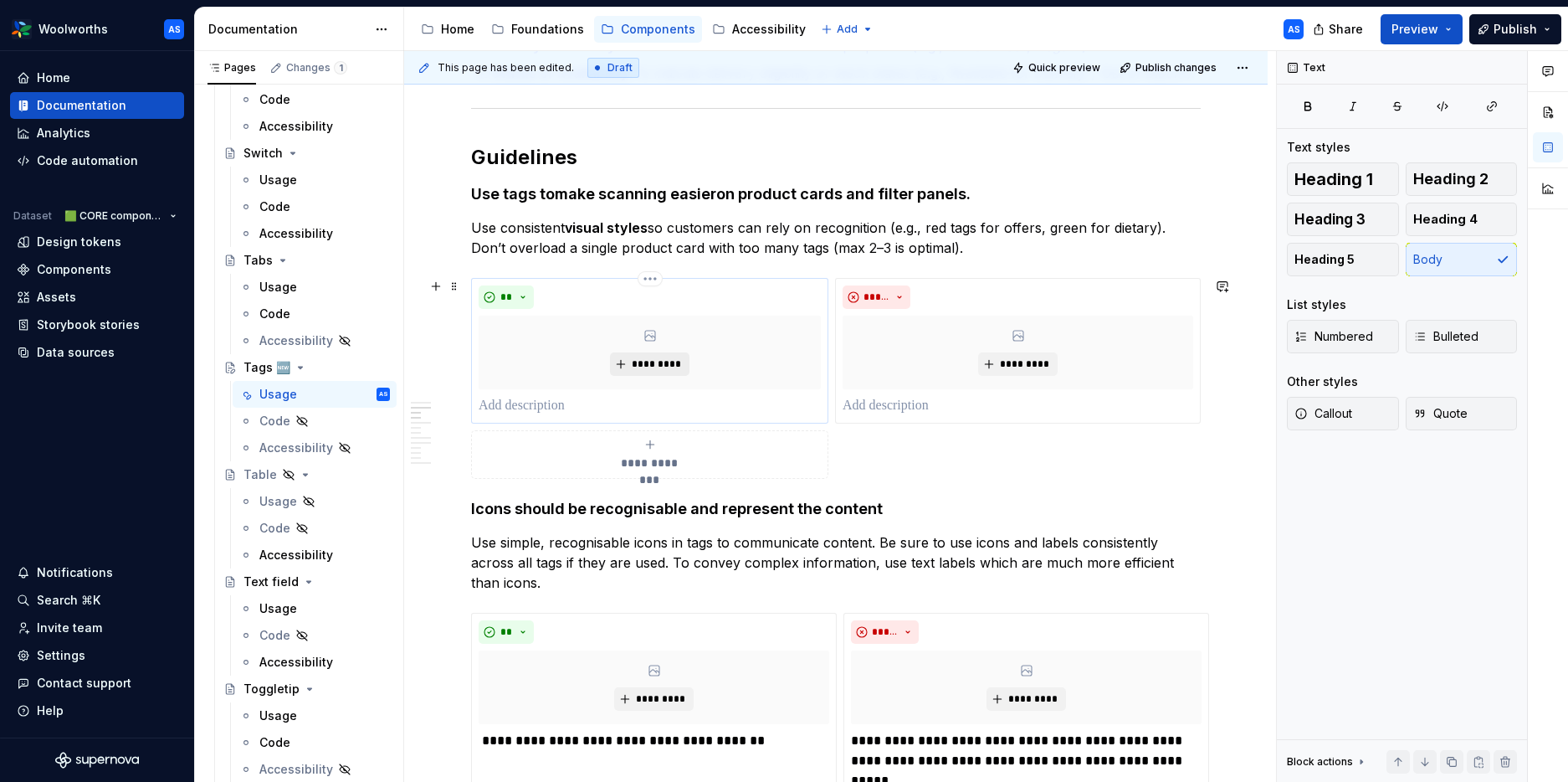
click at [660, 362] on span "*********" at bounding box center [656, 363] width 51 height 13
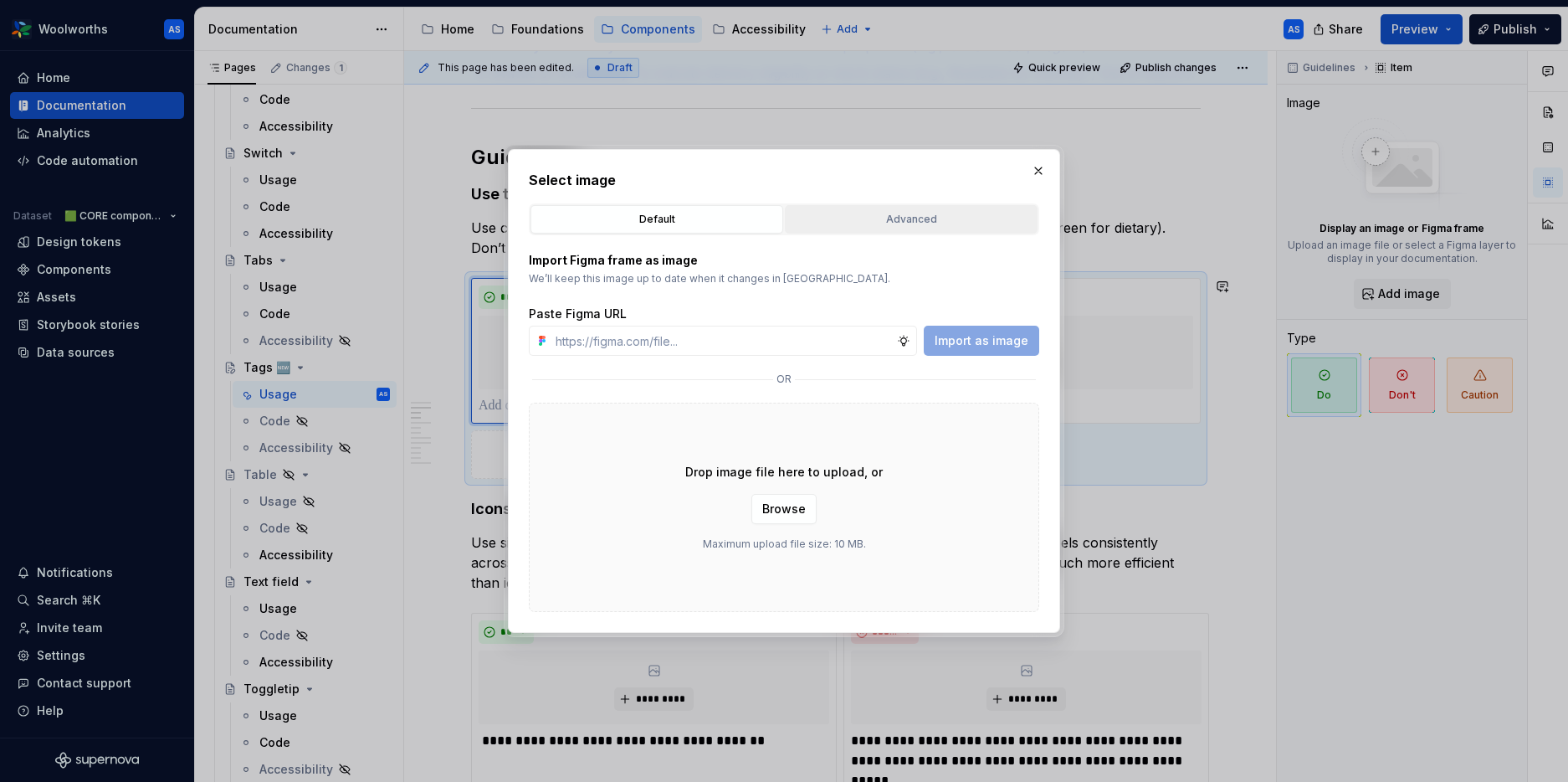
click at [947, 217] on div "Advanced" at bounding box center [911, 219] width 241 height 17
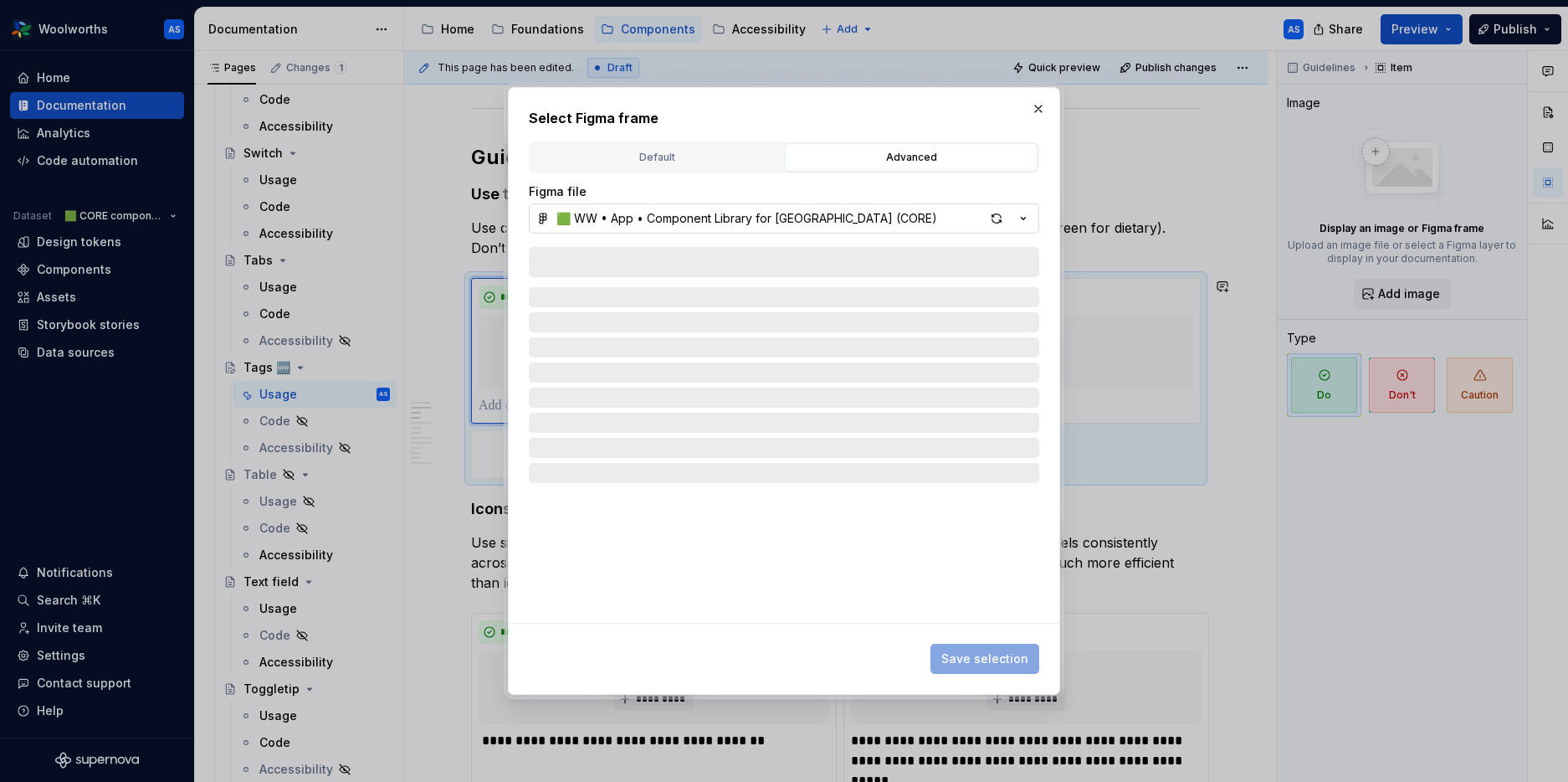
click at [1035, 214] on button "🟩 WW • App • Component Library for Woolworths (CORE)" at bounding box center [784, 219] width 511 height 30
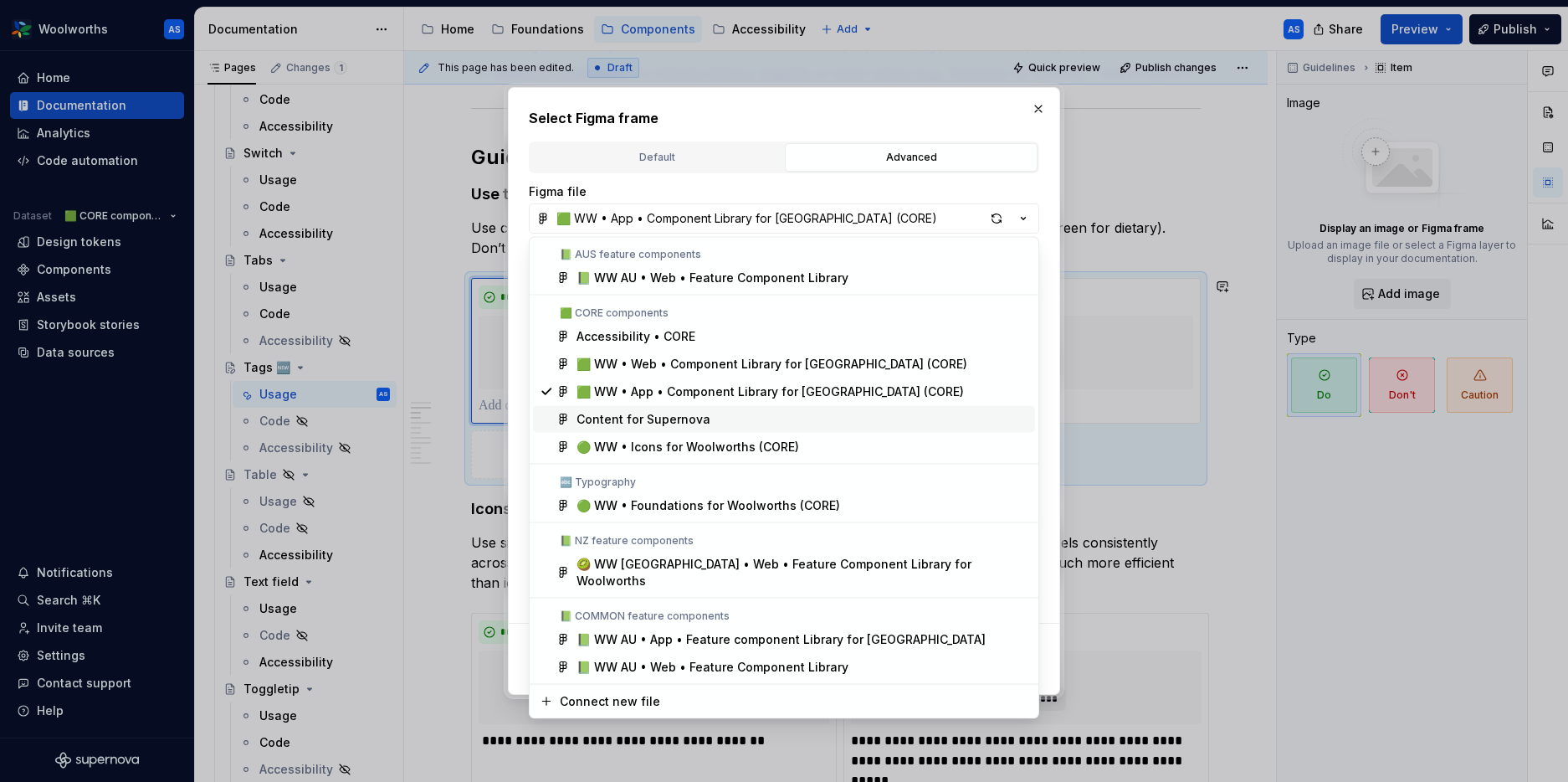
click at [777, 420] on div "Content for Supernova" at bounding box center [802, 419] width 452 height 17
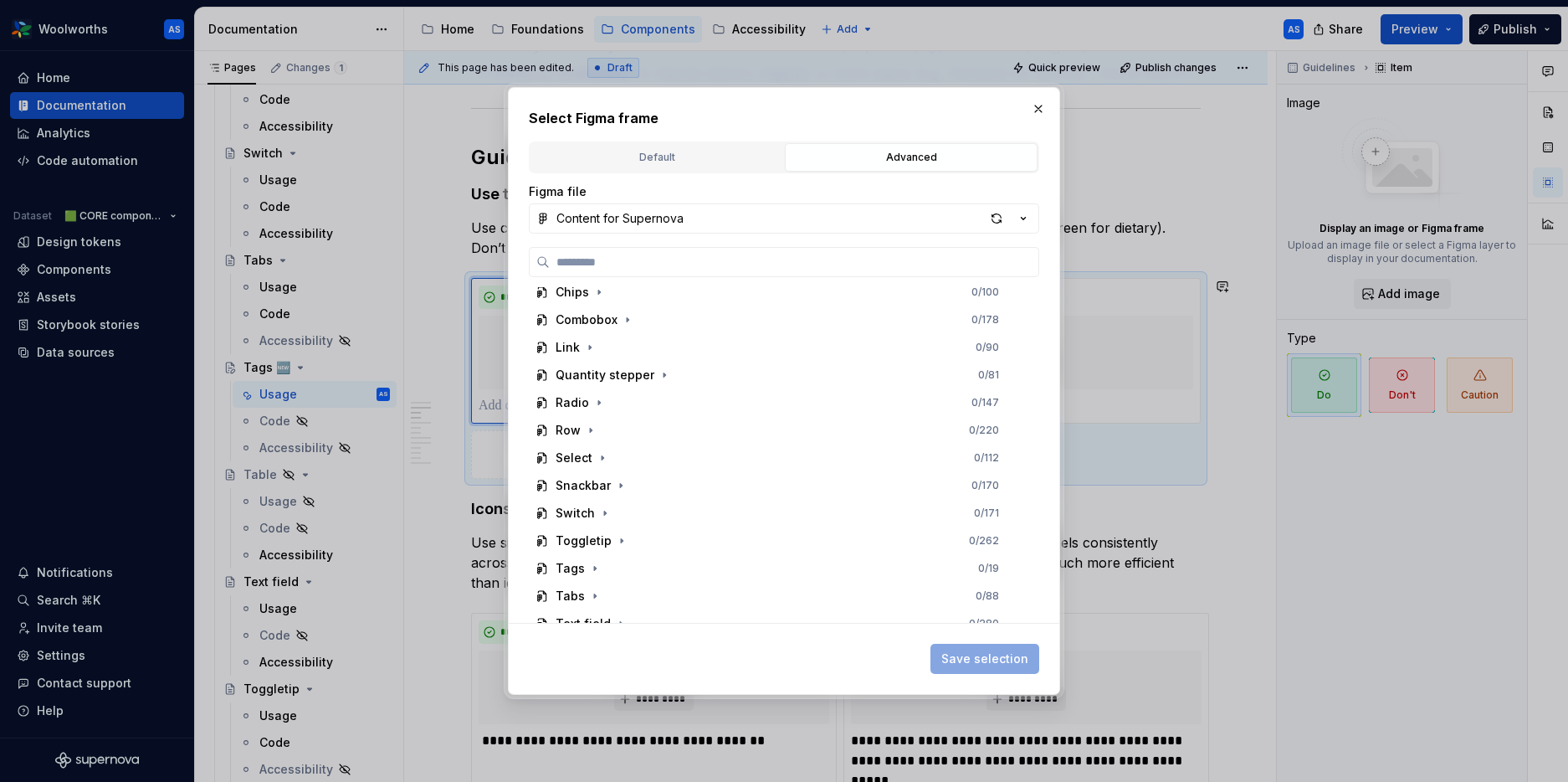
scroll to position [879, 0]
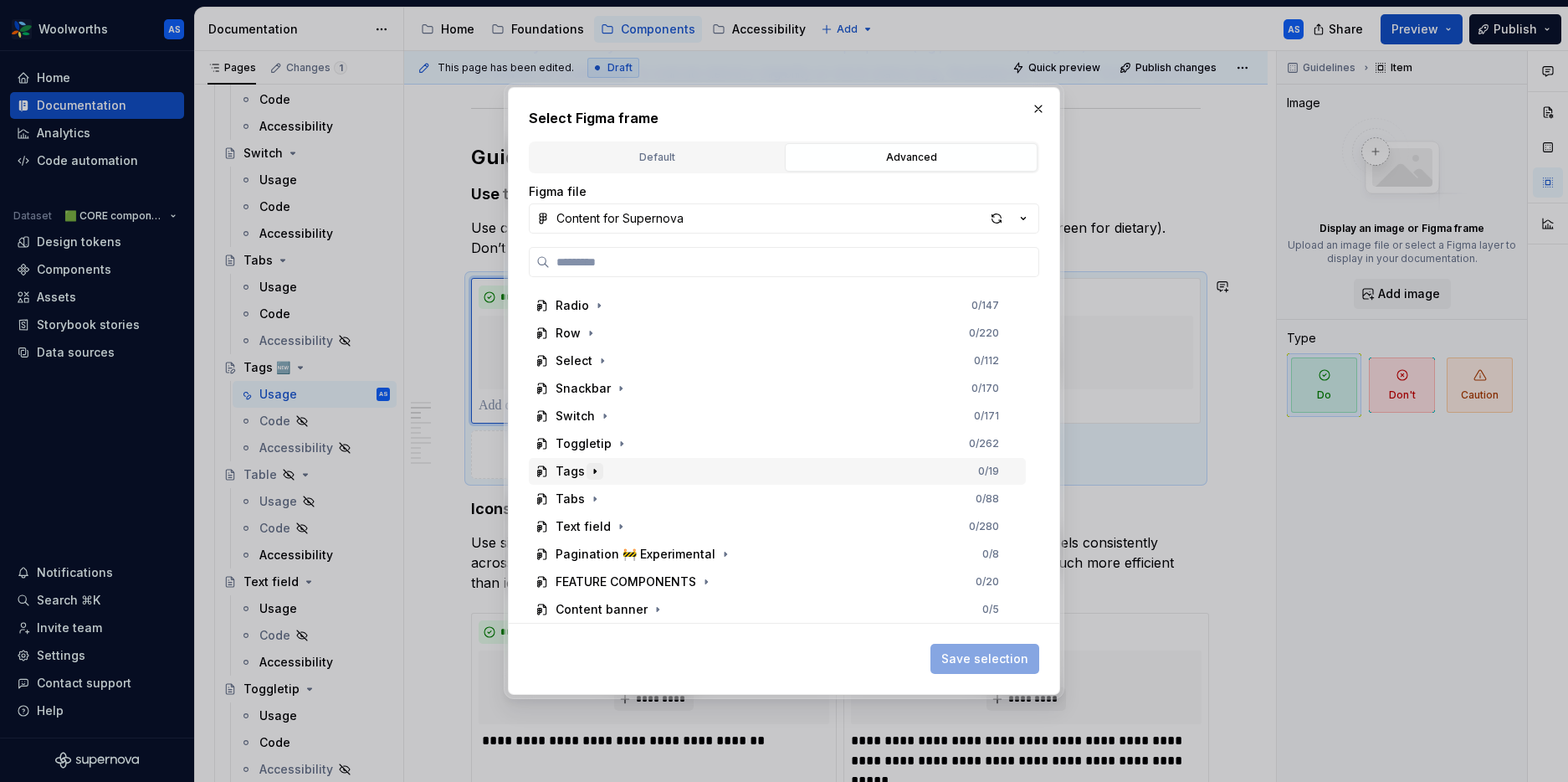
click at [590, 470] on icon "button" at bounding box center [594, 470] width 13 height 13
click at [992, 217] on div "button" at bounding box center [997, 219] width 24 height 24
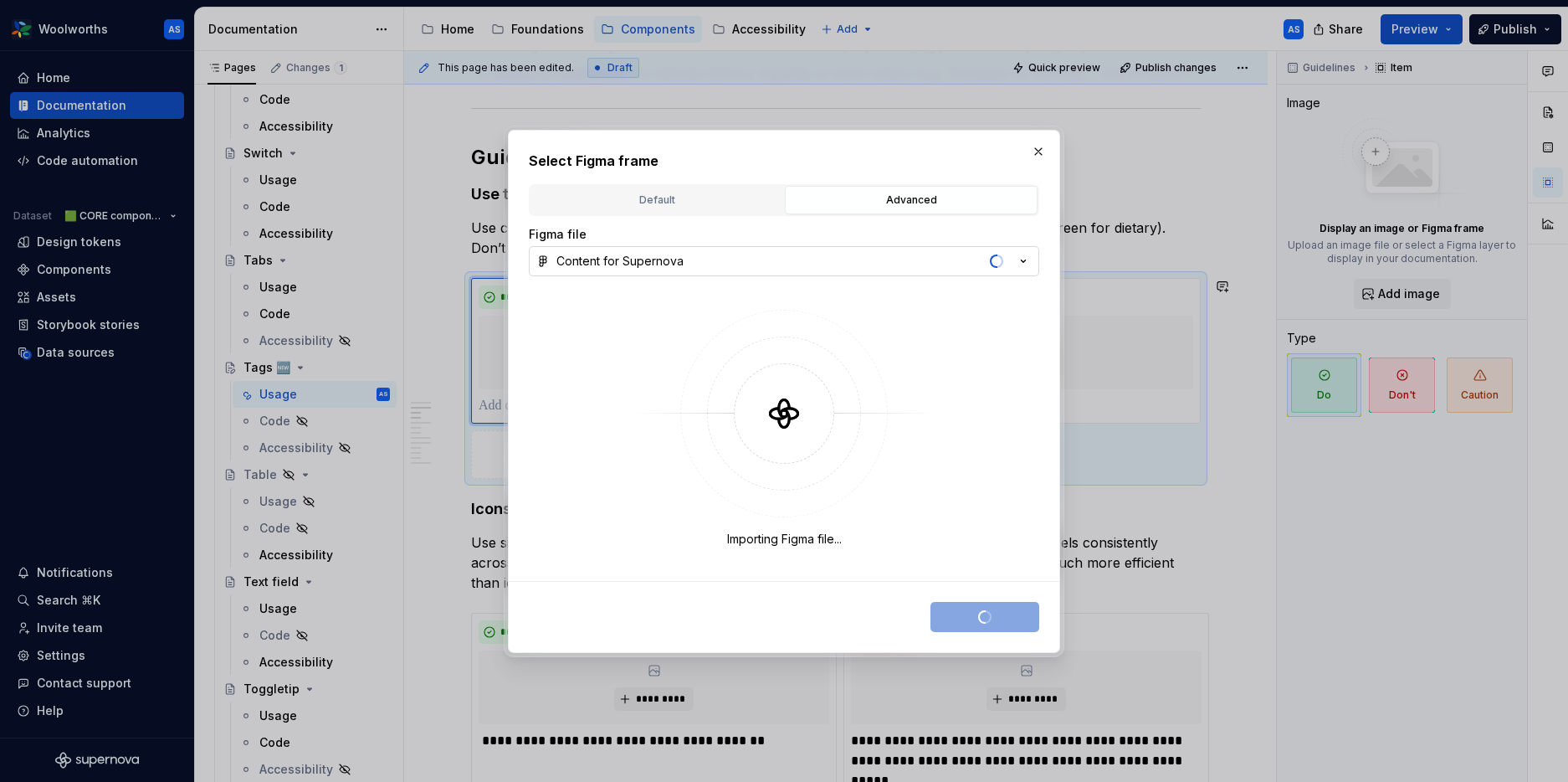
type textarea "*"
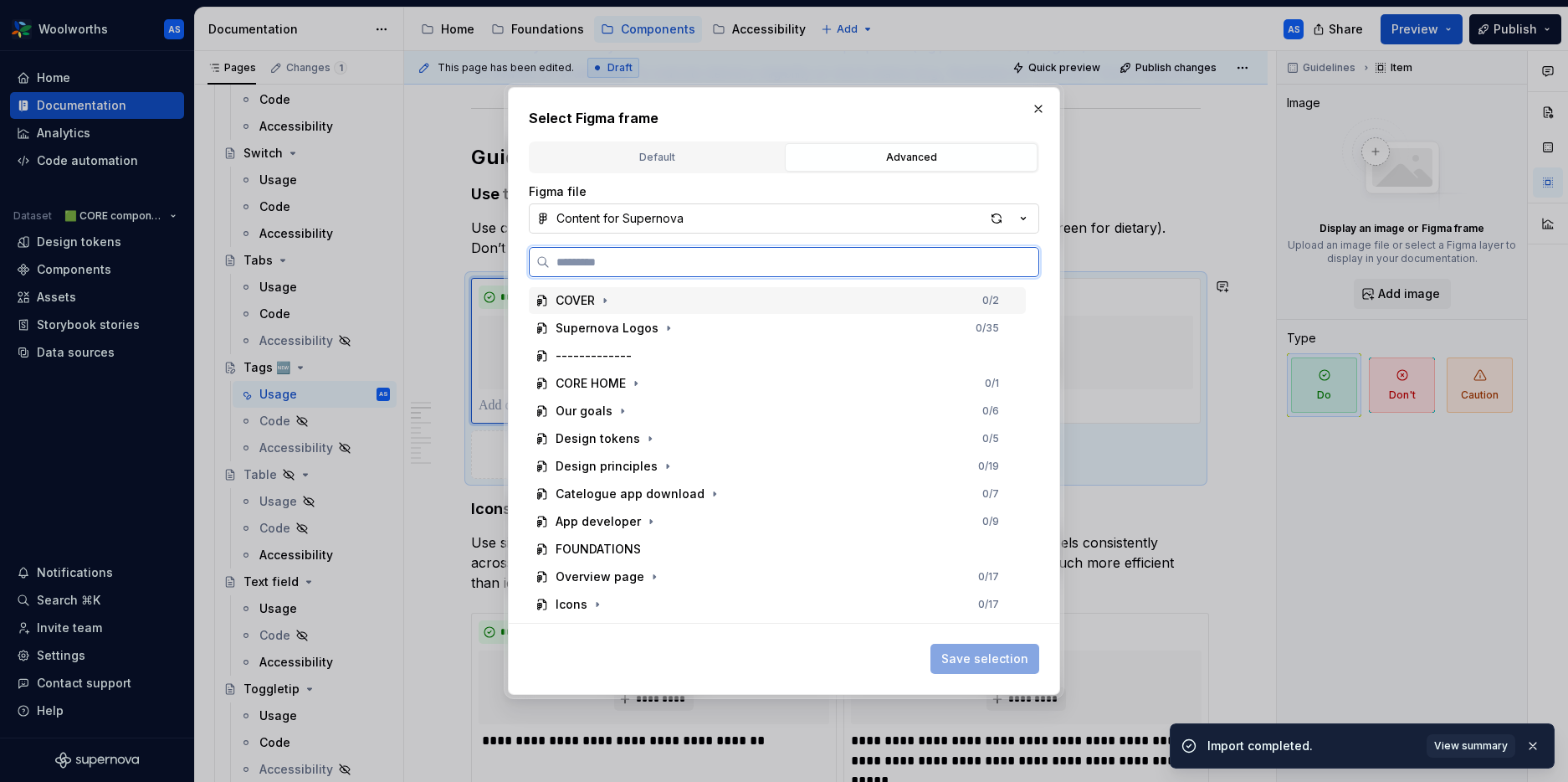
type input "*"
type textarea "*"
type input "***"
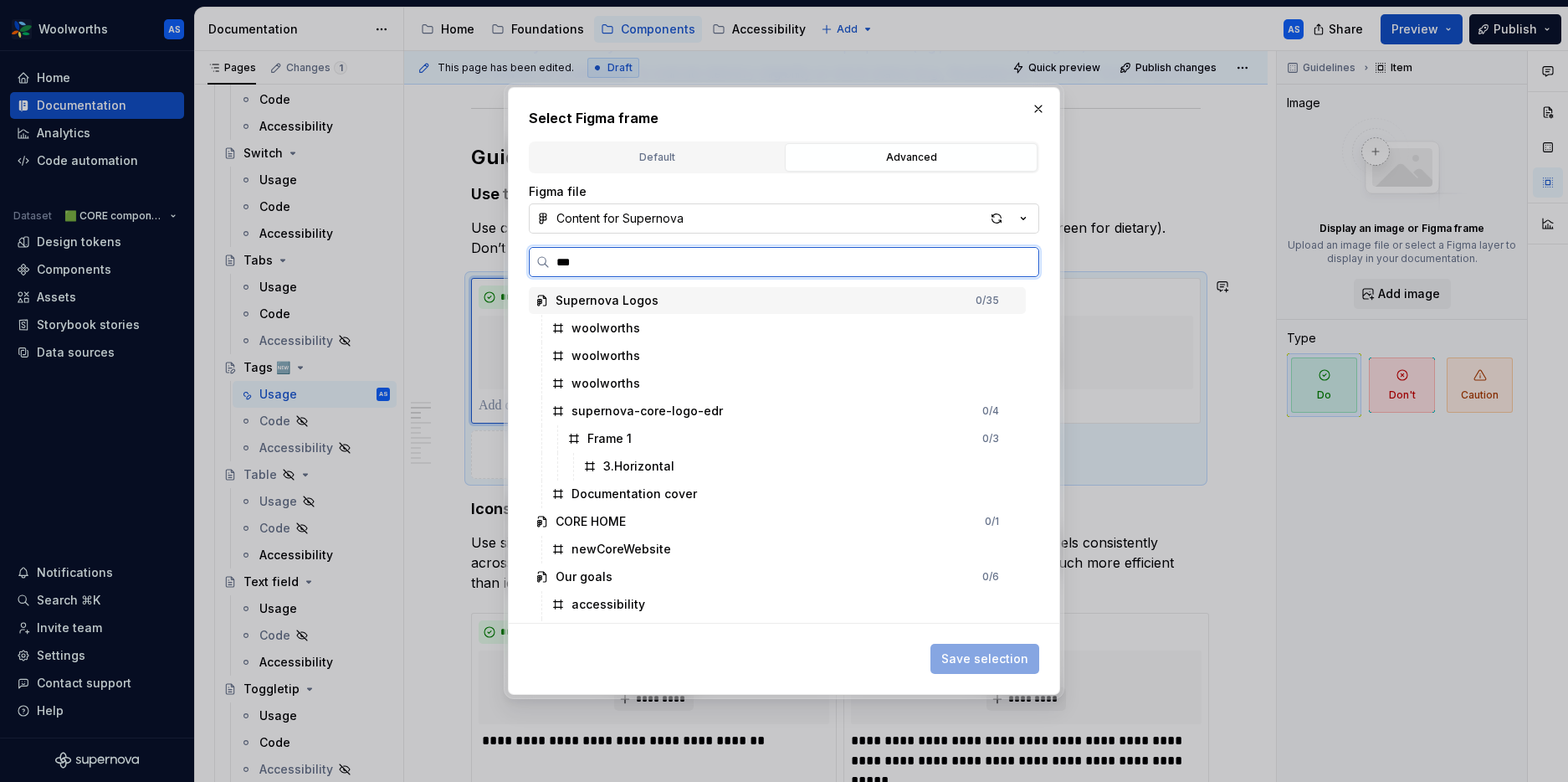
type textarea "*"
type input "****"
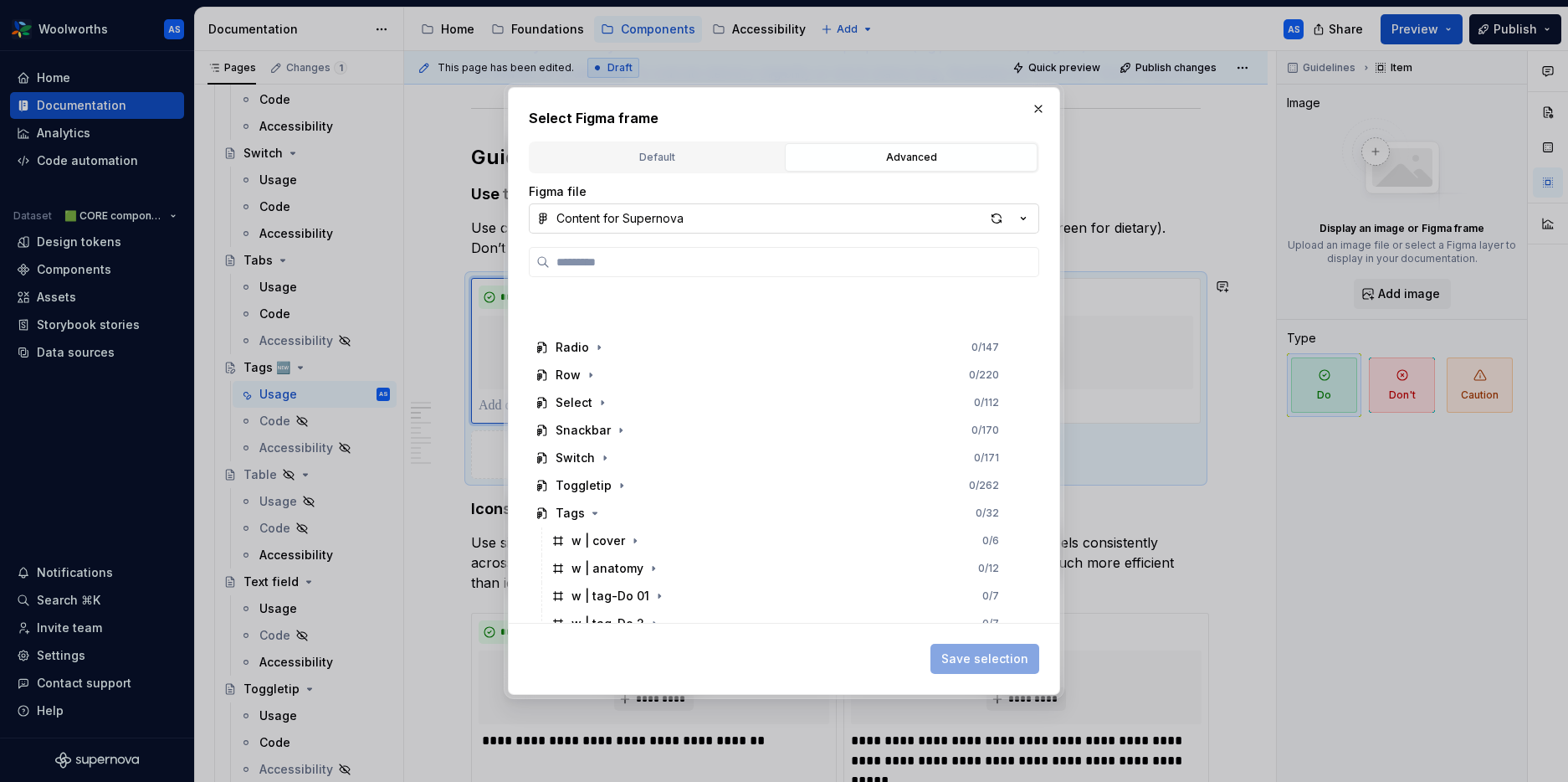
scroll to position [989, 0]
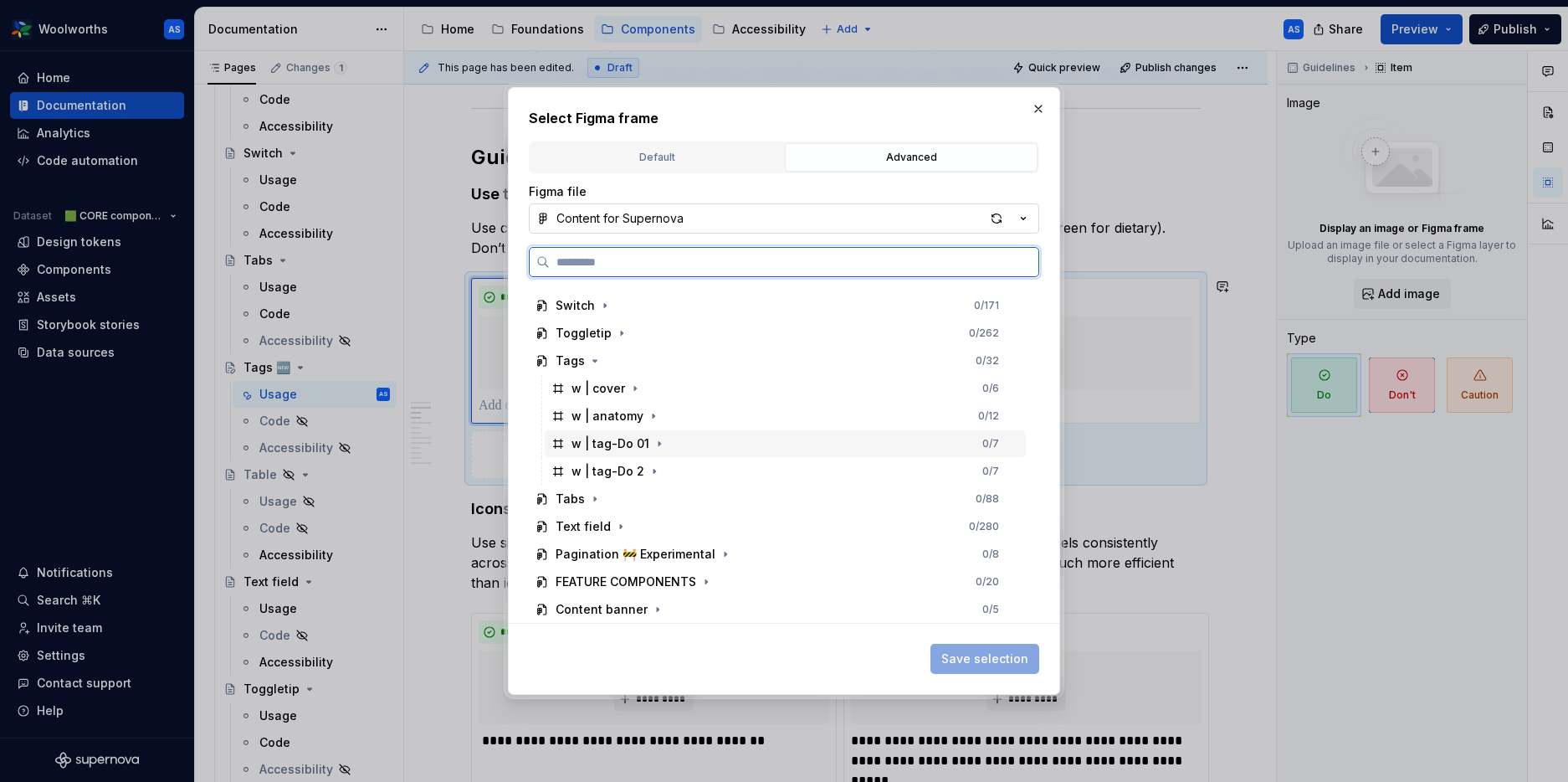
click at [710, 445] on div "w | tag-Do 01 0 / 7" at bounding box center [785, 443] width 481 height 27
click at [1005, 665] on span "Save selection" at bounding box center [984, 658] width 87 height 17
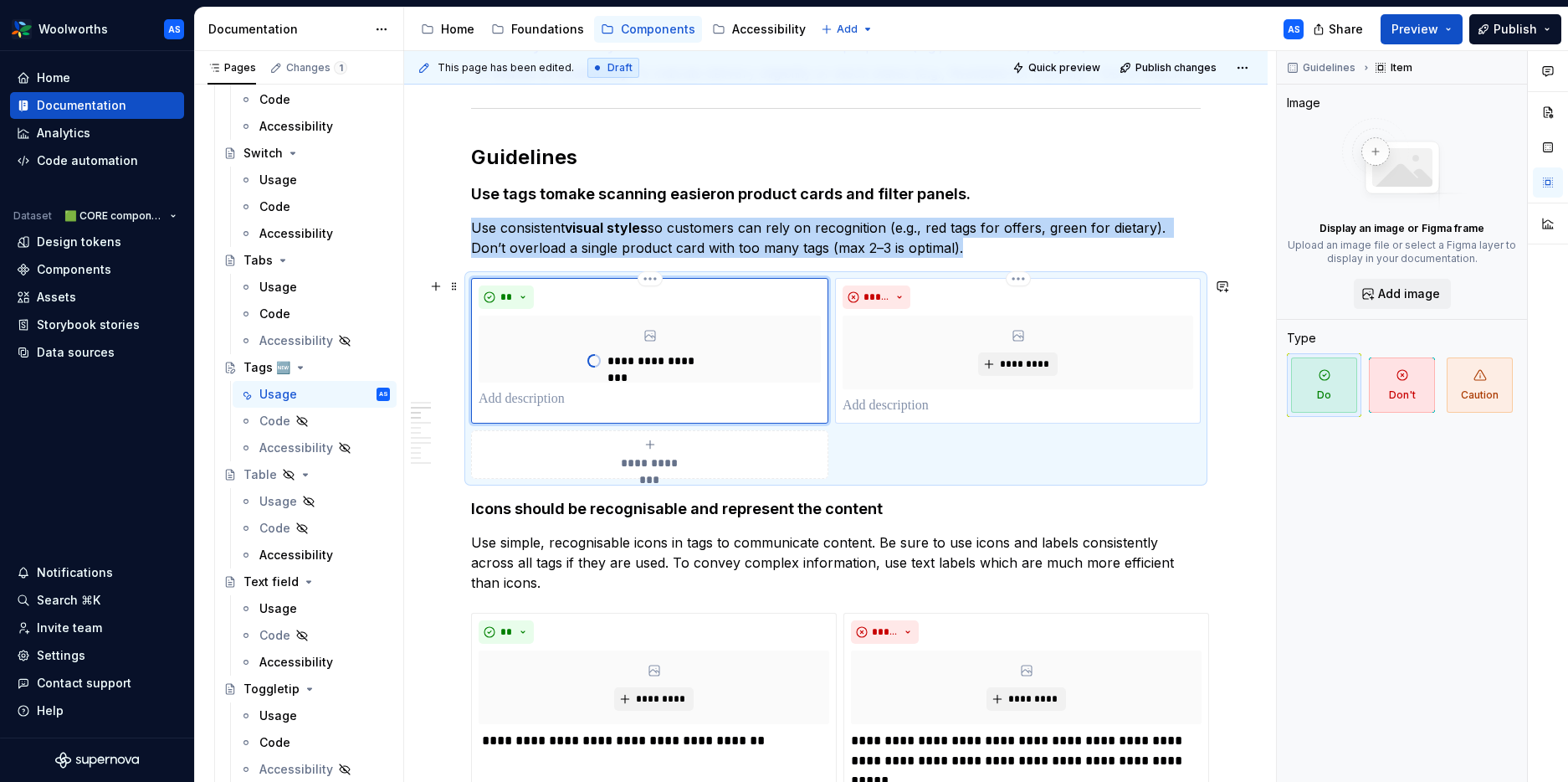
click at [1035, 348] on div "*********" at bounding box center [1018, 353] width 351 height 74
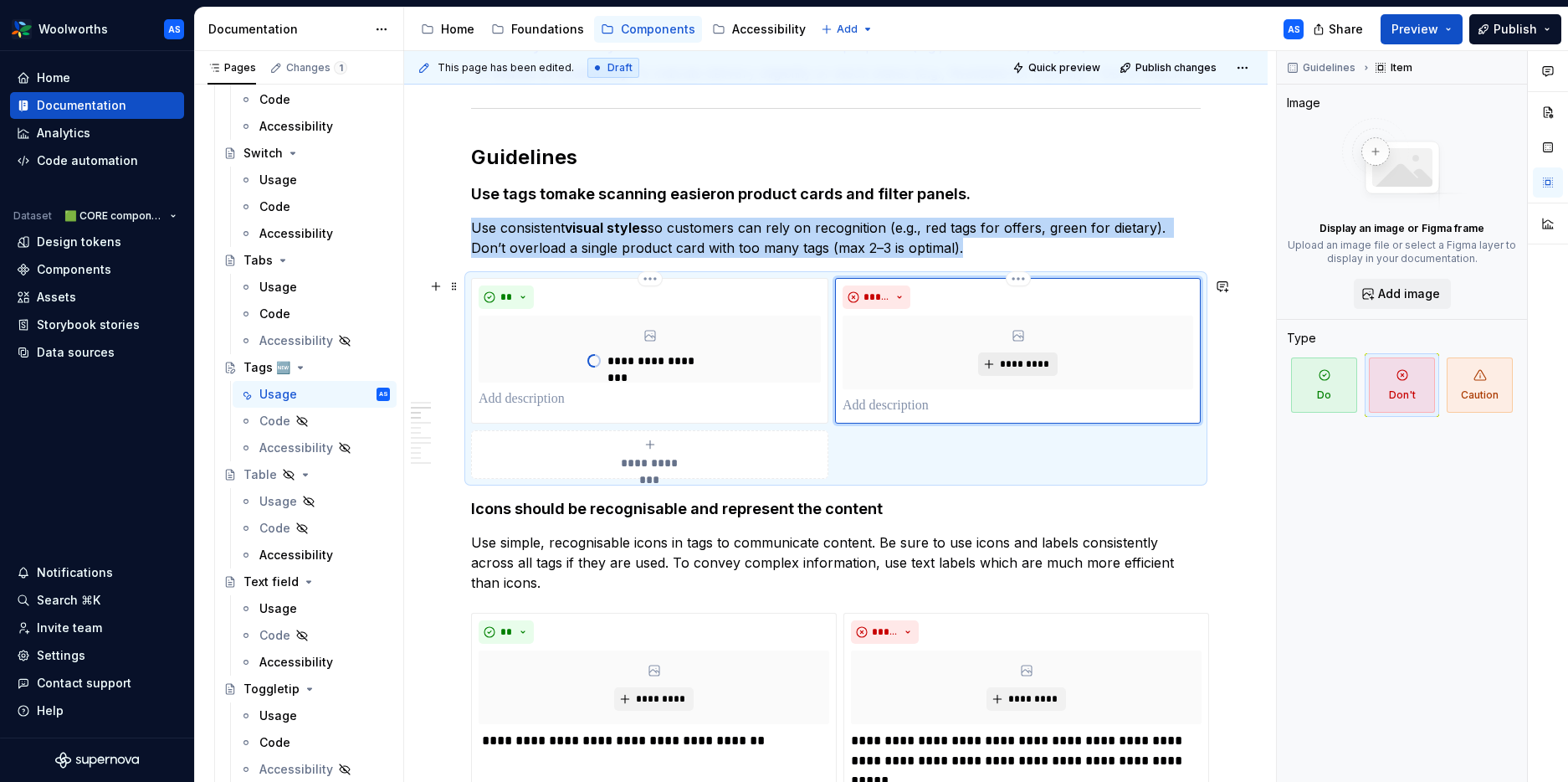
click at [1032, 365] on span "*********" at bounding box center [1025, 363] width 51 height 13
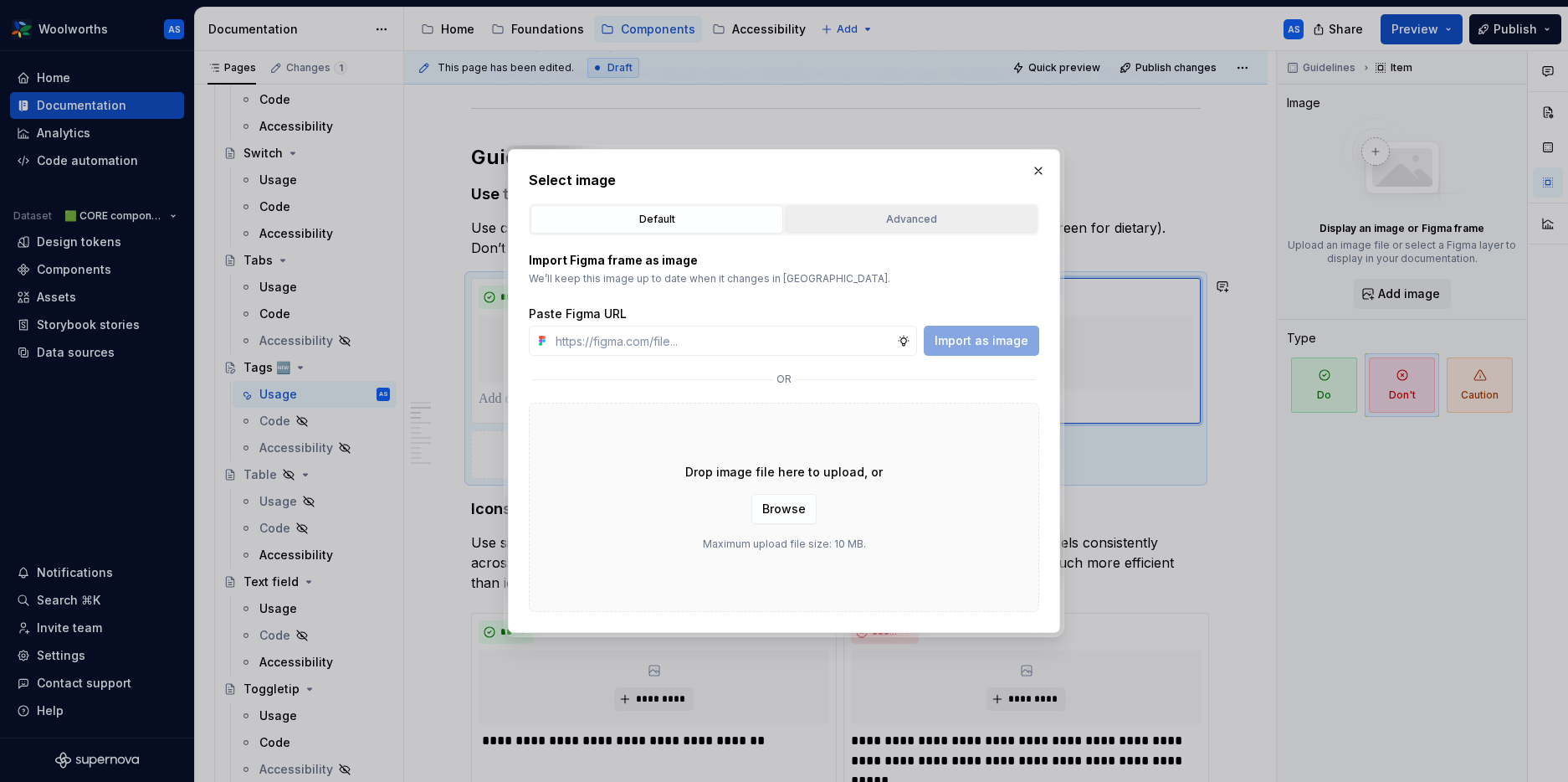
click at [913, 211] on div "Advanced" at bounding box center [911, 219] width 241 height 17
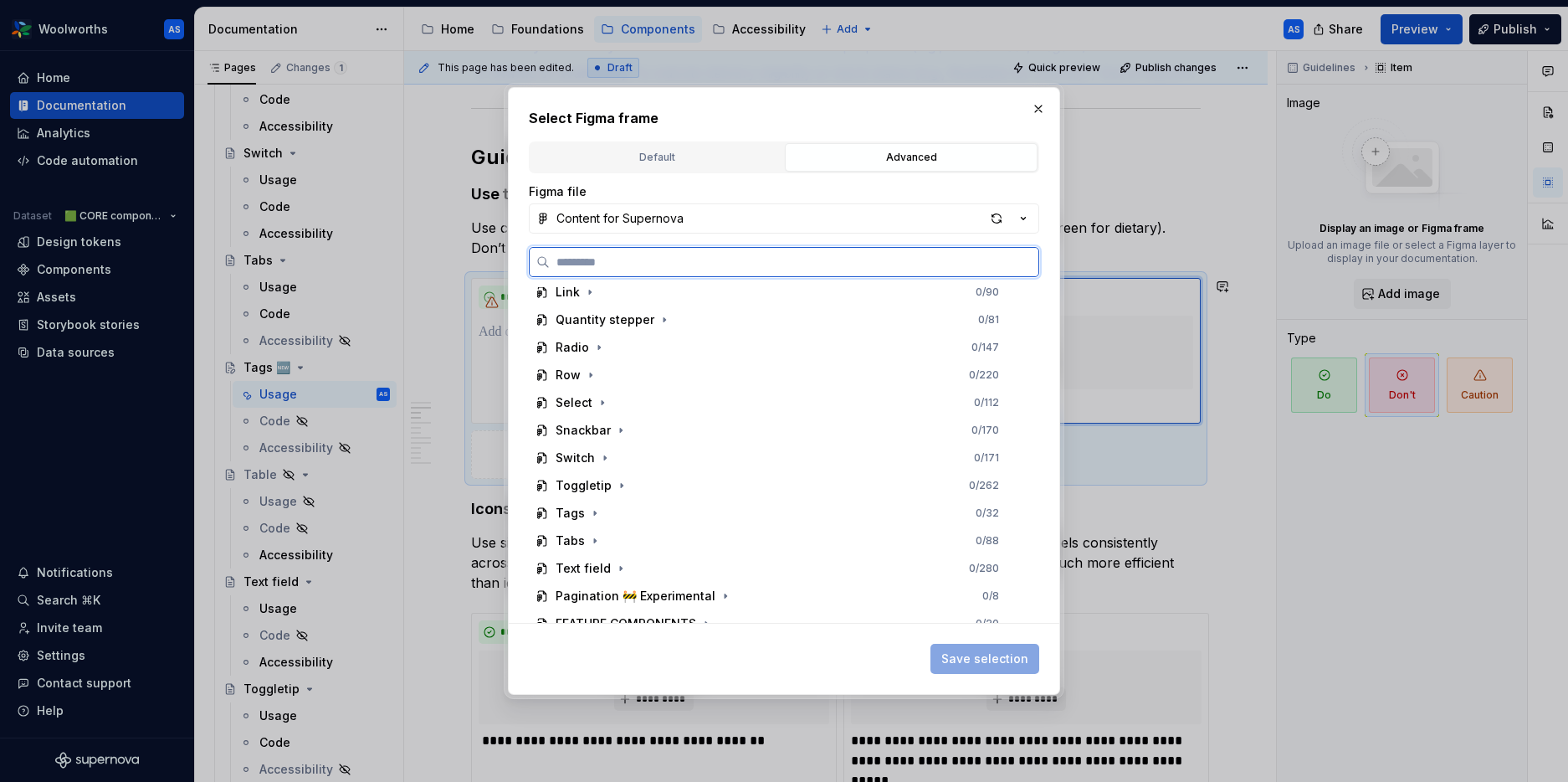
scroll to position [879, 0]
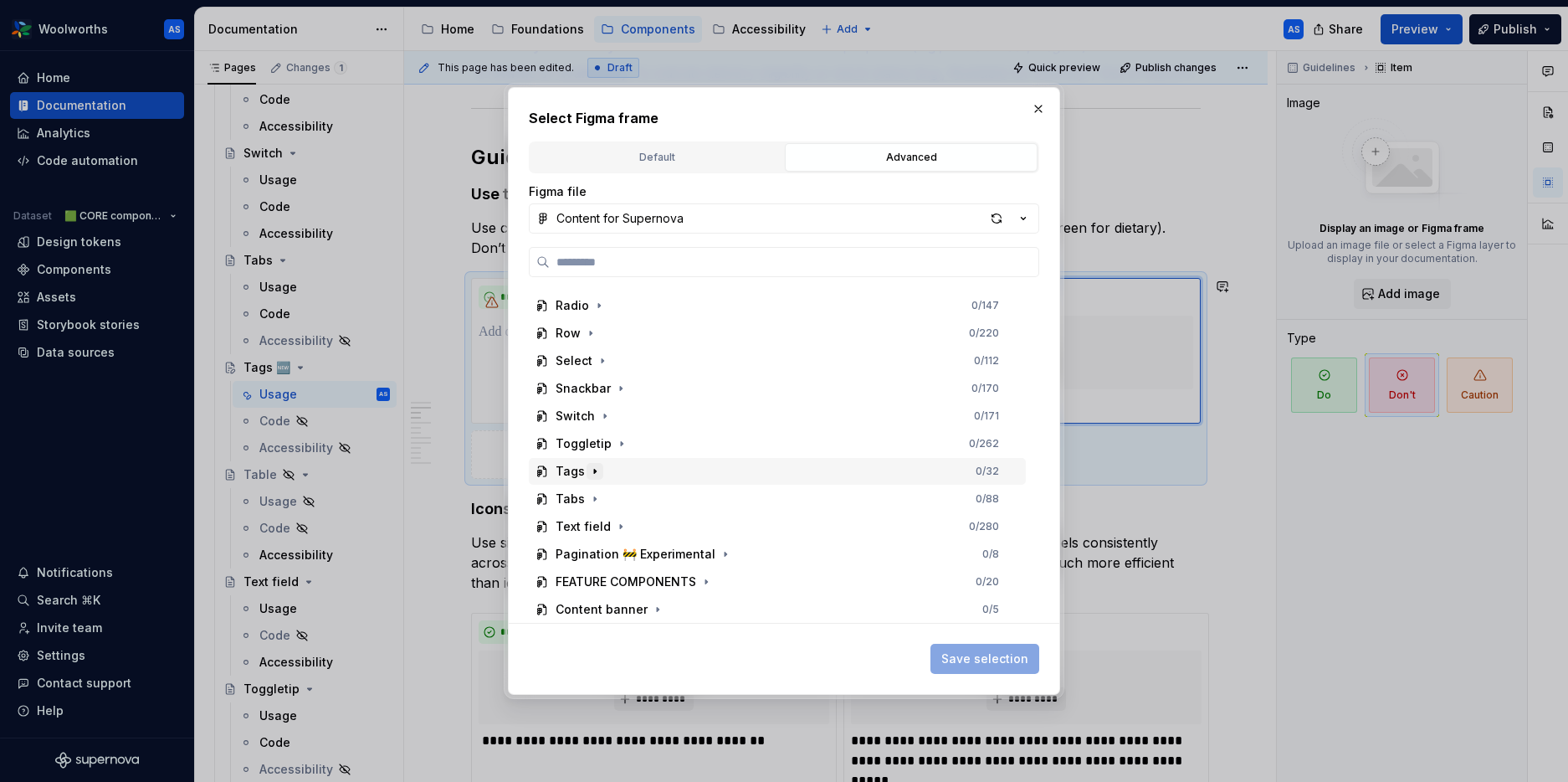
click at [594, 473] on icon "button" at bounding box center [595, 470] width 2 height 4
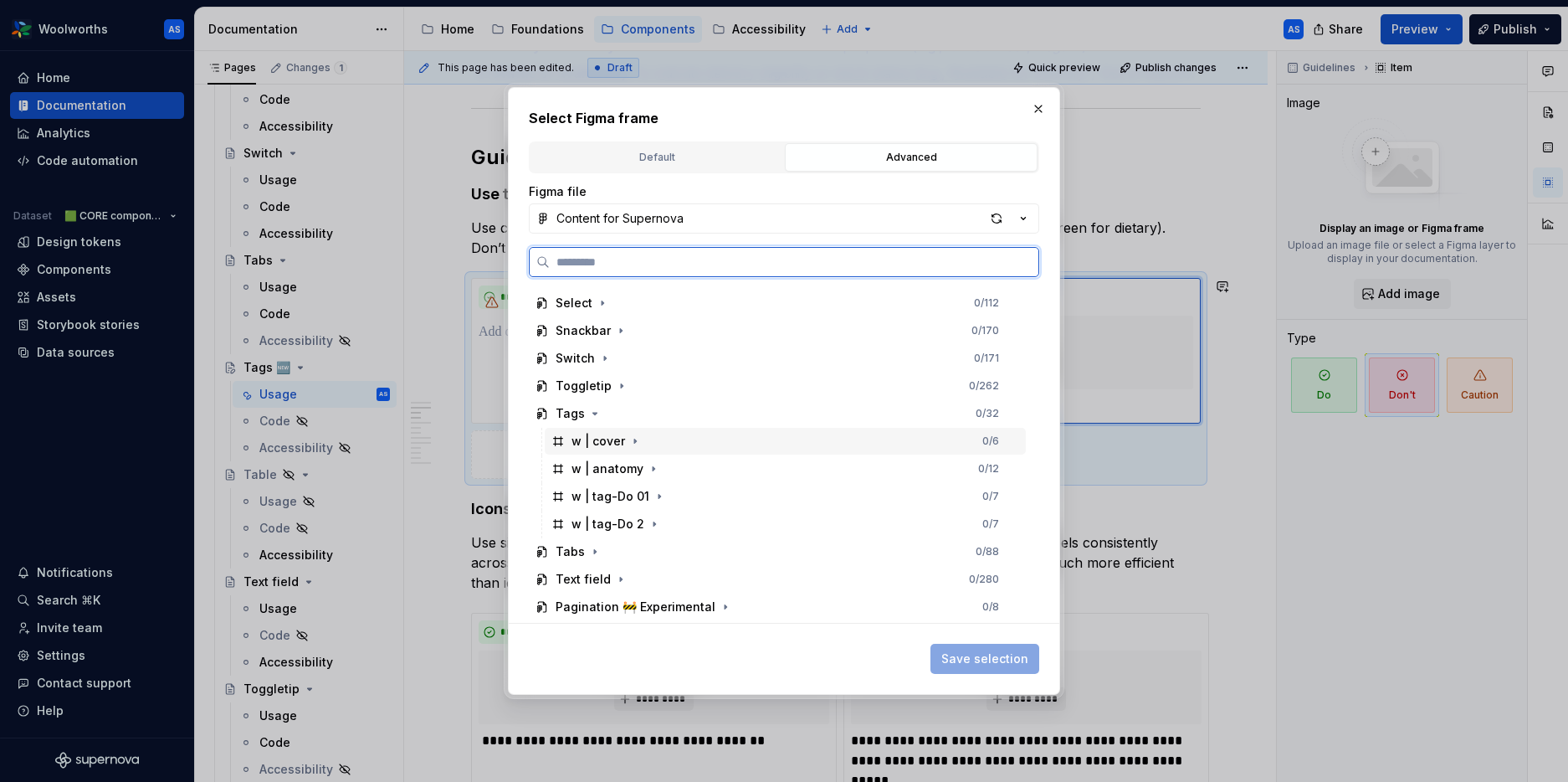
scroll to position [943, 0]
click at [667, 512] on div "w | tag-Do 2 0 / 7" at bounding box center [785, 517] width 481 height 27
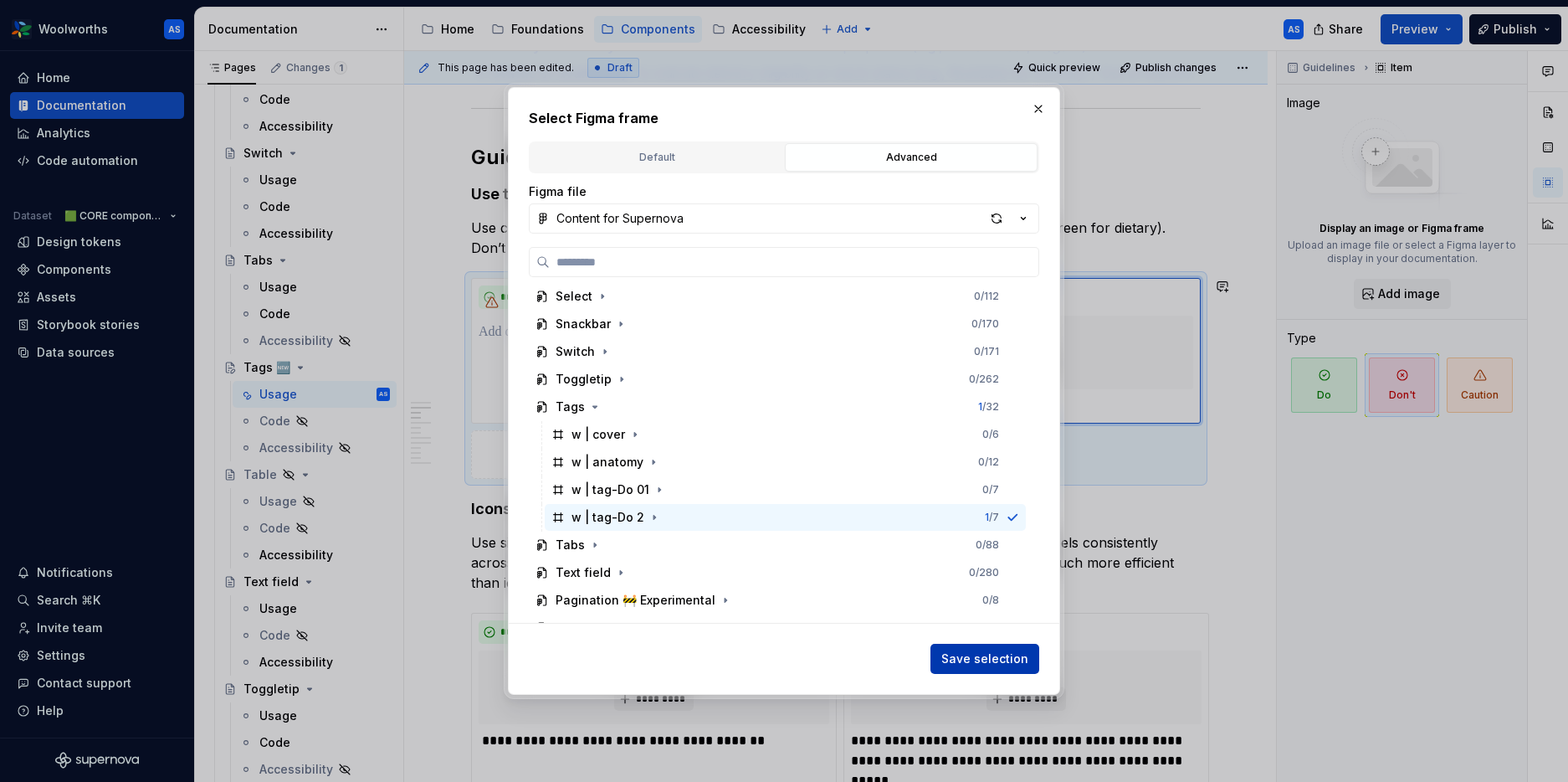
click at [968, 663] on span "Save selection" at bounding box center [984, 658] width 87 height 17
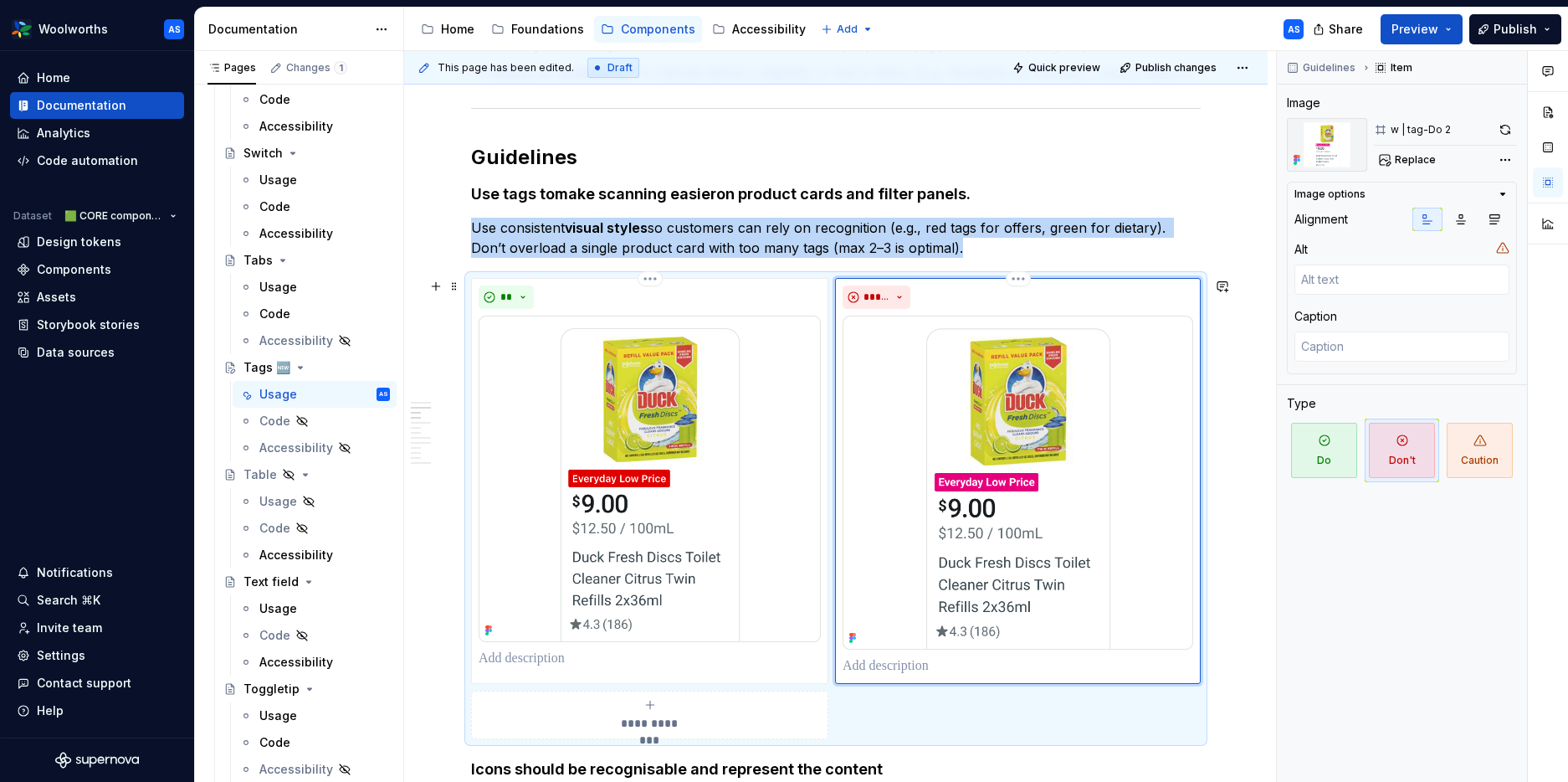
scroll to position [1383, 0]
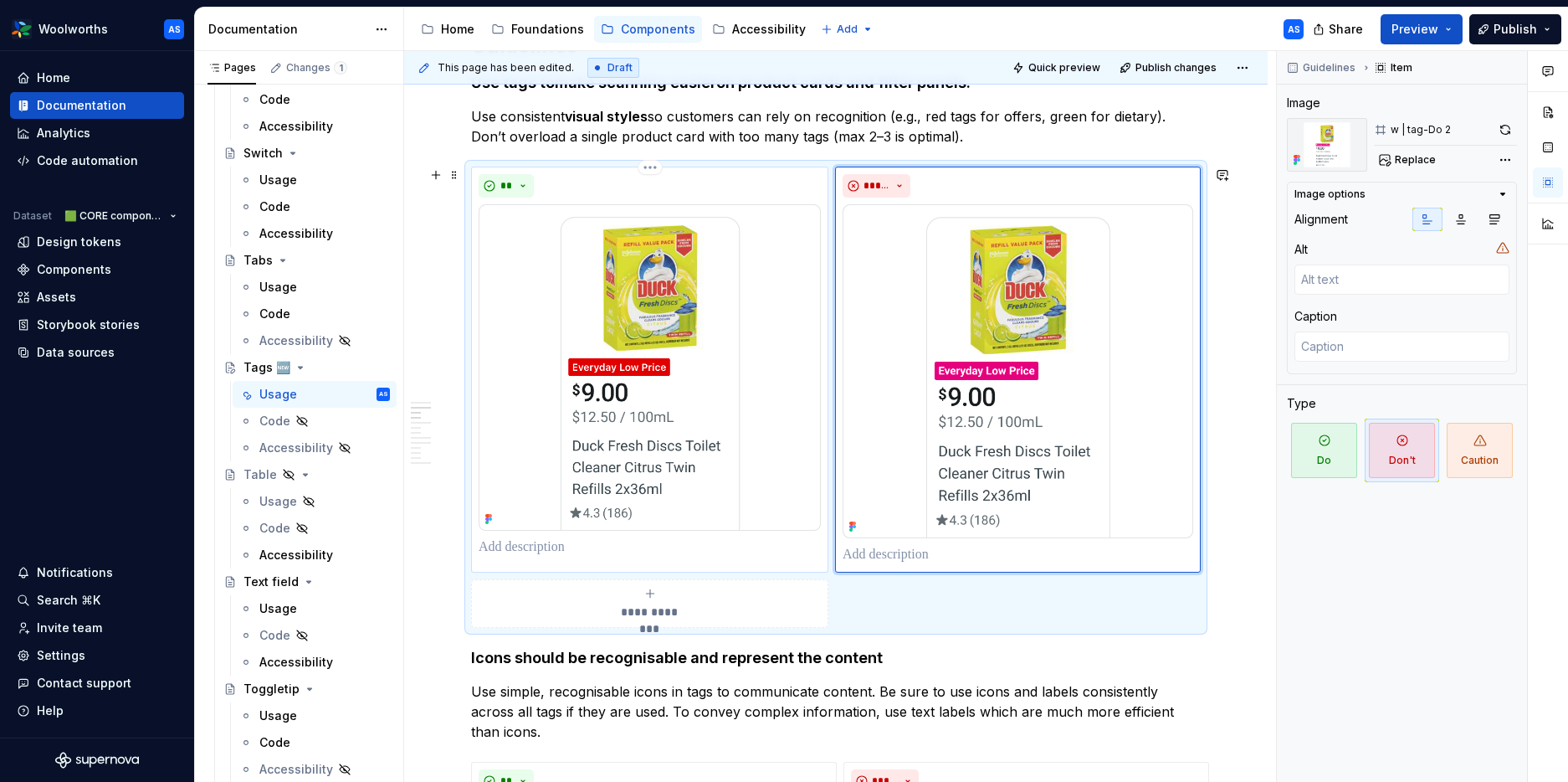
click at [574, 553] on p at bounding box center [650, 547] width 342 height 20
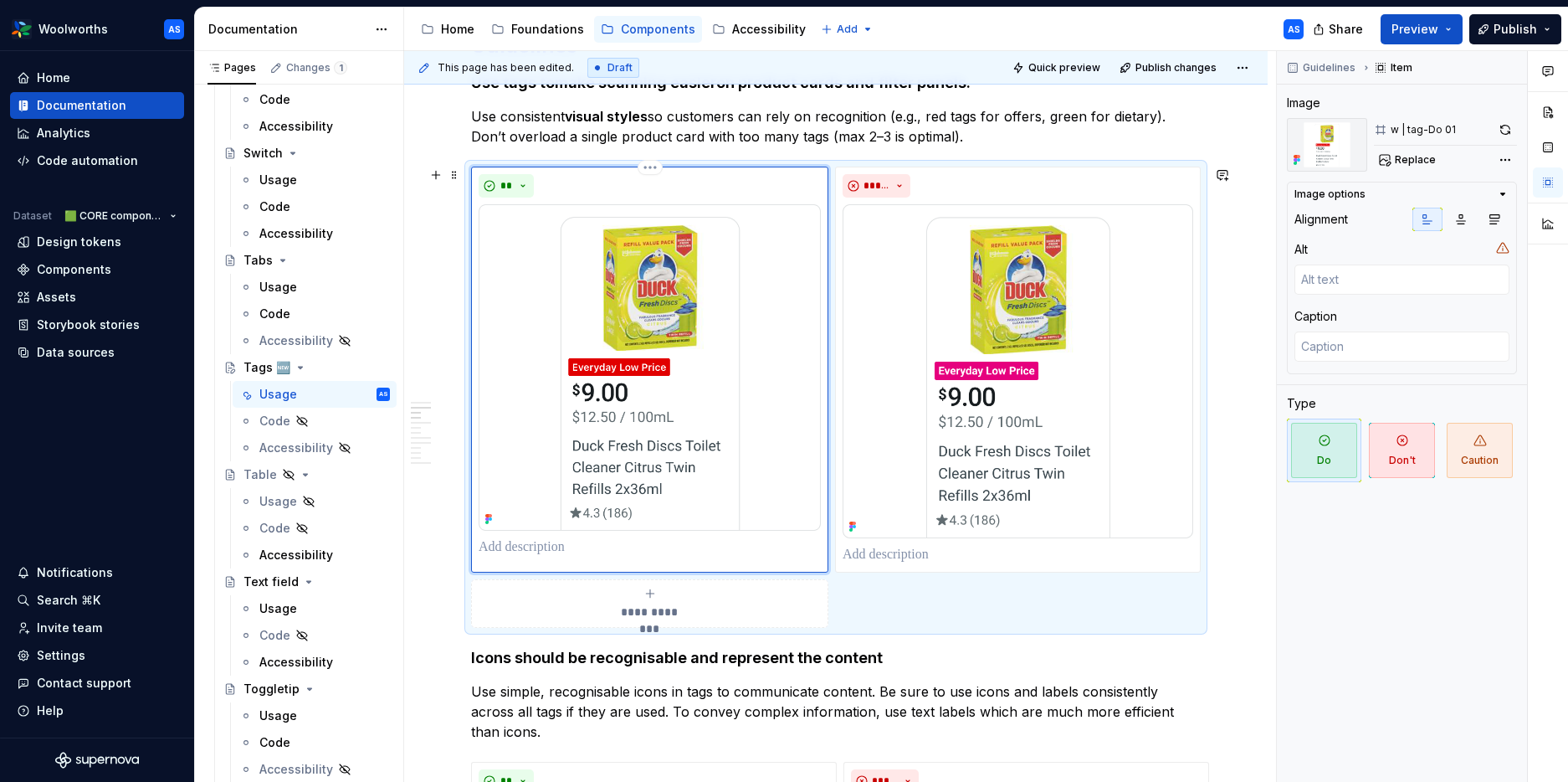
type textarea "*"
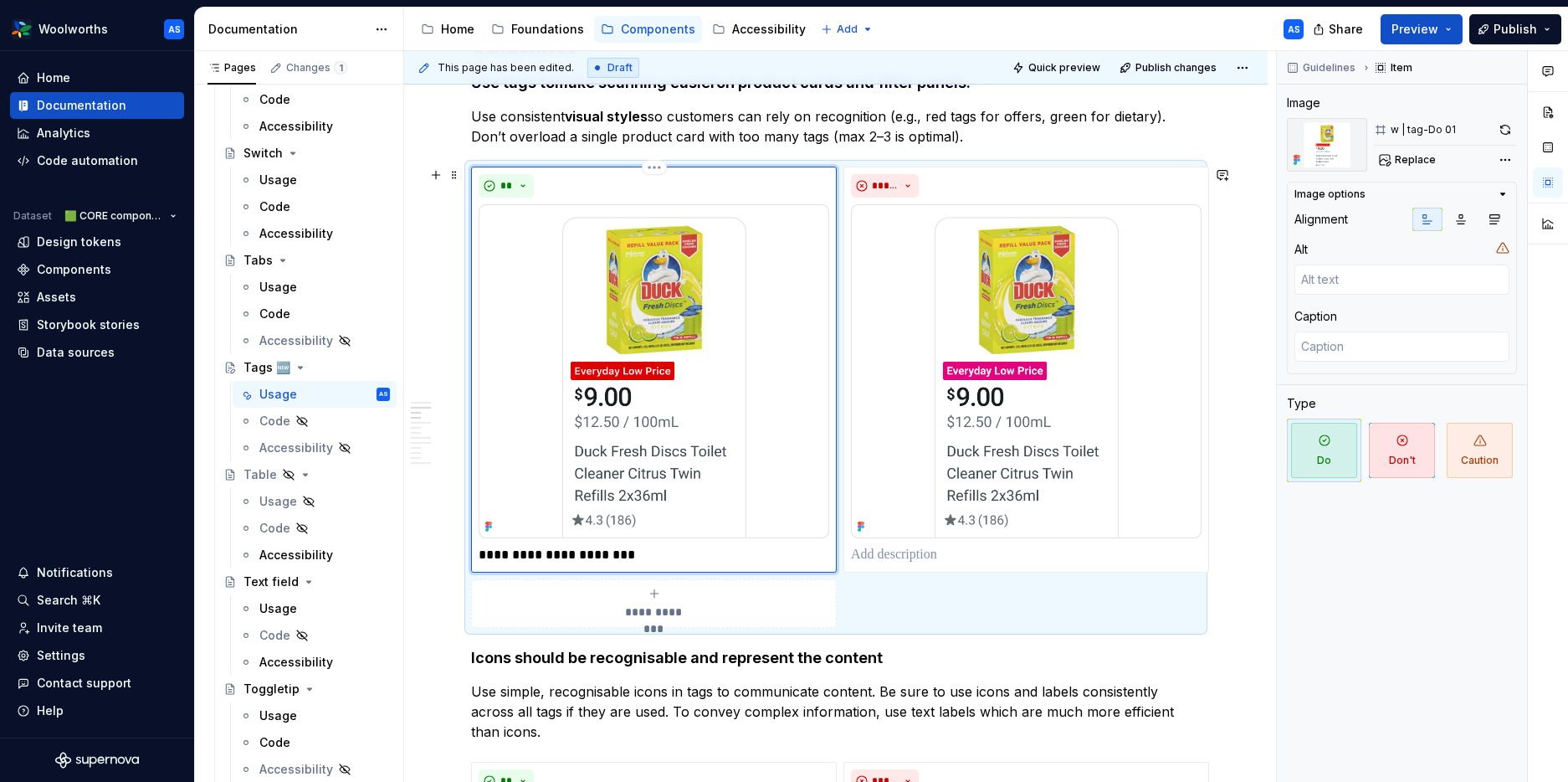
click at [569, 552] on p "**********" at bounding box center [655, 555] width 351 height 20
click at [872, 556] on p at bounding box center [1027, 555] width 351 height 20
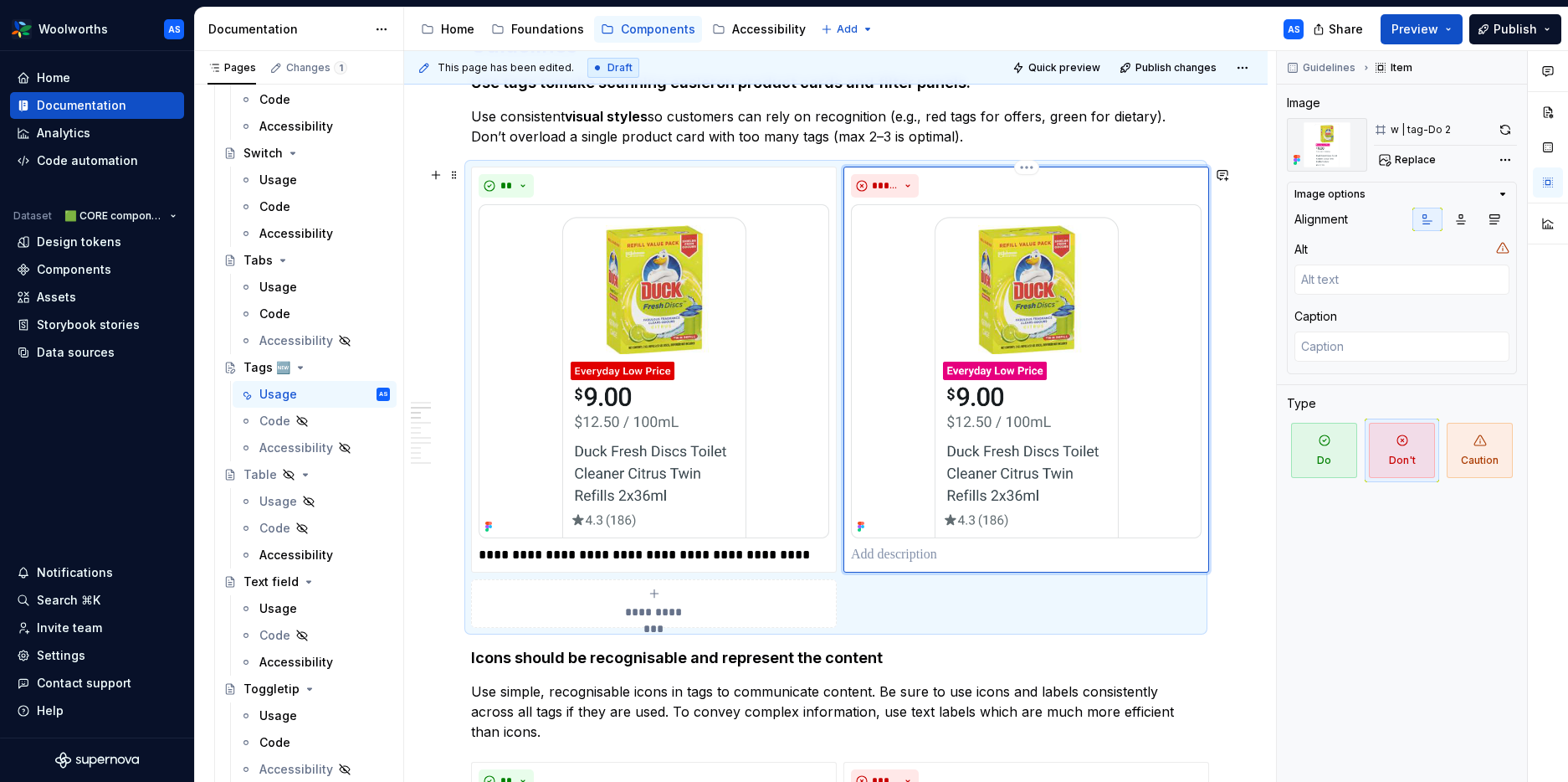
type textarea "*"
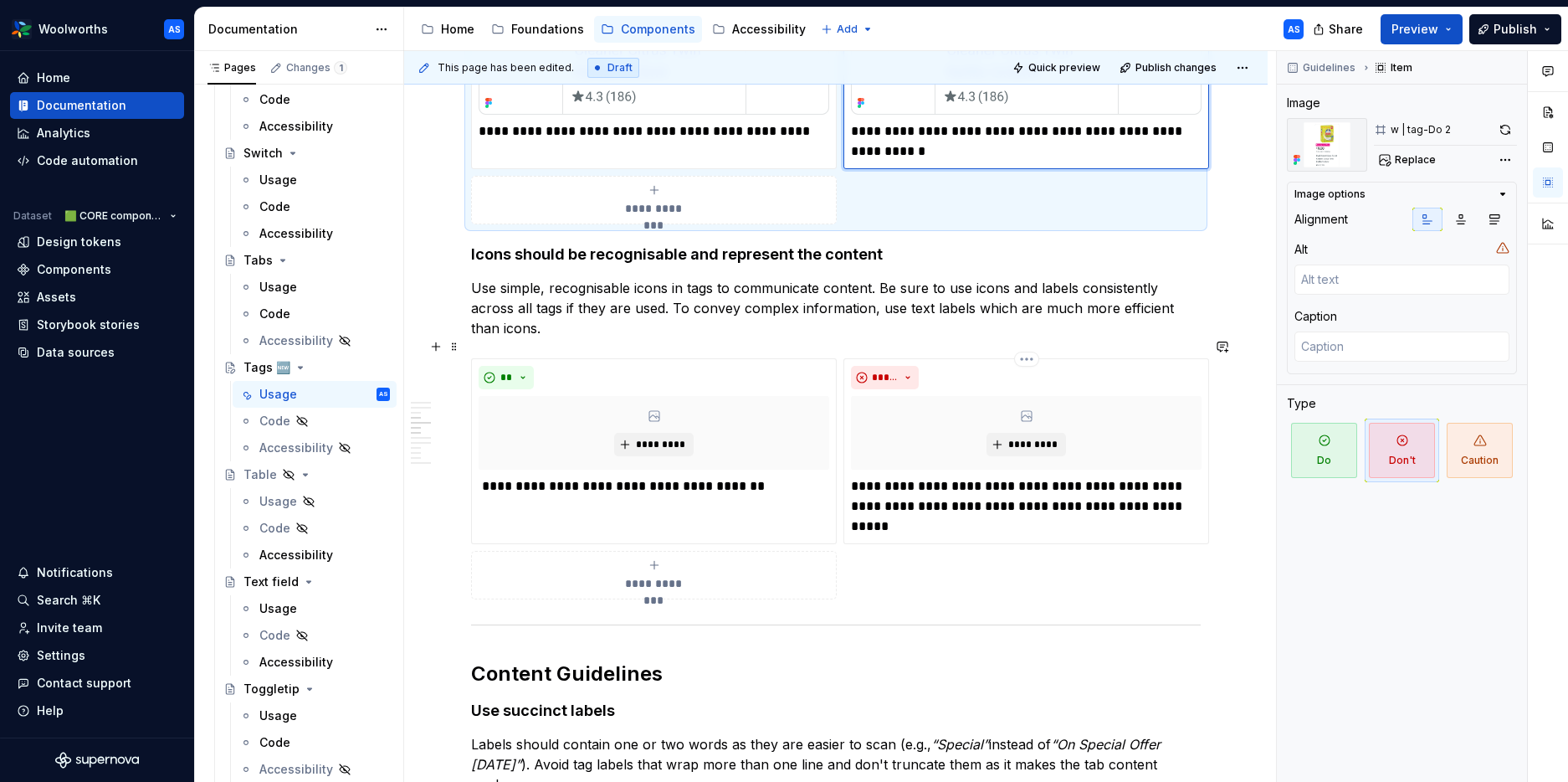
scroll to position [1765, 0]
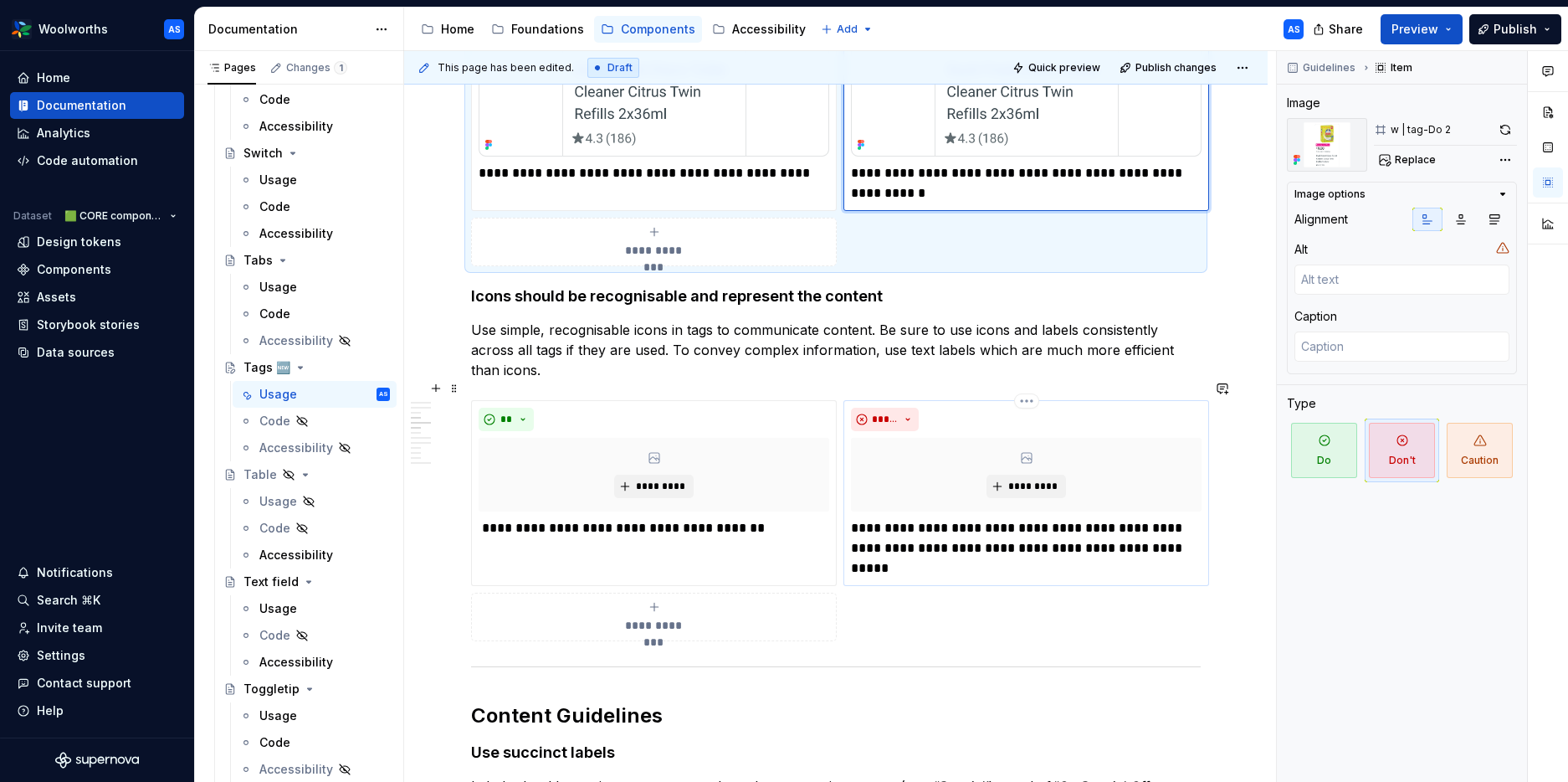
click at [1081, 407] on div "*****" at bounding box center [1027, 419] width 351 height 24
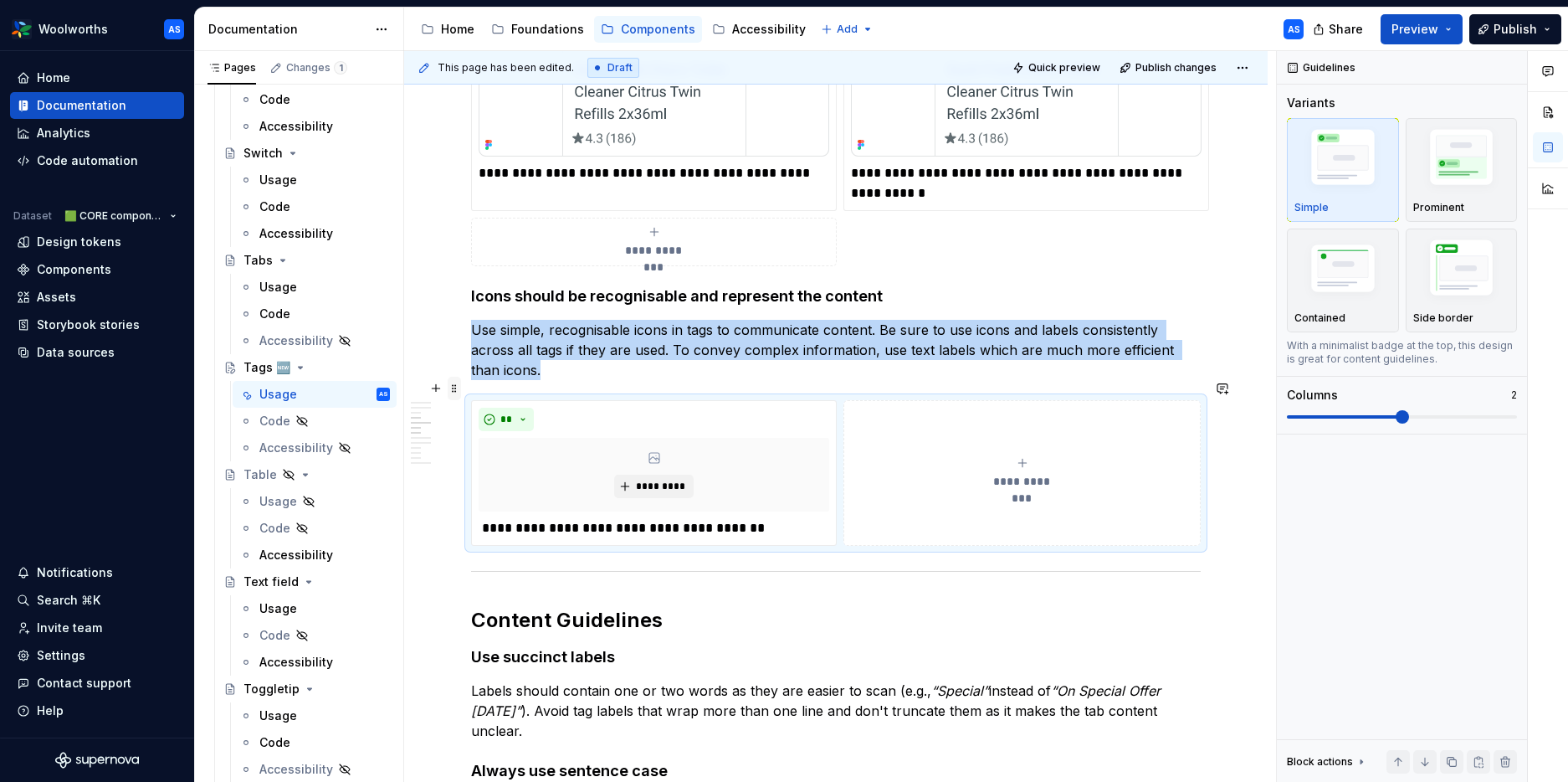
click at [458, 388] on span at bounding box center [454, 388] width 13 height 24
click at [511, 540] on div "Delete" at bounding box center [533, 536] width 109 height 17
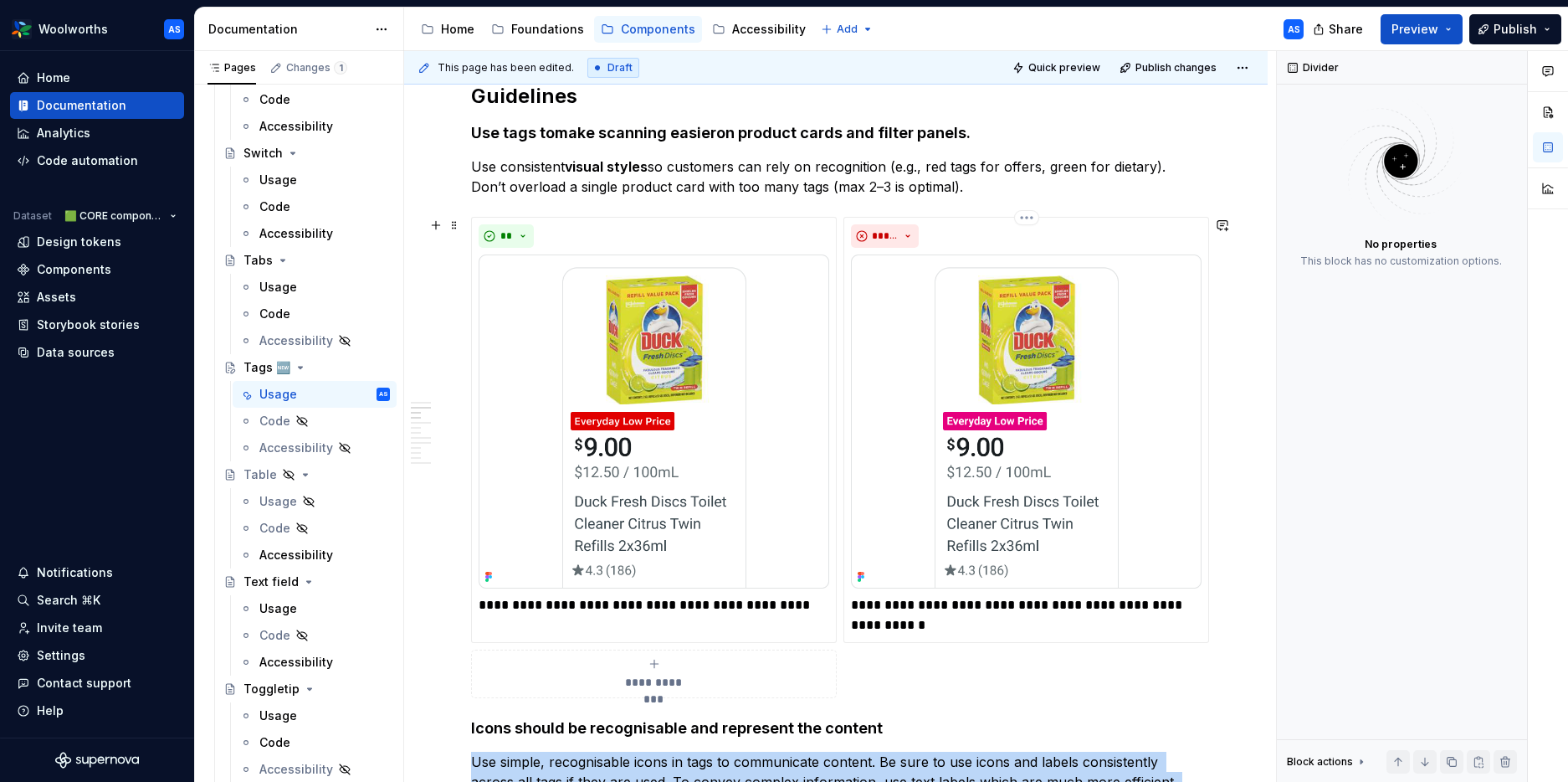
scroll to position [1326, 0]
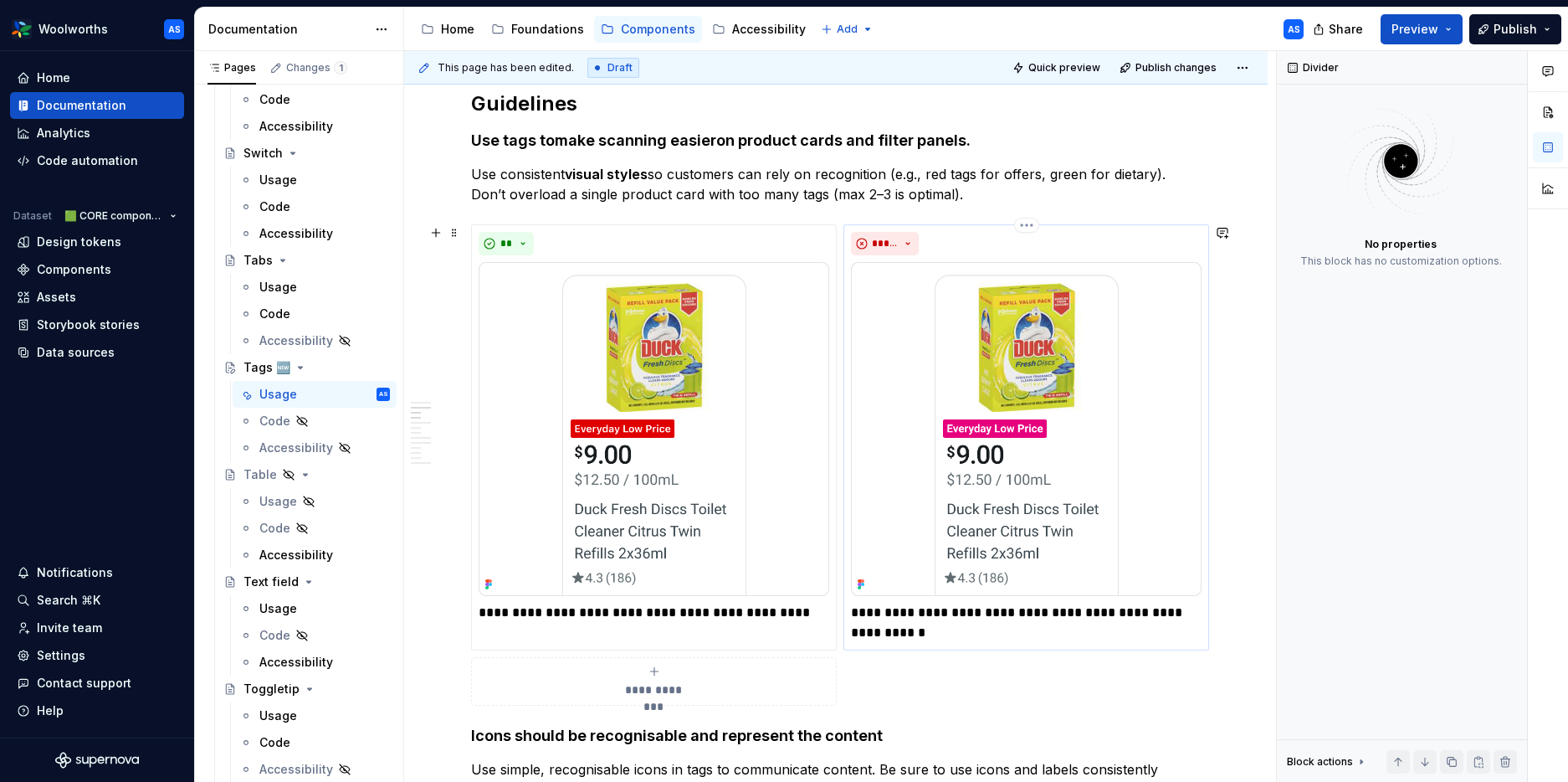
click at [869, 609] on p "**********" at bounding box center [1027, 623] width 351 height 40
click at [869, 608] on p "**********" at bounding box center [1027, 623] width 351 height 40
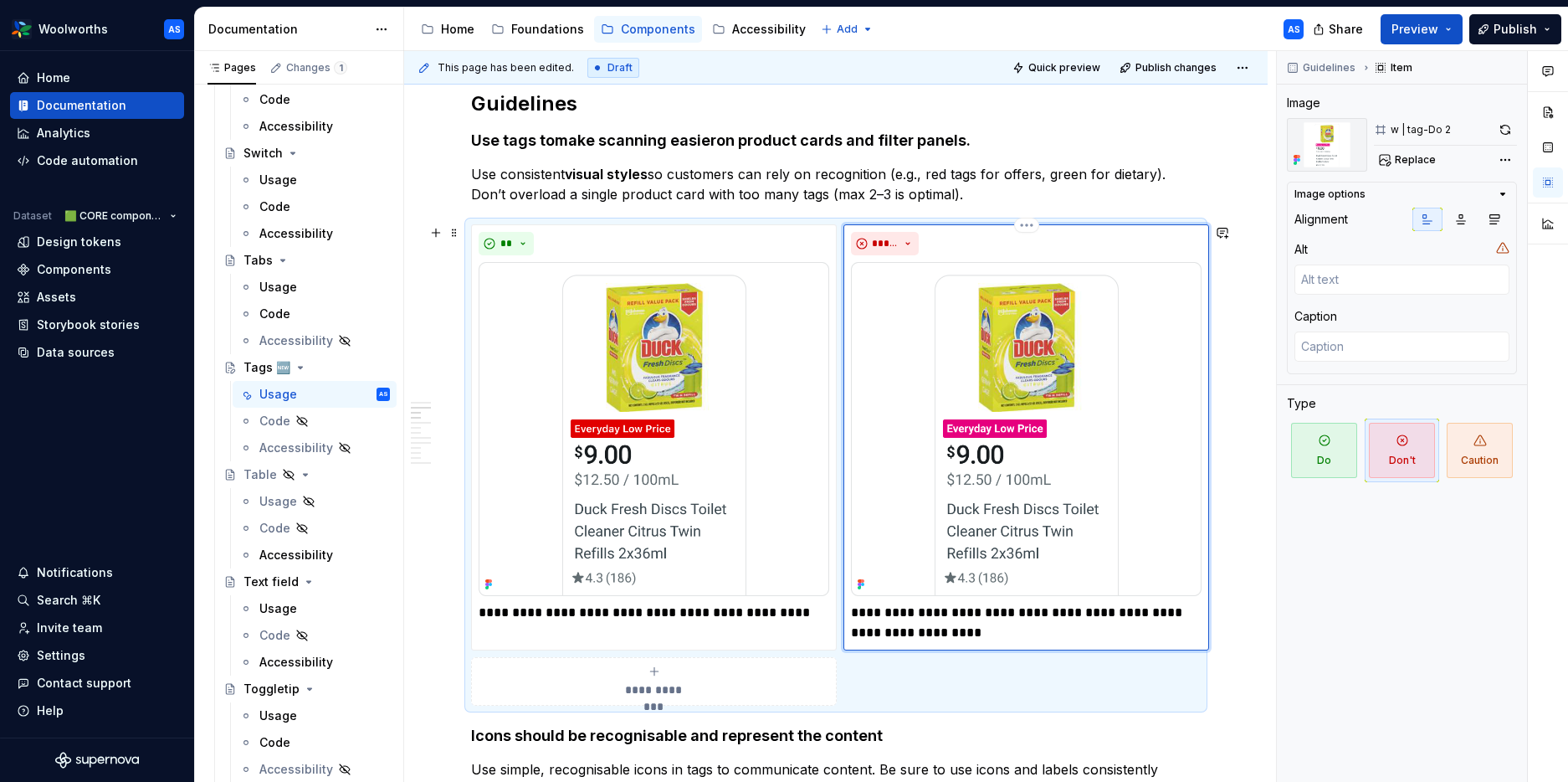
click at [976, 635] on p "**********" at bounding box center [1027, 623] width 351 height 40
click at [807, 608] on p "**********" at bounding box center [655, 613] width 351 height 20
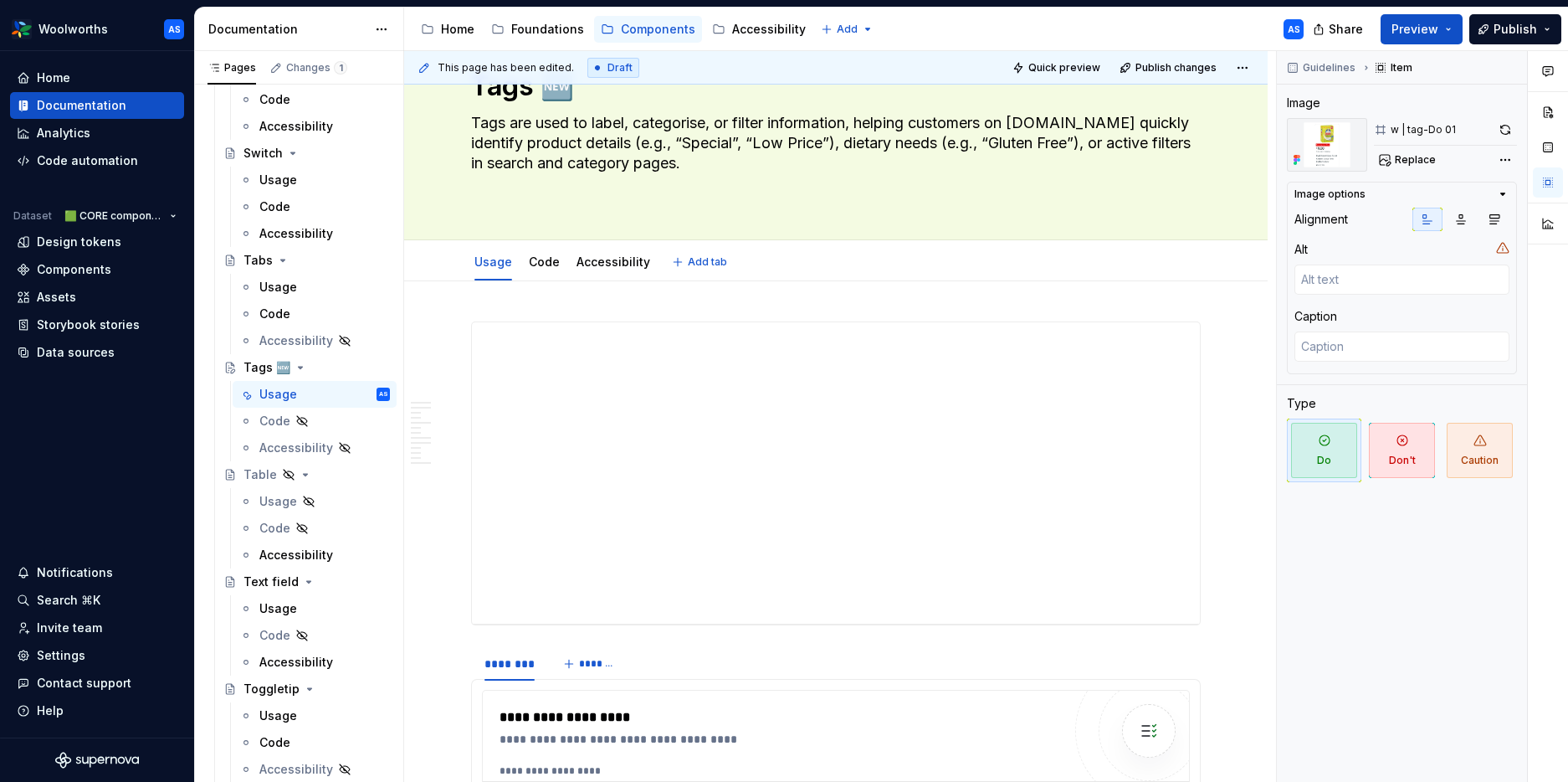
scroll to position [139, 0]
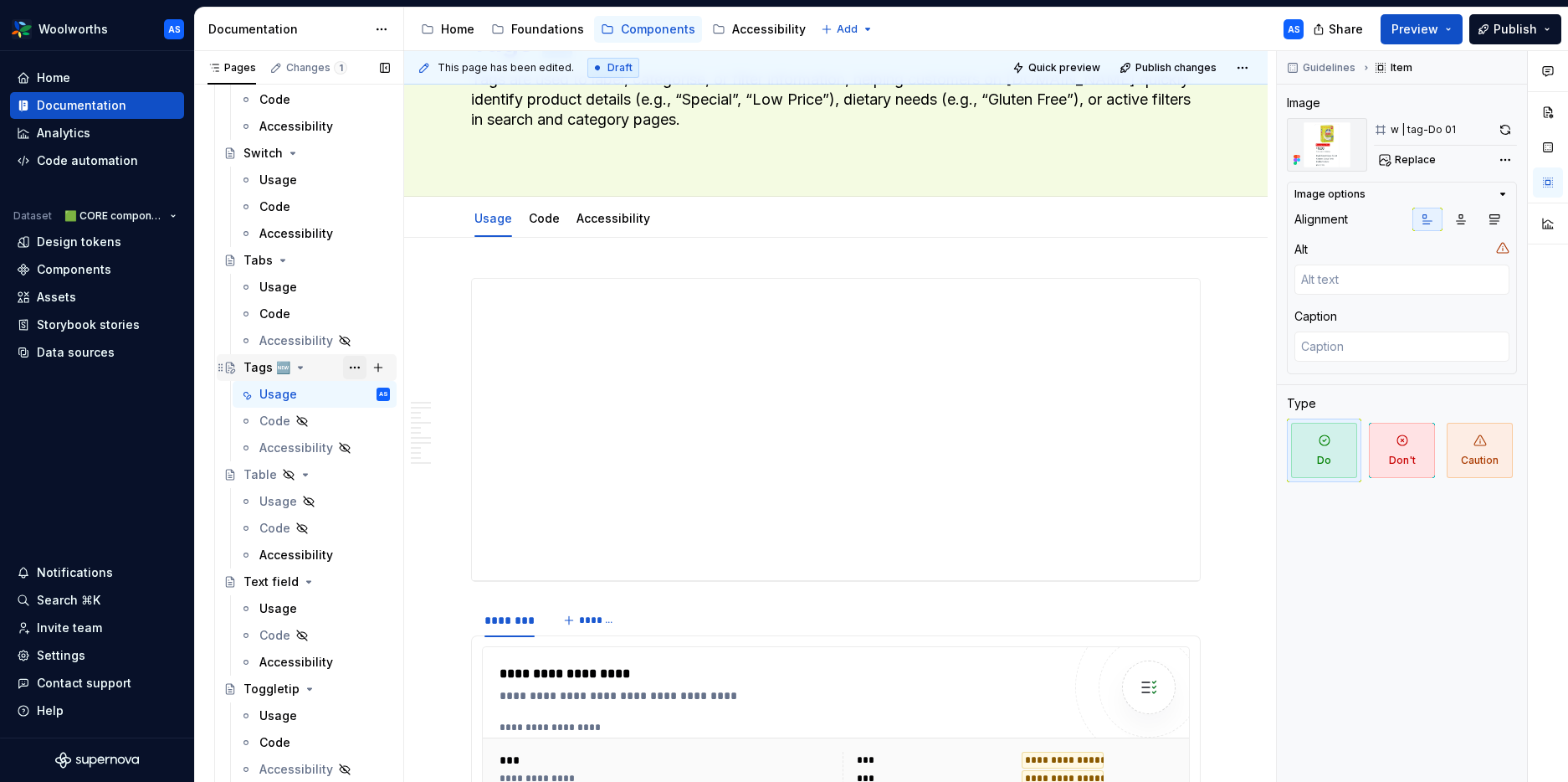
click at [354, 363] on button "Page tree" at bounding box center [354, 367] width 24 height 24
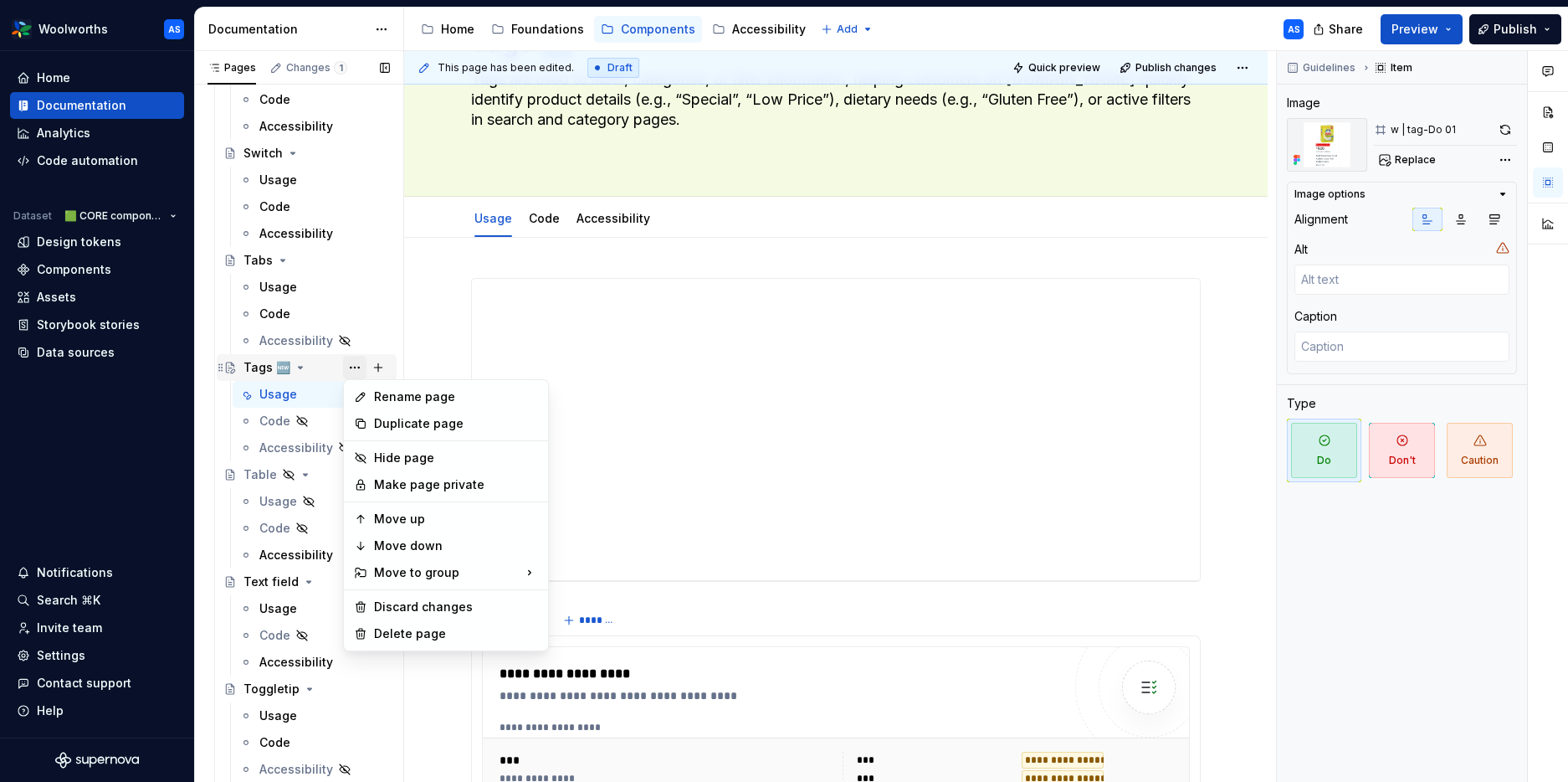
click at [354, 363] on div "Pages Changes 1 Add Accessibility guide for tree Page tree. Navigate the tree w…" at bounding box center [298, 420] width 209 height 738
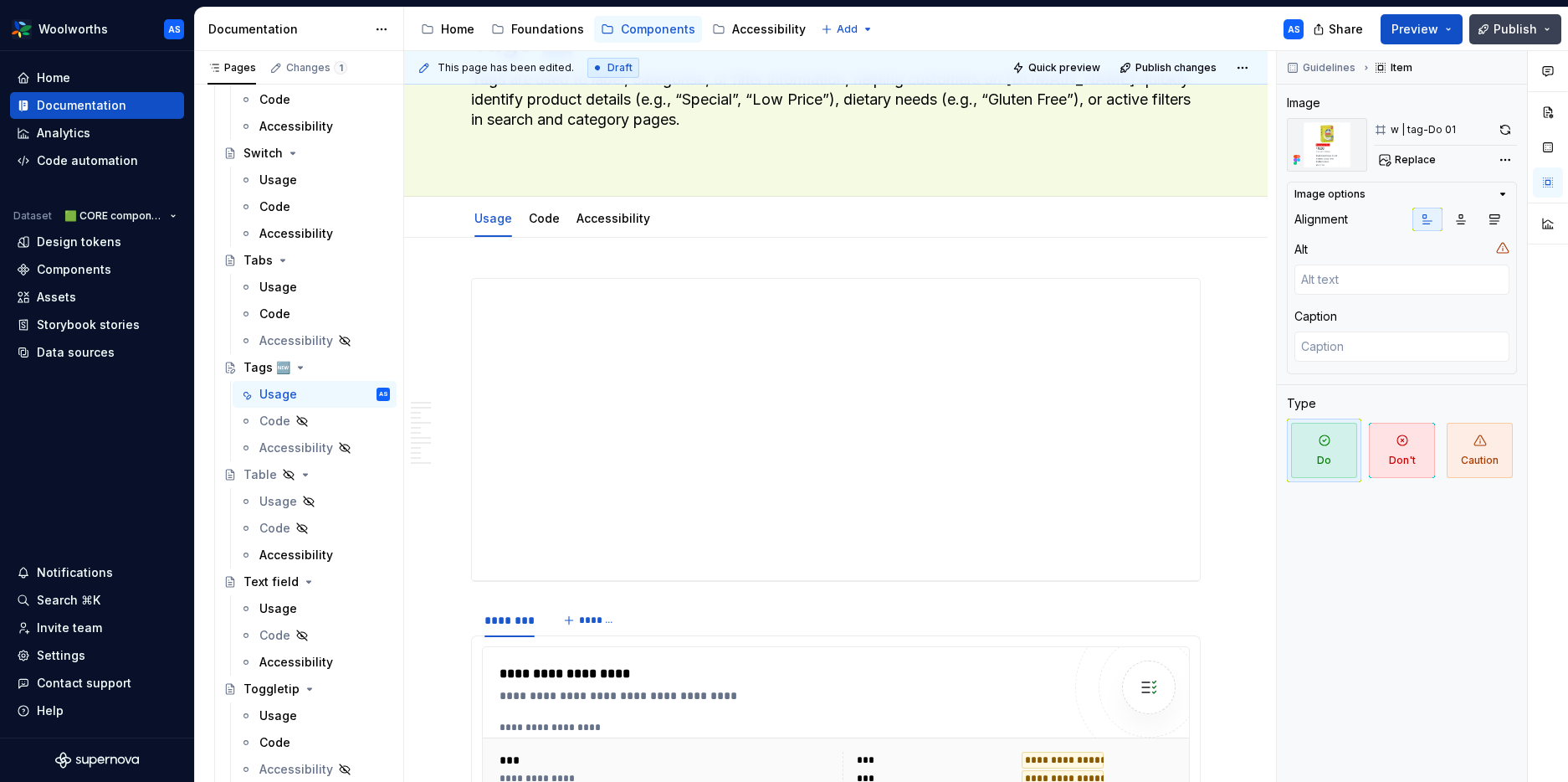
click at [1274, 27] on span "Publish" at bounding box center [1515, 29] width 44 height 17
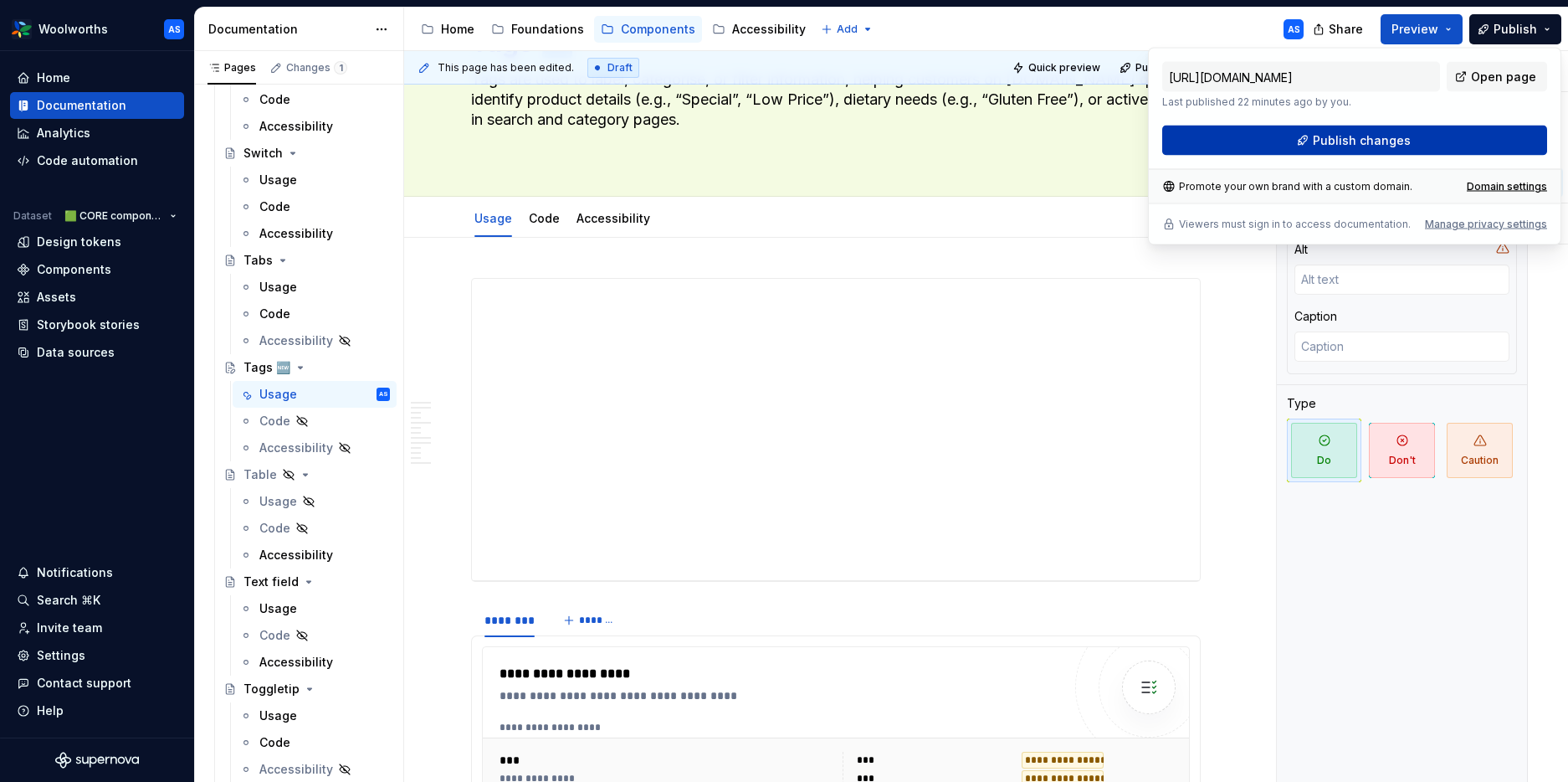
click at [1274, 131] on button "Publish changes" at bounding box center [1355, 140] width 385 height 30
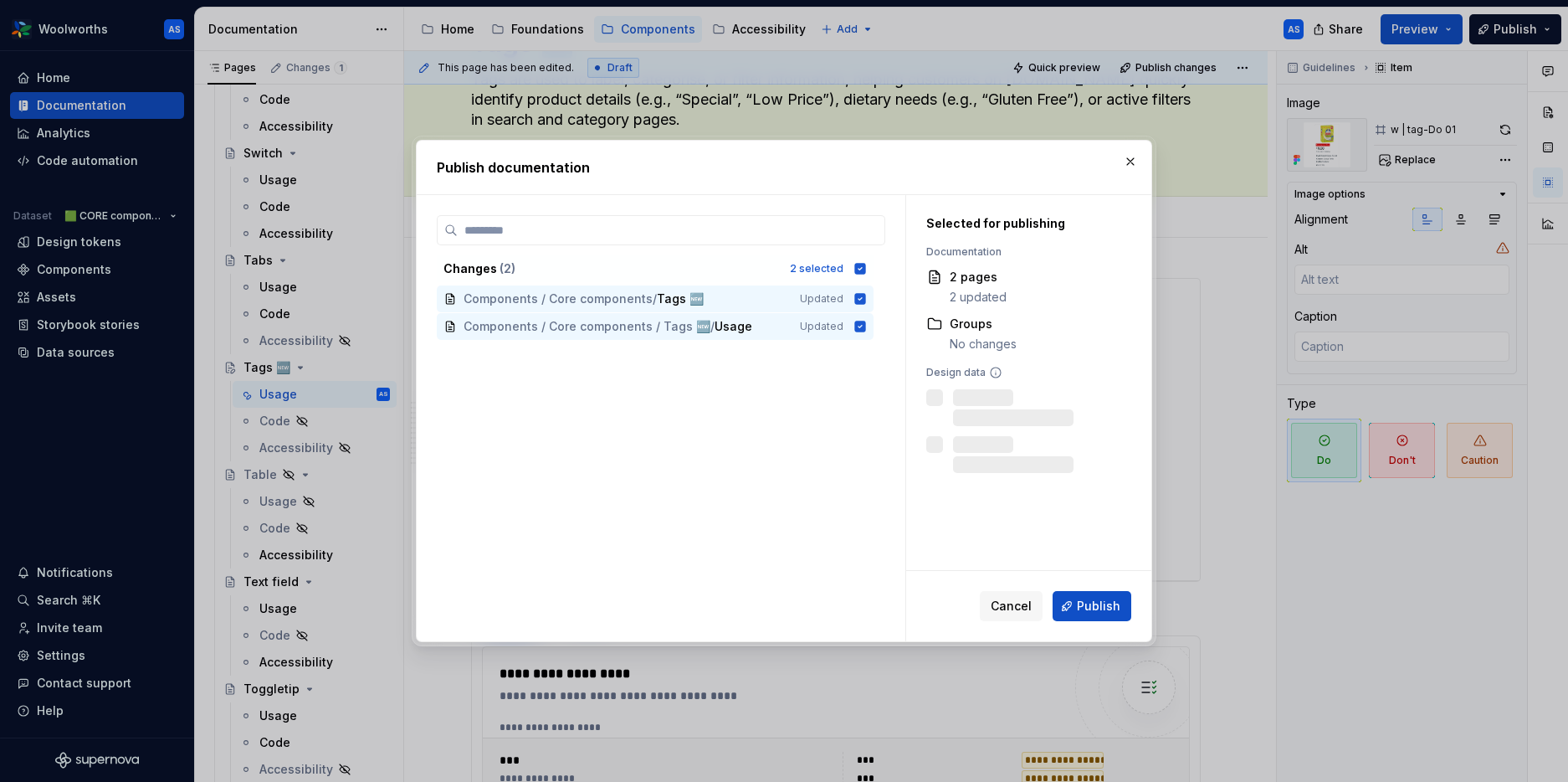
click at [1103, 601] on span "Publish" at bounding box center [1099, 606] width 44 height 17
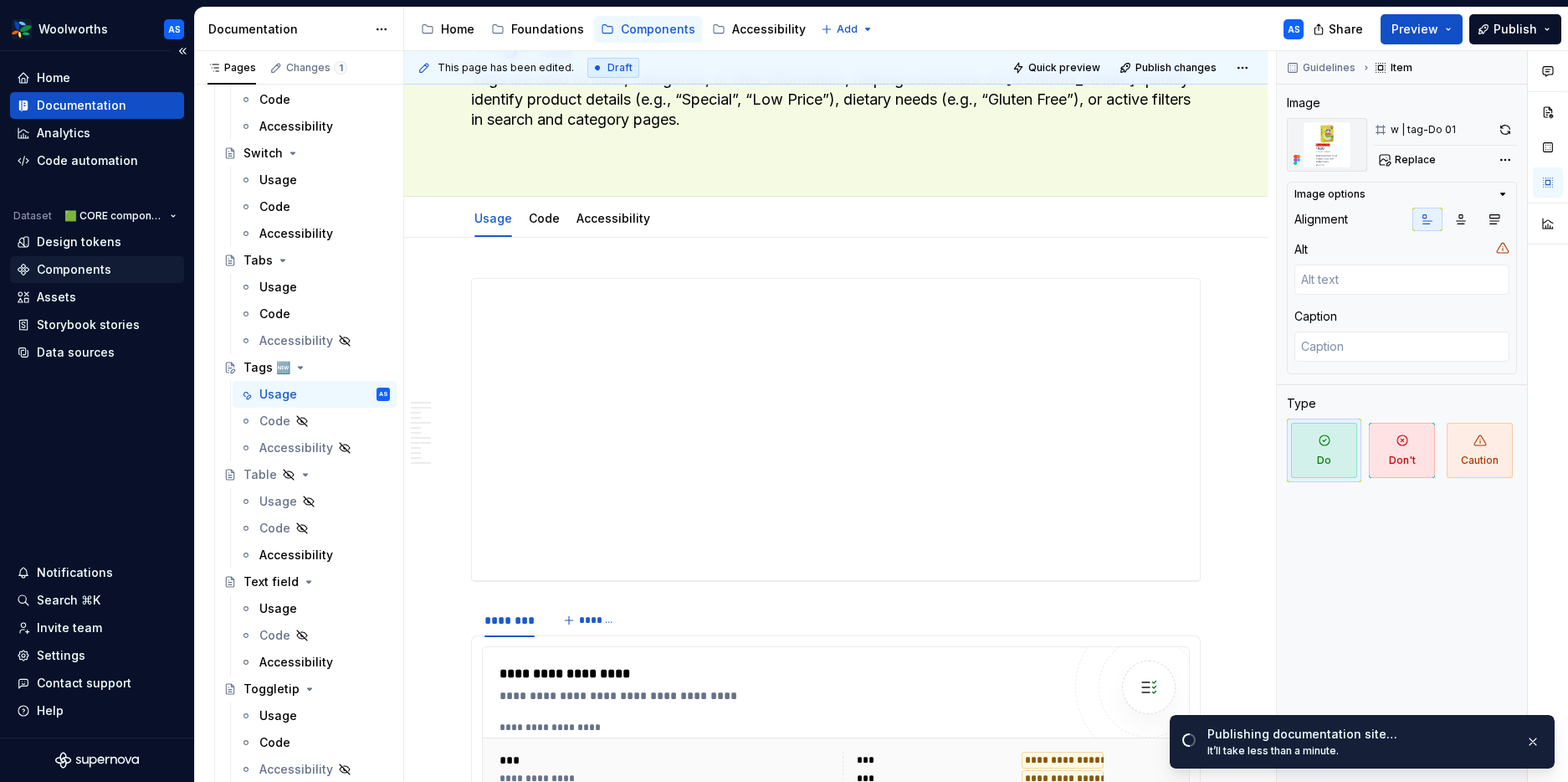
click at [69, 272] on div "Components" at bounding box center [74, 269] width 75 height 17
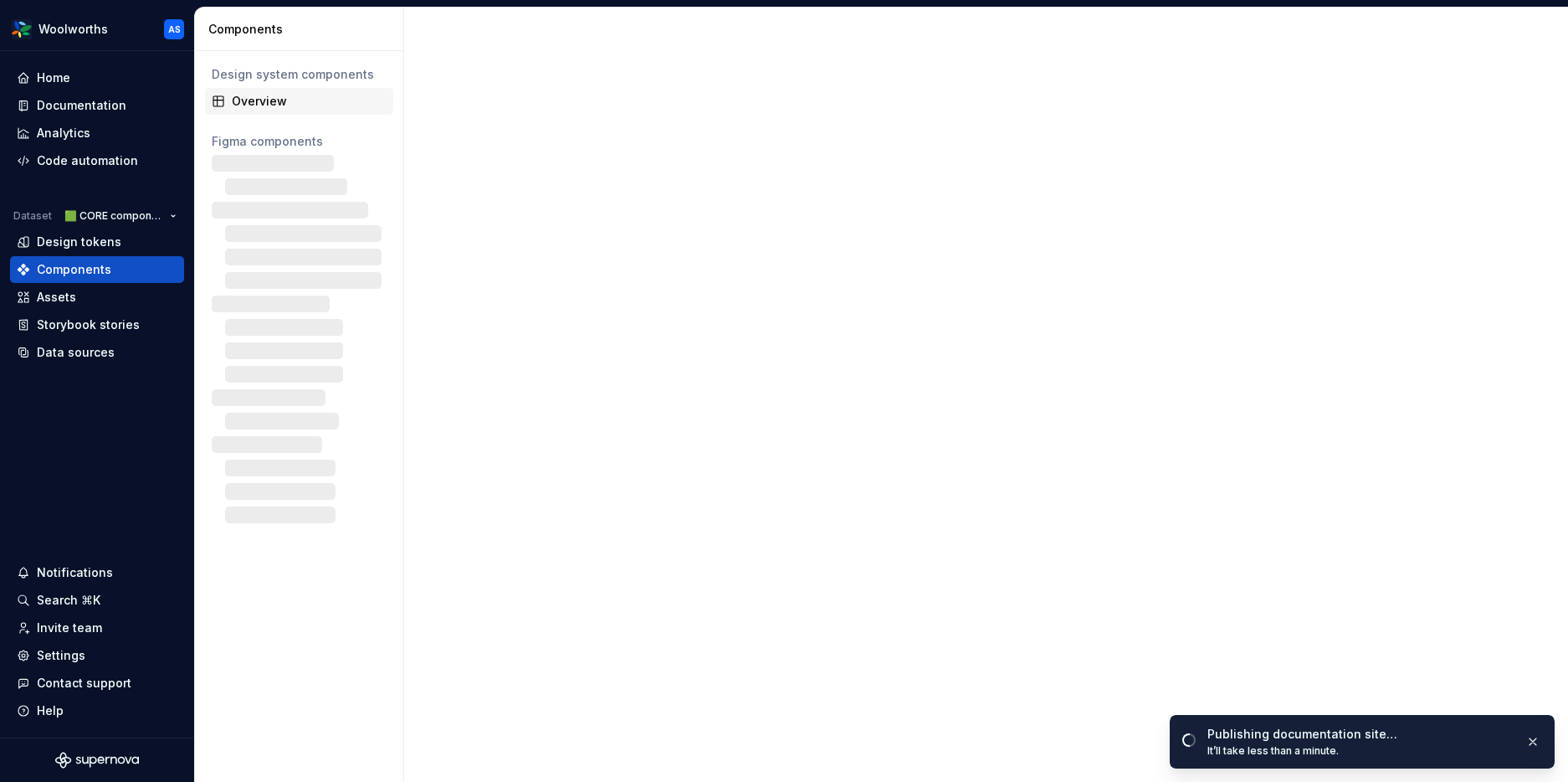
click at [287, 104] on div "Overview" at bounding box center [309, 101] width 154 height 17
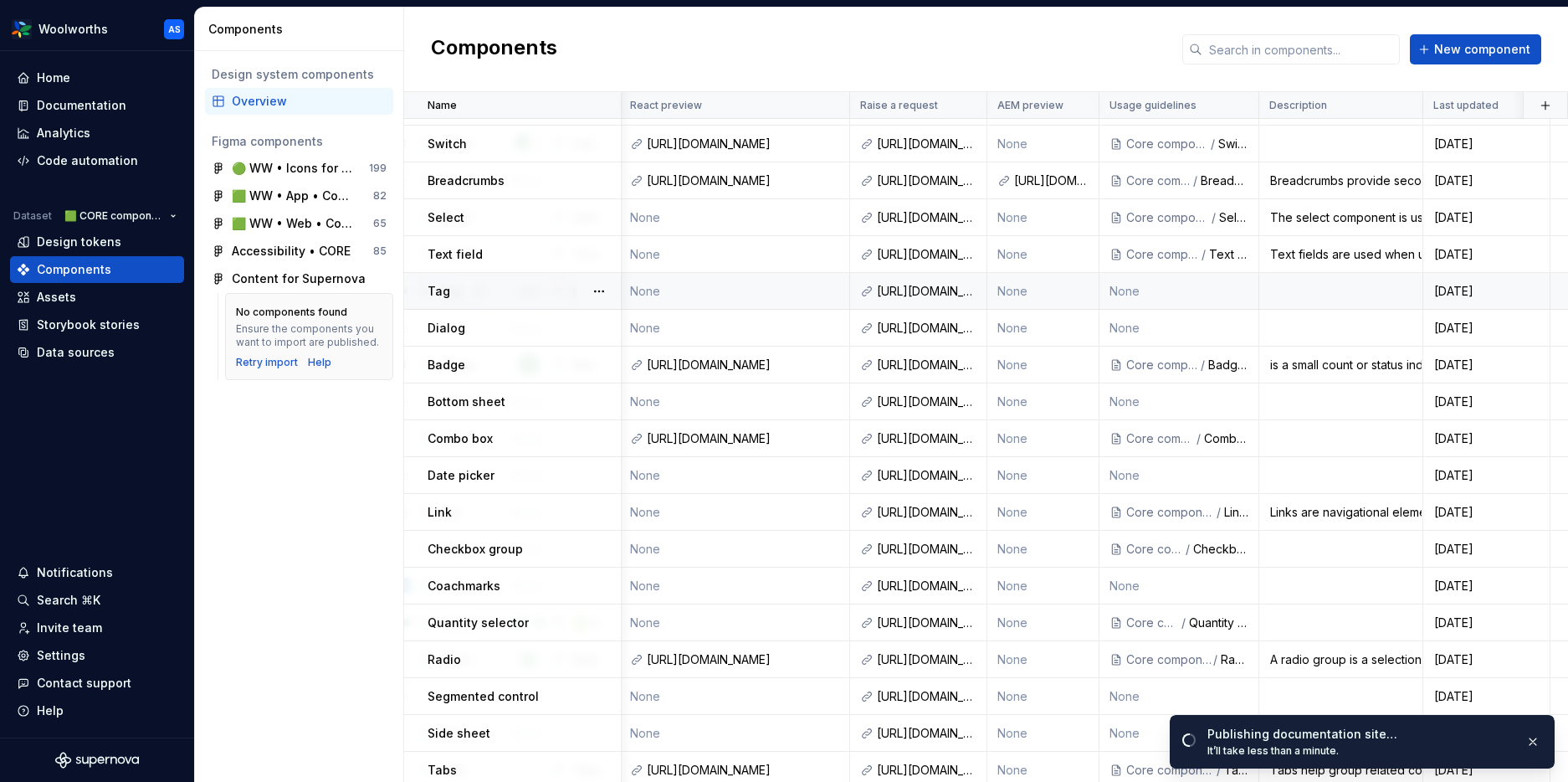
scroll to position [435, 579]
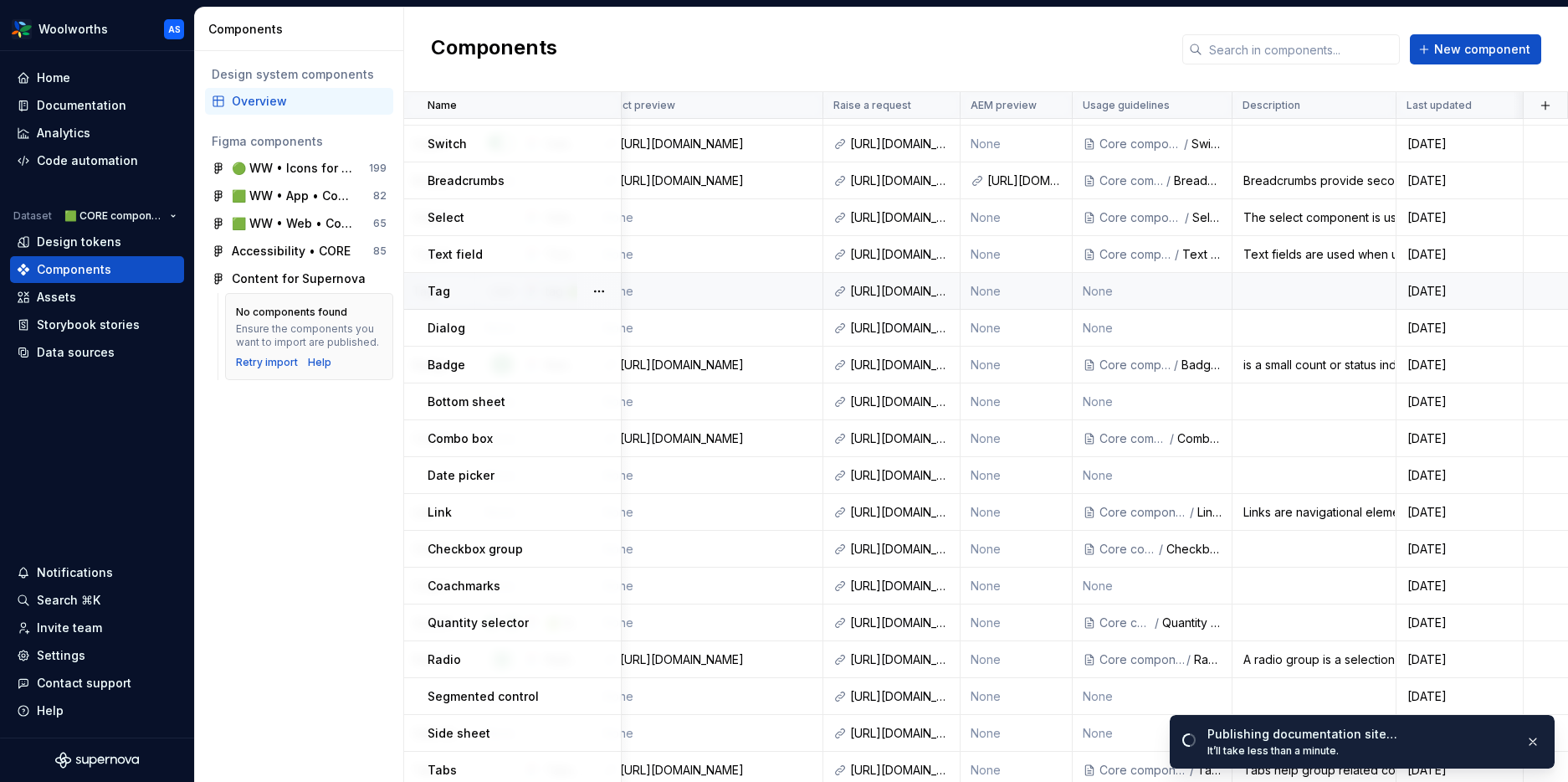
click at [1117, 291] on td "None" at bounding box center [1153, 291] width 160 height 37
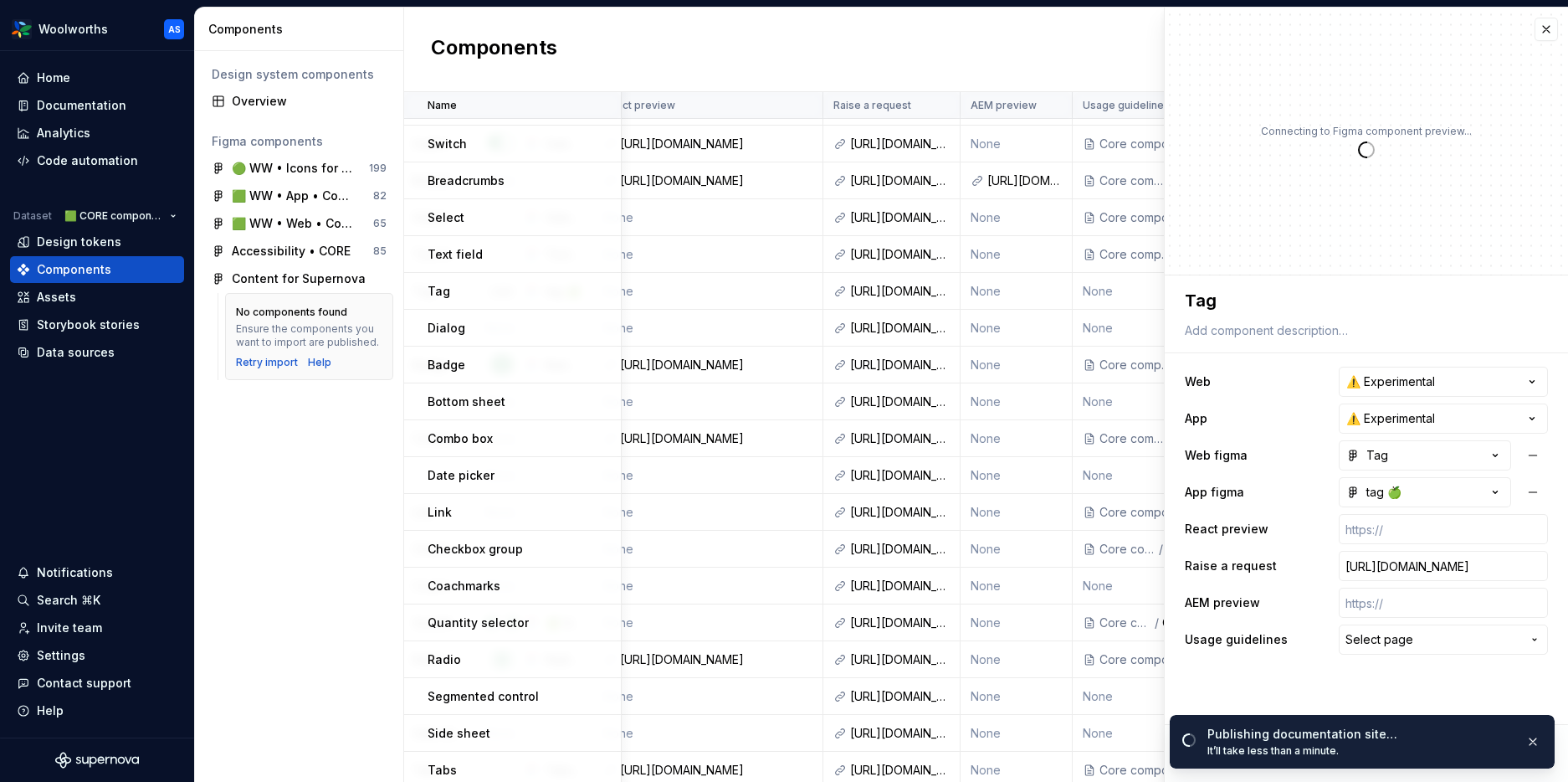
type textarea "*"
click at [1274, 638] on span "Select page" at bounding box center [1434, 639] width 175 height 17
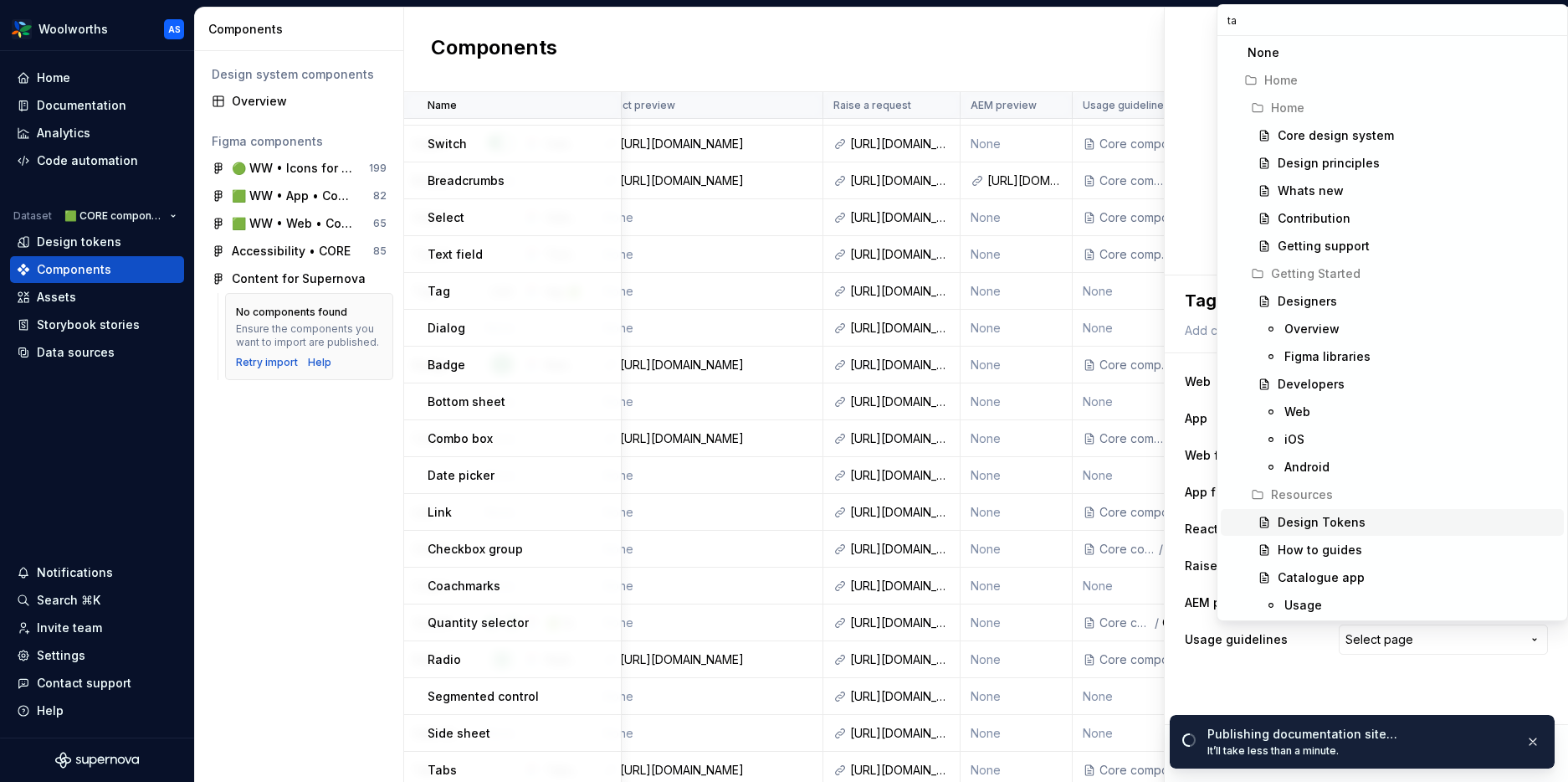
type input "tag"
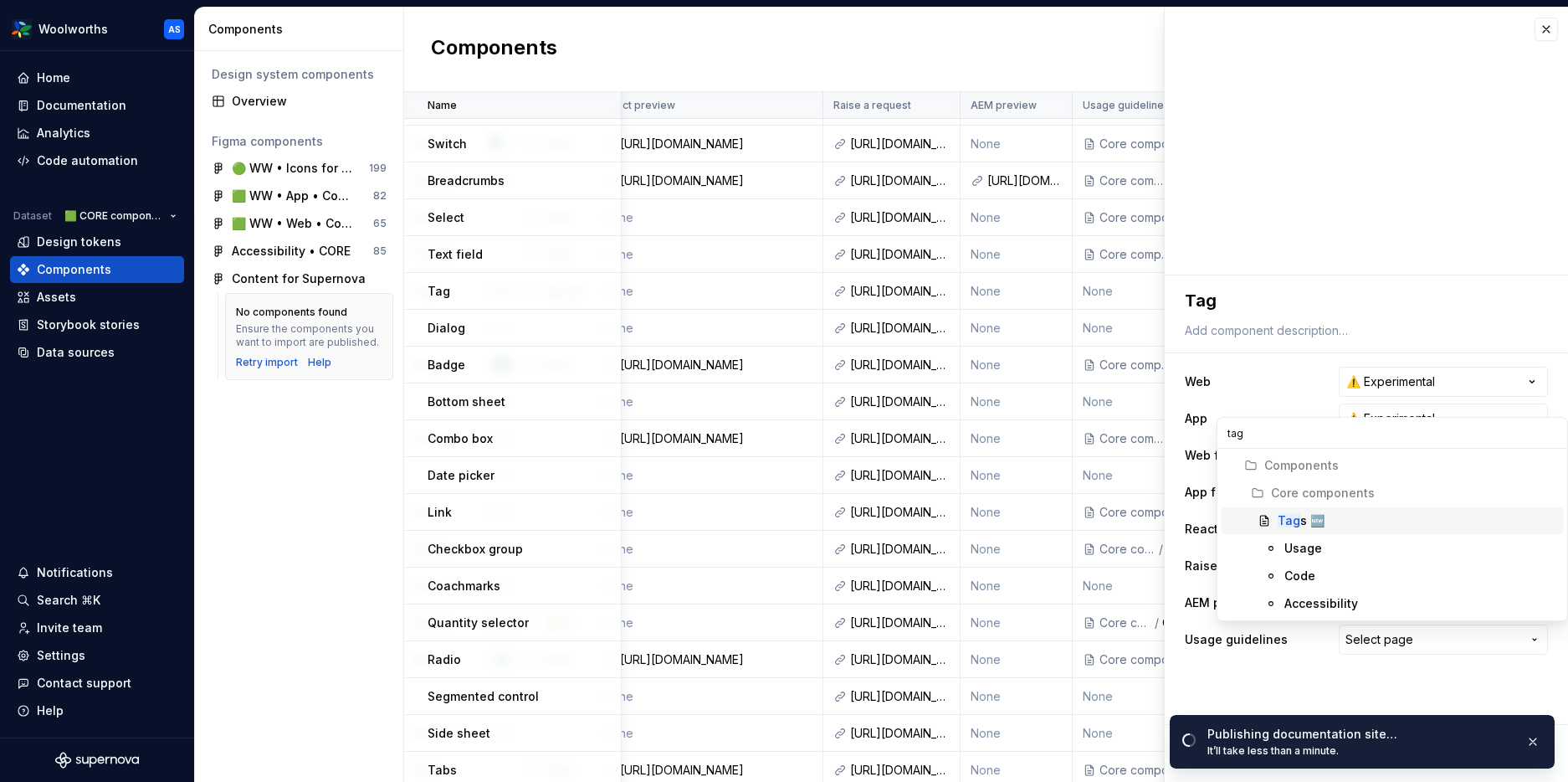
click at [1274, 529] on span "Tag s 🆕" at bounding box center [1392, 520] width 343 height 27
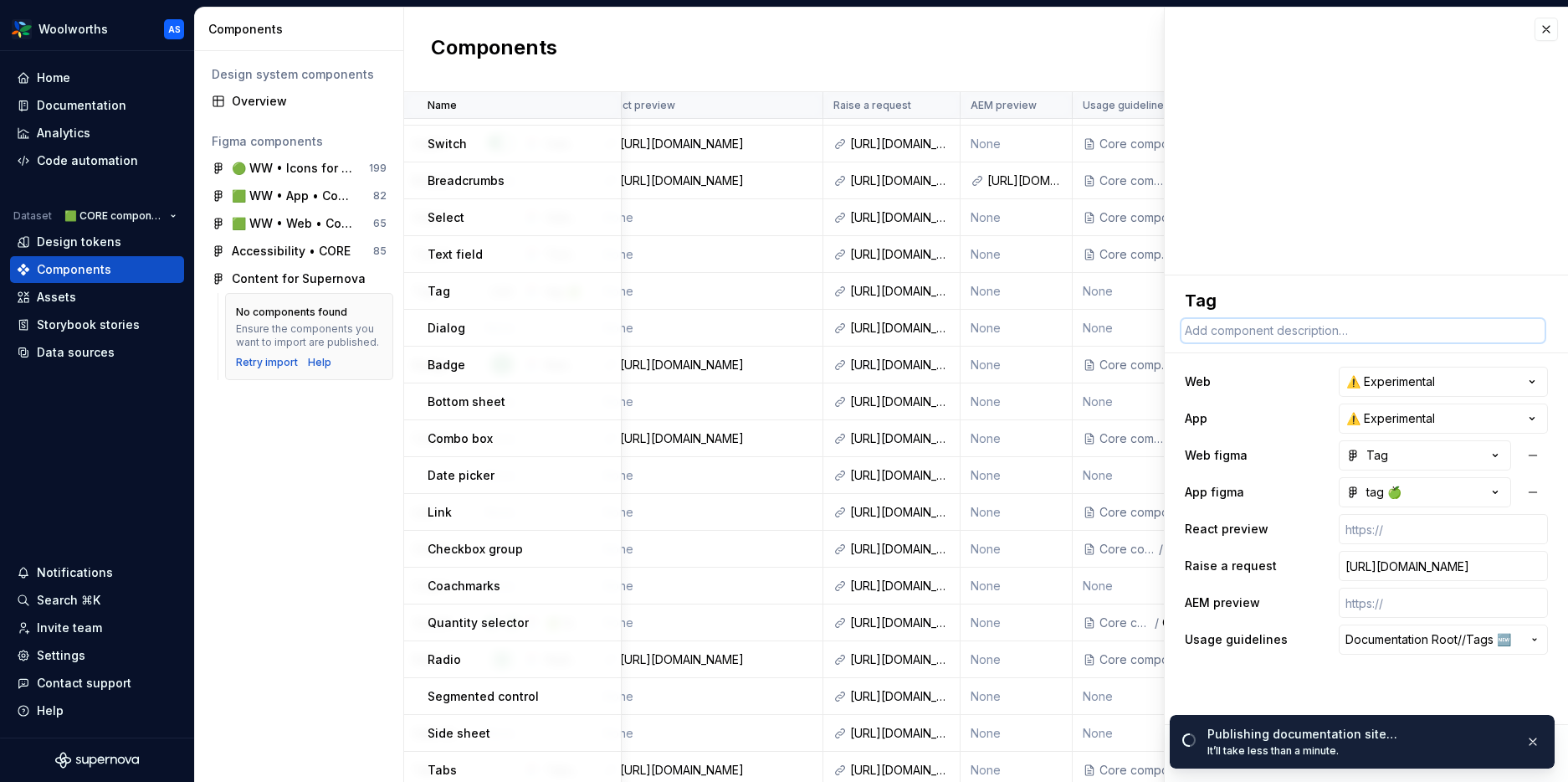
click at [1218, 328] on textarea at bounding box center [1364, 330] width 363 height 24
paste textarea "Tags are used to label, categorise, or filter information, helping customers on…"
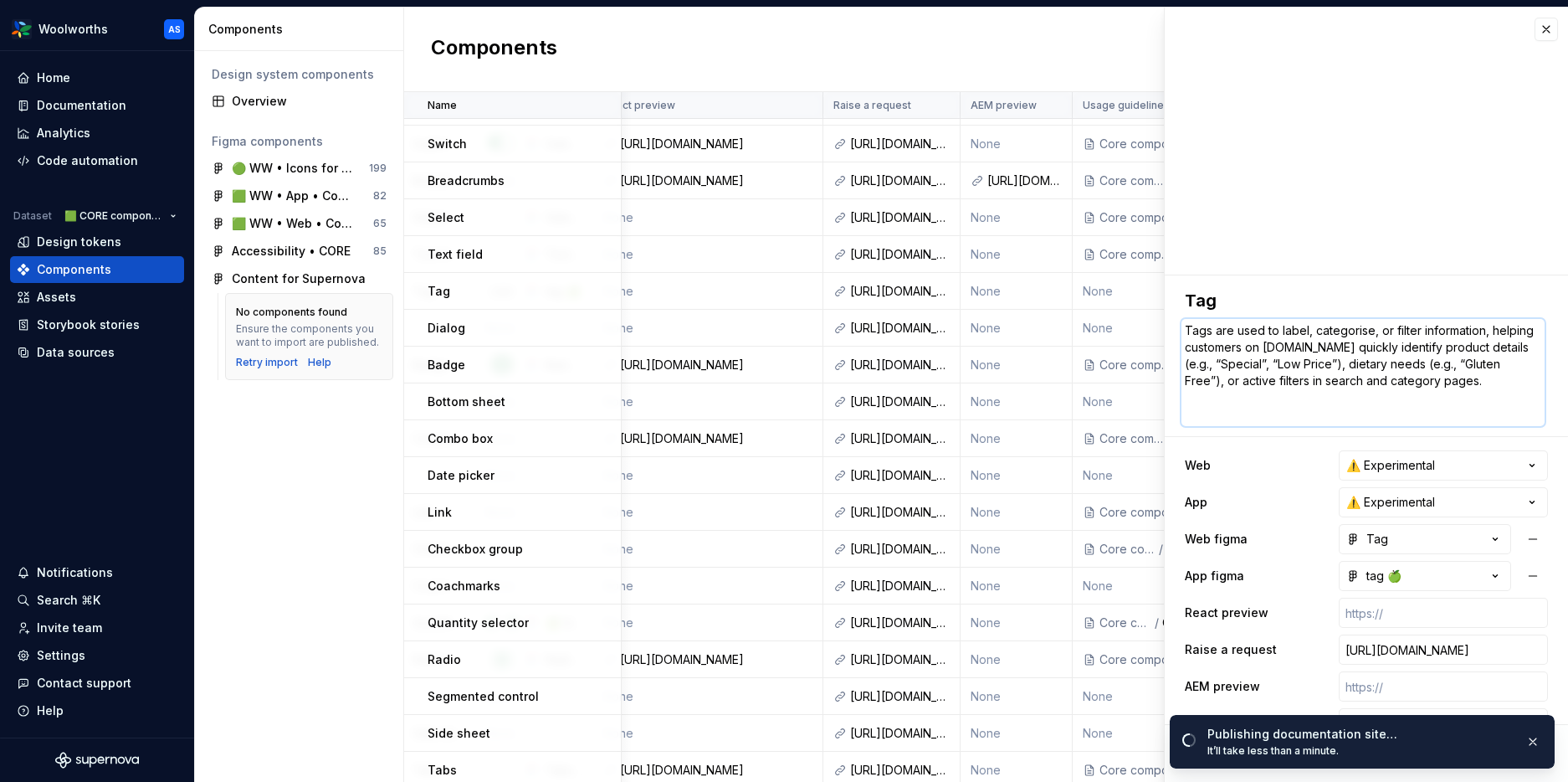
type textarea "*"
type textarea "Tags are used to label, categorise, or filter information, helping customers on…"
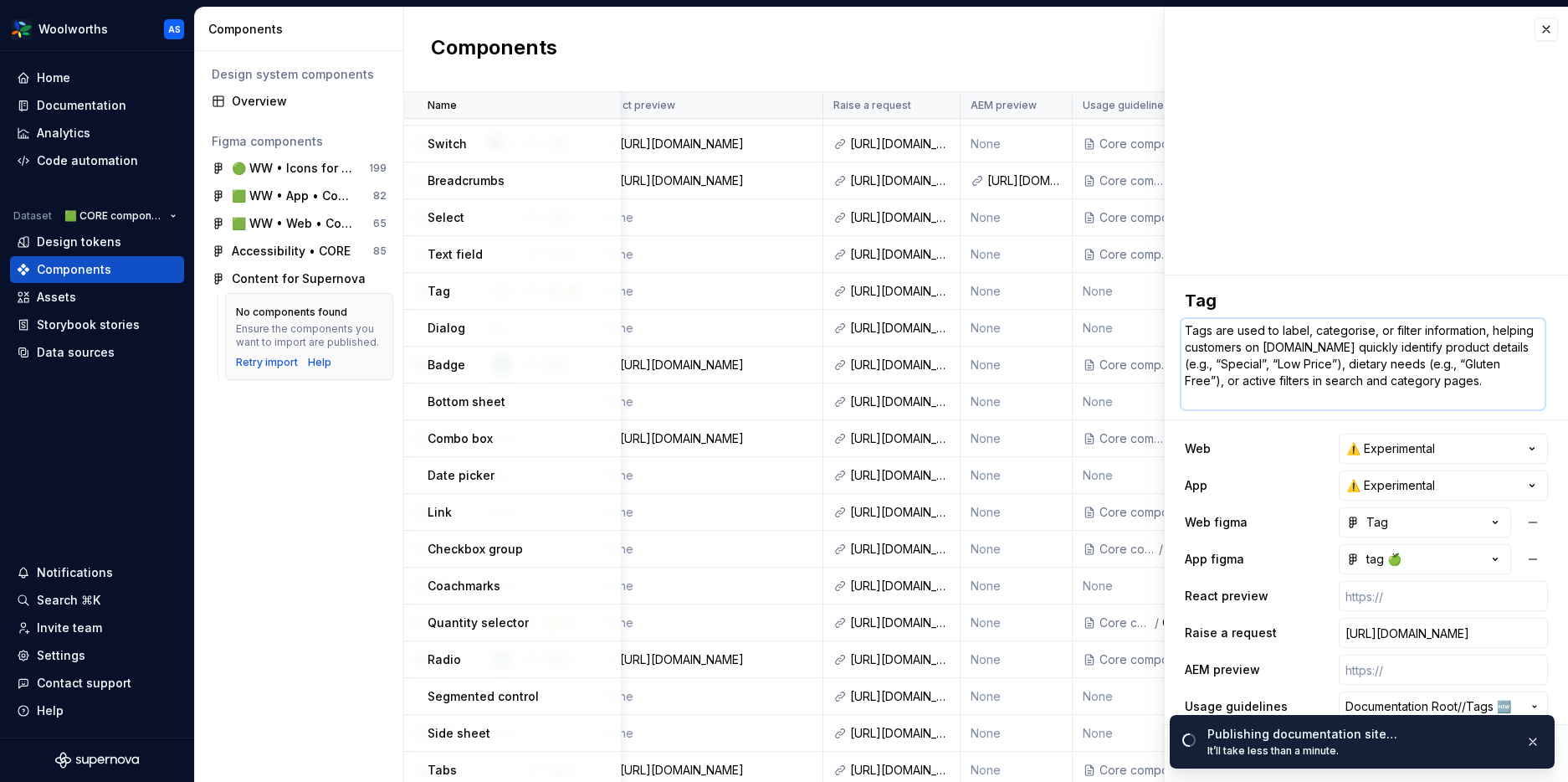
type textarea "*"
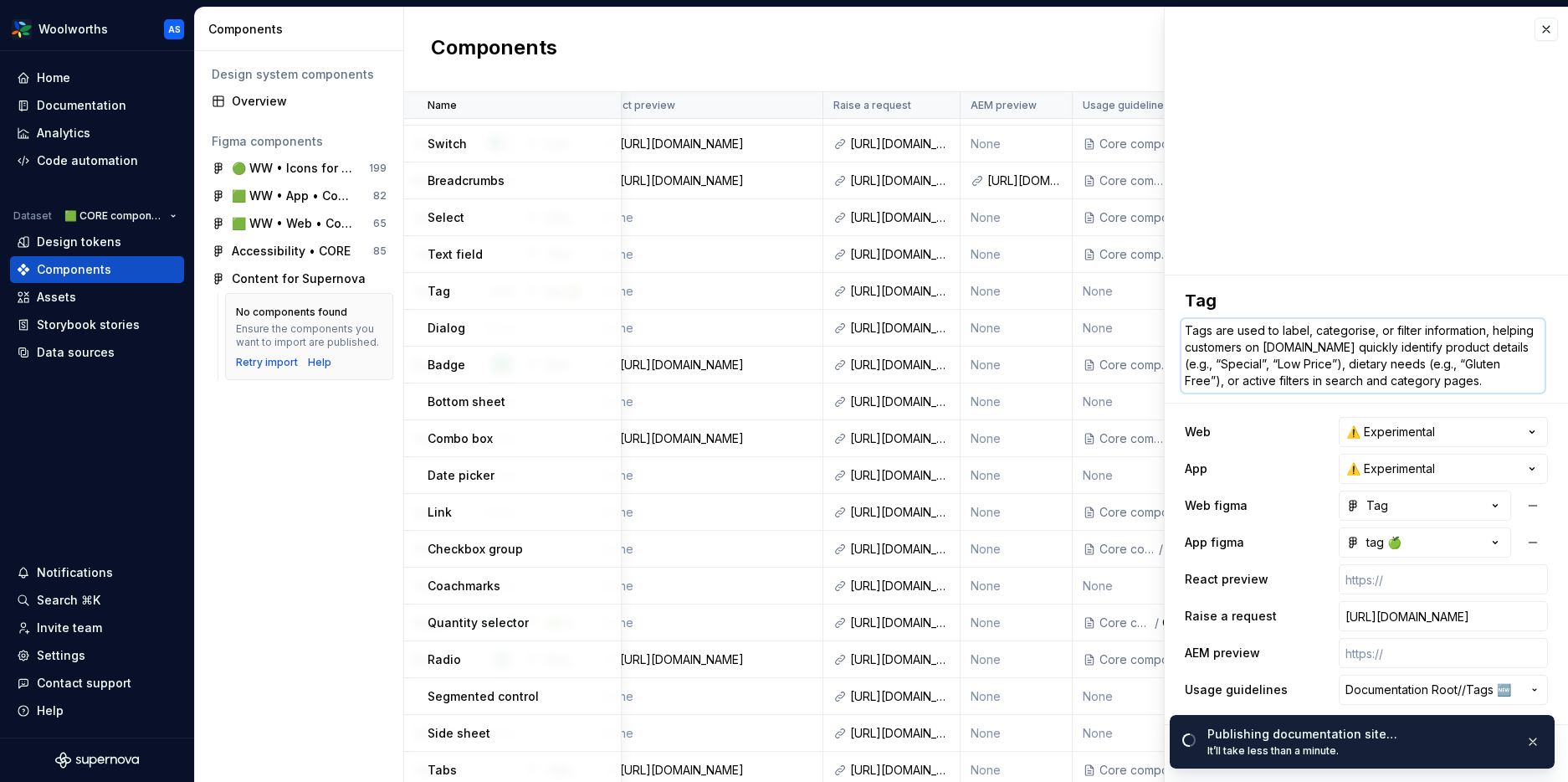
type textarea "Tags are used to label, categorise, or filter information, helping customers on…"
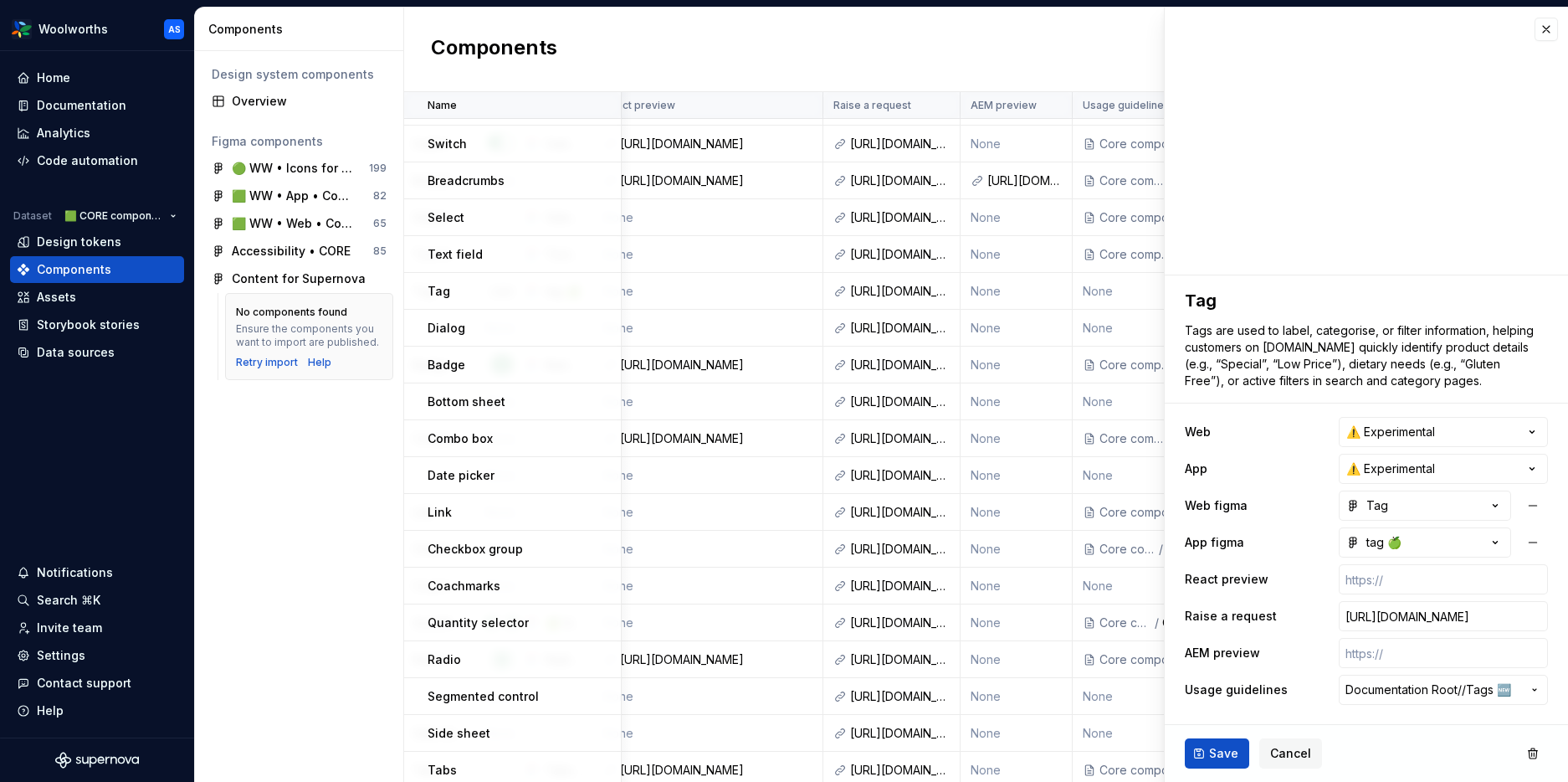
click at [1228, 755] on ul "No internet connection. Reconnect to ensure all of your changes are synced. Suc…" at bounding box center [1362, 768] width 412 height 27
click at [1219, 750] on span "Save" at bounding box center [1223, 753] width 29 height 17
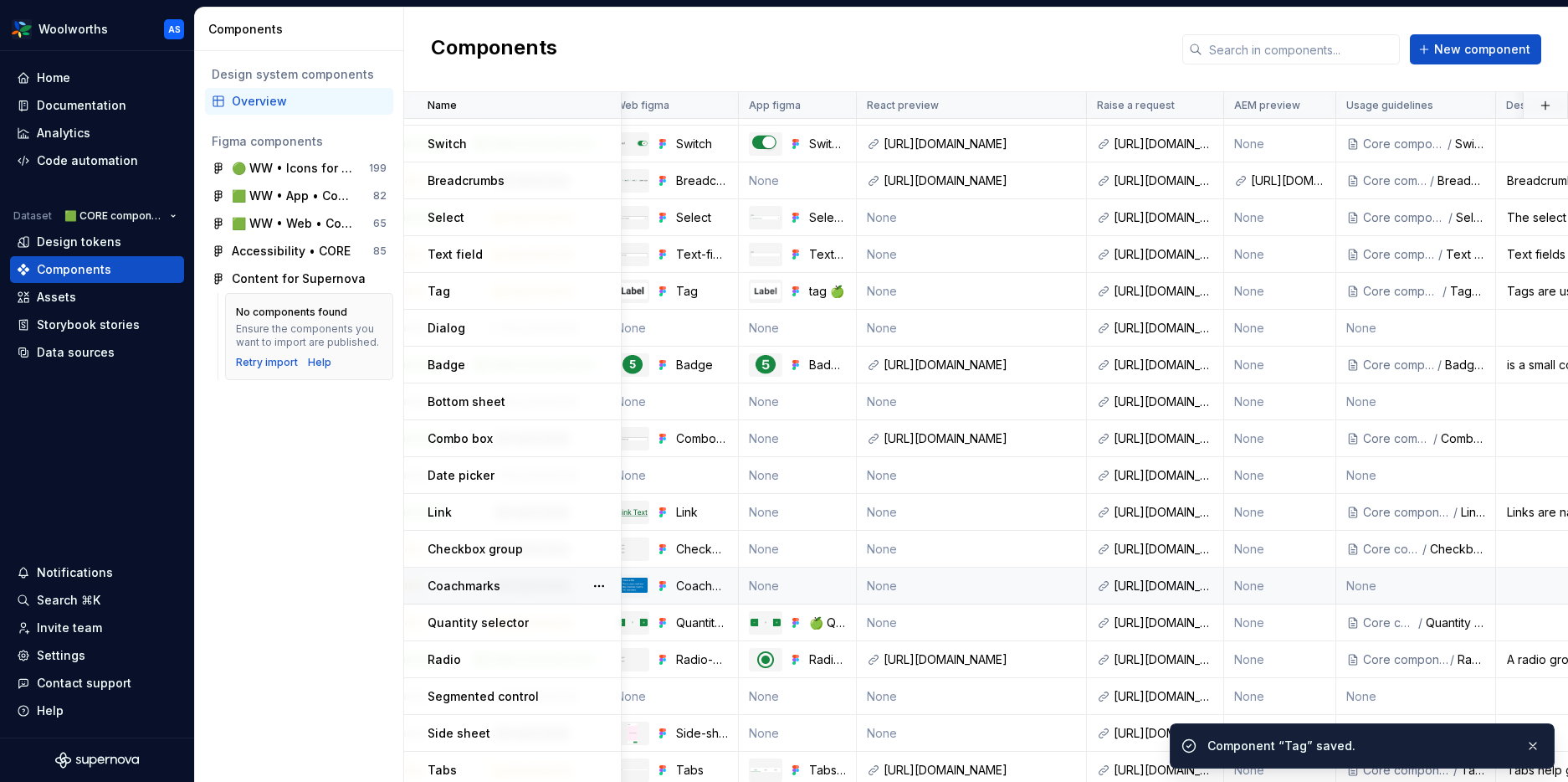
scroll to position [435, 0]
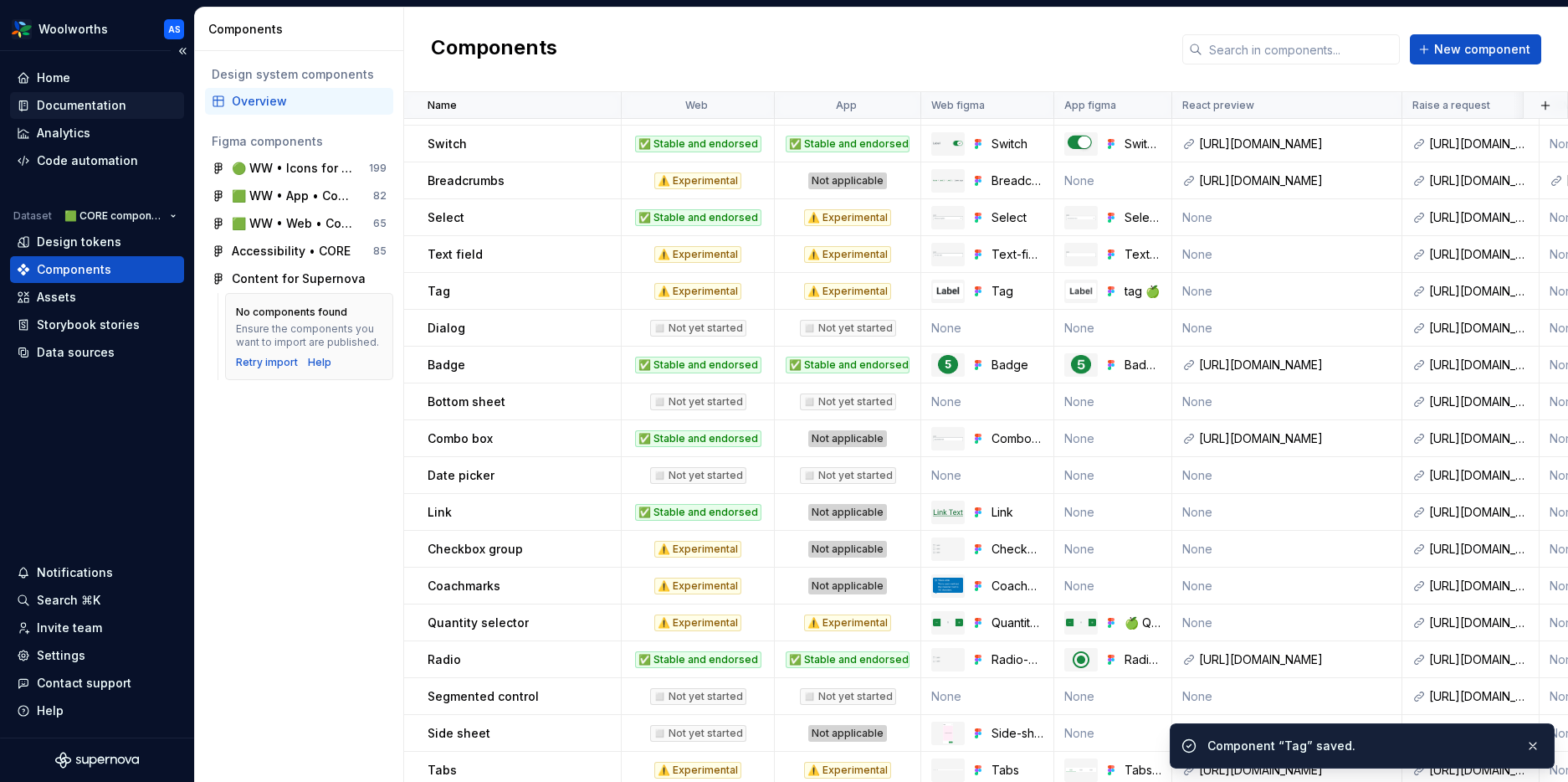
click at [81, 100] on div "Documentation" at bounding box center [82, 105] width 89 height 17
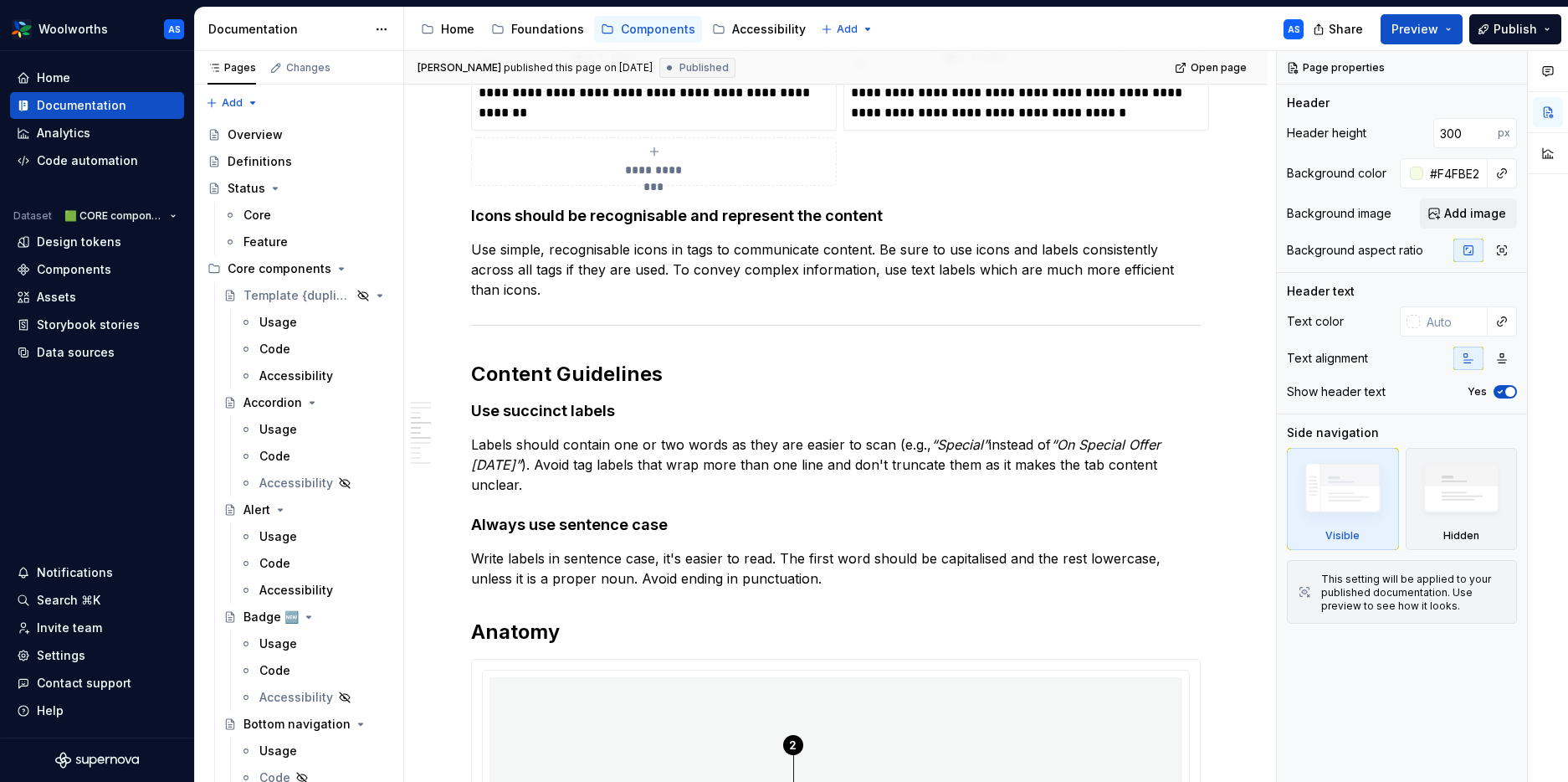
scroll to position [1877, 0]
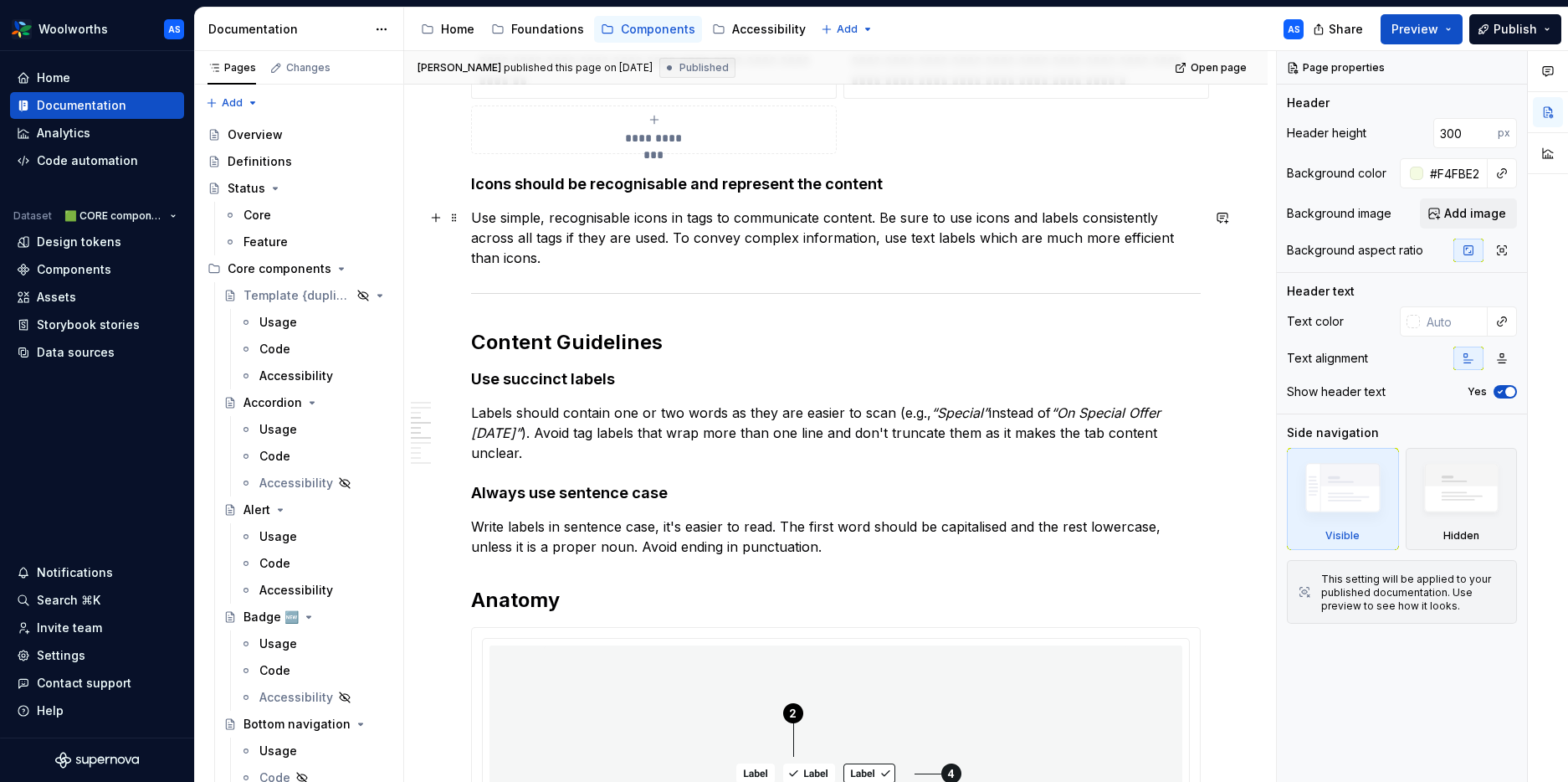
click at [624, 235] on p "Use simple, recognisable icons in tags to communicate content. Be sure to use i…" at bounding box center [836, 238] width 730 height 61
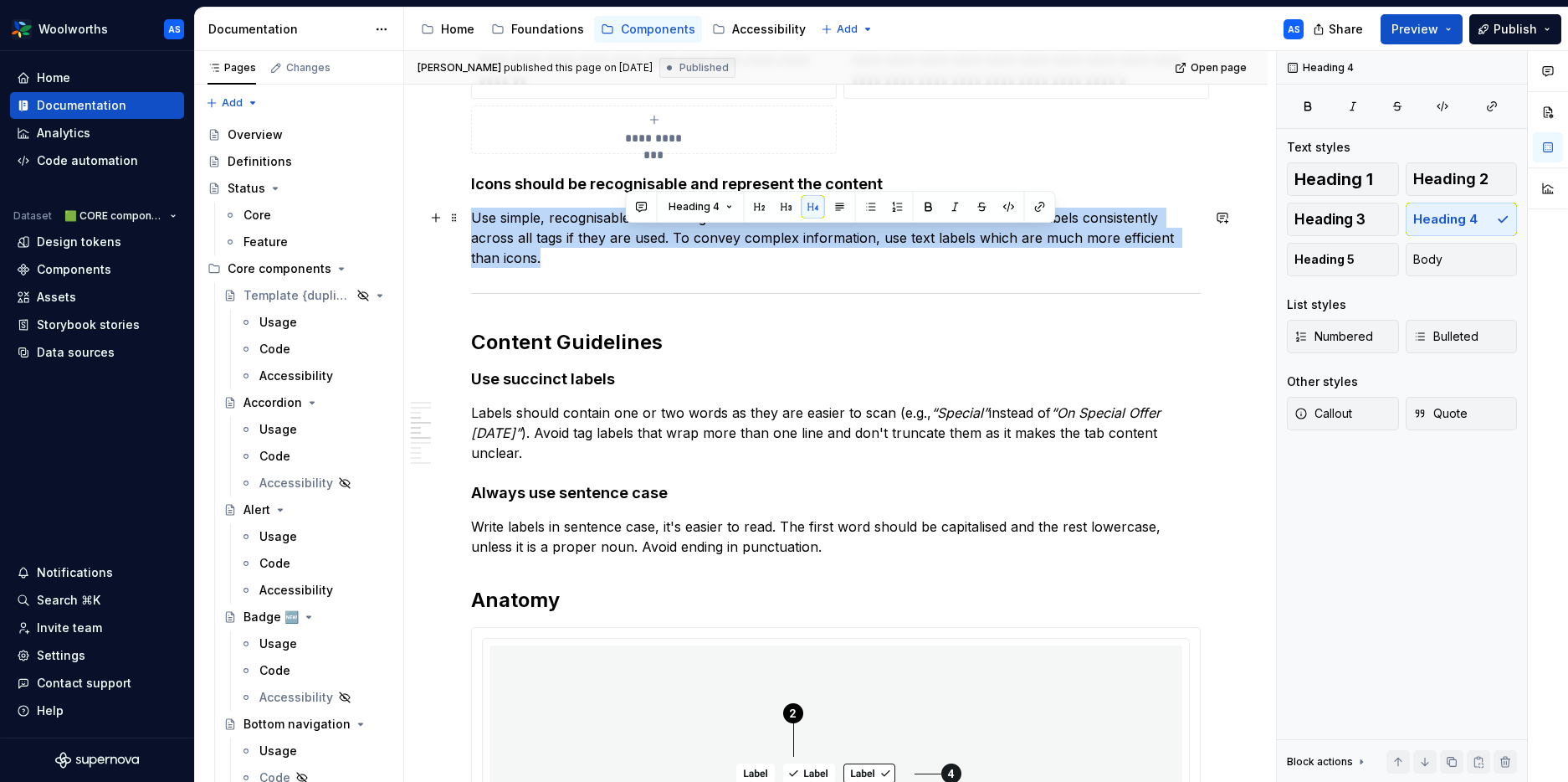
click at [624, 235] on p "Use simple, recognisable icons in tags to communicate content. Be sure to use i…" at bounding box center [836, 238] width 730 height 61
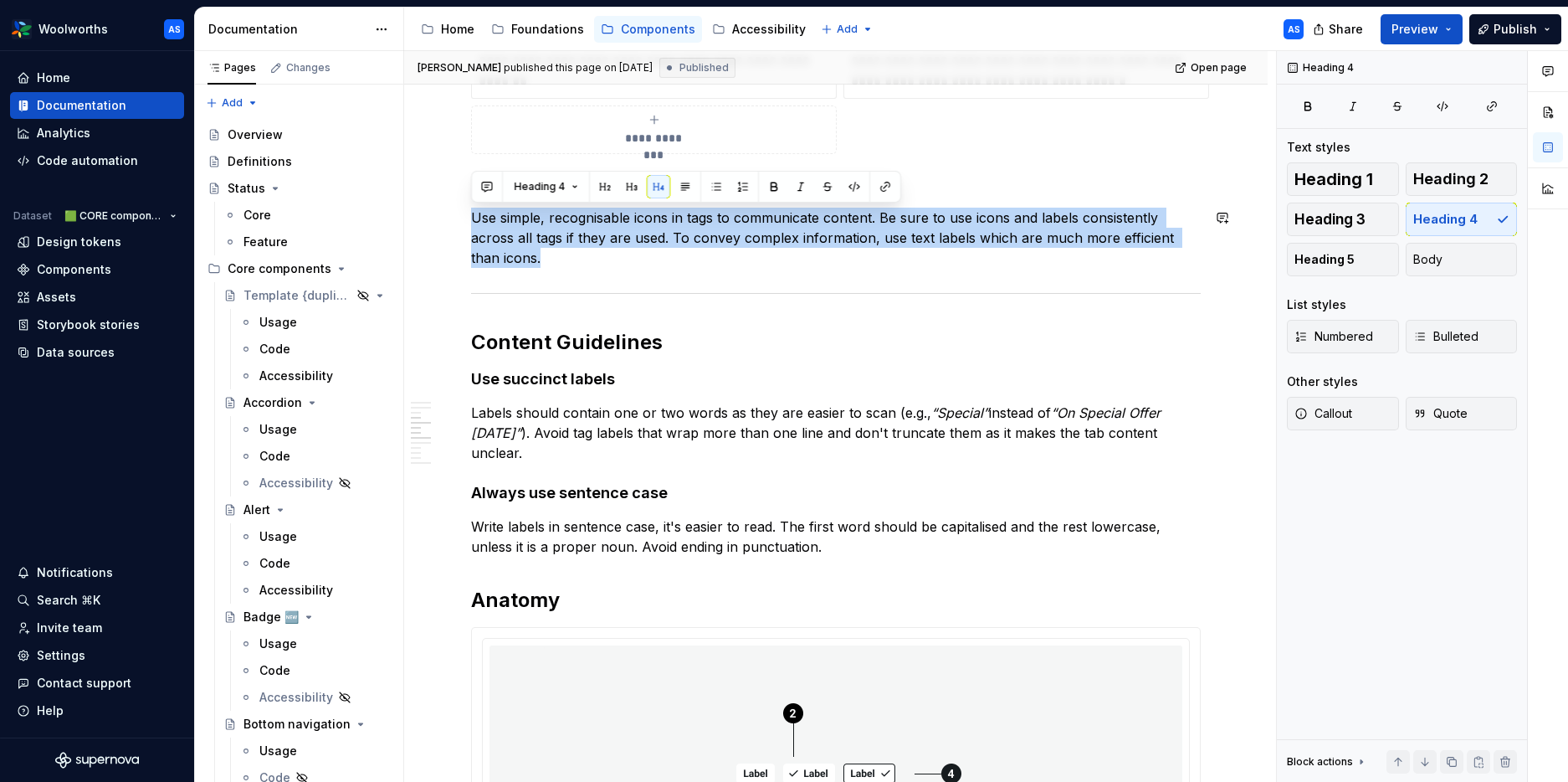
drag, startPoint x: 660, startPoint y: 184, endPoint x: 662, endPoint y: 193, distance: 9.2
click at [660, 184] on button "button" at bounding box center [658, 186] width 24 height 24
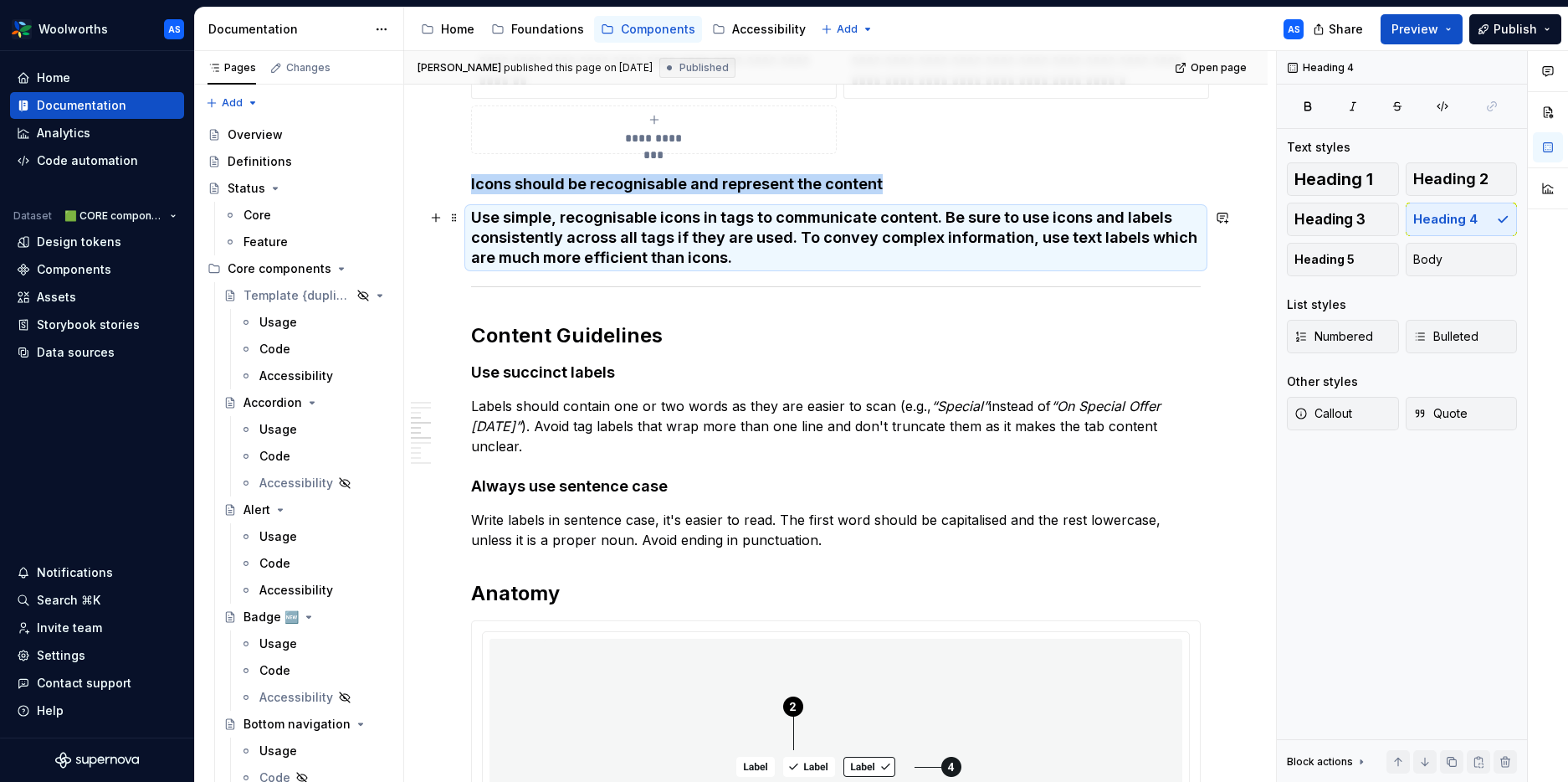
click at [581, 216] on h4 "Use simple, recognisable icons in tags to communicate content. Be sure to use i…" at bounding box center [836, 238] width 730 height 61
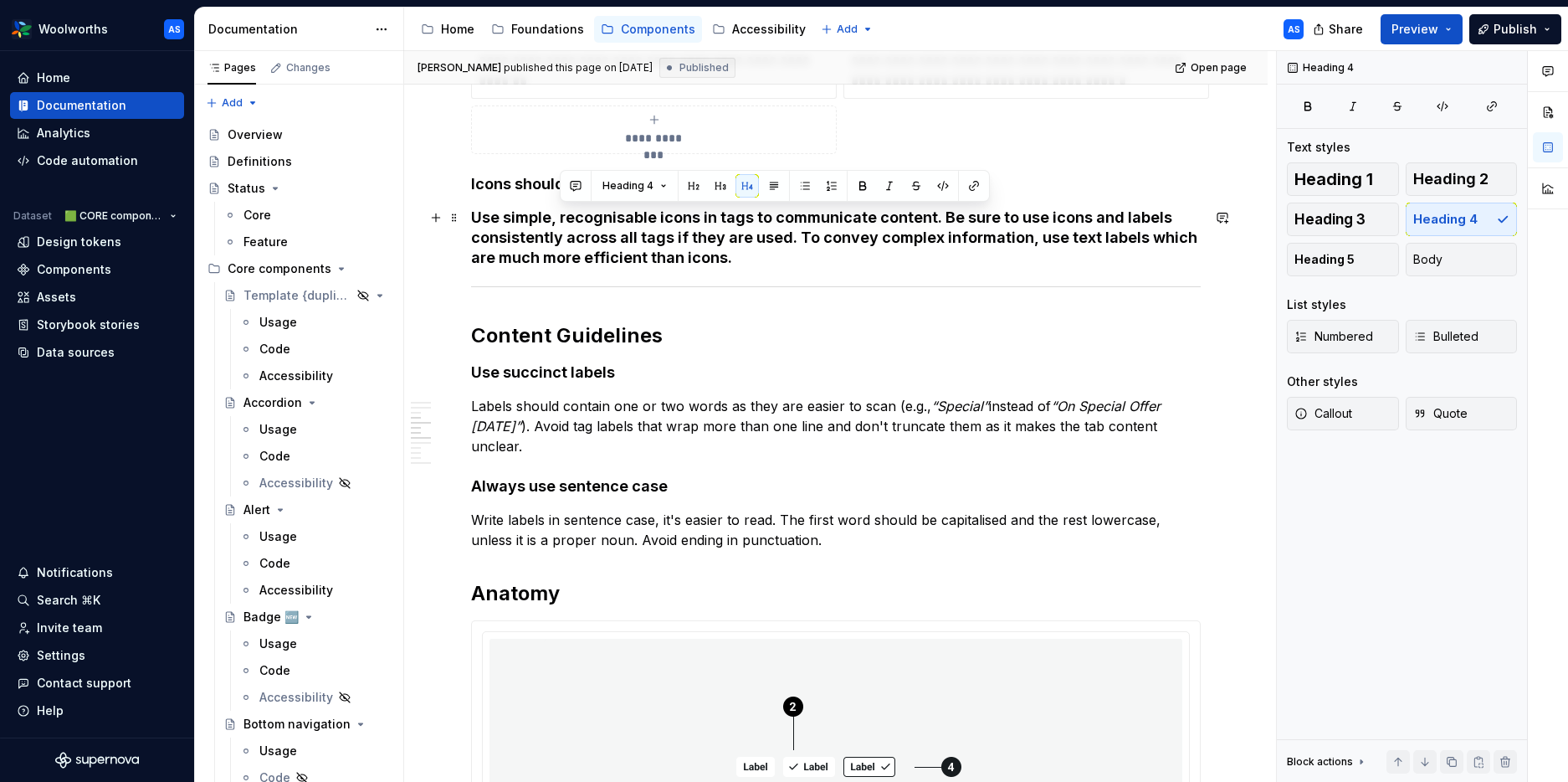
click at [581, 216] on h4 "Use simple, recognisable icons in tags to communicate content. Be sure to use i…" at bounding box center [836, 238] width 730 height 61
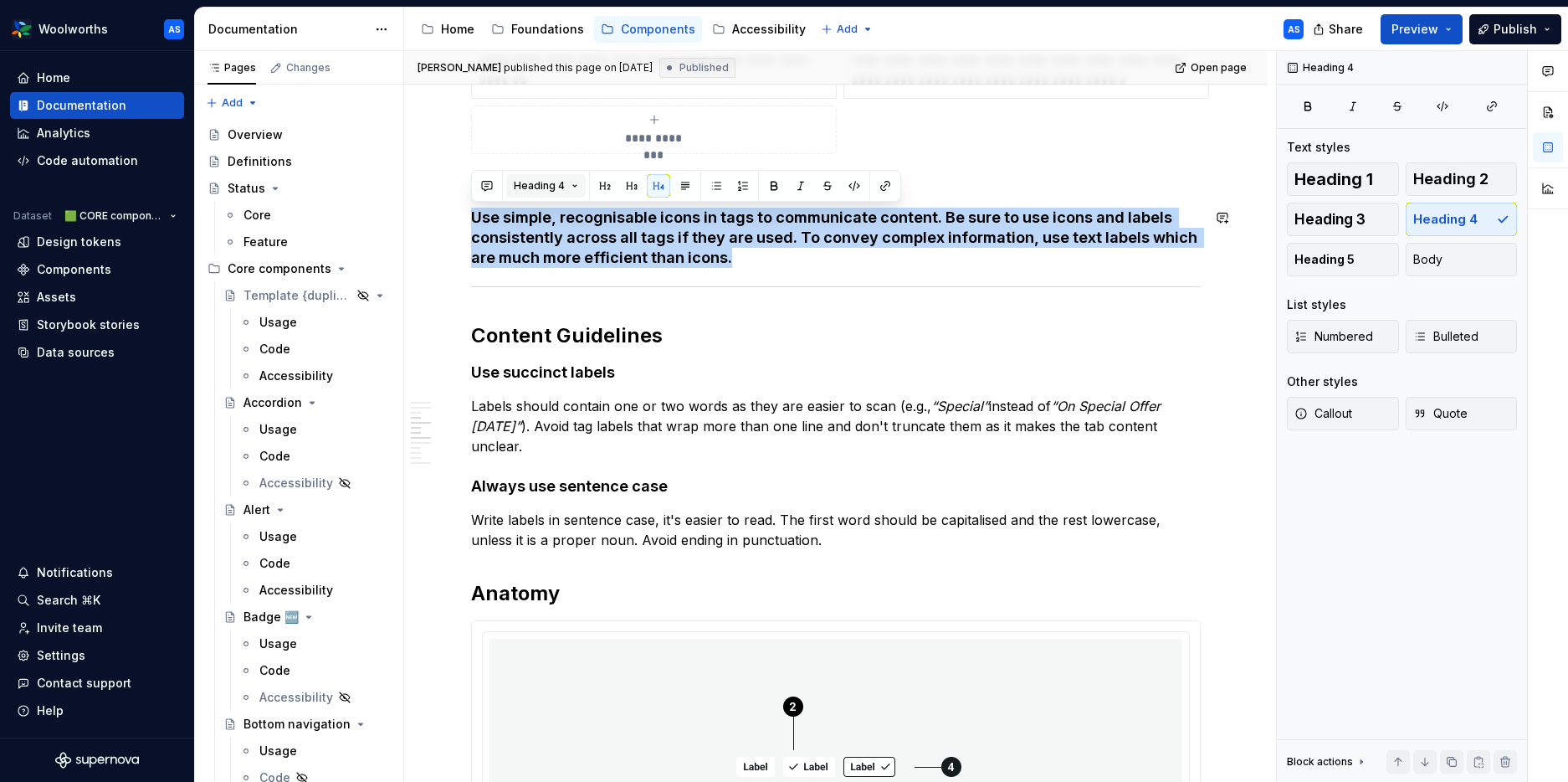
click at [572, 188] on button "Heading 4" at bounding box center [546, 185] width 80 height 24
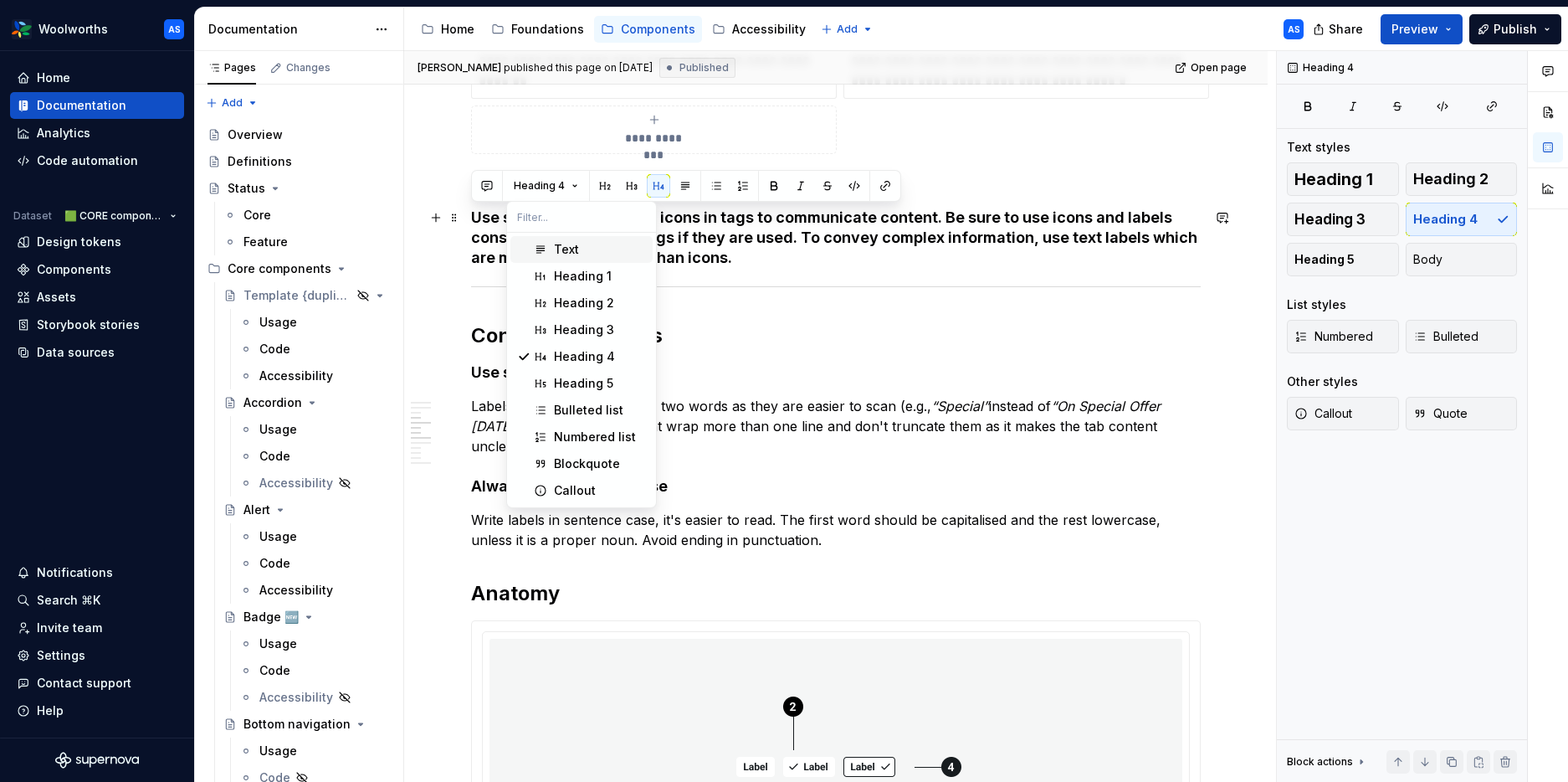
click at [583, 250] on div "Text" at bounding box center [599, 249] width 92 height 17
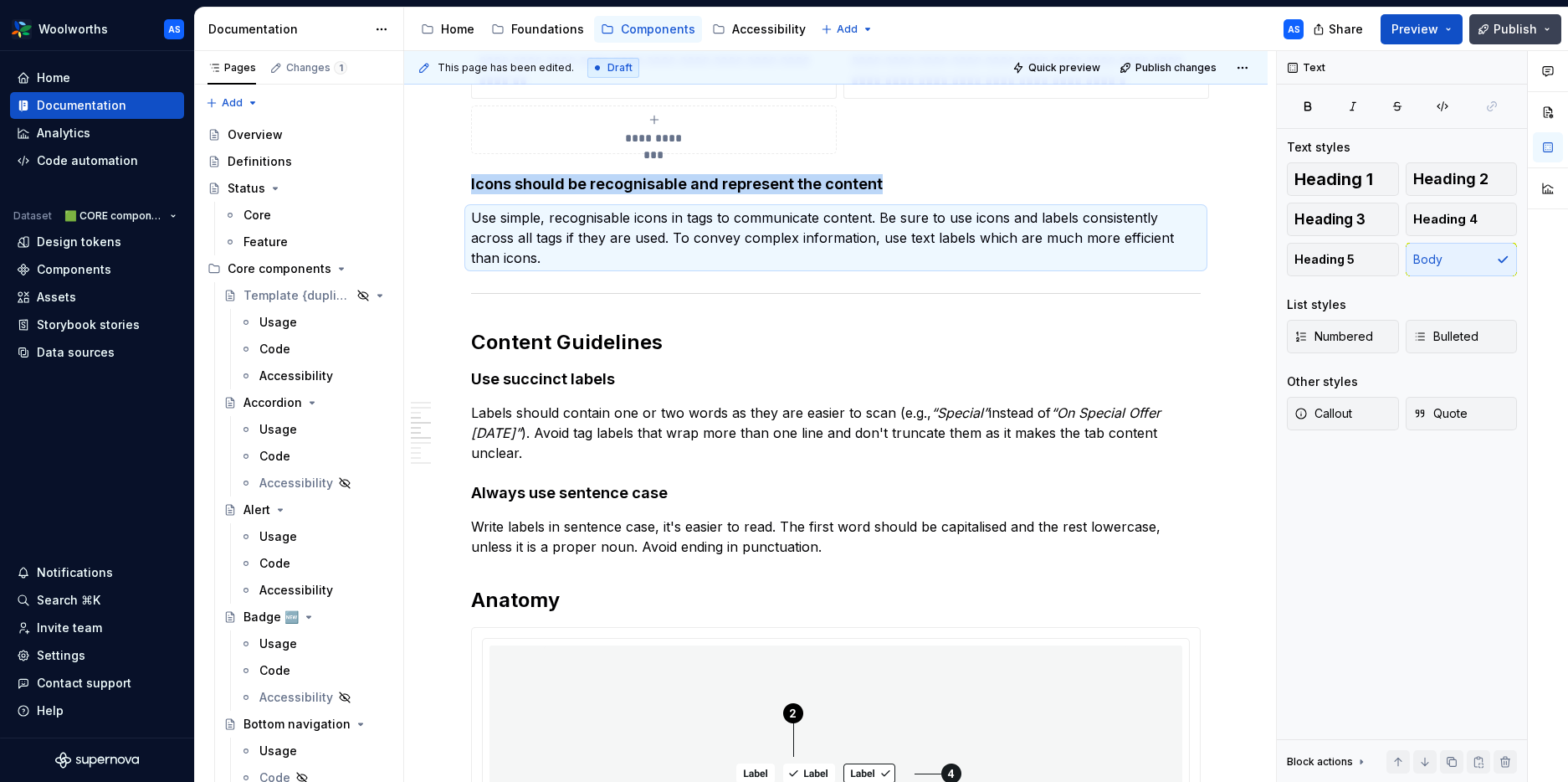
click at [1274, 30] on span "Publish" at bounding box center [1515, 29] width 44 height 17
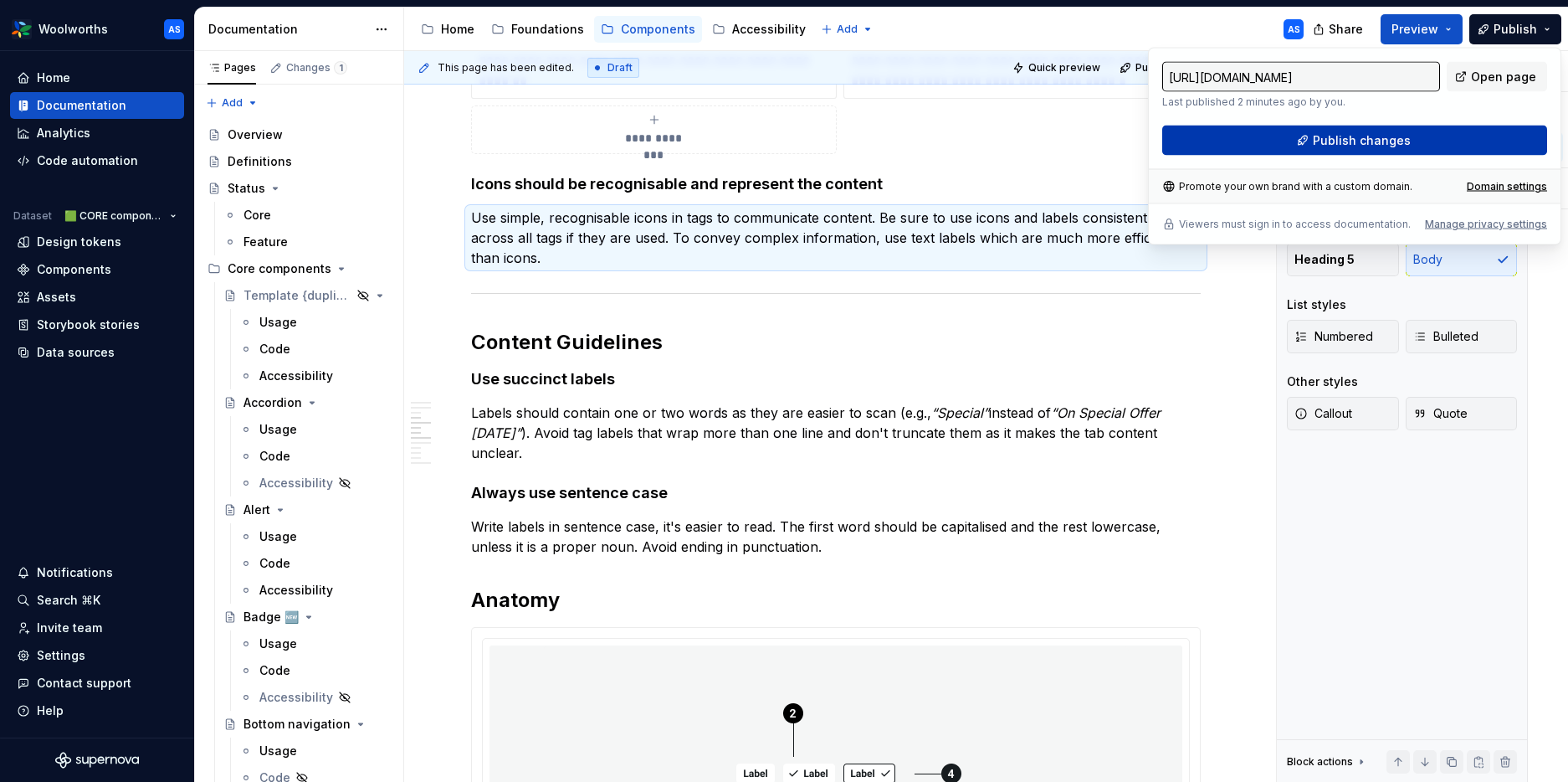
click at [1274, 136] on button "Publish changes" at bounding box center [1355, 140] width 385 height 30
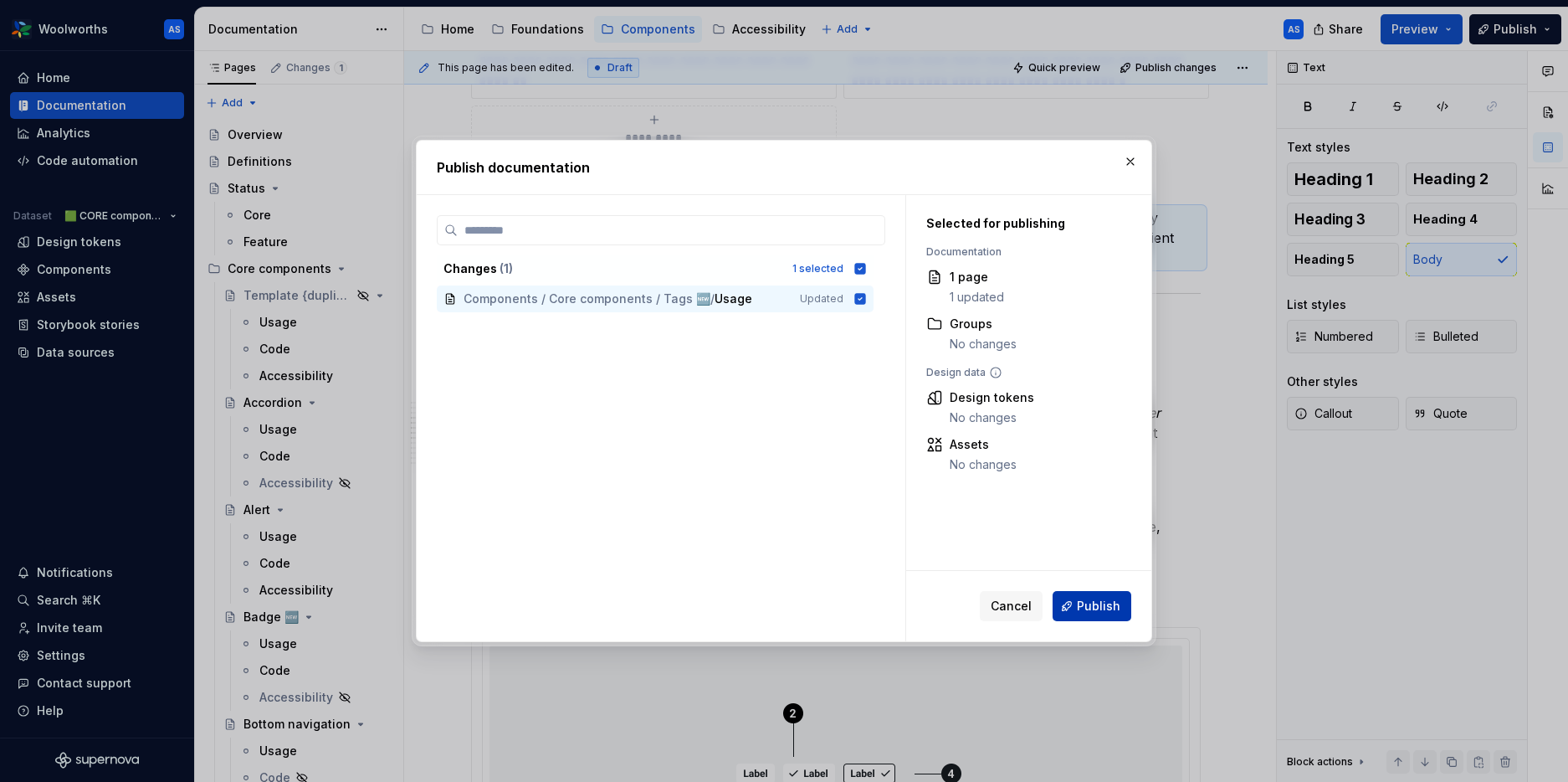
click at [1085, 602] on span "Publish" at bounding box center [1099, 606] width 44 height 17
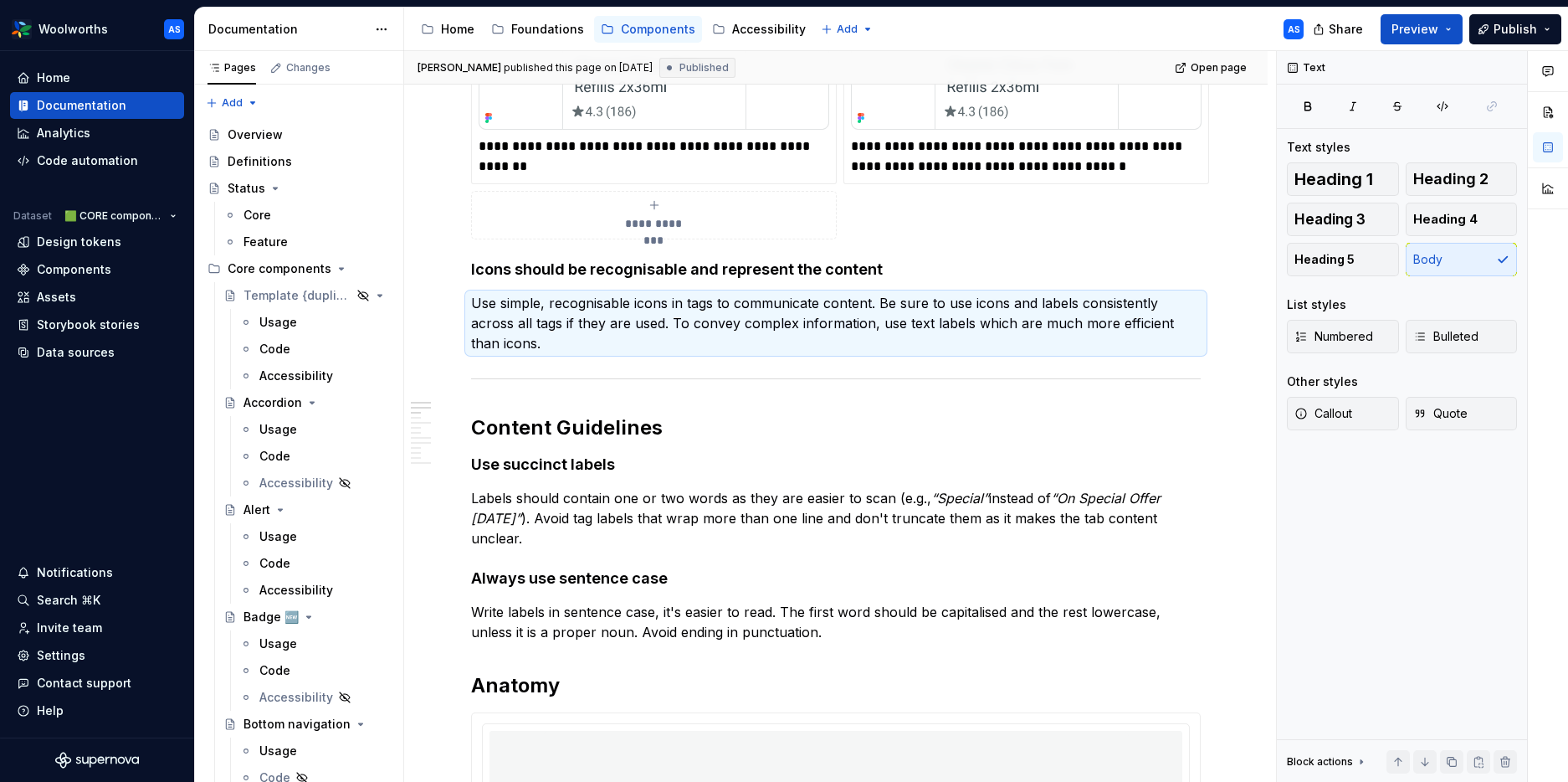
scroll to position [0, 0]
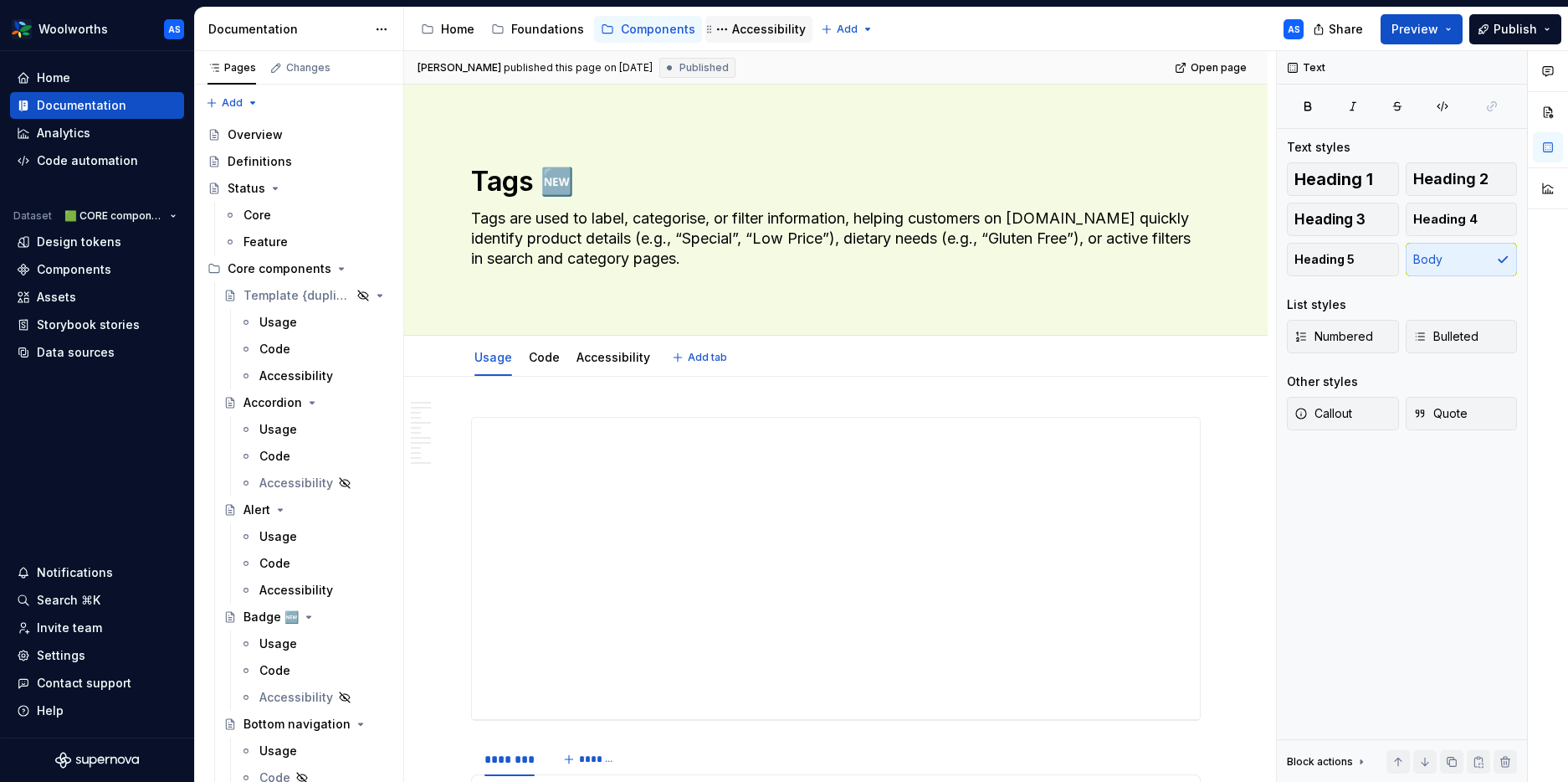
type textarea "*"
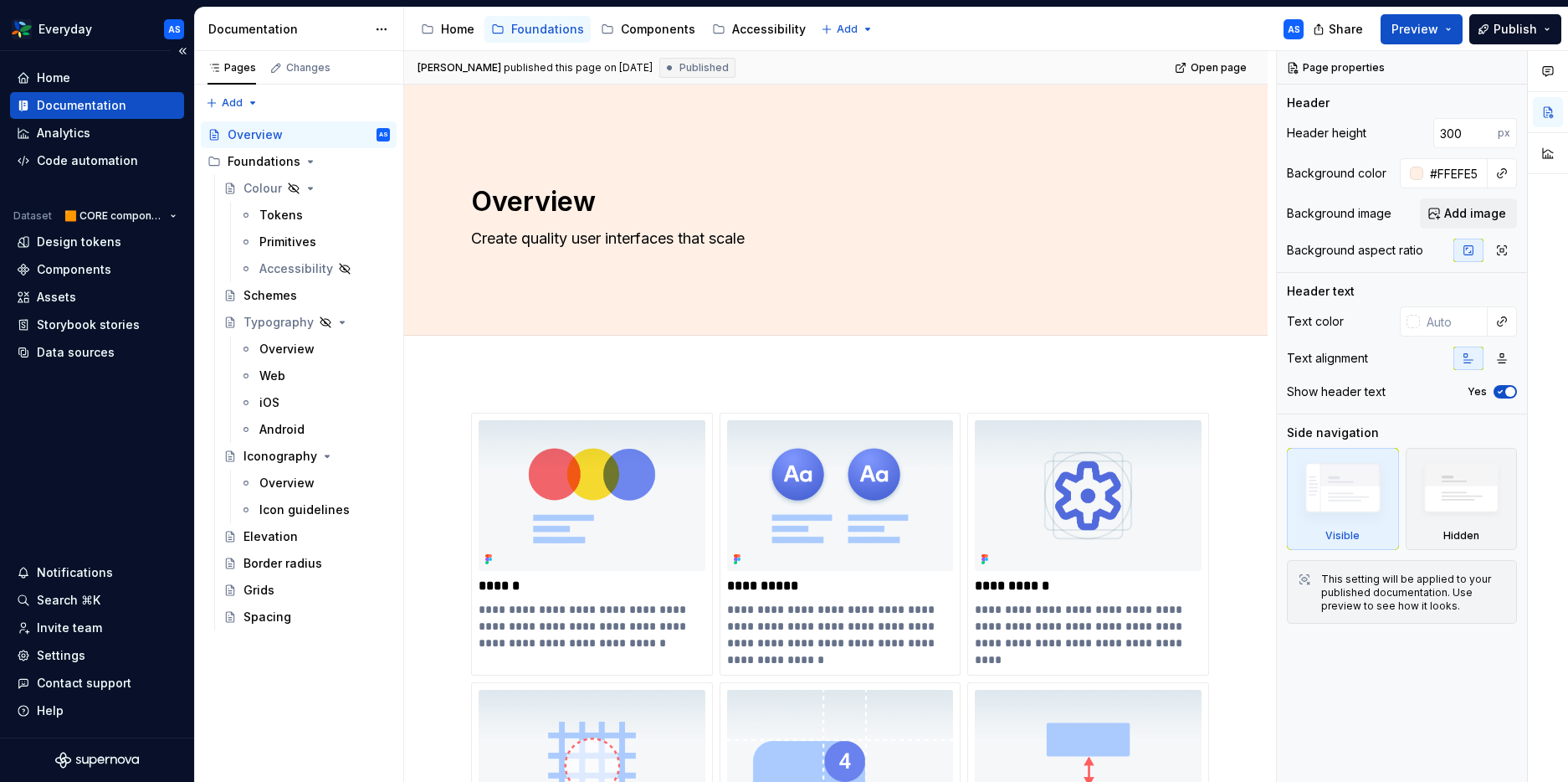
type textarea "*"
